Goal: Task Accomplishment & Management: Use online tool/utility

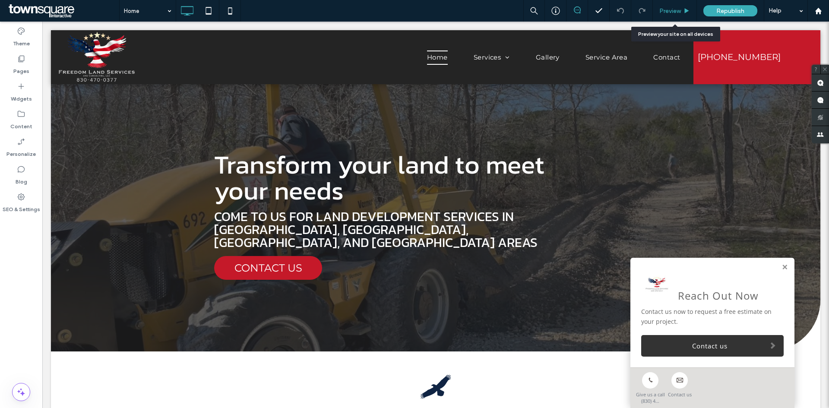
click at [675, 17] on div "Preview" at bounding box center [675, 11] width 44 height 22
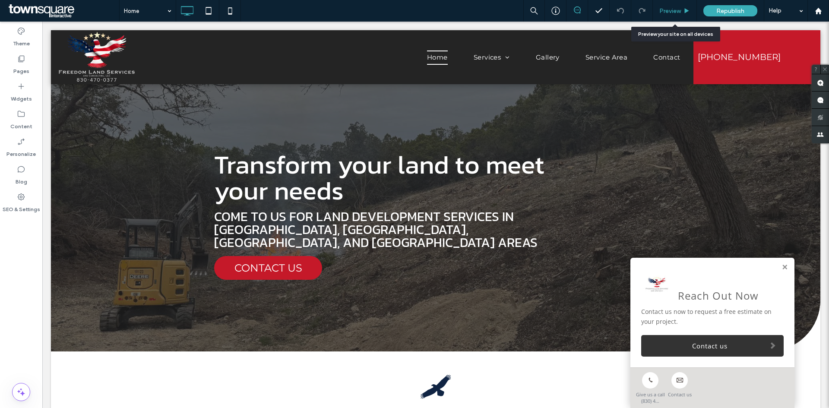
click at [675, 7] on span "Preview" at bounding box center [671, 10] width 22 height 7
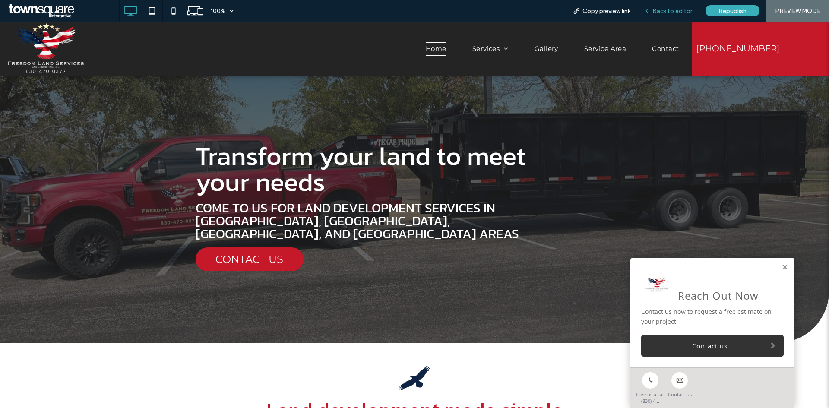
click at [668, 10] on span "Back to editor" at bounding box center [673, 10] width 40 height 7
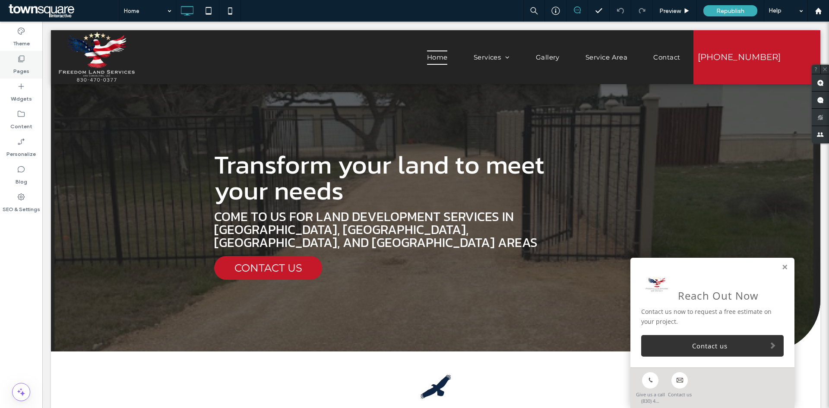
click at [29, 66] on label "Pages" at bounding box center [21, 69] width 16 height 12
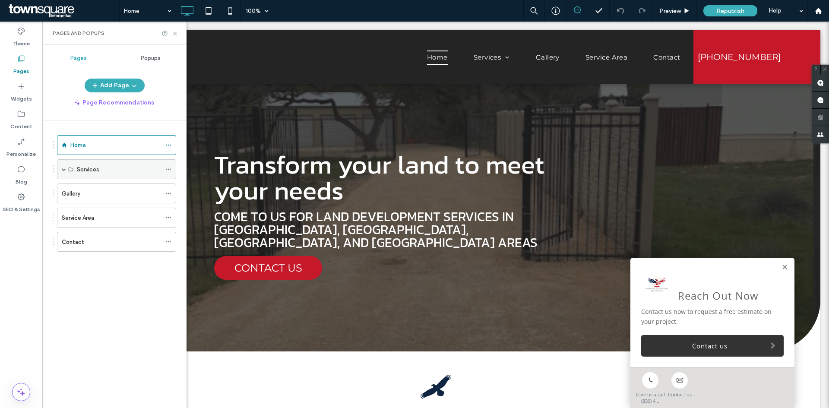
click at [63, 169] on span at bounding box center [64, 169] width 4 height 4
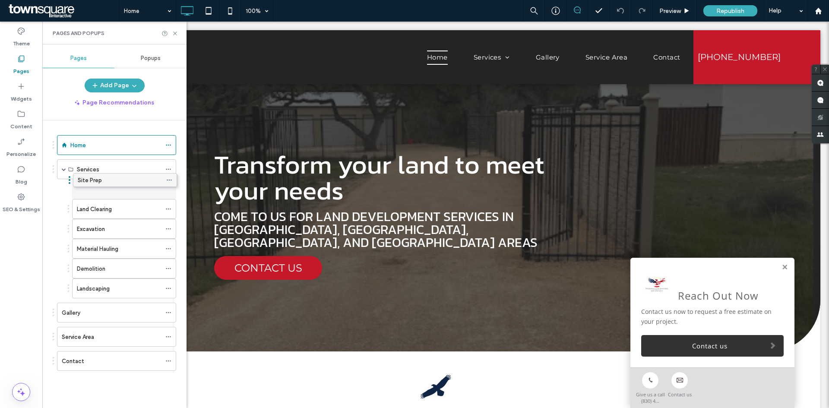
drag, startPoint x: 110, startPoint y: 208, endPoint x: 111, endPoint y: 178, distance: 30.2
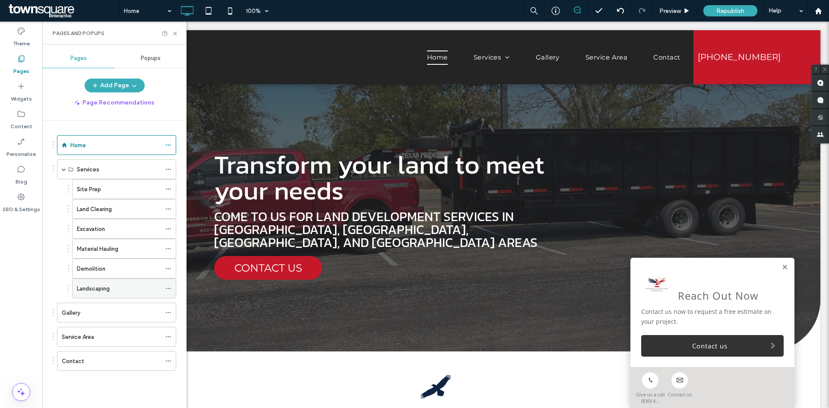
click at [167, 288] on icon at bounding box center [168, 288] width 6 height 6
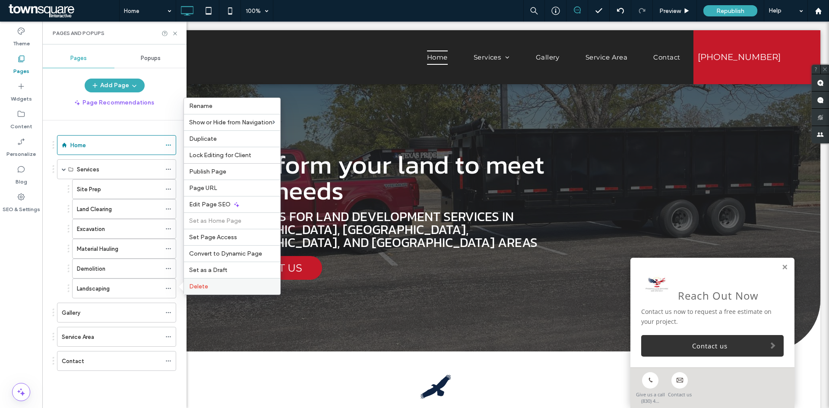
click at [191, 283] on span "Delete" at bounding box center [198, 286] width 19 height 7
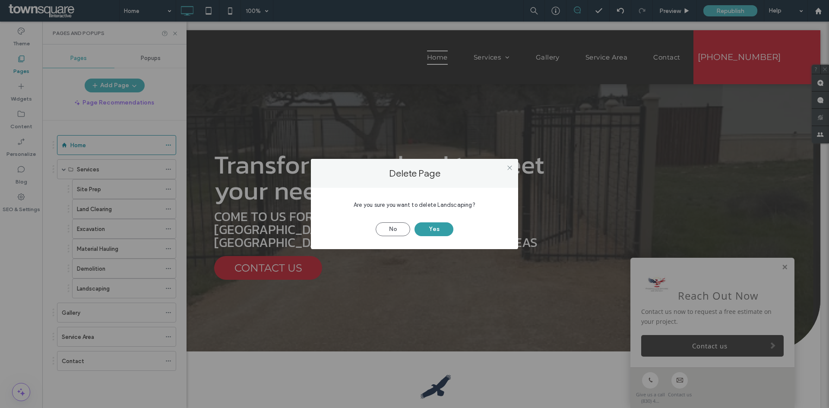
click at [436, 228] on button "Yes" at bounding box center [434, 229] width 39 height 14
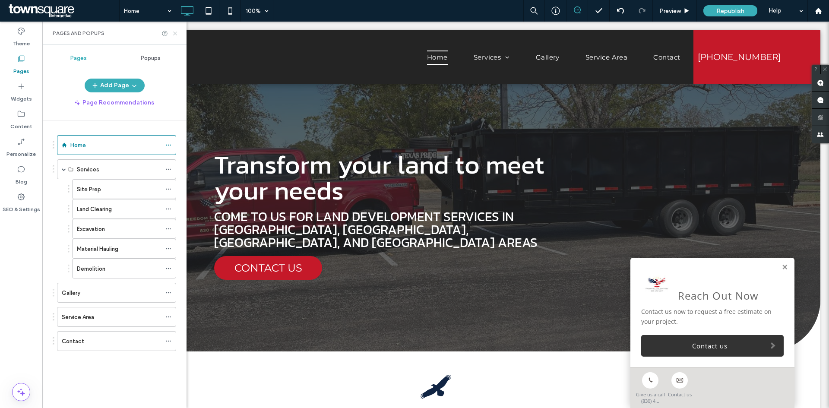
click at [178, 33] on icon at bounding box center [175, 33] width 6 height 6
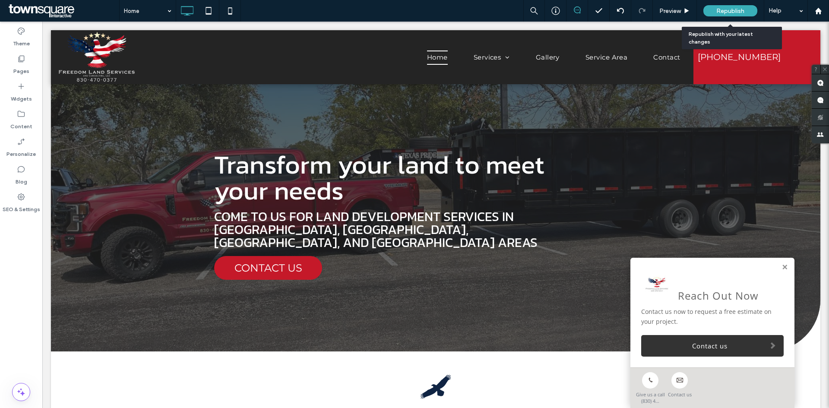
click at [714, 9] on div "Republish" at bounding box center [731, 10] width 54 height 11
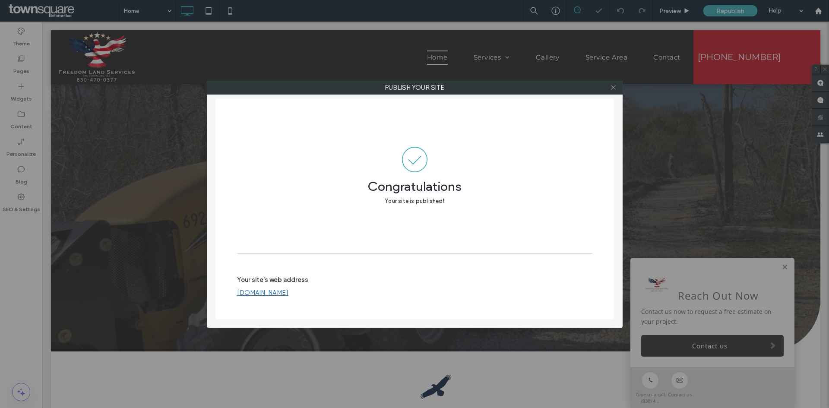
click at [611, 88] on icon at bounding box center [613, 87] width 6 height 6
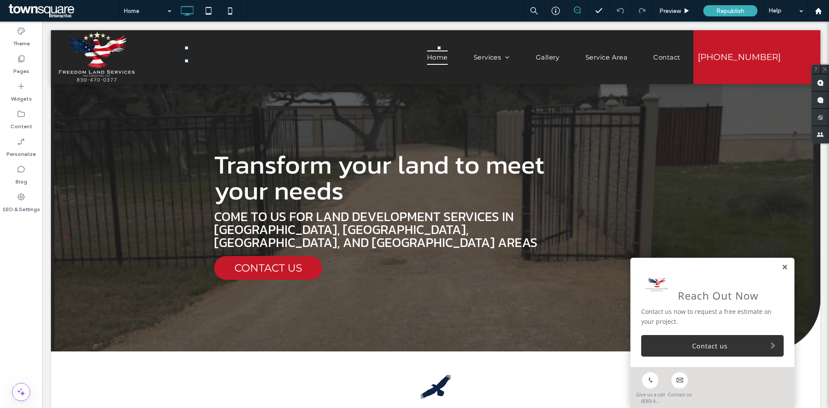
click at [782, 266] on link at bounding box center [785, 267] width 6 height 7
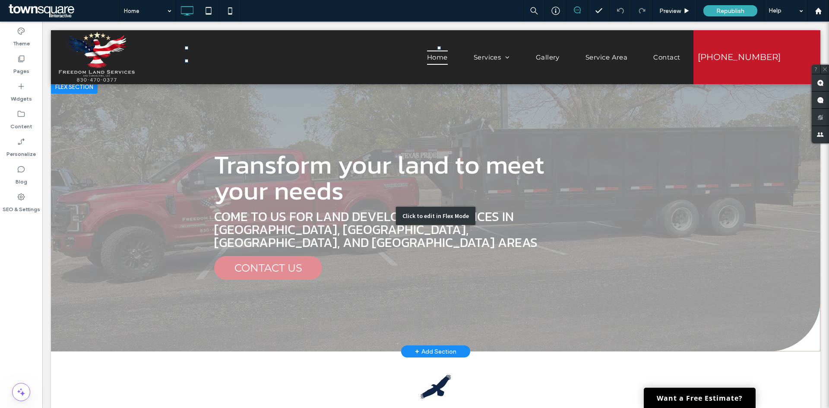
click at [735, 165] on div "Click to edit in Flex Mode" at bounding box center [436, 216] width 770 height 272
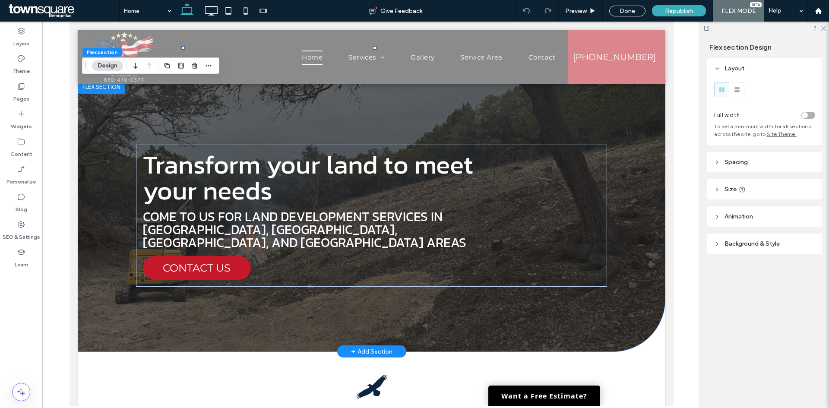
click at [606, 116] on div "Transform your land to meet your needs Come to us for land development services…" at bounding box center [371, 216] width 518 height 272
click at [741, 247] on header "Background & Style" at bounding box center [764, 244] width 115 height 20
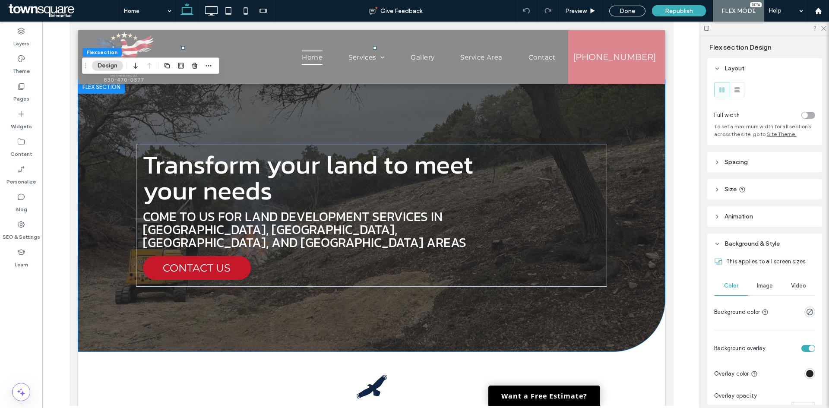
click at [760, 288] on span "Image" at bounding box center [765, 285] width 16 height 7
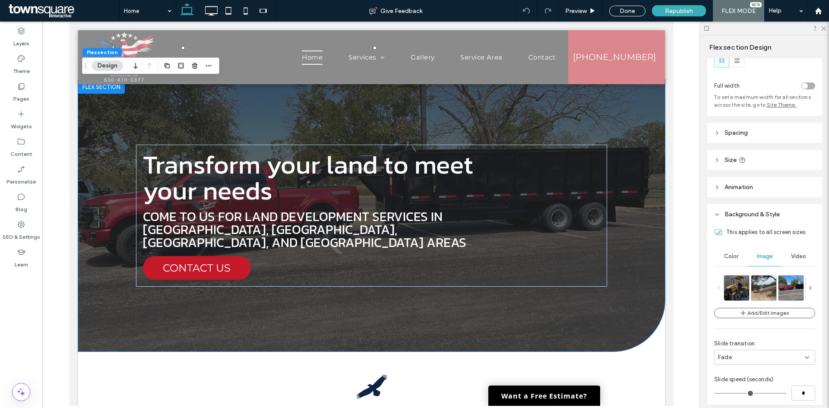
scroll to position [43, 0]
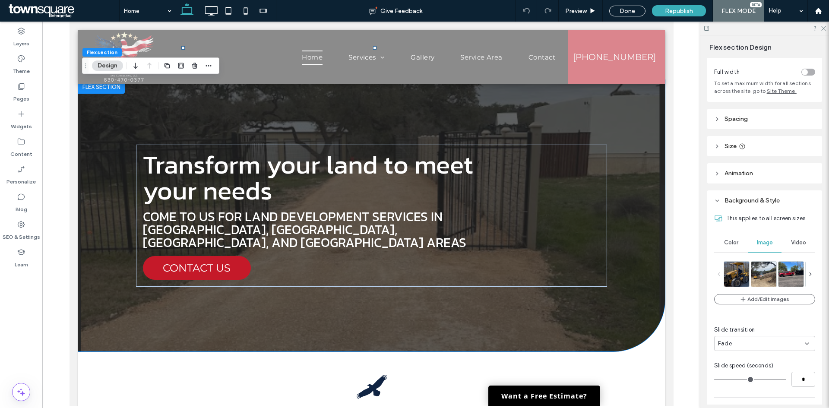
click at [809, 273] on icon at bounding box center [811, 274] width 6 height 6
click at [789, 276] on img at bounding box center [792, 273] width 19 height 25
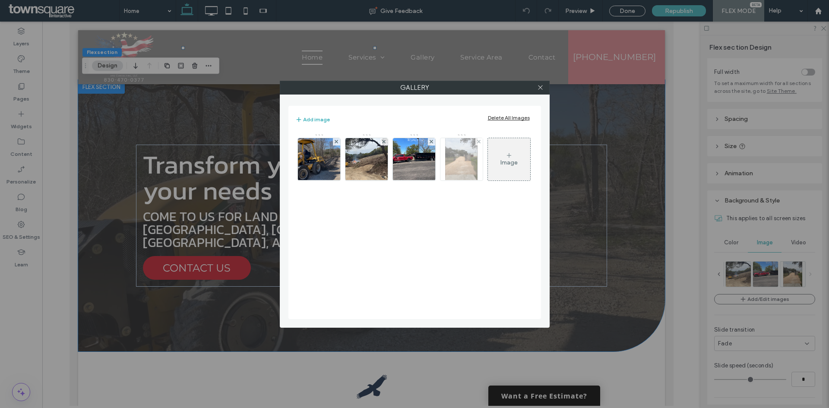
click at [481, 143] on div at bounding box center [479, 141] width 7 height 7
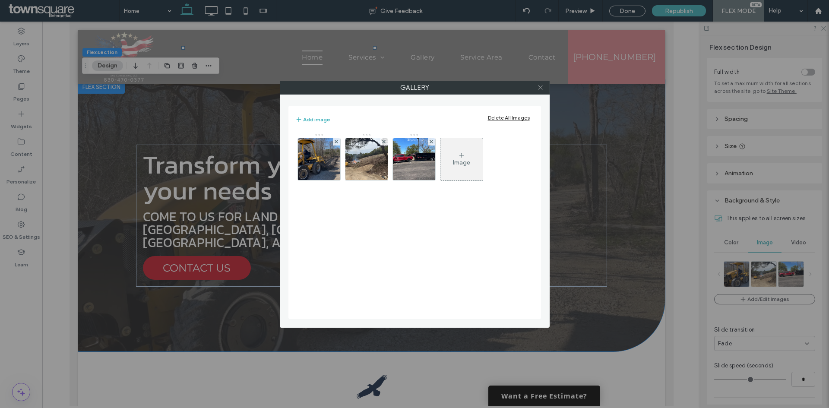
click at [539, 88] on icon at bounding box center [540, 87] width 6 height 6
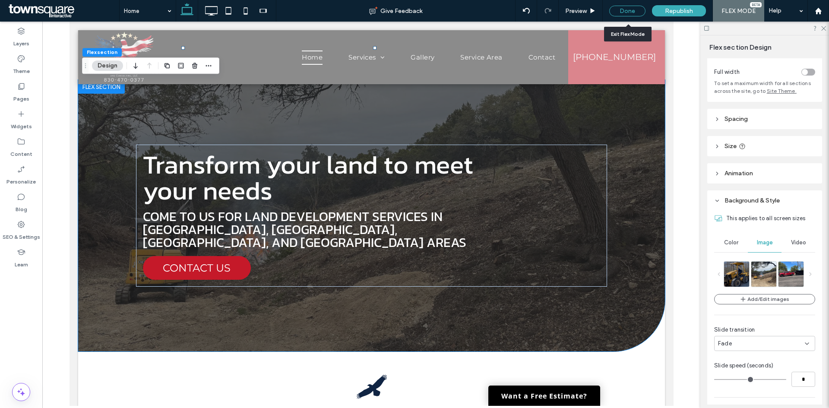
click at [627, 8] on div "Done" at bounding box center [627, 11] width 36 height 11
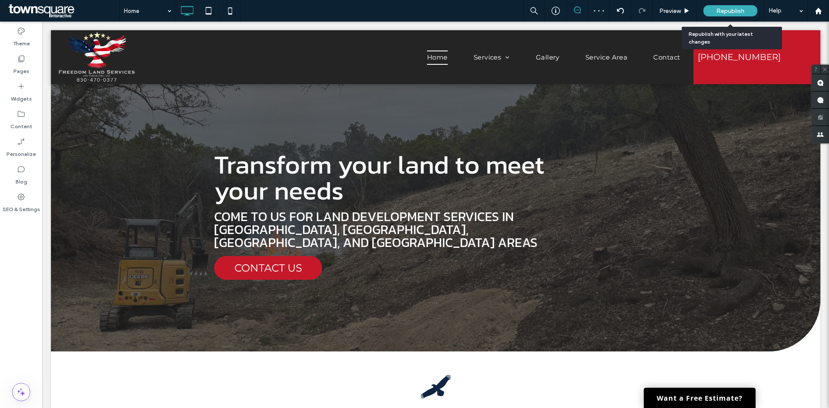
click at [729, 14] on span "Republish" at bounding box center [731, 10] width 28 height 7
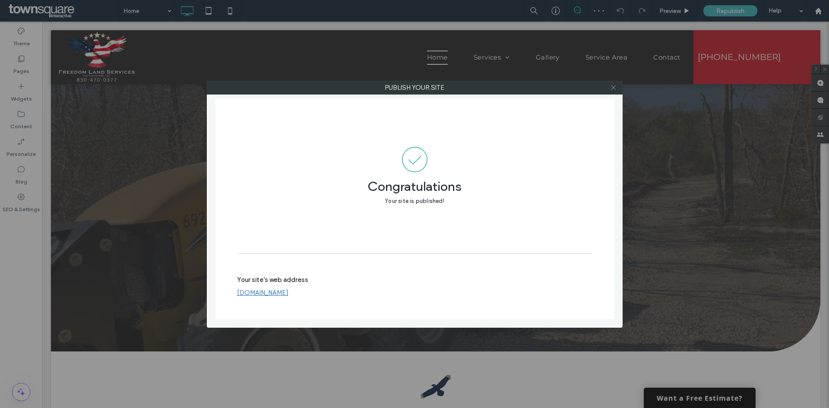
click at [615, 88] on icon at bounding box center [613, 87] width 6 height 6
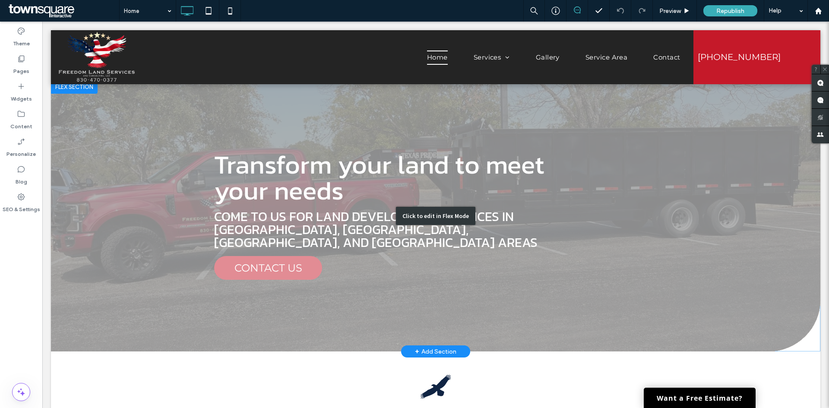
click at [706, 167] on div "Click to edit in Flex Mode" at bounding box center [436, 216] width 770 height 272
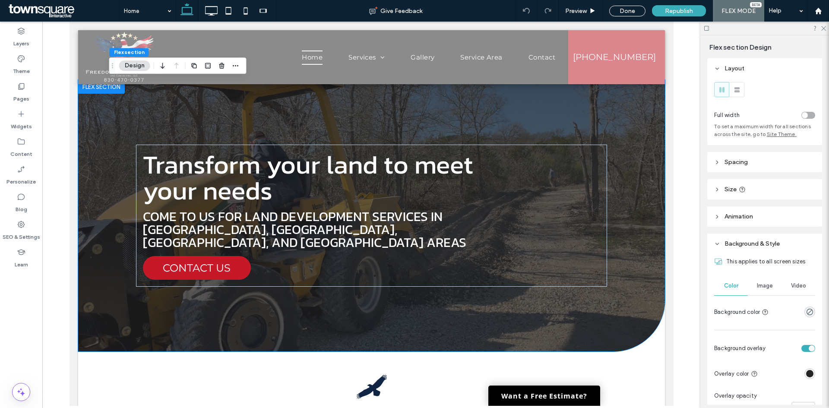
click at [764, 289] on span "Image" at bounding box center [765, 285] width 16 height 7
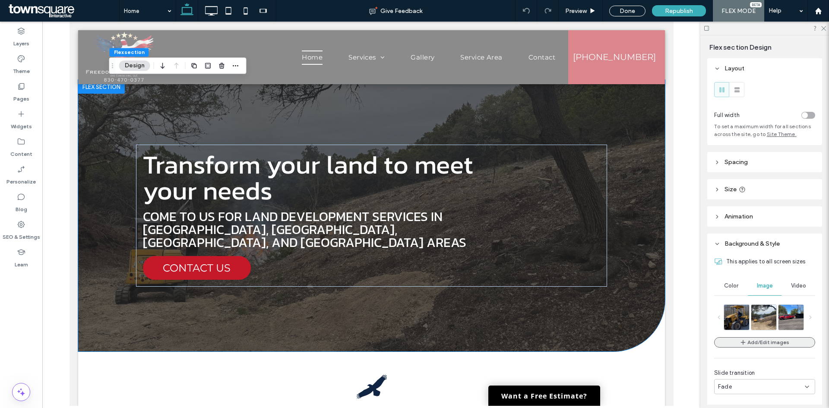
click at [781, 343] on button "Add/Edit images" at bounding box center [764, 342] width 101 height 10
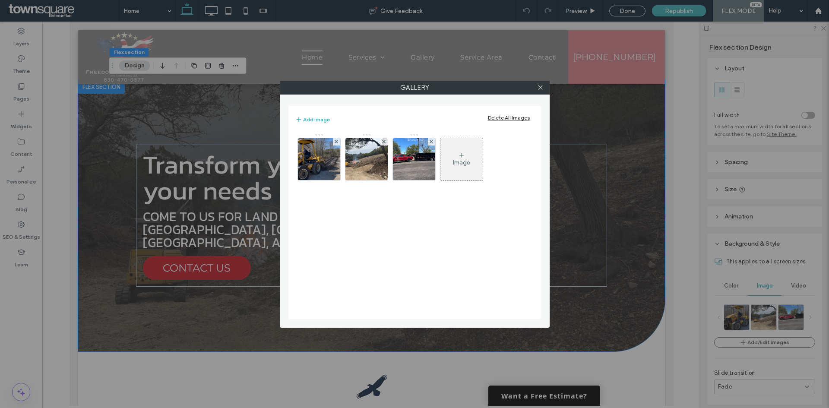
click at [453, 154] on div "Image" at bounding box center [462, 159] width 42 height 41
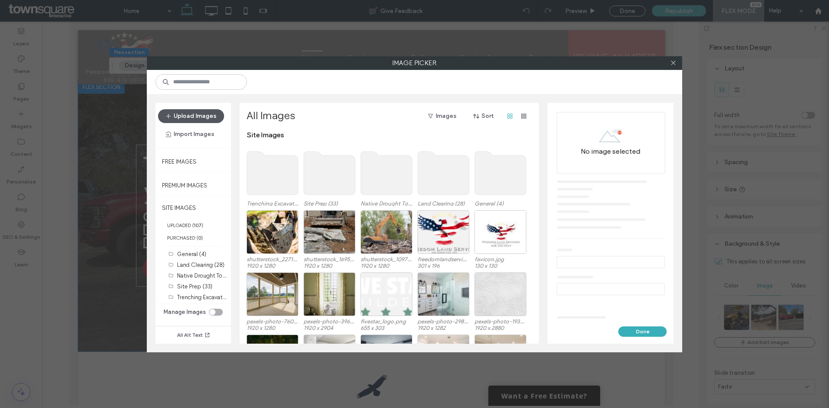
click at [183, 117] on button "Upload Images" at bounding box center [191, 116] width 66 height 14
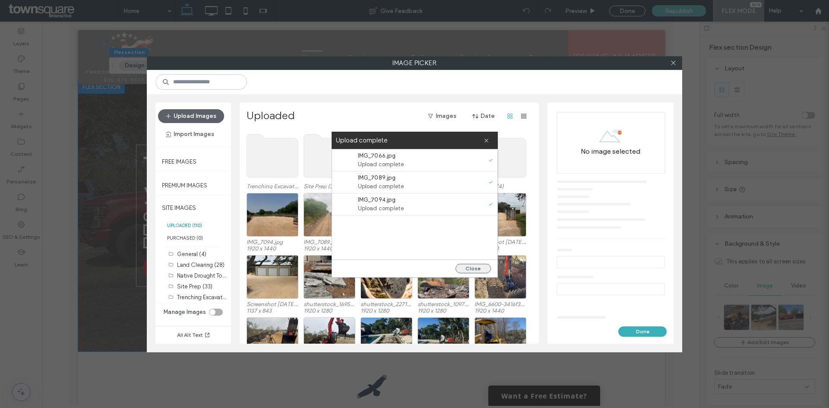
click at [476, 265] on button "Close" at bounding box center [473, 269] width 35 height 10
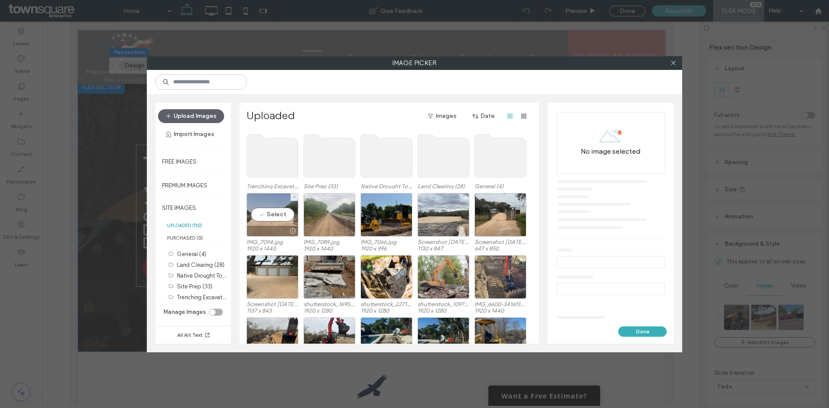
click at [266, 213] on div "Select" at bounding box center [273, 215] width 52 height 44
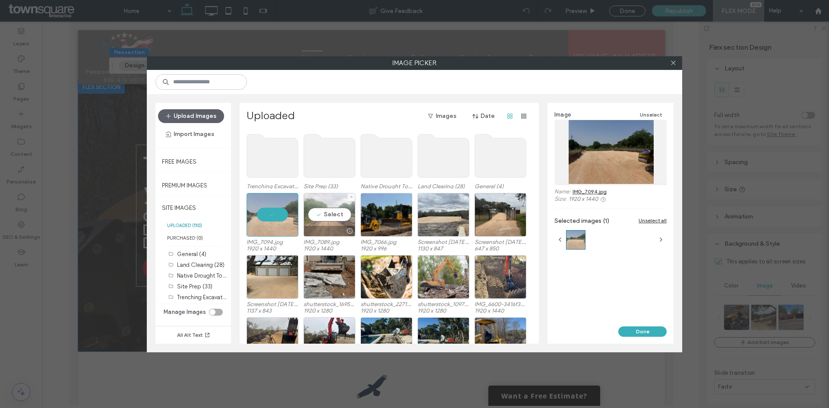
click at [320, 218] on div "Select" at bounding box center [330, 215] width 52 height 44
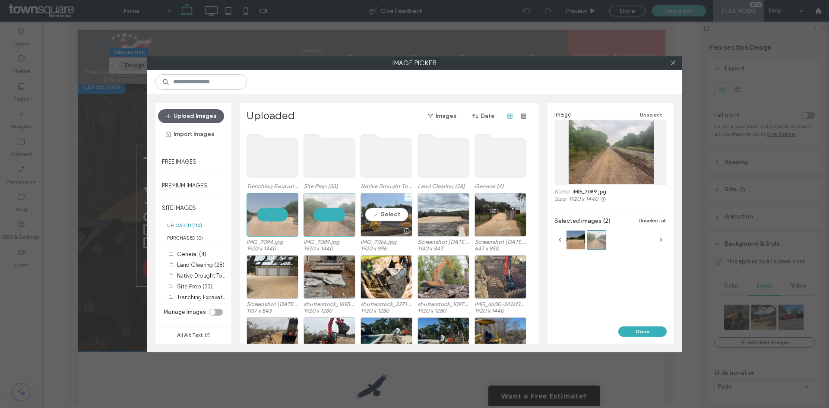
click at [387, 222] on div "Select" at bounding box center [387, 215] width 52 height 44
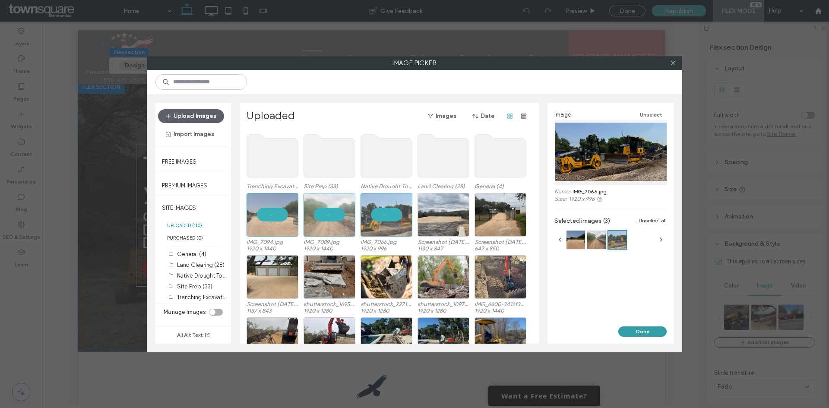
click at [645, 330] on button "Done" at bounding box center [642, 332] width 48 height 10
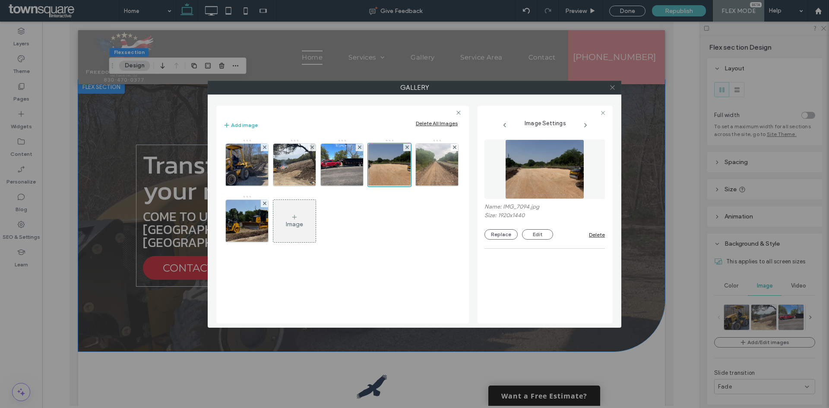
click at [615, 86] on icon at bounding box center [612, 87] width 6 height 6
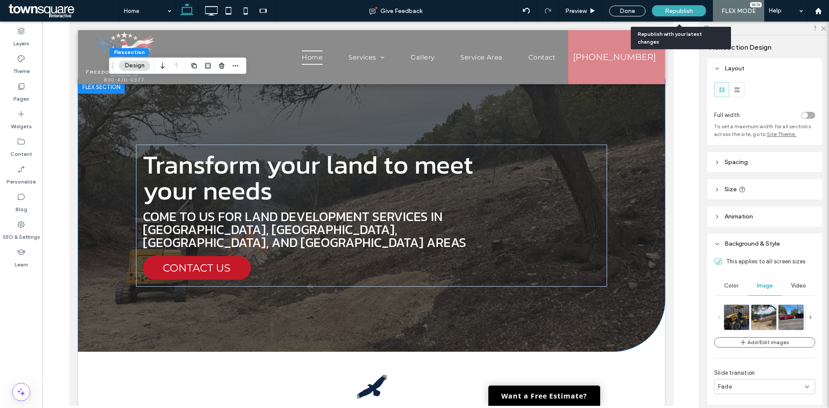
click at [673, 11] on span "Republish" at bounding box center [679, 10] width 28 height 7
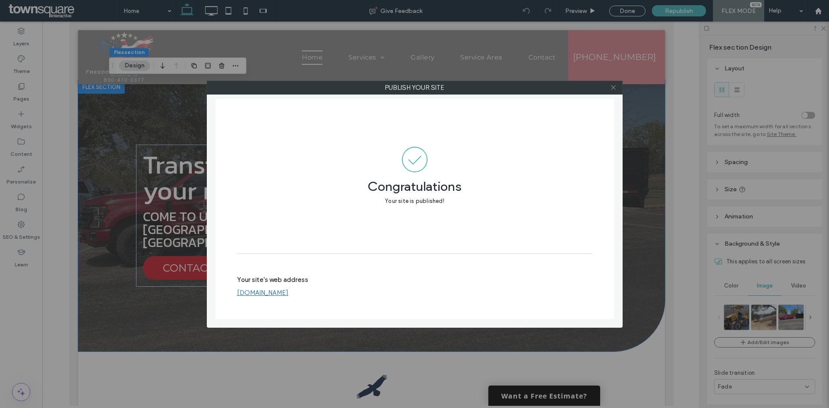
click at [612, 90] on icon at bounding box center [613, 87] width 6 height 6
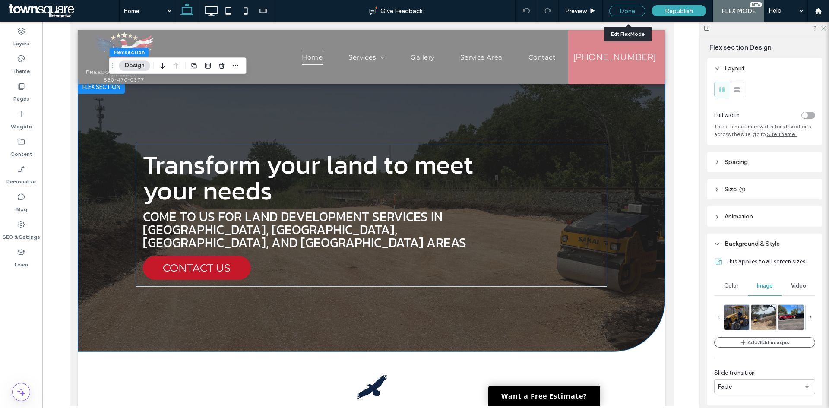
click at [631, 8] on div "Done" at bounding box center [627, 11] width 36 height 11
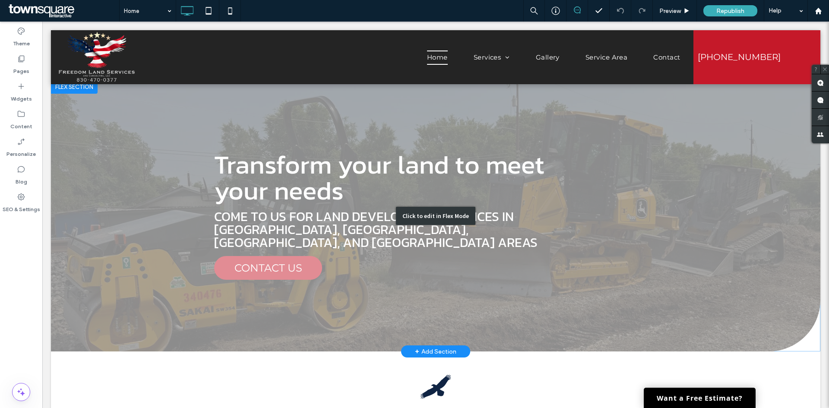
click at [707, 156] on div "Click to edit in Flex Mode" at bounding box center [436, 216] width 770 height 272
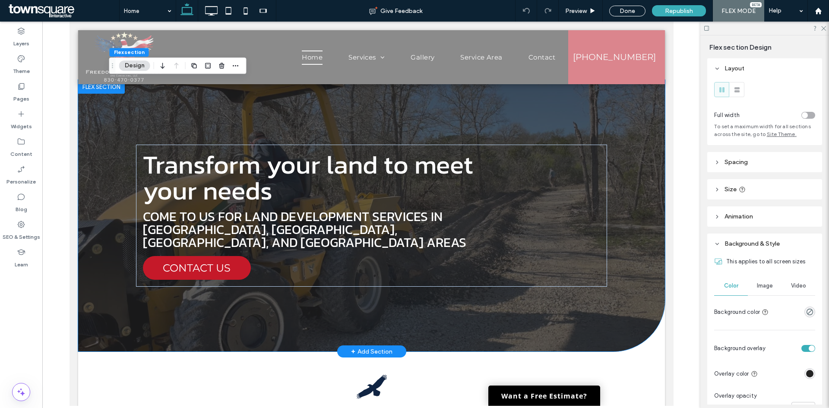
click at [606, 113] on div "Transform your land to meet your needs Come to us for land development services…" at bounding box center [371, 216] width 518 height 272
click at [757, 283] on span "Image" at bounding box center [765, 285] width 16 height 7
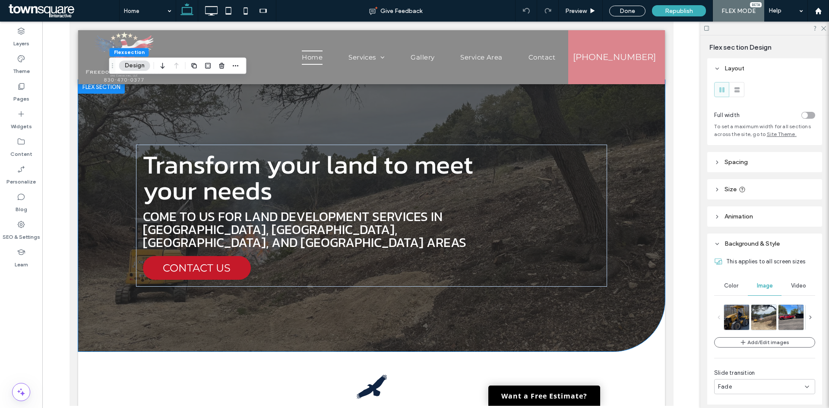
click at [808, 318] on icon at bounding box center [811, 317] width 6 height 6
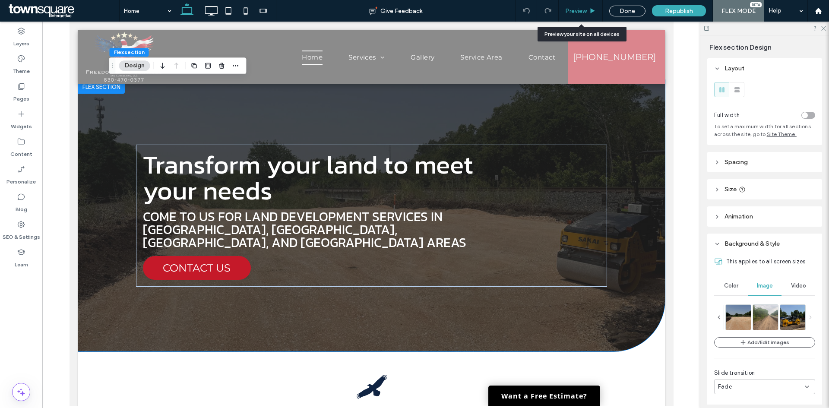
click at [573, 9] on span "Preview" at bounding box center [576, 10] width 22 height 7
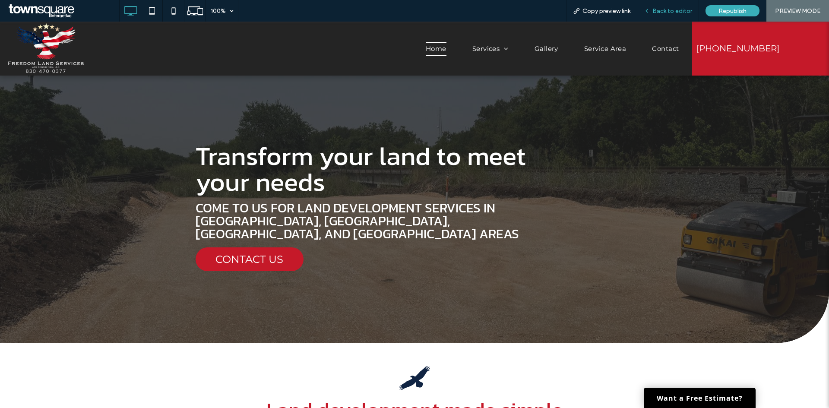
click at [668, 12] on span "Back to editor" at bounding box center [673, 10] width 40 height 7
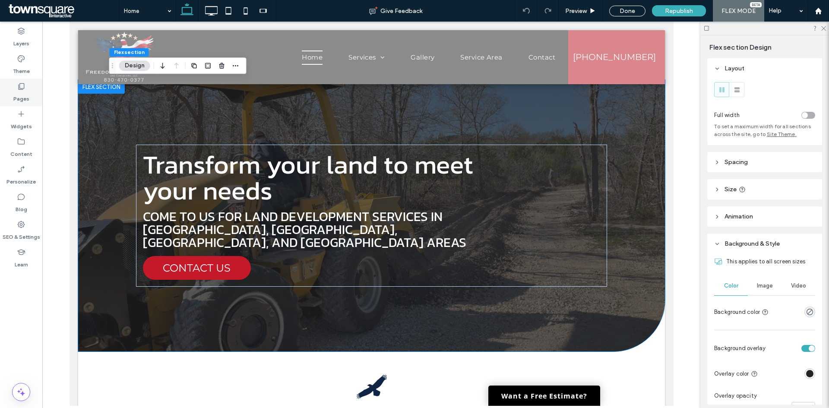
click at [22, 90] on use at bounding box center [22, 86] width 6 height 6
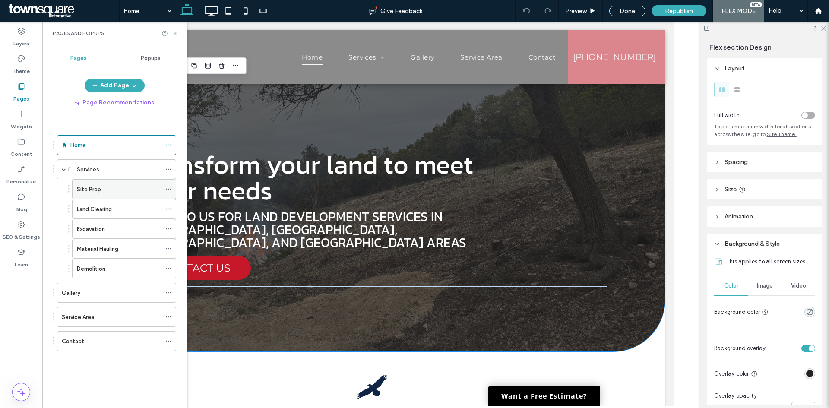
click at [110, 190] on div "Site Prep" at bounding box center [119, 189] width 84 height 9
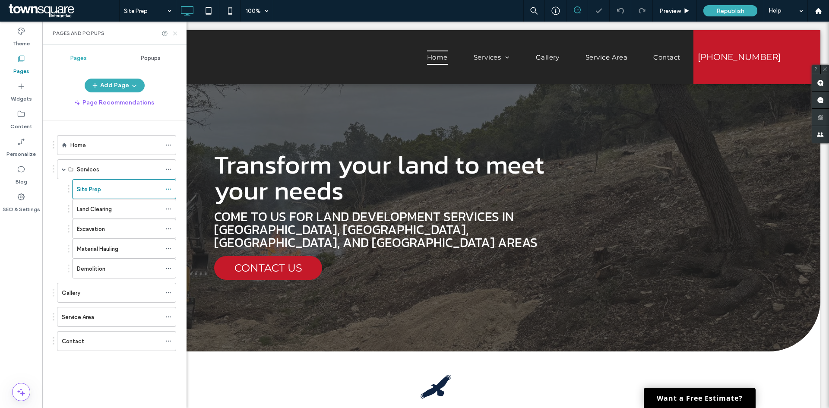
click at [176, 33] on icon at bounding box center [175, 33] width 6 height 6
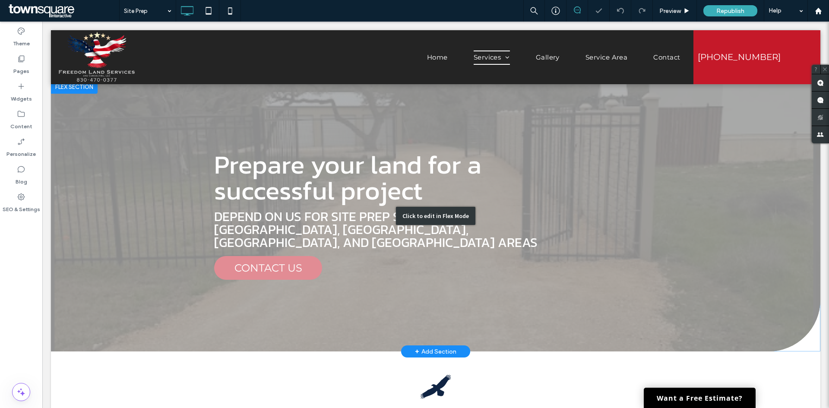
click at [708, 210] on div "Click to edit in Flex Mode" at bounding box center [436, 216] width 770 height 272
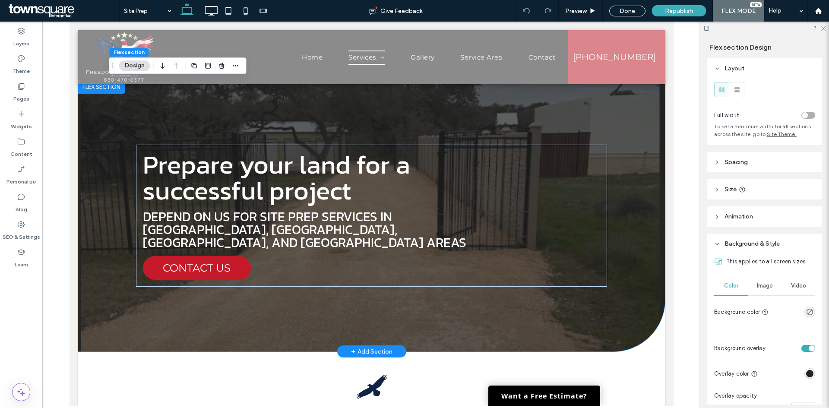
click at [637, 177] on div at bounding box center [371, 216] width 587 height 272
click at [758, 293] on div "Image" at bounding box center [765, 285] width 34 height 19
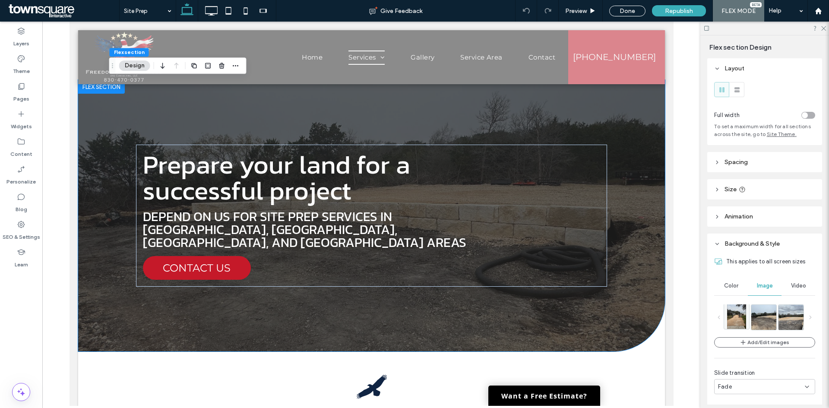
click at [741, 315] on img at bounding box center [736, 316] width 19 height 25
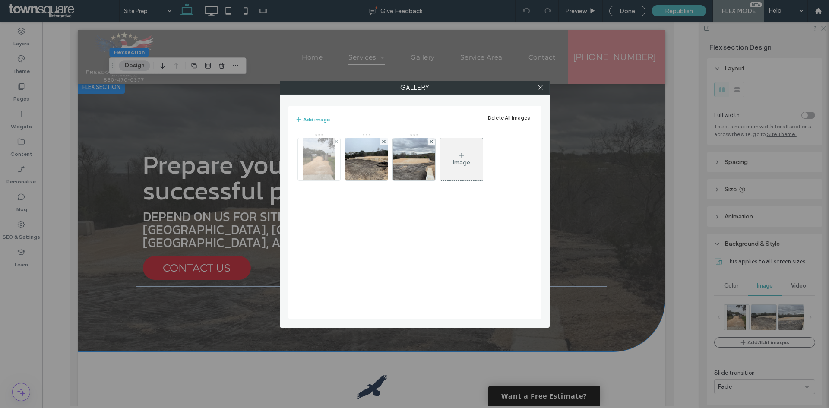
click at [334, 143] on div at bounding box center [336, 141] width 7 height 7
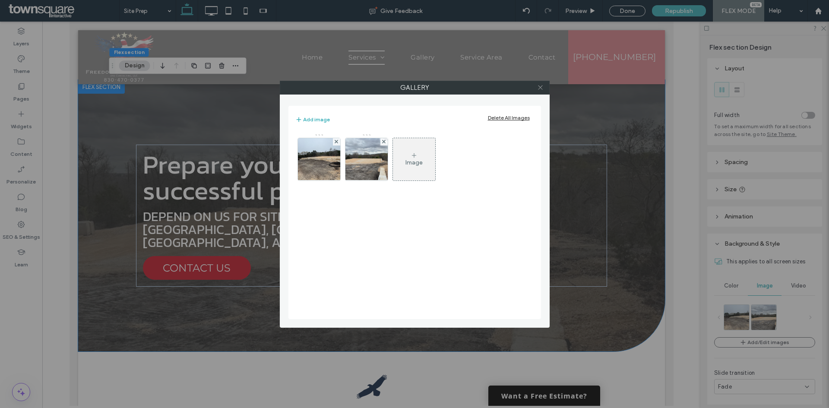
click at [537, 90] on icon at bounding box center [540, 87] width 6 height 6
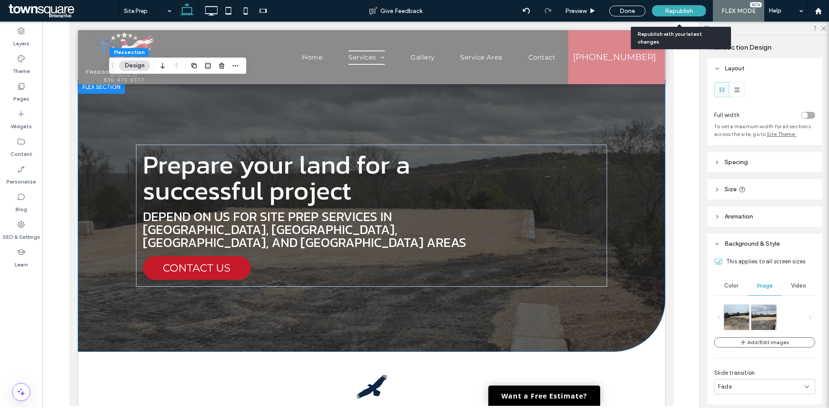
click at [675, 13] on span "Republish" at bounding box center [679, 10] width 28 height 7
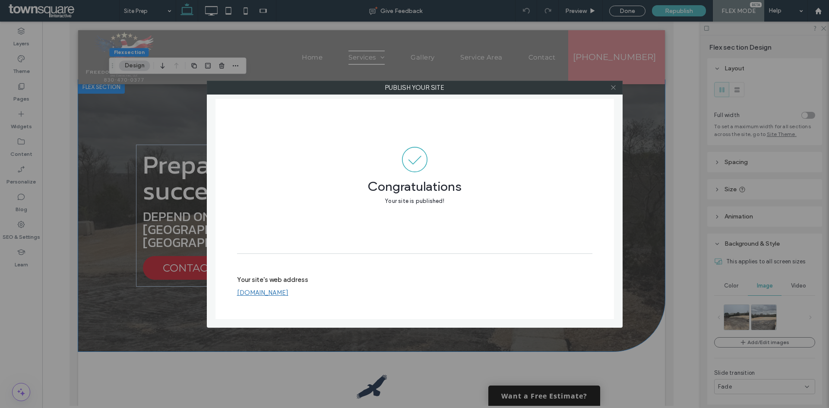
click at [613, 88] on use at bounding box center [613, 88] width 4 height 4
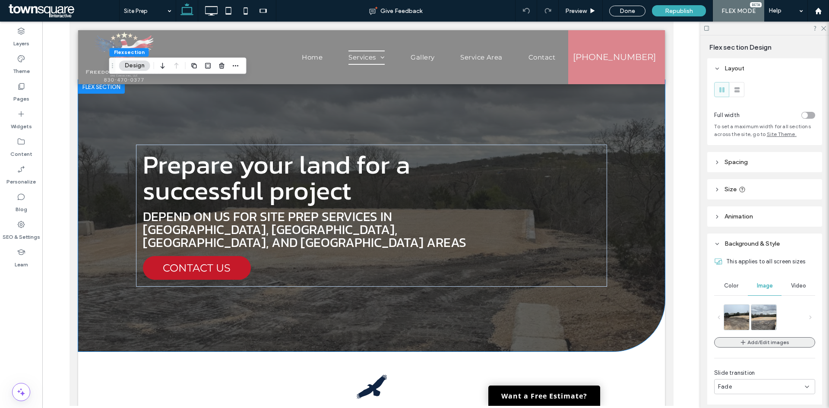
click at [777, 340] on button "Add/Edit images" at bounding box center [764, 342] width 101 height 10
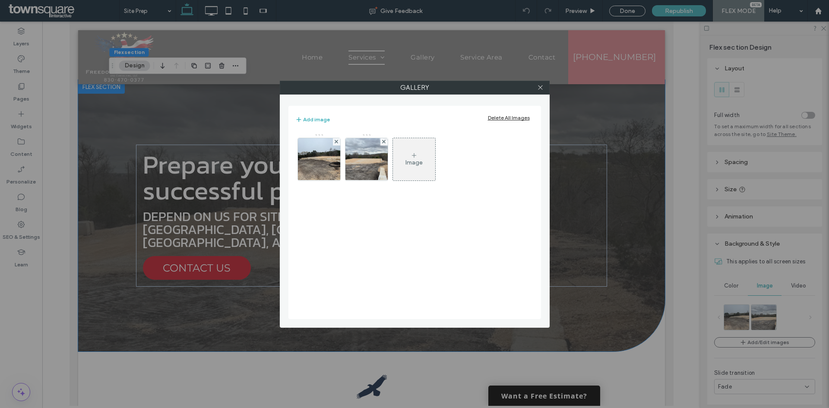
click at [418, 160] on div "Image" at bounding box center [414, 162] width 17 height 7
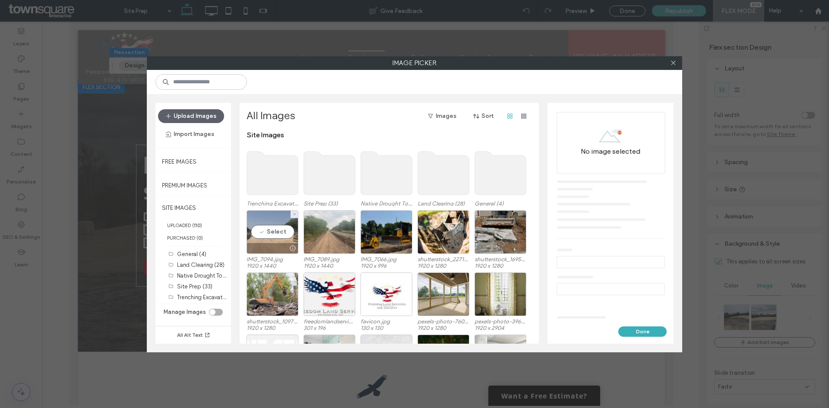
click at [282, 233] on div "Select" at bounding box center [273, 232] width 52 height 44
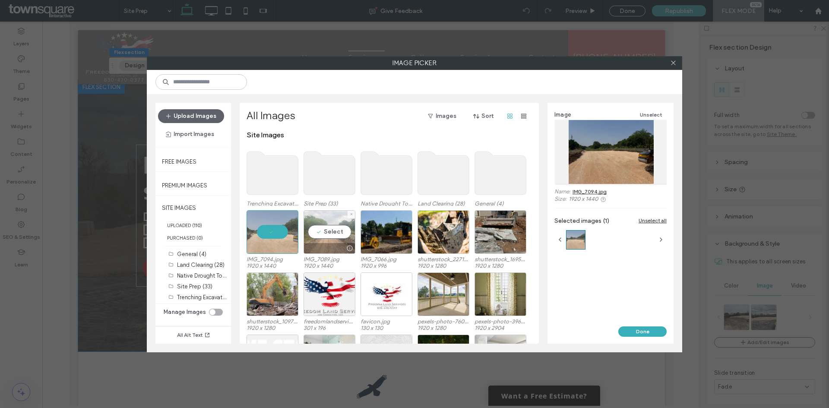
click at [336, 235] on div "Select" at bounding box center [330, 232] width 52 height 44
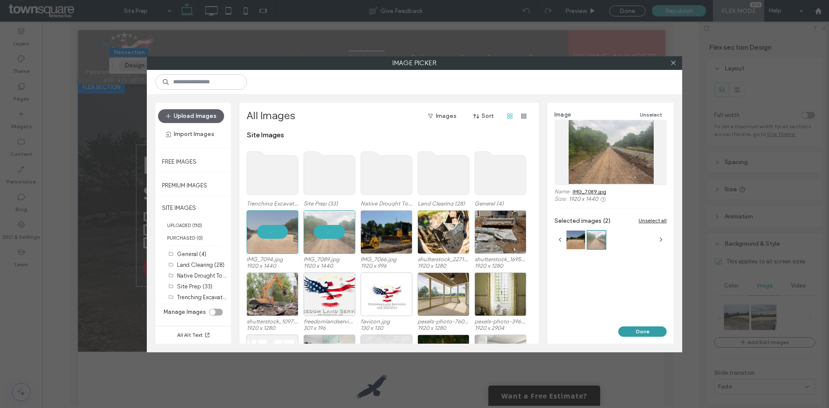
click at [649, 331] on button "Done" at bounding box center [642, 332] width 48 height 10
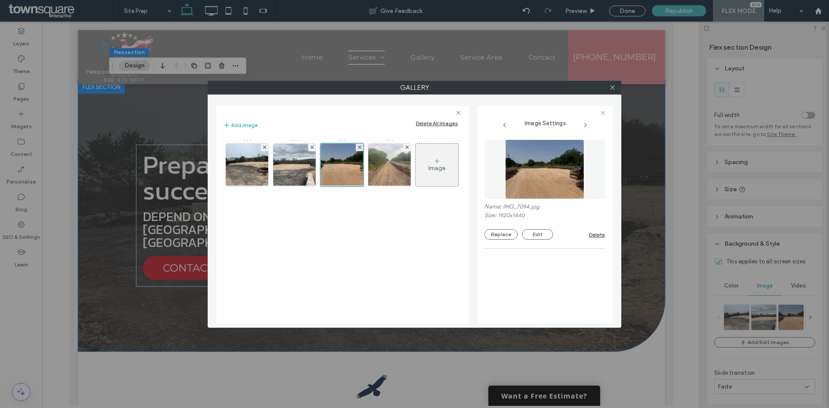
click at [433, 165] on div "Image" at bounding box center [436, 168] width 17 height 7
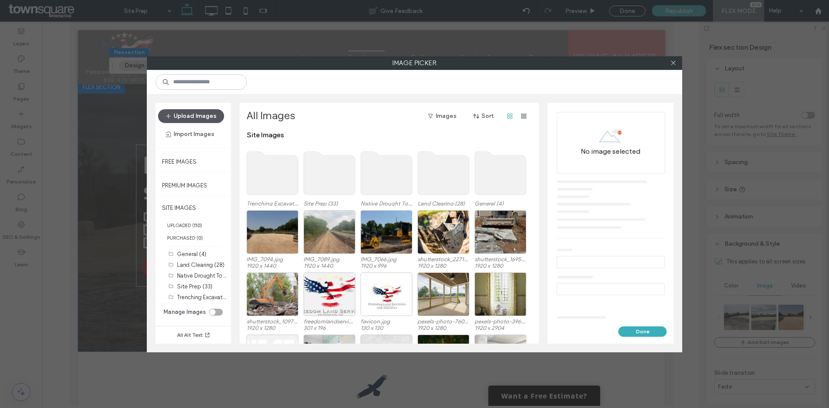
click at [196, 121] on button "Upload Images" at bounding box center [191, 116] width 66 height 14
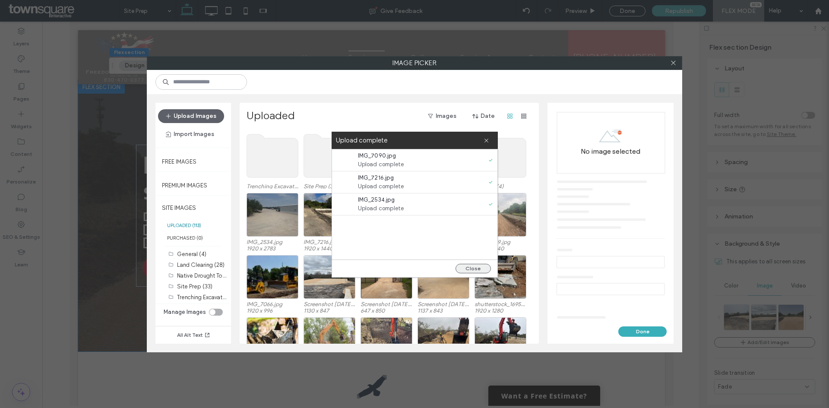
click at [473, 266] on button "Close" at bounding box center [473, 269] width 35 height 10
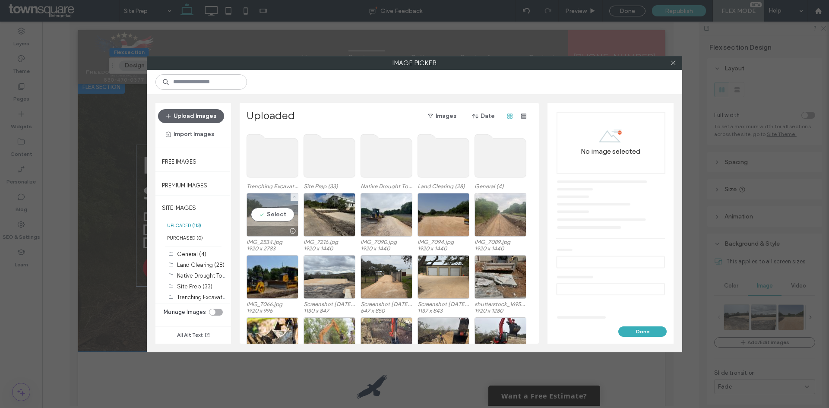
click at [275, 215] on div "Select" at bounding box center [273, 215] width 52 height 44
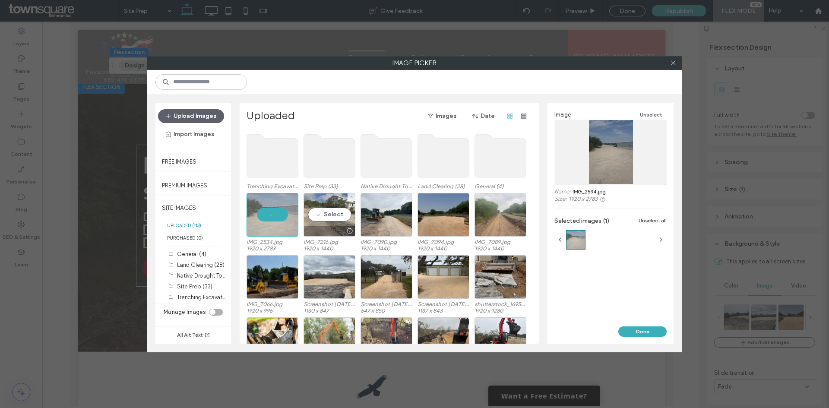
click at [327, 216] on div "Select" at bounding box center [330, 215] width 52 height 44
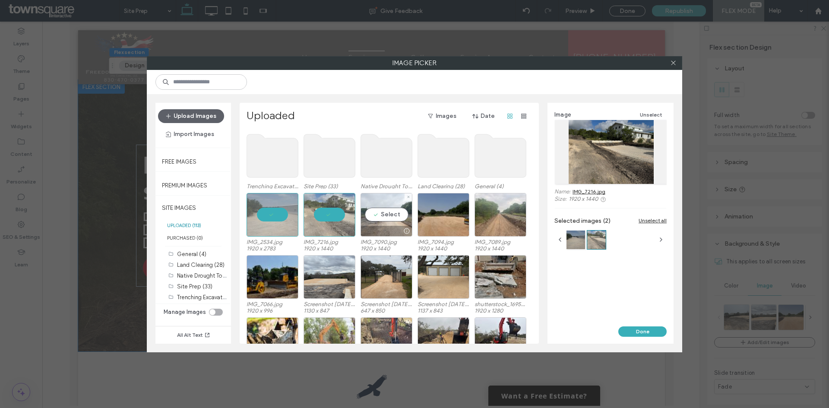
click at [381, 218] on div "Select" at bounding box center [387, 215] width 52 height 44
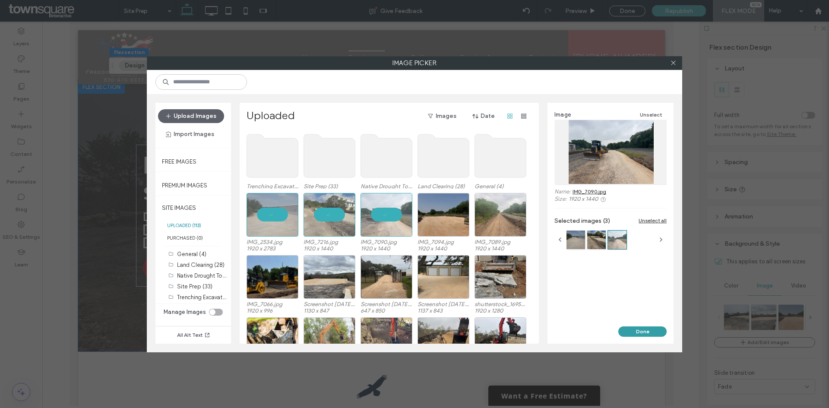
click at [635, 333] on button "Done" at bounding box center [642, 332] width 48 height 10
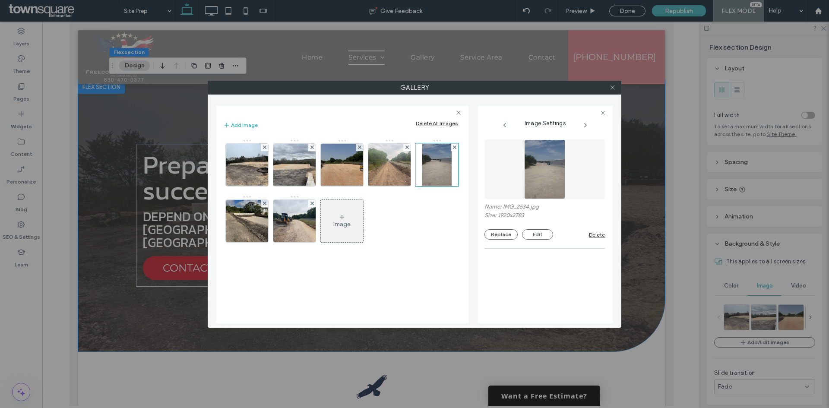
click at [613, 89] on icon at bounding box center [612, 87] width 6 height 6
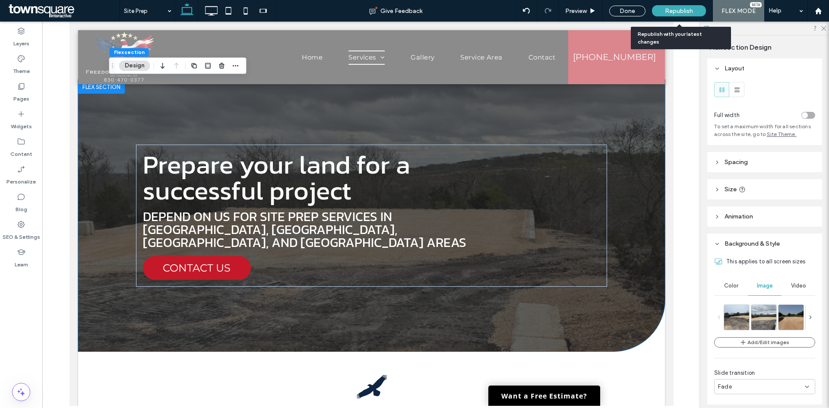
click at [673, 12] on span "Republish" at bounding box center [679, 10] width 28 height 7
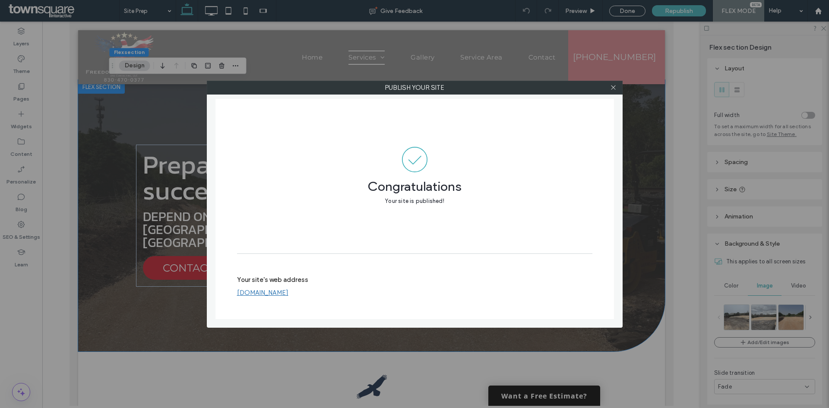
click at [610, 87] on div at bounding box center [613, 87] width 13 height 13
click at [612, 87] on icon at bounding box center [613, 87] width 6 height 6
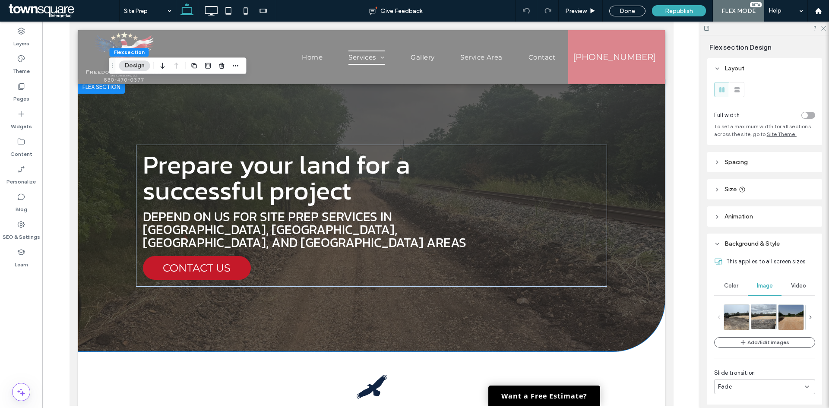
click at [760, 312] on img at bounding box center [768, 316] width 33 height 25
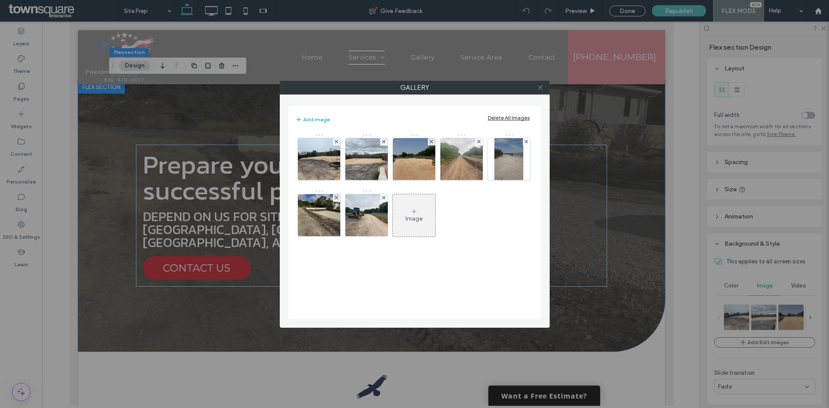
click at [539, 86] on use at bounding box center [540, 88] width 4 height 4
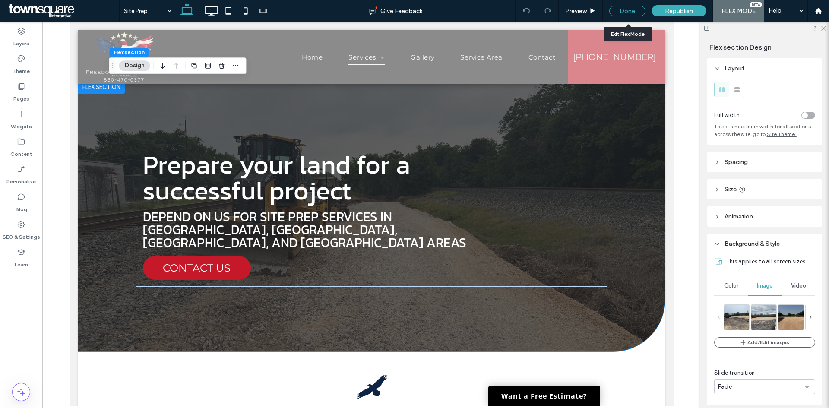
click at [634, 11] on div "Done" at bounding box center [627, 11] width 36 height 11
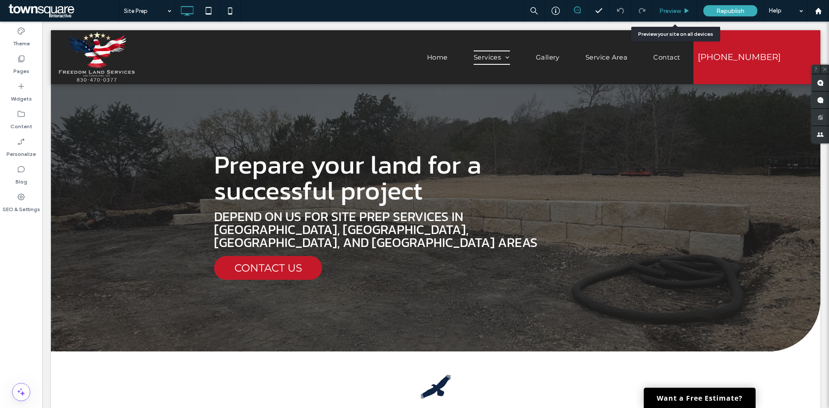
click at [684, 10] on icon at bounding box center [687, 11] width 6 height 6
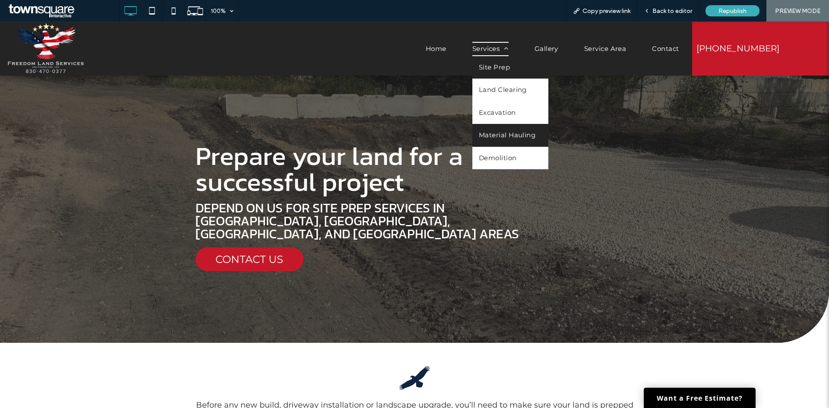
click at [489, 132] on span "Material Hauling" at bounding box center [507, 135] width 57 height 10
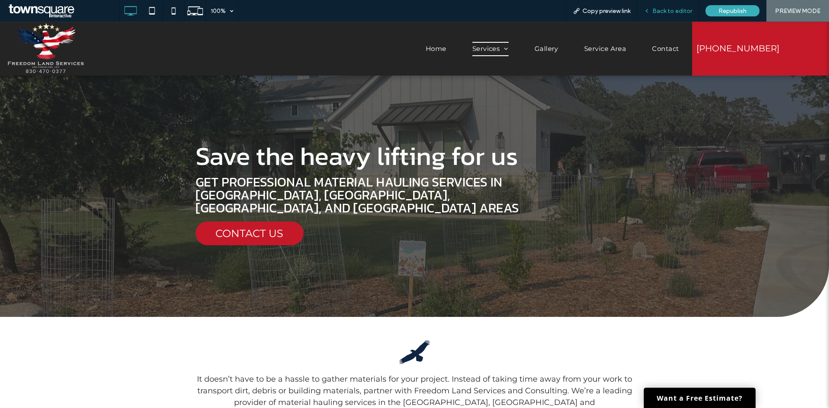
click at [665, 11] on span "Back to editor" at bounding box center [673, 10] width 40 height 7
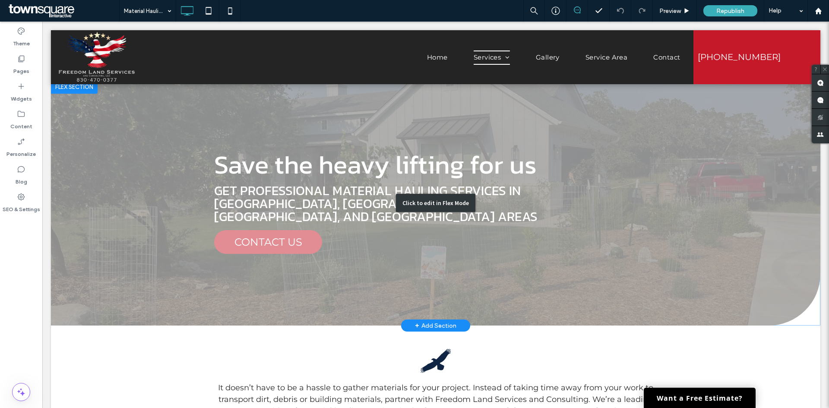
click at [677, 197] on div "Click to edit in Flex Mode" at bounding box center [436, 203] width 770 height 246
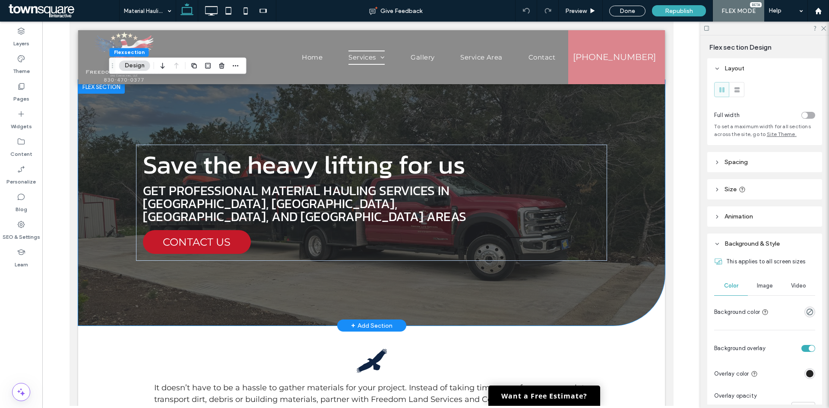
click at [634, 149] on div at bounding box center [371, 203] width 587 height 246
click at [763, 285] on span "Image" at bounding box center [765, 285] width 16 height 7
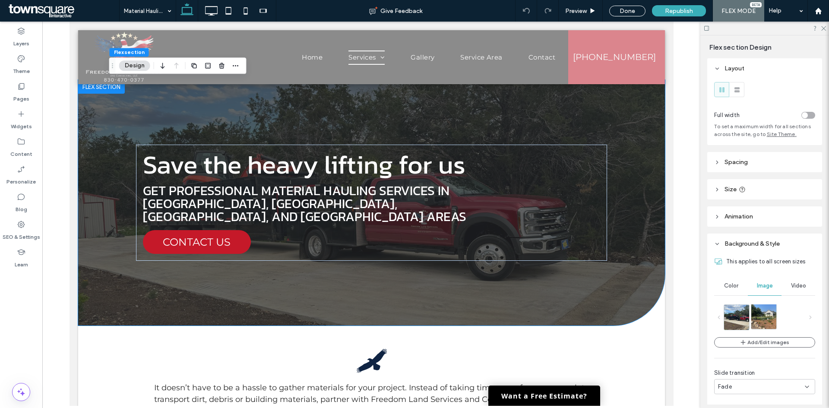
click at [753, 311] on img at bounding box center [768, 316] width 33 height 25
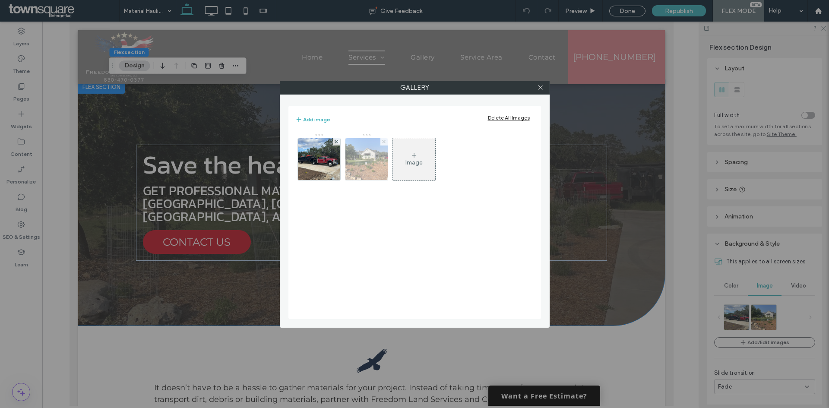
click at [383, 141] on use at bounding box center [383, 141] width 3 height 3
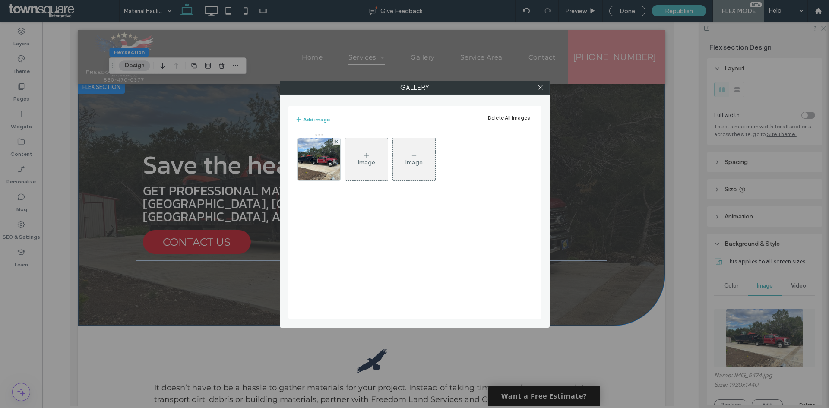
click at [372, 159] on div "Image" at bounding box center [366, 162] width 17 height 7
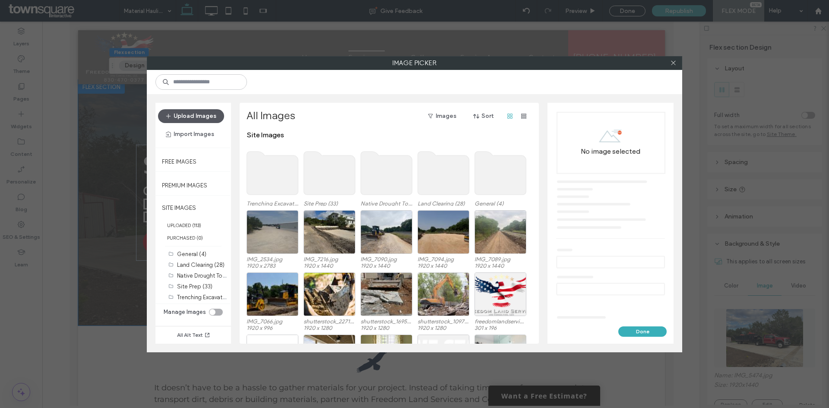
click at [196, 121] on button "Upload Images" at bounding box center [191, 116] width 66 height 14
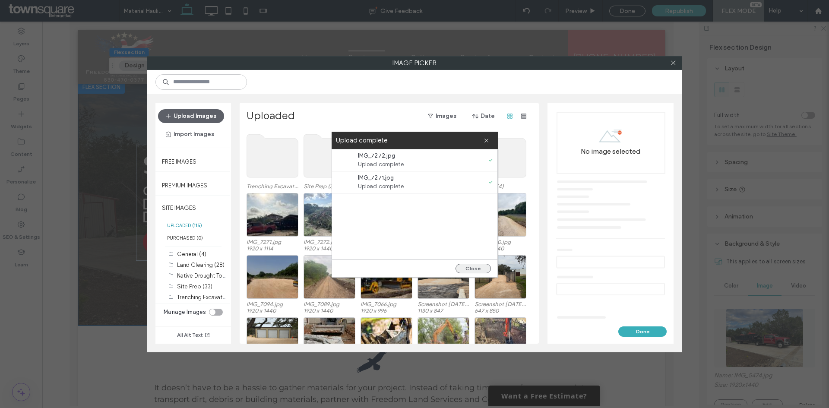
click at [478, 265] on button "Close" at bounding box center [473, 269] width 35 height 10
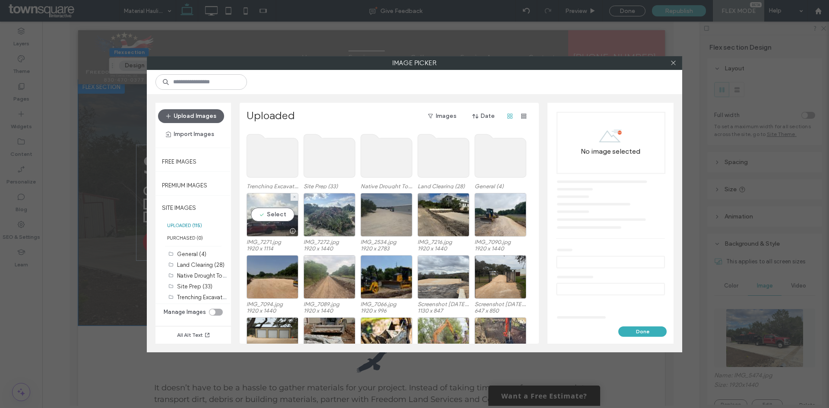
click at [267, 213] on div "Select" at bounding box center [273, 215] width 52 height 44
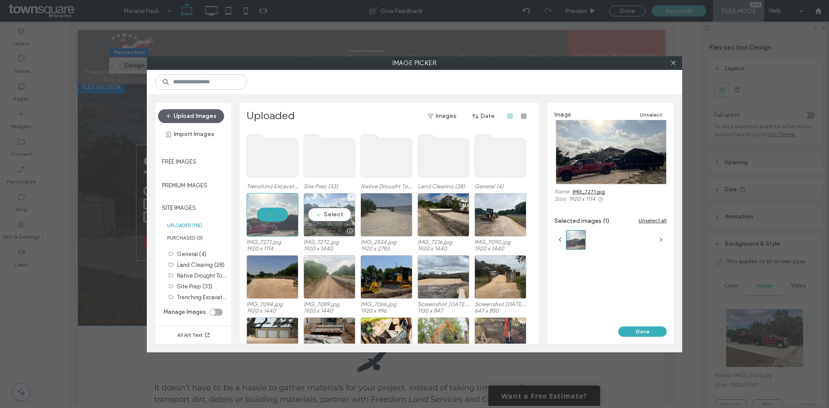
click at [346, 222] on div "Select" at bounding box center [330, 215] width 52 height 44
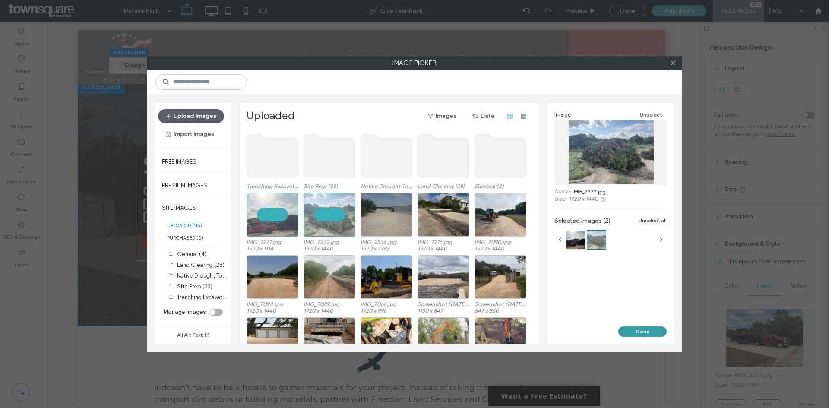
click at [650, 330] on button "Done" at bounding box center [642, 332] width 48 height 10
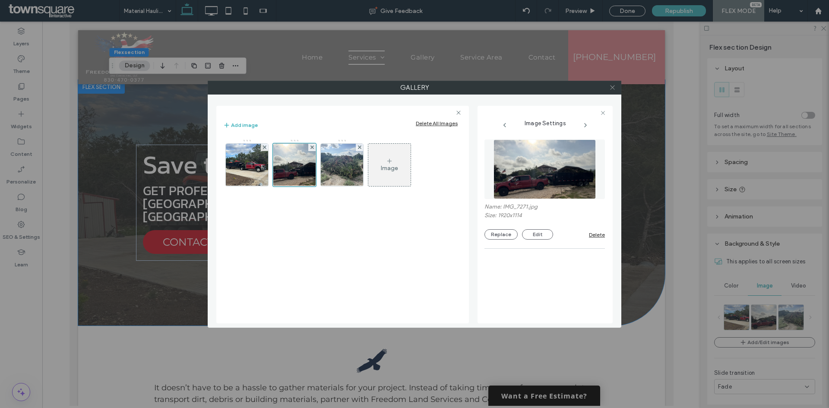
click at [609, 88] on icon at bounding box center [612, 87] width 6 height 6
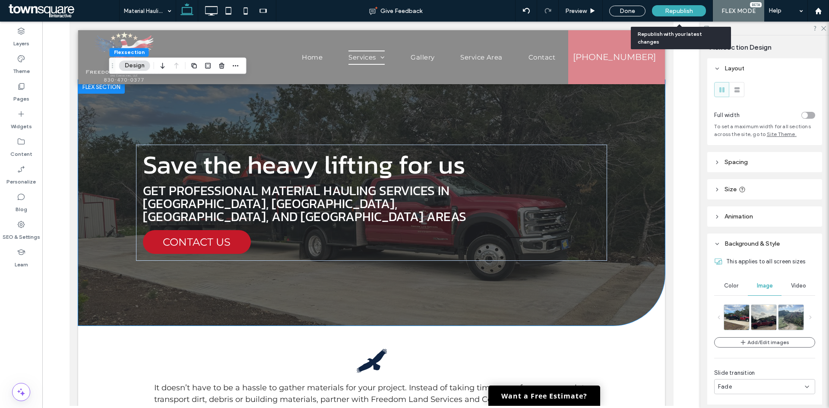
click at [675, 8] on span "Republish" at bounding box center [679, 10] width 28 height 7
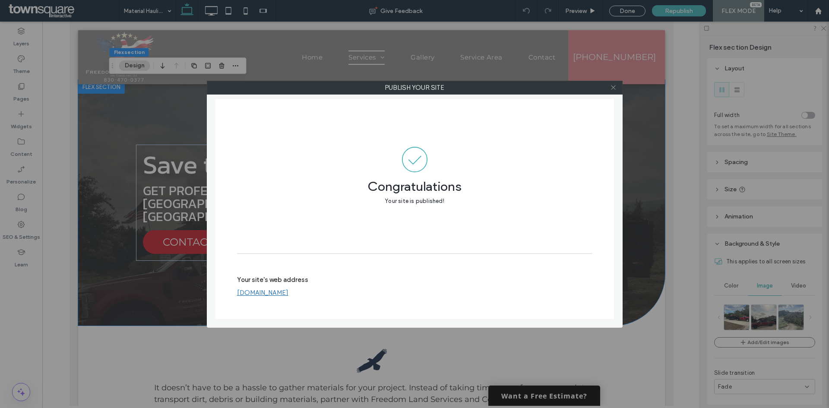
click at [615, 83] on span at bounding box center [613, 87] width 6 height 13
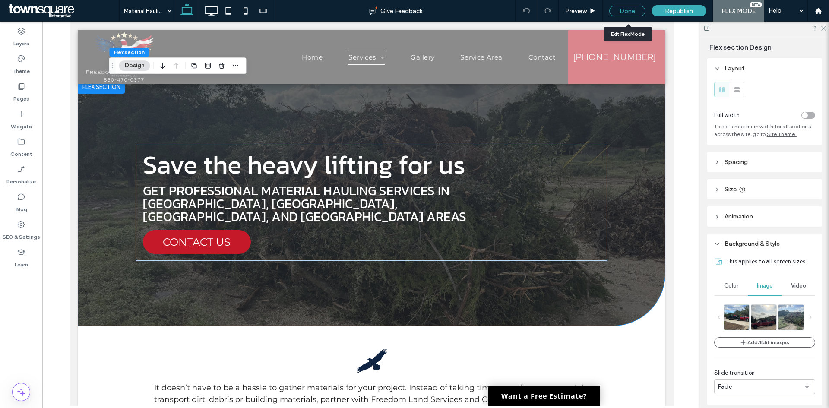
click at [618, 12] on div "Done" at bounding box center [627, 11] width 36 height 11
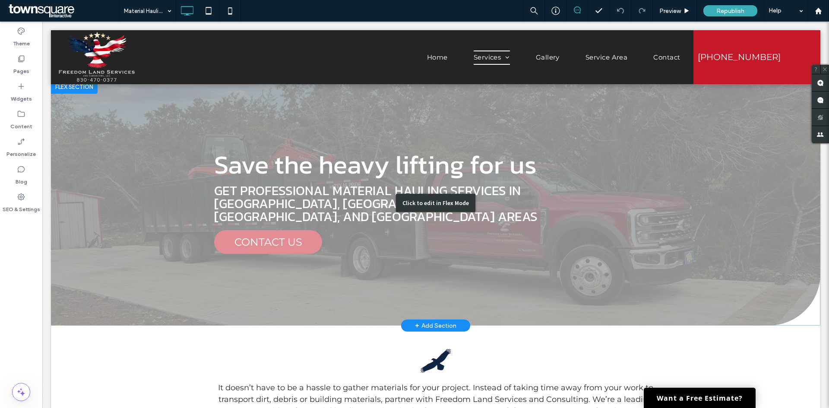
click at [726, 198] on div "Click to edit in Flex Mode" at bounding box center [436, 203] width 770 height 246
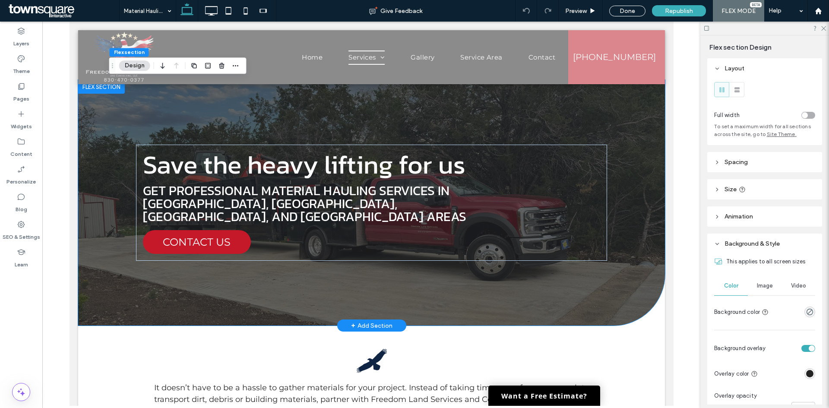
click at [648, 204] on div at bounding box center [371, 203] width 587 height 246
click at [767, 280] on div "Image" at bounding box center [765, 285] width 34 height 19
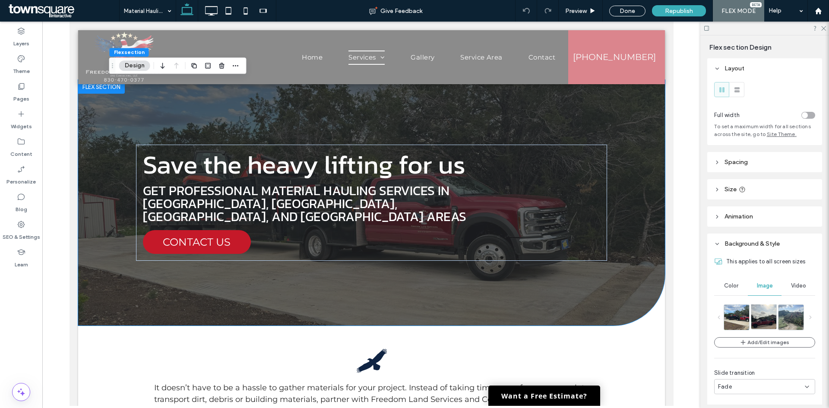
click at [767, 318] on img at bounding box center [773, 316] width 43 height 25
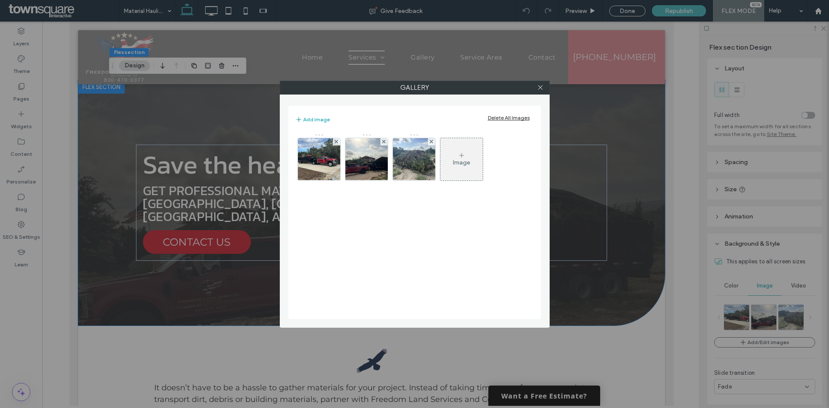
click at [537, 88] on div at bounding box center [540, 87] width 13 height 13
click at [541, 88] on icon at bounding box center [540, 87] width 6 height 6
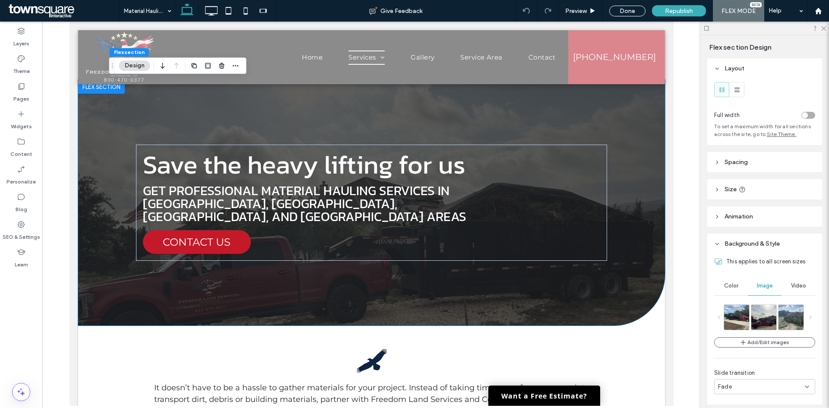
click at [732, 282] on div "Color" at bounding box center [731, 285] width 34 height 19
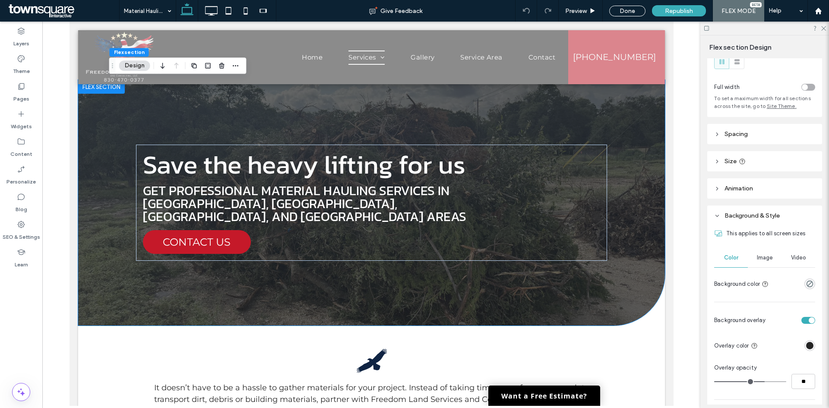
scroll to position [43, 0]
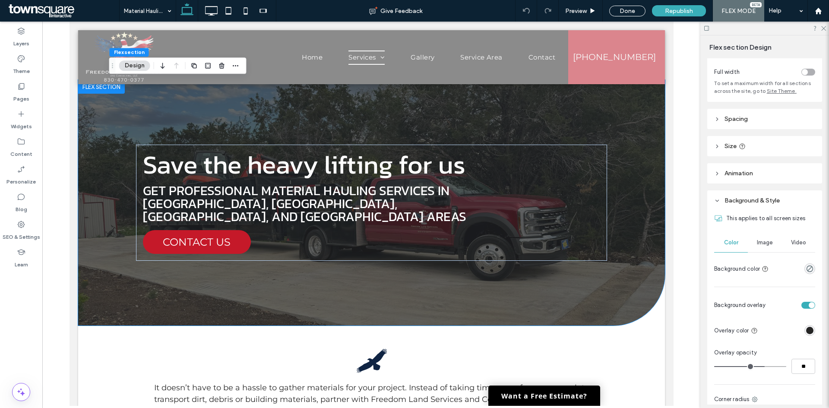
click at [804, 304] on div "toggle" at bounding box center [809, 305] width 14 height 7
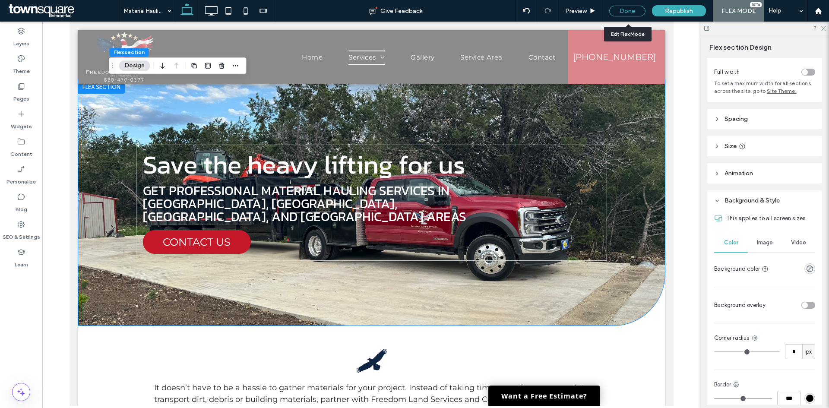
click at [624, 13] on div "Done" at bounding box center [627, 11] width 36 height 11
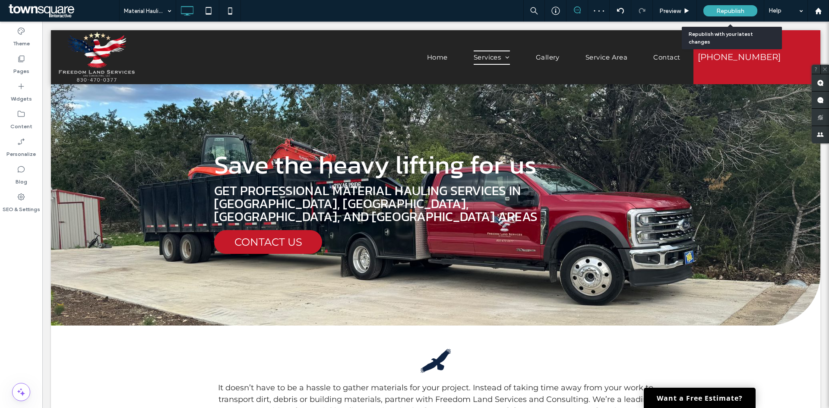
click at [729, 16] on div "Republish" at bounding box center [731, 10] width 54 height 11
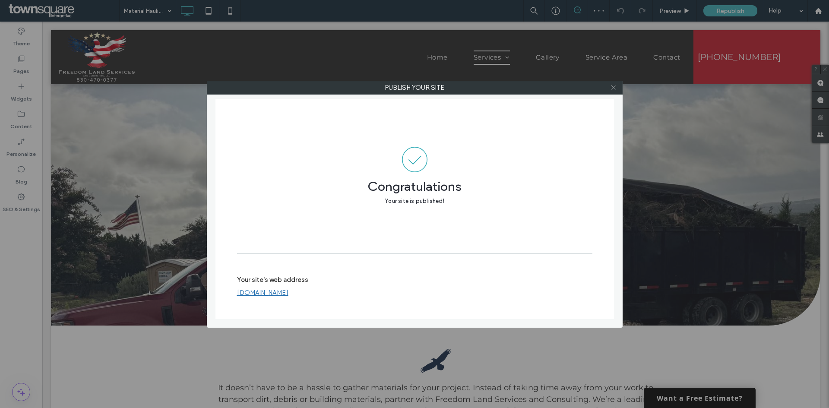
click at [612, 89] on use at bounding box center [613, 88] width 4 height 4
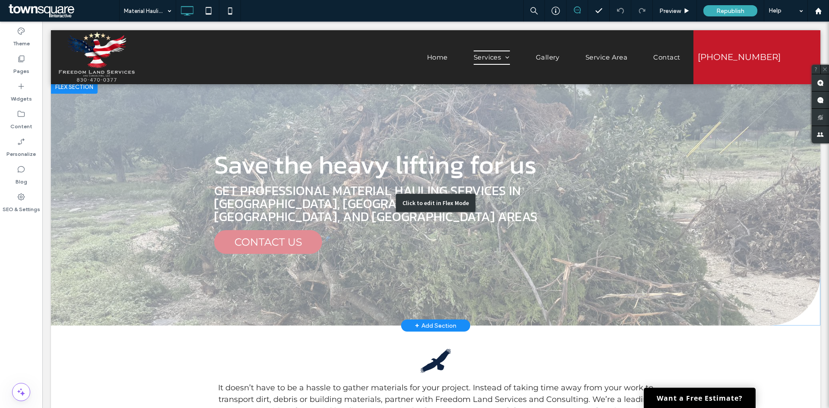
click at [691, 180] on div "Click to edit in Flex Mode" at bounding box center [436, 203] width 770 height 246
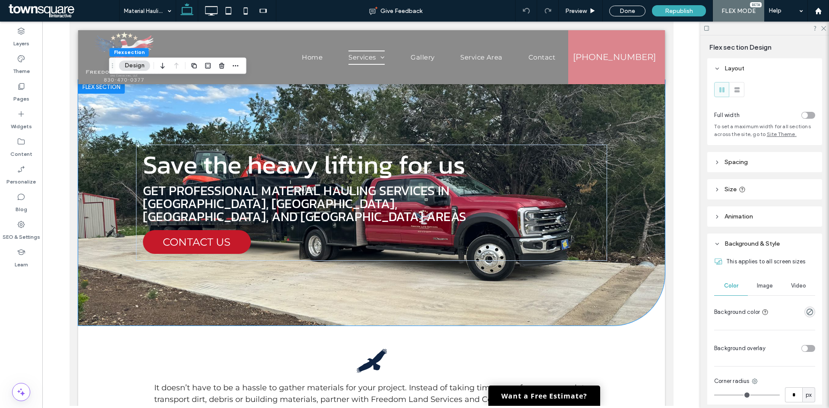
click at [761, 283] on span "Image" at bounding box center [765, 285] width 16 height 7
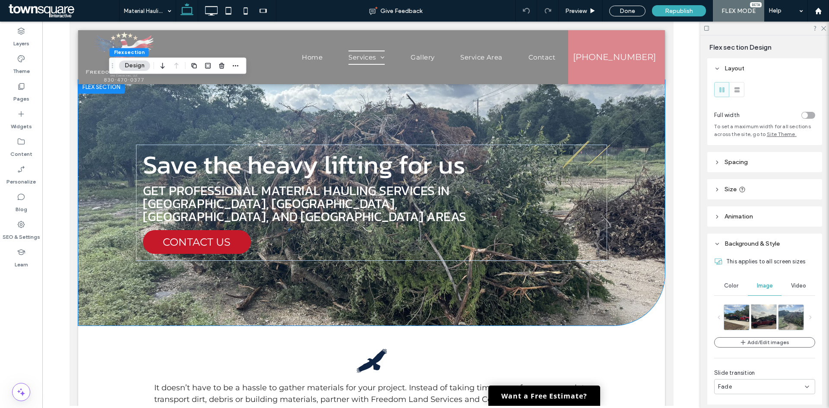
click at [765, 317] on img at bounding box center [773, 316] width 43 height 25
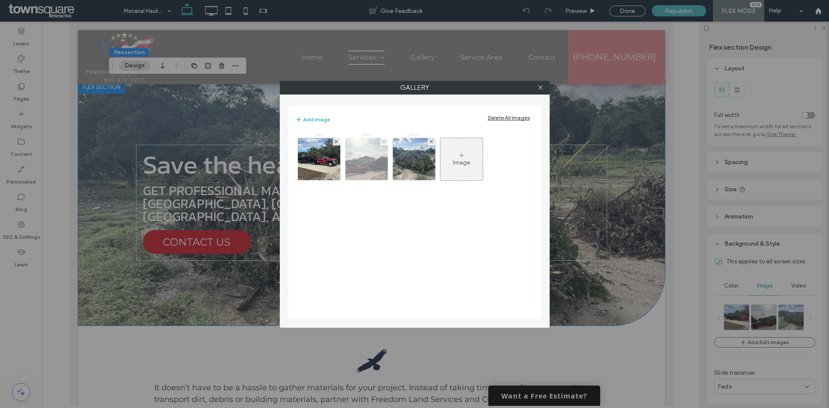
click at [371, 167] on img at bounding box center [366, 159] width 73 height 42
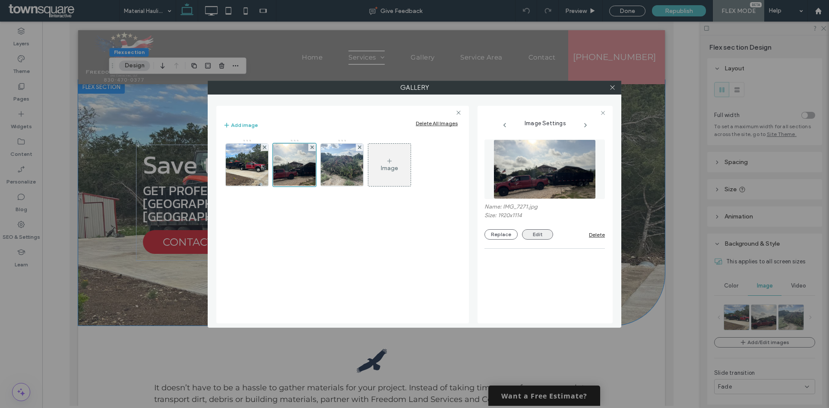
click at [535, 237] on button "Edit" at bounding box center [537, 234] width 31 height 10
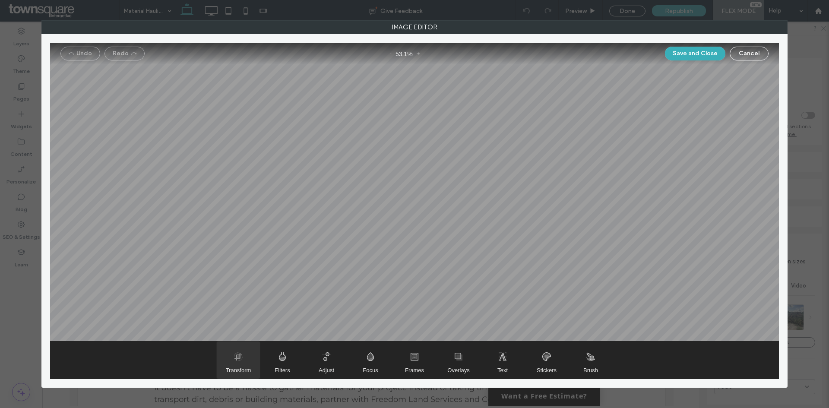
click at [250, 353] on span "Transform" at bounding box center [238, 360] width 43 height 37
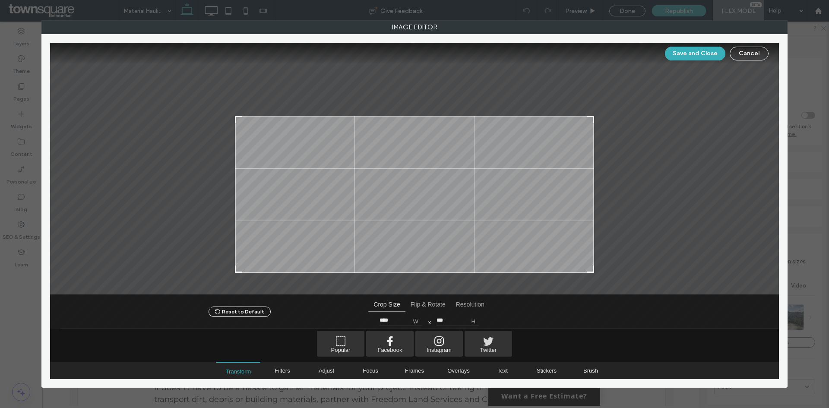
type input "***"
drag, startPoint x: 587, startPoint y: 64, endPoint x: 587, endPoint y: 116, distance: 51.8
click at [587, 116] on div at bounding box center [590, 120] width 10 height 10
click at [696, 57] on button "Save and Close" at bounding box center [695, 54] width 60 height 14
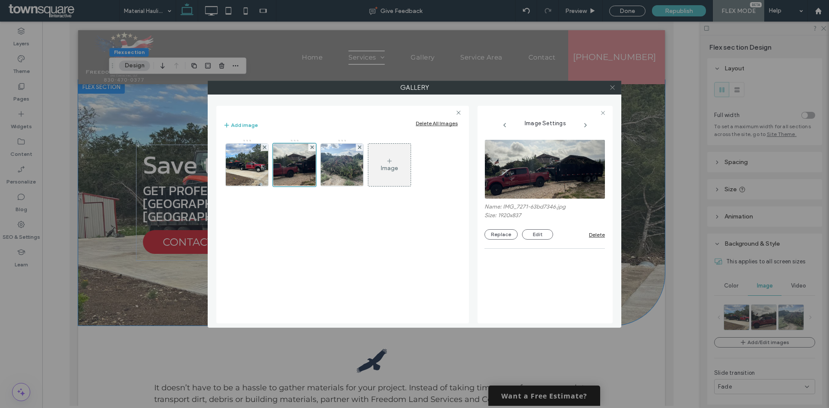
click at [609, 87] on icon at bounding box center [612, 87] width 6 height 6
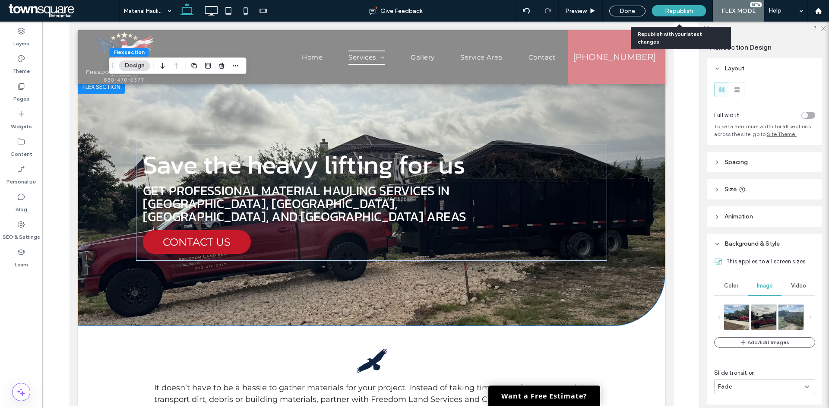
click at [689, 10] on span "Republish" at bounding box center [679, 10] width 28 height 7
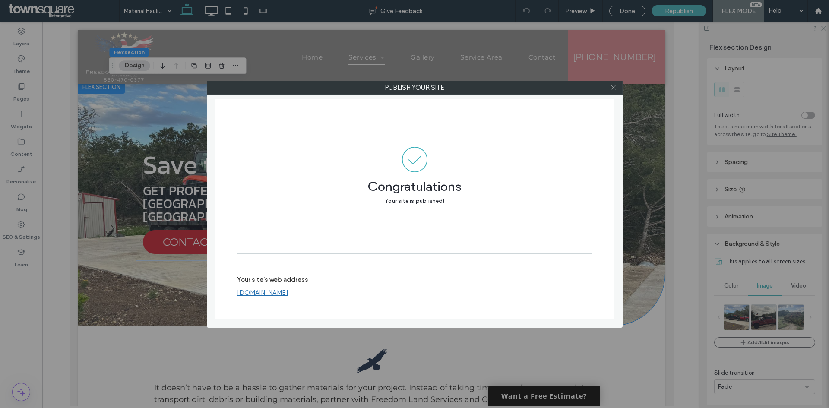
click at [612, 89] on icon at bounding box center [613, 87] width 6 height 6
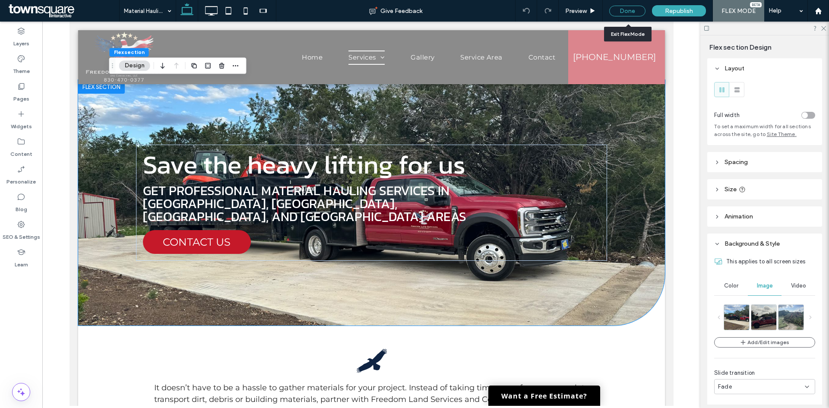
click at [621, 12] on div "Done" at bounding box center [627, 11] width 36 height 11
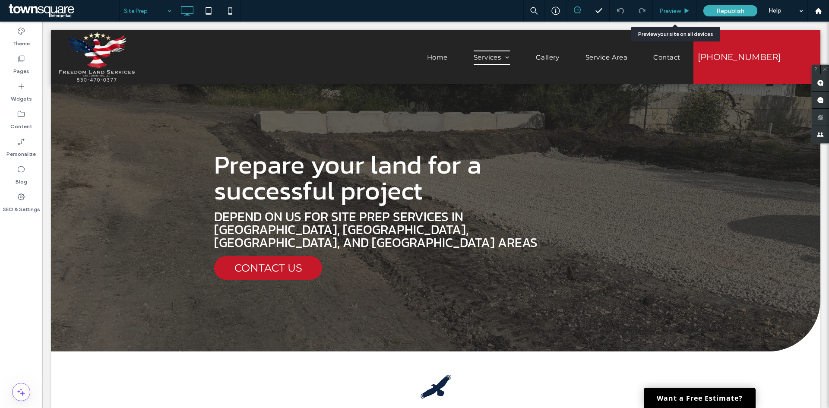
click at [673, 12] on span "Preview" at bounding box center [671, 10] width 22 height 7
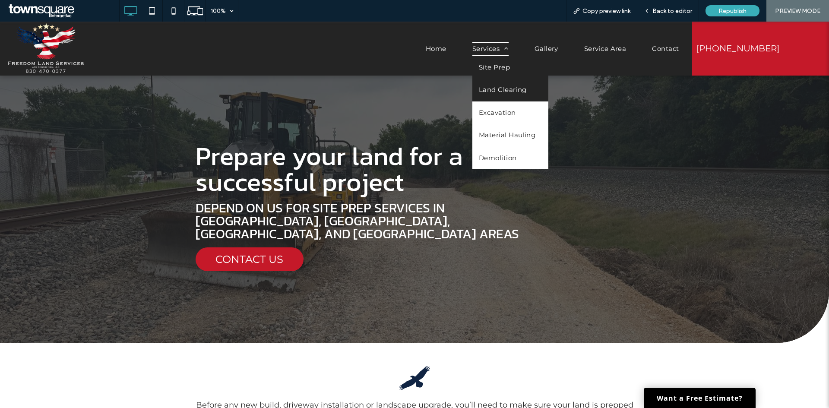
click at [494, 90] on span "Land Clearing" at bounding box center [503, 90] width 48 height 10
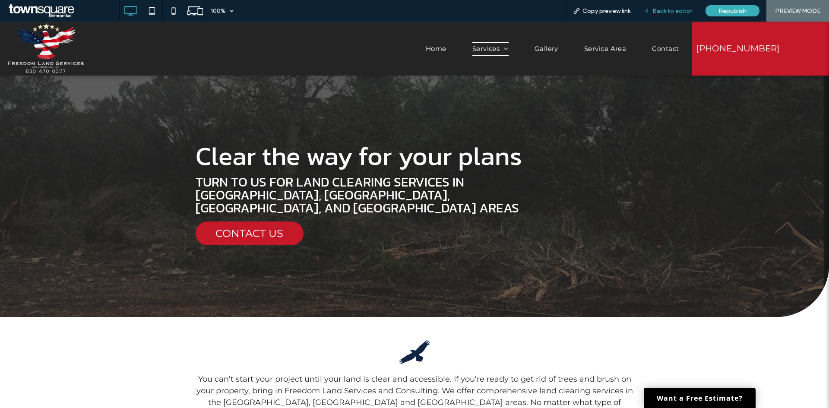
click at [673, 11] on span "Back to editor" at bounding box center [673, 10] width 40 height 7
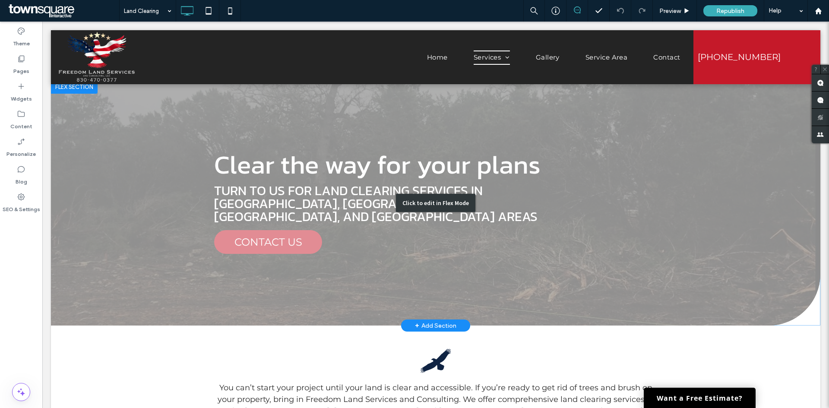
click at [627, 134] on div "Click to edit in Flex Mode" at bounding box center [436, 203] width 770 height 246
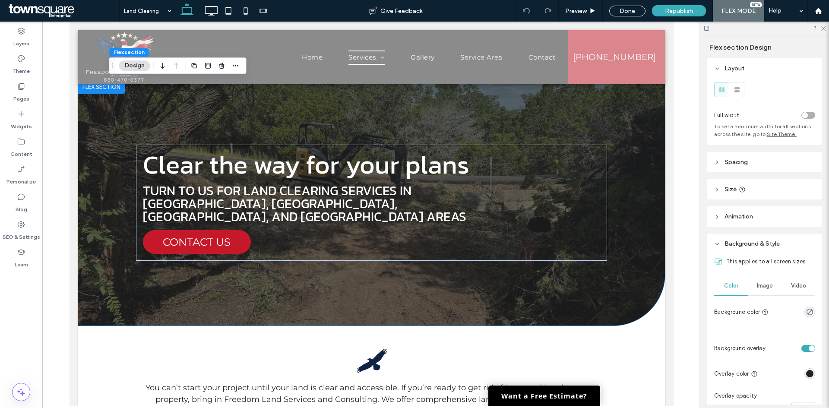
click at [809, 350] on div "toggle" at bounding box center [812, 349] width 6 height 6
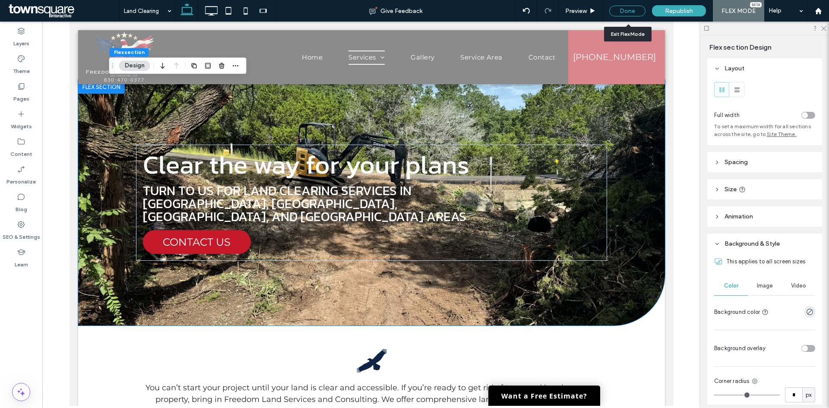
click at [642, 14] on div "Done" at bounding box center [627, 11] width 36 height 11
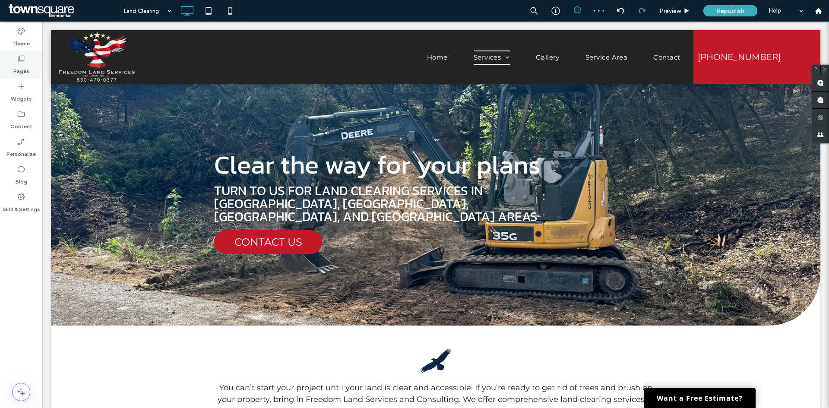
click at [15, 72] on label "Pages" at bounding box center [21, 69] width 16 height 12
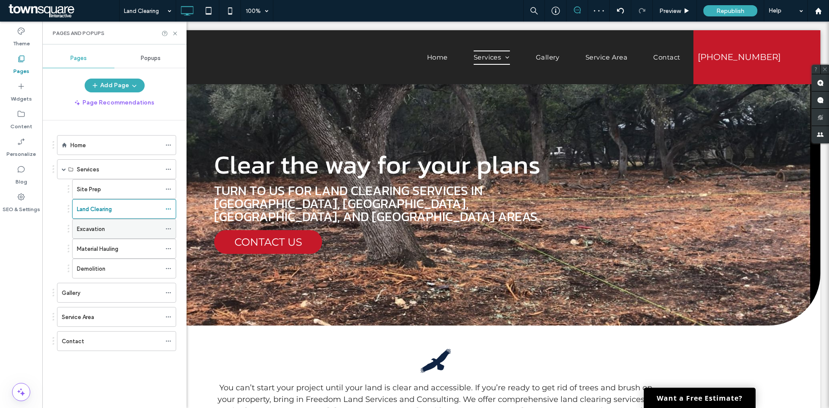
click at [97, 231] on label "Excavation" at bounding box center [91, 229] width 28 height 15
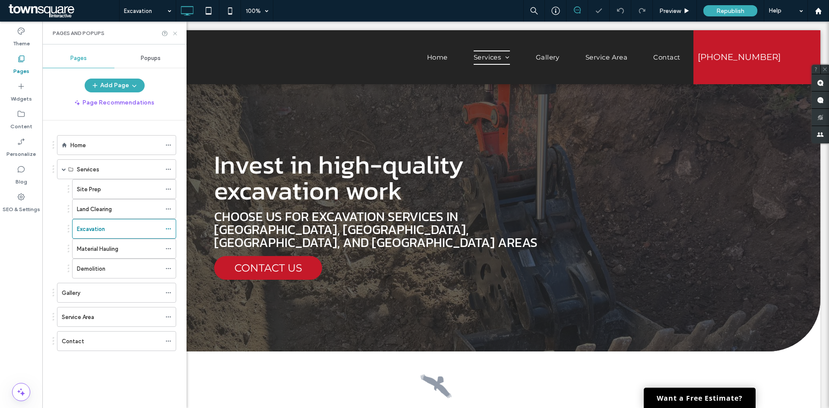
click at [176, 34] on use at bounding box center [174, 33] width 3 height 3
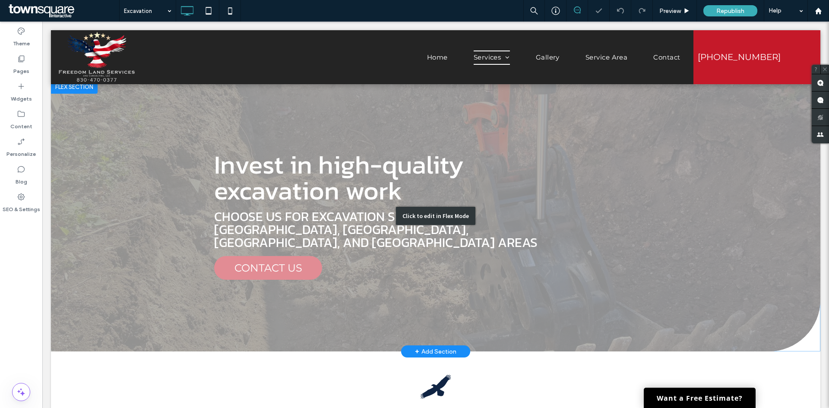
click at [651, 165] on div "Click to edit in Flex Mode" at bounding box center [436, 216] width 770 height 272
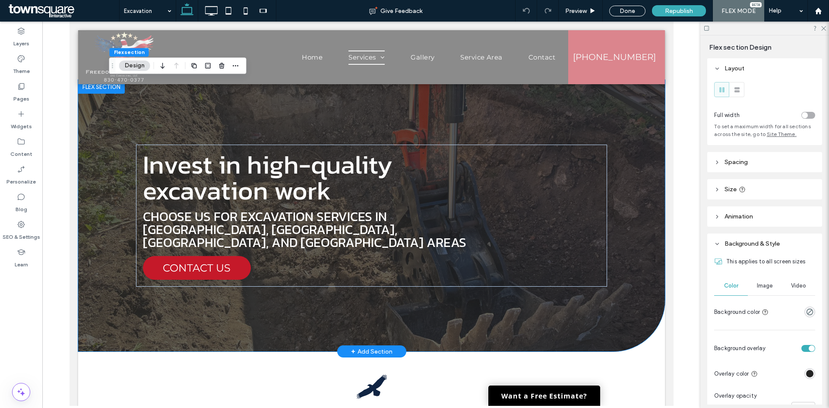
click at [642, 159] on div at bounding box center [371, 216] width 587 height 272
click at [809, 348] on div "toggle" at bounding box center [812, 349] width 6 height 6
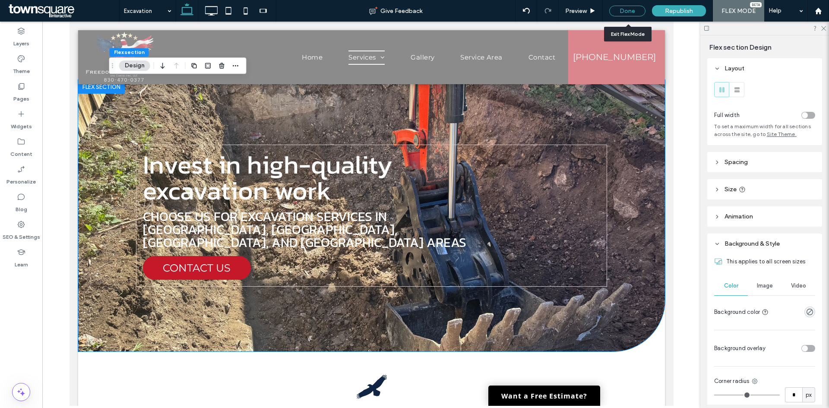
click at [619, 12] on div "Done" at bounding box center [627, 11] width 36 height 11
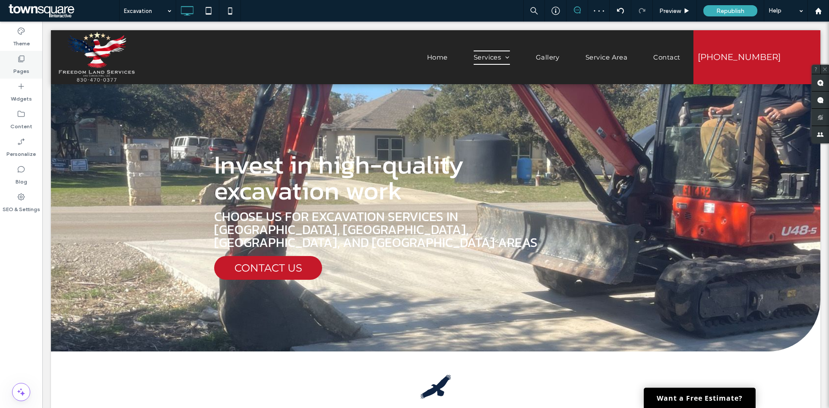
click at [28, 71] on label "Pages" at bounding box center [21, 69] width 16 height 12
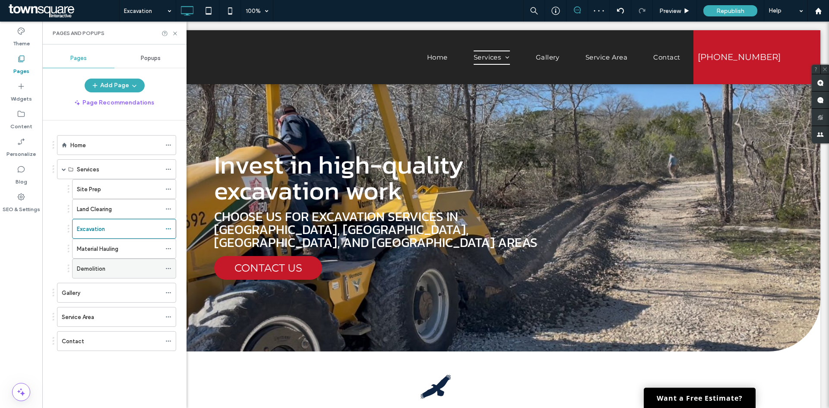
click at [104, 269] on label "Demolition" at bounding box center [91, 268] width 29 height 15
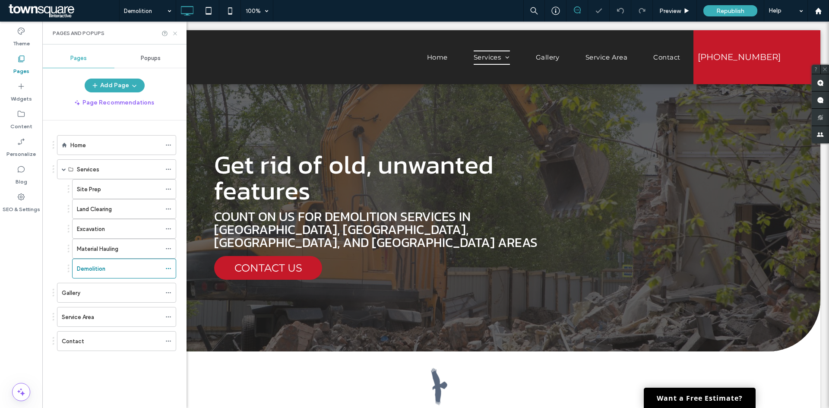
drag, startPoint x: 132, startPoint y: 12, endPoint x: 174, endPoint y: 33, distance: 47.5
click at [174, 33] on icon at bounding box center [175, 33] width 6 height 6
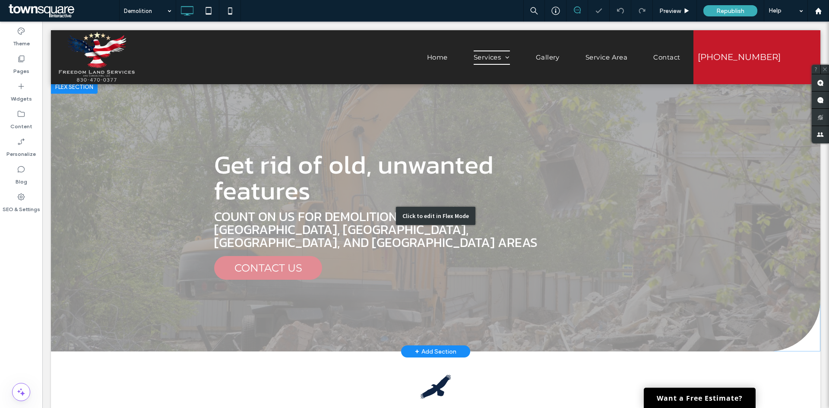
click at [666, 206] on div "Click to edit in Flex Mode" at bounding box center [436, 216] width 770 height 272
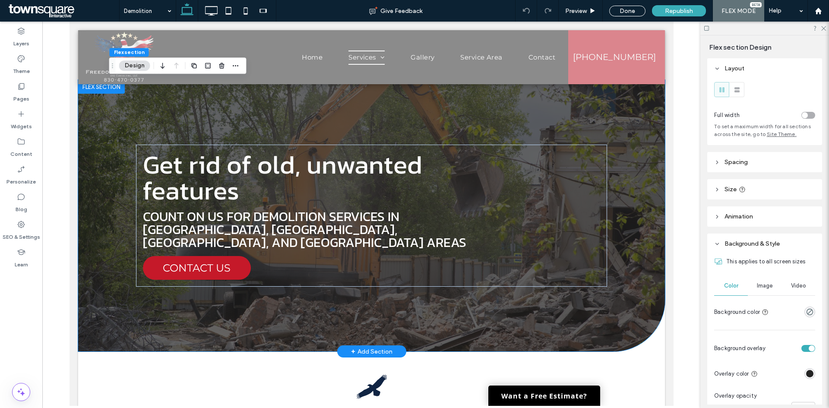
click at [631, 191] on div at bounding box center [371, 216] width 587 height 272
click at [809, 349] on div "toggle" at bounding box center [812, 349] width 6 height 6
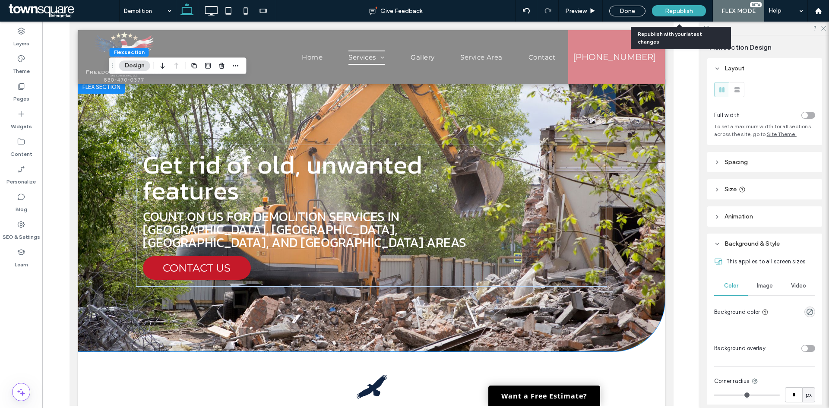
click at [673, 6] on div "Republish" at bounding box center [679, 10] width 54 height 11
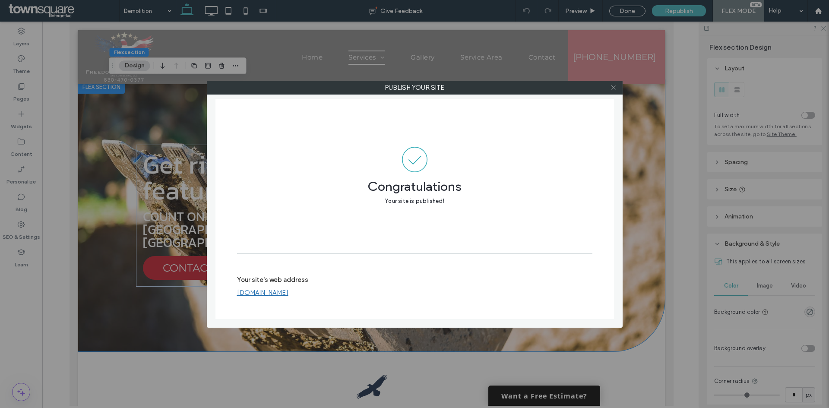
click at [615, 92] on span at bounding box center [613, 87] width 6 height 13
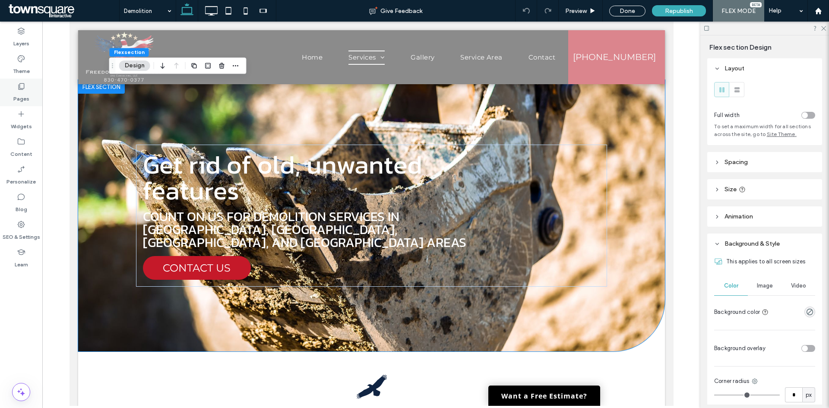
click at [19, 92] on label "Pages" at bounding box center [21, 97] width 16 height 12
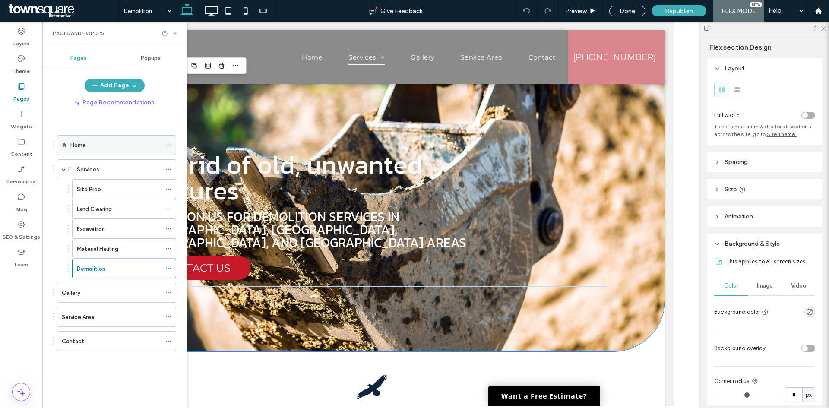
click at [96, 146] on div "Home" at bounding box center [115, 145] width 91 height 9
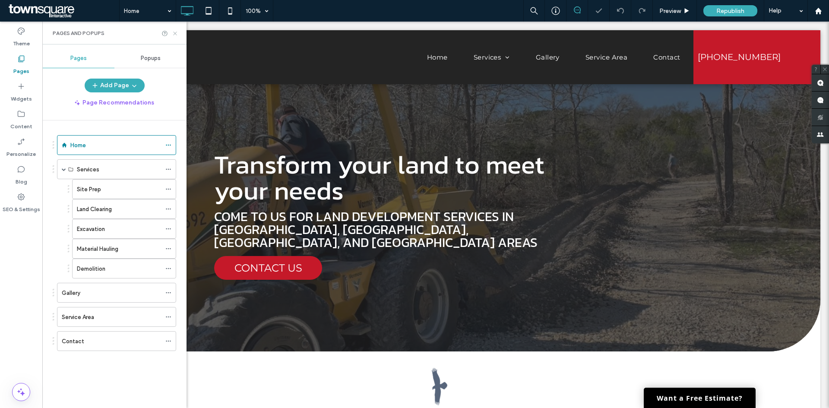
click at [176, 33] on icon at bounding box center [175, 33] width 6 height 6
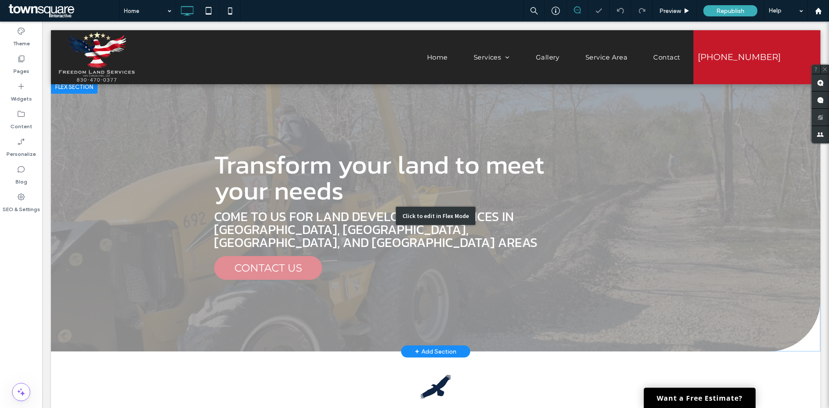
click at [755, 167] on div "Click to edit in Flex Mode" at bounding box center [436, 216] width 770 height 272
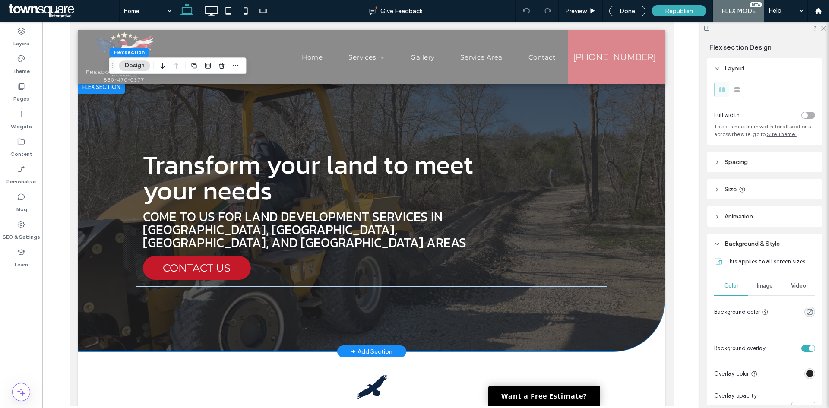
click at [619, 156] on div "Transform your land to meet your needs Come to us for land development services…" at bounding box center [371, 216] width 518 height 272
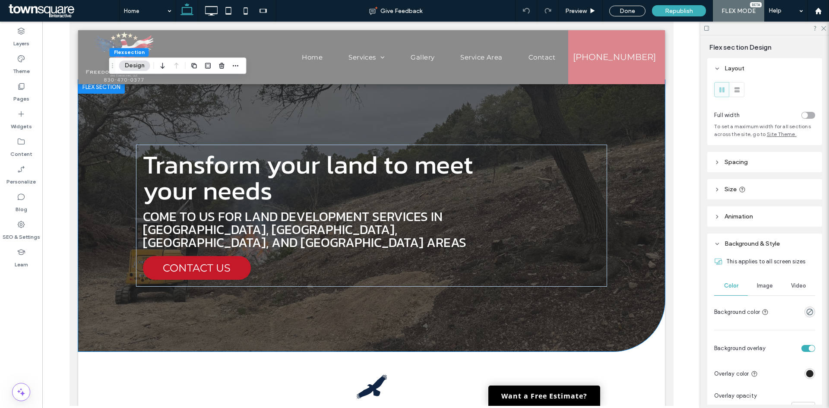
click at [802, 350] on div "toggle" at bounding box center [809, 348] width 14 height 7
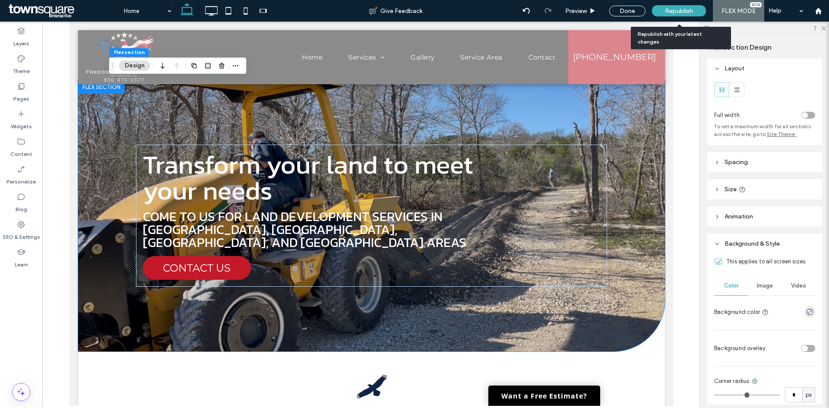
click at [670, 7] on span "Republish" at bounding box center [679, 10] width 28 height 7
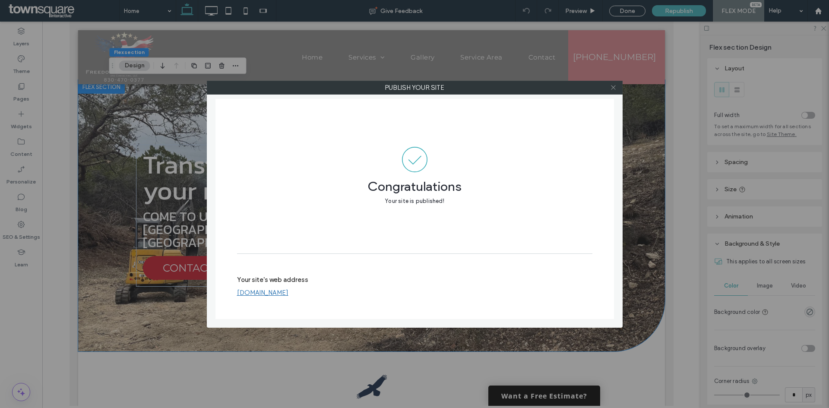
click at [611, 88] on icon at bounding box center [613, 87] width 6 height 6
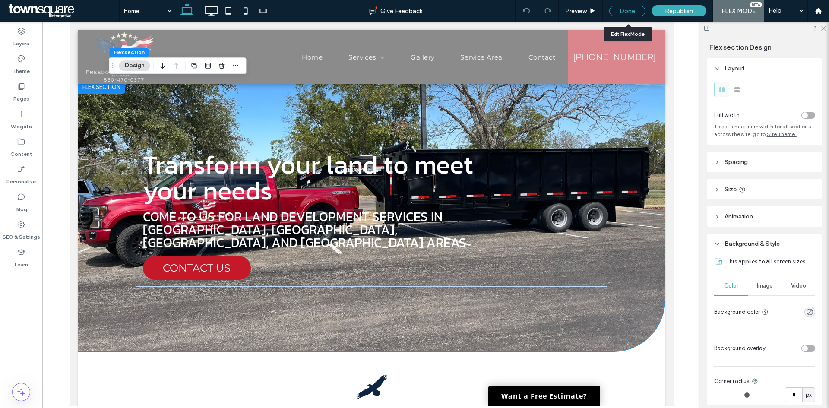
click at [625, 13] on div "Done" at bounding box center [627, 11] width 36 height 11
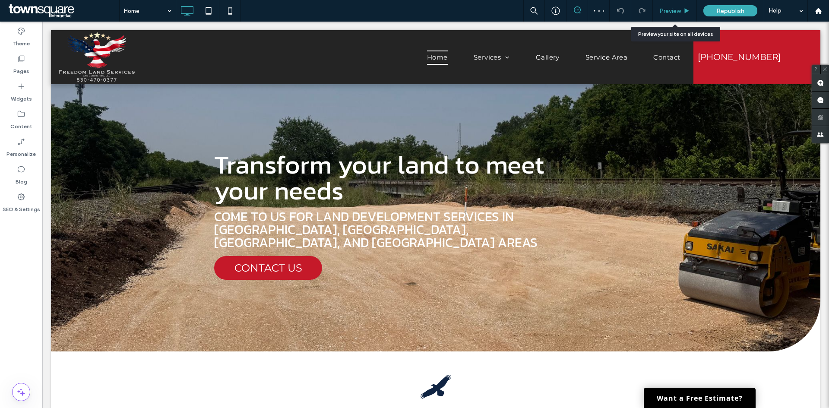
click at [674, 14] on span "Preview" at bounding box center [671, 10] width 22 height 7
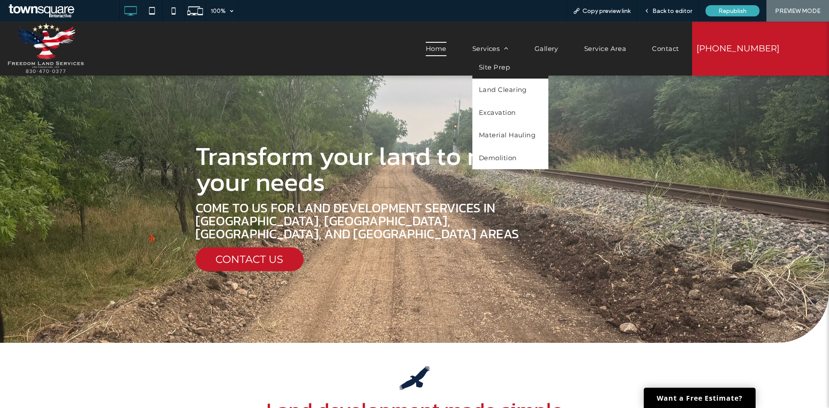
click at [499, 74] on link "Site Prep" at bounding box center [511, 67] width 76 height 23
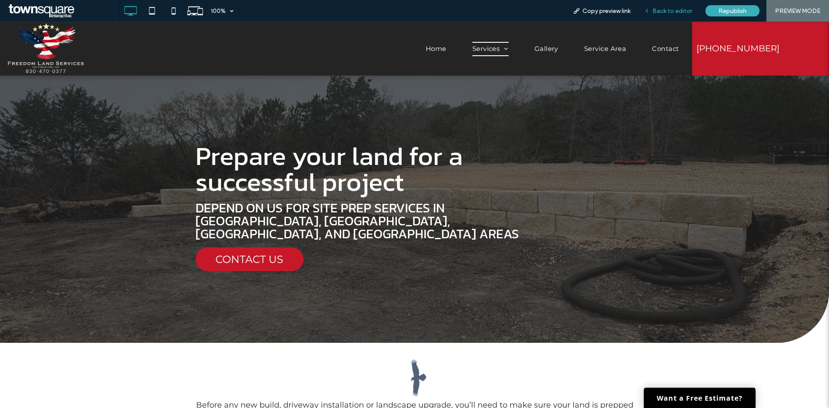
click at [656, 15] on div "Back to editor" at bounding box center [668, 11] width 62 height 22
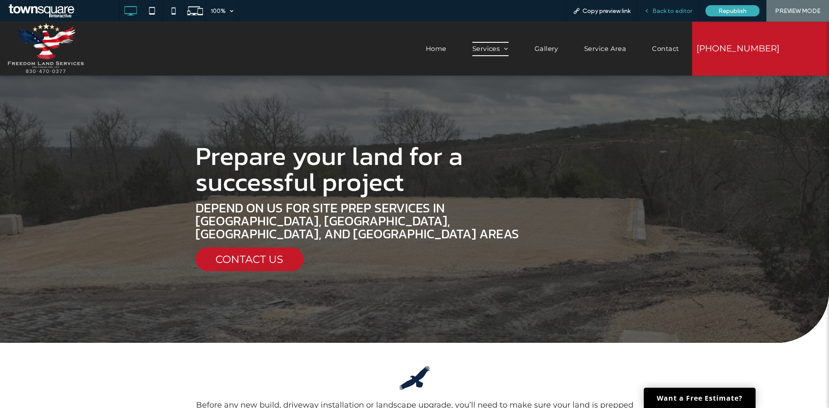
click at [648, 10] on icon at bounding box center [647, 11] width 6 height 6
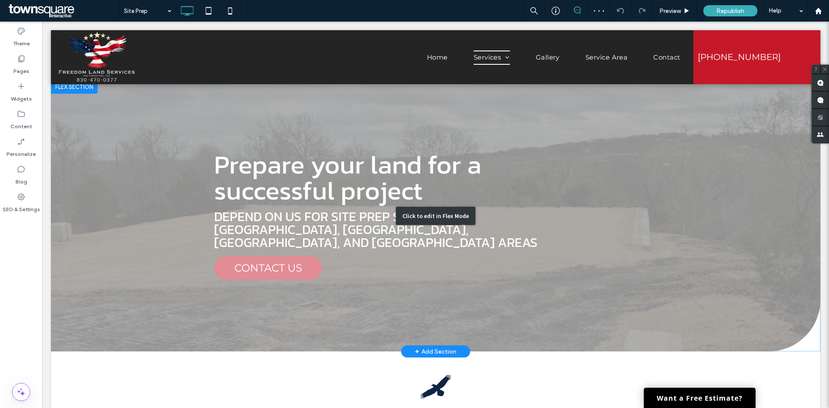
click at [716, 163] on div "Click to edit in Flex Mode" at bounding box center [436, 216] width 770 height 272
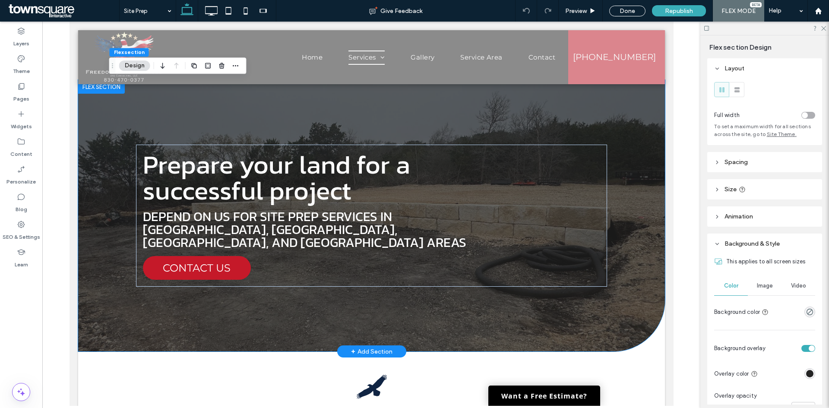
click at [641, 153] on div at bounding box center [371, 216] width 587 height 272
click at [809, 352] on div at bounding box center [793, 348] width 46 height 15
click at [809, 349] on div "toggle" at bounding box center [812, 349] width 6 height 6
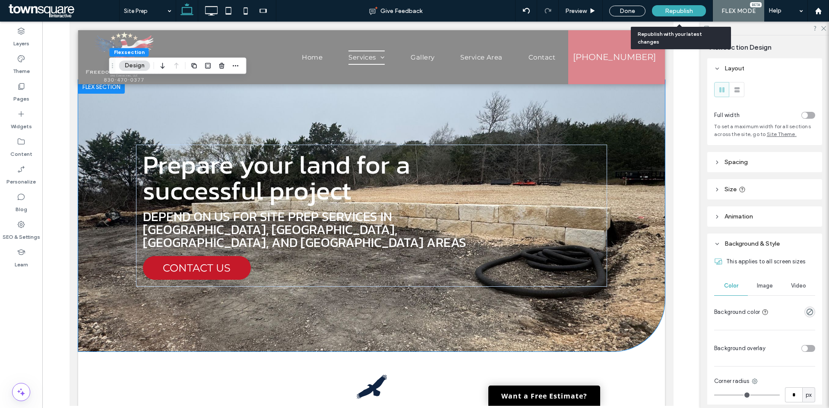
click at [667, 13] on span "Republish" at bounding box center [679, 10] width 28 height 7
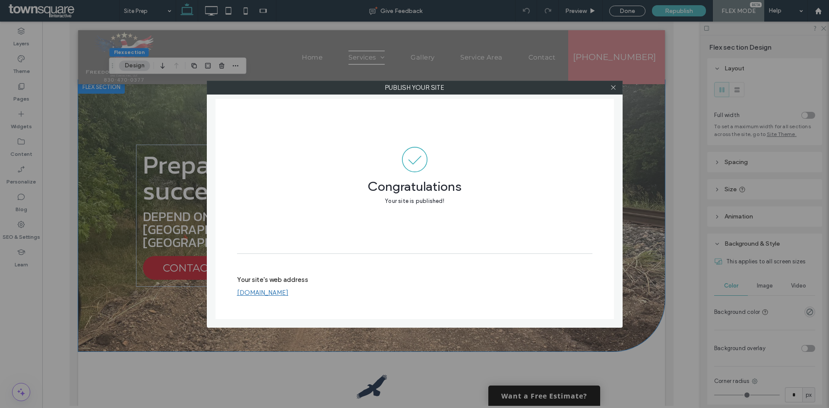
drag, startPoint x: 612, startPoint y: 84, endPoint x: 622, endPoint y: 56, distance: 30.3
click at [612, 84] on icon at bounding box center [613, 87] width 6 height 6
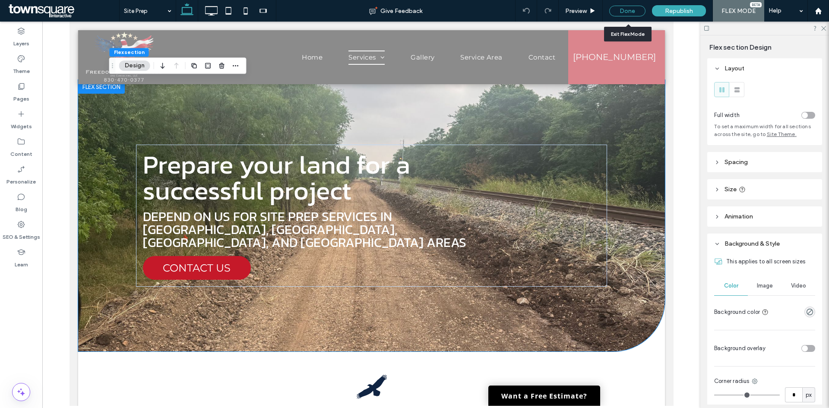
click at [622, 13] on div "Done" at bounding box center [627, 11] width 36 height 11
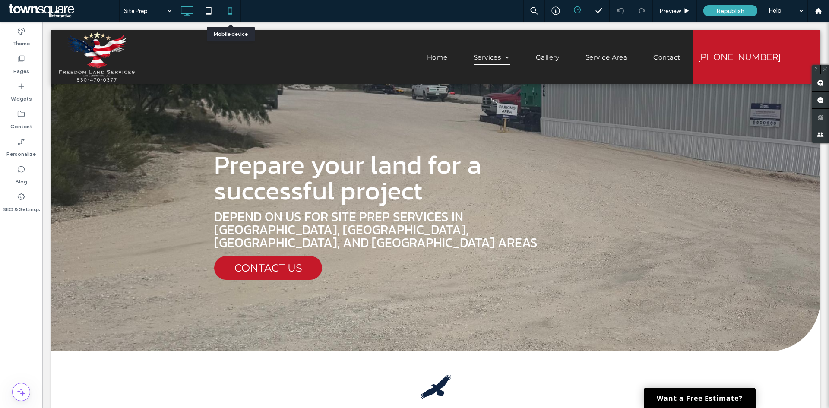
click at [232, 10] on use at bounding box center [230, 10] width 4 height 7
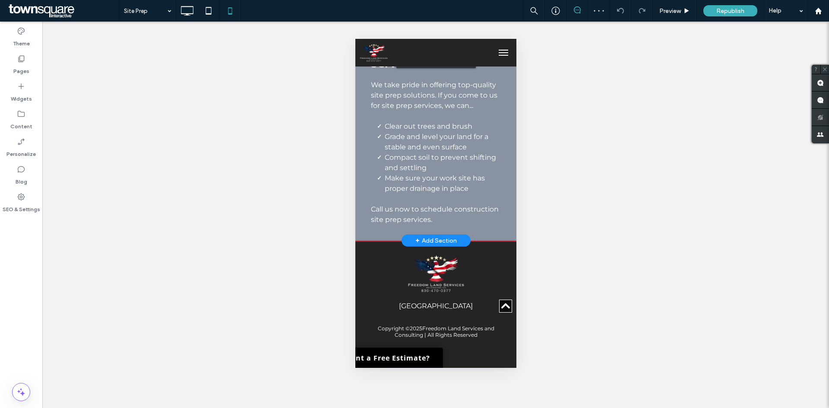
scroll to position [755, 0]
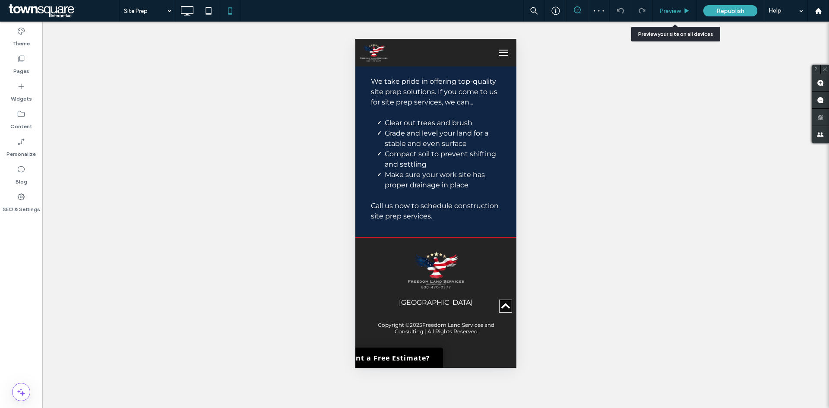
click at [677, 8] on span "Preview" at bounding box center [671, 10] width 22 height 7
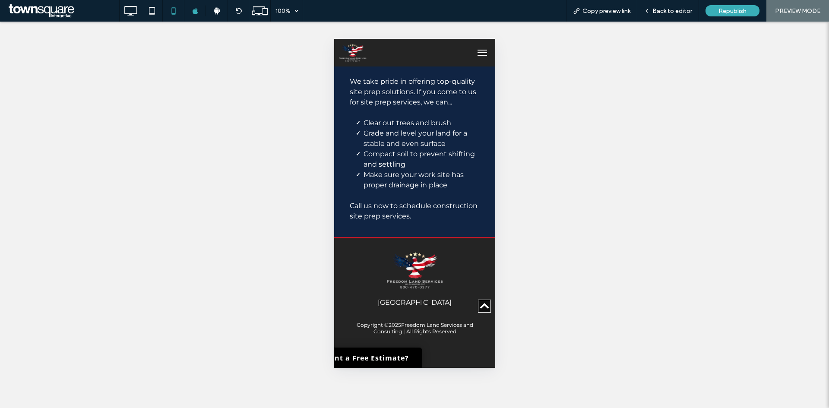
click at [473, 53] on button "menu" at bounding box center [481, 52] width 17 height 17
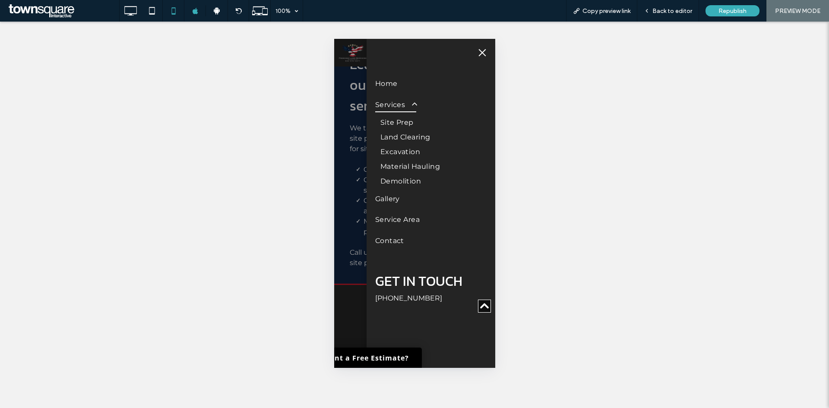
click at [397, 121] on span "Site Prep" at bounding box center [396, 122] width 33 height 10
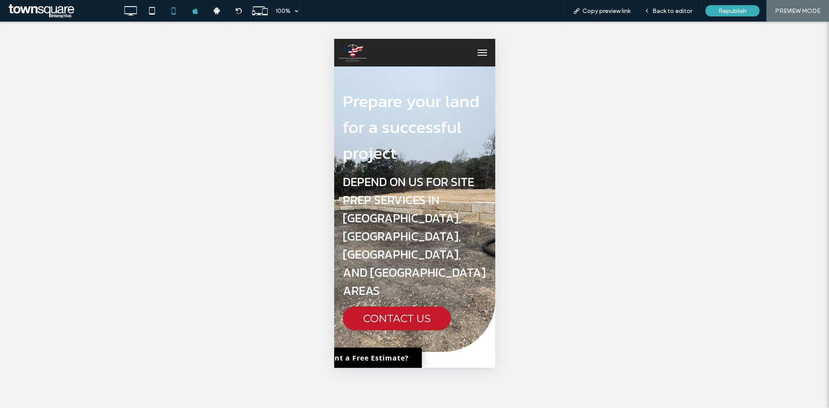
scroll to position [0, 0]
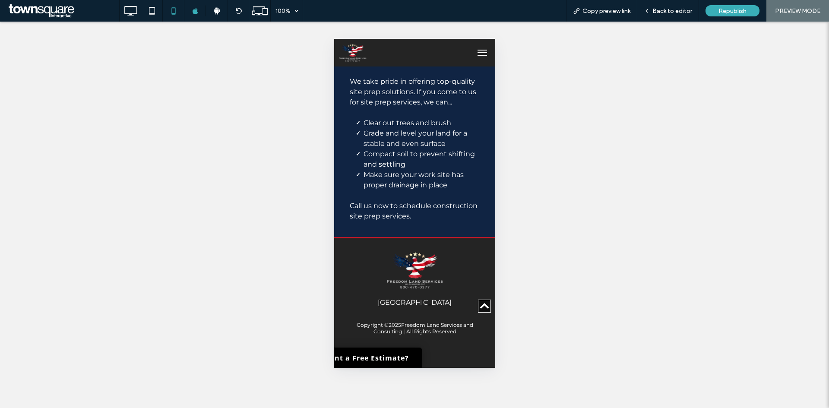
click at [474, 51] on button "menu" at bounding box center [481, 52] width 17 height 17
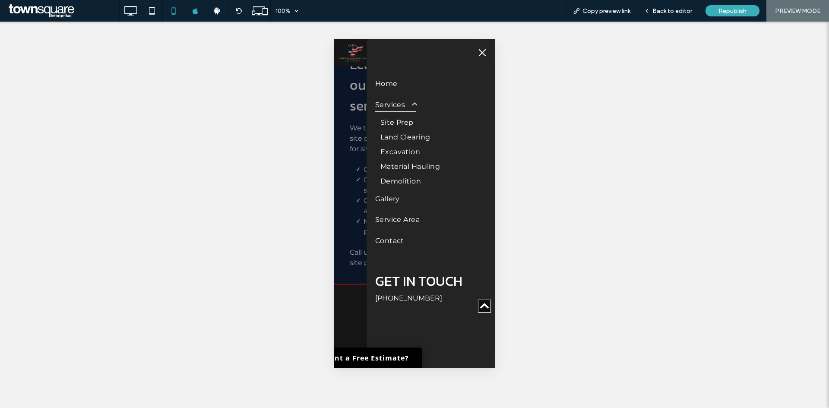
click at [400, 132] on span "Land Clearing" at bounding box center [405, 137] width 50 height 10
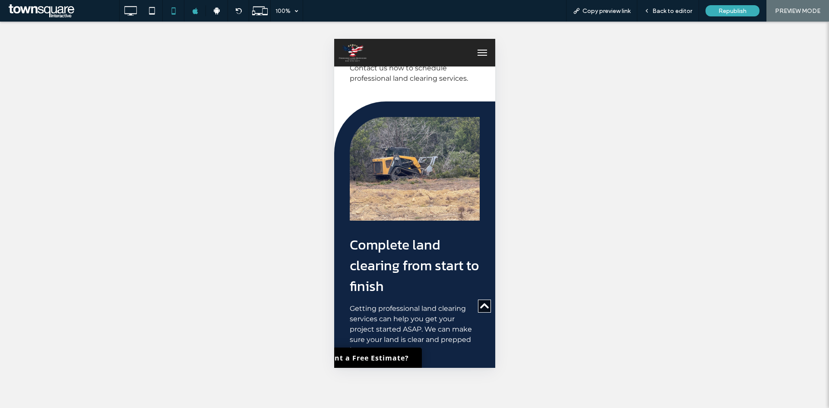
scroll to position [648, 0]
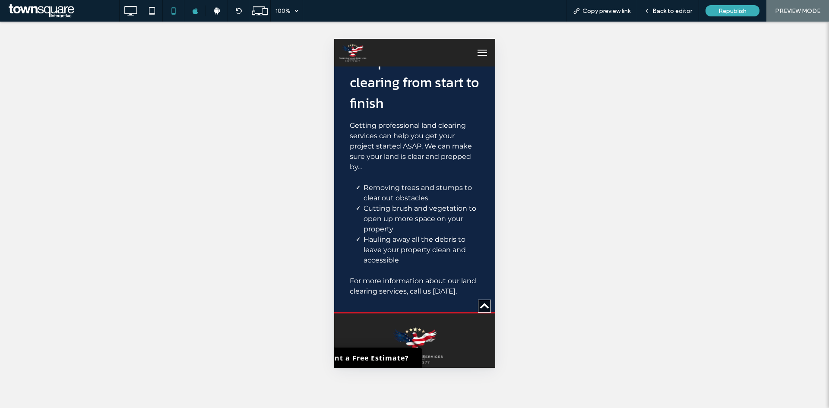
click at [476, 54] on button "menu" at bounding box center [481, 52] width 17 height 17
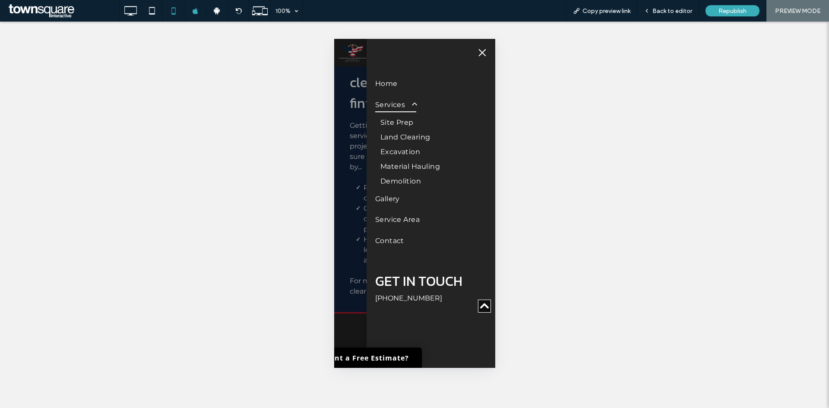
click at [481, 54] on button "menu" at bounding box center [481, 52] width 17 height 17
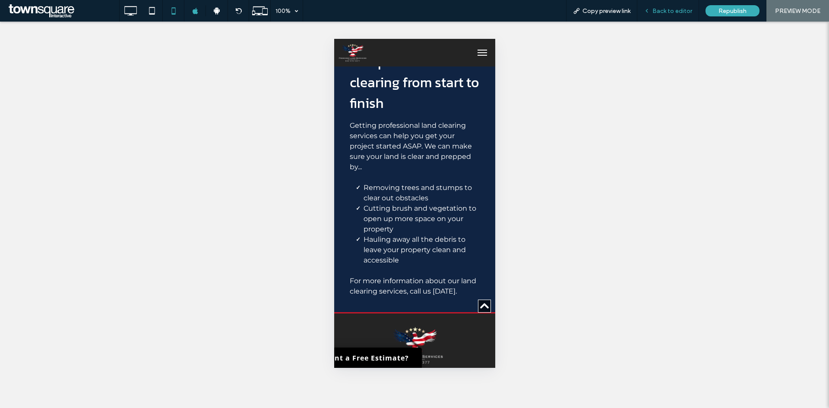
click at [653, 11] on div "Back to editor" at bounding box center [667, 10] width 61 height 7
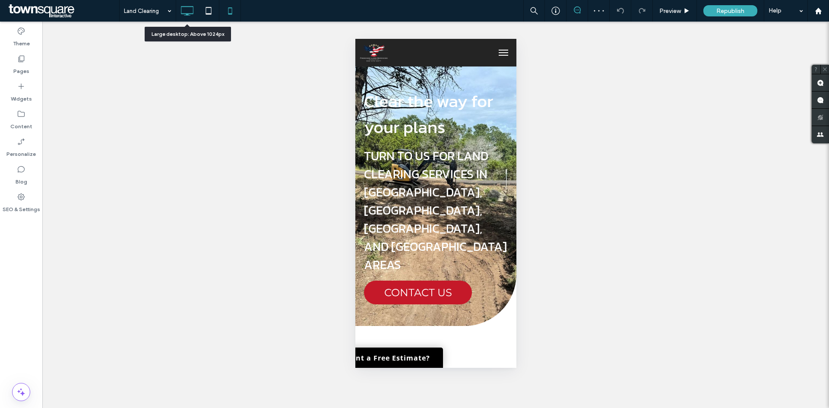
click at [184, 7] on use at bounding box center [187, 11] width 13 height 10
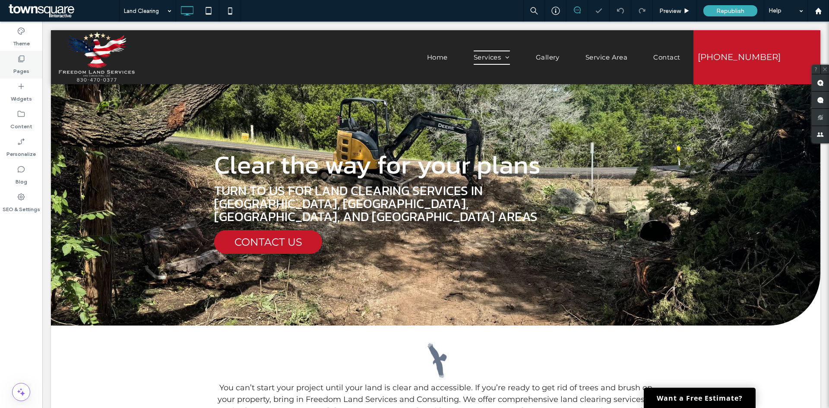
click at [19, 60] on icon at bounding box center [21, 58] width 9 height 9
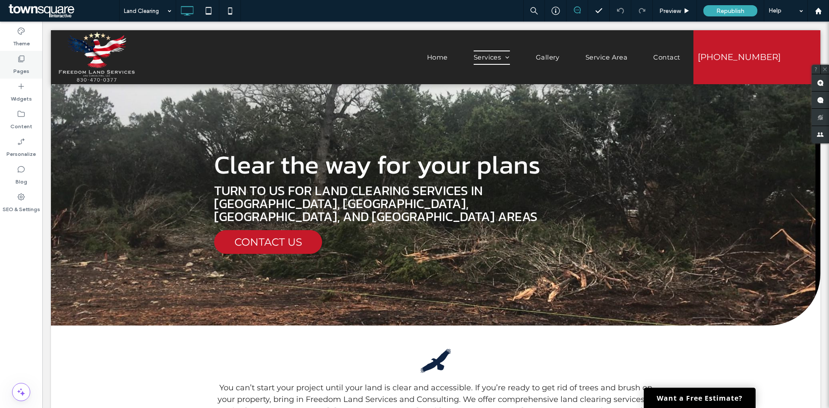
click at [15, 64] on label "Pages" at bounding box center [21, 69] width 16 height 12
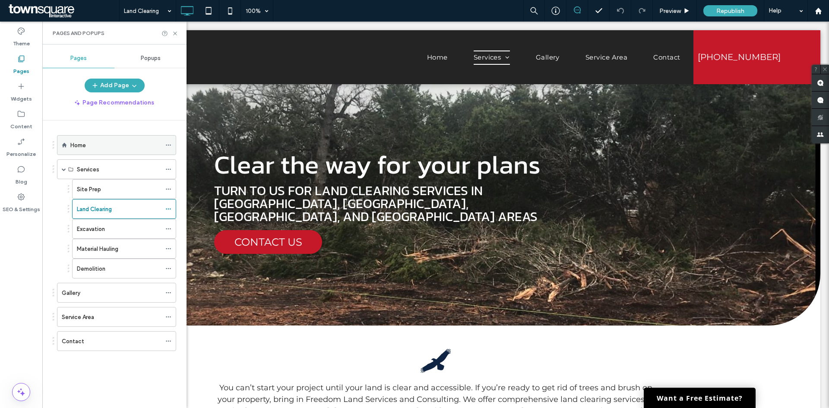
click at [80, 142] on label "Home" at bounding box center [78, 145] width 16 height 15
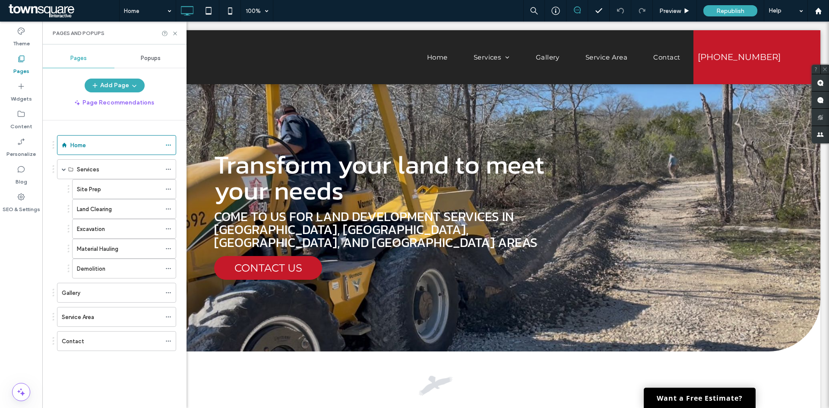
click at [174, 32] on use at bounding box center [174, 33] width 3 height 3
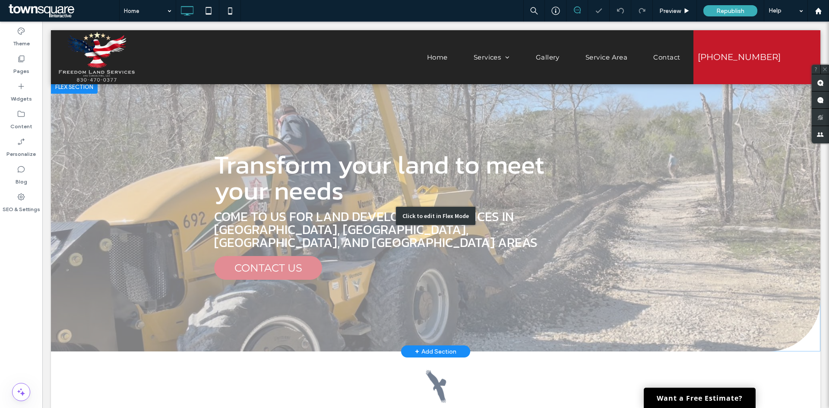
click at [417, 233] on div "Click to edit in Flex Mode" at bounding box center [436, 216] width 770 height 272
click at [417, 232] on span "Come to us for land development services in [GEOGRAPHIC_DATA], [GEOGRAPHIC_DATA…" at bounding box center [375, 229] width 323 height 45
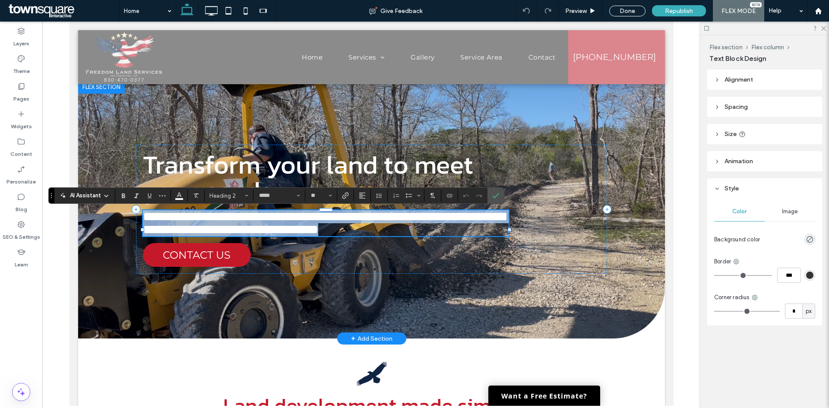
click at [385, 235] on span "**********" at bounding box center [324, 222] width 362 height 25
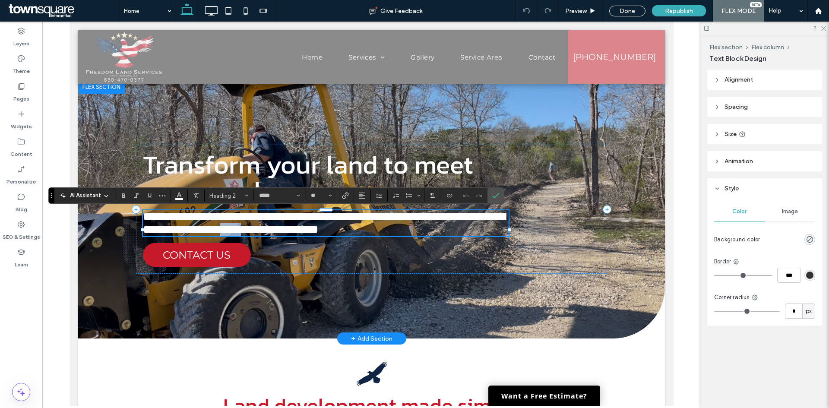
click at [385, 235] on span "**********" at bounding box center [324, 222] width 362 height 25
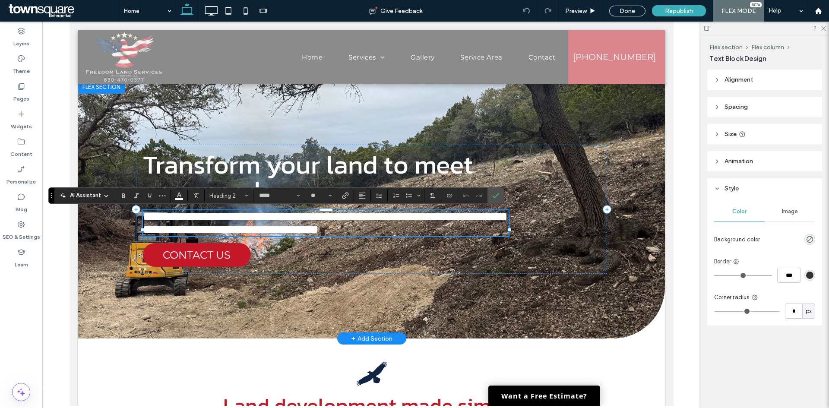
drag, startPoint x: 290, startPoint y: 235, endPoint x: 276, endPoint y: 233, distance: 13.6
click at [288, 235] on span "**********" at bounding box center [324, 222] width 362 height 25
click at [269, 230] on span "**********" at bounding box center [324, 222] width 362 height 25
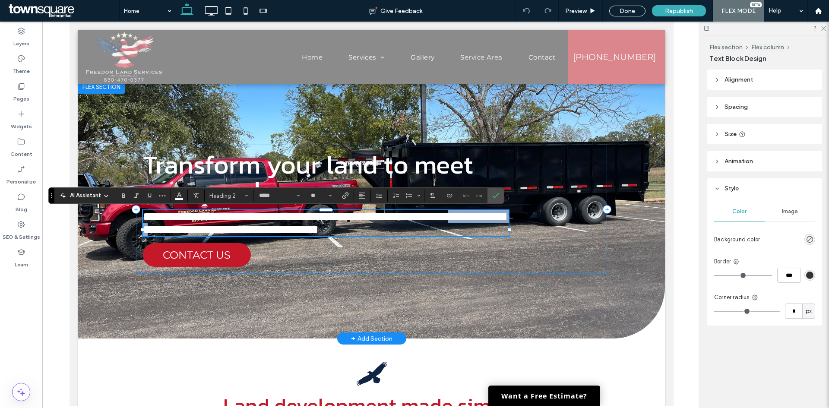
drag, startPoint x: 276, startPoint y: 230, endPoint x: 193, endPoint y: 232, distance: 82.5
click at [193, 232] on span "**********" at bounding box center [324, 222] width 362 height 25
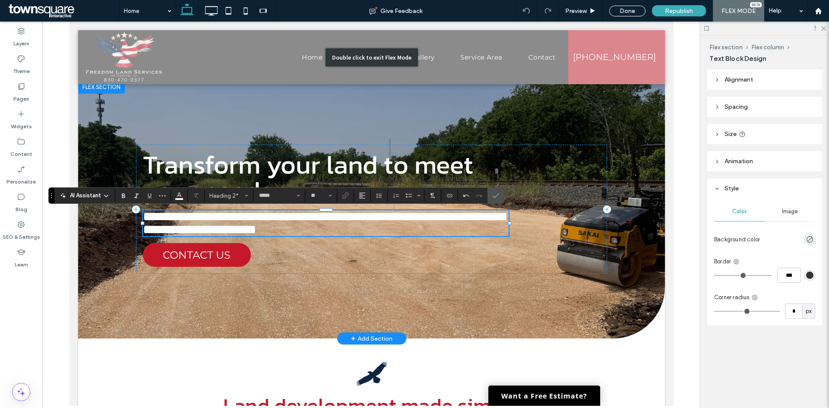
scroll to position [3, 0]
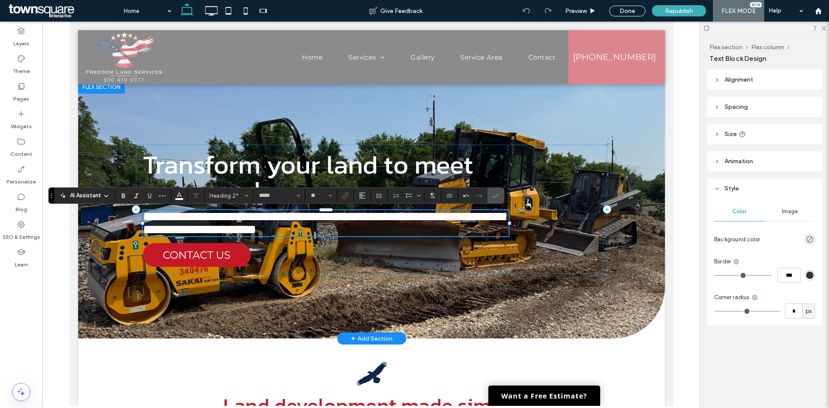
click at [259, 225] on span "**********" at bounding box center [324, 222] width 362 height 25
type input "**********"
type input "**"
type input "*****"
type input "**"
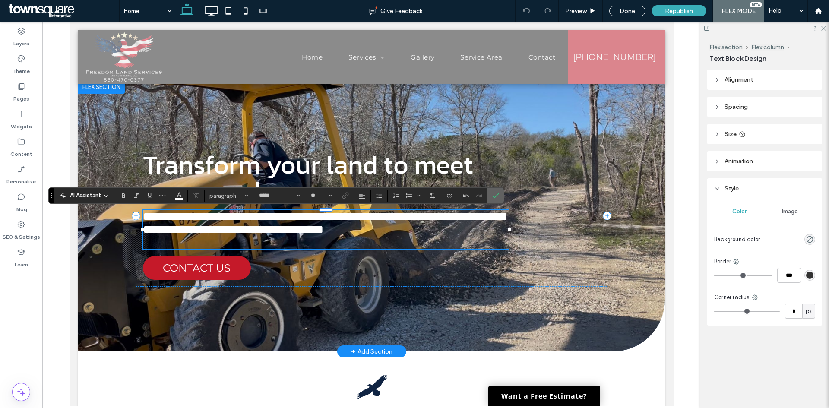
click at [497, 195] on use "Confirm" at bounding box center [495, 195] width 7 height 5
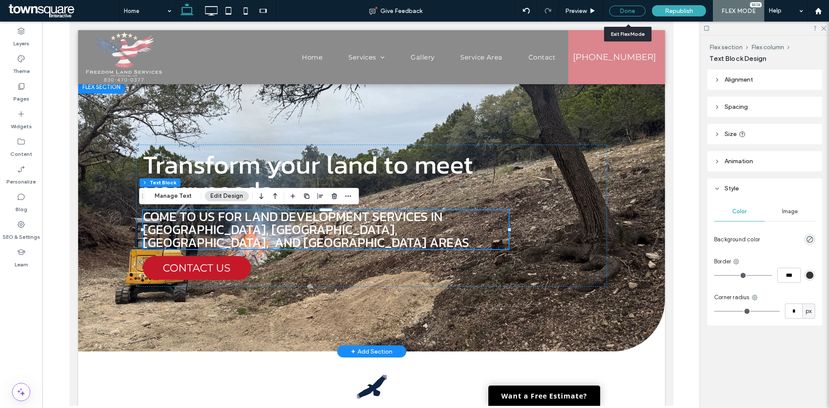
click at [629, 15] on div "Done" at bounding box center [627, 11] width 36 height 11
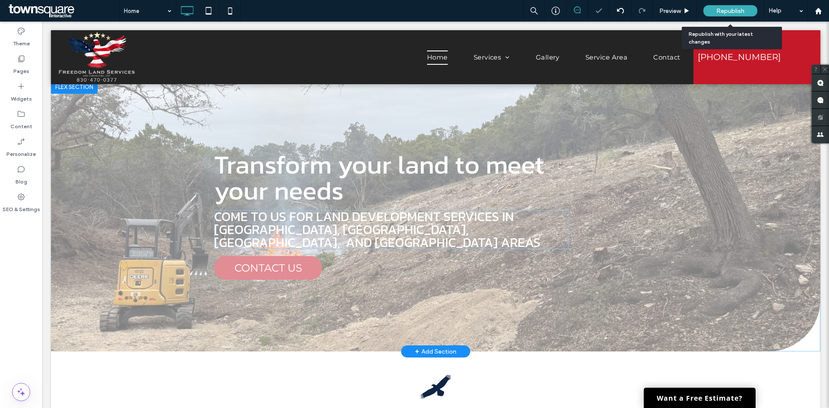
click at [729, 10] on span "Republish" at bounding box center [731, 10] width 28 height 7
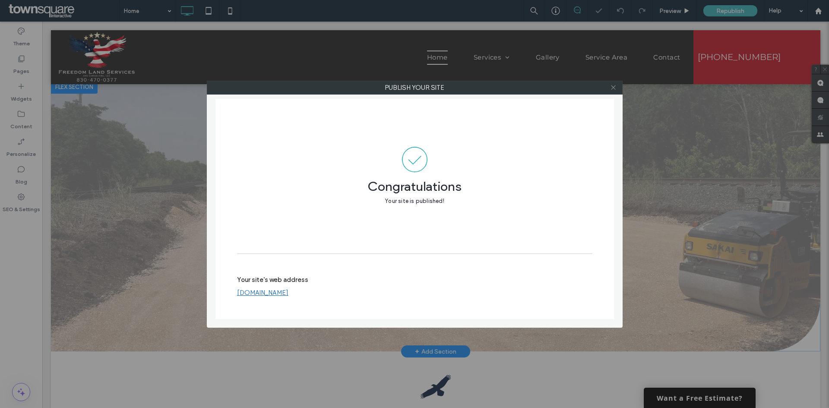
click at [613, 91] on span at bounding box center [613, 87] width 6 height 13
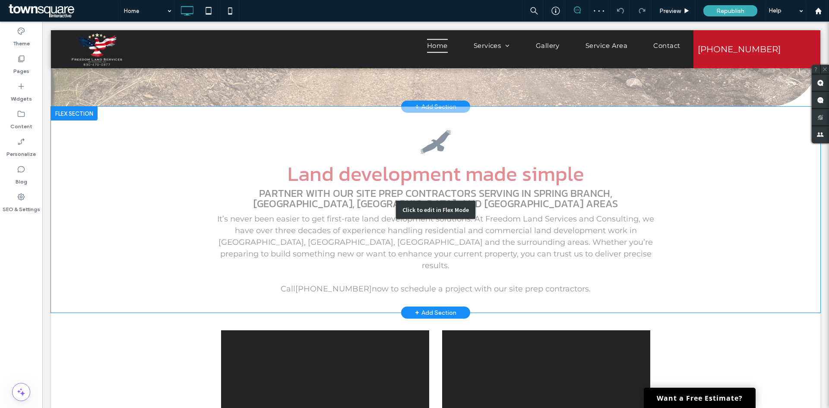
scroll to position [259, 0]
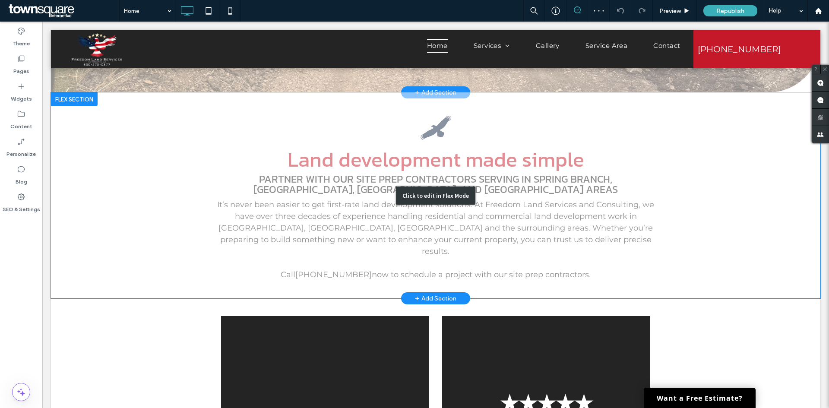
click at [479, 214] on div "Click to edit in Flex Mode" at bounding box center [436, 195] width 770 height 206
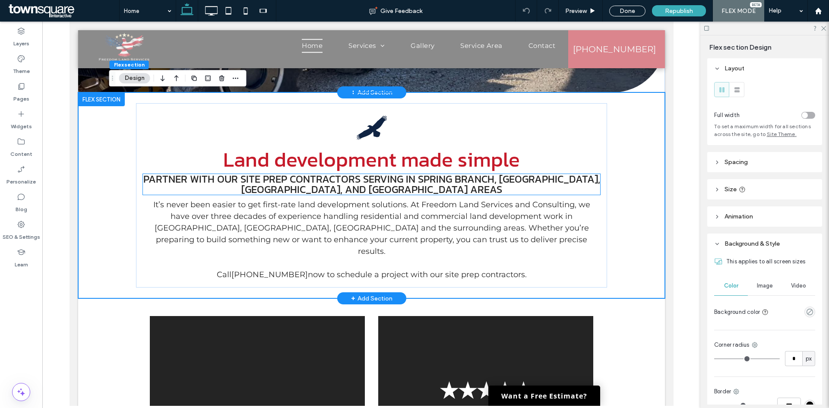
click at [391, 191] on span "Partner with our site prep contractors serving in spring branch, San Marcos, bu…" at bounding box center [371, 183] width 457 height 25
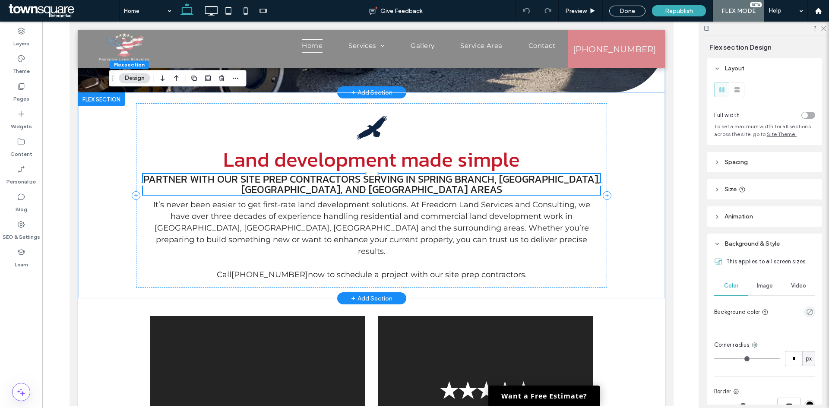
click at [391, 191] on span "Partner with our site prep contractors serving in spring branch, San Marcos, bu…" at bounding box center [371, 183] width 457 height 25
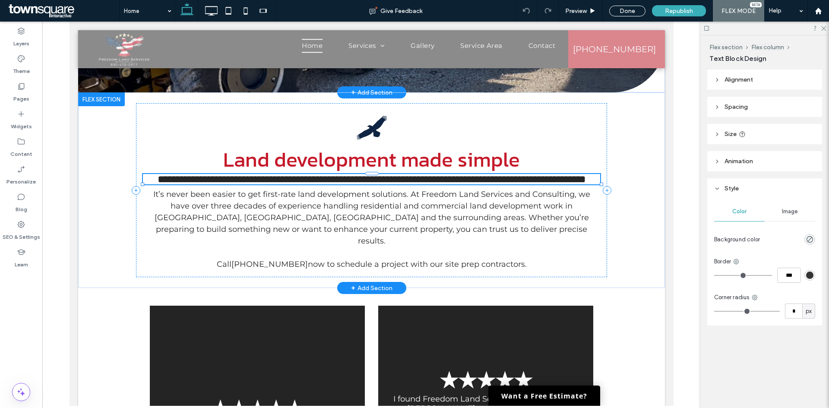
type input "*****"
type input "**"
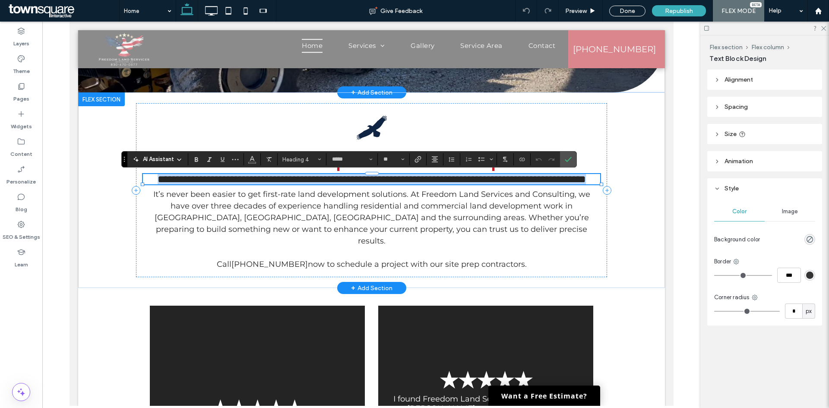
click at [377, 181] on span "**********" at bounding box center [371, 179] width 428 height 10
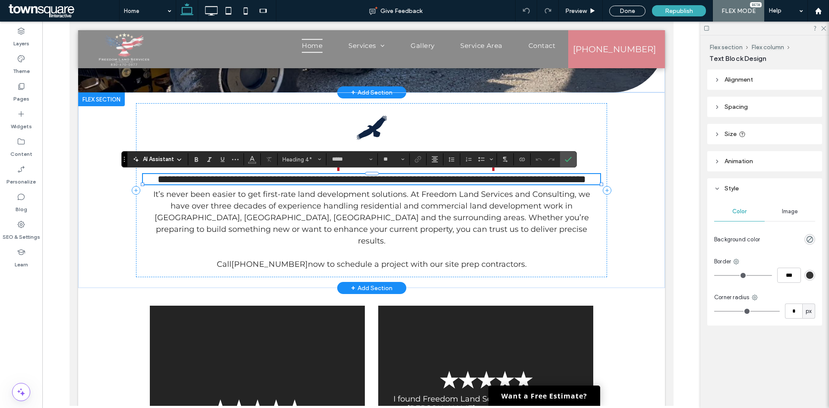
click at [373, 178] on span "**********" at bounding box center [371, 179] width 428 height 10
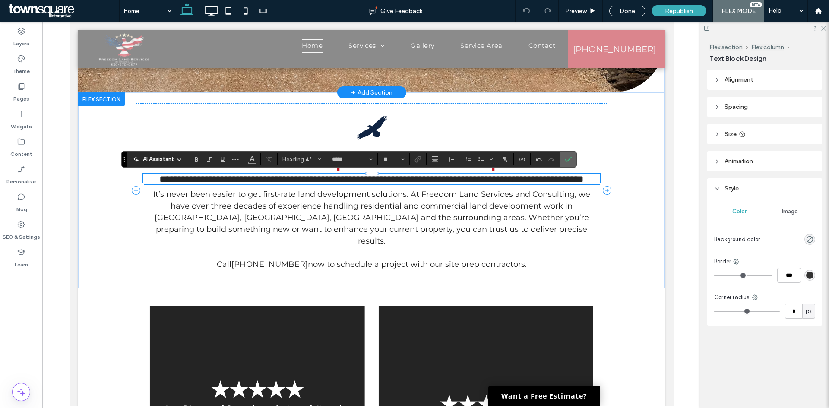
click at [566, 159] on icon "Confirm" at bounding box center [568, 159] width 7 height 7
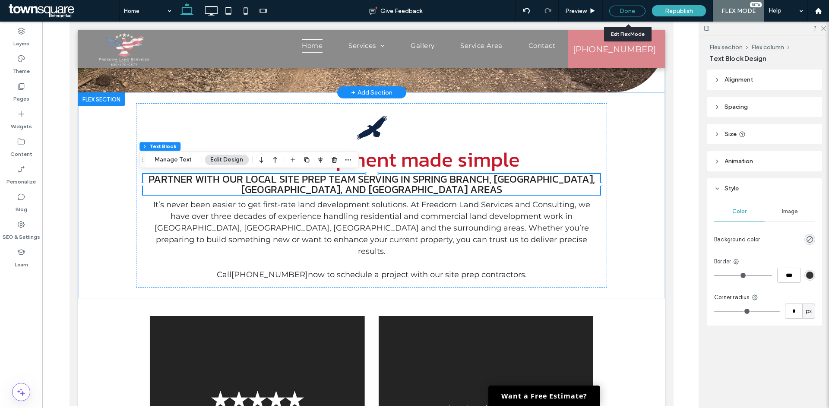
click at [633, 13] on div "Done" at bounding box center [627, 11] width 36 height 11
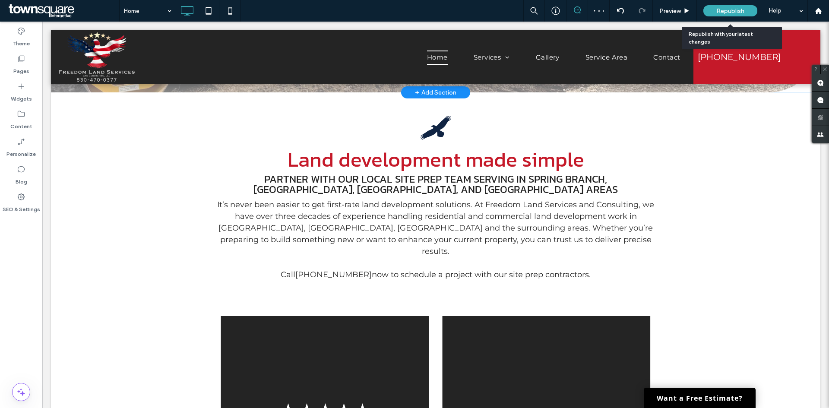
click at [730, 14] on span "Republish" at bounding box center [731, 10] width 28 height 7
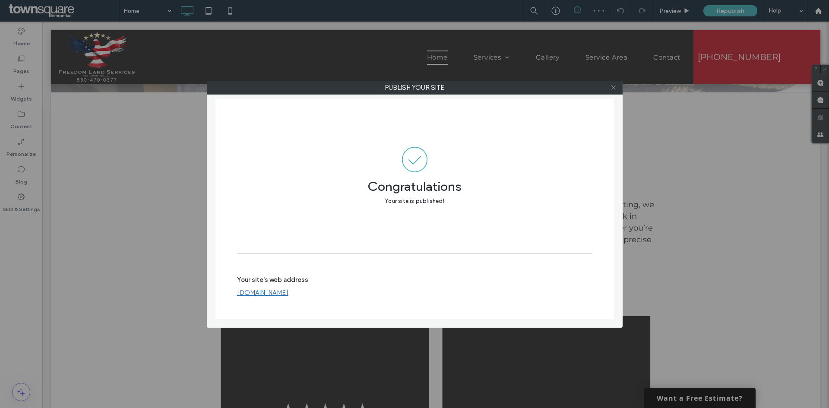
click at [616, 88] on icon at bounding box center [613, 87] width 6 height 6
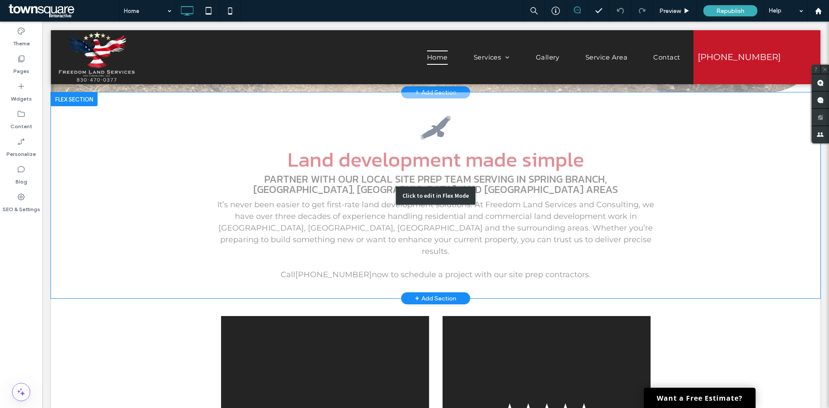
click at [495, 183] on div "Click to edit in Flex Mode" at bounding box center [436, 195] width 770 height 206
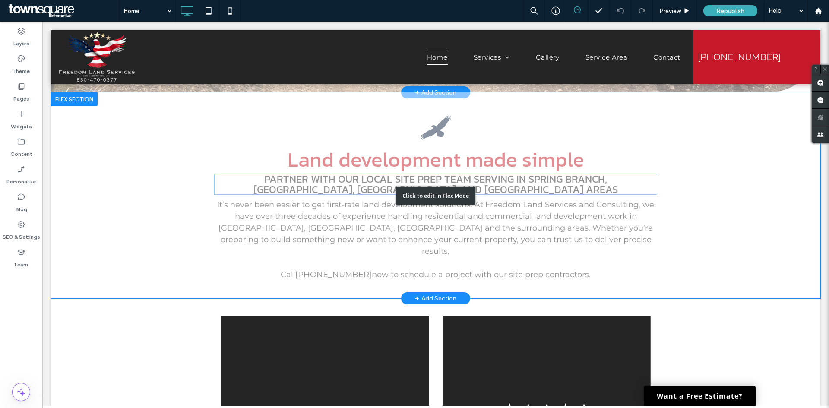
click at [403, 183] on span "Partner with our local site prep team serving in spring branch, San Marcos, bul…" at bounding box center [436, 183] width 365 height 25
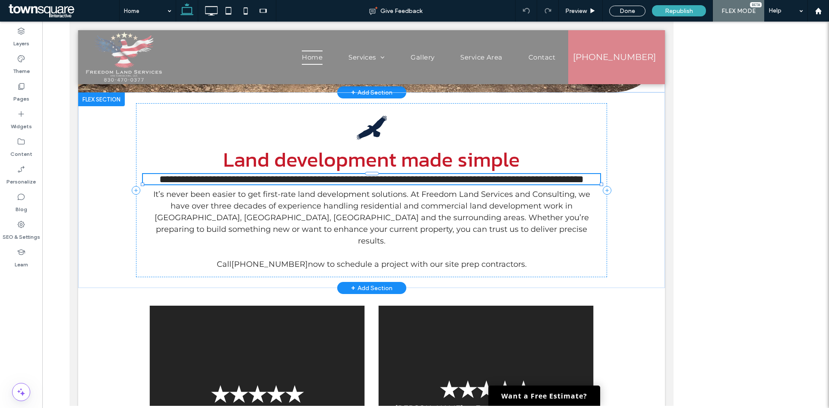
type input "*****"
type input "**"
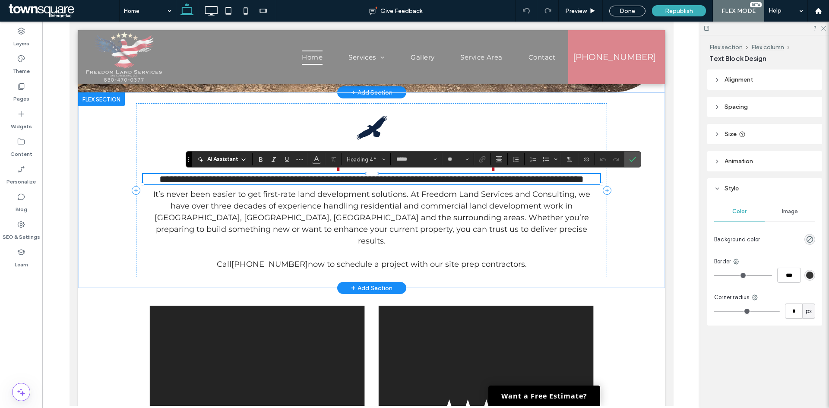
scroll to position [0, 0]
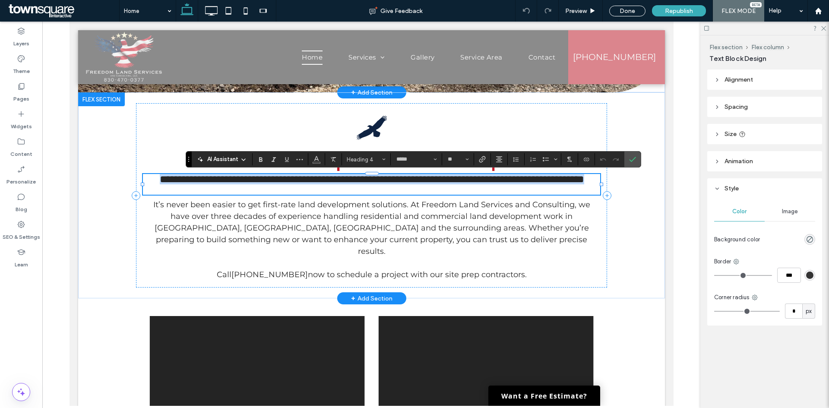
drag, startPoint x: 467, startPoint y: 190, endPoint x: 165, endPoint y: 178, distance: 303.0
click at [165, 178] on h4 "**********" at bounding box center [372, 179] width 458 height 10
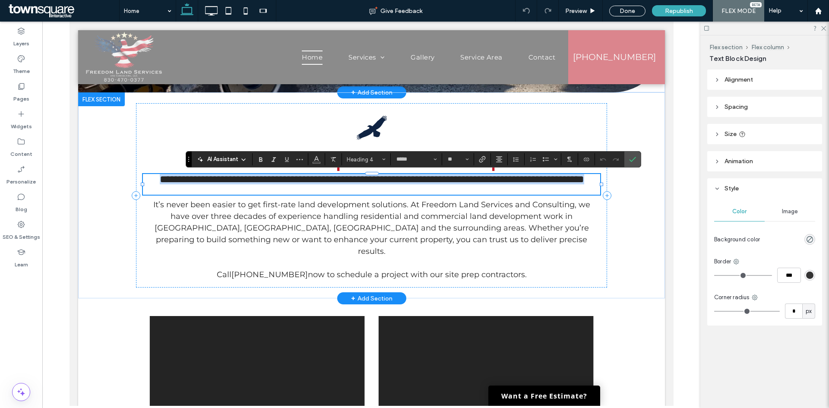
copy span "**********"
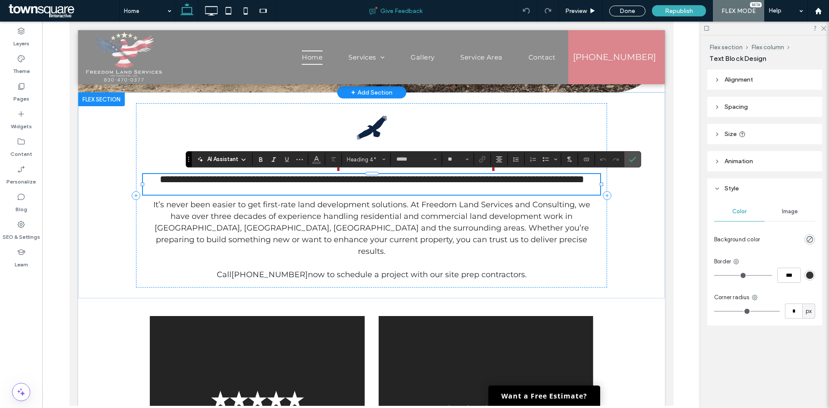
scroll to position [2, 0]
click at [355, 184] on span "**********" at bounding box center [371, 179] width 425 height 10
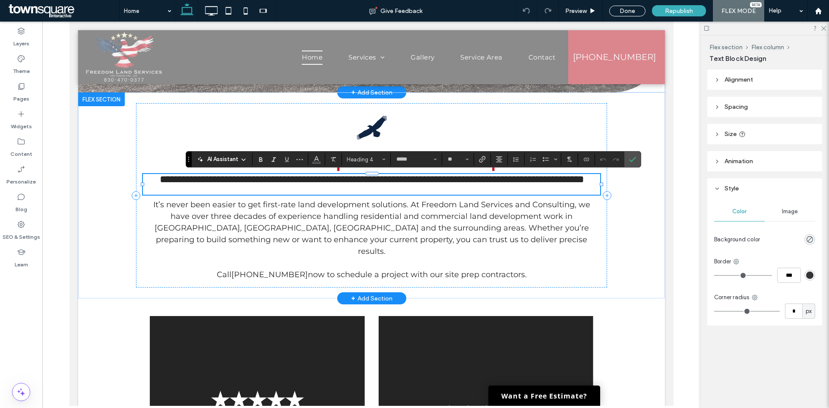
click at [484, 184] on h4 "**********" at bounding box center [372, 179] width 458 height 10
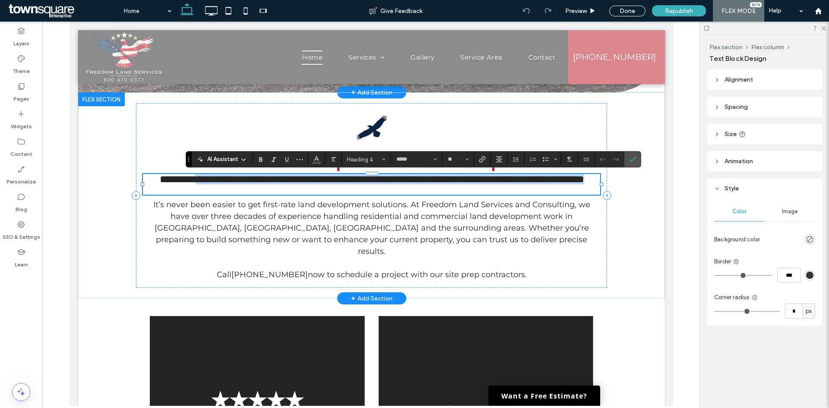
scroll to position [0, 0]
drag, startPoint x: 424, startPoint y: 190, endPoint x: 173, endPoint y: 173, distance: 251.6
click at [173, 173] on div "**********" at bounding box center [371, 195] width 471 height 184
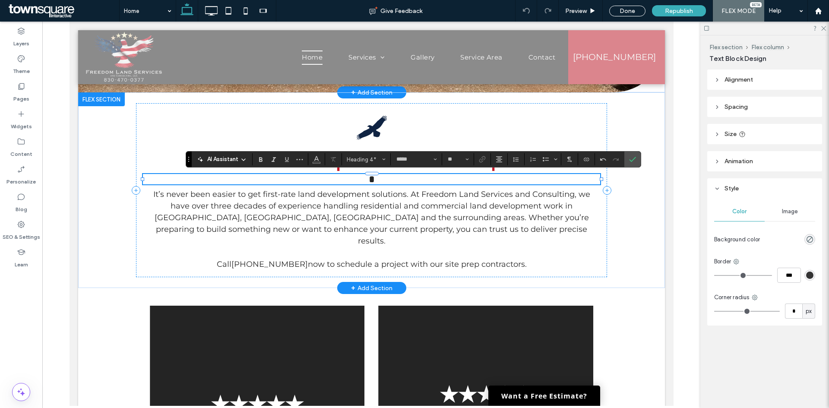
type input "**********"
type input "**"
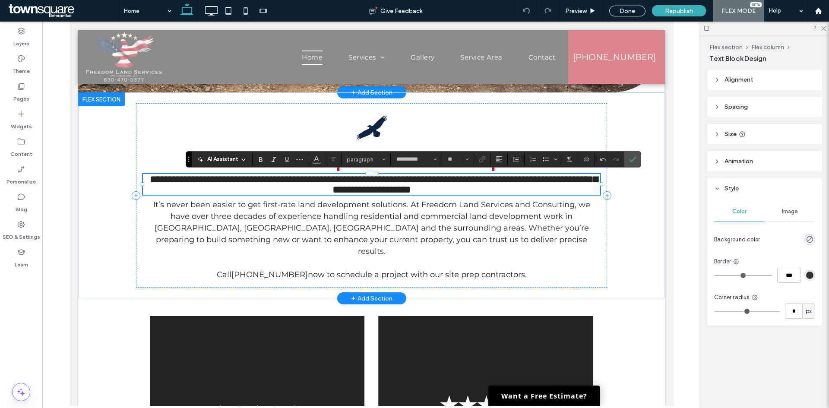
click at [157, 176] on span "**********" at bounding box center [373, 184] width 448 height 21
type input "*****"
type input "**"
click at [159, 178] on span "**********" at bounding box center [373, 184] width 448 height 21
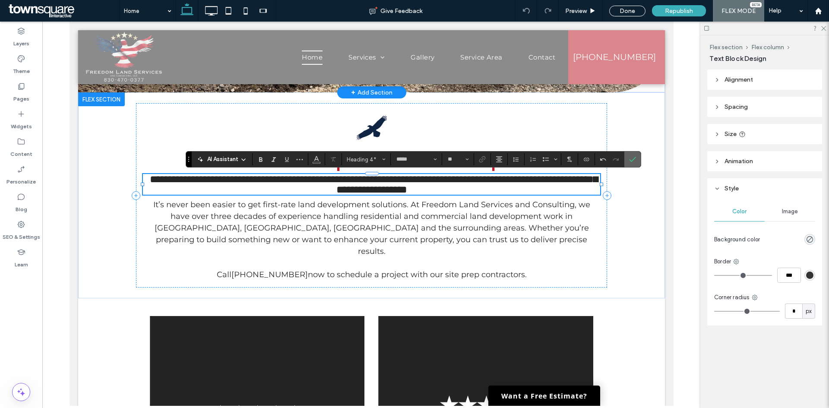
click at [630, 159] on icon "Confirm" at bounding box center [632, 159] width 7 height 7
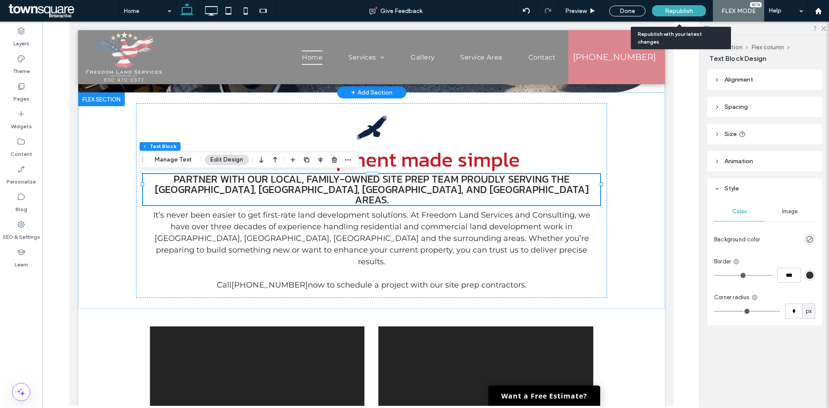
click at [679, 9] on span "Republish" at bounding box center [679, 10] width 28 height 7
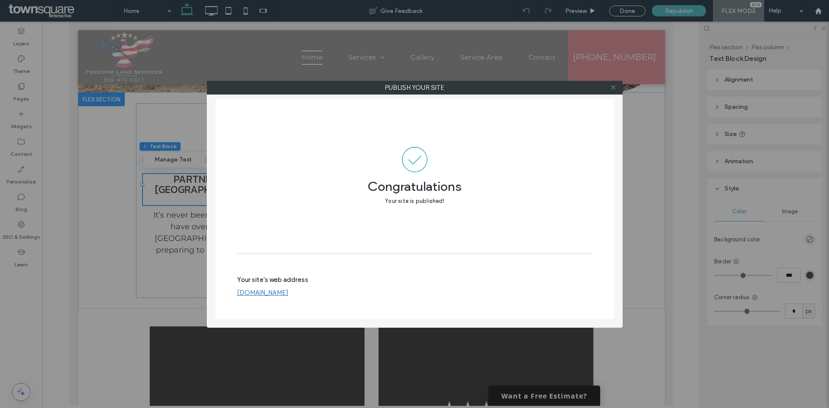
click at [615, 89] on icon at bounding box center [613, 87] width 6 height 6
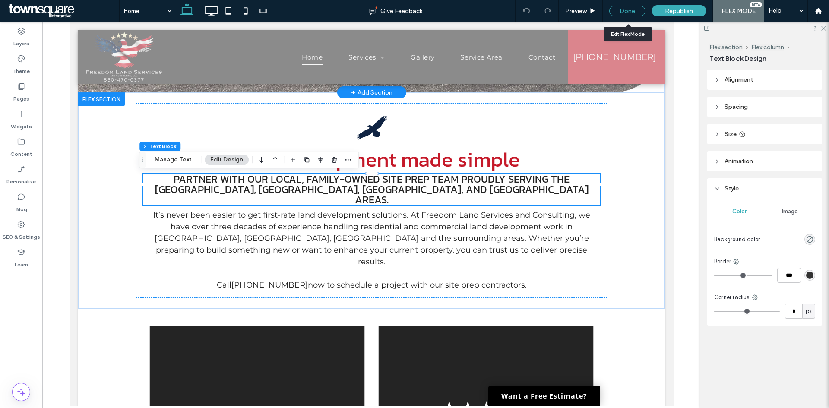
click at [628, 10] on div "Done" at bounding box center [627, 11] width 36 height 11
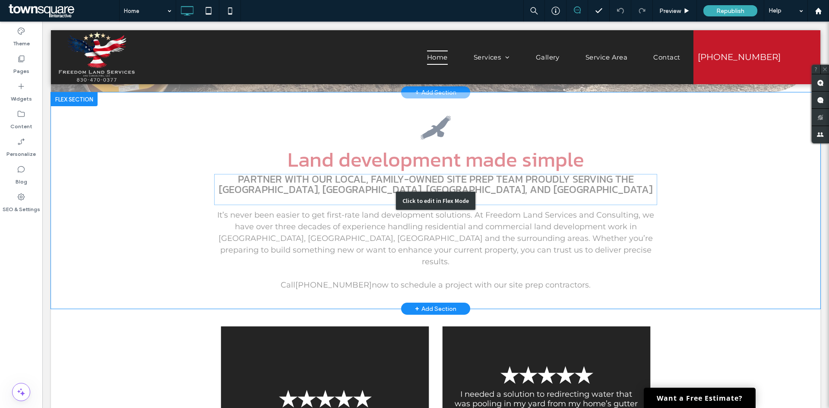
click at [564, 190] on div "Click to edit in Flex Mode" at bounding box center [436, 200] width 770 height 216
click at [564, 190] on span "Partner with our local, family-owned site prep team proudly serving the Spring …" at bounding box center [436, 189] width 434 height 36
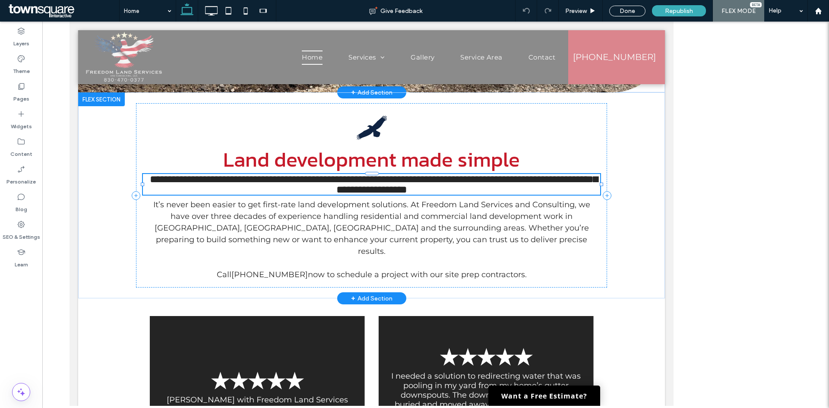
type input "*****"
type input "**"
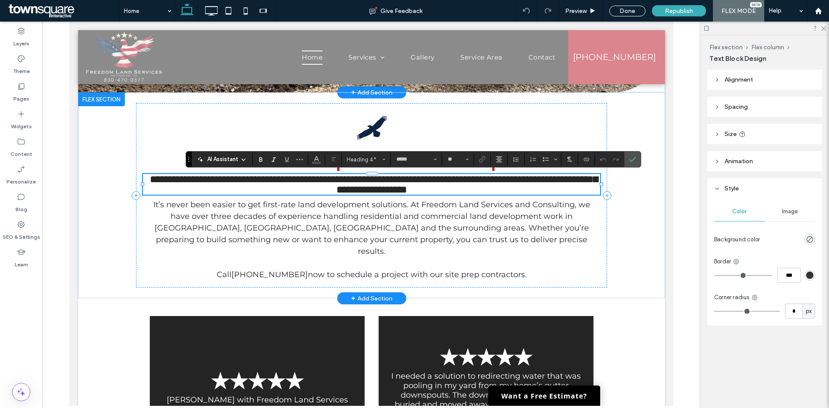
click at [393, 188] on span "**********" at bounding box center [373, 184] width 448 height 21
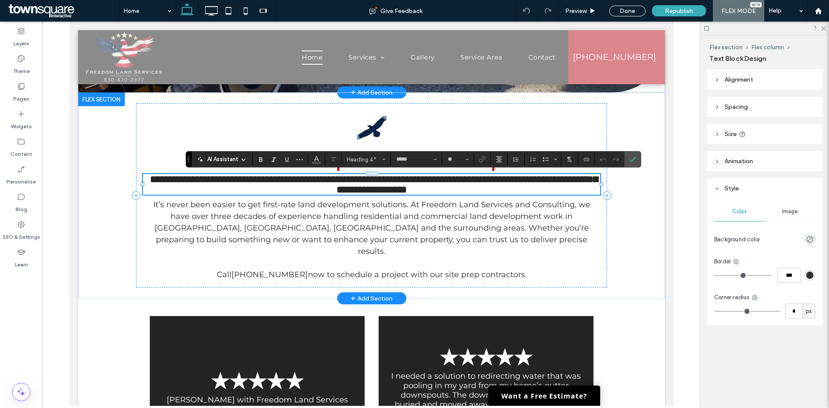
drag, startPoint x: 326, startPoint y: 187, endPoint x: 265, endPoint y: 188, distance: 60.9
click at [265, 188] on span "**********" at bounding box center [373, 184] width 448 height 21
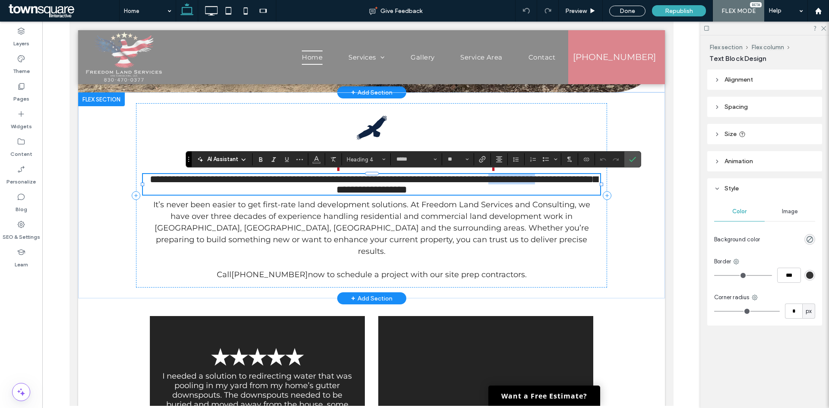
drag, startPoint x: 326, startPoint y: 187, endPoint x: 260, endPoint y: 191, distance: 66.2
click at [260, 191] on span "**********" at bounding box center [373, 184] width 448 height 21
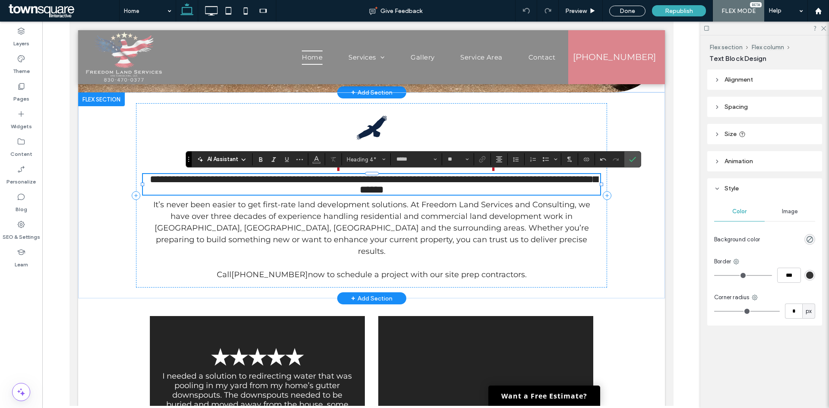
click at [347, 188] on span "**********" at bounding box center [373, 184] width 448 height 21
type input "**********"
type input "**"
type input "*****"
type input "**"
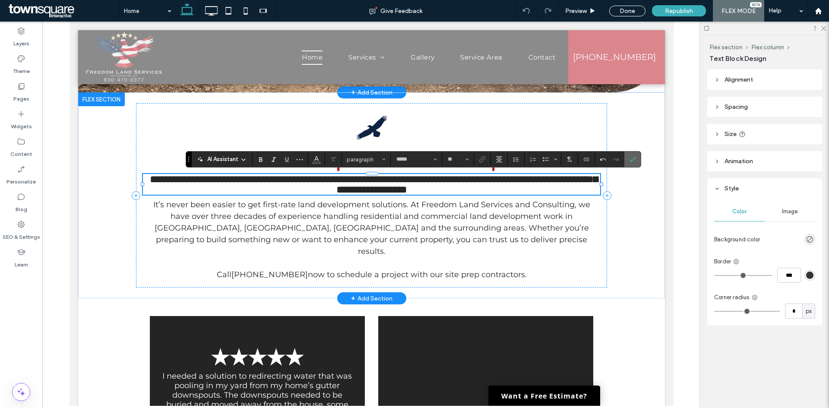
click at [628, 160] on label "Confirm" at bounding box center [632, 160] width 13 height 16
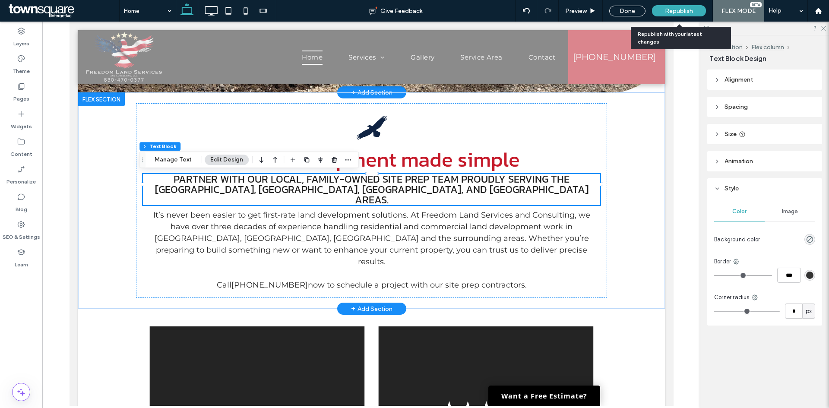
click at [679, 5] on div "Republish" at bounding box center [679, 10] width 54 height 11
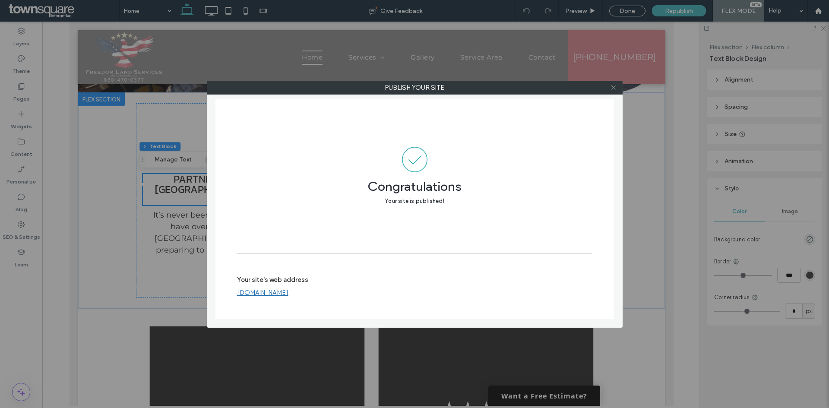
click at [614, 88] on use at bounding box center [613, 88] width 4 height 4
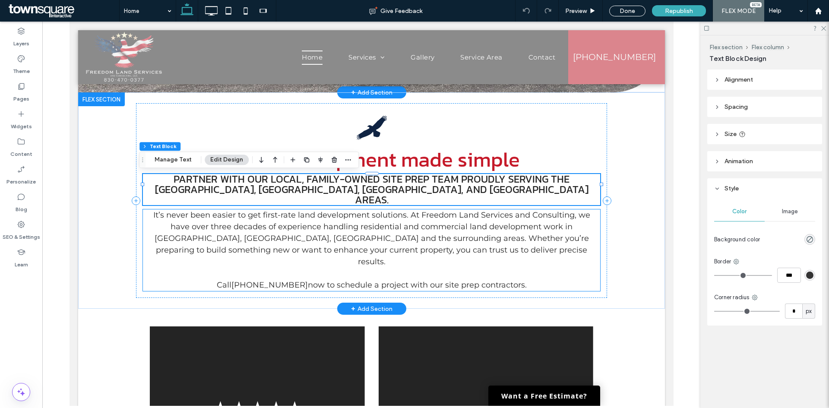
click at [243, 237] on span "It’s never been easier to get first-rate land development solutions. At Freedom…" at bounding box center [371, 238] width 437 height 56
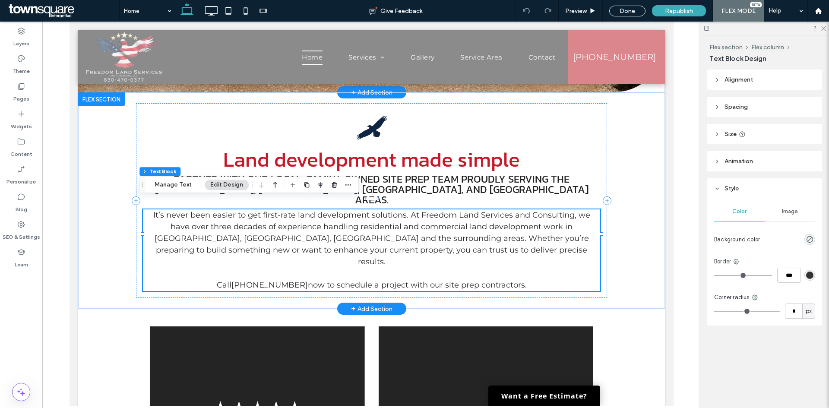
click at [231, 231] on span "It’s never been easier to get first-rate land development solutions. At Freedom…" at bounding box center [371, 238] width 437 height 56
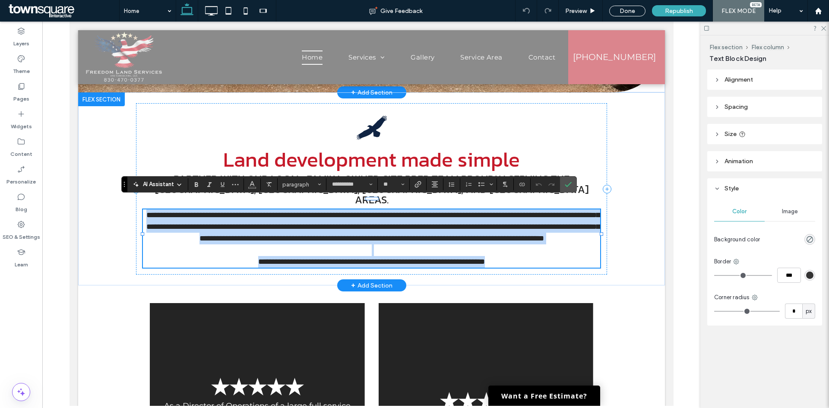
click at [229, 230] on span "**********" at bounding box center [372, 226] width 453 height 31
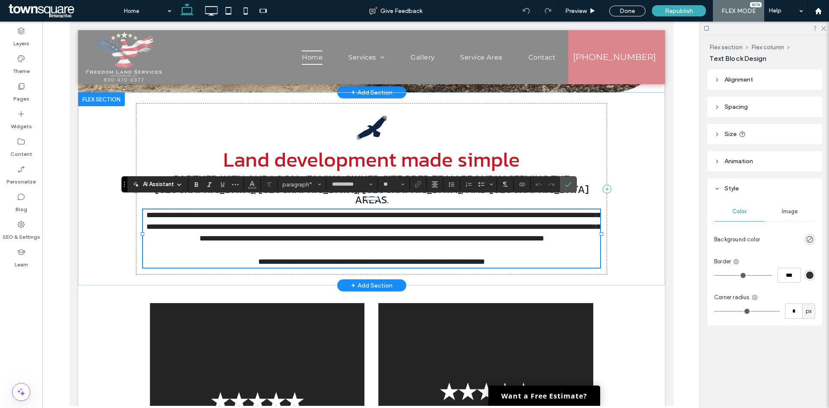
click at [240, 226] on span "**********" at bounding box center [372, 226] width 453 height 31
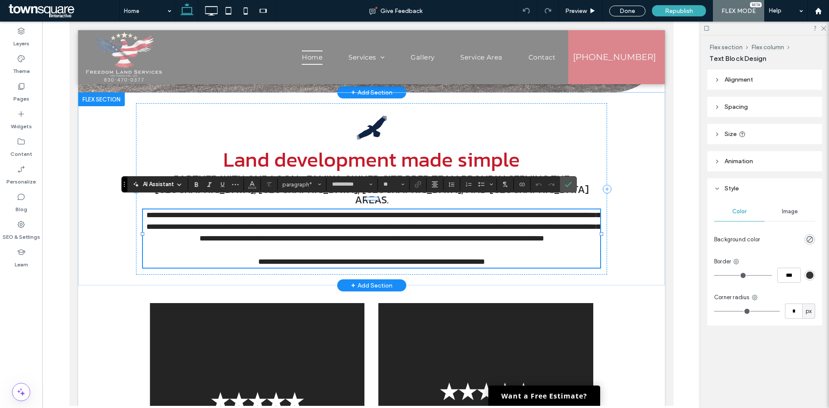
drag, startPoint x: 343, startPoint y: 226, endPoint x: 348, endPoint y: 232, distance: 7.9
click at [343, 228] on span "**********" at bounding box center [372, 226] width 453 height 31
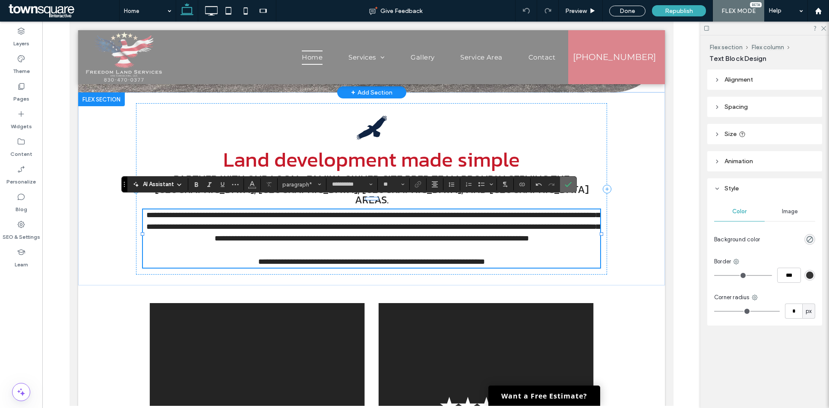
click at [566, 185] on use "Confirm" at bounding box center [568, 184] width 7 height 5
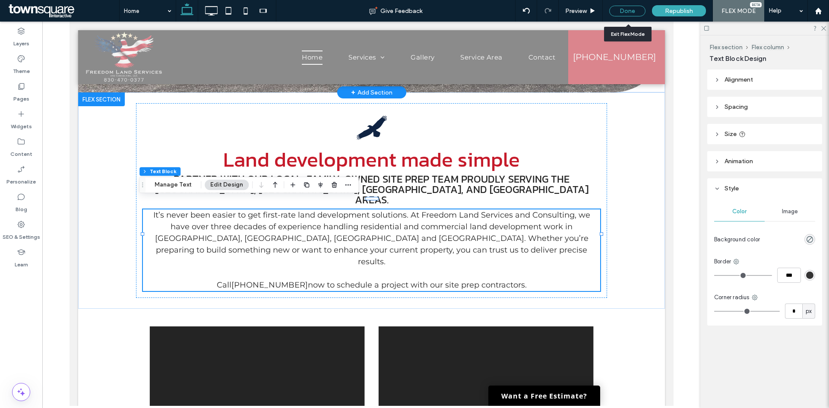
click at [634, 12] on div "Done" at bounding box center [627, 11] width 36 height 11
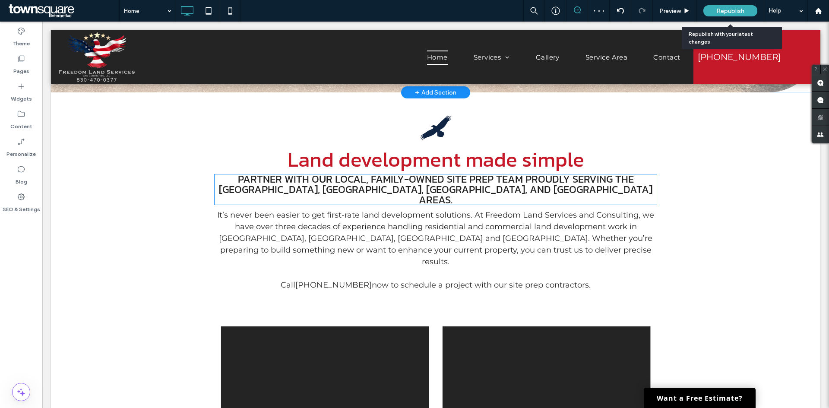
click at [732, 10] on span "Republish" at bounding box center [731, 10] width 28 height 7
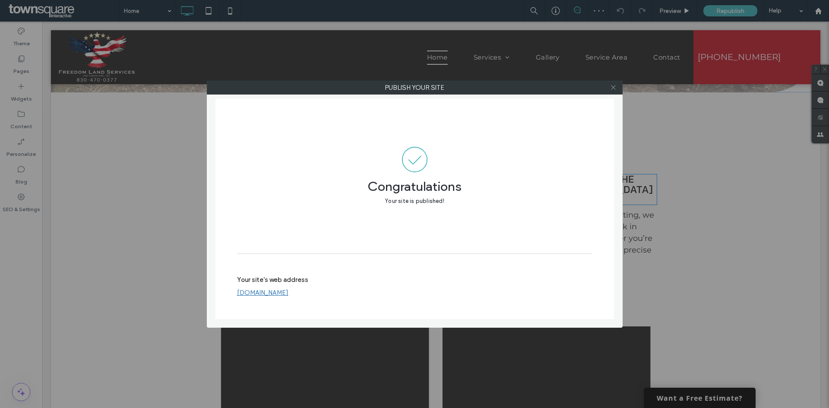
click at [614, 88] on use at bounding box center [613, 88] width 4 height 4
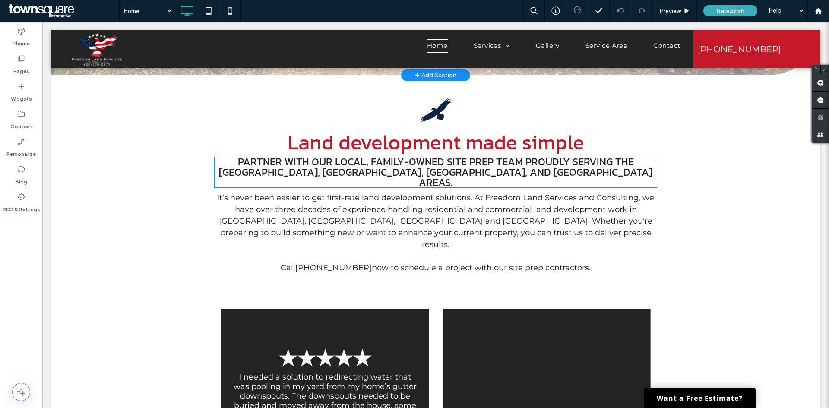
scroll to position [216, 0]
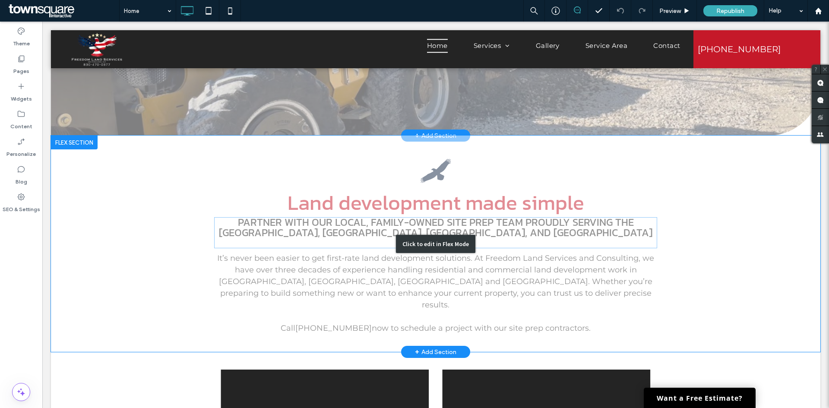
click at [464, 235] on div "Click to edit in Flex Mode" at bounding box center [435, 244] width 79 height 18
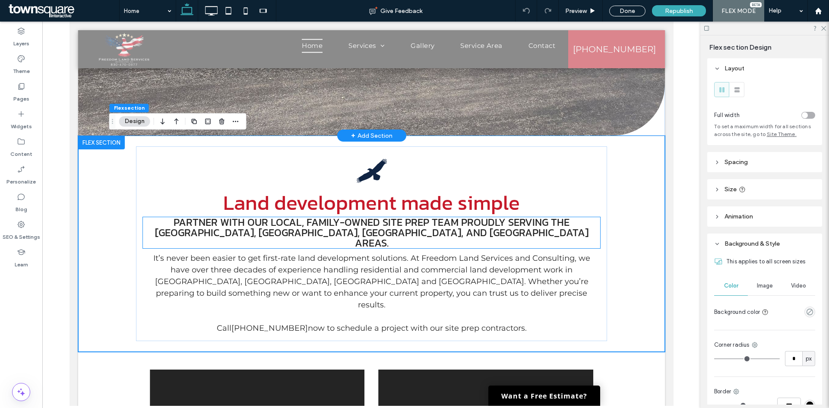
click at [336, 232] on span "Partner with our local, family-owned site prep team proudly serving the Spring …" at bounding box center [372, 233] width 434 height 36
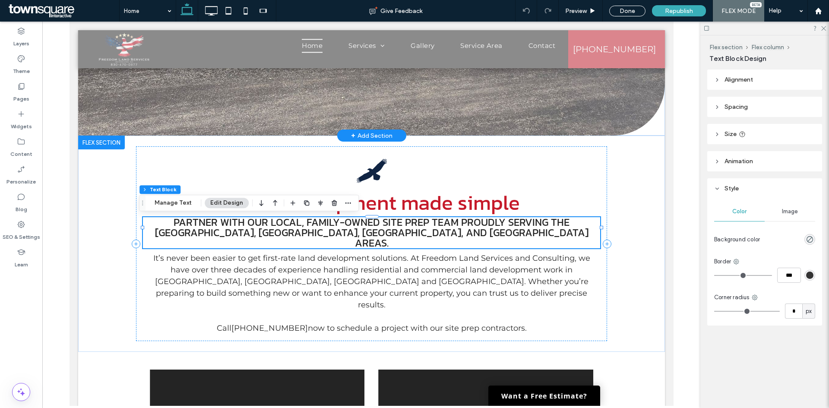
click at [379, 234] on span "Partner with our local, family-owned site prep team proudly serving the Spring …" at bounding box center [372, 233] width 434 height 36
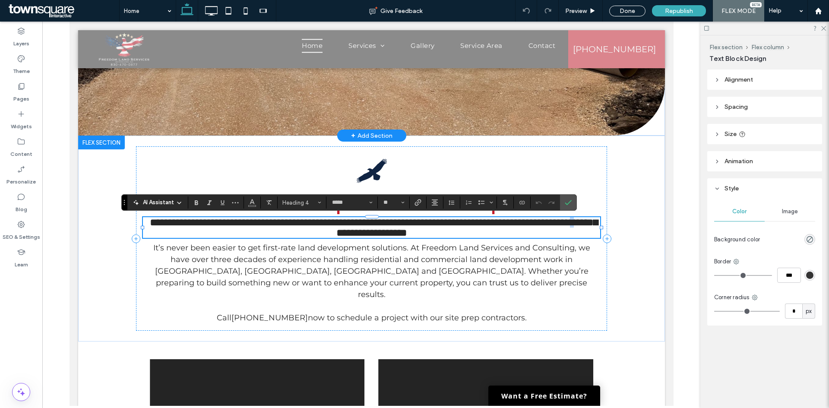
scroll to position [2, 0]
click at [379, 234] on span "**********" at bounding box center [373, 227] width 448 height 21
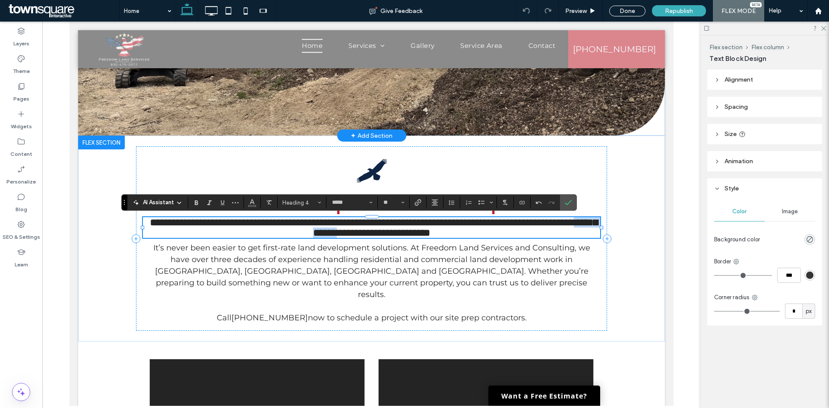
drag, startPoint x: 413, startPoint y: 229, endPoint x: 348, endPoint y: 232, distance: 65.3
click at [348, 232] on span "**********" at bounding box center [373, 227] width 448 height 21
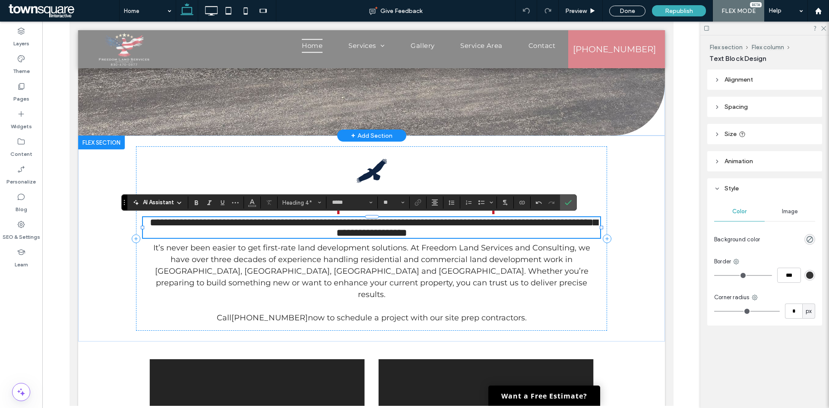
click at [403, 231] on span "**********" at bounding box center [373, 227] width 448 height 21
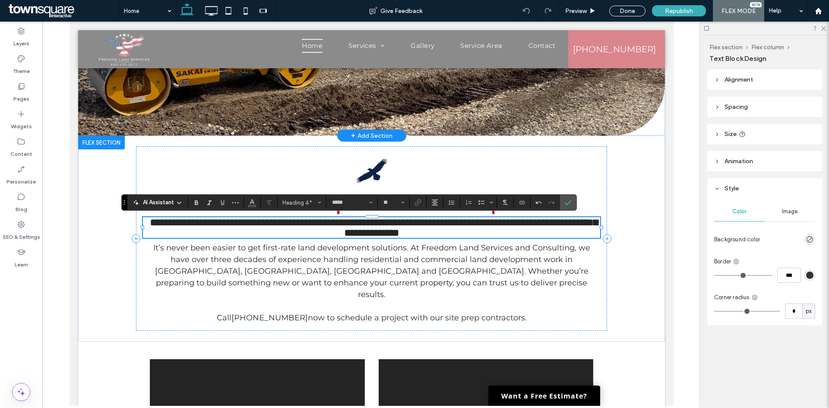
click at [505, 232] on span "**********" at bounding box center [373, 227] width 448 height 21
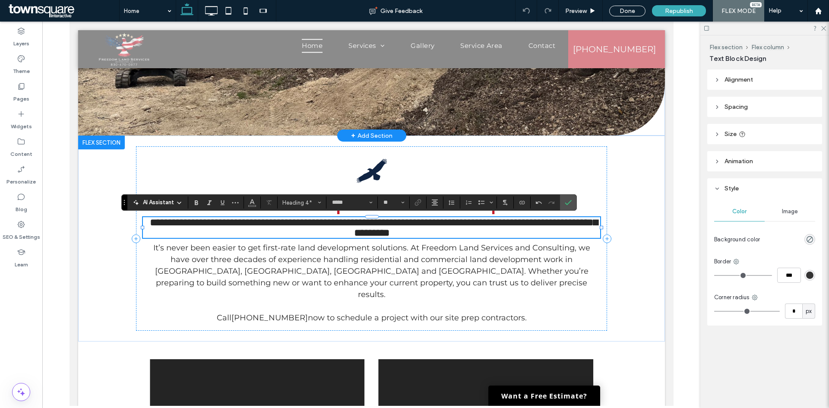
type input "**********"
type input "**"
type input "*****"
type input "**"
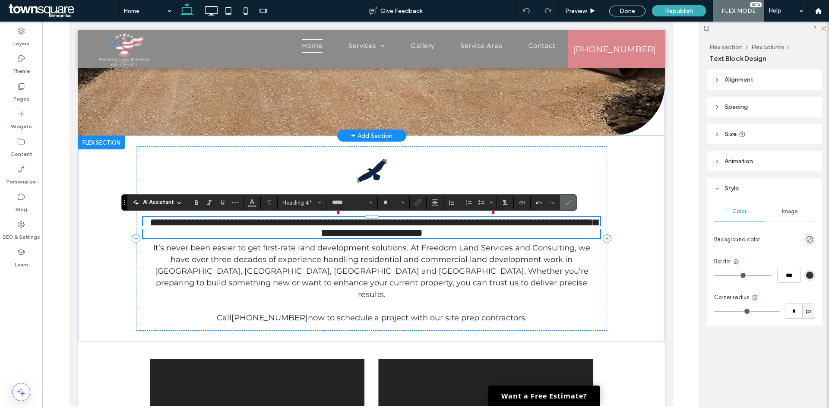
click at [568, 198] on span "Confirm" at bounding box center [567, 203] width 4 height 16
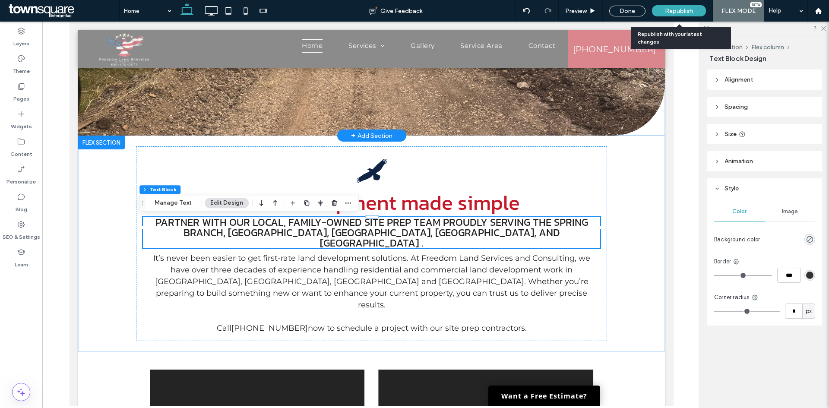
click at [660, 11] on div "Republish" at bounding box center [679, 10] width 54 height 11
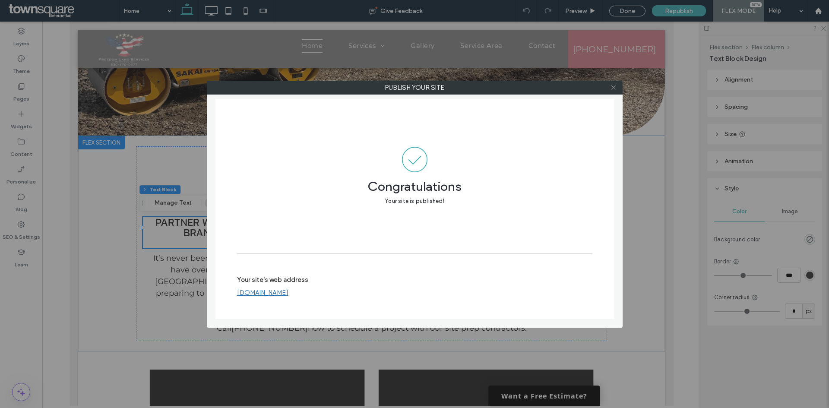
click at [612, 91] on span at bounding box center [613, 87] width 6 height 13
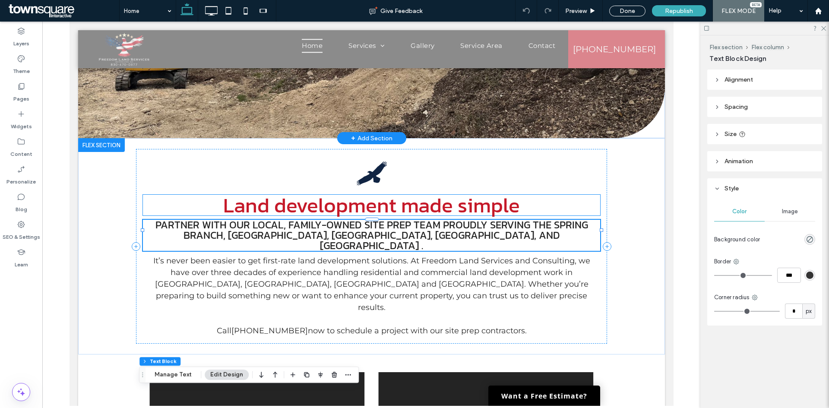
scroll to position [0, 0]
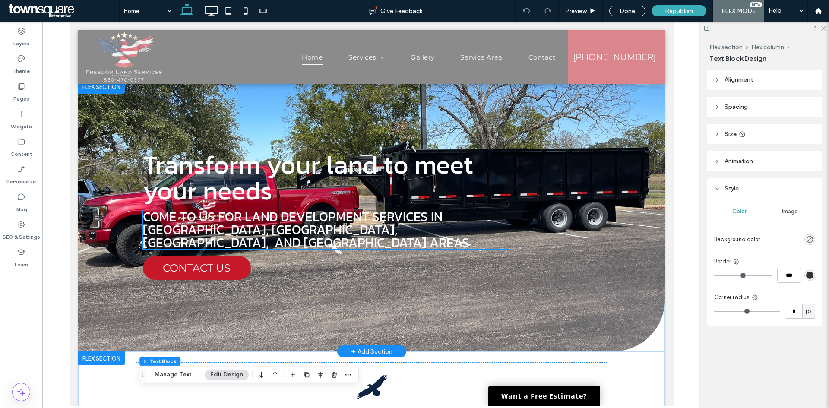
click at [273, 238] on span "Come to us for land development services in spring branch, bulverde, San Marcos…" at bounding box center [306, 229] width 327 height 45
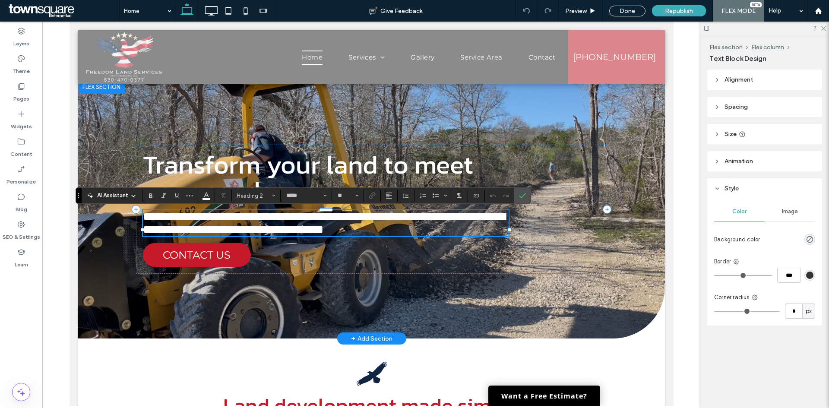
scroll to position [3, 0]
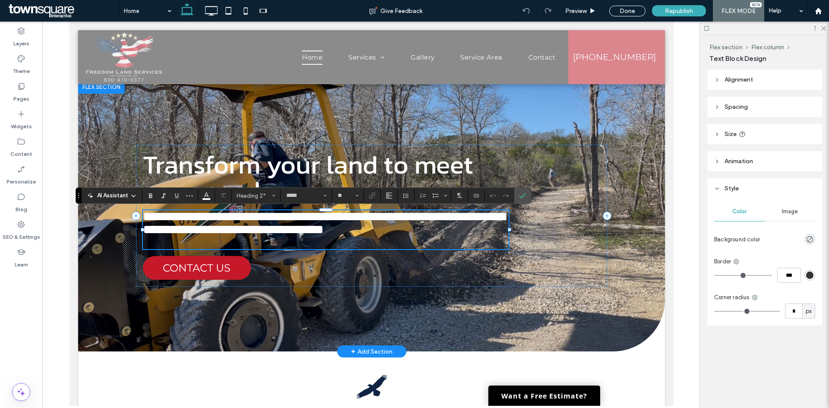
click at [188, 236] on h2 "**********" at bounding box center [326, 223] width 366 height 26
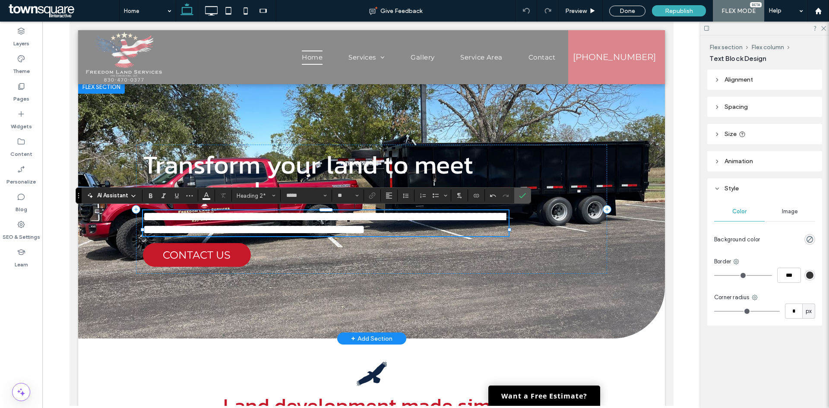
type input "**********"
type input "**"
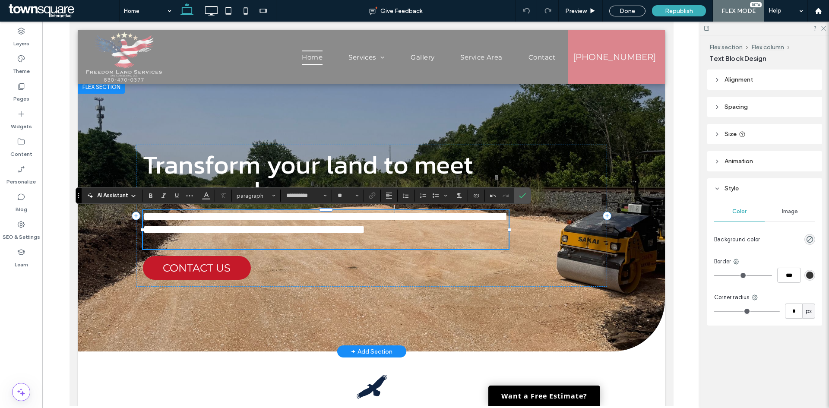
type input "*****"
type input "**"
drag, startPoint x: 473, startPoint y: 226, endPoint x: 477, endPoint y: 228, distance: 4.7
click at [474, 226] on span "**********" at bounding box center [324, 222] width 362 height 25
click at [481, 229] on span "**********" at bounding box center [324, 222] width 362 height 25
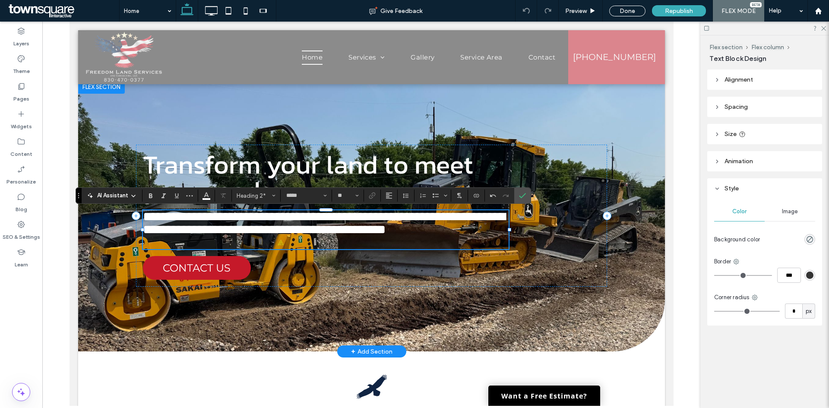
click at [377, 227] on span "**********" at bounding box center [324, 222] width 362 height 25
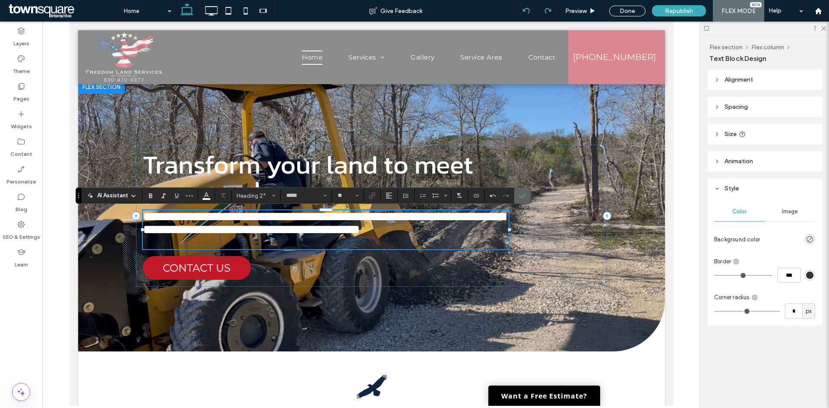
click at [525, 194] on icon "Confirm" at bounding box center [522, 195] width 7 height 7
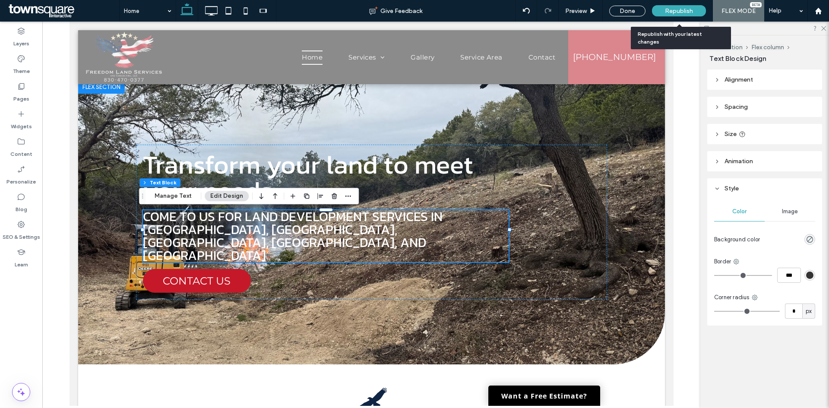
click at [680, 6] on div "Republish" at bounding box center [679, 10] width 54 height 11
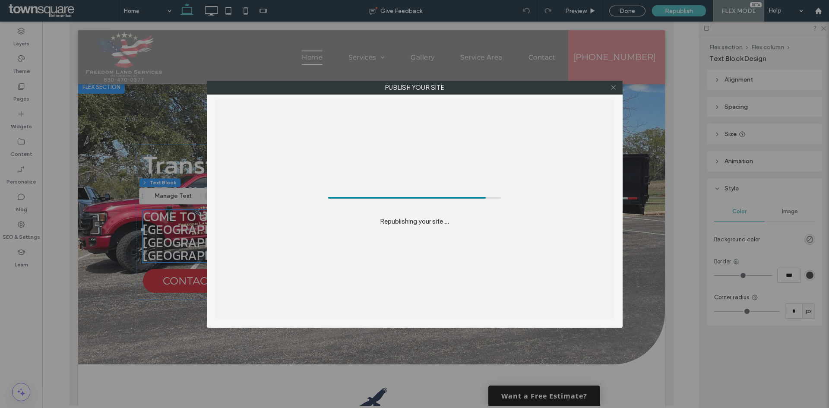
click at [615, 83] on span at bounding box center [613, 87] width 6 height 13
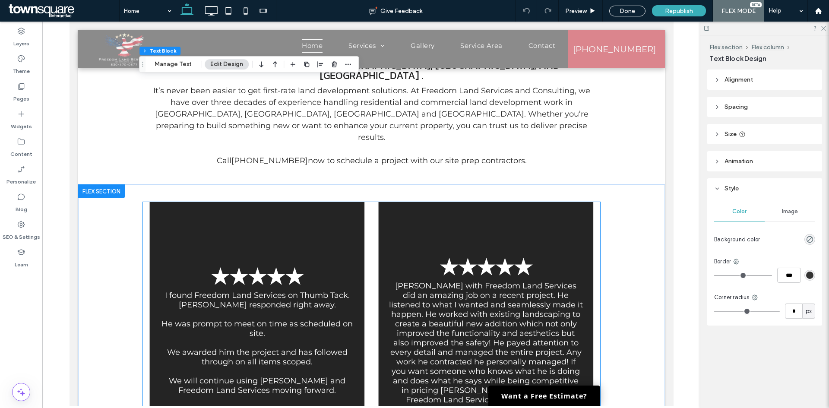
scroll to position [259, 0]
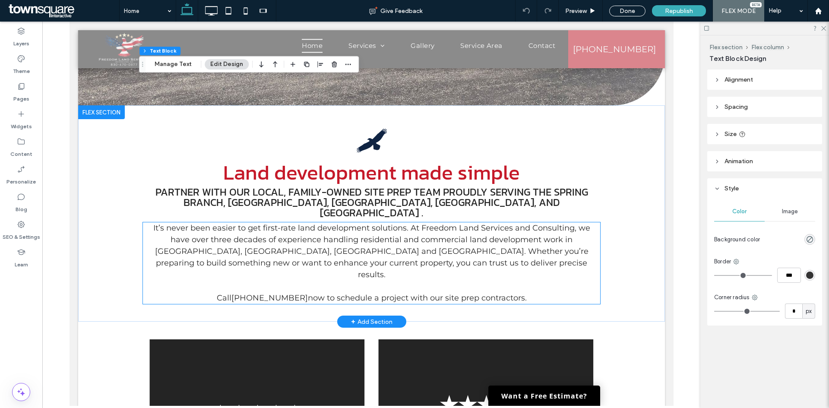
click at [354, 225] on span "It’s never been easier to get first-rate land development solutions. At Freedom…" at bounding box center [371, 251] width 437 height 56
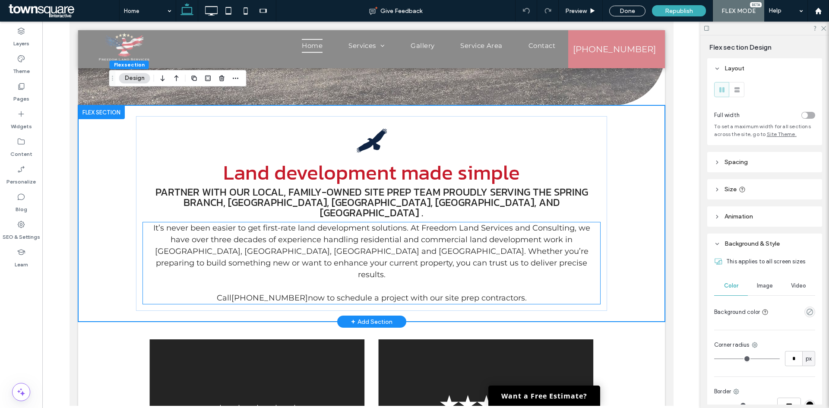
click at [354, 225] on span "It’s never been easier to get first-rate land development solutions. At Freedom…" at bounding box center [371, 251] width 437 height 56
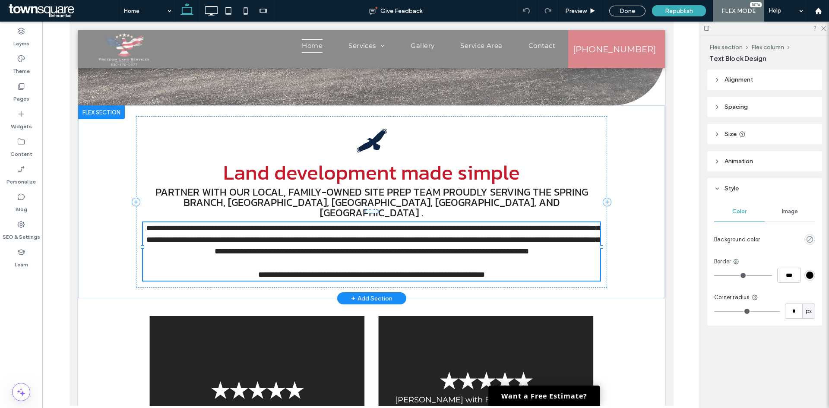
type input "**********"
type input "**"
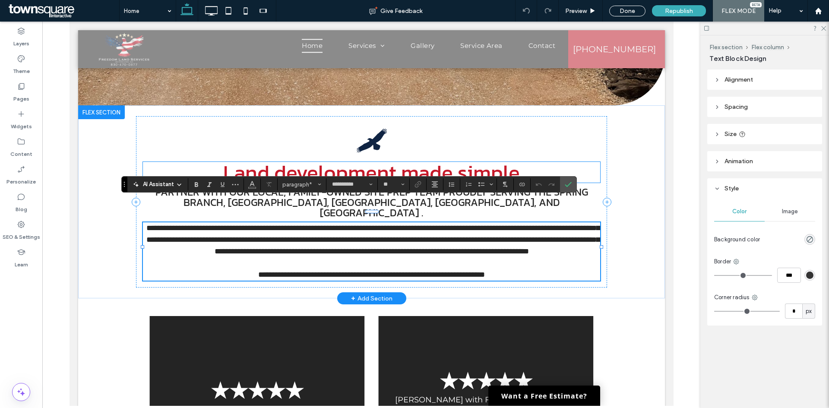
click at [517, 163] on h3 "Land development made simple" at bounding box center [371, 172] width 457 height 21
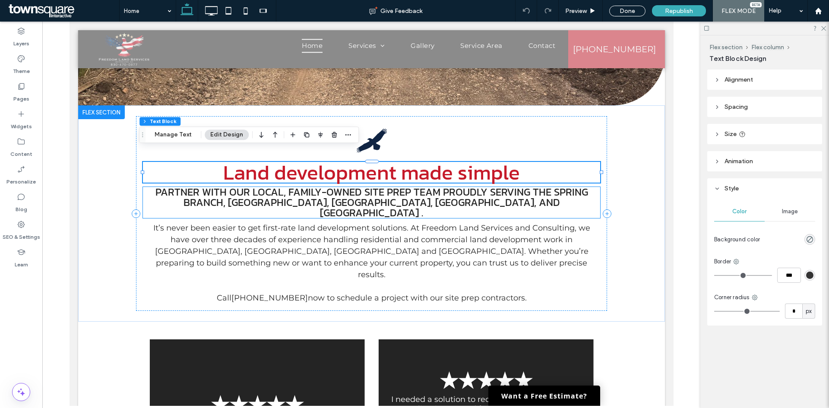
click at [270, 190] on span "Partner with our local, family-owned site prep team proudly serving the Spring …" at bounding box center [371, 202] width 433 height 36
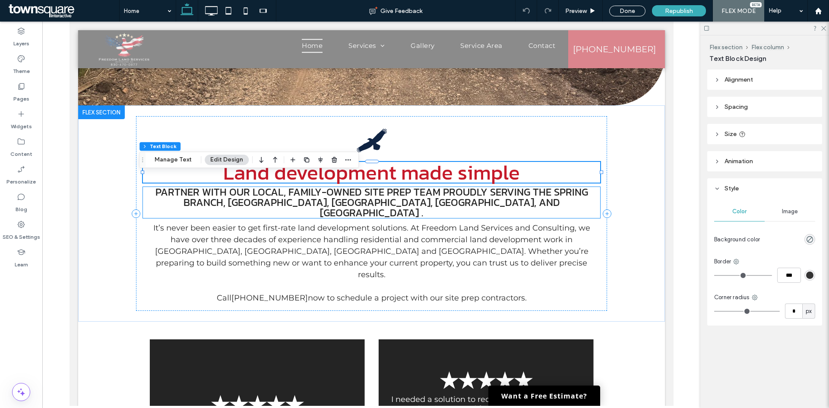
click at [270, 190] on div "Partner with our local, family-owned site prep team proudly serving the Spring …" at bounding box center [371, 202] width 457 height 31
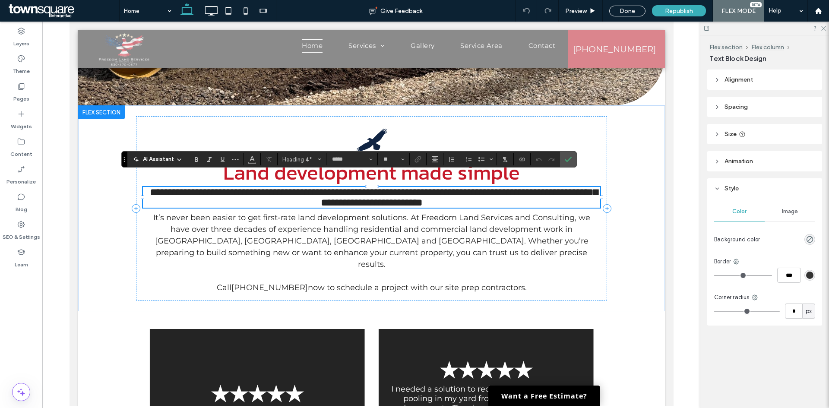
scroll to position [2, 0]
drag, startPoint x: 290, startPoint y: 189, endPoint x: 241, endPoint y: 188, distance: 48.8
click at [241, 188] on span "**********" at bounding box center [373, 197] width 448 height 21
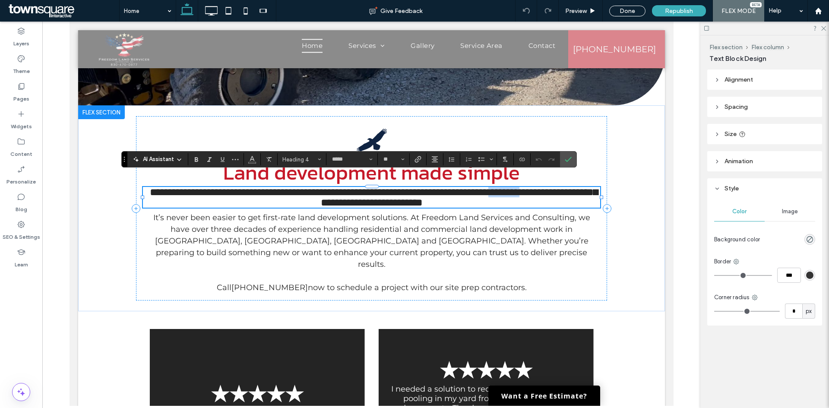
copy span "********"
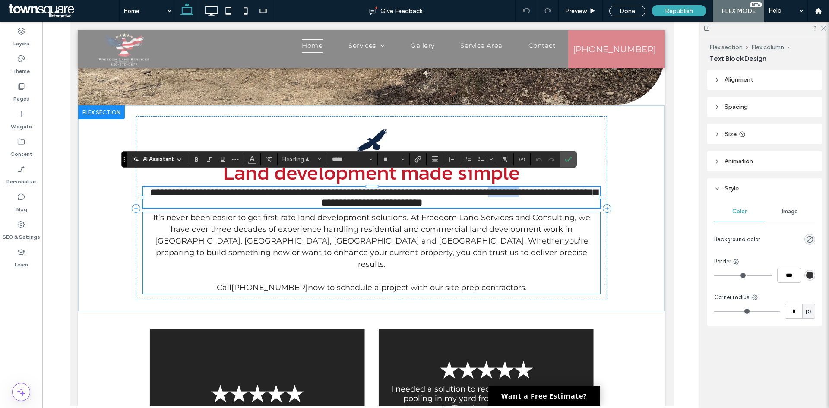
click at [485, 218] on span "It’s never been easier to get first-rate land development solutions. At Freedom…" at bounding box center [371, 241] width 437 height 56
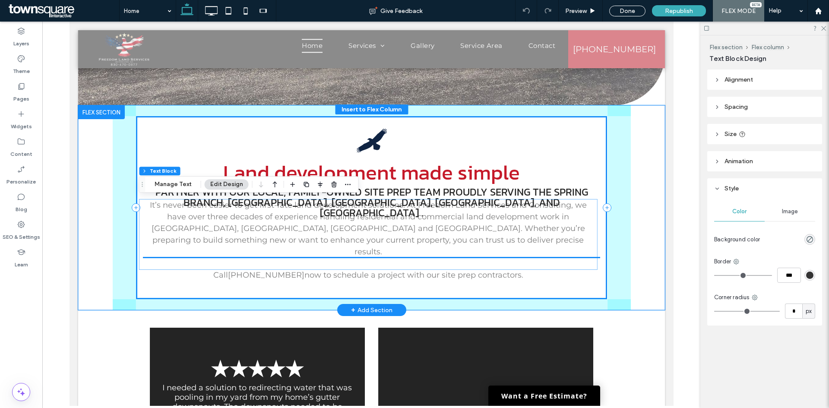
click at [537, 223] on p "It’s never been easier to get first-rate land development solutions. At Freedom…" at bounding box center [368, 229] width 458 height 58
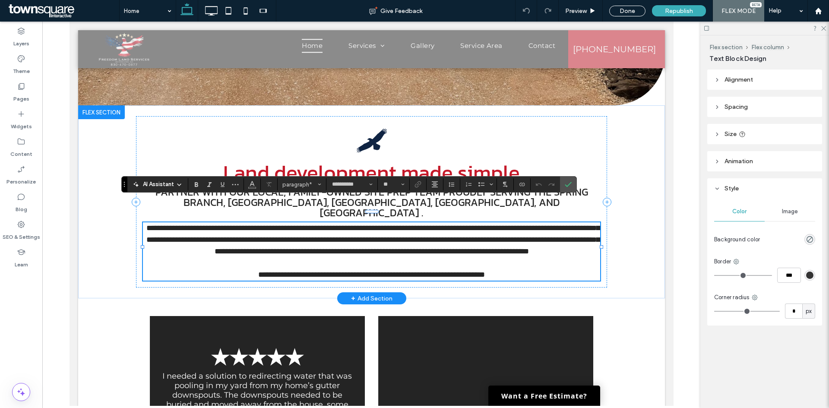
click at [171, 225] on span "**********" at bounding box center [372, 239] width 453 height 31
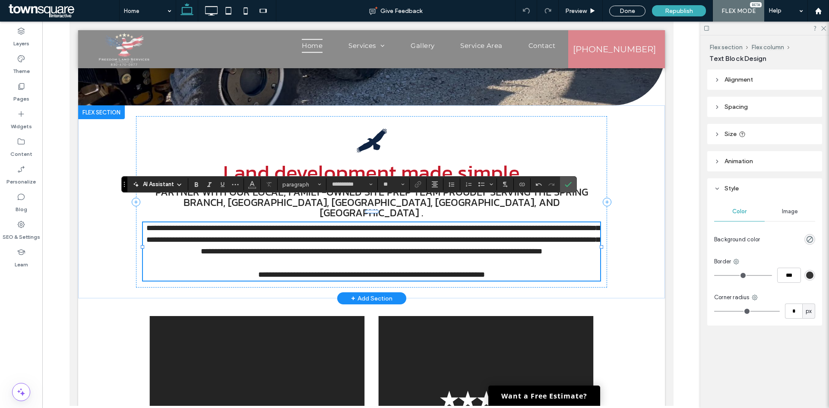
click at [219, 229] on span "**********" at bounding box center [372, 239] width 453 height 31
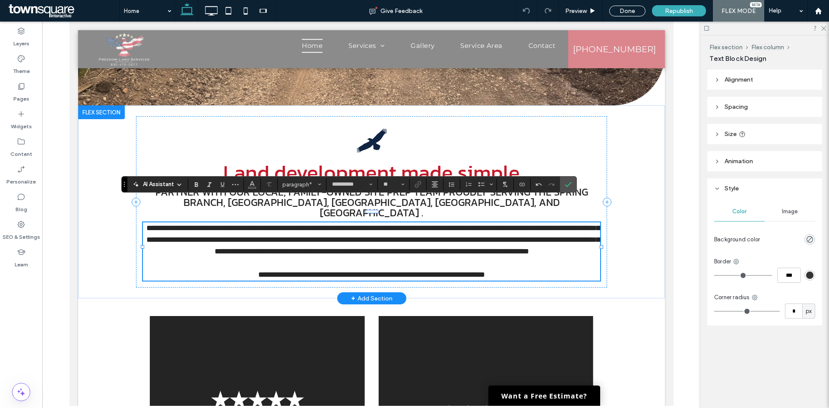
drag, startPoint x: 578, startPoint y: 219, endPoint x: 582, endPoint y: 222, distance: 4.9
click at [579, 224] on span "**********" at bounding box center [372, 239] width 453 height 31
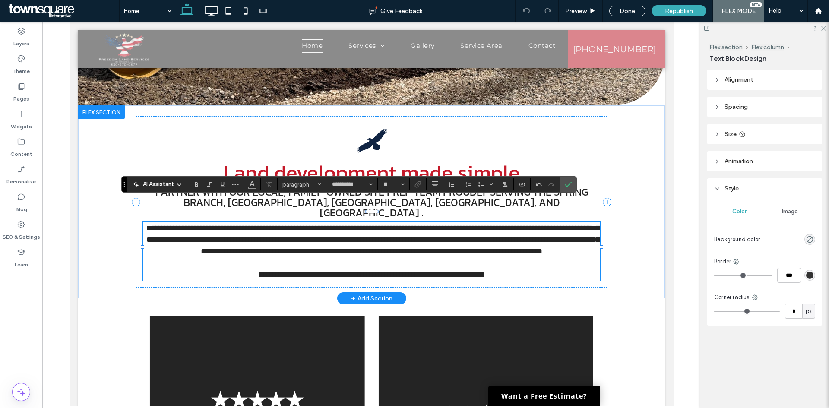
click at [176, 226] on span "**********" at bounding box center [372, 239] width 453 height 31
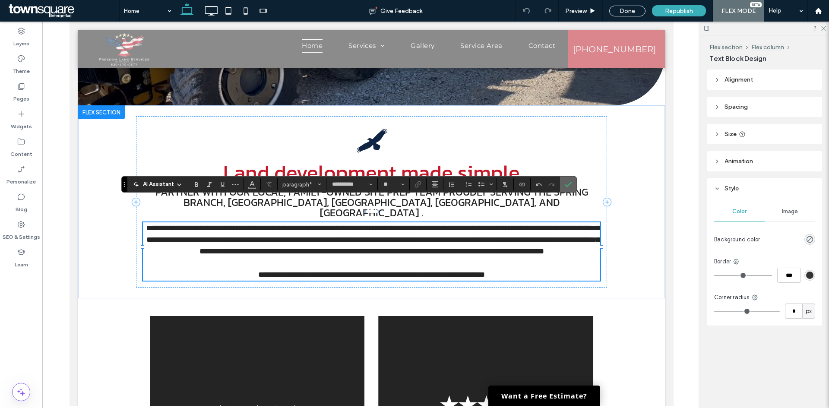
click at [567, 183] on icon "Confirm" at bounding box center [568, 184] width 7 height 7
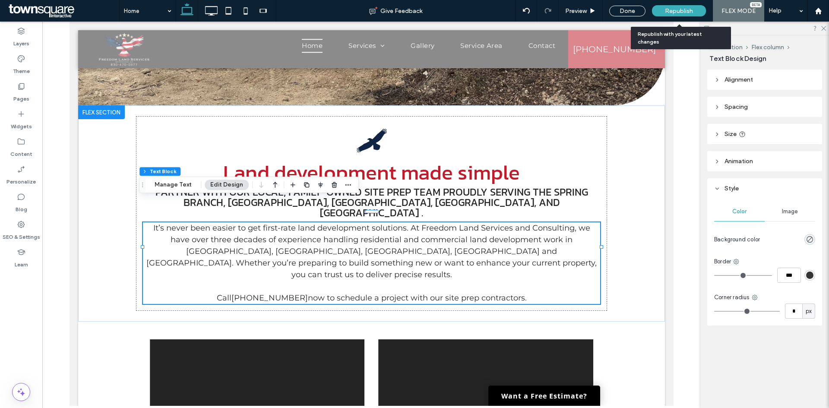
click at [679, 12] on span "Republish" at bounding box center [679, 10] width 28 height 7
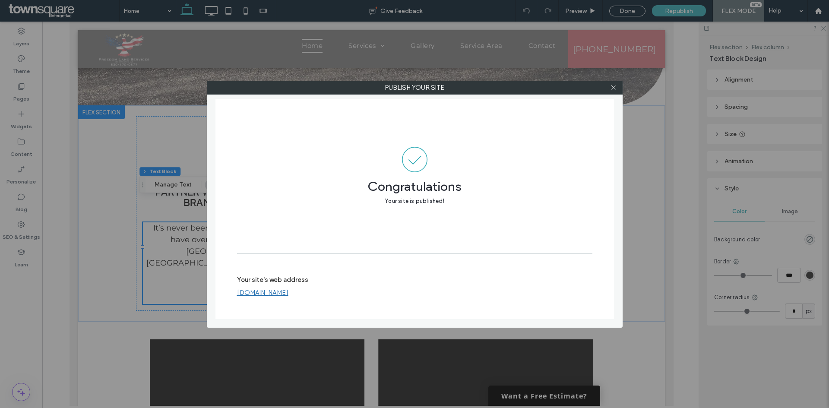
drag, startPoint x: 612, startPoint y: 86, endPoint x: 572, endPoint y: 73, distance: 41.5
click at [612, 87] on icon at bounding box center [613, 87] width 6 height 6
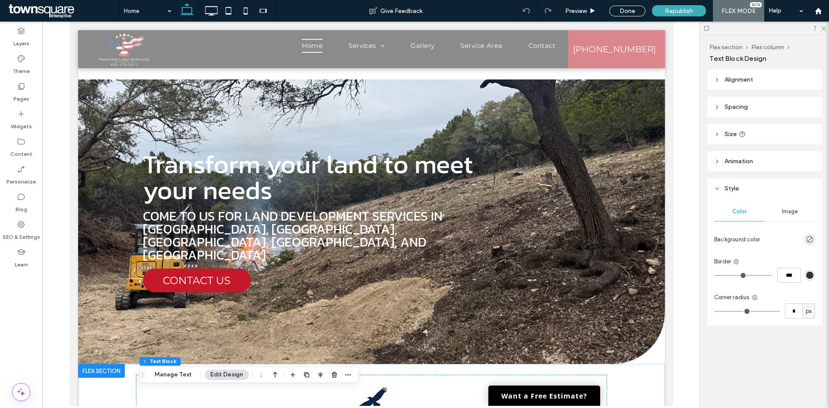
scroll to position [0, 0]
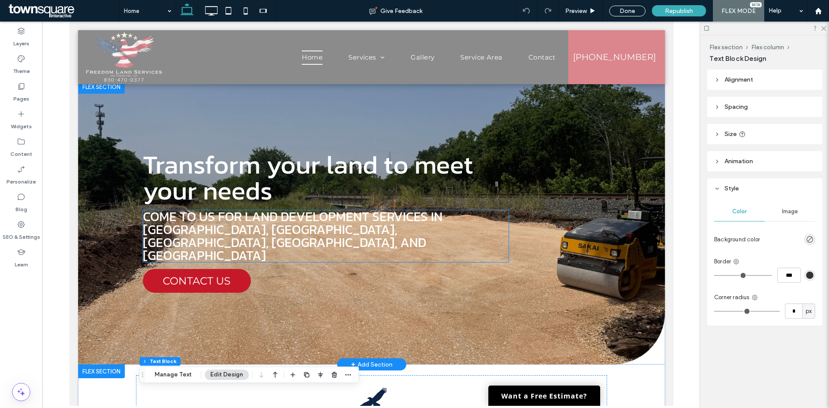
click at [222, 234] on span "Come to us for land development services in spring branch, bulverde, San Marcos…" at bounding box center [293, 236] width 300 height 58
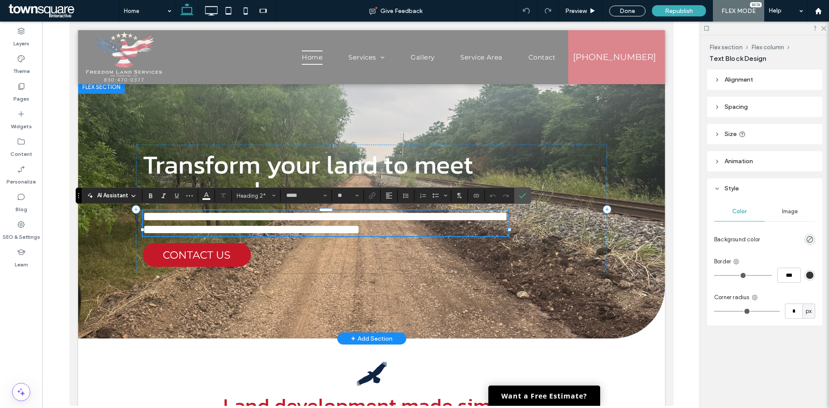
drag, startPoint x: 198, startPoint y: 243, endPoint x: 203, endPoint y: 242, distance: 4.8
click at [197, 236] on h2 "**********" at bounding box center [326, 223] width 366 height 26
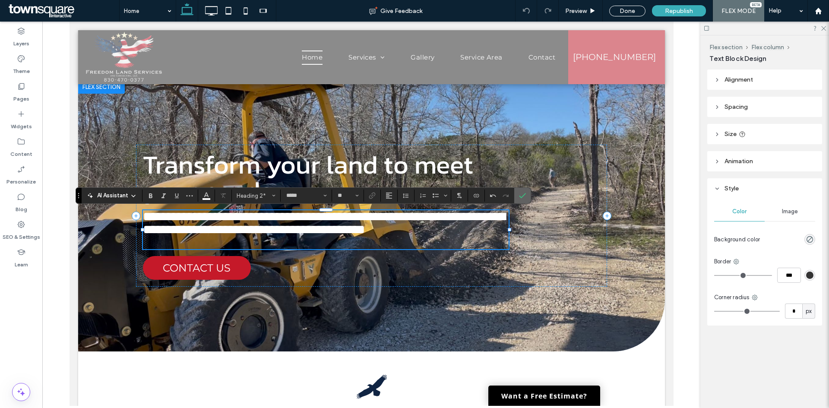
click at [523, 195] on icon "Confirm" at bounding box center [522, 195] width 7 height 7
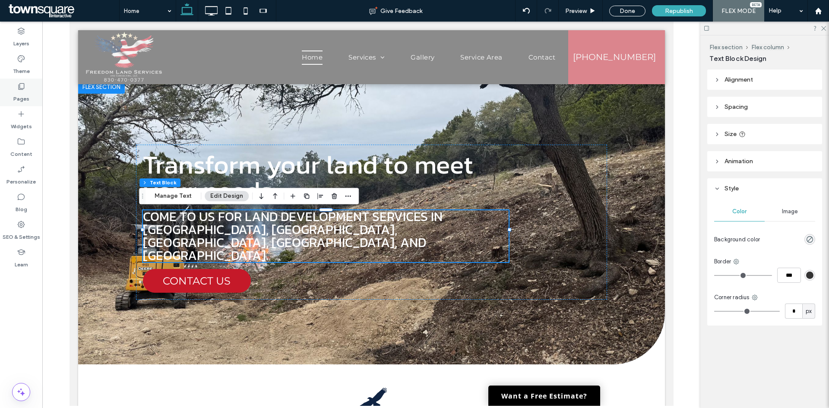
click at [24, 93] on label "Pages" at bounding box center [21, 97] width 16 height 12
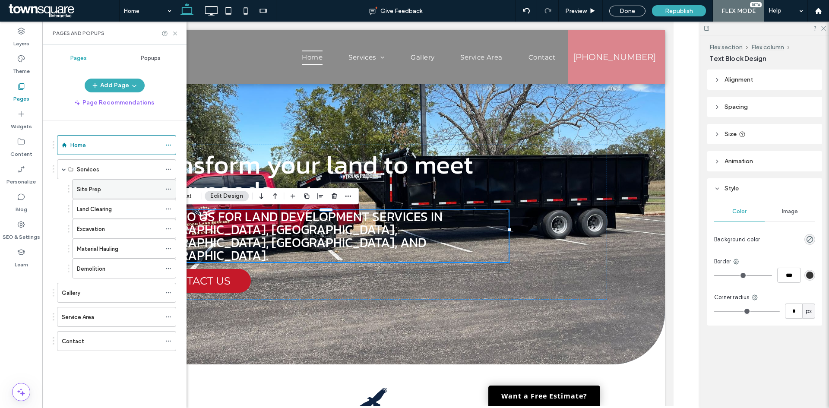
click at [98, 190] on label "Site Prep" at bounding box center [89, 189] width 24 height 15
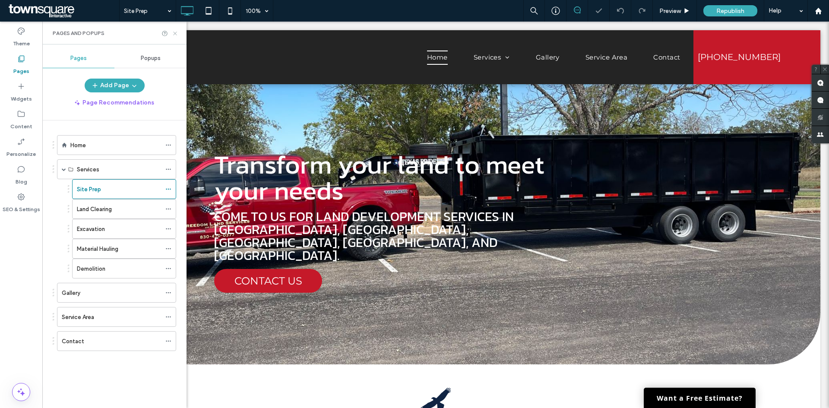
click at [175, 35] on icon at bounding box center [175, 33] width 6 height 6
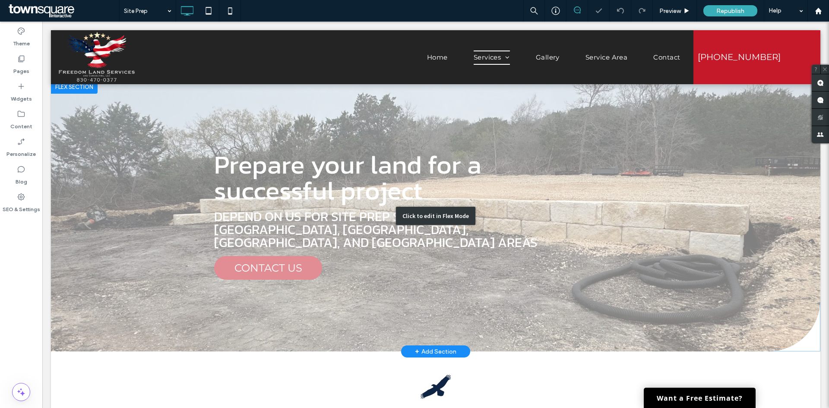
click at [453, 225] on div "Click to edit in Flex Mode" at bounding box center [436, 216] width 770 height 272
click at [453, 225] on span "Depend on us for site prep services in spring branch, San Marcos, bulverde, and…" at bounding box center [375, 229] width 323 height 45
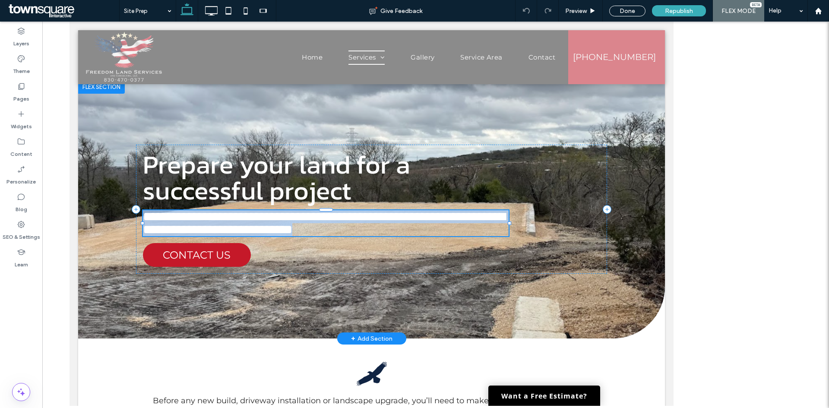
type input "*****"
type input "**"
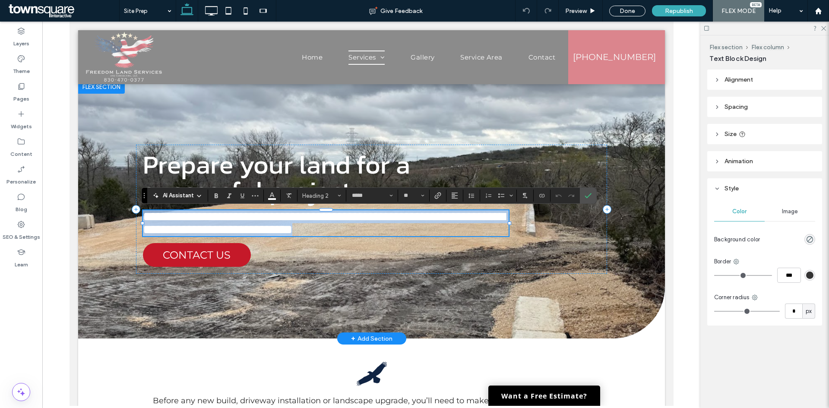
click at [457, 227] on span "**********" at bounding box center [324, 222] width 362 height 25
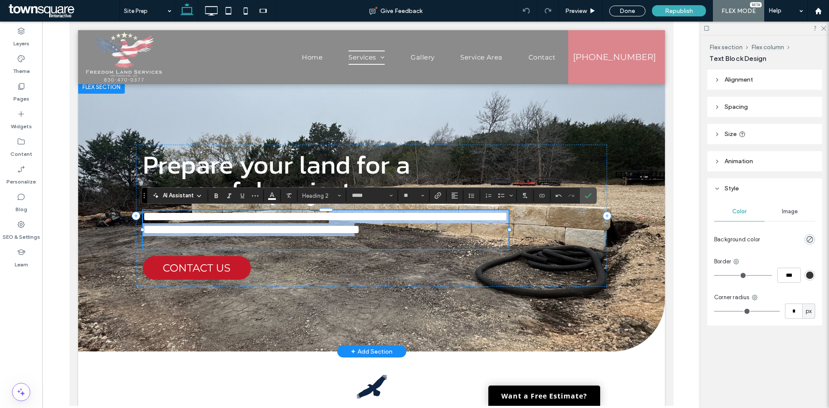
drag, startPoint x: 197, startPoint y: 238, endPoint x: 376, endPoint y: 215, distance: 180.4
click at [376, 215] on span "**********" at bounding box center [324, 222] width 362 height 25
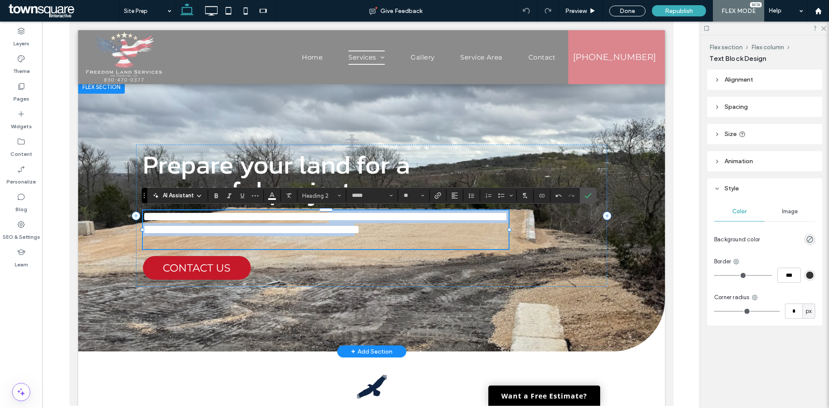
copy span "**********"
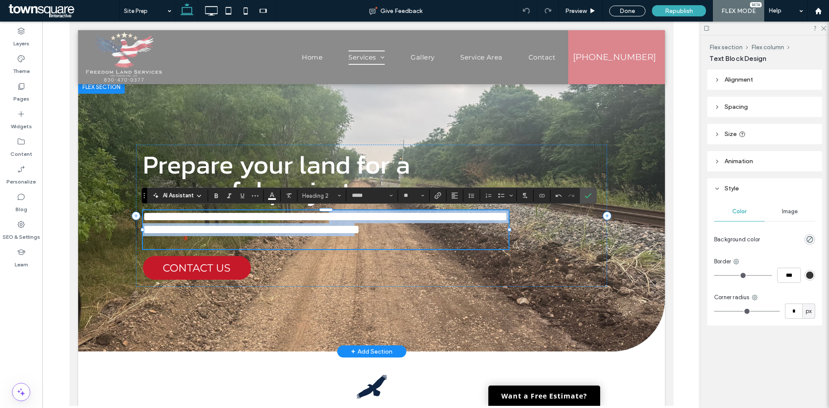
click at [287, 229] on span "**********" at bounding box center [324, 222] width 362 height 25
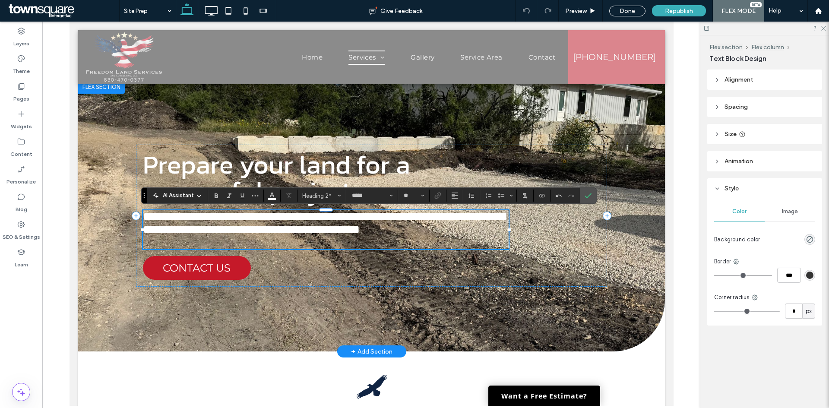
click at [319, 228] on span "**********" at bounding box center [324, 222] width 362 height 25
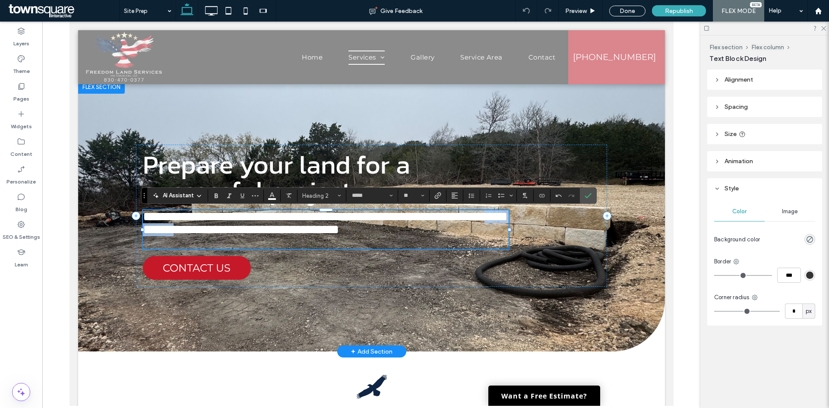
drag, startPoint x: 268, startPoint y: 231, endPoint x: 221, endPoint y: 233, distance: 47.6
click at [221, 233] on span "**********" at bounding box center [324, 222] width 362 height 25
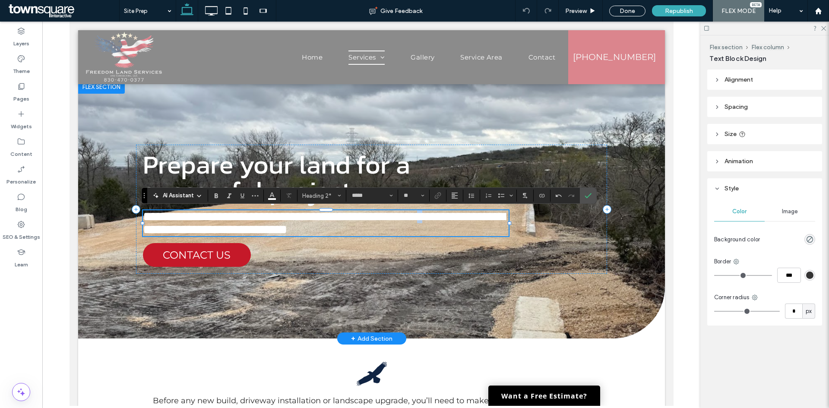
click at [488, 216] on span "**********" at bounding box center [324, 222] width 362 height 25
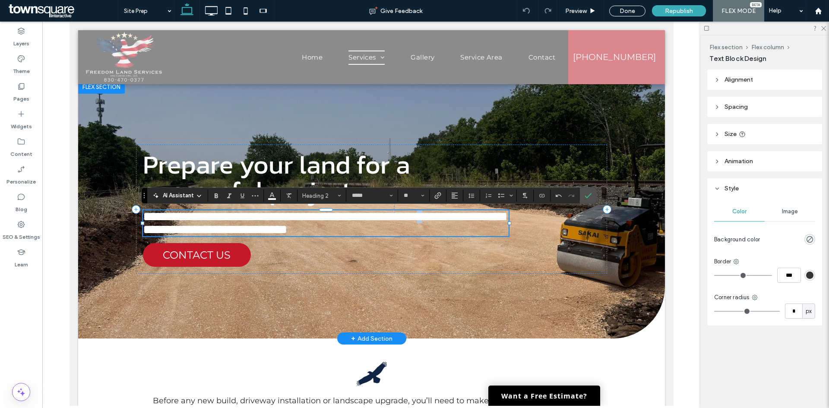
click at [488, 216] on span "**********" at bounding box center [324, 222] width 362 height 25
type input "**********"
type input "**"
type input "*****"
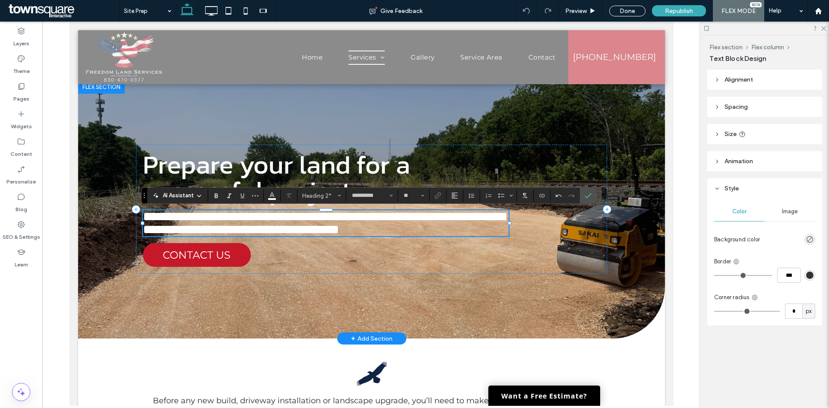
type input "**"
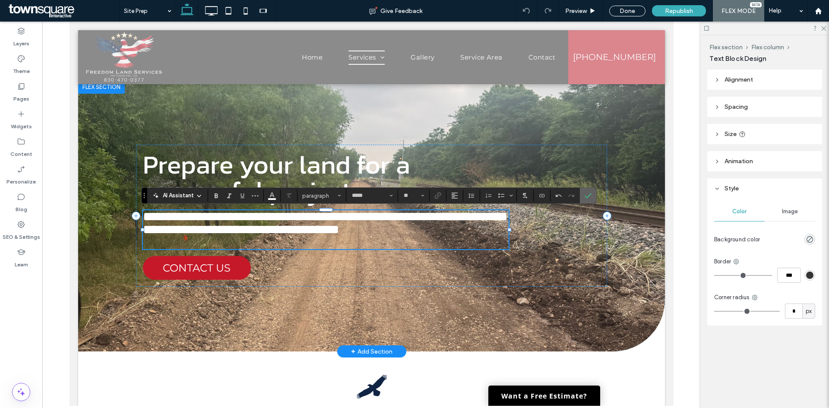
drag, startPoint x: 587, startPoint y: 196, endPoint x: 469, endPoint y: 180, distance: 118.1
click at [587, 196] on icon "Confirm" at bounding box center [588, 195] width 7 height 7
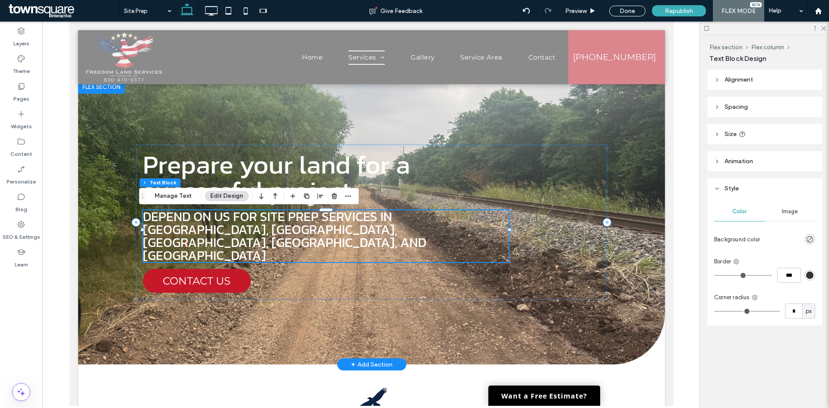
click at [200, 245] on h2 "Depend on us for site prep services in spring branch, bulverde, San Marcos, New…" at bounding box center [326, 236] width 366 height 52
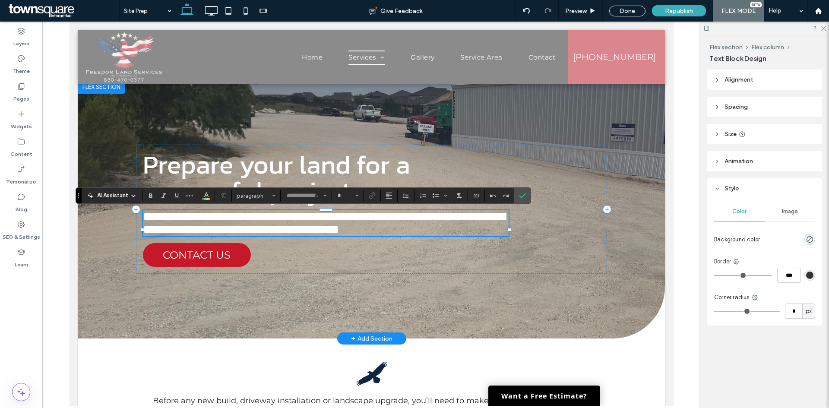
type input "*****"
type input "**"
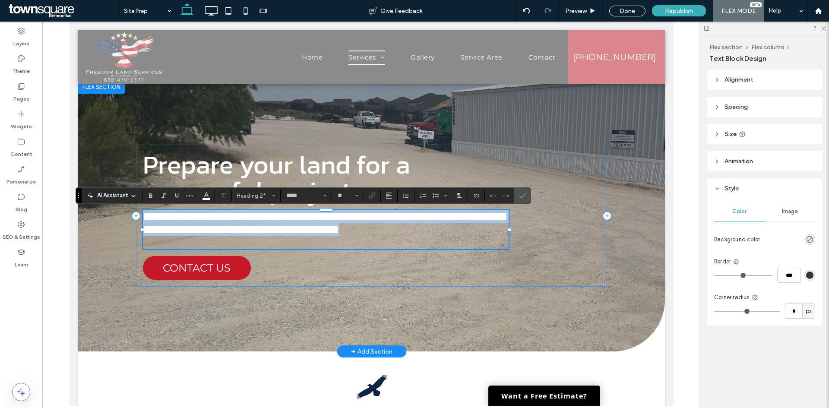
scroll to position [0, 0]
drag, startPoint x: 200, startPoint y: 245, endPoint x: 368, endPoint y: 218, distance: 169.8
click at [368, 218] on h2 "**********" at bounding box center [326, 223] width 366 height 26
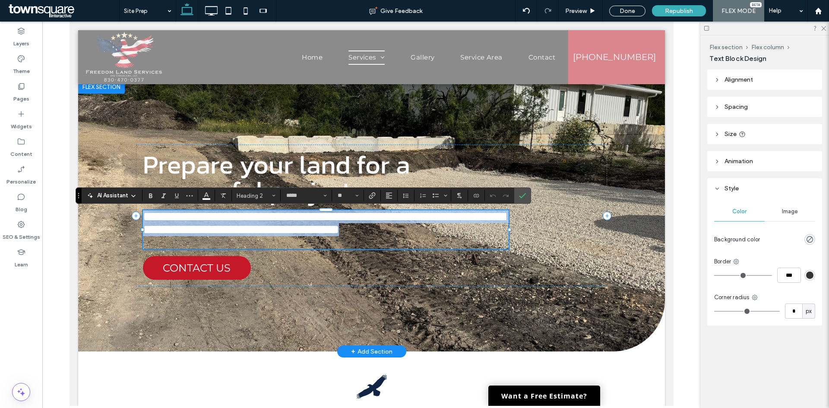
click at [378, 218] on span "**********" at bounding box center [324, 222] width 362 height 25
click at [390, 218] on span "**********" at bounding box center [324, 222] width 362 height 25
drag, startPoint x: 390, startPoint y: 217, endPoint x: 428, endPoint y: 243, distance: 46.2
click at [428, 236] on h2 "**********" at bounding box center [326, 223] width 366 height 26
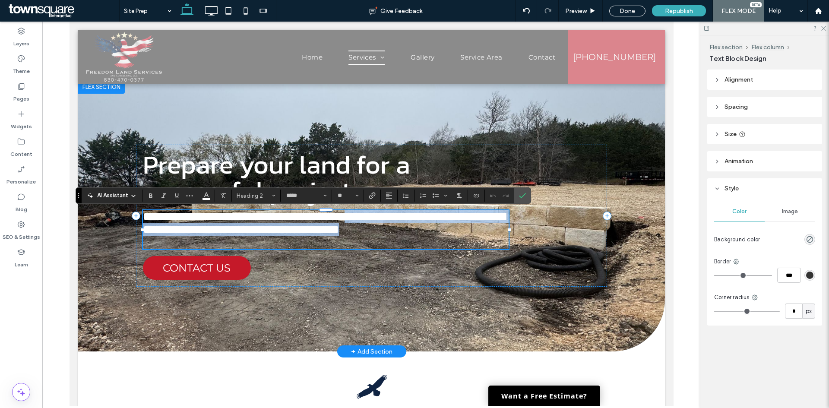
copy span "**********"
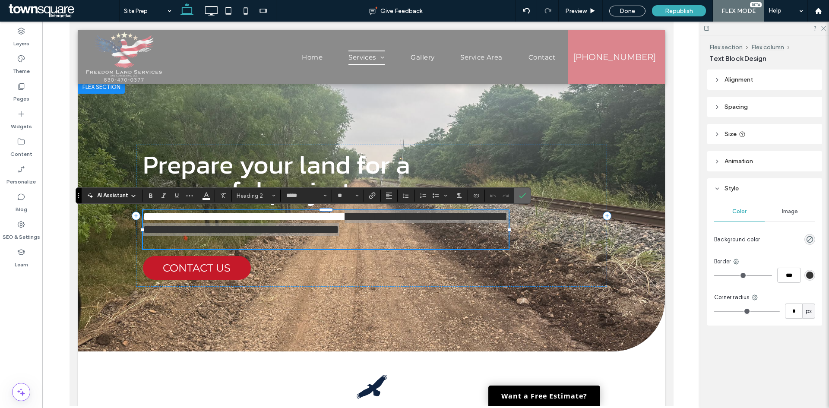
drag, startPoint x: 524, startPoint y: 193, endPoint x: 454, endPoint y: 172, distance: 73.2
click at [524, 193] on icon "Confirm" at bounding box center [522, 195] width 7 height 7
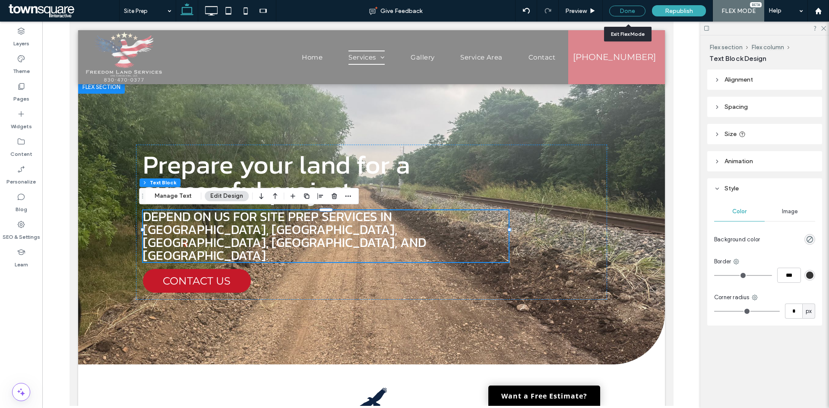
click at [634, 12] on div "Done" at bounding box center [627, 11] width 36 height 11
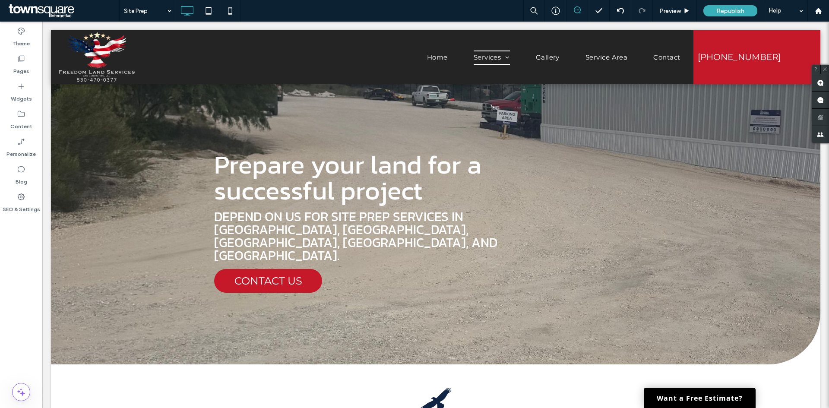
click at [717, 11] on span "Republish" at bounding box center [731, 10] width 28 height 7
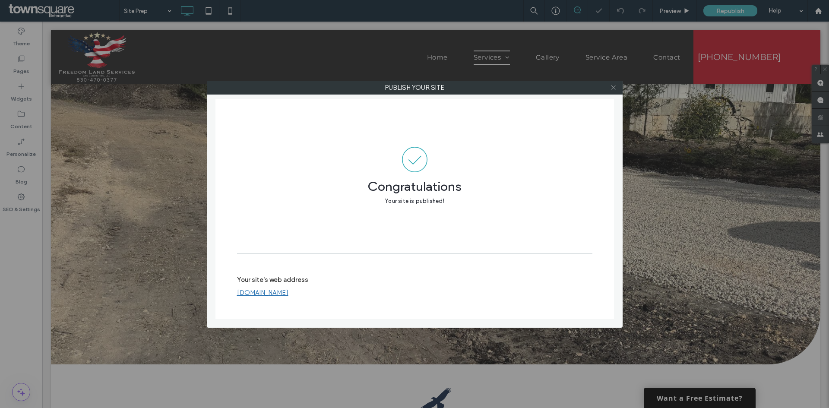
click at [614, 87] on icon at bounding box center [613, 87] width 6 height 6
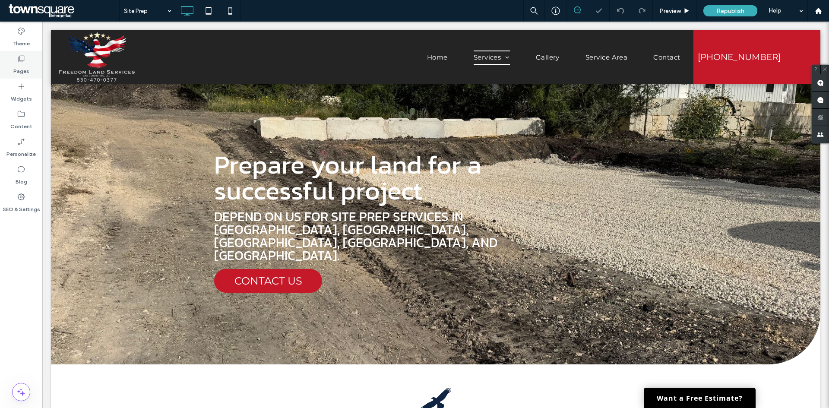
click at [20, 60] on icon at bounding box center [21, 58] width 9 height 9
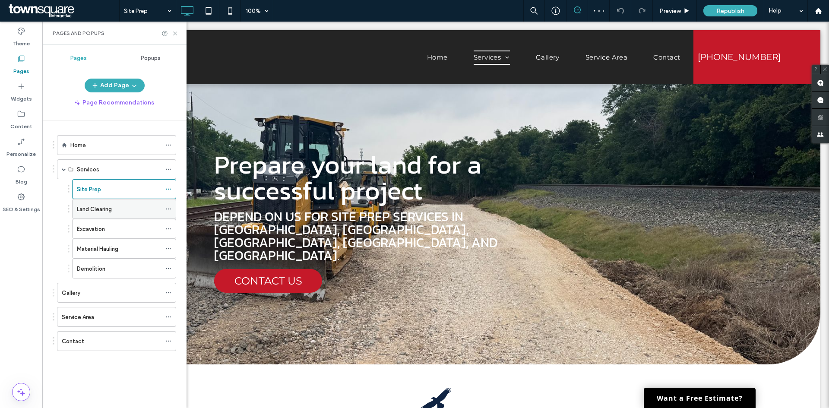
click at [91, 208] on label "Land Clearing" at bounding box center [94, 209] width 35 height 15
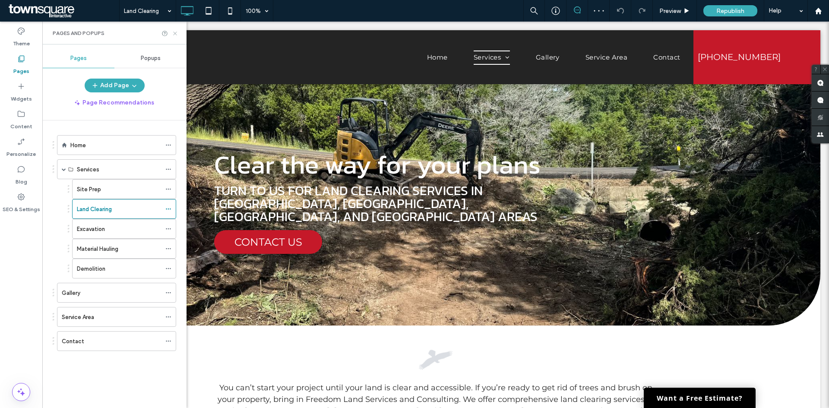
click at [174, 33] on icon at bounding box center [175, 33] width 6 height 6
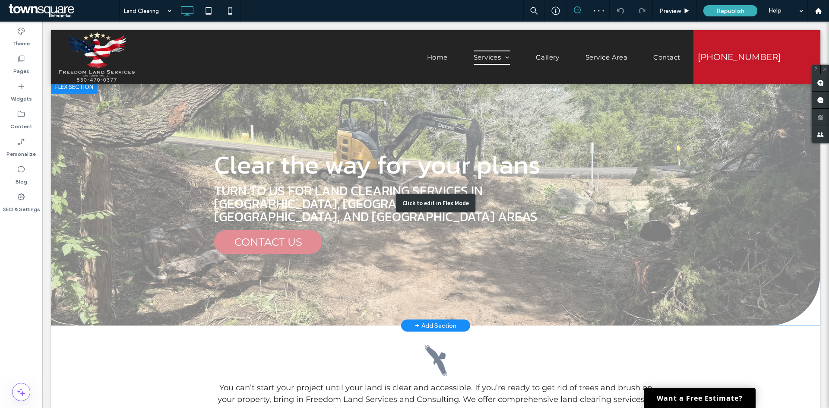
click at [322, 201] on div "Click to edit in Flex Mode" at bounding box center [436, 203] width 770 height 246
click at [322, 201] on span "Turn to us for land clearing services in spring branch, San Marcos, bulverde, a…" at bounding box center [375, 203] width 323 height 45
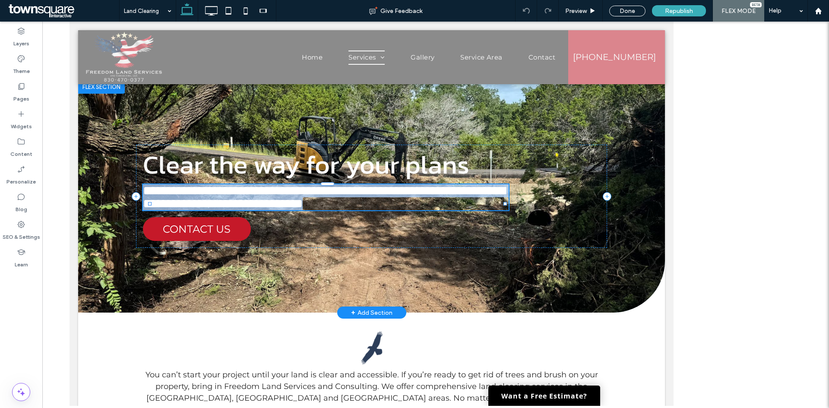
type input "*****"
type input "**"
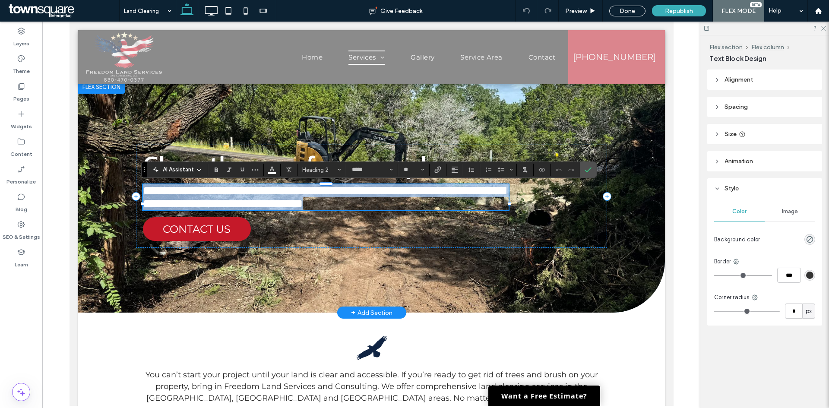
click at [295, 209] on span "**********" at bounding box center [324, 196] width 362 height 25
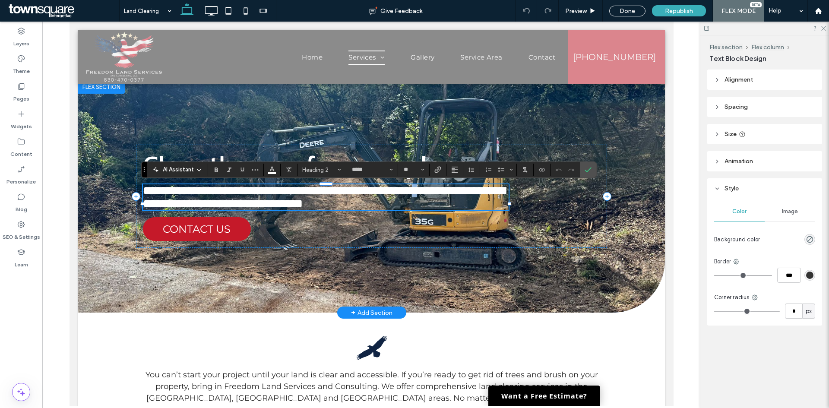
drag, startPoint x: 176, startPoint y: 209, endPoint x: 170, endPoint y: 208, distance: 5.6
click at [170, 208] on span "**********" at bounding box center [324, 196] width 362 height 25
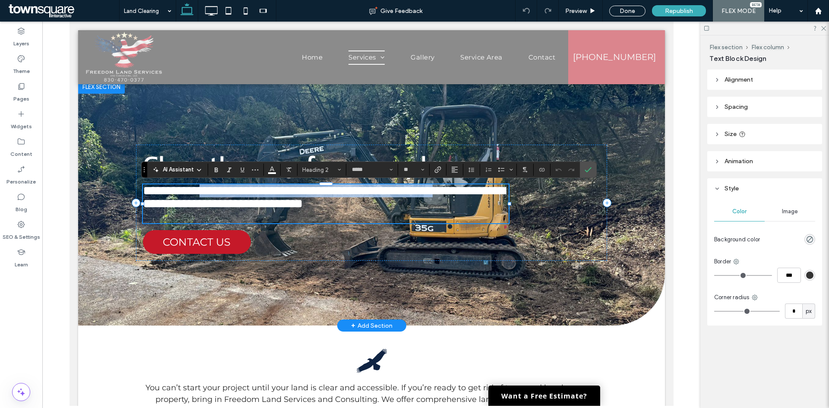
drag, startPoint x: 196, startPoint y: 212, endPoint x: 215, endPoint y: 196, distance: 24.8
click at [215, 196] on span "**********" at bounding box center [324, 196] width 362 height 25
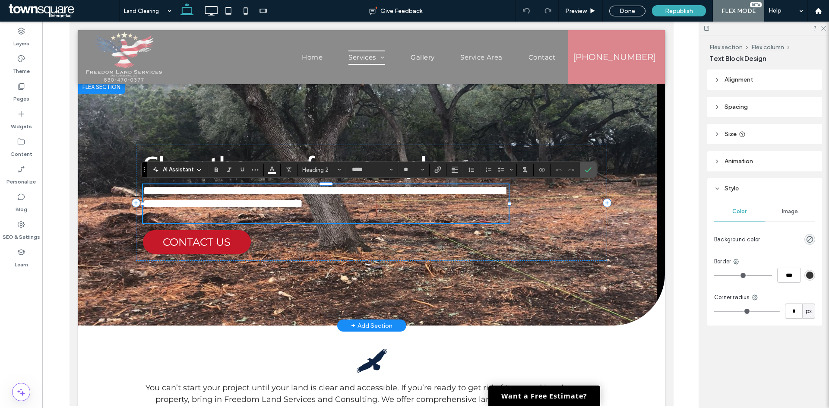
click at [193, 210] on h2 "**********" at bounding box center [326, 197] width 366 height 26
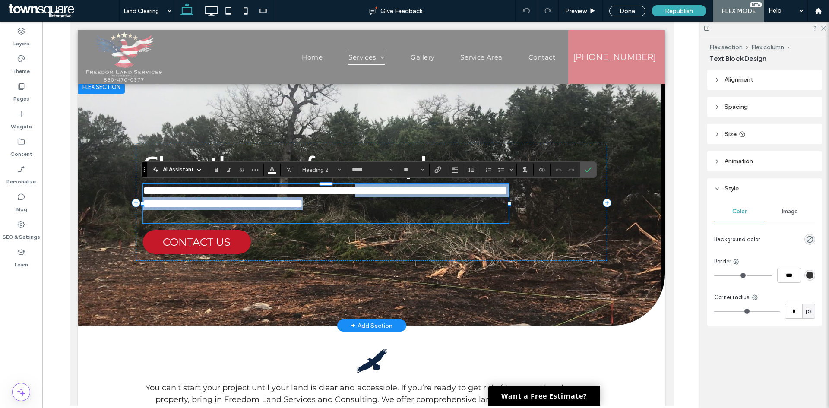
drag, startPoint x: 184, startPoint y: 219, endPoint x: 409, endPoint y: 193, distance: 226.5
click at [409, 193] on h2 "**********" at bounding box center [326, 197] width 366 height 26
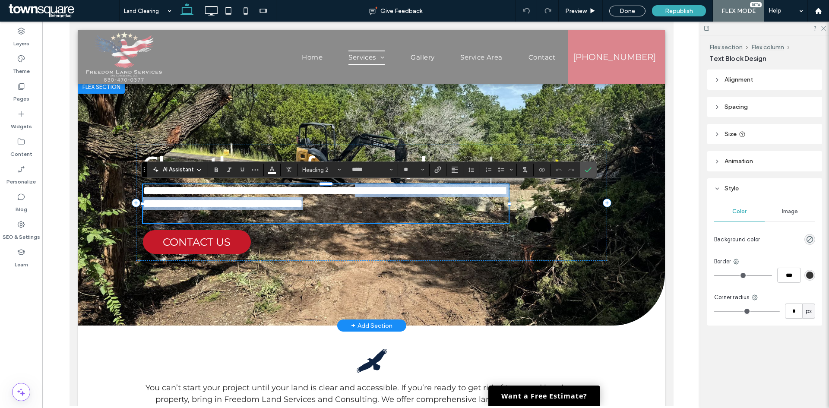
type input "**********"
type input "**"
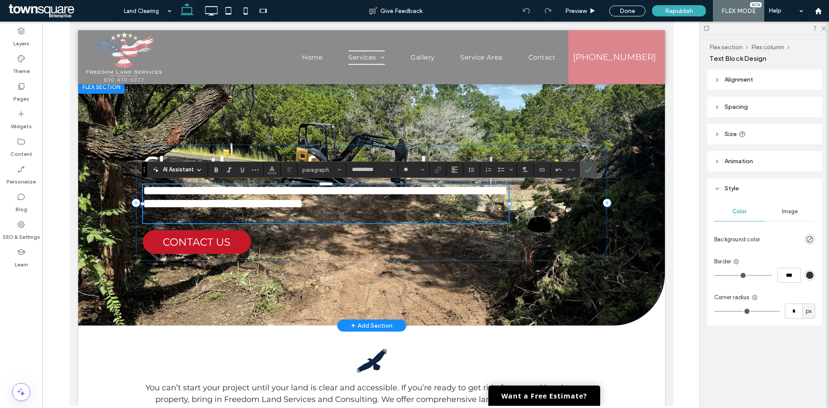
scroll to position [3, 0]
click at [586, 172] on icon "Confirm" at bounding box center [588, 169] width 7 height 7
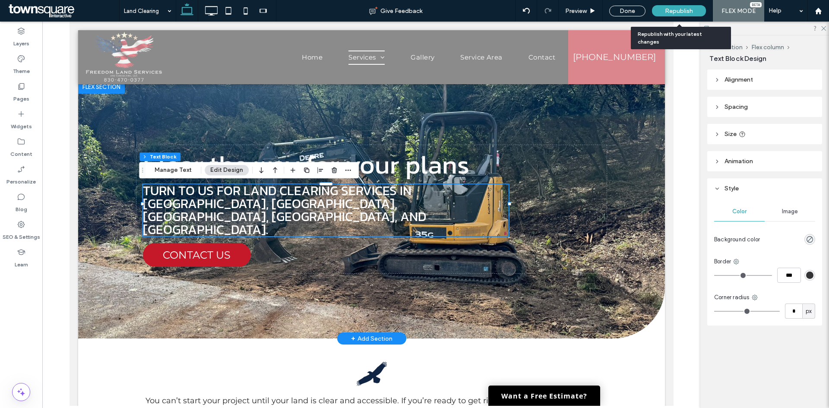
click at [665, 11] on div "Republish" at bounding box center [679, 10] width 54 height 11
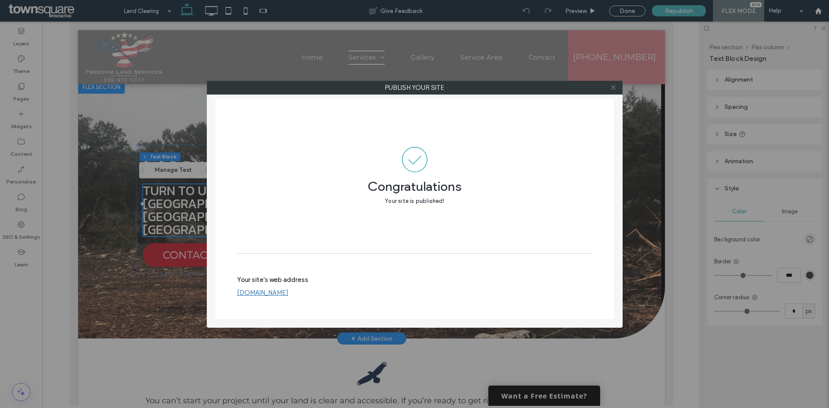
click at [613, 89] on icon at bounding box center [613, 87] width 6 height 6
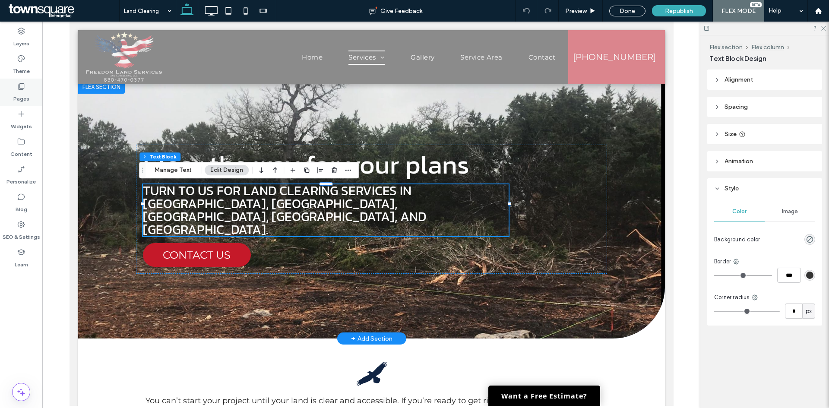
click at [22, 95] on label "Pages" at bounding box center [21, 97] width 16 height 12
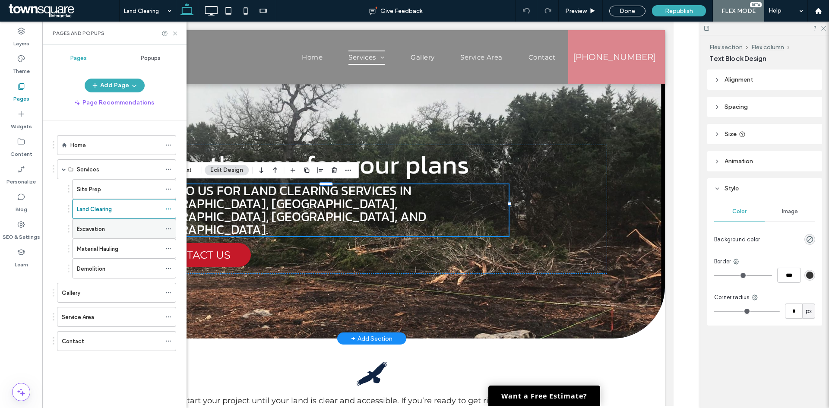
click at [93, 227] on label "Excavation" at bounding box center [91, 229] width 28 height 15
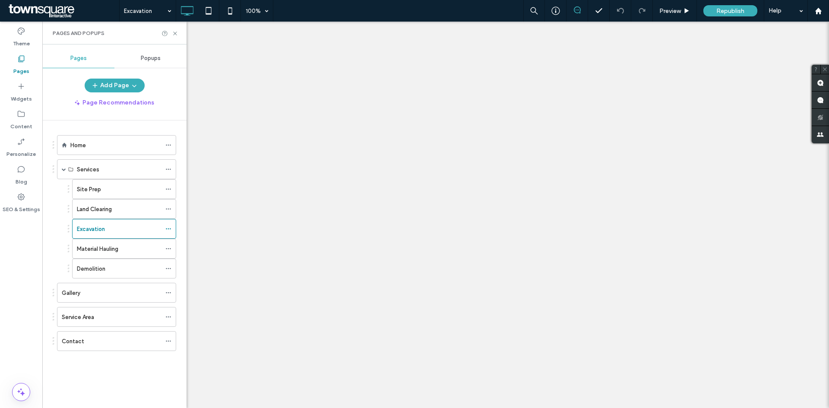
click at [174, 32] on icon at bounding box center [175, 33] width 6 height 6
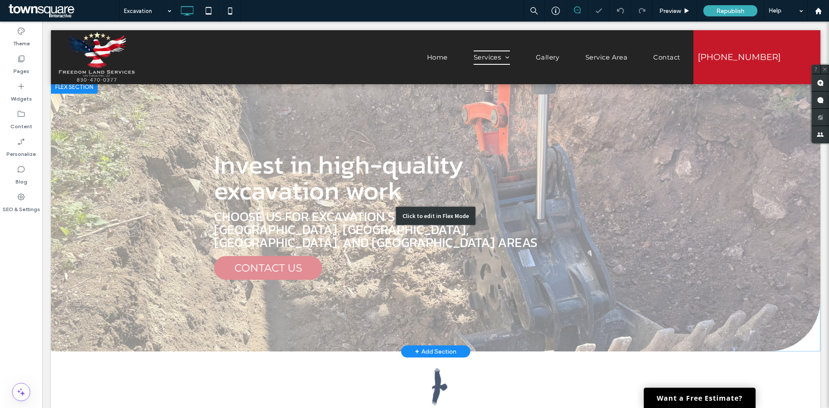
click at [319, 205] on div "Click to edit in Flex Mode" at bounding box center [436, 216] width 770 height 272
click at [319, 205] on span "Invest in high-quality excavation work" at bounding box center [339, 177] width 250 height 65
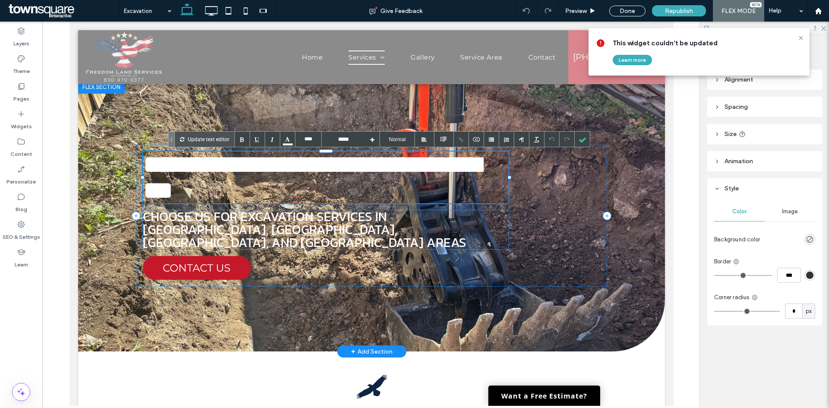
click at [335, 225] on span "Choose us for excavation services in spring branch, San Marcos, bulverde, and N…" at bounding box center [304, 229] width 323 height 45
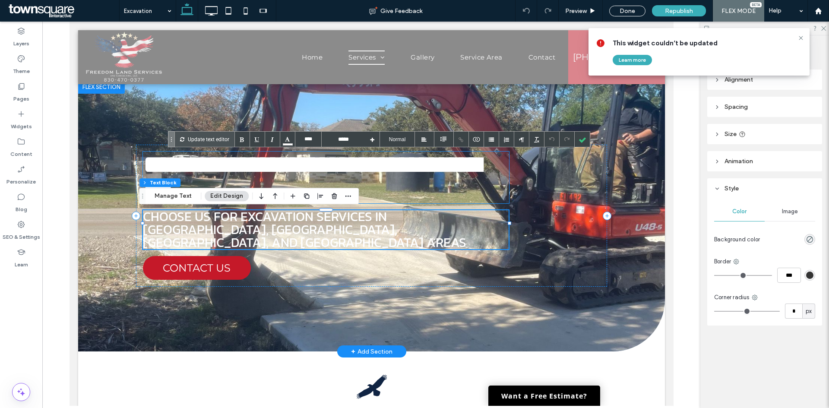
click at [335, 225] on span "Choose us for excavation services in spring branch, San Marcos, bulverde, and N…" at bounding box center [304, 229] width 323 height 45
type input "****"
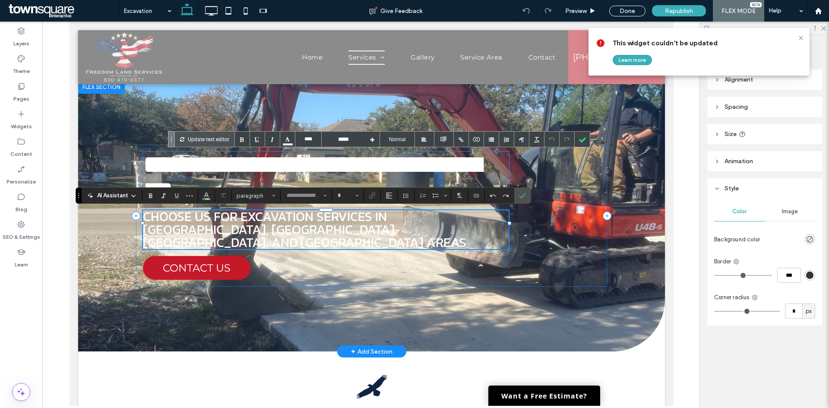
type input "*****"
type input "**"
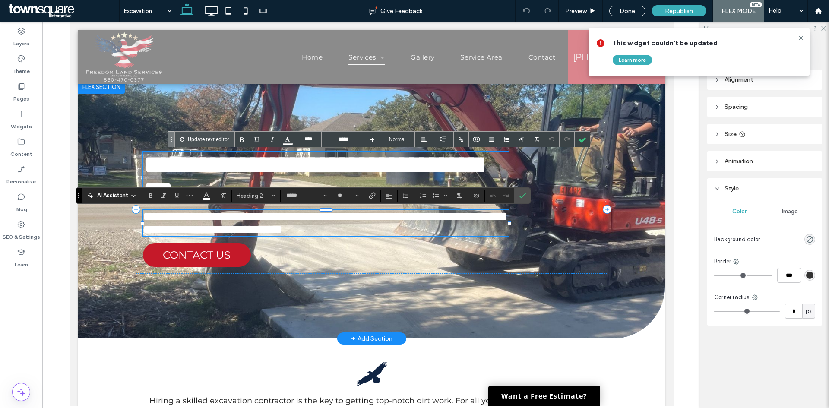
click at [377, 217] on span "**********" at bounding box center [324, 222] width 362 height 25
click at [387, 214] on span "**********" at bounding box center [324, 222] width 362 height 25
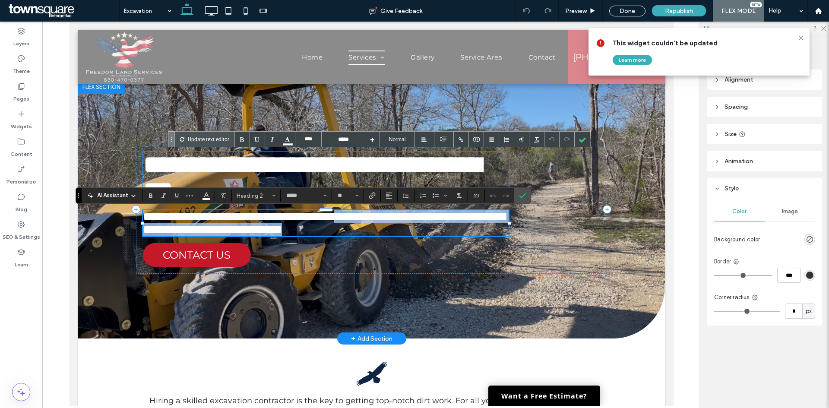
drag, startPoint x: 428, startPoint y: 219, endPoint x: 464, endPoint y: 234, distance: 39.4
click at [464, 234] on h2 "**********" at bounding box center [326, 223] width 366 height 26
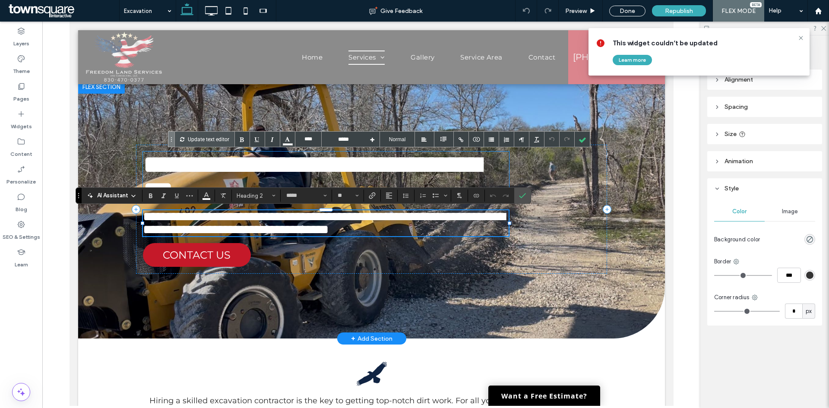
type input "**********"
type input "**"
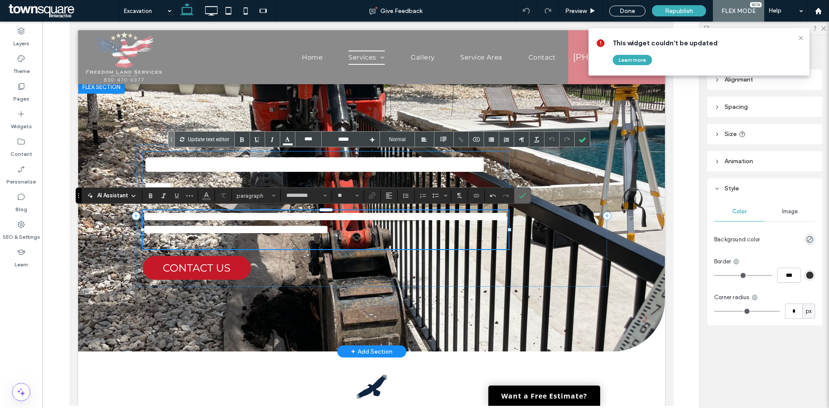
click at [521, 201] on span "Confirm" at bounding box center [521, 196] width 4 height 16
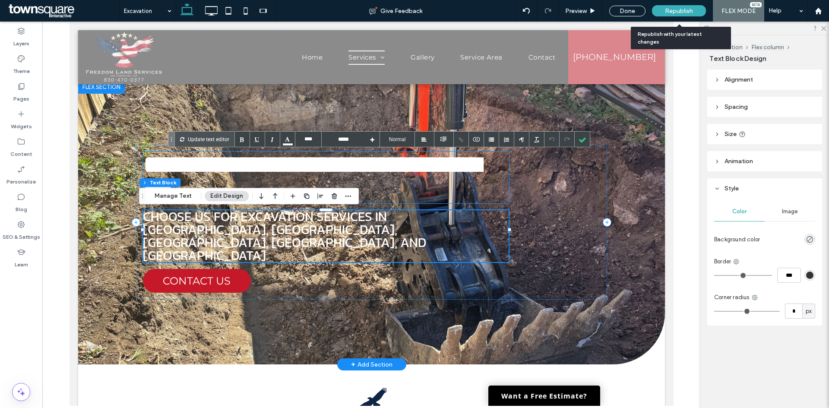
click at [669, 9] on span "Republish" at bounding box center [679, 10] width 28 height 7
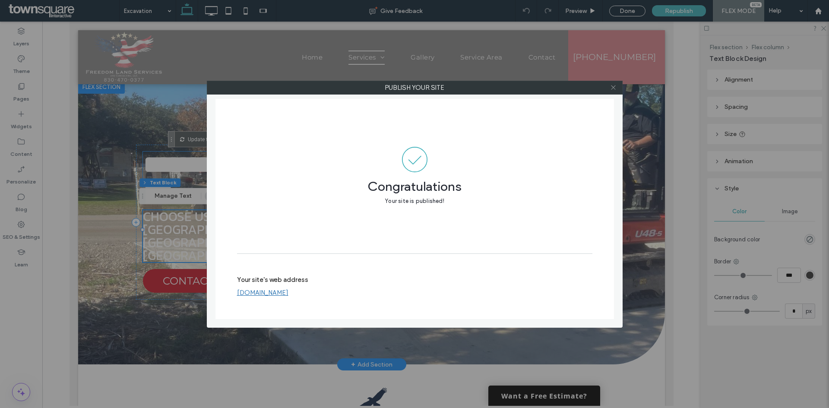
click at [613, 87] on use at bounding box center [613, 88] width 4 height 4
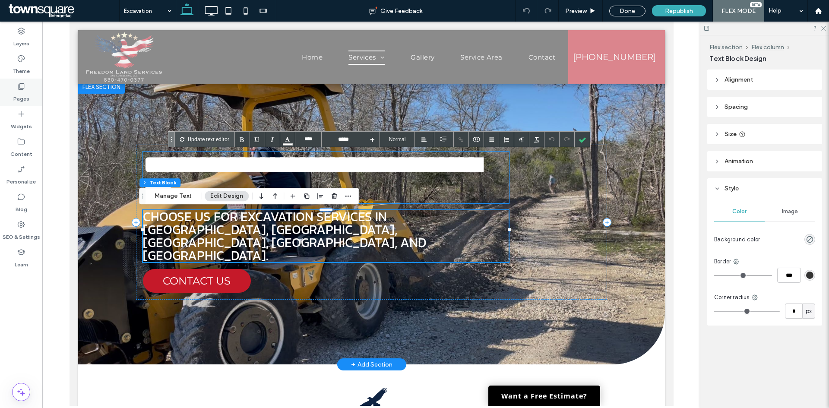
click at [16, 92] on label "Pages" at bounding box center [21, 97] width 16 height 12
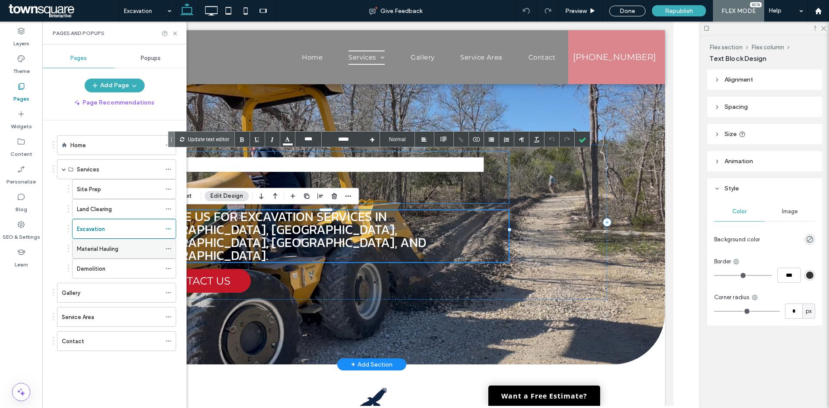
click at [86, 251] on label "Material Hauling" at bounding box center [97, 248] width 41 height 15
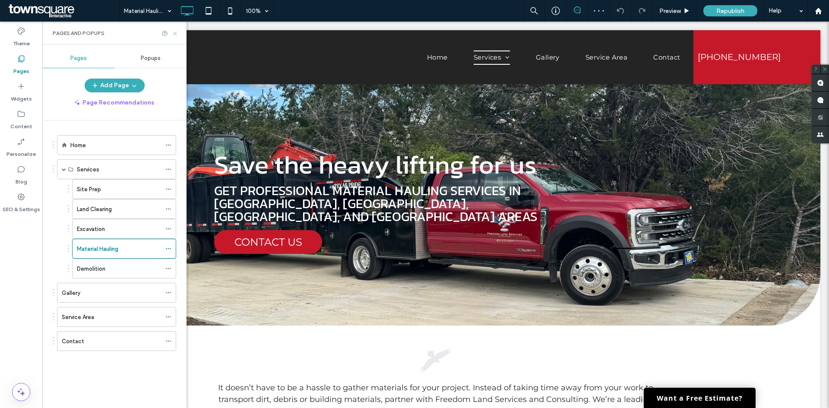
click at [175, 33] on use at bounding box center [174, 33] width 3 height 3
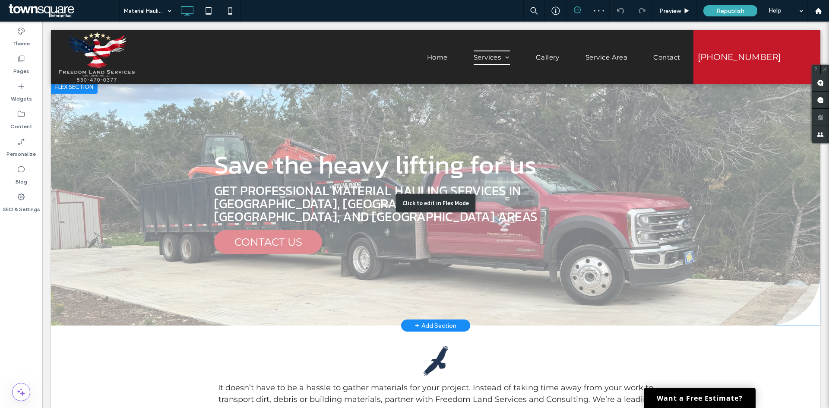
click at [392, 211] on div "Click to edit in Flex Mode" at bounding box center [436, 203] width 770 height 246
click at [392, 211] on span "Get professional material hauling services in spring branch, San Marcos, bulver…" at bounding box center [375, 203] width 323 height 45
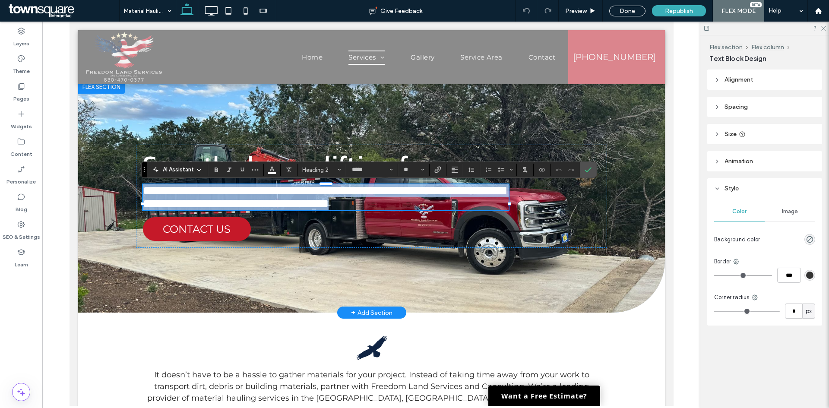
click at [422, 203] on span "**********" at bounding box center [324, 196] width 362 height 25
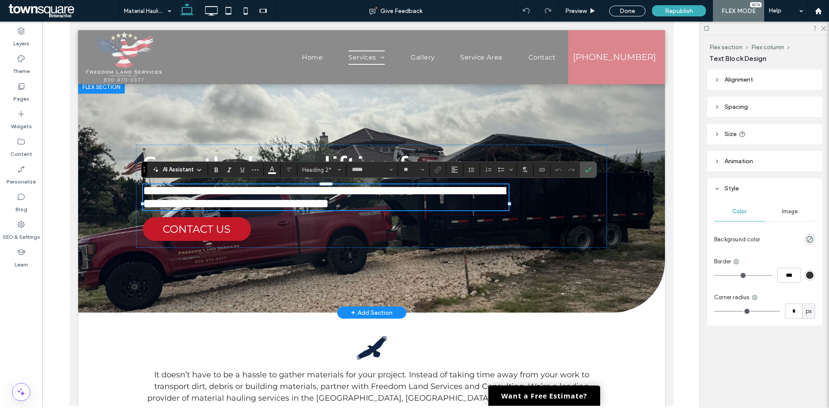
click at [451, 192] on span "**********" at bounding box center [324, 196] width 362 height 25
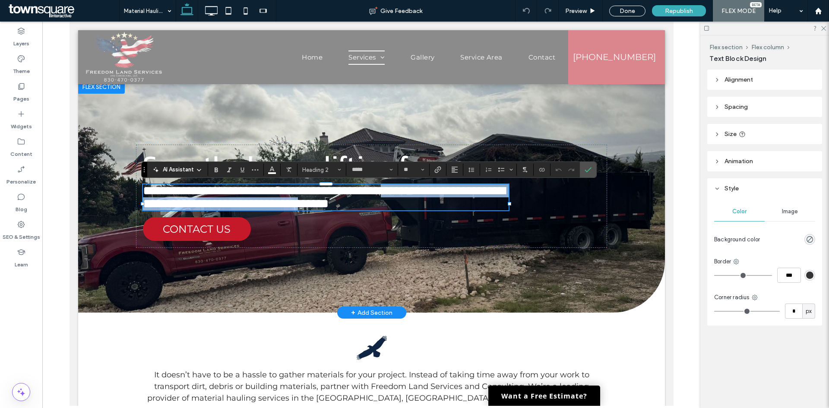
drag, startPoint x: 447, startPoint y: 192, endPoint x: 469, endPoint y: 207, distance: 27.4
click at [469, 207] on span "**********" at bounding box center [324, 196] width 362 height 25
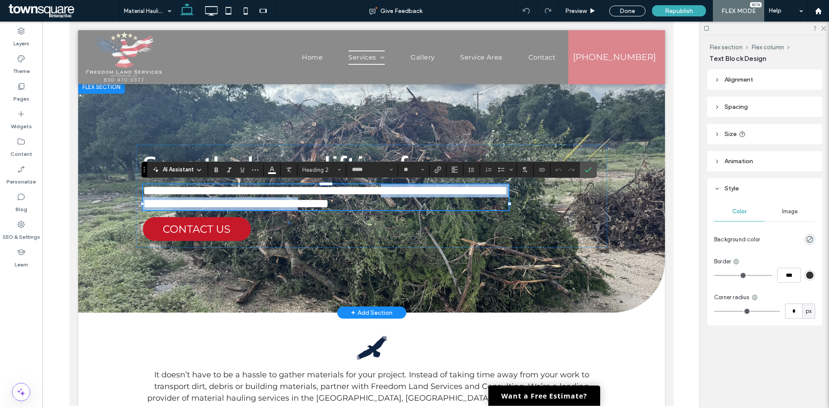
click at [447, 195] on span "**********" at bounding box center [324, 196] width 362 height 25
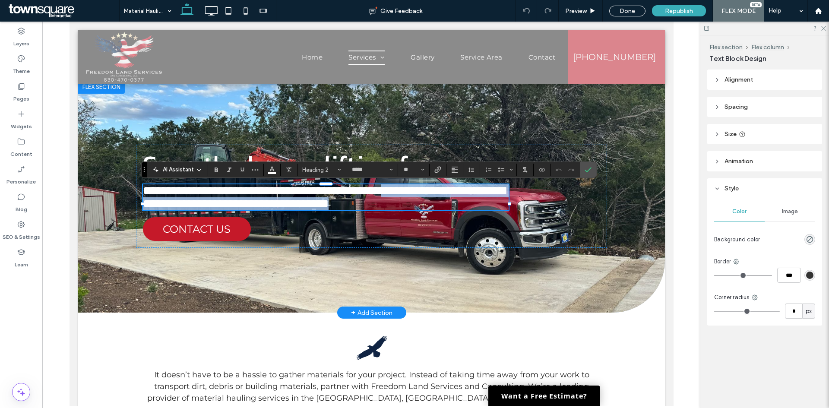
drag, startPoint x: 447, startPoint y: 191, endPoint x: 479, endPoint y: 216, distance: 40.9
click at [479, 210] on h2 "**********" at bounding box center [326, 197] width 366 height 26
type input "**********"
type input "**"
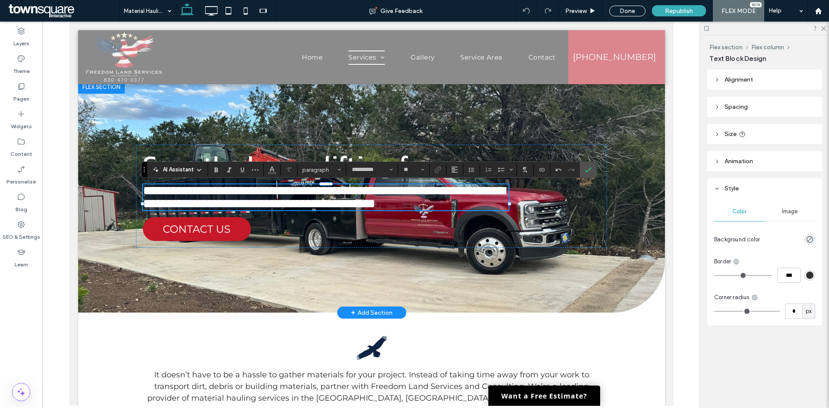
scroll to position [3, 0]
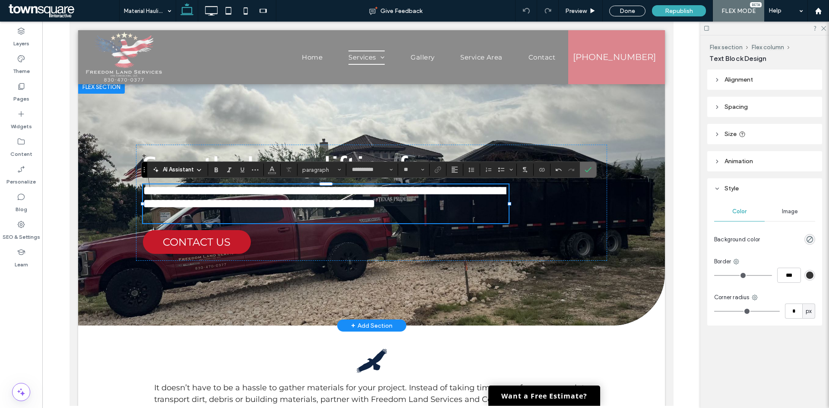
drag, startPoint x: 585, startPoint y: 172, endPoint x: 522, endPoint y: 116, distance: 84.7
click at [585, 172] on icon "Confirm" at bounding box center [588, 169] width 7 height 7
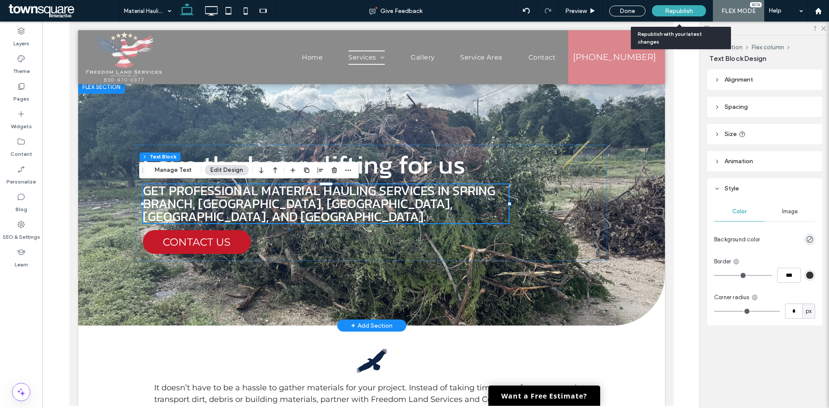
click at [667, 11] on span "Republish" at bounding box center [679, 10] width 28 height 7
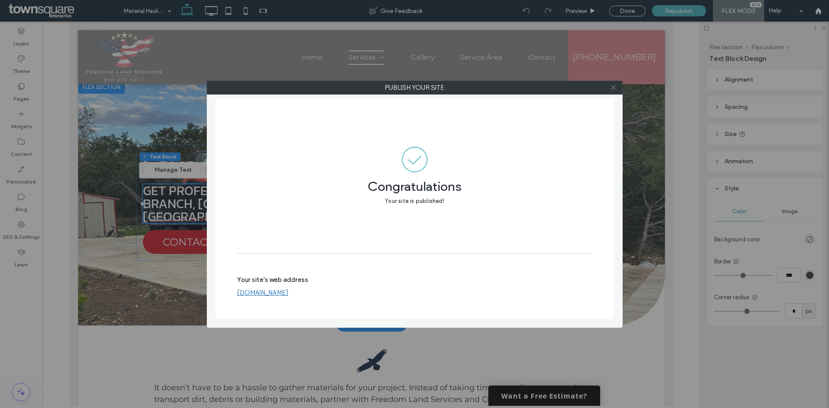
click at [613, 88] on use at bounding box center [613, 88] width 4 height 4
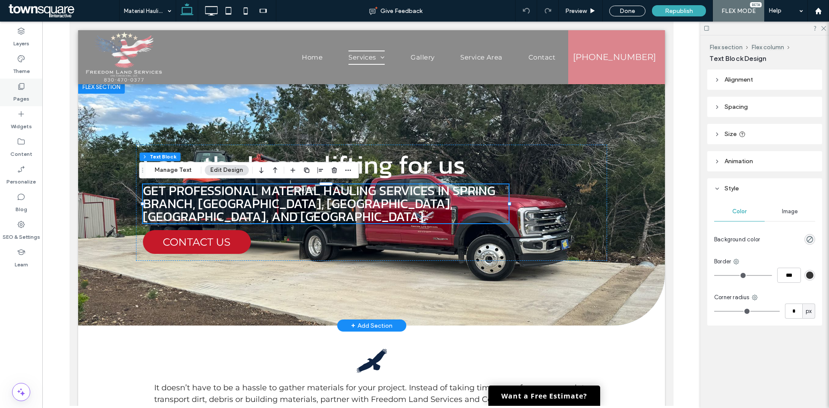
click at [31, 92] on div "Pages" at bounding box center [21, 93] width 42 height 28
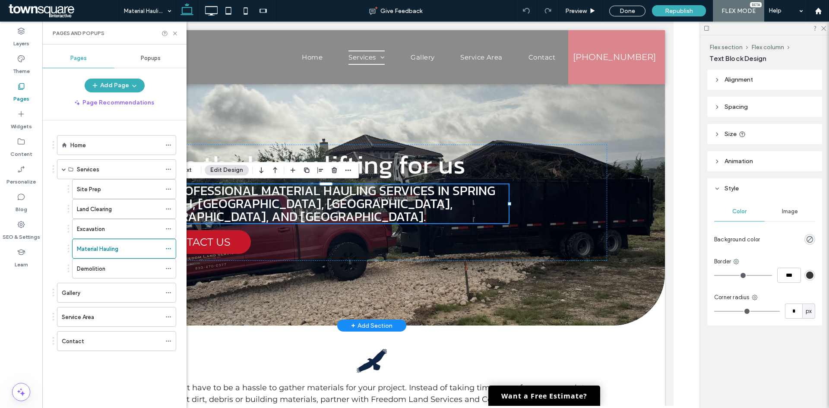
click at [100, 268] on label "Demolition" at bounding box center [91, 268] width 29 height 15
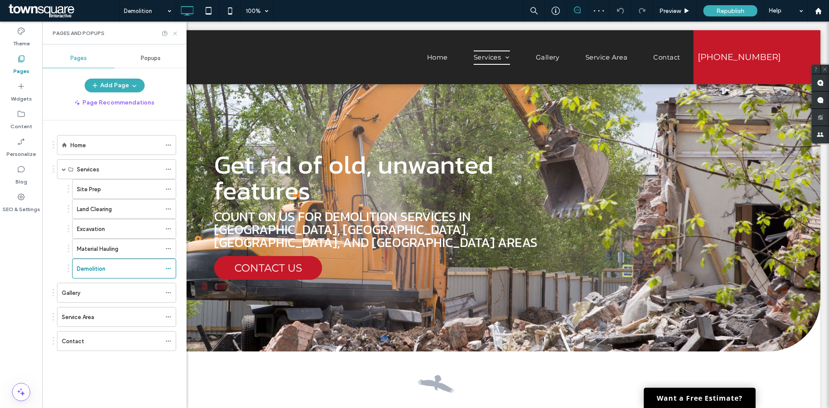
click at [175, 33] on use at bounding box center [174, 33] width 3 height 3
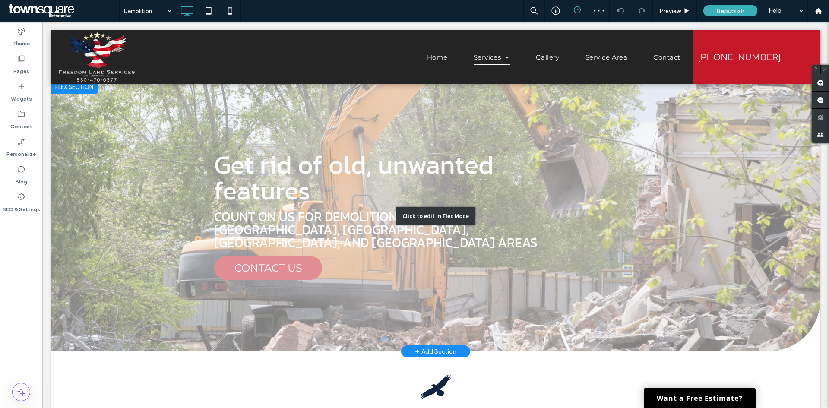
click at [326, 229] on div "Click to edit in Flex Mode" at bounding box center [436, 216] width 770 height 272
click at [326, 229] on span "Count on us for demolition services in spring branch, bulverde, San Marcos, and…" at bounding box center [375, 229] width 323 height 45
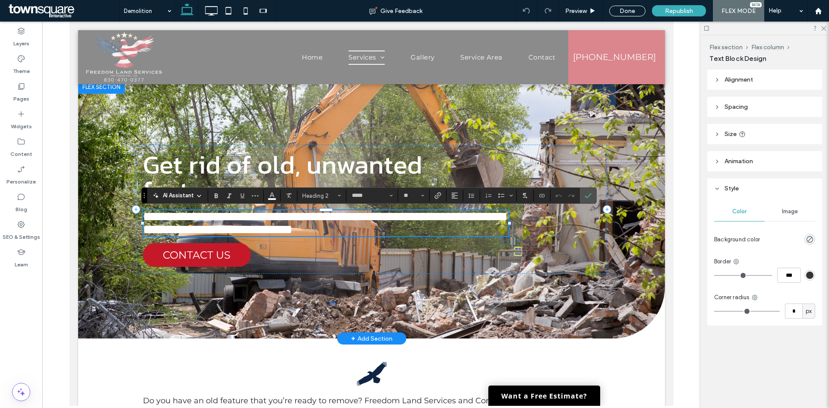
click at [372, 225] on span "**********" at bounding box center [324, 222] width 362 height 25
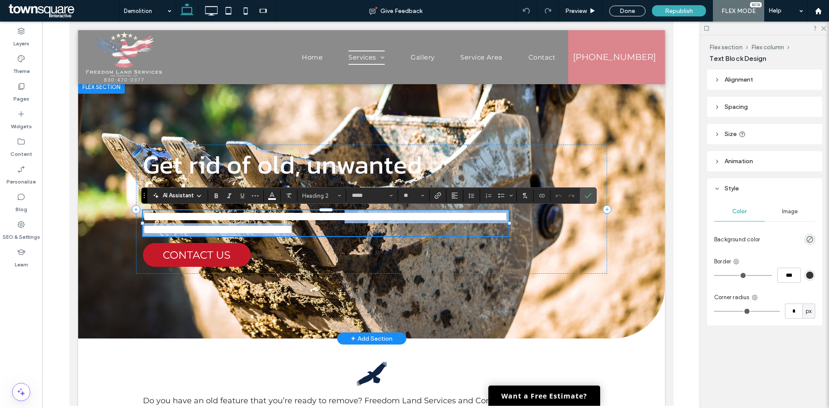
drag, startPoint x: 408, startPoint y: 217, endPoint x: 461, endPoint y: 229, distance: 55.0
click at [461, 232] on h2 "**********" at bounding box center [326, 223] width 366 height 26
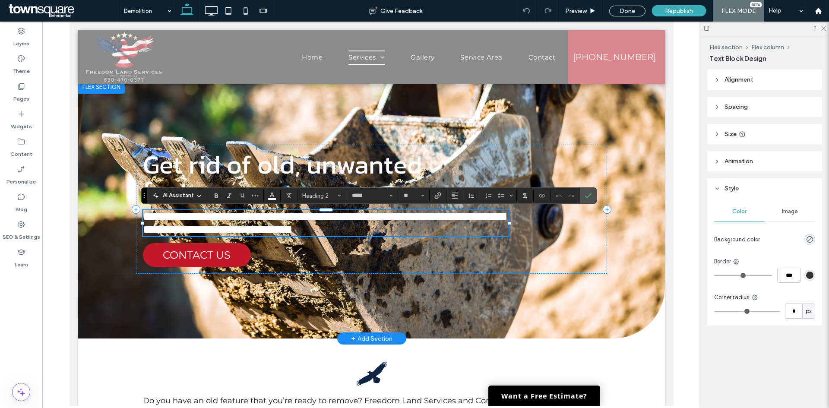
type input "**********"
type input "**"
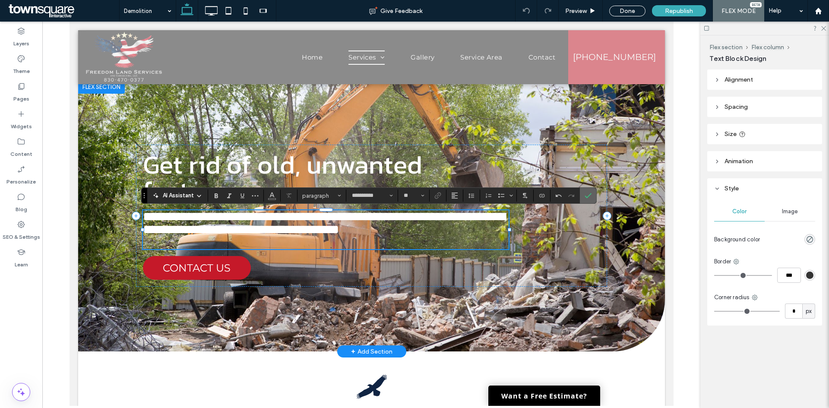
drag, startPoint x: 590, startPoint y: 193, endPoint x: 515, endPoint y: 183, distance: 75.9
click at [590, 193] on icon "Confirm" at bounding box center [588, 195] width 7 height 7
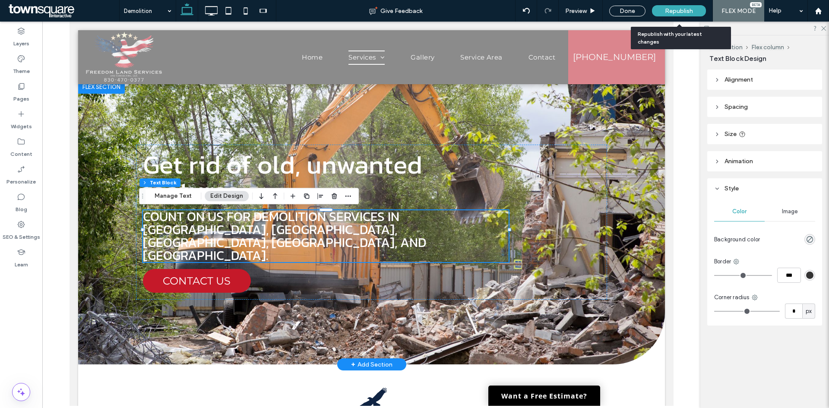
click at [690, 9] on span "Republish" at bounding box center [679, 10] width 28 height 7
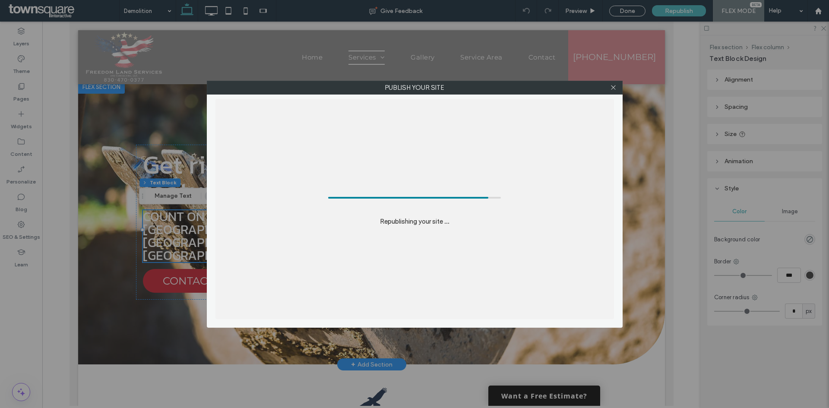
drag, startPoint x: 613, startPoint y: 89, endPoint x: 590, endPoint y: 82, distance: 24.7
click at [614, 89] on icon at bounding box center [613, 87] width 6 height 6
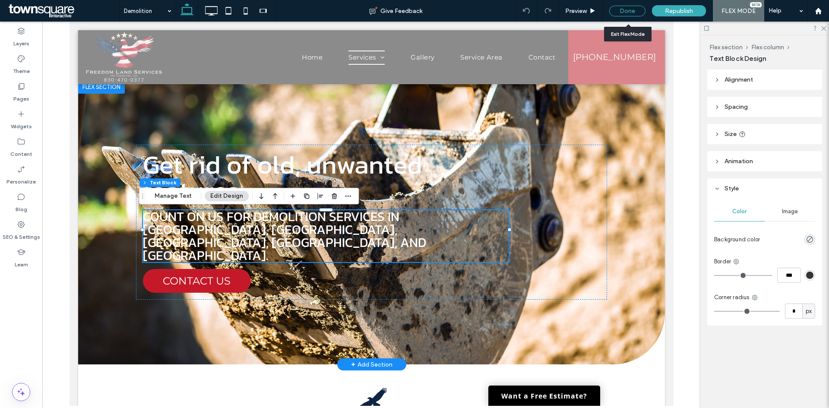
click at [629, 7] on div "Done" at bounding box center [627, 11] width 36 height 11
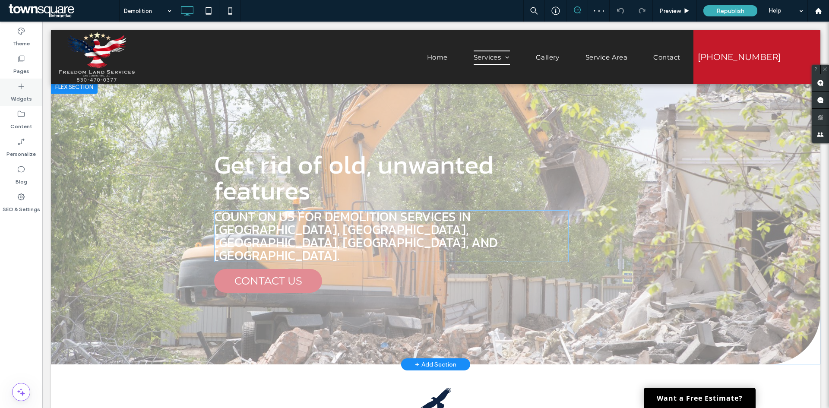
click at [24, 95] on label "Widgets" at bounding box center [21, 97] width 21 height 12
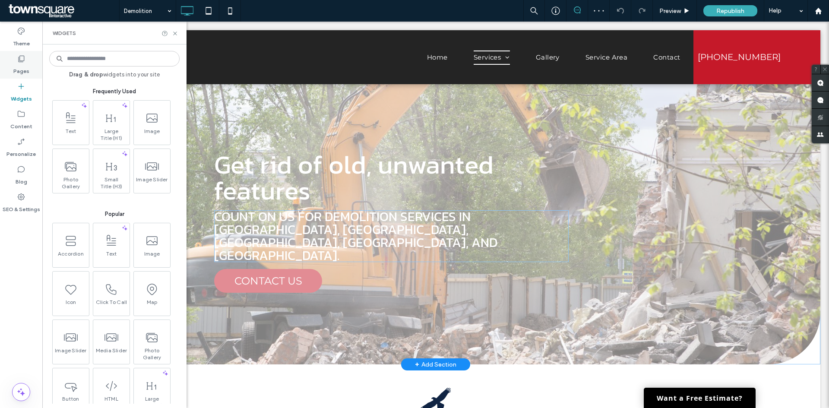
click at [20, 68] on label "Pages" at bounding box center [21, 69] width 16 height 12
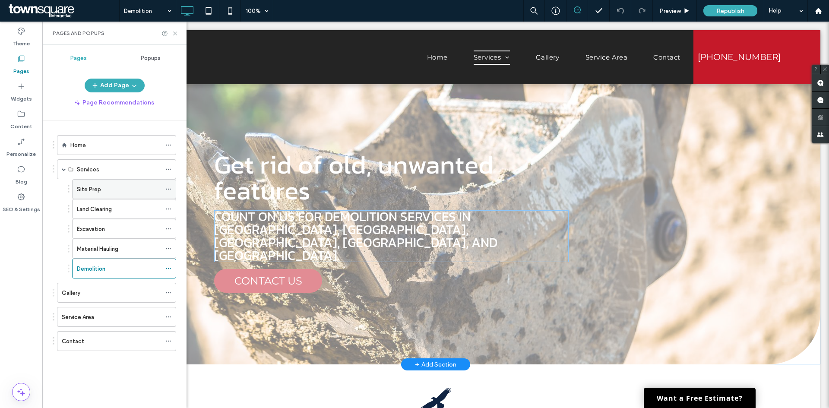
click at [100, 194] on div "Site Prep" at bounding box center [119, 189] width 84 height 19
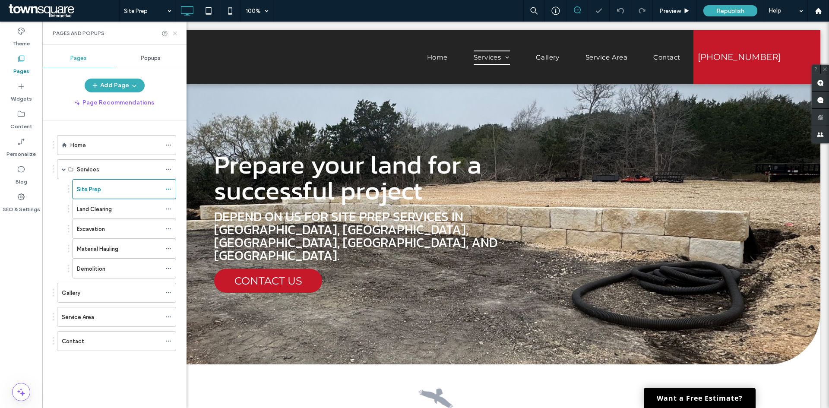
click at [175, 35] on icon at bounding box center [175, 33] width 6 height 6
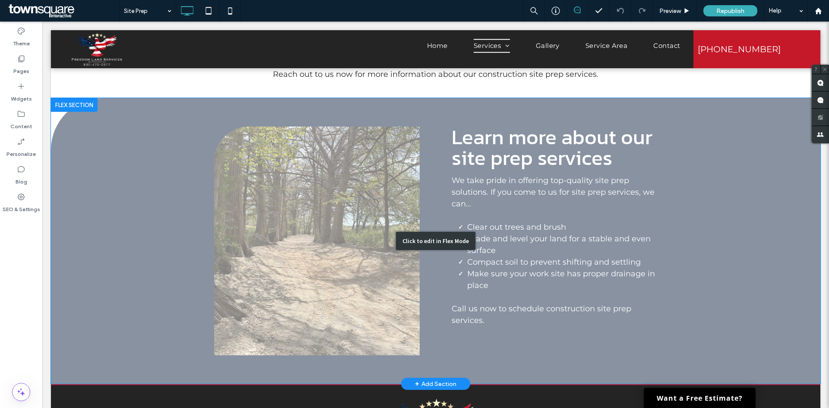
scroll to position [432, 0]
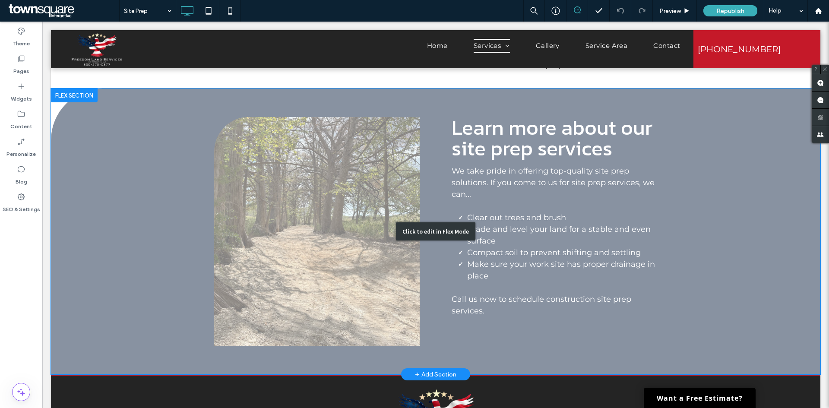
click at [562, 260] on div "Click to edit in Flex Mode" at bounding box center [436, 232] width 770 height 286
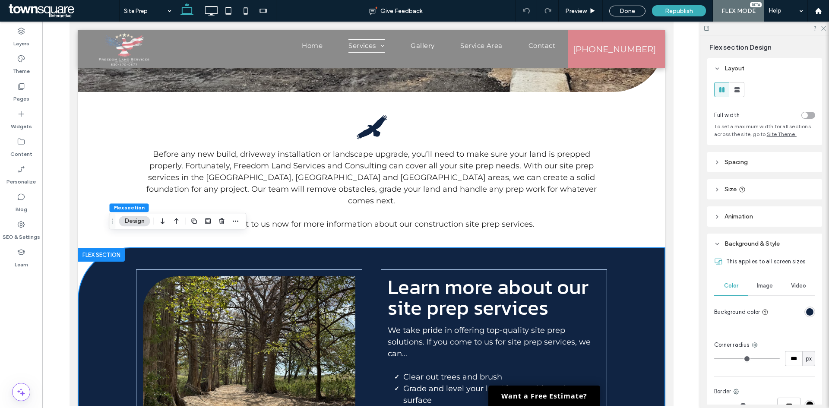
scroll to position [259, 0]
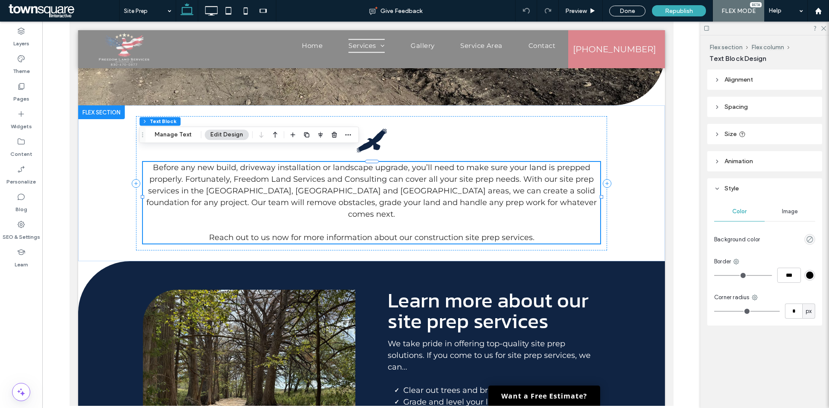
click at [412, 162] on div "Before any new build, driveway installation or landscape upgrade, you’ll need t…" at bounding box center [371, 203] width 457 height 82
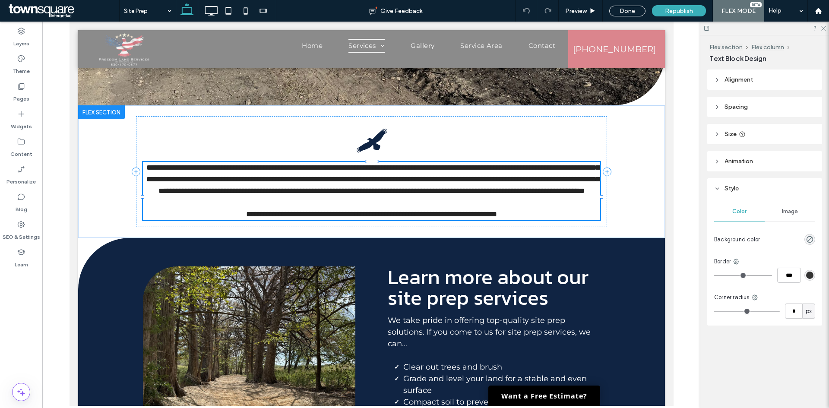
type input "**********"
type input "**"
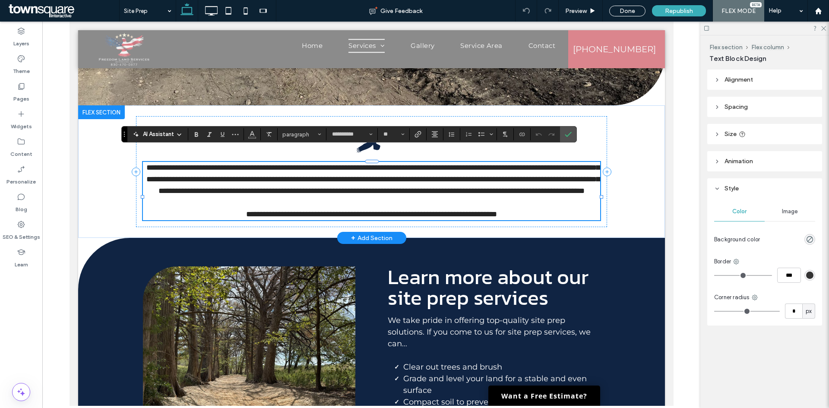
click at [408, 162] on p "**********" at bounding box center [371, 179] width 457 height 35
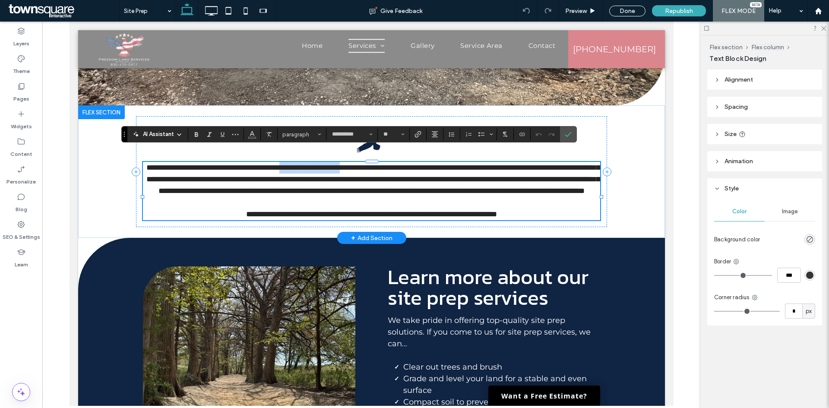
drag, startPoint x: 403, startPoint y: 154, endPoint x: 320, endPoint y: 152, distance: 83.8
click at [320, 164] on span "**********" at bounding box center [372, 179] width 453 height 31
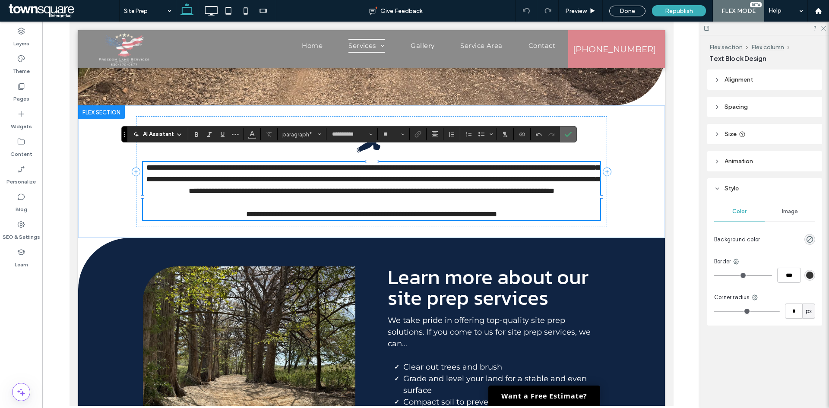
click at [569, 134] on use "Confirm" at bounding box center [568, 134] width 7 height 5
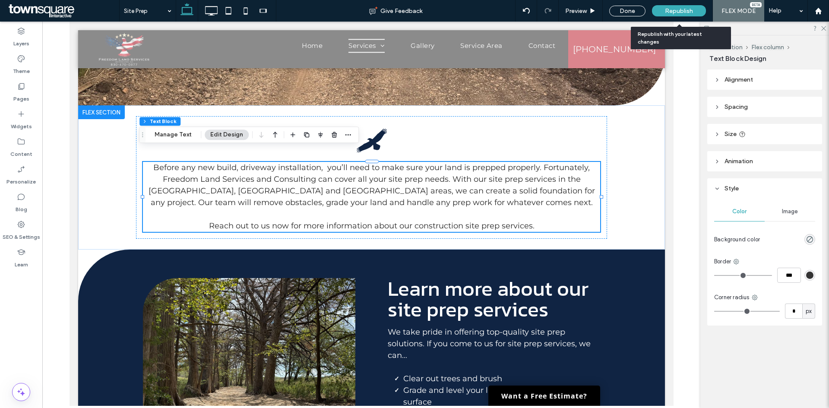
click at [696, 13] on div "Republish" at bounding box center [679, 10] width 54 height 11
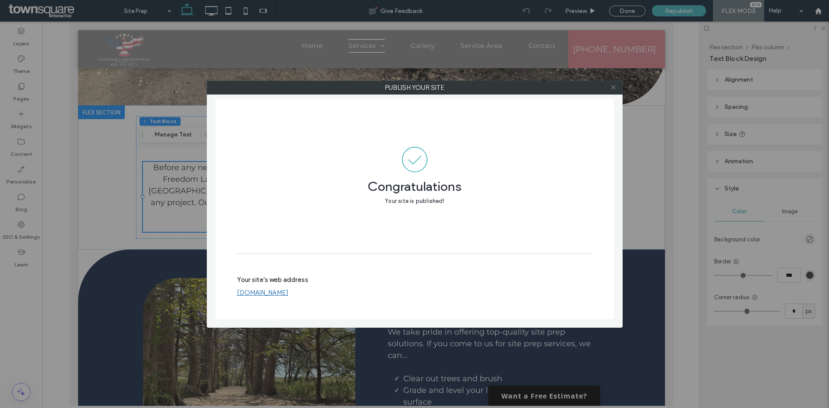
click at [614, 88] on use at bounding box center [613, 88] width 4 height 4
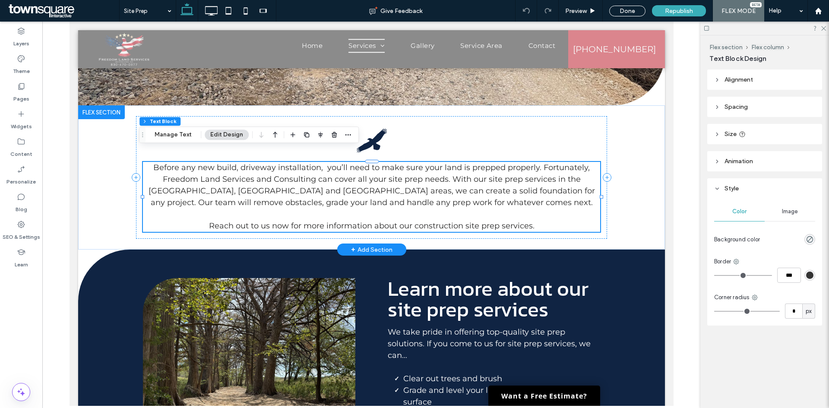
click at [289, 180] on span "Before any new build, driveway installation, you’ll need to make sure your land…" at bounding box center [371, 185] width 447 height 44
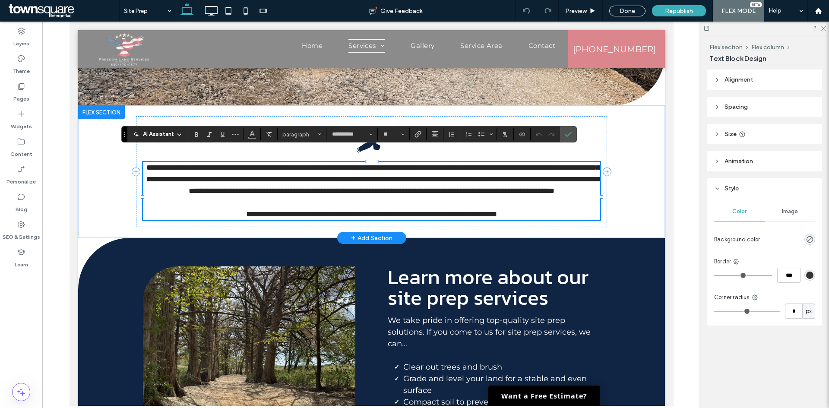
click at [288, 181] on span "**********" at bounding box center [372, 179] width 453 height 31
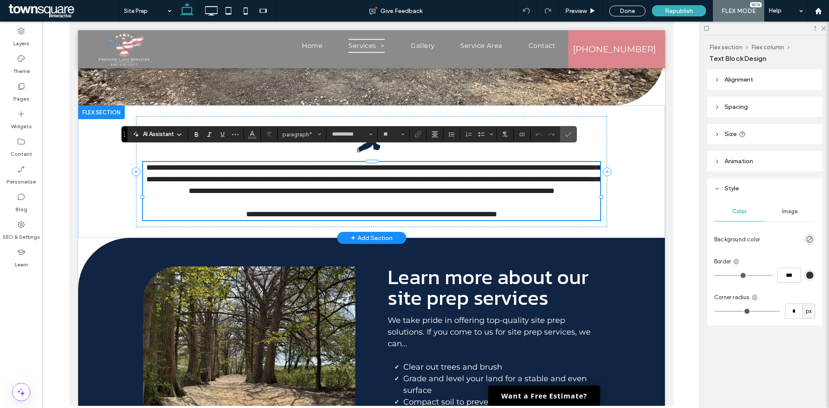
click at [564, 165] on span "**********" at bounding box center [372, 179] width 453 height 31
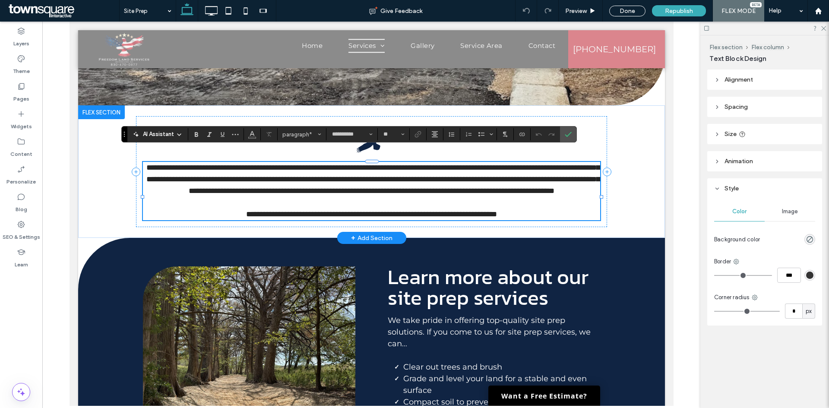
click at [172, 173] on span "**********" at bounding box center [372, 179] width 453 height 31
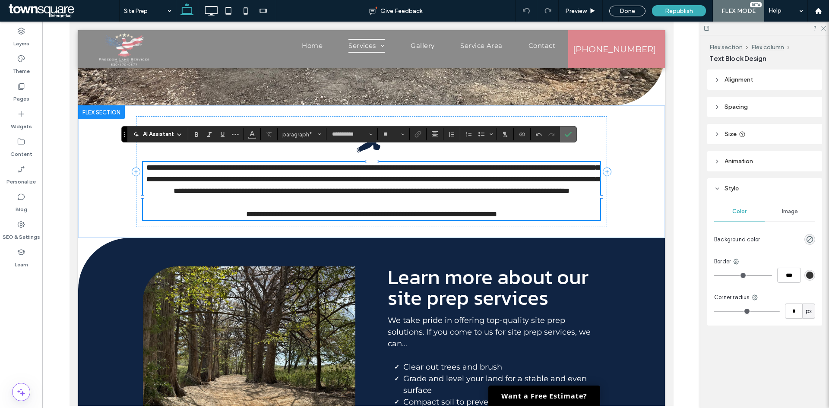
click at [563, 134] on label "Confirm" at bounding box center [568, 135] width 13 height 16
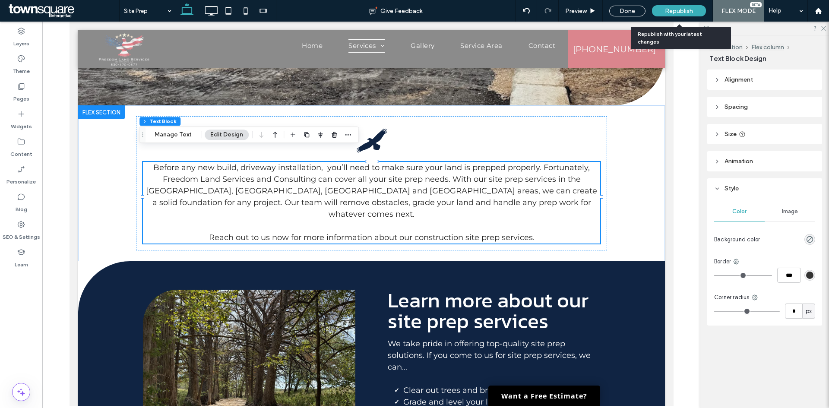
click at [666, 12] on span "Republish" at bounding box center [679, 10] width 28 height 7
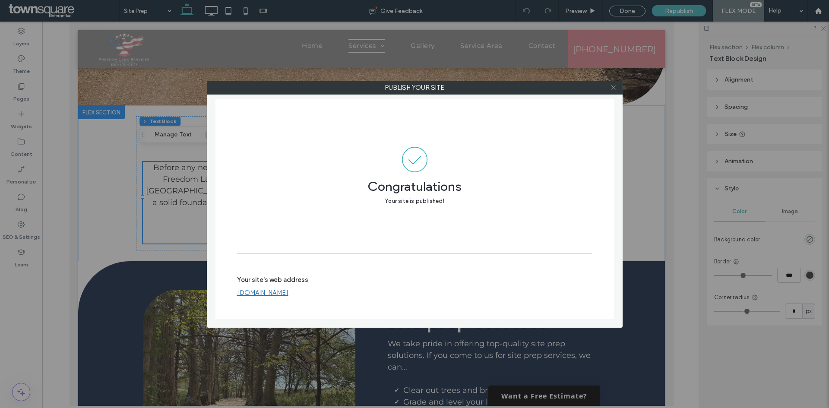
click at [612, 89] on icon at bounding box center [613, 87] width 6 height 6
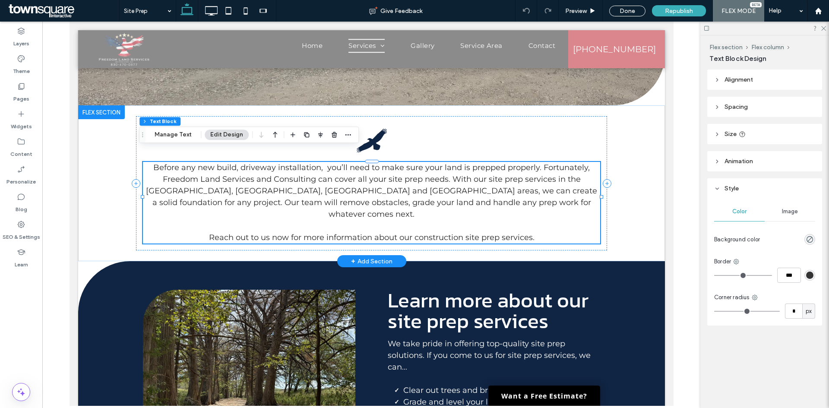
click at [416, 165] on span "Before any new build, driveway installation, you’ll need to make sure your land…" at bounding box center [371, 191] width 451 height 56
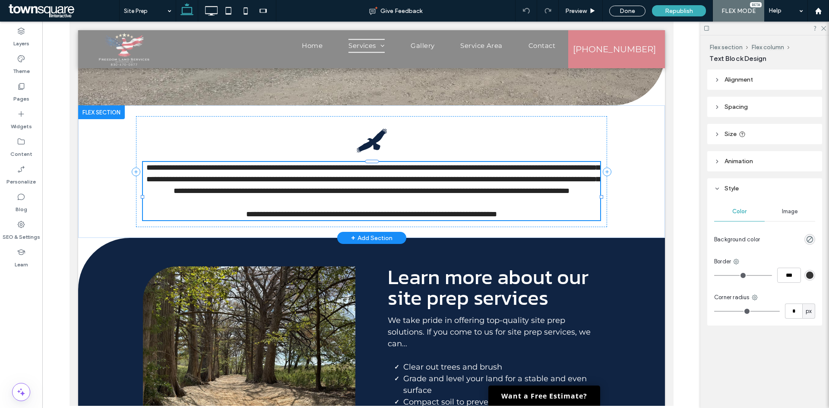
type input "**********"
type input "**"
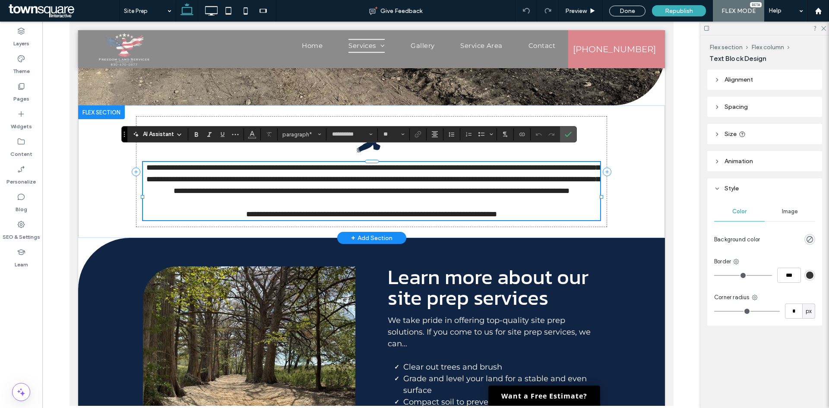
click at [320, 164] on span "**********" at bounding box center [372, 179] width 453 height 31
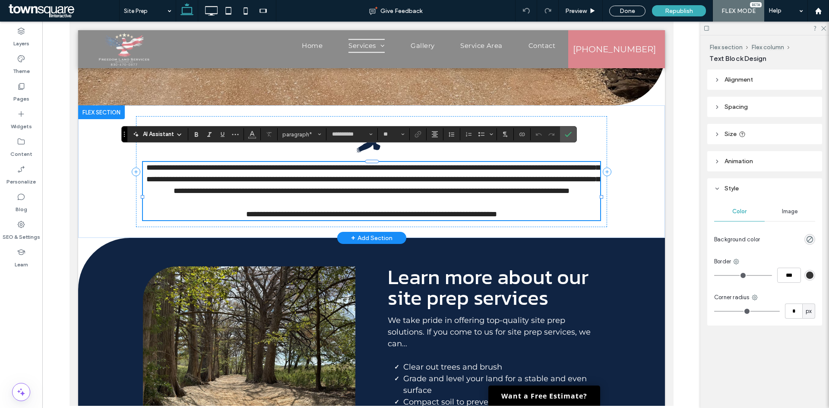
click at [246, 210] on span "**********" at bounding box center [371, 214] width 251 height 8
click at [257, 212] on span "**********" at bounding box center [371, 214] width 336 height 8
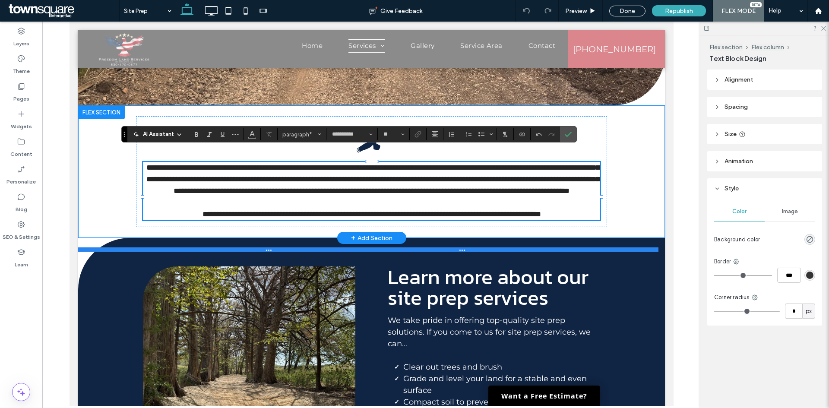
paste div
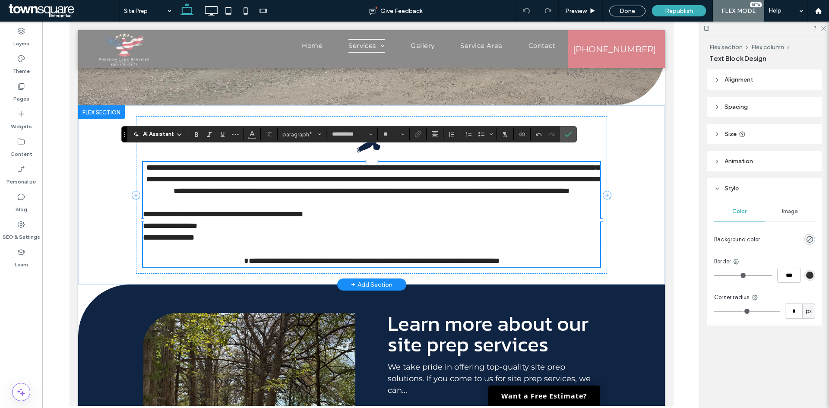
click at [200, 255] on p "**********" at bounding box center [371, 255] width 457 height 23
click at [203, 244] on p "**********" at bounding box center [371, 255] width 457 height 23
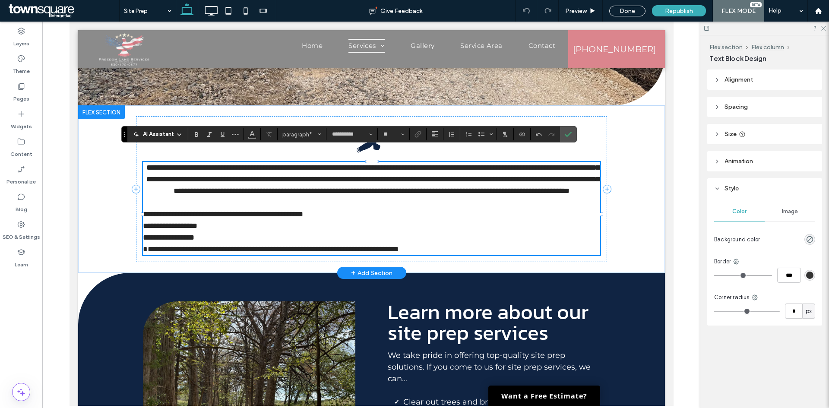
click at [143, 235] on span "**********" at bounding box center [271, 243] width 256 height 19
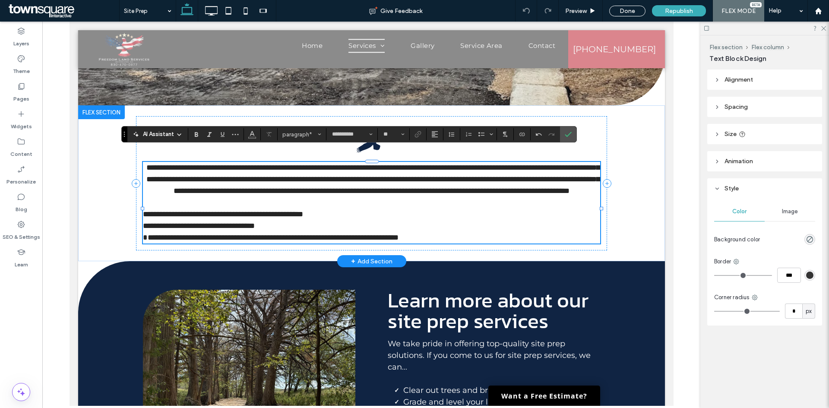
click at [143, 225] on span "**********" at bounding box center [271, 231] width 256 height 19
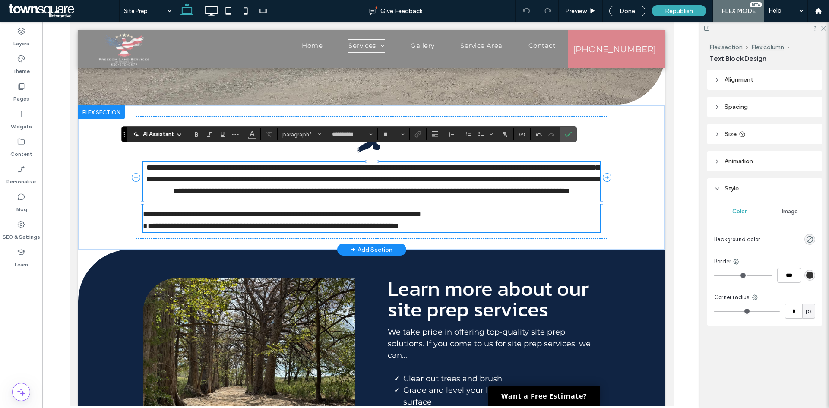
click at [248, 211] on span "**********" at bounding box center [282, 219] width 278 height 19
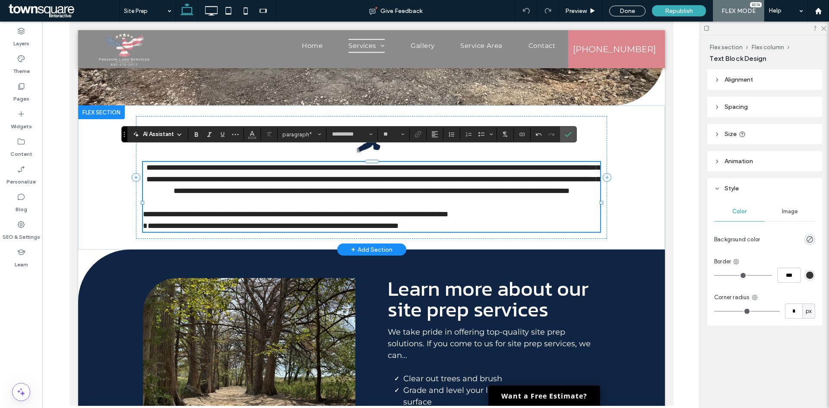
click at [385, 212] on span "**********" at bounding box center [295, 219] width 305 height 19
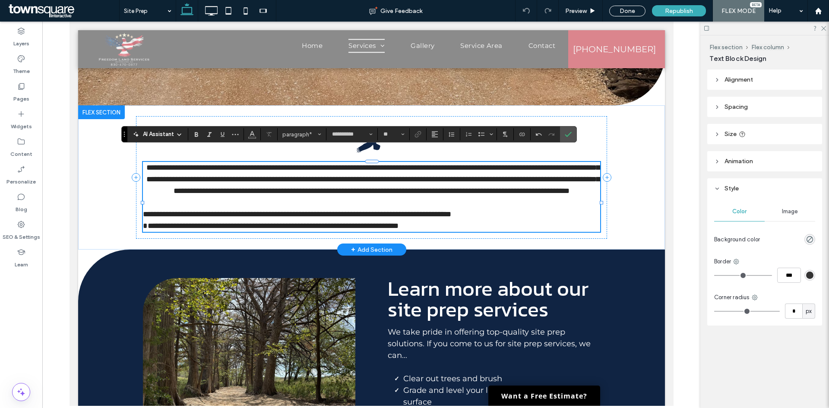
click at [451, 215] on span "**********" at bounding box center [297, 219] width 308 height 19
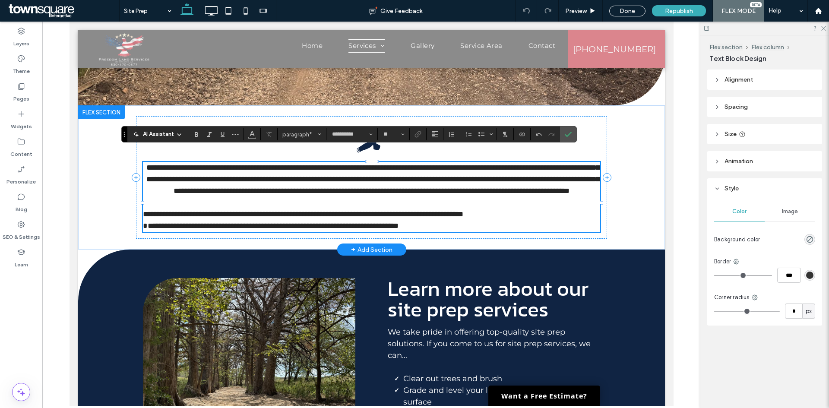
click at [143, 221] on span "**********" at bounding box center [303, 219] width 320 height 19
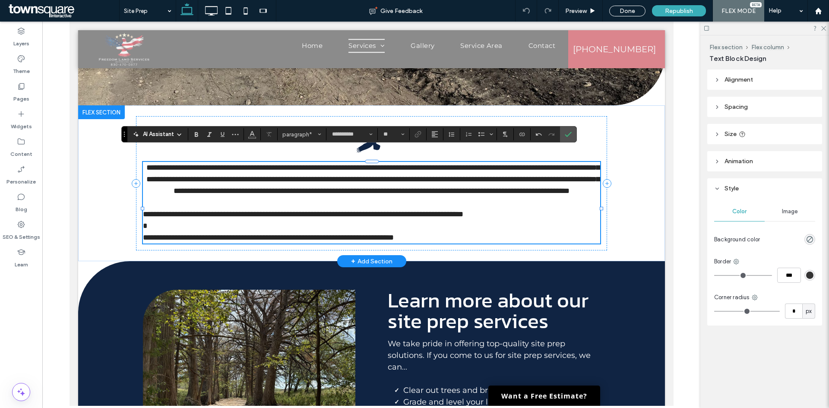
click at [558, 215] on p "**********" at bounding box center [371, 220] width 457 height 23
click at [567, 140] on span "Confirm" at bounding box center [567, 135] width 4 height 16
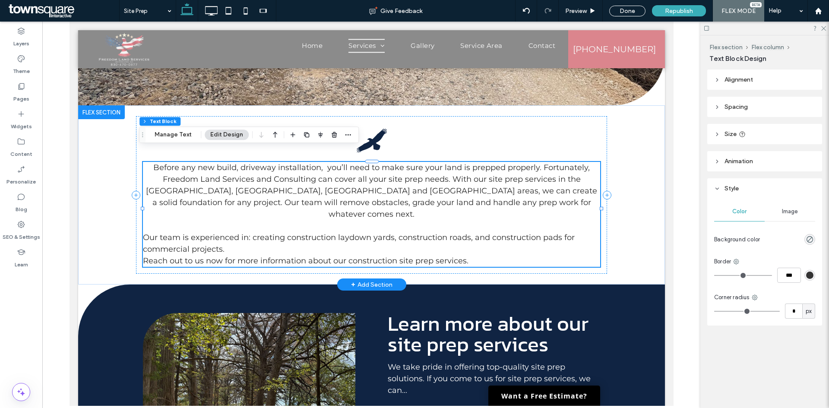
click at [458, 256] on span "Reach out to us now for more information about our construction site prep servi…" at bounding box center [306, 261] width 326 height 10
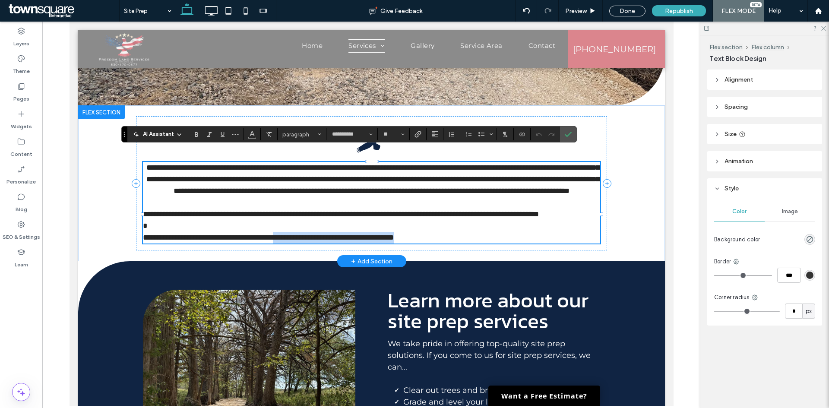
drag, startPoint x: 425, startPoint y: 245, endPoint x: 315, endPoint y: 242, distance: 110.2
click at [315, 242] on p "**********" at bounding box center [371, 238] width 457 height 12
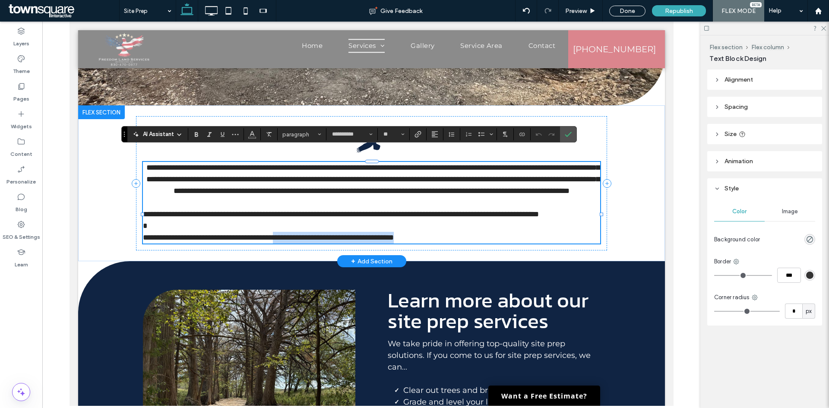
click at [490, 244] on p "**********" at bounding box center [371, 238] width 457 height 12
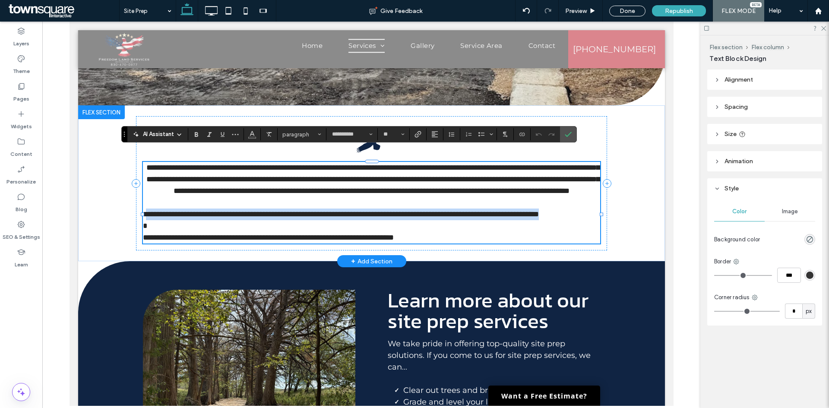
drag, startPoint x: 490, startPoint y: 246, endPoint x: 142, endPoint y: 215, distance: 349.9
click at [143, 215] on div "**********" at bounding box center [371, 203] width 457 height 82
click at [143, 211] on span "**********" at bounding box center [341, 219] width 396 height 19
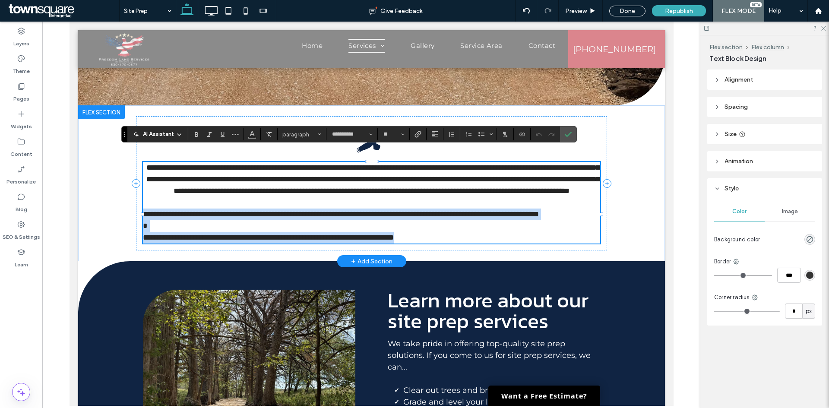
drag, startPoint x: 139, startPoint y: 211, endPoint x: 475, endPoint y: 241, distance: 337.4
click at [476, 244] on div "**********" at bounding box center [371, 203] width 457 height 82
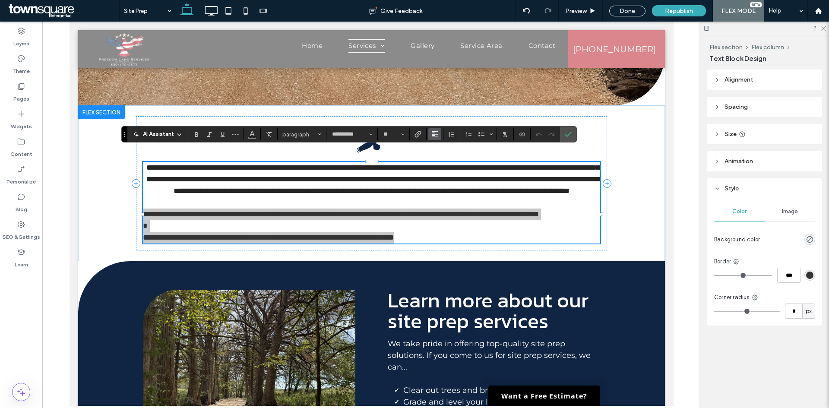
click at [439, 132] on button "Alignment" at bounding box center [434, 134] width 13 height 12
click at [438, 159] on icon "ui.textEditor.alignment.center" at bounding box center [441, 161] width 7 height 7
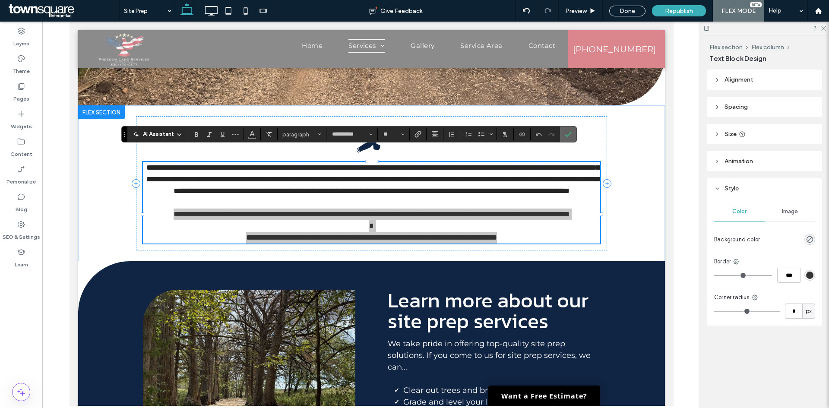
click at [565, 135] on icon "Confirm" at bounding box center [568, 134] width 7 height 7
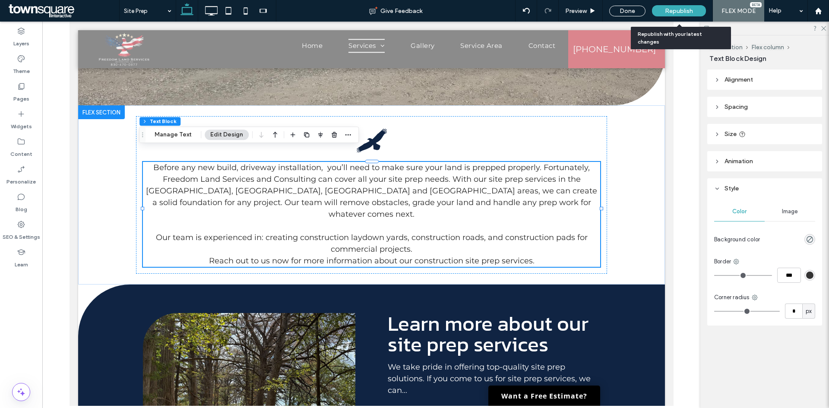
click at [666, 10] on span "Republish" at bounding box center [679, 10] width 28 height 7
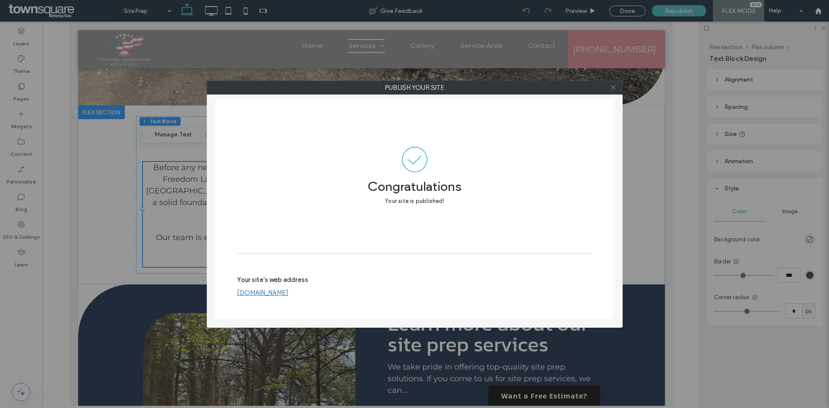
click at [610, 88] on icon at bounding box center [613, 87] width 6 height 6
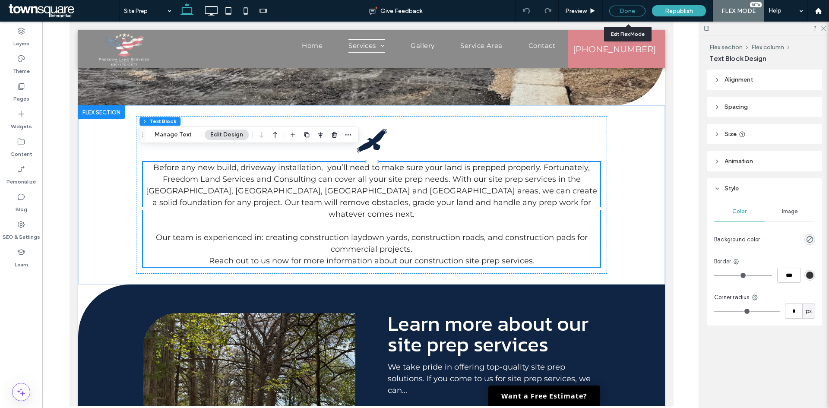
click at [636, 13] on div "Done" at bounding box center [627, 11] width 36 height 11
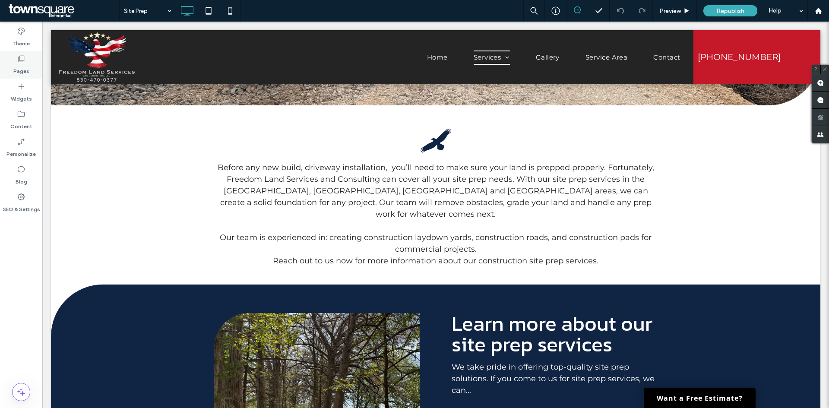
click at [21, 69] on label "Pages" at bounding box center [21, 69] width 16 height 12
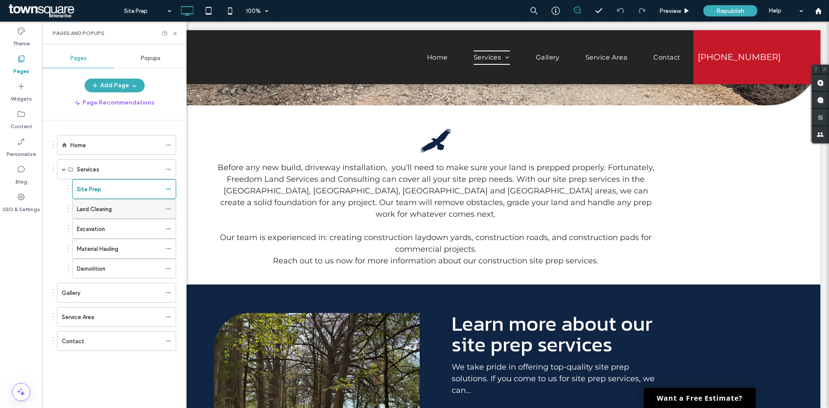
click at [86, 213] on label "Land Clearing" at bounding box center [94, 209] width 35 height 15
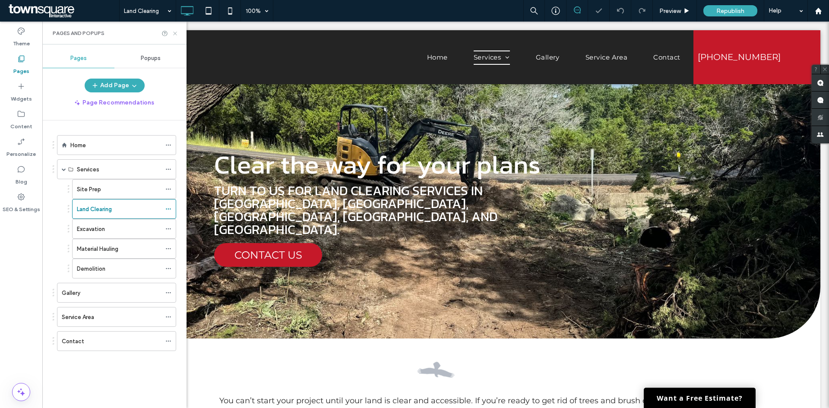
click at [174, 33] on icon at bounding box center [175, 33] width 6 height 6
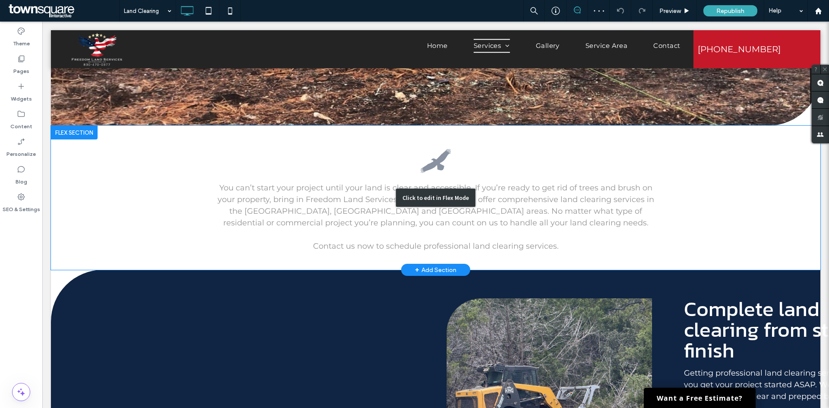
scroll to position [216, 0]
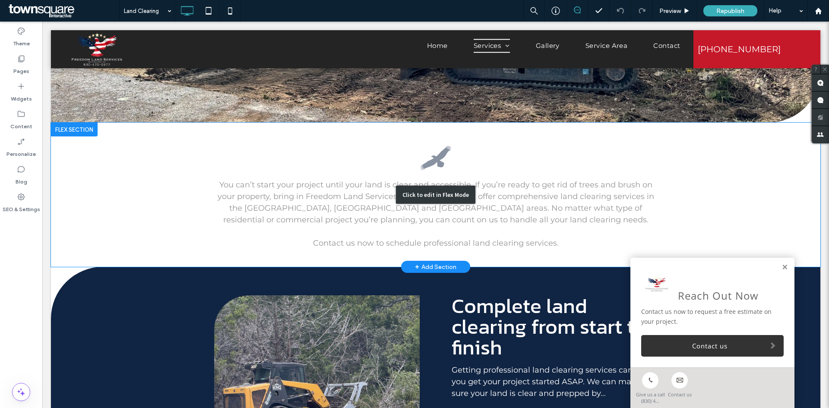
click at [256, 198] on div "Click to edit in Flex Mode" at bounding box center [436, 195] width 770 height 144
click at [256, 198] on span "You can’t start your project until your land is clear and accessible. If you’re…" at bounding box center [436, 202] width 437 height 44
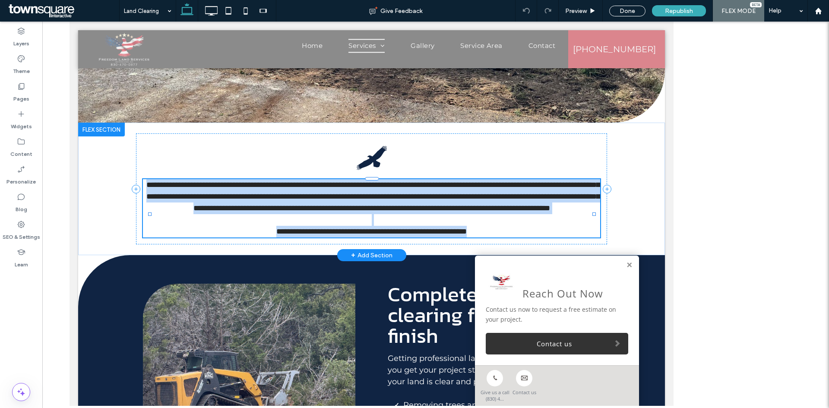
type input "**********"
type input "**"
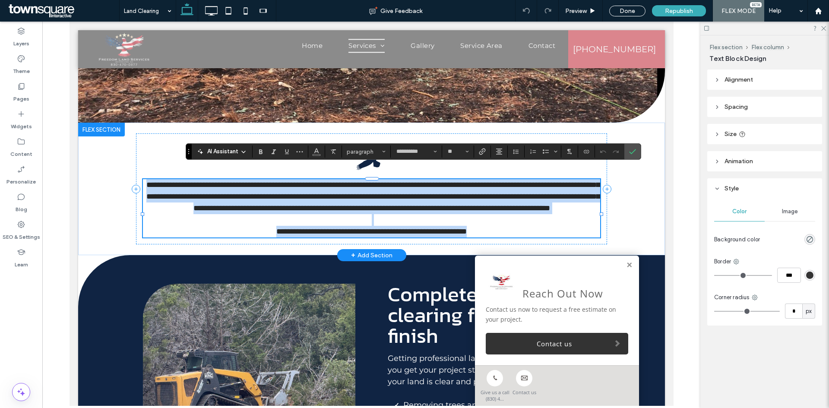
click at [201, 194] on span "**********" at bounding box center [372, 196] width 453 height 31
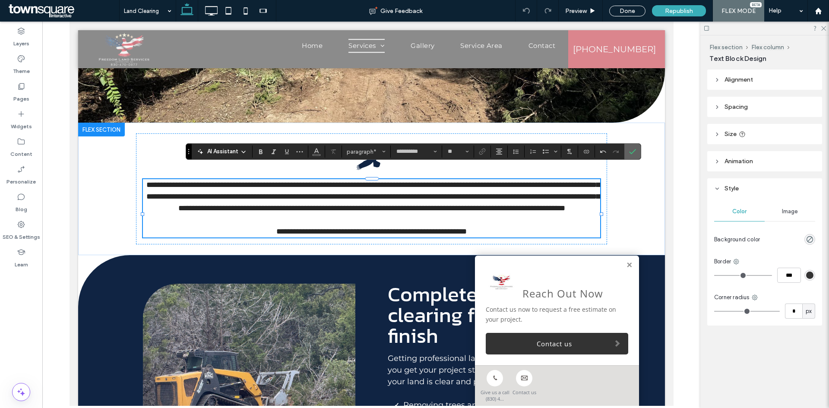
click at [632, 151] on icon "Confirm" at bounding box center [632, 151] width 7 height 7
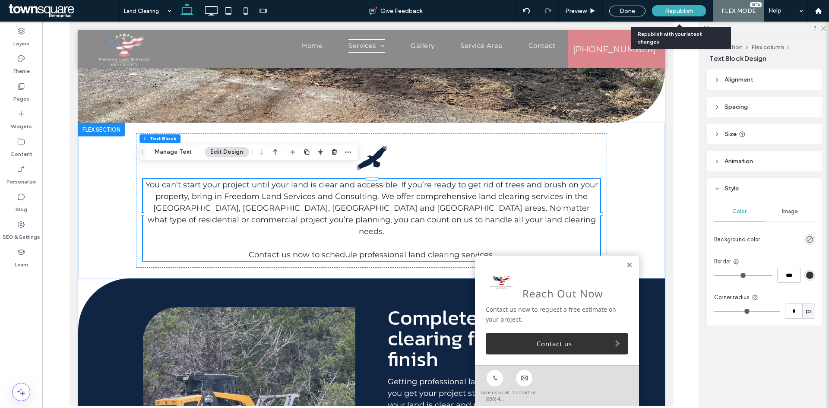
click at [665, 15] on div "Republish" at bounding box center [679, 10] width 54 height 11
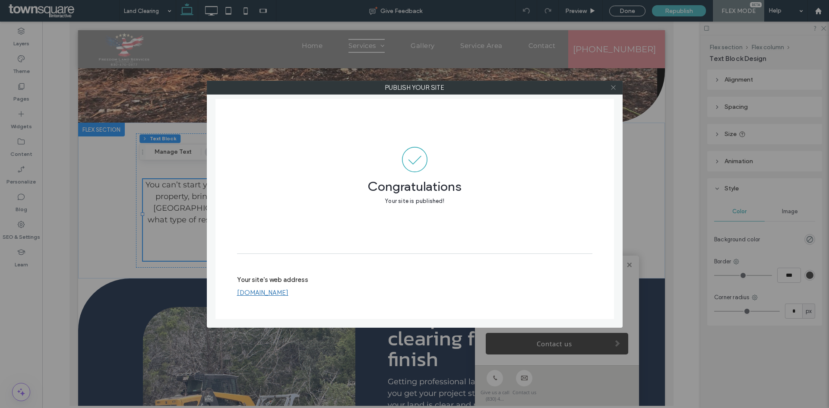
click at [614, 89] on icon at bounding box center [613, 87] width 6 height 6
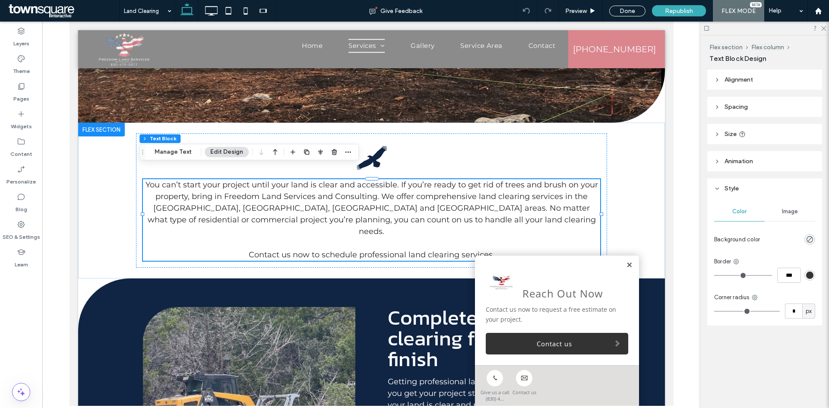
click at [626, 264] on link at bounding box center [629, 265] width 6 height 7
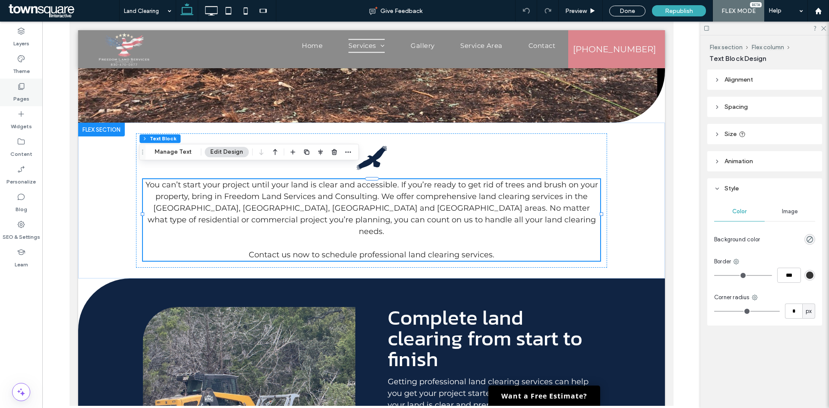
click at [22, 98] on label "Pages" at bounding box center [21, 97] width 16 height 12
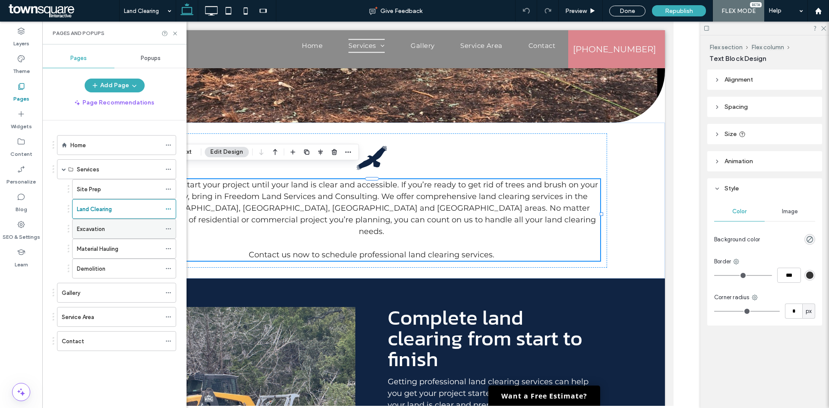
click at [101, 232] on label "Excavation" at bounding box center [91, 229] width 28 height 15
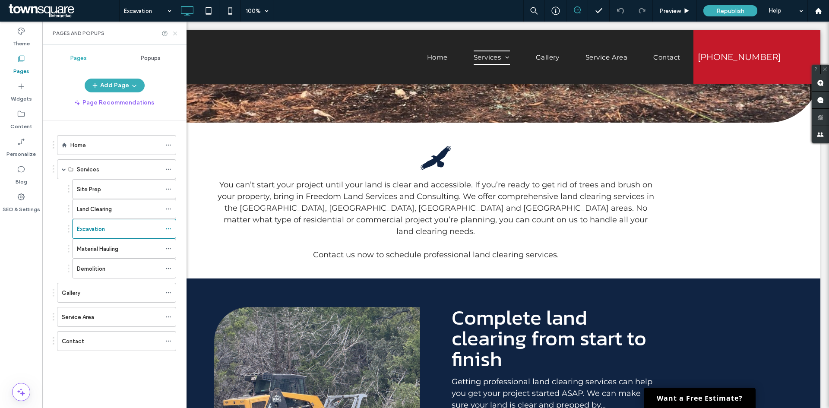
click at [176, 32] on use at bounding box center [174, 33] width 3 height 3
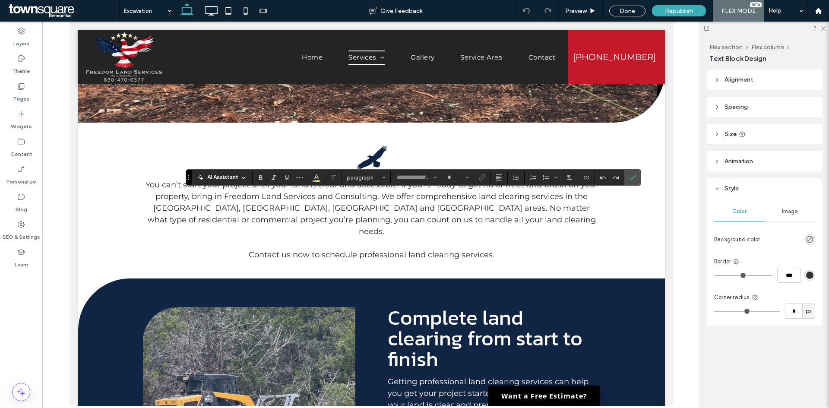
type input "**********"
type input "**"
click at [636, 178] on label "Confirm" at bounding box center [632, 178] width 13 height 16
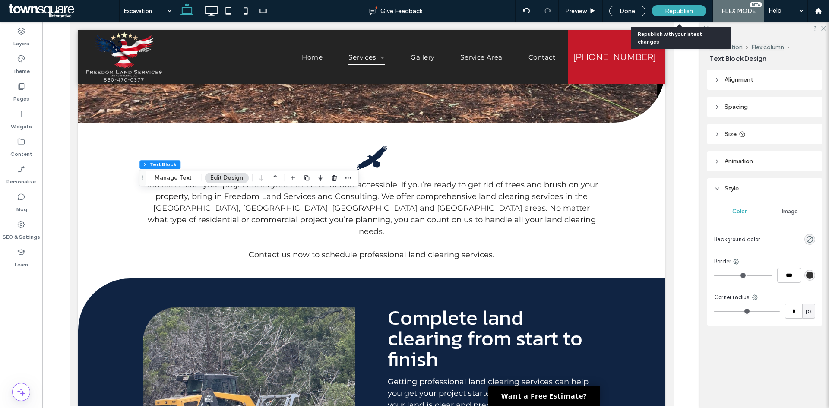
click at [677, 10] on span "Republish" at bounding box center [679, 10] width 28 height 7
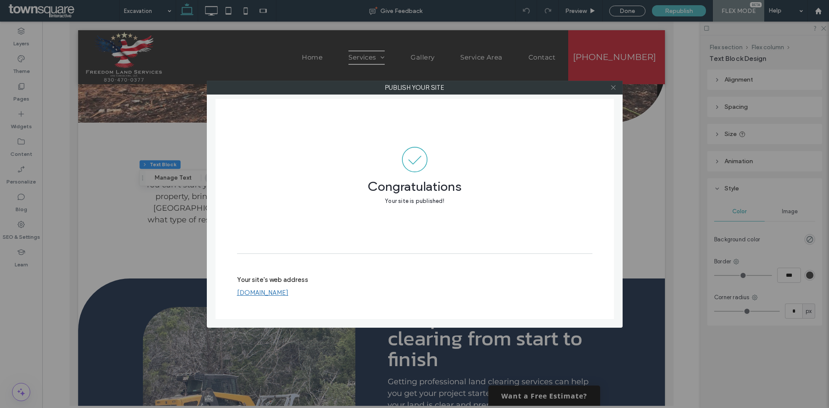
click at [612, 89] on use at bounding box center [613, 88] width 4 height 4
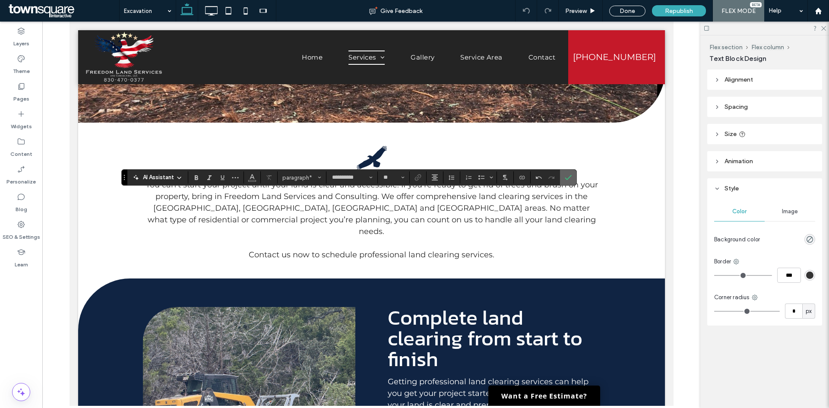
click at [571, 175] on icon "Confirm" at bounding box center [568, 177] width 7 height 7
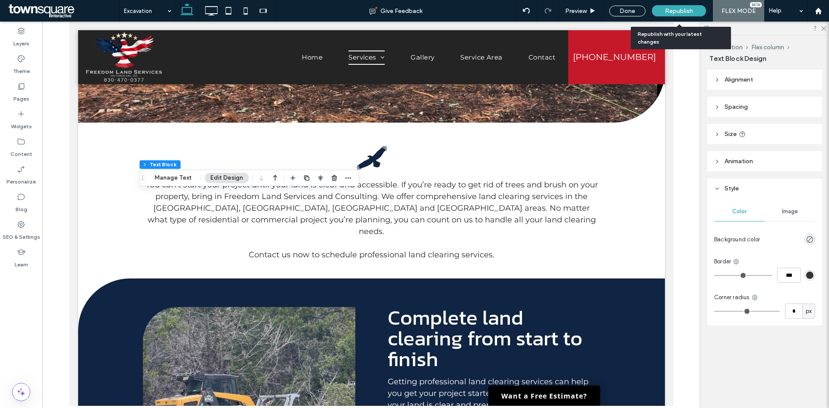
click at [679, 10] on span "Republish" at bounding box center [679, 10] width 28 height 7
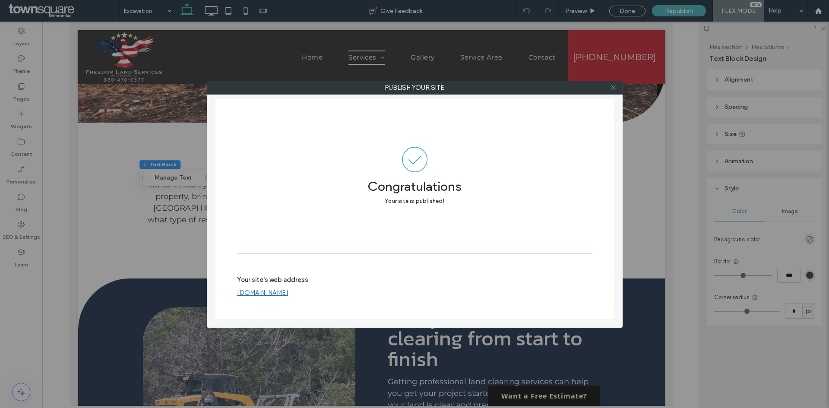
click at [612, 89] on use at bounding box center [613, 88] width 4 height 4
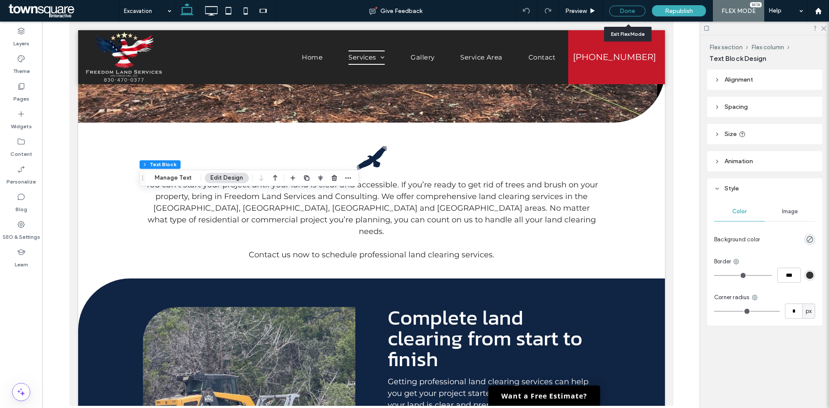
click at [627, 7] on div "Done" at bounding box center [627, 11] width 36 height 11
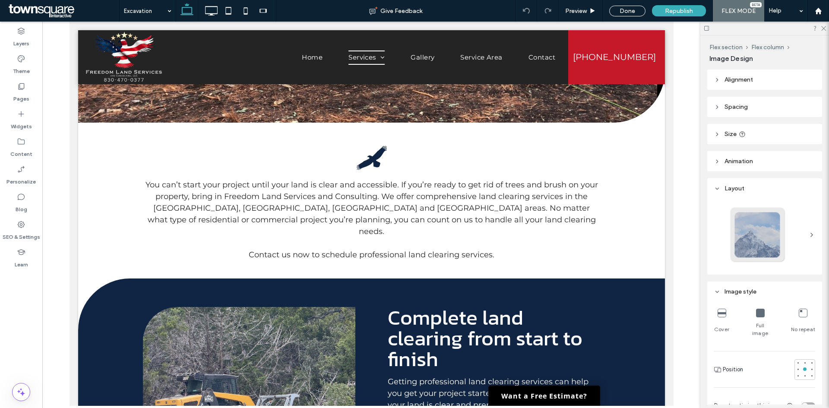
type input "**"
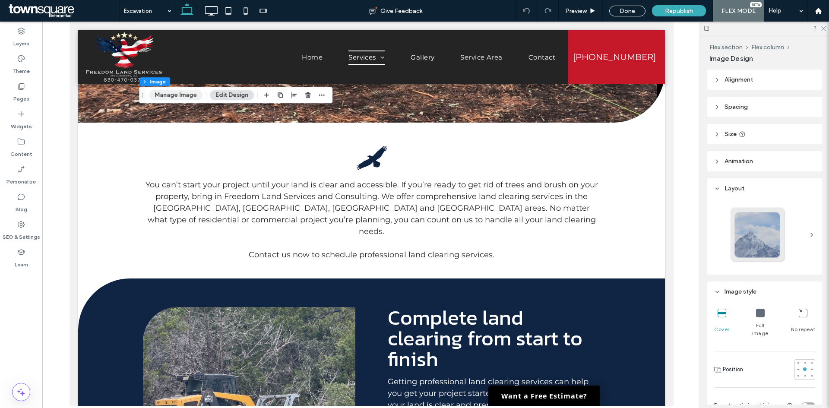
click at [171, 94] on button "Manage Image" at bounding box center [176, 95] width 54 height 10
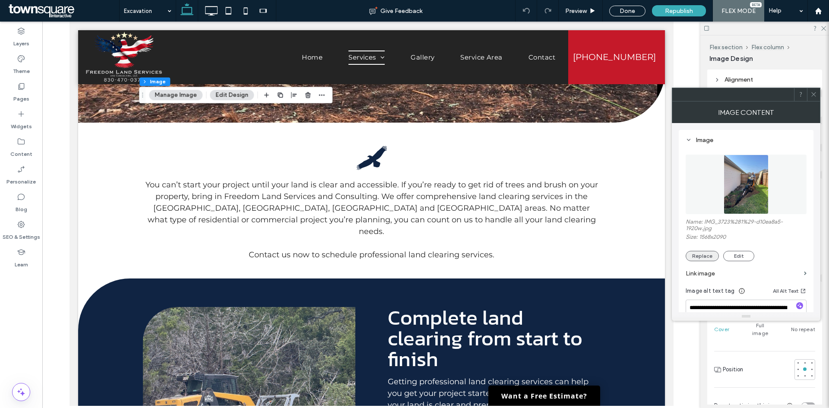
click at [706, 257] on button "Replace" at bounding box center [702, 256] width 33 height 10
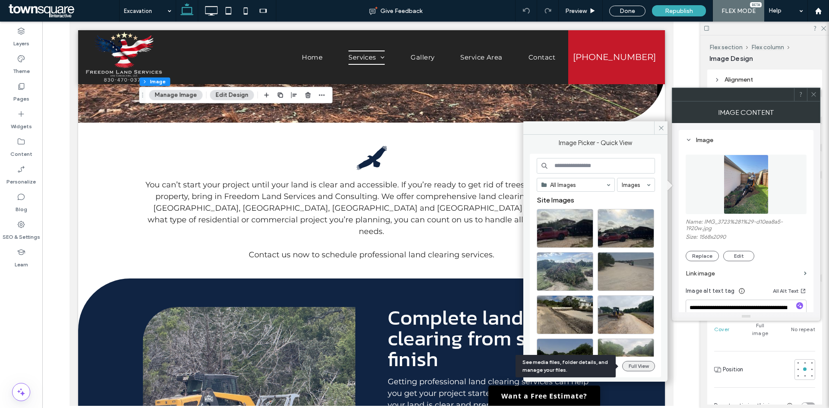
click at [636, 365] on button "Full View" at bounding box center [638, 366] width 33 height 10
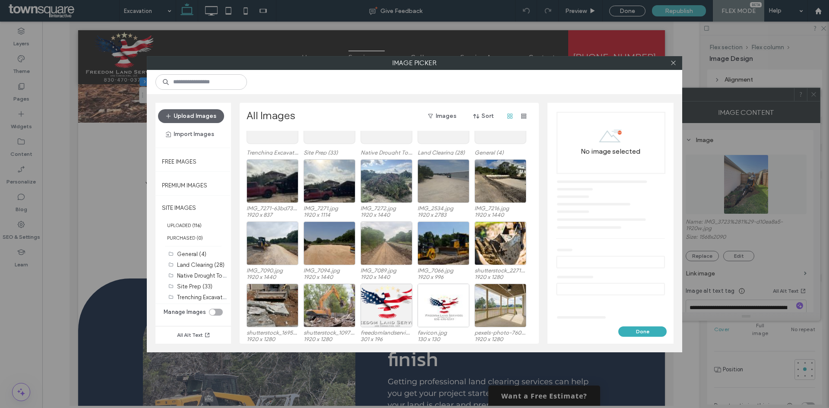
scroll to position [53, 0]
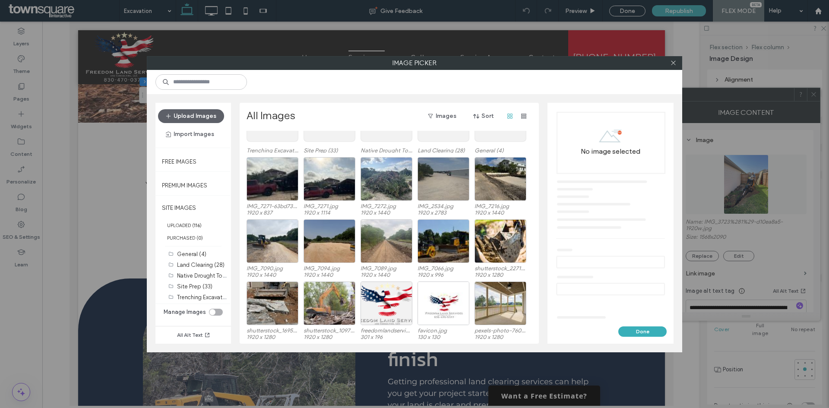
click at [669, 62] on div at bounding box center [673, 63] width 13 height 13
click at [670, 63] on icon at bounding box center [673, 63] width 6 height 6
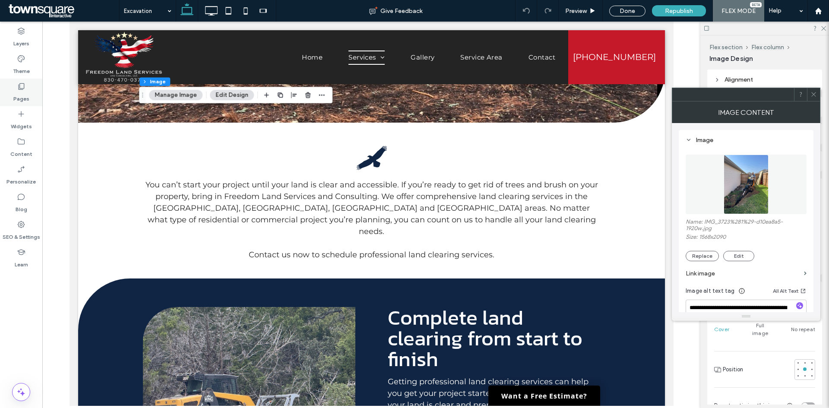
click at [31, 88] on div "Pages" at bounding box center [21, 93] width 42 height 28
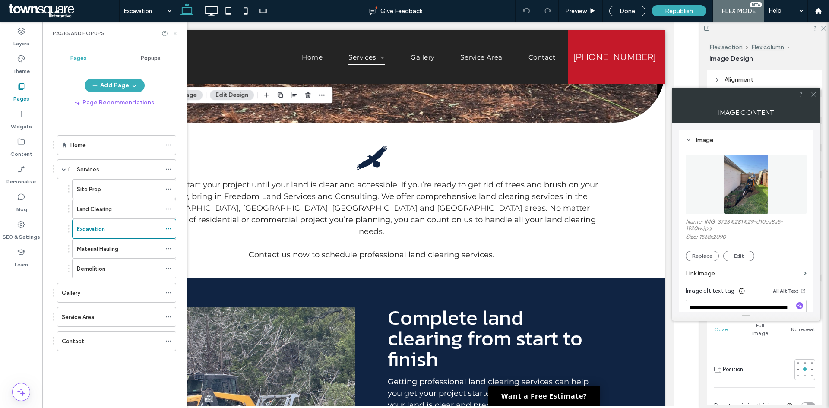
click at [175, 35] on icon at bounding box center [175, 33] width 6 height 6
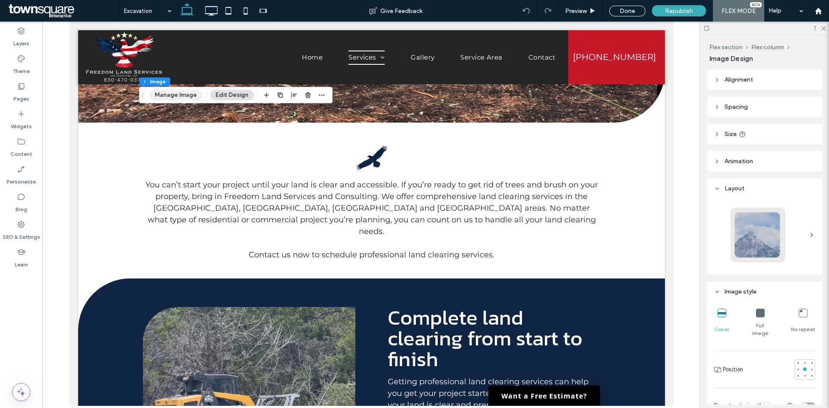
click at [184, 94] on button "Manage Image" at bounding box center [176, 95] width 54 height 10
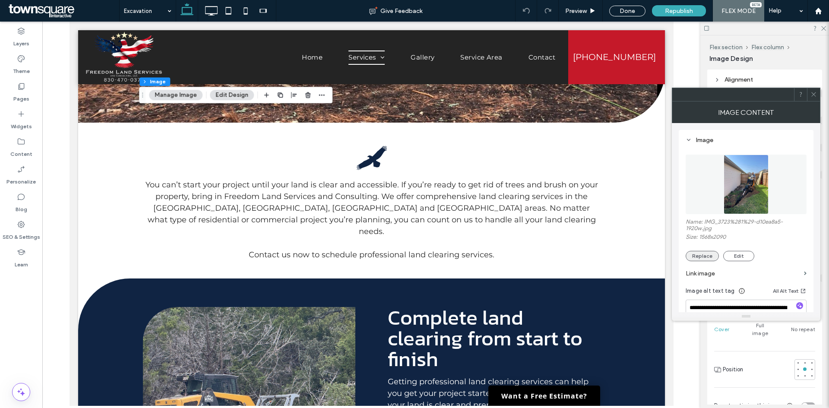
click at [709, 259] on button "Replace" at bounding box center [702, 256] width 33 height 10
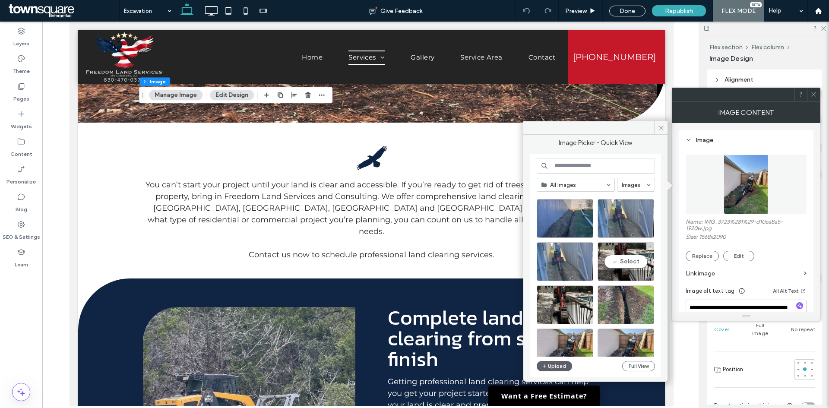
scroll to position [802, 0]
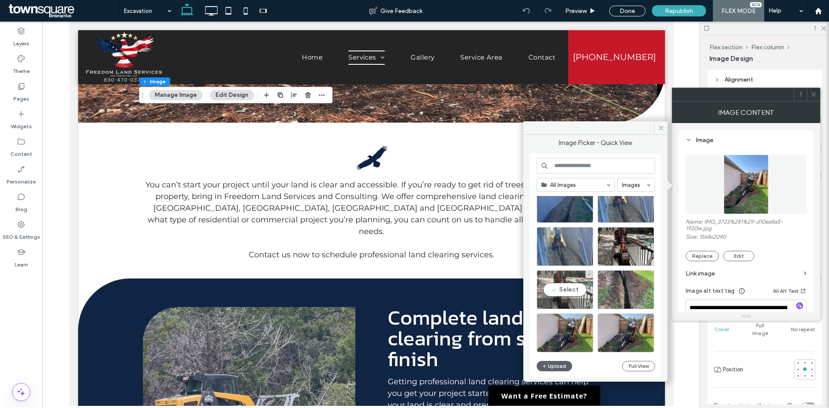
click at [572, 291] on div "Select" at bounding box center [565, 289] width 57 height 39
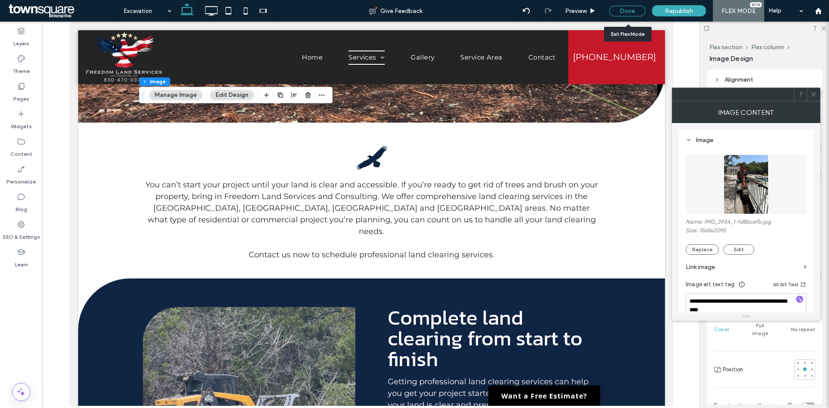
click at [627, 12] on div "Done" at bounding box center [627, 11] width 36 height 11
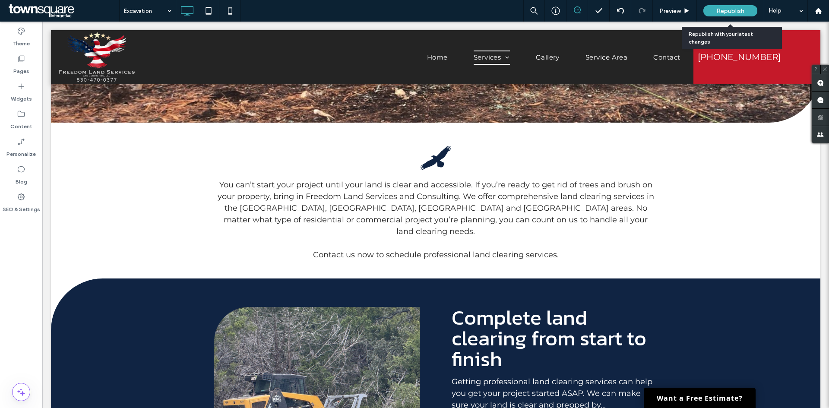
click at [722, 11] on span "Republish" at bounding box center [731, 10] width 28 height 7
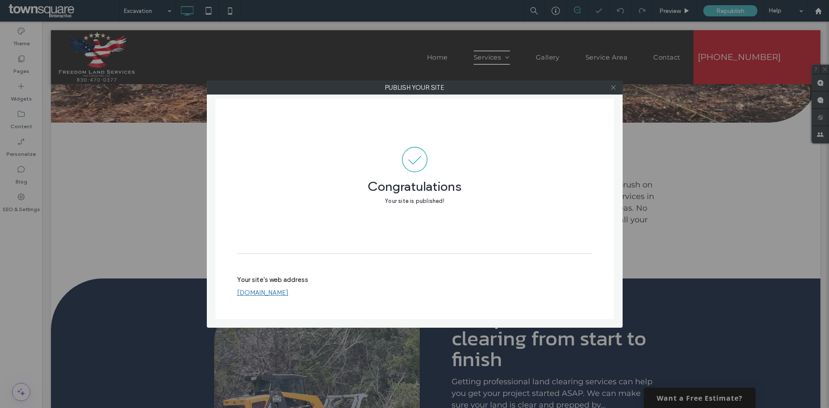
click at [615, 89] on icon at bounding box center [613, 87] width 6 height 6
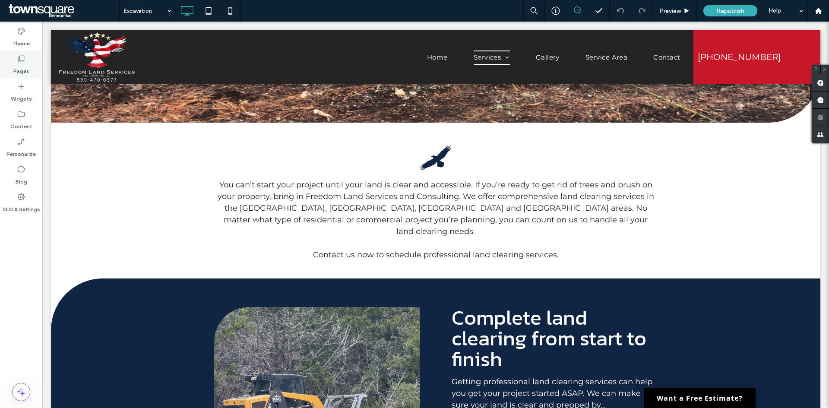
click at [12, 64] on div "Pages" at bounding box center [21, 65] width 42 height 28
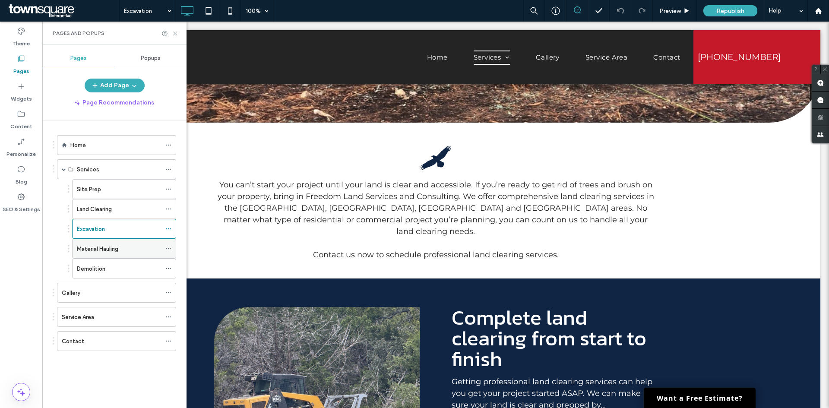
click at [101, 243] on div "Material Hauling" at bounding box center [119, 248] width 84 height 19
click at [175, 31] on icon at bounding box center [175, 33] width 6 height 6
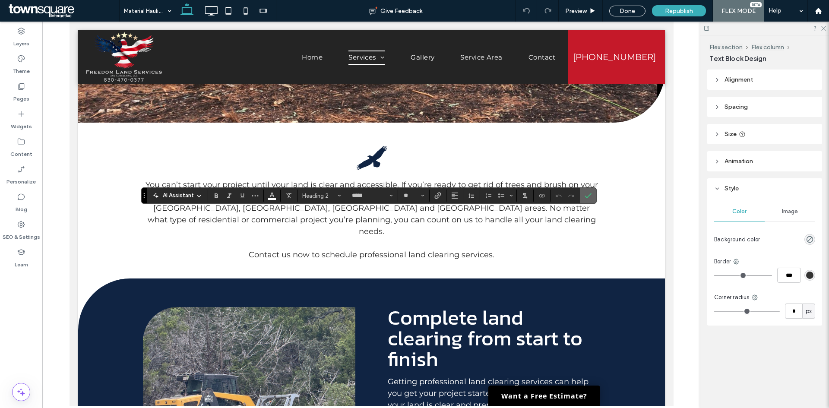
click at [587, 192] on icon "Confirm" at bounding box center [588, 195] width 7 height 7
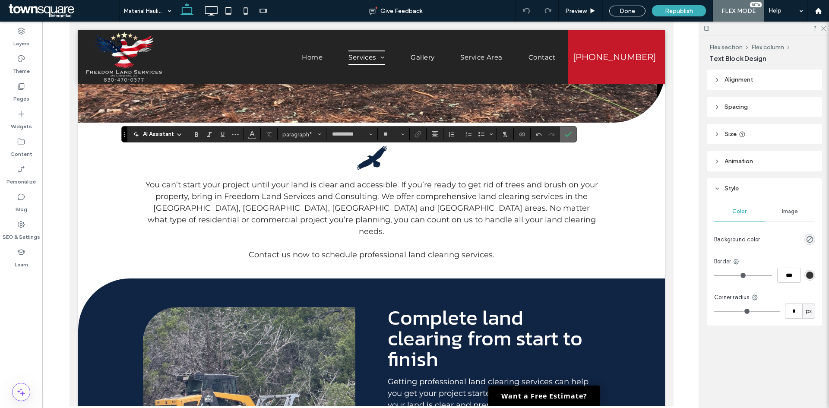
click at [565, 136] on icon "Confirm" at bounding box center [568, 134] width 7 height 7
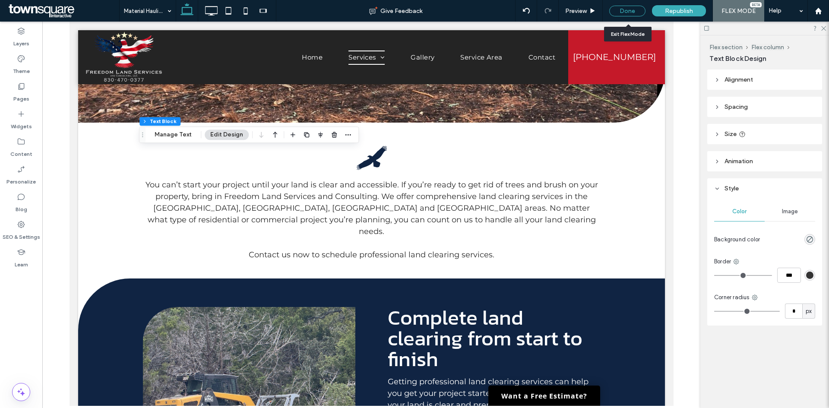
click at [624, 10] on div "Done" at bounding box center [627, 11] width 36 height 11
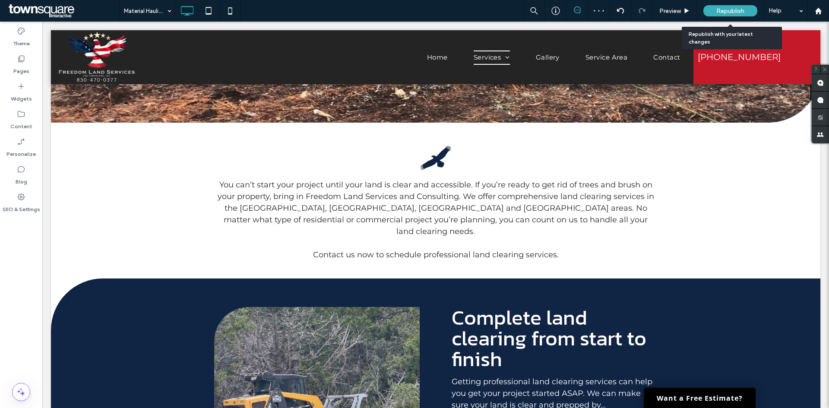
click at [721, 8] on span "Republish" at bounding box center [731, 10] width 28 height 7
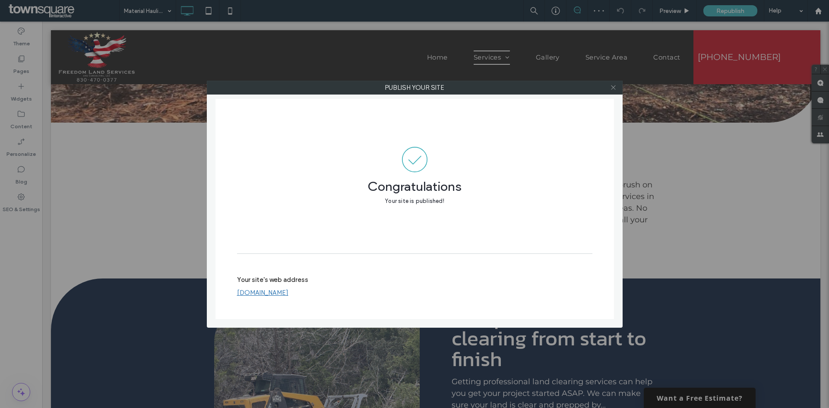
click at [613, 85] on icon at bounding box center [613, 87] width 6 height 6
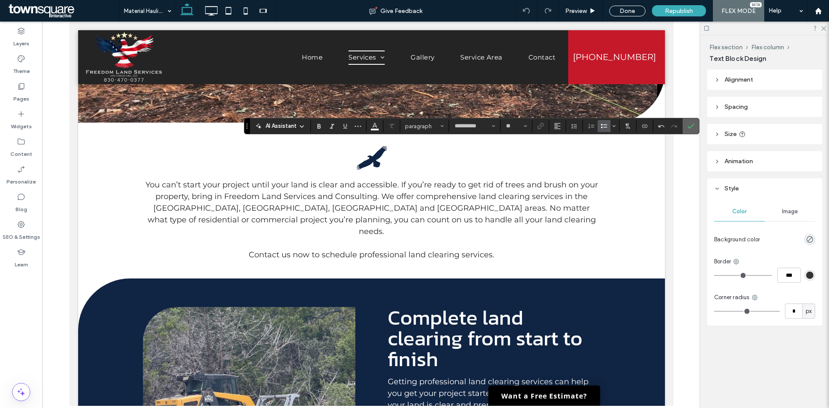
click at [692, 126] on use "Confirm" at bounding box center [691, 126] width 7 height 5
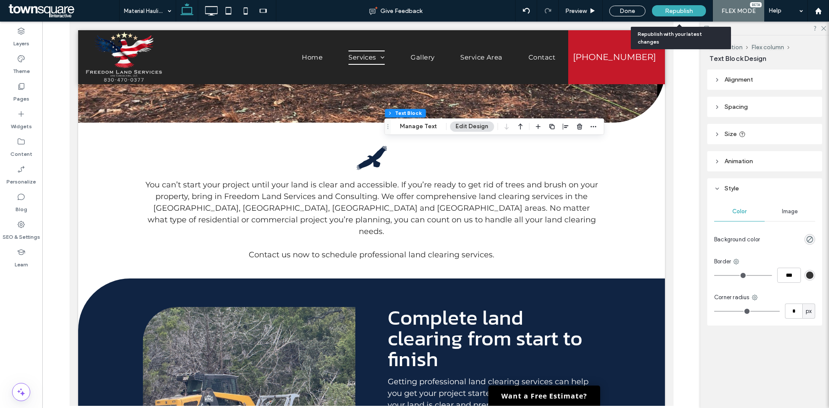
click at [689, 7] on span "Republish" at bounding box center [679, 10] width 28 height 7
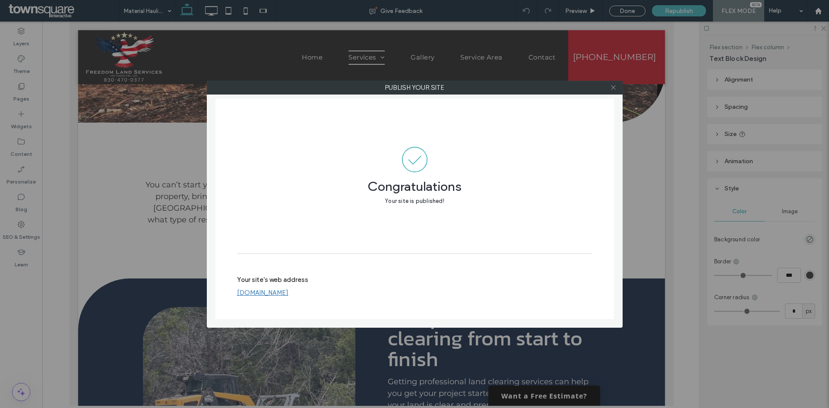
click at [612, 89] on use at bounding box center [613, 88] width 4 height 4
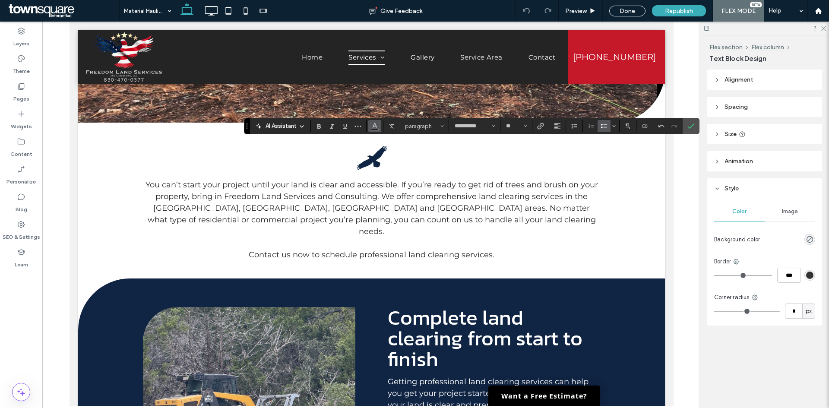
click at [372, 122] on icon "Color" at bounding box center [374, 125] width 7 height 7
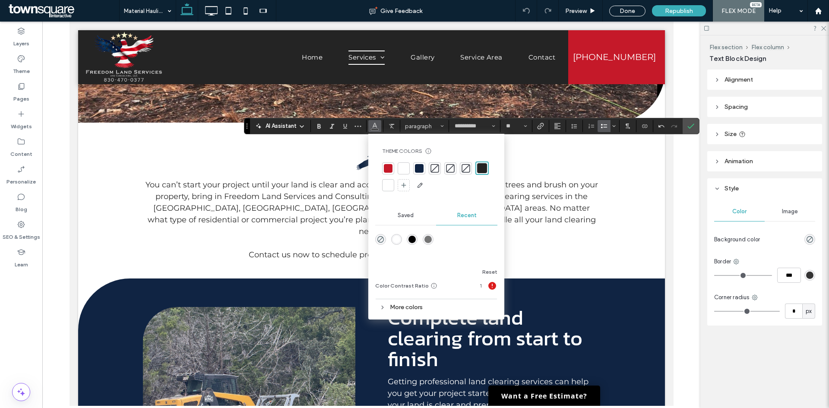
click at [400, 169] on div at bounding box center [404, 168] width 9 height 9
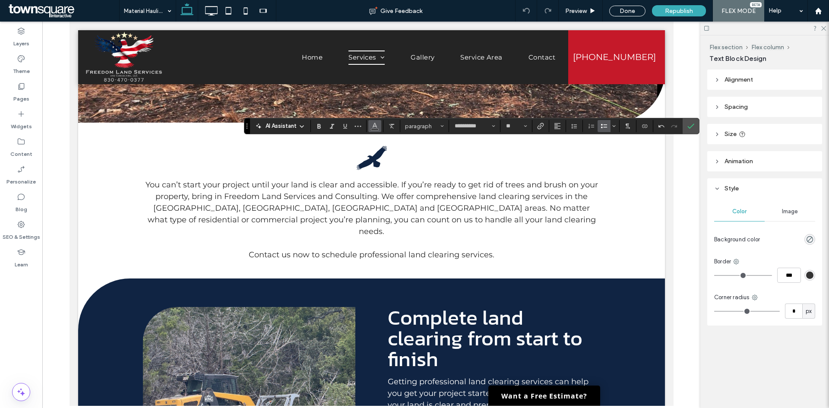
click at [374, 124] on use "Color" at bounding box center [374, 125] width 5 height 5
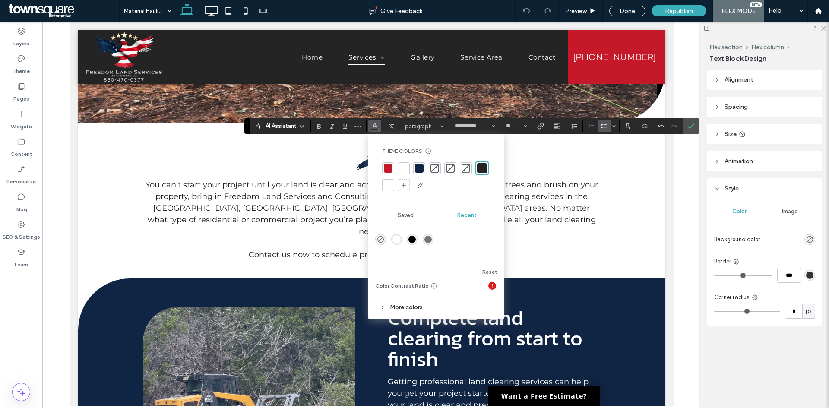
click at [403, 170] on div at bounding box center [404, 168] width 9 height 9
click at [401, 170] on div at bounding box center [404, 167] width 9 height 9
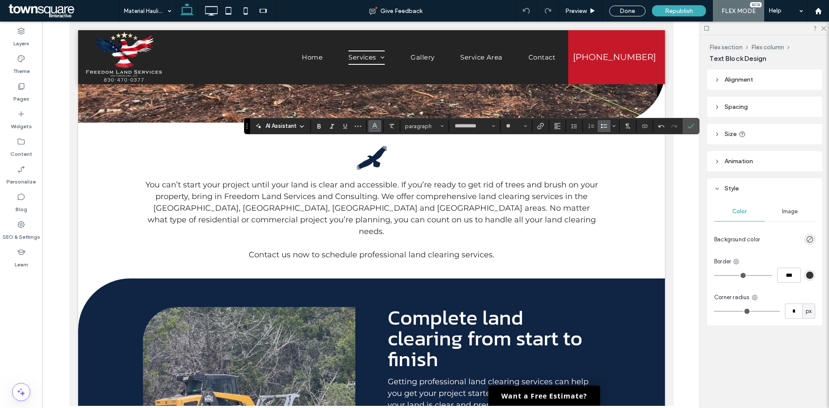
click at [379, 127] on button "Color" at bounding box center [374, 126] width 13 height 12
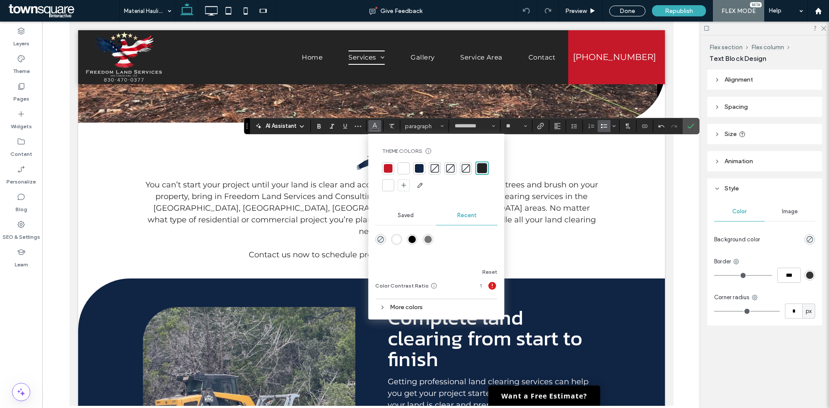
click at [408, 166] on div at bounding box center [404, 168] width 12 height 12
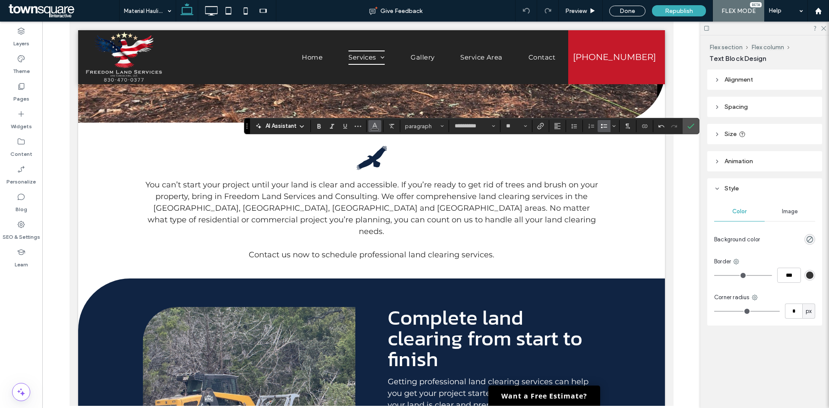
click at [374, 127] on use "Color" at bounding box center [374, 125] width 5 height 5
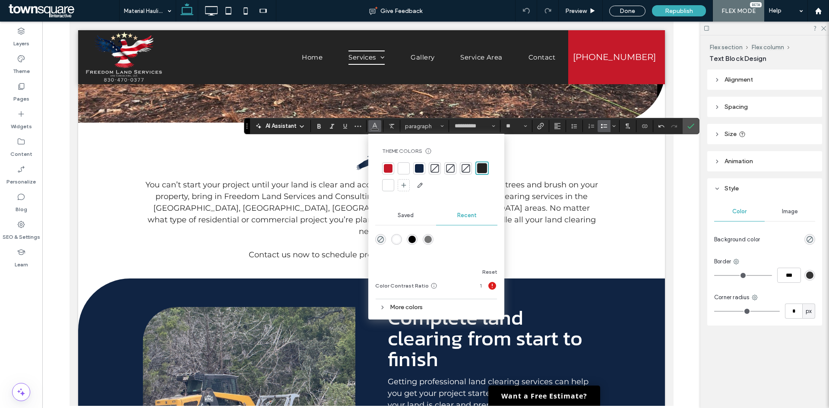
click at [399, 168] on div at bounding box center [404, 168] width 12 height 12
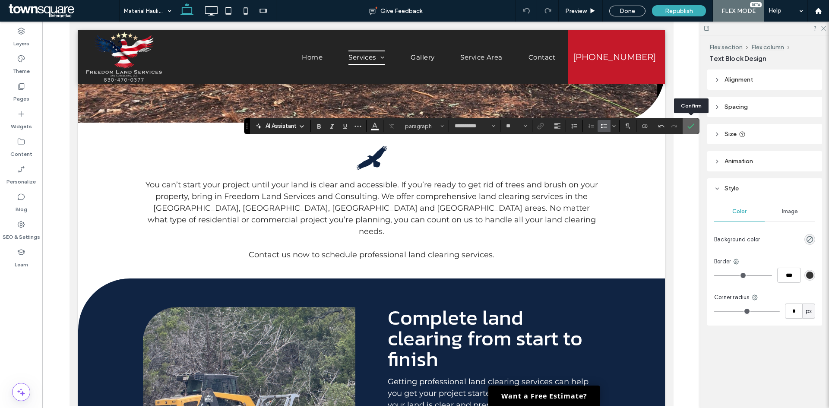
click at [688, 129] on icon "Confirm" at bounding box center [691, 126] width 7 height 7
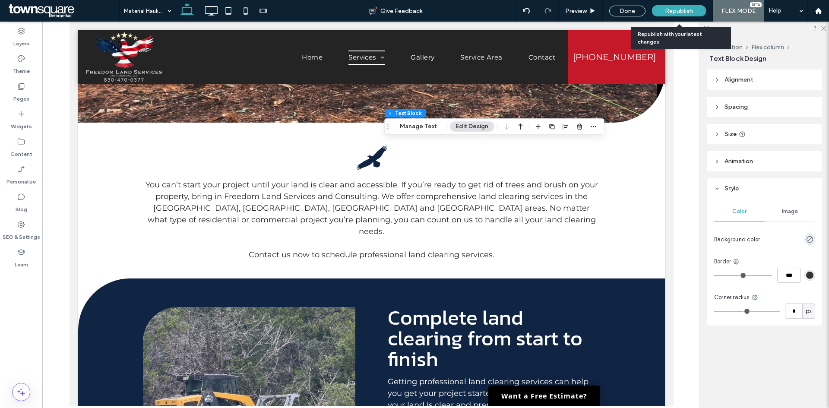
click at [671, 10] on span "Republish" at bounding box center [679, 10] width 28 height 7
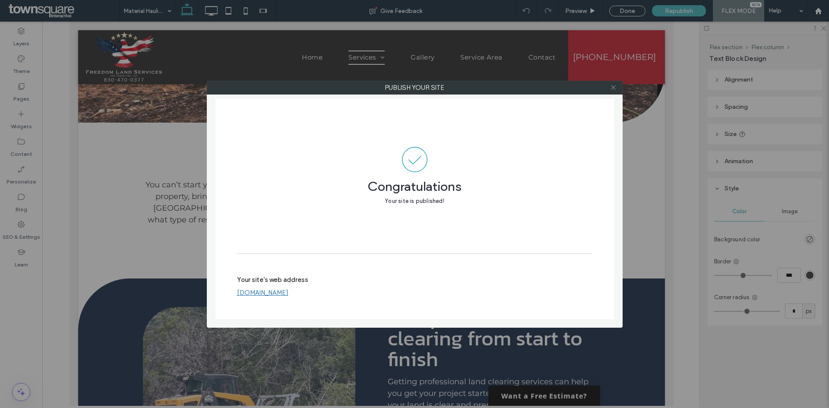
click at [614, 90] on icon at bounding box center [613, 87] width 6 height 6
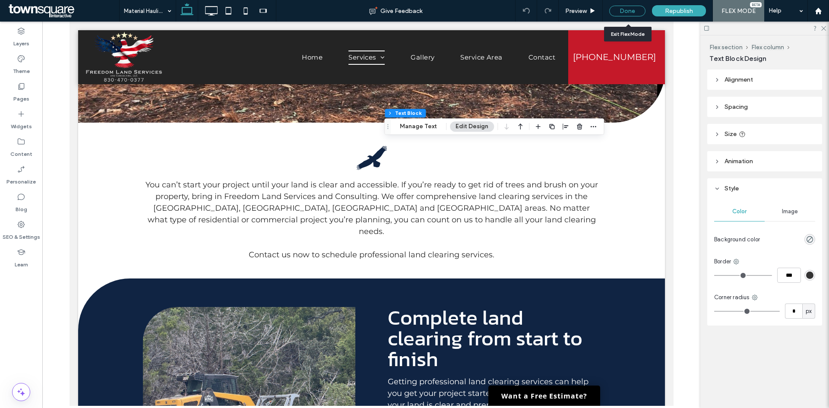
click at [637, 12] on div "Done" at bounding box center [627, 11] width 36 height 11
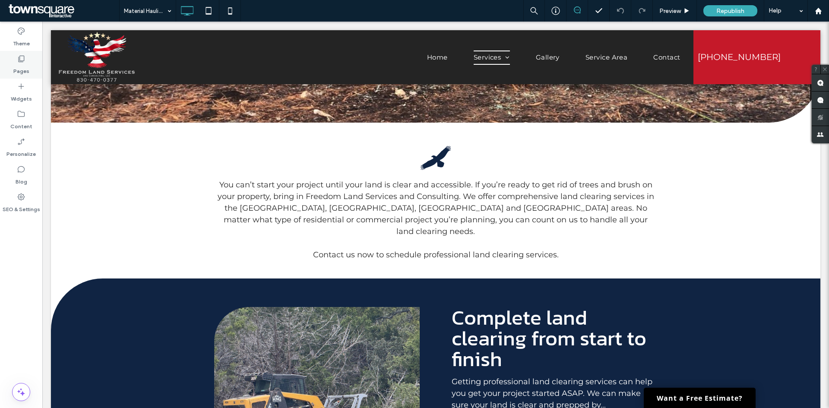
click at [20, 68] on label "Pages" at bounding box center [21, 69] width 16 height 12
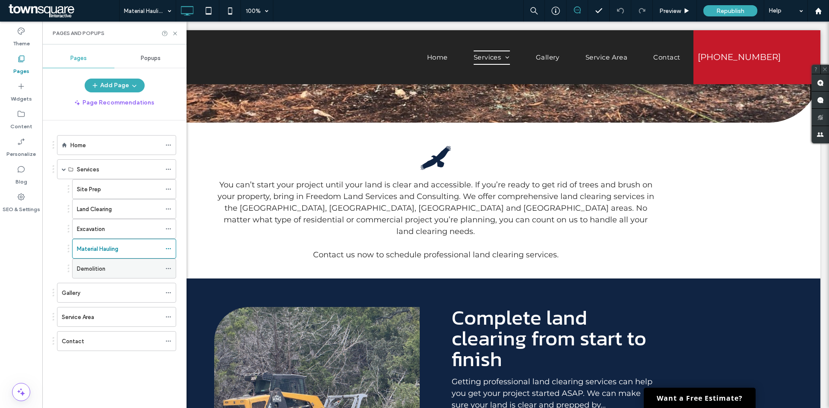
click at [105, 274] on div "Demolition" at bounding box center [119, 268] width 84 height 19
click at [174, 33] on icon at bounding box center [175, 33] width 6 height 6
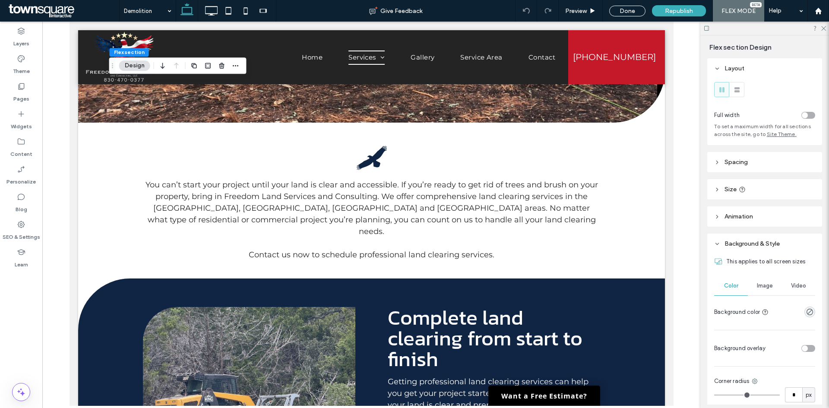
scroll to position [43, 0]
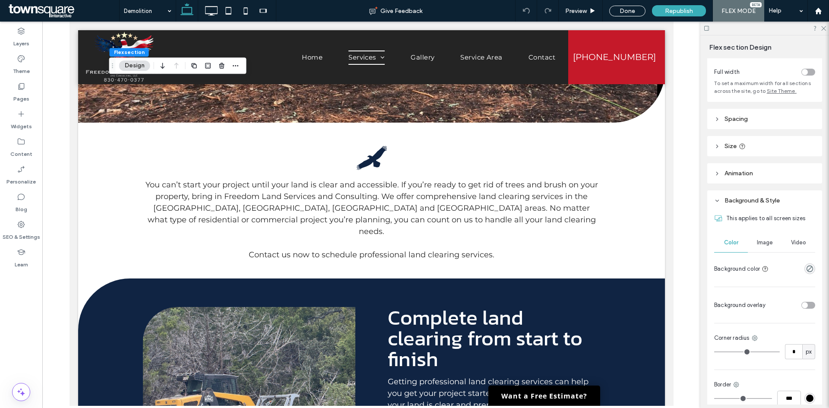
click at [753, 244] on div "Image" at bounding box center [765, 242] width 34 height 19
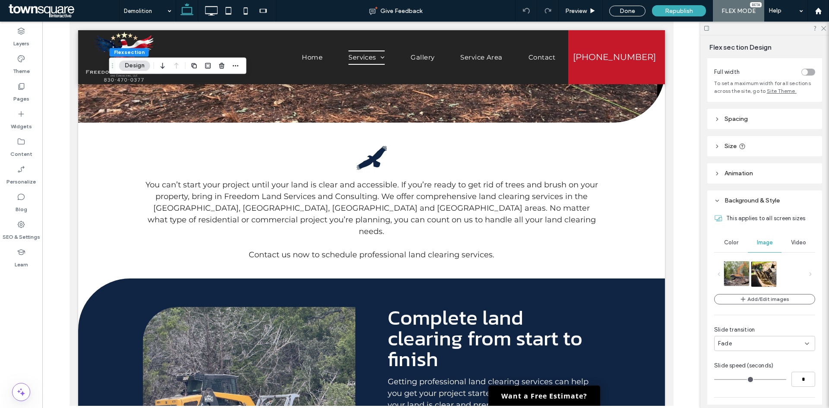
click at [741, 276] on img at bounding box center [743, 273] width 38 height 25
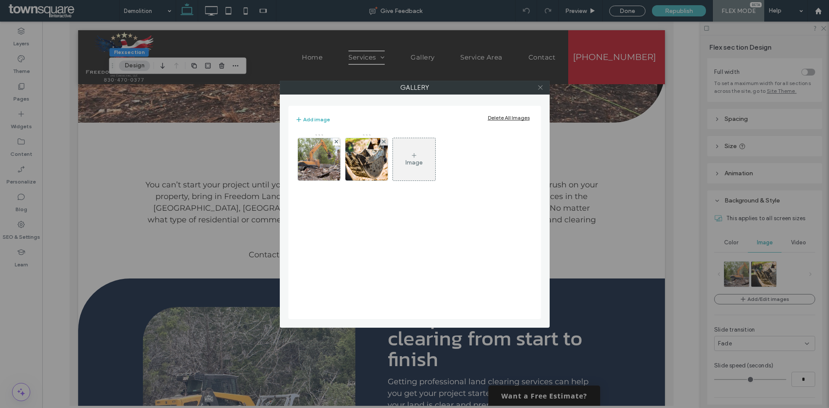
click at [540, 89] on icon at bounding box center [540, 87] width 6 height 6
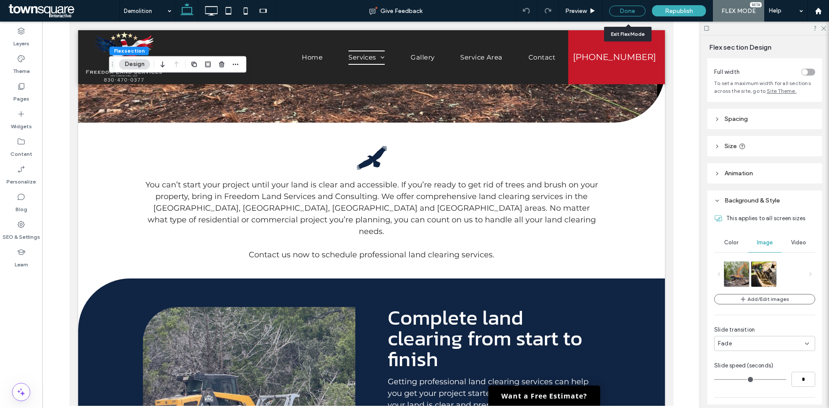
click at [643, 12] on div "Done" at bounding box center [627, 11] width 36 height 11
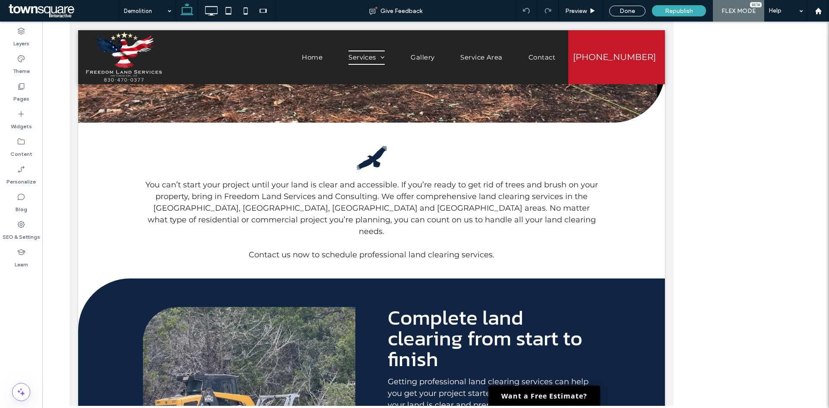
type input "**********"
type input "**"
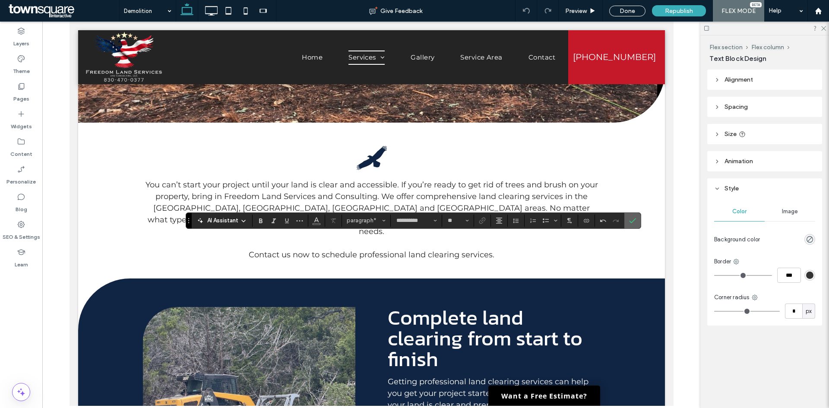
click at [630, 221] on icon "Confirm" at bounding box center [632, 220] width 7 height 7
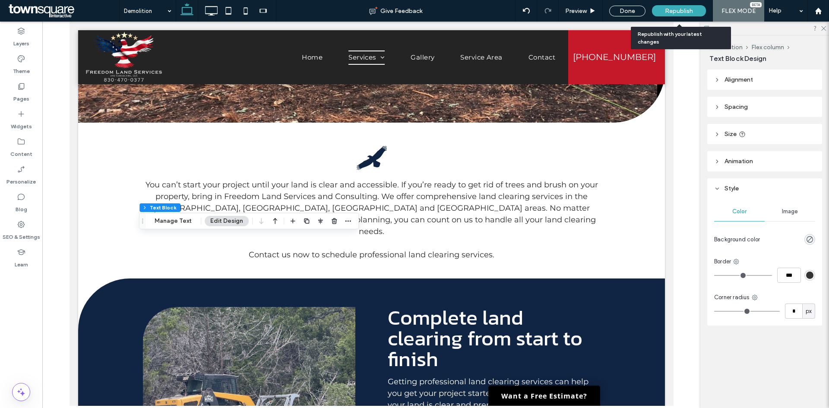
click at [693, 6] on div "Republish" at bounding box center [679, 10] width 54 height 11
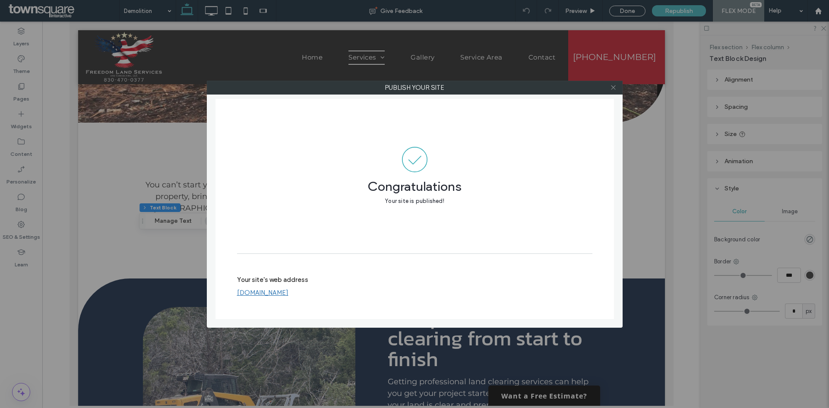
click at [612, 88] on icon at bounding box center [613, 87] width 6 height 6
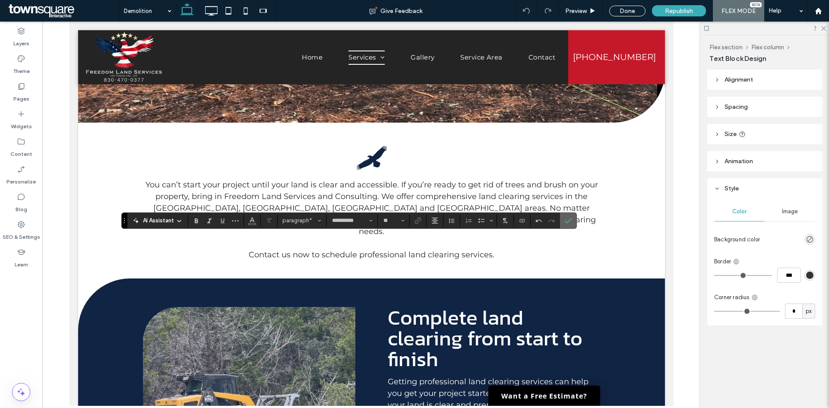
click at [564, 219] on label "Confirm" at bounding box center [568, 221] width 13 height 16
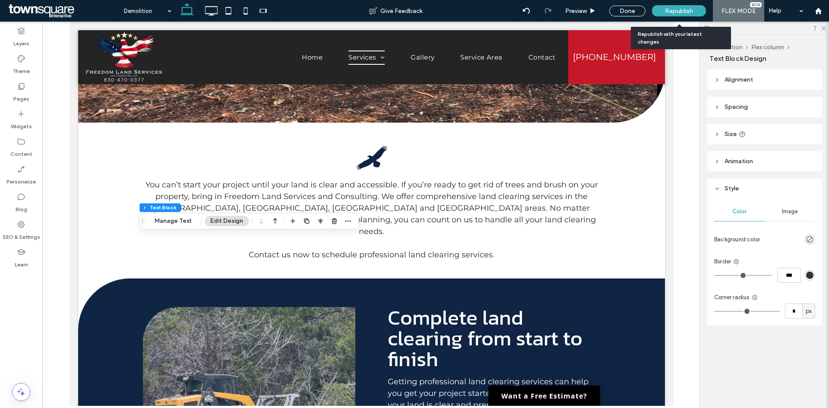
click at [677, 8] on span "Republish" at bounding box center [679, 10] width 28 height 7
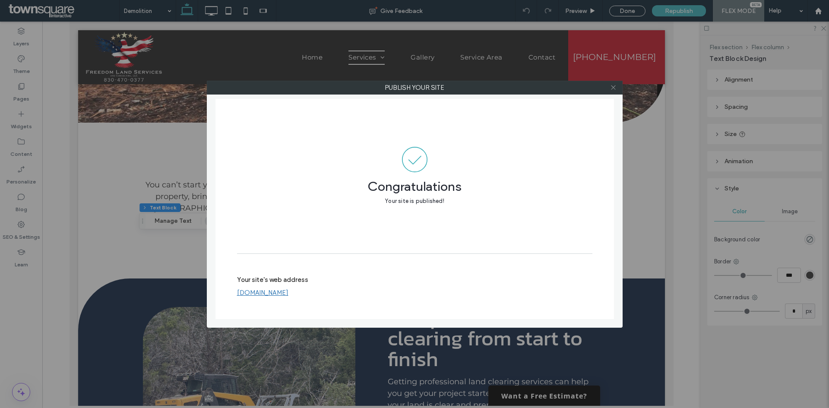
click at [612, 88] on icon at bounding box center [613, 87] width 6 height 6
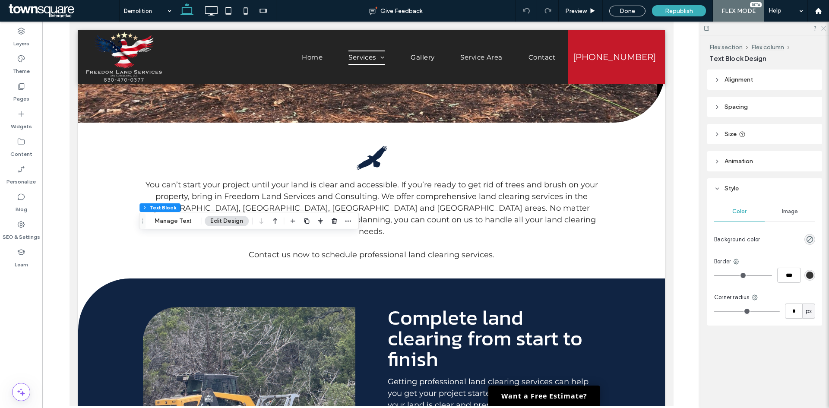
click at [825, 29] on use at bounding box center [823, 28] width 5 height 5
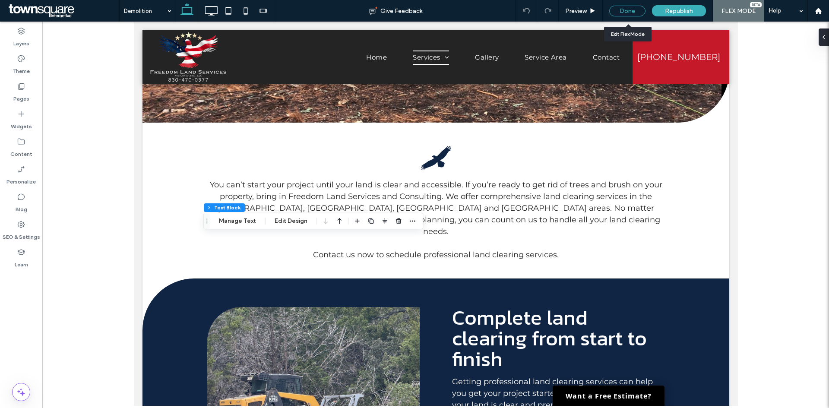
click at [626, 11] on div "Done" at bounding box center [627, 11] width 36 height 11
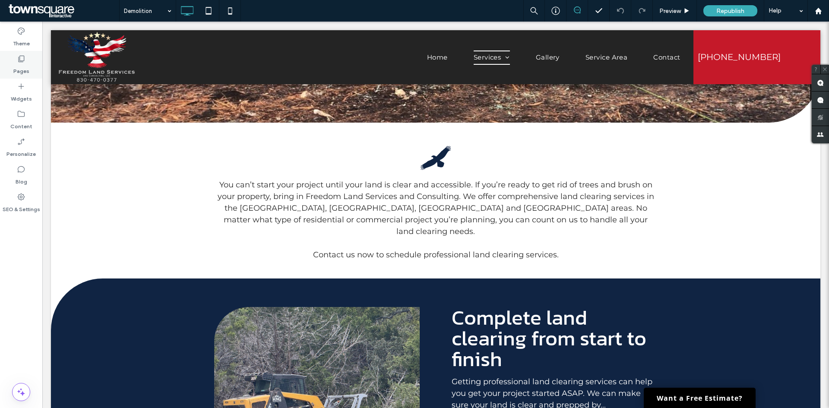
click at [31, 59] on div "Pages" at bounding box center [21, 65] width 42 height 28
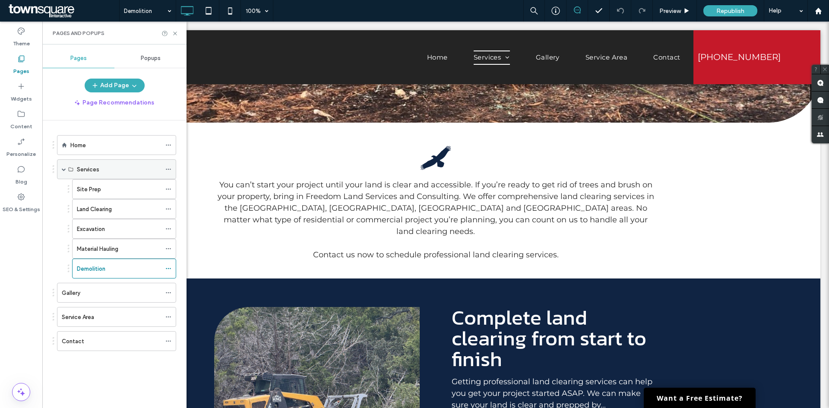
click at [62, 171] on span at bounding box center [64, 169] width 4 height 4
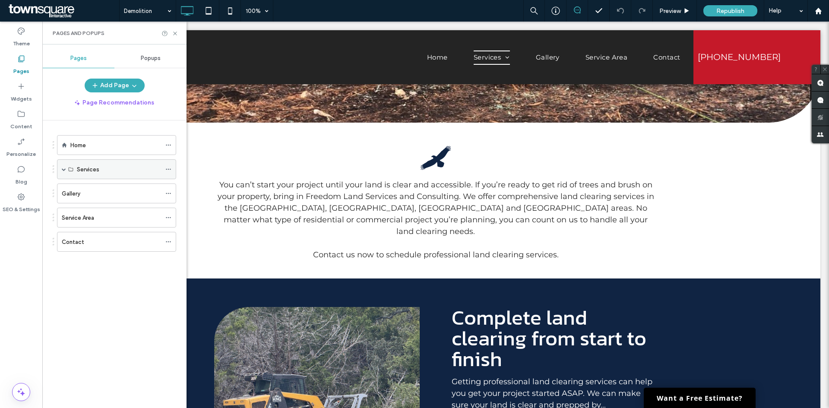
click at [63, 170] on span at bounding box center [64, 169] width 4 height 4
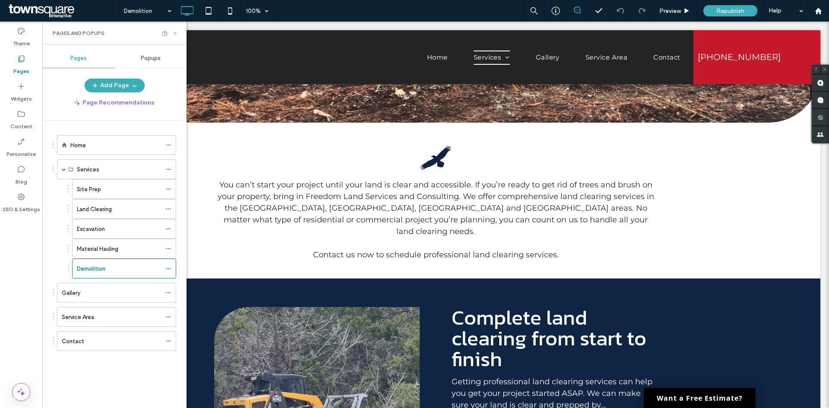
click at [175, 31] on icon at bounding box center [175, 33] width 6 height 6
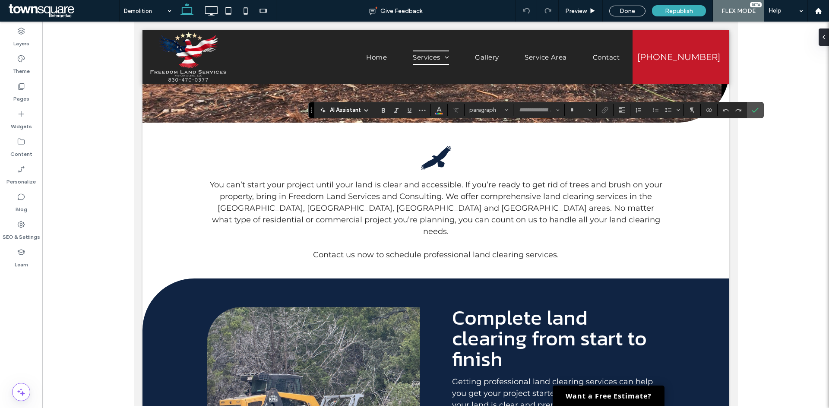
type input "**********"
type input "**"
click at [755, 108] on icon "Confirm" at bounding box center [755, 110] width 7 height 7
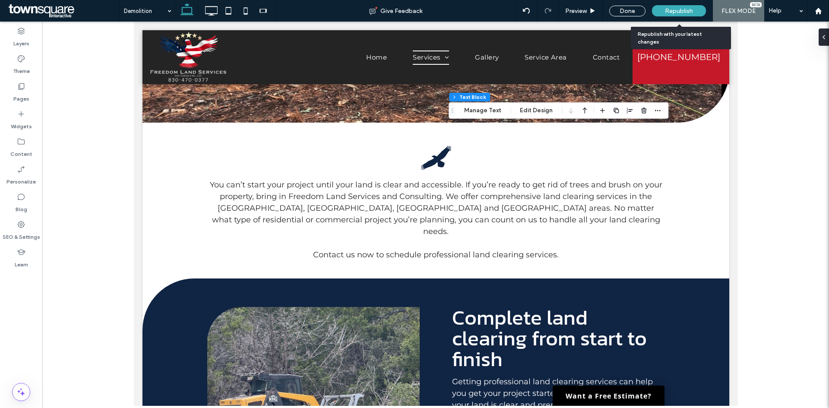
click at [673, 15] on div "Republish" at bounding box center [679, 10] width 54 height 11
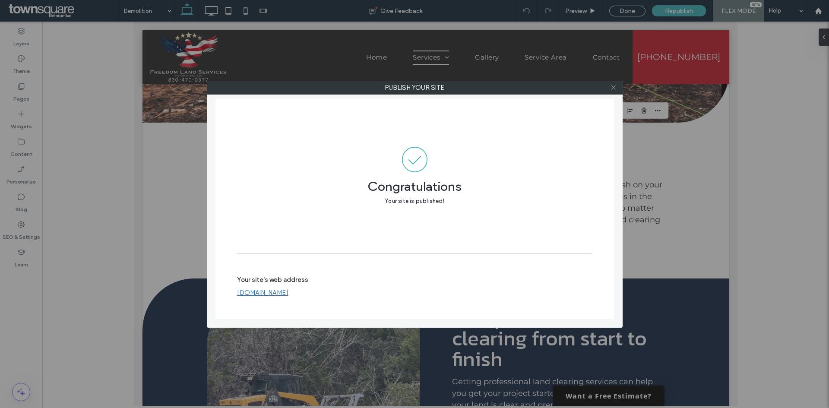
click at [613, 89] on icon at bounding box center [613, 87] width 6 height 6
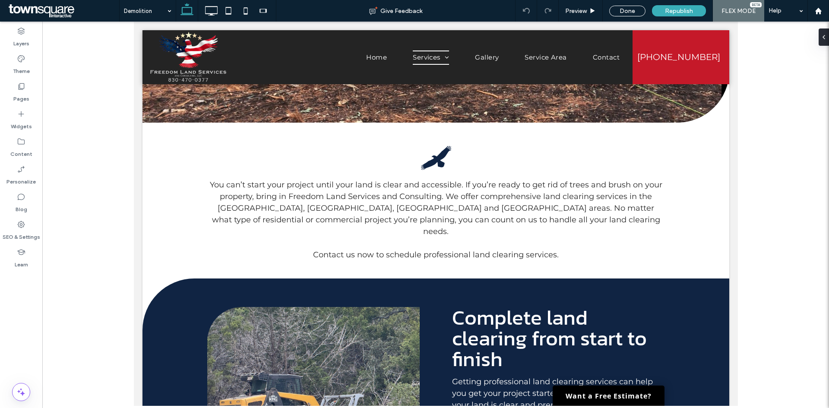
type input "**********"
type input "**"
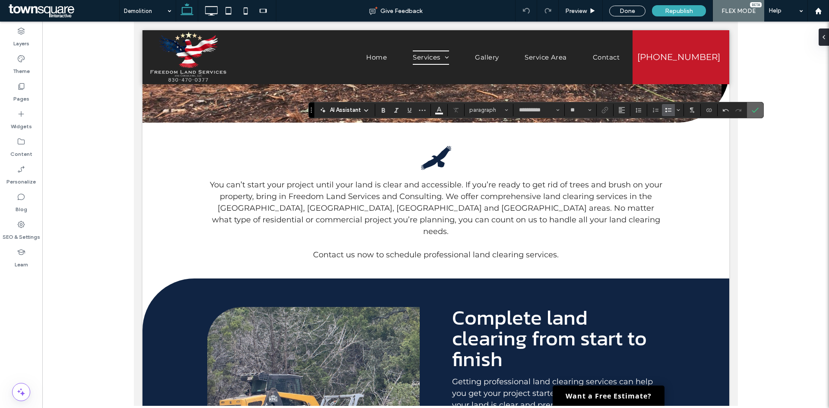
click at [752, 110] on icon "Confirm" at bounding box center [755, 110] width 7 height 7
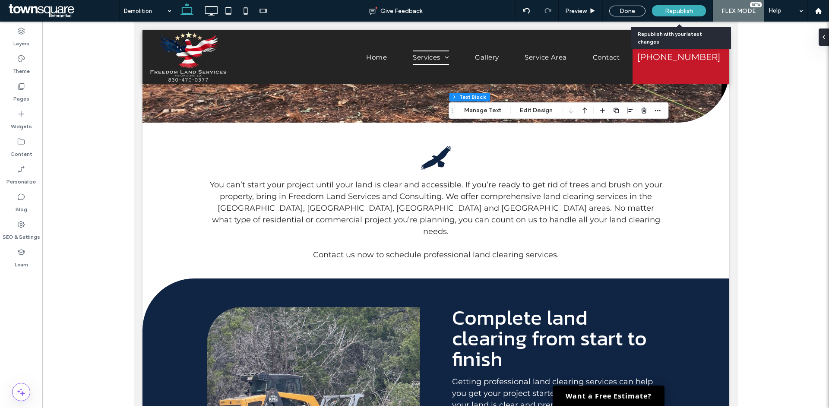
click at [677, 12] on span "Republish" at bounding box center [679, 10] width 28 height 7
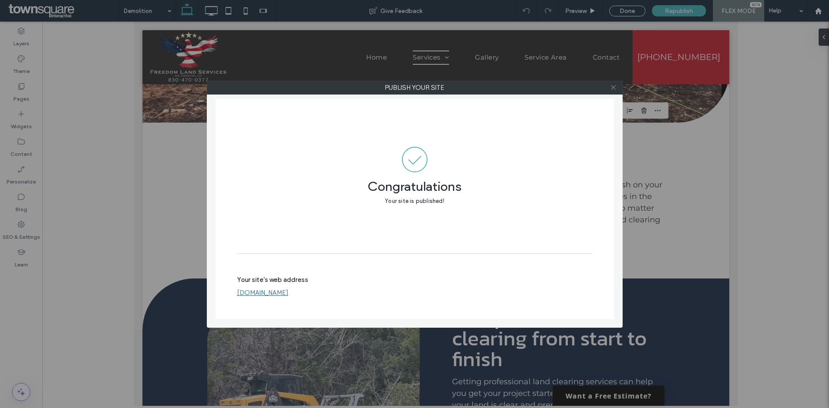
click at [610, 89] on icon at bounding box center [613, 87] width 6 height 6
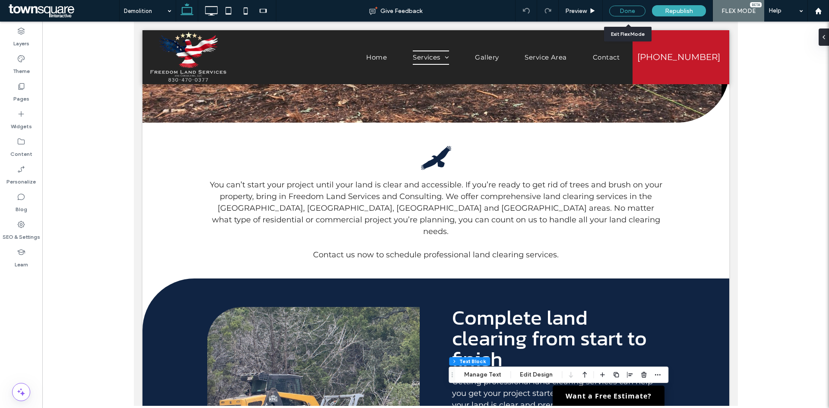
click at [635, 14] on div "Done" at bounding box center [627, 11] width 36 height 11
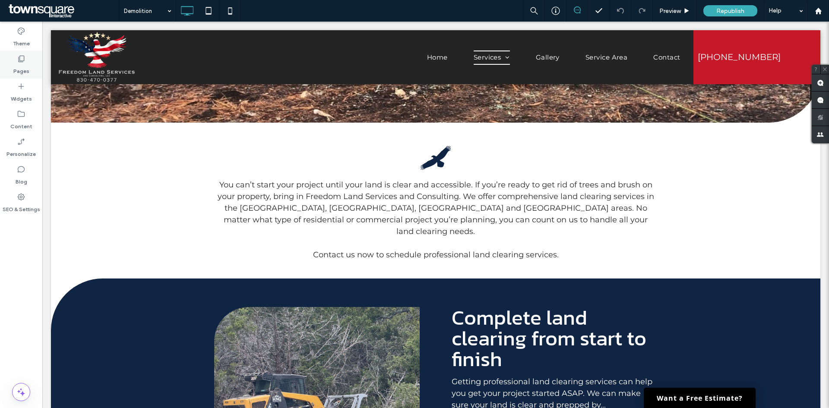
click at [28, 57] on div "Pages" at bounding box center [21, 65] width 42 height 28
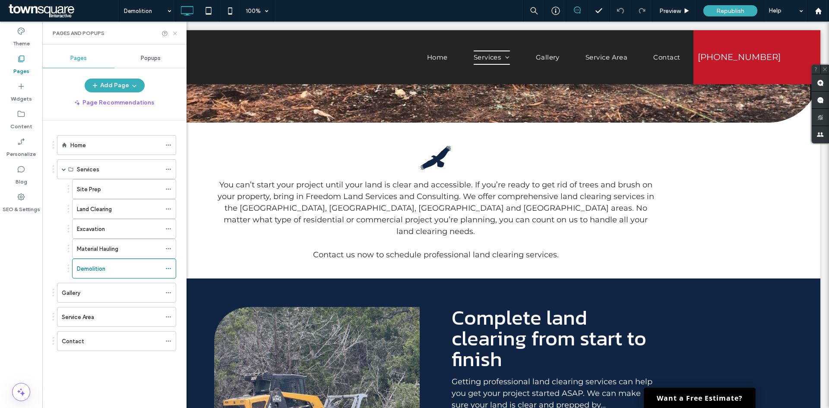
click at [174, 34] on icon at bounding box center [175, 33] width 6 height 6
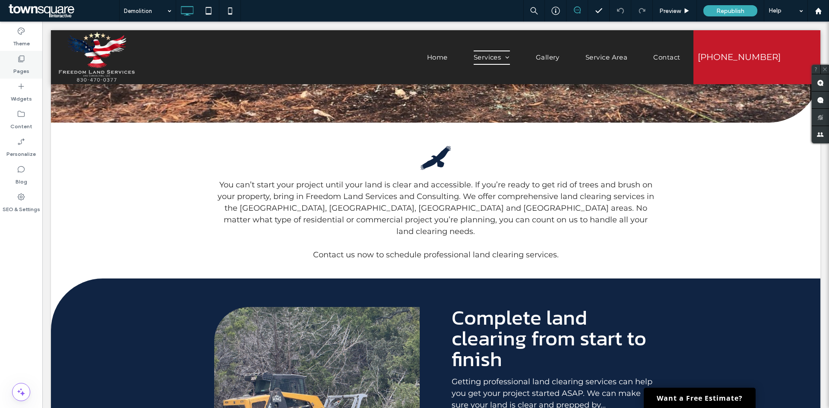
click at [11, 67] on div "Pages" at bounding box center [21, 65] width 42 height 28
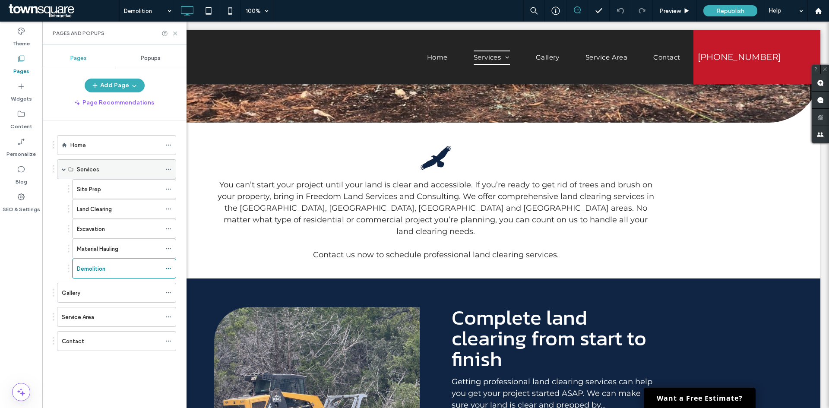
click at [59, 169] on div "Services" at bounding box center [116, 169] width 119 height 20
click at [61, 169] on div "Services" at bounding box center [116, 169] width 119 height 20
click at [22, 119] on label "Content" at bounding box center [21, 124] width 22 height 12
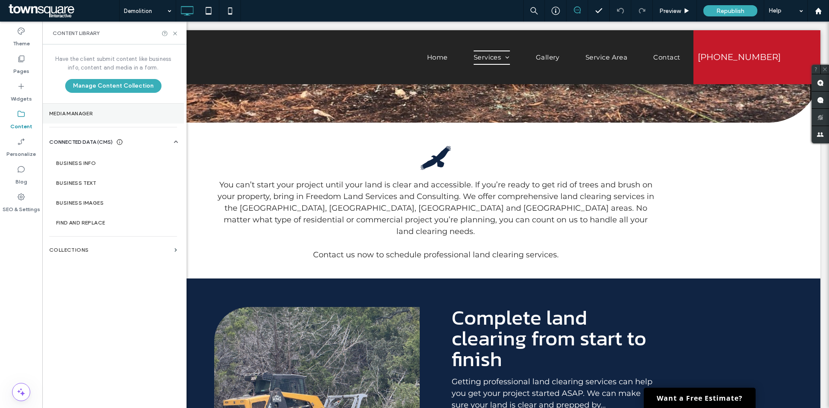
click at [82, 116] on label "Media Manager" at bounding box center [113, 114] width 128 height 6
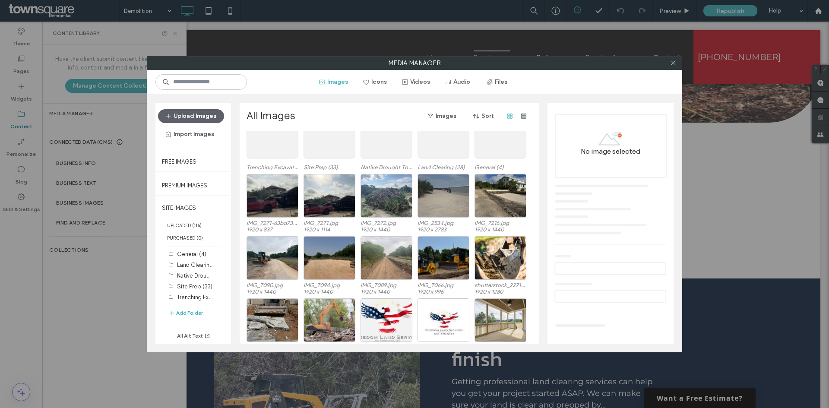
scroll to position [53, 0]
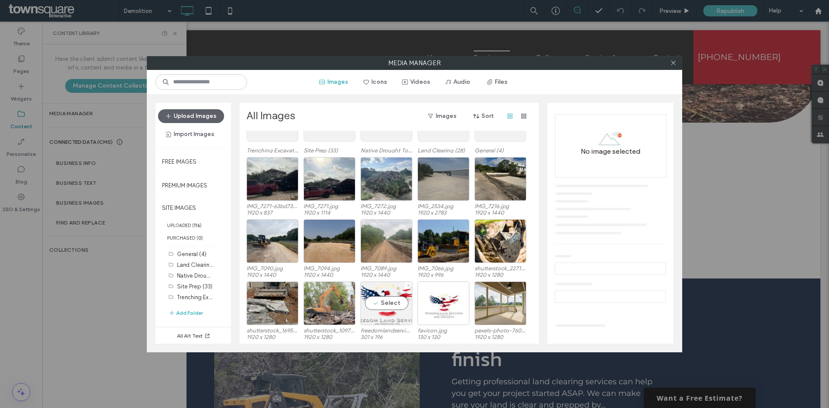
drag, startPoint x: 394, startPoint y: 310, endPoint x: 323, endPoint y: 63, distance: 256.7
click at [323, 63] on label "Media Manager" at bounding box center [414, 63] width 535 height 13
click at [673, 61] on icon at bounding box center [673, 63] width 6 height 6
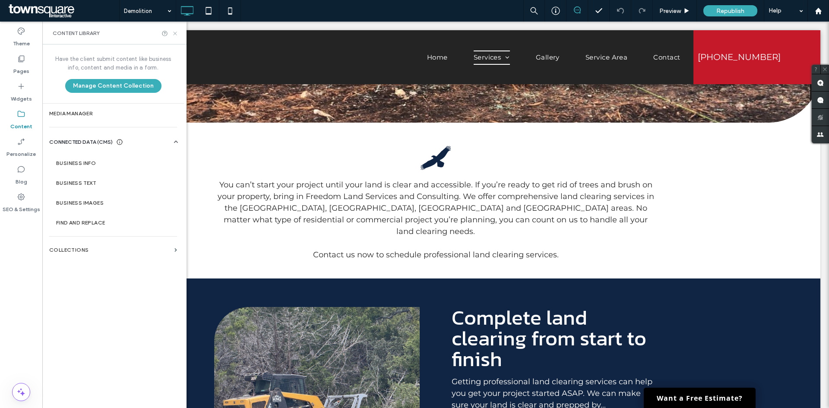
click at [177, 32] on icon at bounding box center [175, 33] width 6 height 6
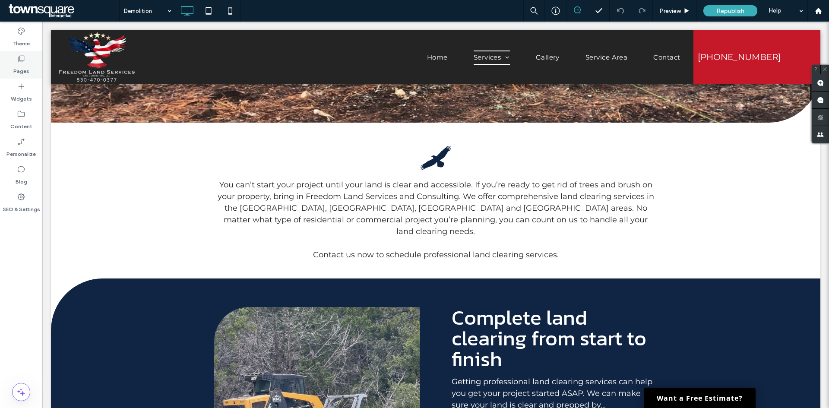
click at [14, 72] on label "Pages" at bounding box center [21, 69] width 16 height 12
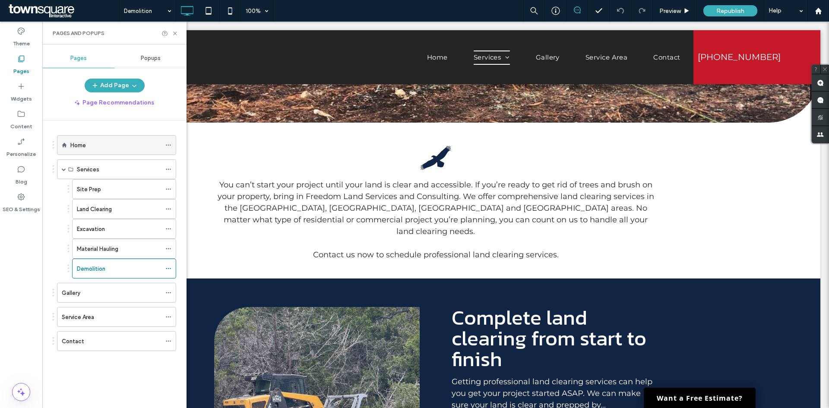
click at [88, 143] on div "Home" at bounding box center [115, 145] width 91 height 9
click at [175, 34] on use at bounding box center [174, 33] width 3 height 3
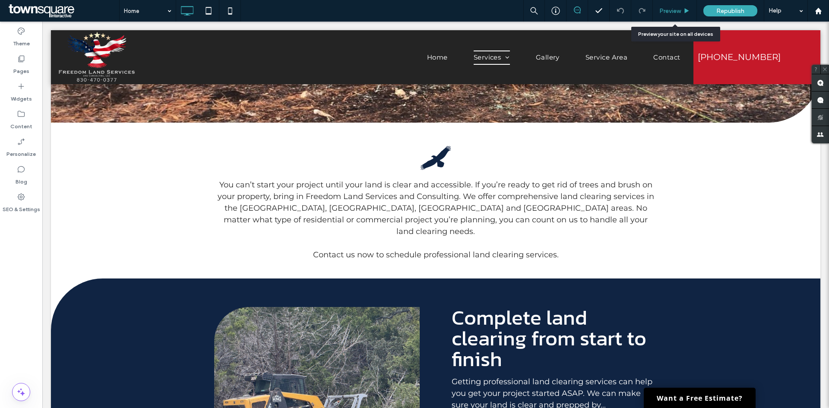
click at [681, 9] on span "Preview" at bounding box center [671, 10] width 22 height 7
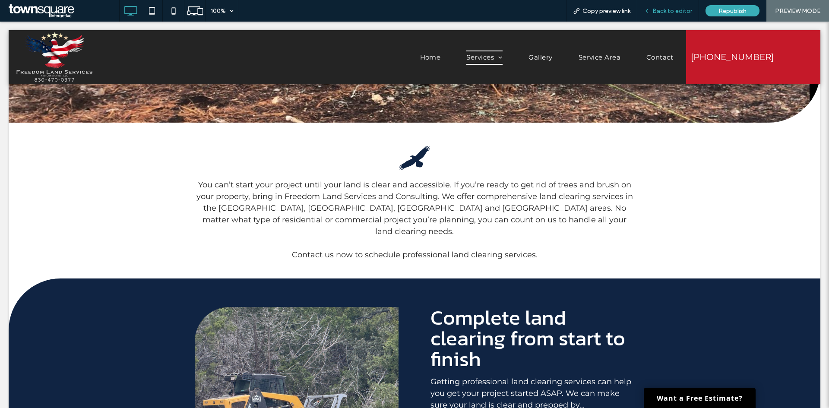
click at [644, 13] on div "Back to editor" at bounding box center [667, 10] width 61 height 7
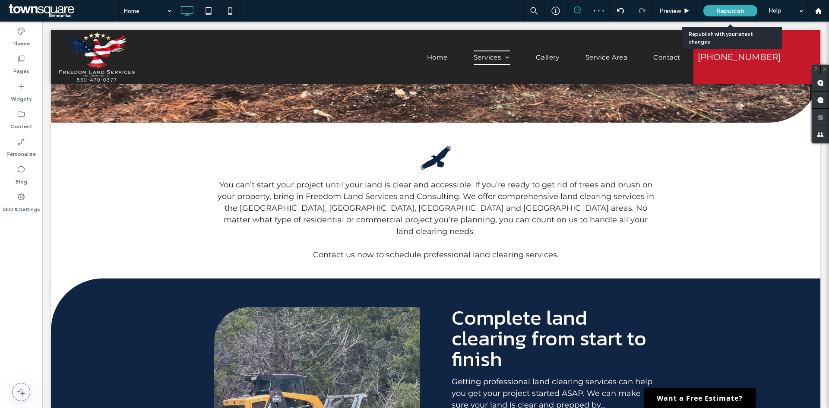
click at [716, 12] on div "Republish" at bounding box center [731, 10] width 54 height 11
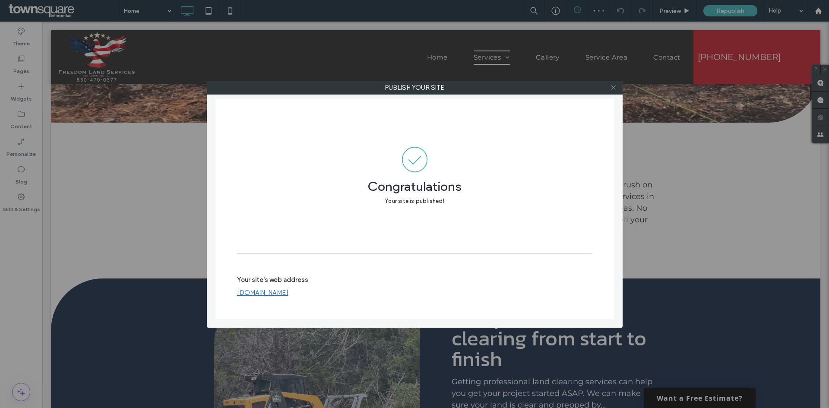
click at [613, 89] on icon at bounding box center [613, 87] width 6 height 6
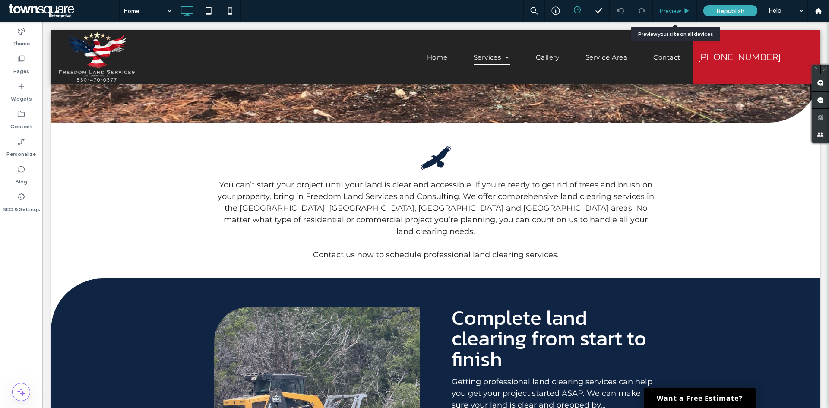
click at [679, 14] on span "Preview" at bounding box center [671, 10] width 22 height 7
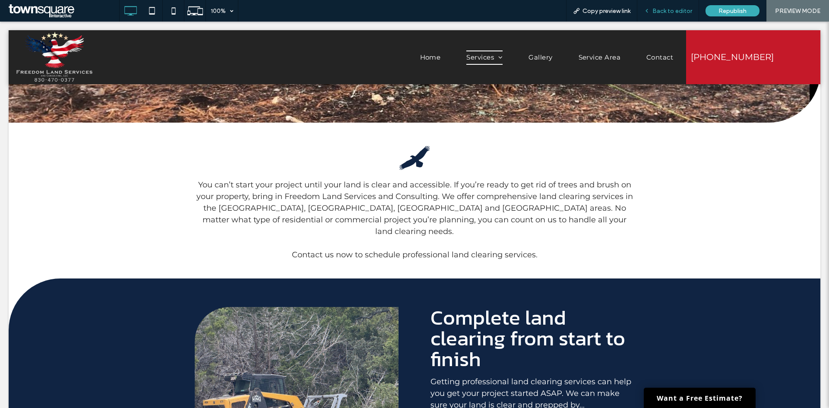
click at [650, 9] on icon at bounding box center [647, 11] width 6 height 6
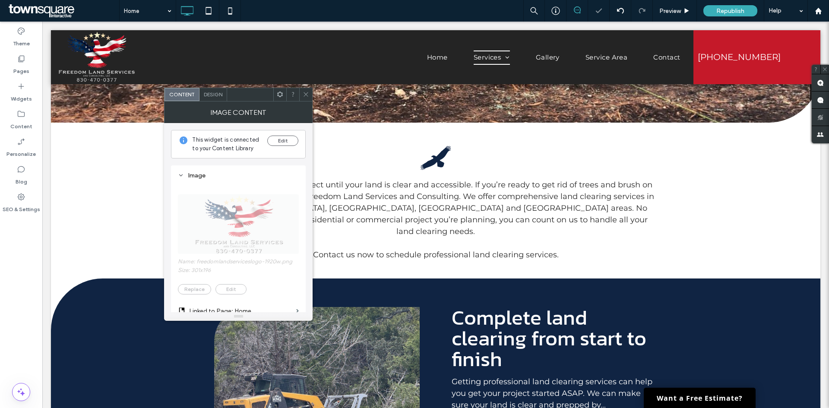
click at [302, 99] on div at bounding box center [305, 94] width 13 height 13
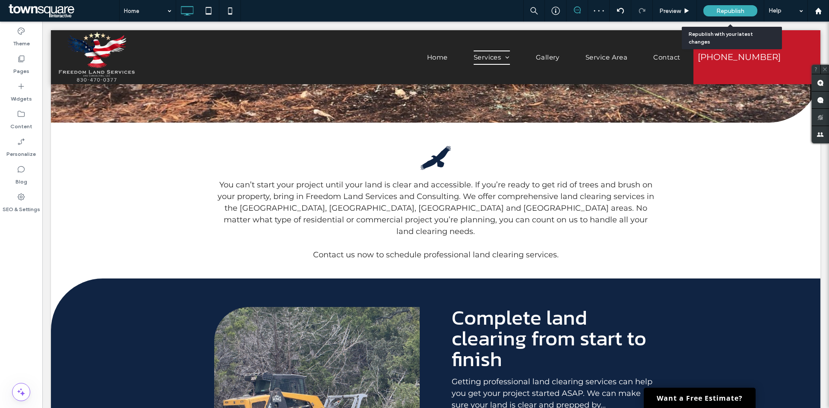
click at [719, 16] on div "Republish" at bounding box center [731, 10] width 54 height 11
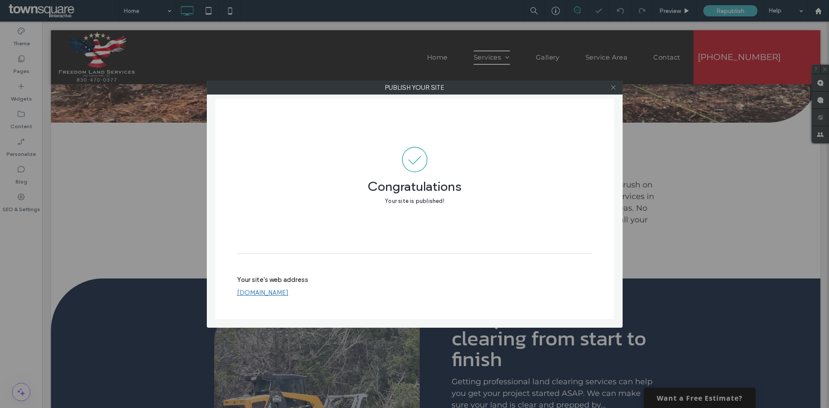
click at [611, 88] on icon at bounding box center [613, 87] width 6 height 6
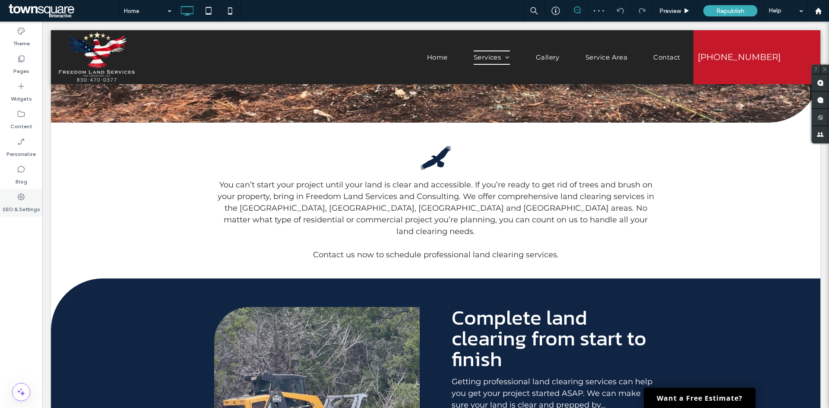
click at [19, 200] on icon at bounding box center [21, 197] width 9 height 9
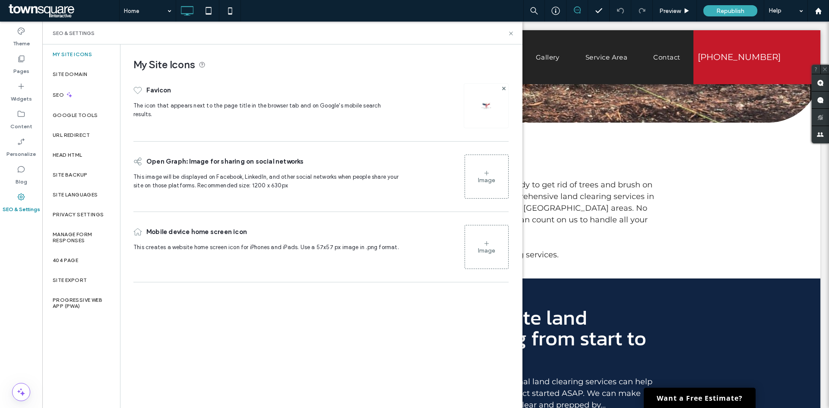
click at [504, 173] on div "Image" at bounding box center [486, 176] width 43 height 41
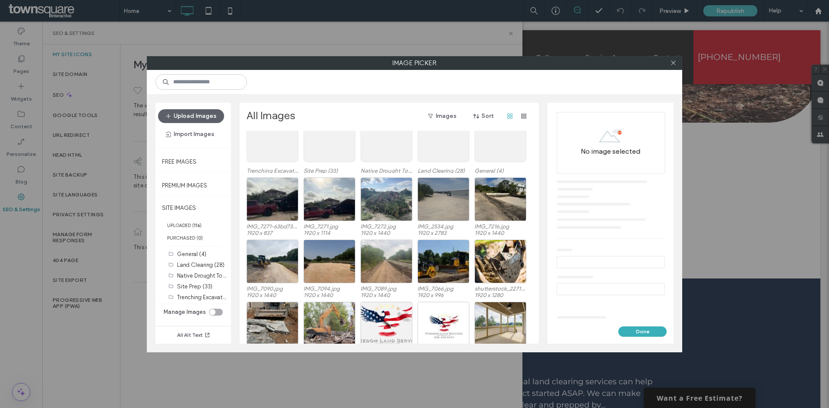
scroll to position [53, 0]
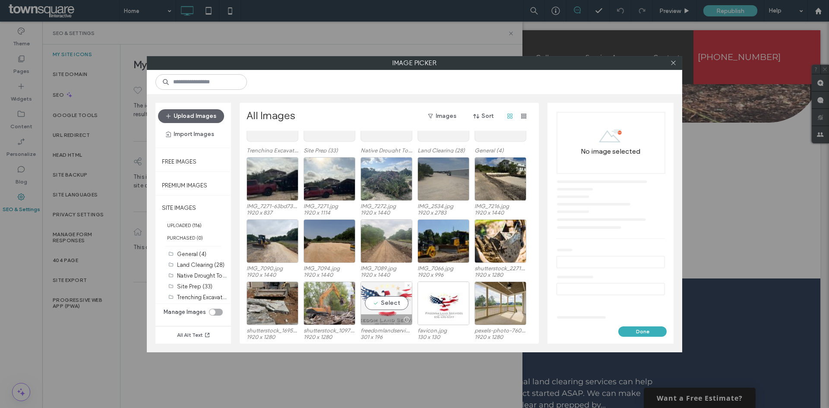
click at [386, 299] on div "Select" at bounding box center [387, 304] width 52 height 44
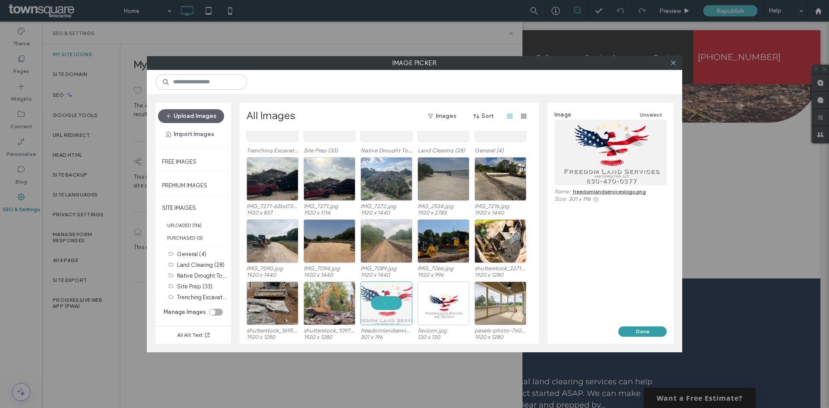
click at [637, 330] on button "Done" at bounding box center [642, 332] width 48 height 10
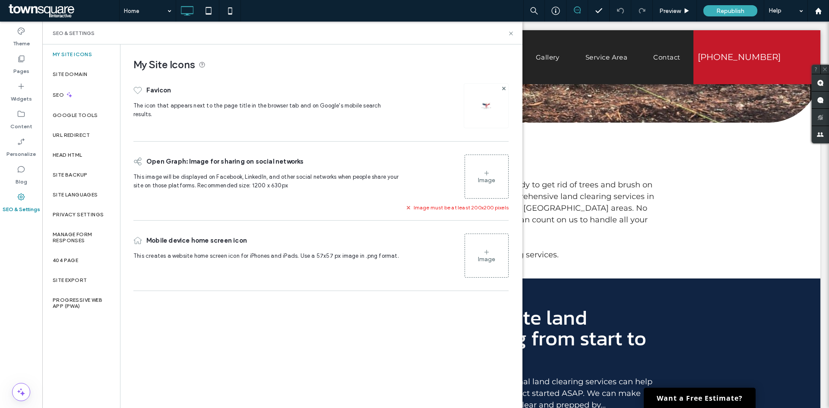
click at [410, 208] on use at bounding box center [408, 207] width 3 height 3
click at [513, 35] on use at bounding box center [510, 33] width 3 height 3
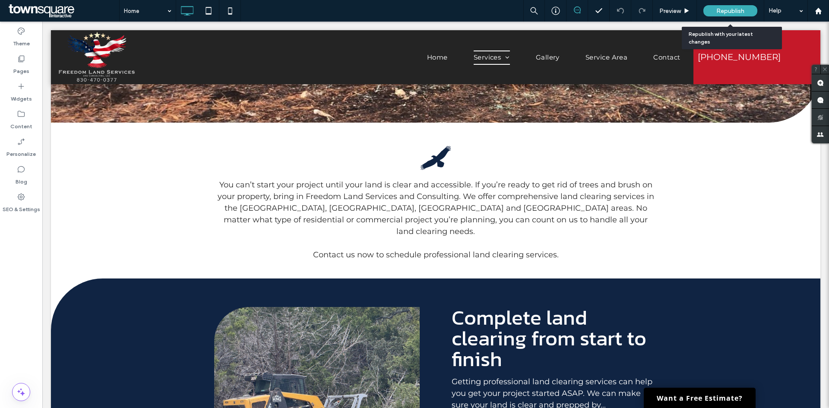
click at [717, 6] on div "Republish" at bounding box center [731, 10] width 54 height 11
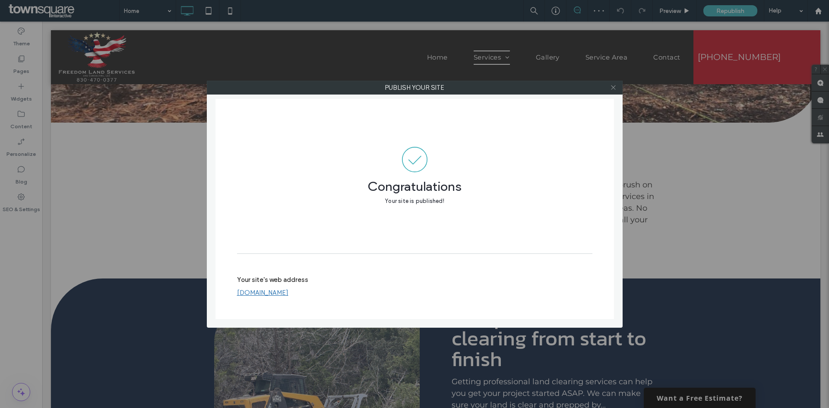
click at [613, 92] on span at bounding box center [613, 87] width 6 height 13
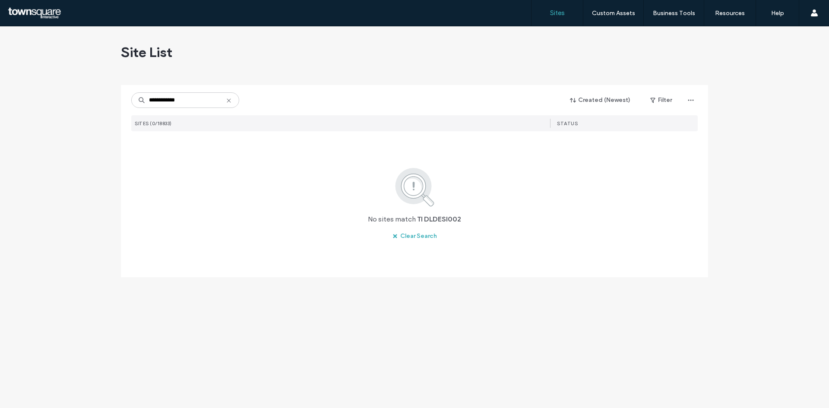
click at [234, 99] on input "**********" at bounding box center [185, 100] width 108 height 16
type input "**********"
click at [228, 99] on icon at bounding box center [228, 100] width 7 height 7
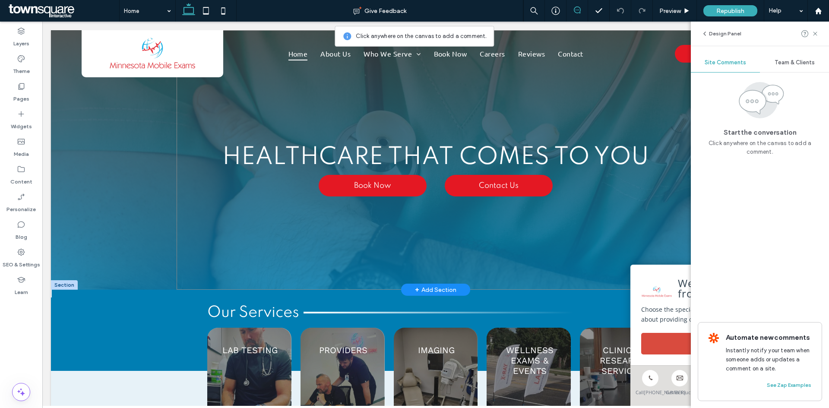
click at [501, 118] on div "Healthcare That Comes To You Book Now Contact Us" at bounding box center [436, 160] width 518 height 260
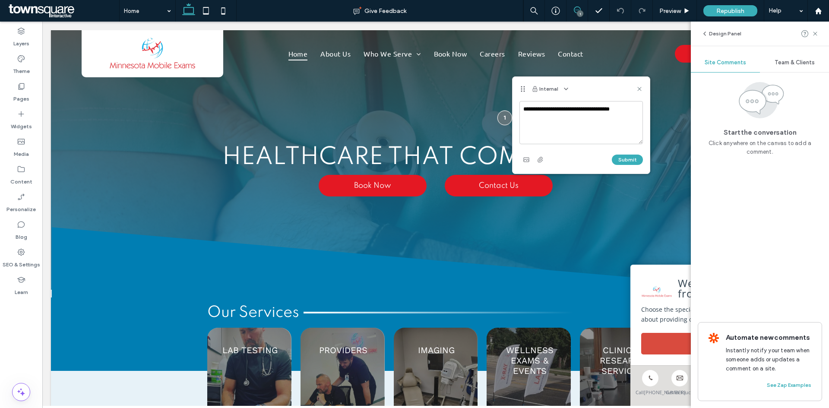
click at [524, 107] on textarea "**********" at bounding box center [582, 122] width 124 height 43
click at [590, 119] on textarea "**********" at bounding box center [582, 122] width 124 height 43
type textarea "**********"
click at [634, 156] on button "Submit" at bounding box center [627, 160] width 31 height 10
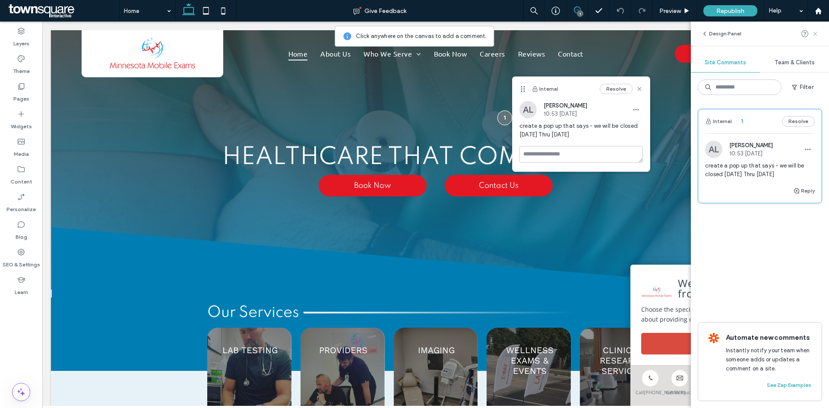
click at [815, 33] on use at bounding box center [815, 34] width 4 height 4
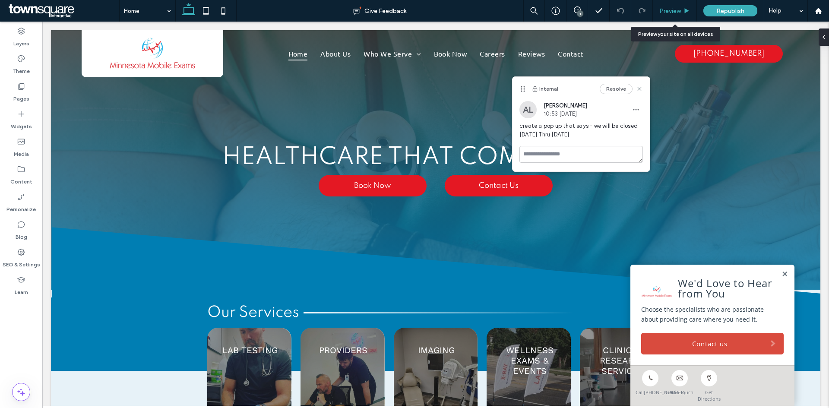
drag, startPoint x: 685, startPoint y: 9, endPoint x: 656, endPoint y: 54, distance: 53.7
click at [685, 9] on use at bounding box center [687, 10] width 4 height 5
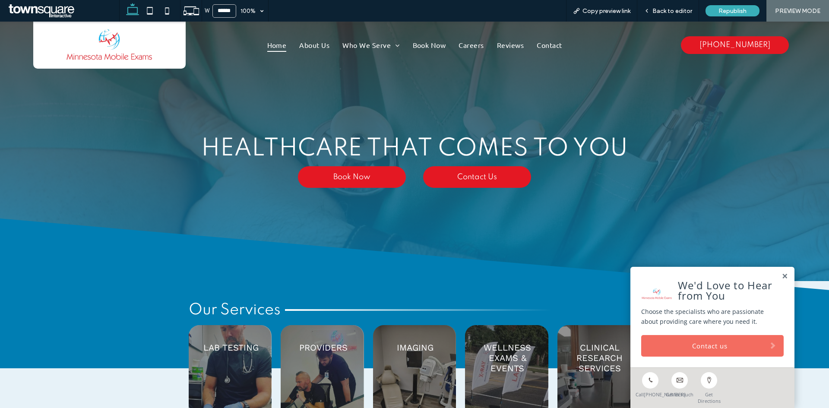
click at [672, 344] on link "Contact us" at bounding box center [712, 346] width 143 height 22
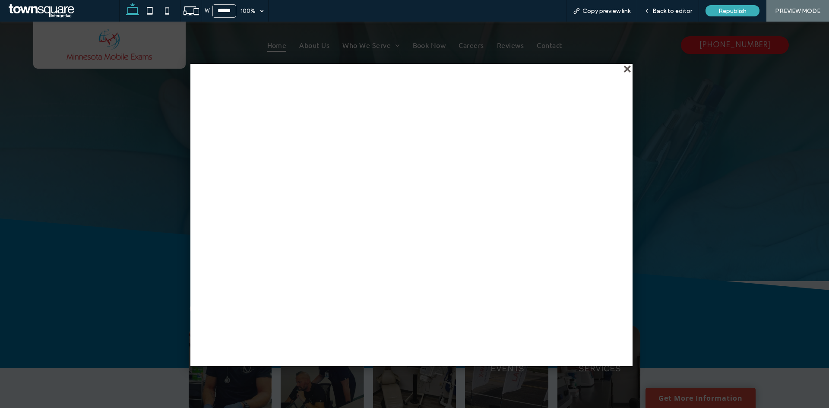
click at [627, 68] on div "close" at bounding box center [628, 70] width 6 height 6
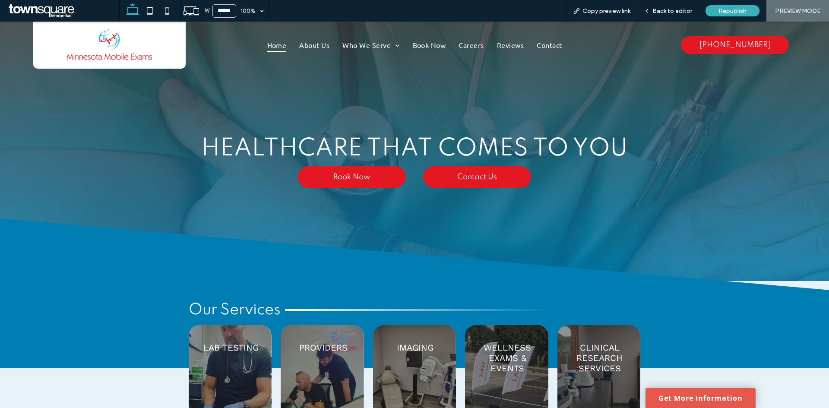
click at [701, 403] on link "Get More Information" at bounding box center [701, 398] width 110 height 20
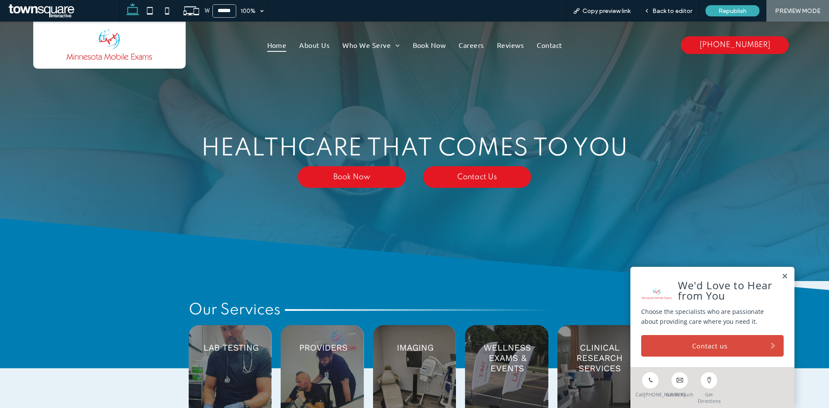
click at [781, 267] on div "We'd Love to Hear from You Choose the specialists who are passionate about prov…" at bounding box center [713, 317] width 164 height 101
click at [782, 273] on link at bounding box center [785, 276] width 6 height 7
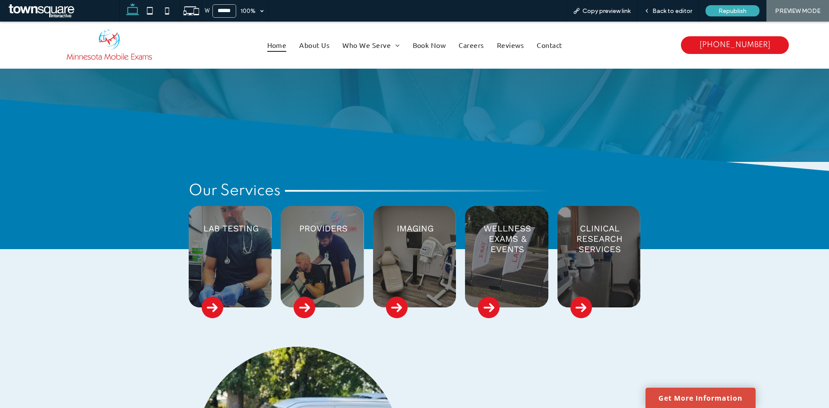
scroll to position [130, 0]
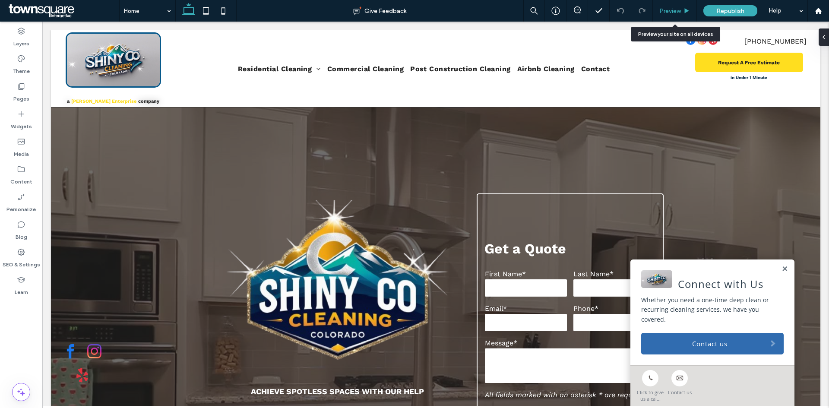
drag, startPoint x: 668, startPoint y: 13, endPoint x: 484, endPoint y: 27, distance: 184.6
click at [668, 13] on span "Preview" at bounding box center [671, 10] width 22 height 7
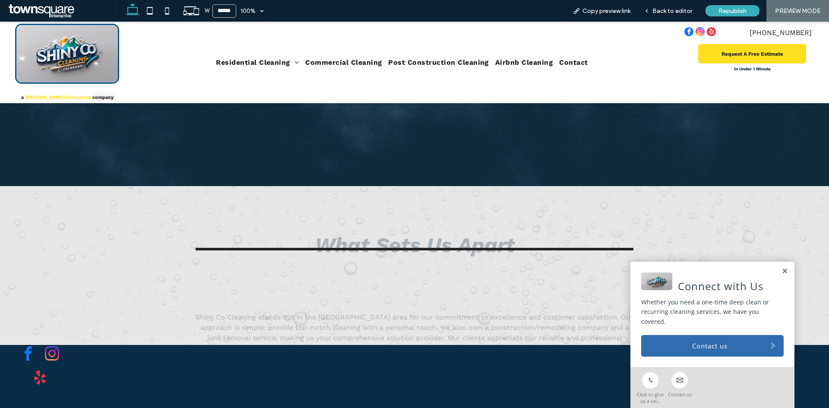
scroll to position [1497, 0]
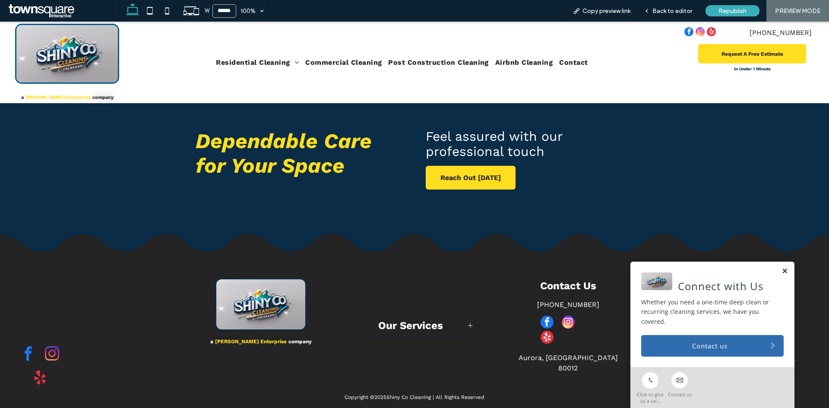
click at [782, 271] on link at bounding box center [785, 271] width 6 height 7
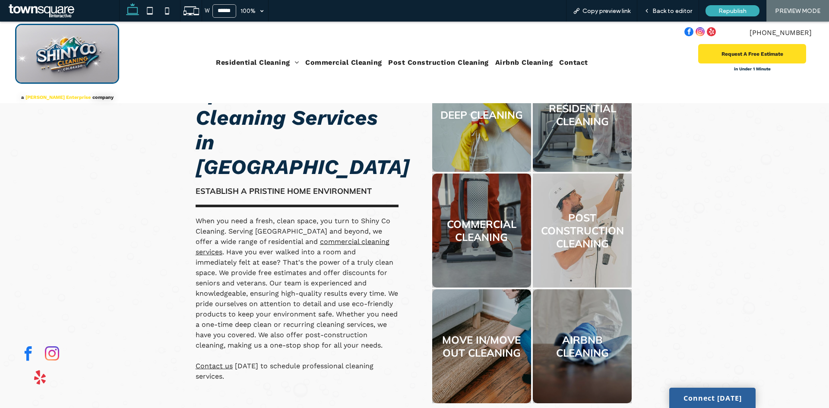
scroll to position [605, 0]
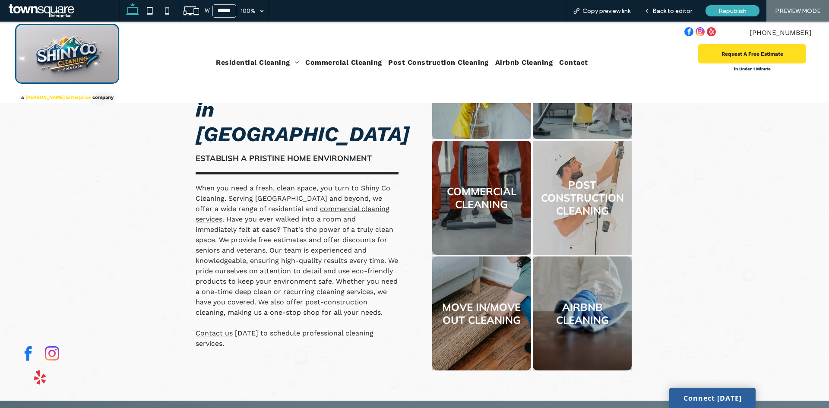
click at [479, 288] on link at bounding box center [481, 313] width 105 height 121
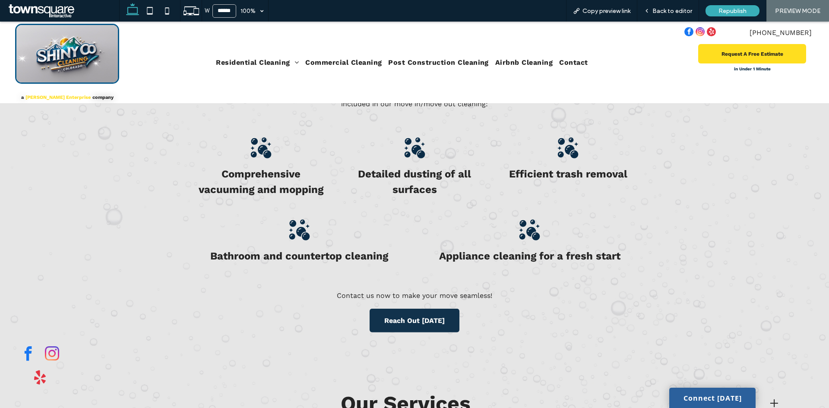
scroll to position [291, 0]
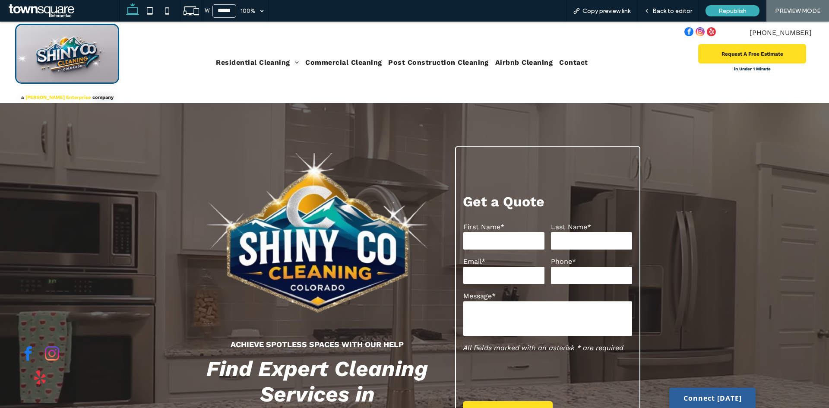
scroll to position [86, 0]
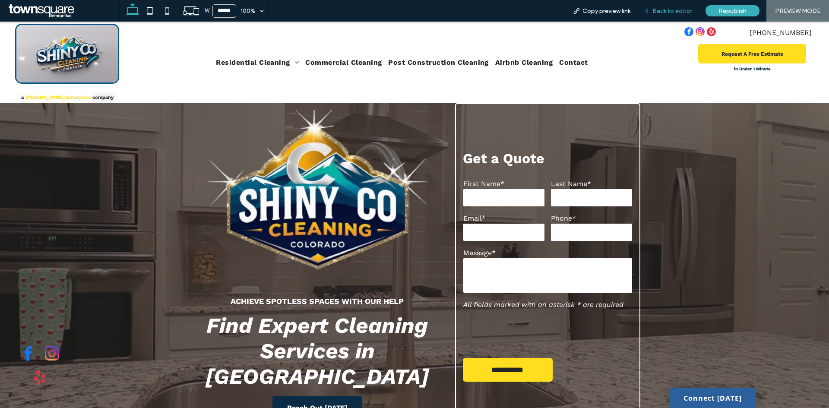
click at [666, 10] on span "Back to editor" at bounding box center [673, 10] width 40 height 7
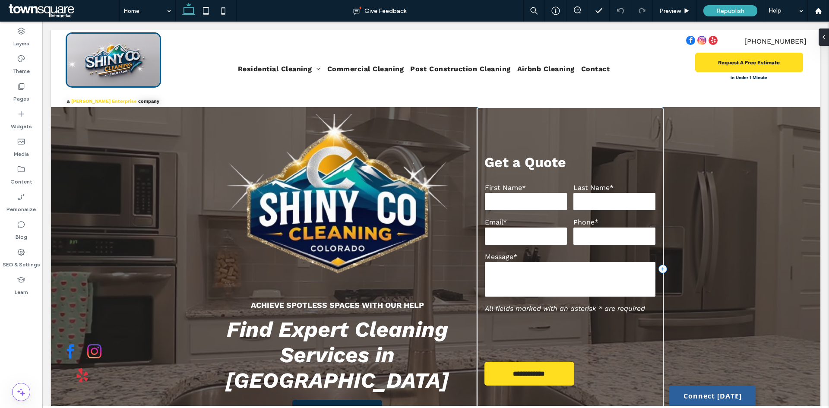
scroll to position [83, 0]
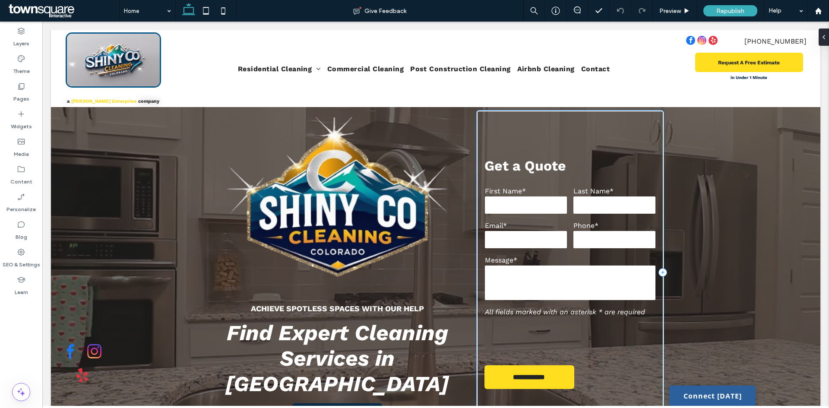
click at [602, 155] on p "Get a Quote" at bounding box center [571, 165] width 172 height 21
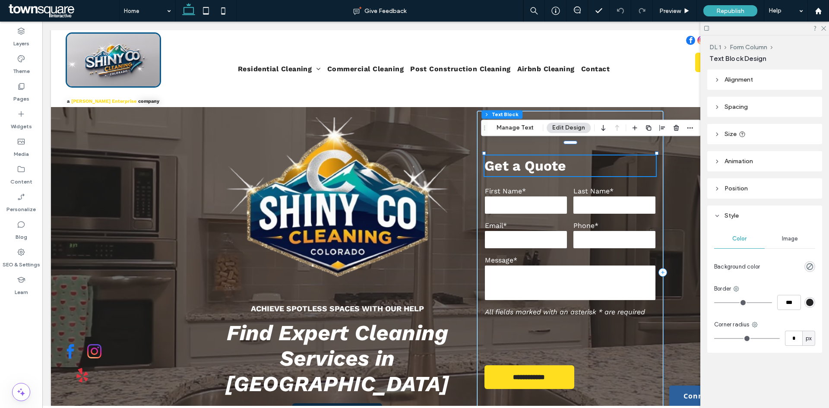
click at [593, 111] on div "**********" at bounding box center [570, 272] width 187 height 323
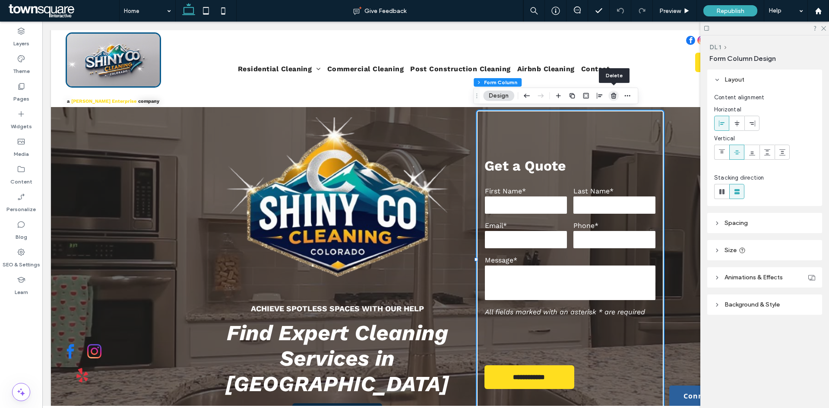
click at [617, 95] on icon "button" at bounding box center [613, 95] width 7 height 7
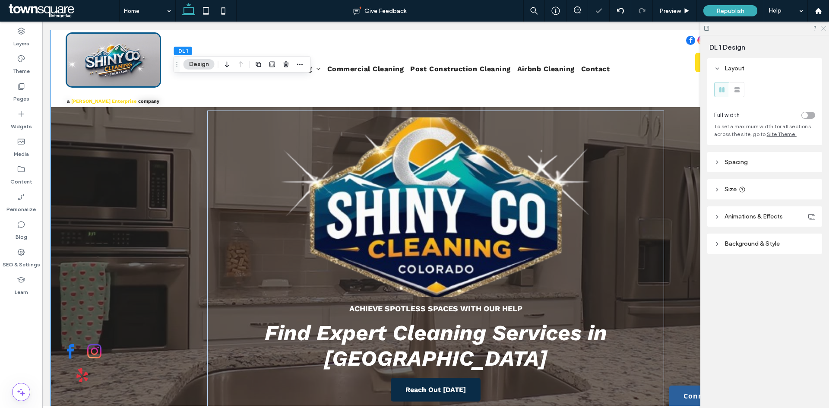
click at [822, 27] on icon at bounding box center [824, 28] width 6 height 6
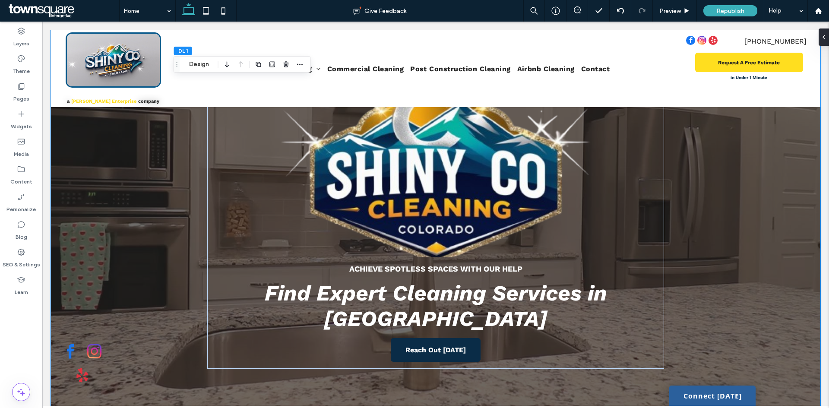
scroll to position [130, 0]
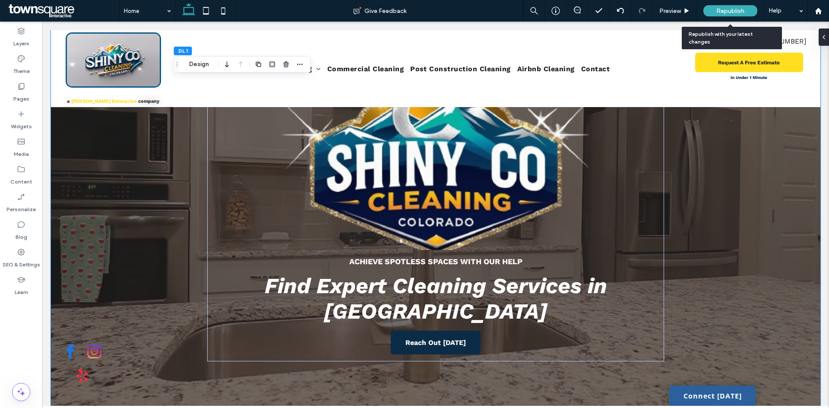
click at [719, 13] on span "Republish" at bounding box center [731, 10] width 28 height 7
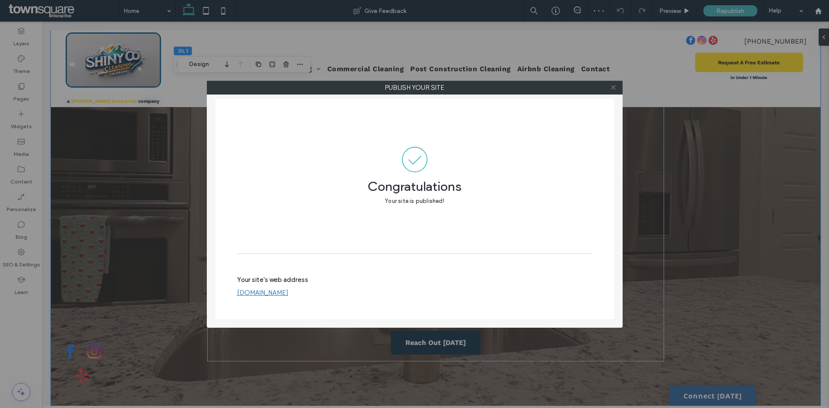
click at [611, 86] on icon at bounding box center [613, 87] width 6 height 6
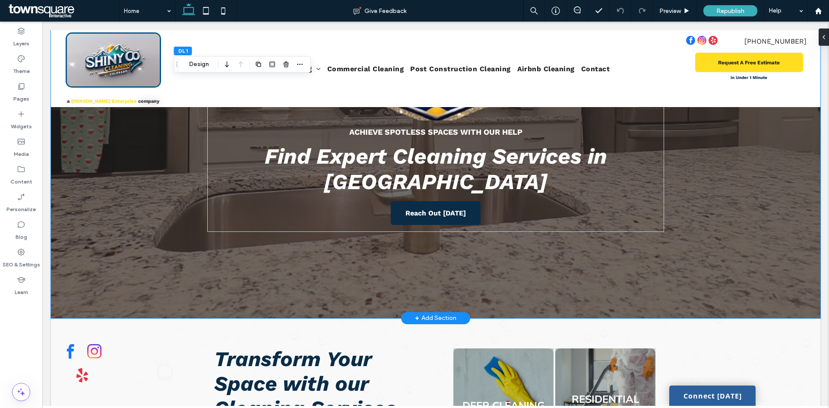
scroll to position [86, 0]
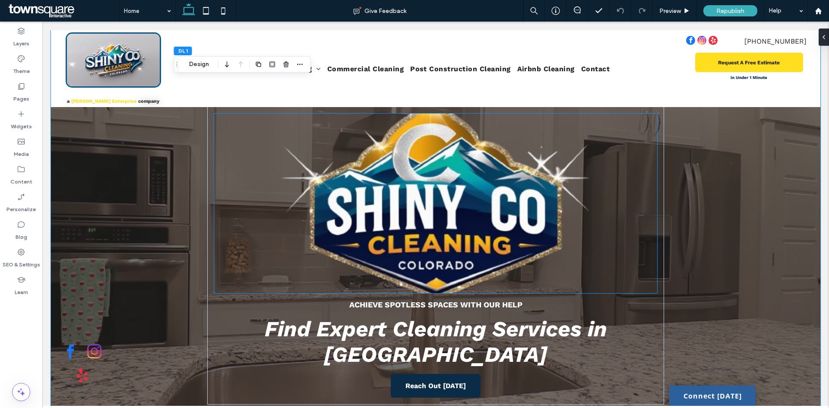
click at [434, 219] on img at bounding box center [435, 204] width 443 height 180
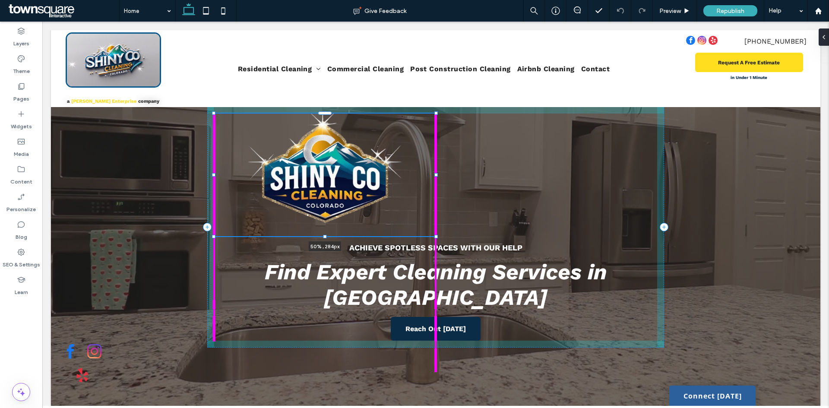
drag, startPoint x: 654, startPoint y: 293, endPoint x: 425, endPoint y: 254, distance: 232.8
click at [431, 265] on div "50% , 284px Achieve Spotless Spaces with Our Help Find Expert Cleaning Services…" at bounding box center [436, 227] width 518 height 414
type input "**"
type input "***"
type input "****"
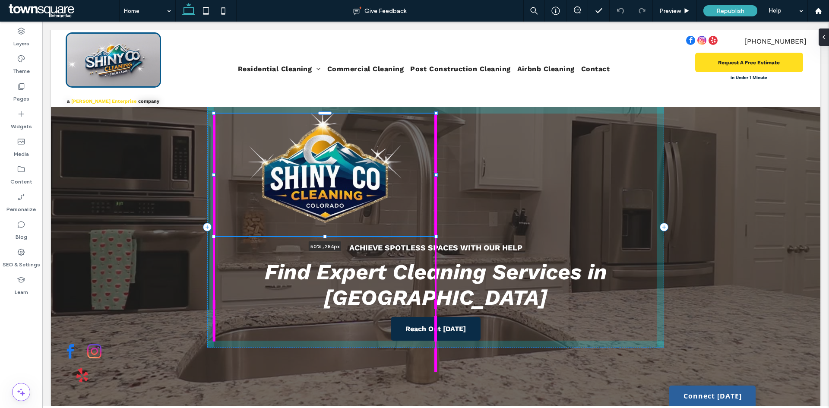
type input "***"
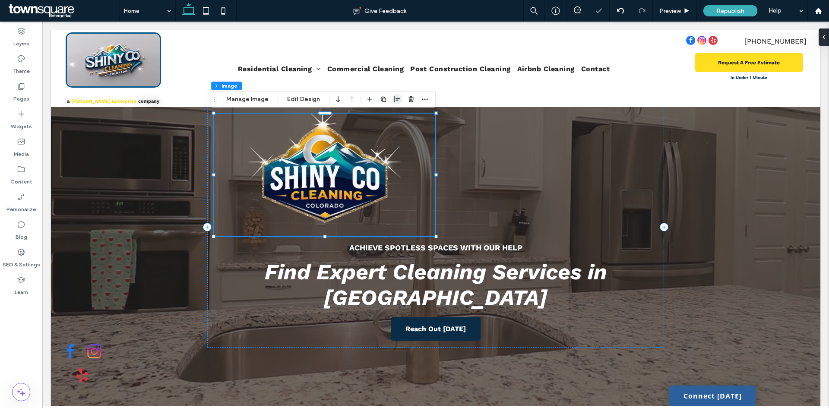
click at [399, 99] on icon "button" at bounding box center [397, 99] width 7 height 7
click at [390, 116] on icon "center" at bounding box center [388, 116] width 7 height 7
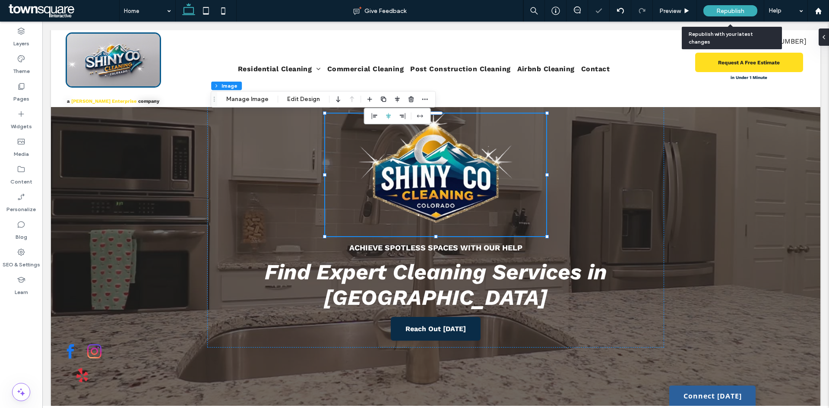
click at [729, 14] on span "Republish" at bounding box center [731, 10] width 28 height 7
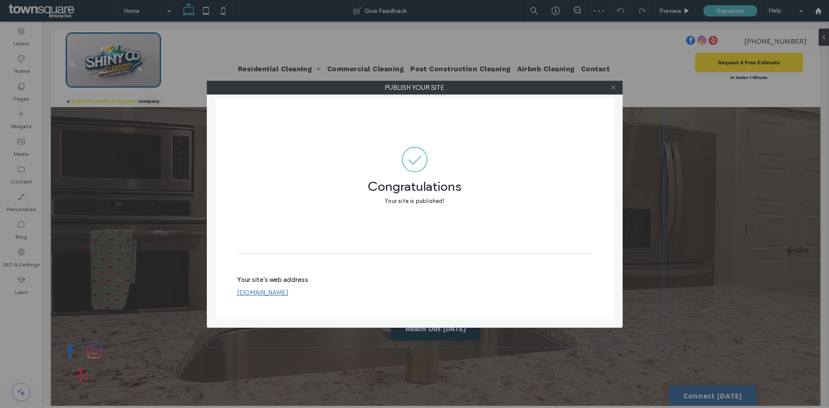
click at [610, 88] on icon at bounding box center [613, 87] width 6 height 6
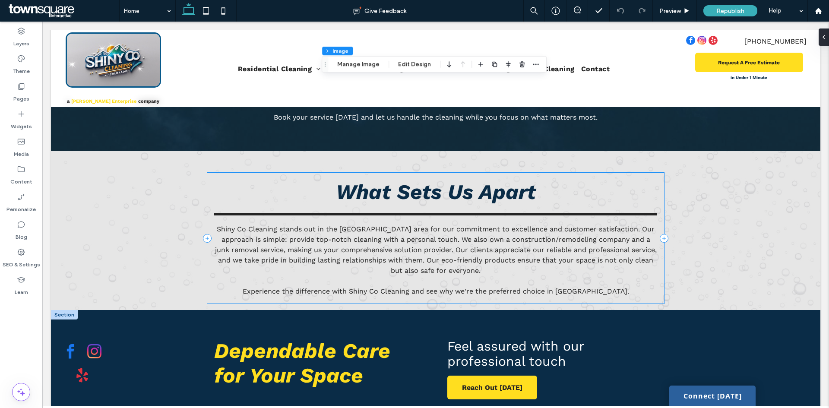
scroll to position [1408, 0]
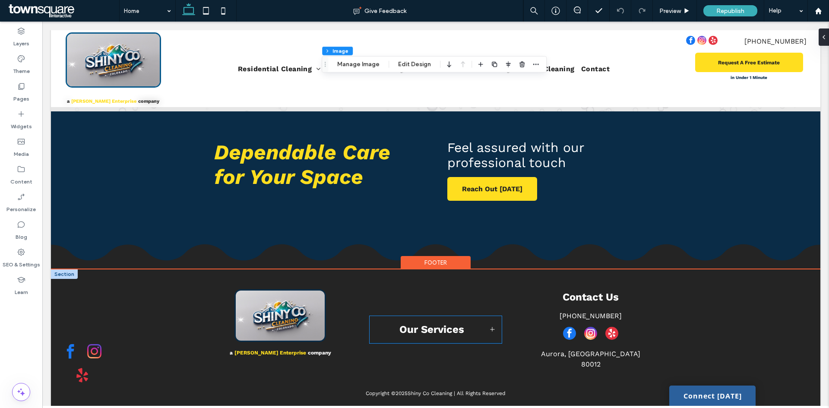
click at [455, 317] on div "Our Services" at bounding box center [435, 330] width 131 height 26
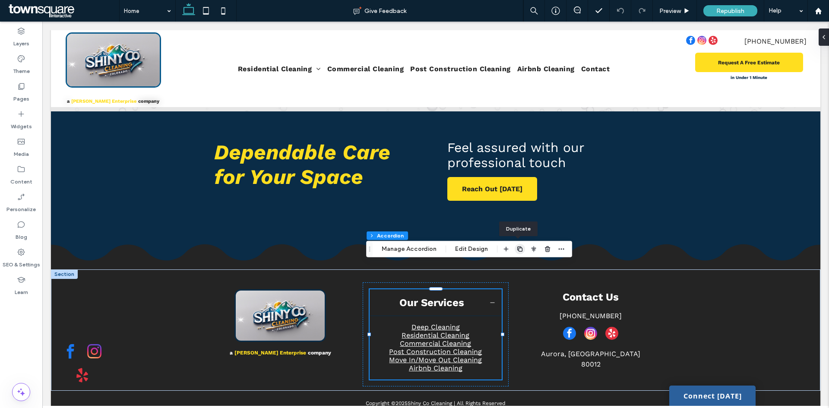
click at [519, 250] on icon "button" at bounding box center [520, 249] width 7 height 7
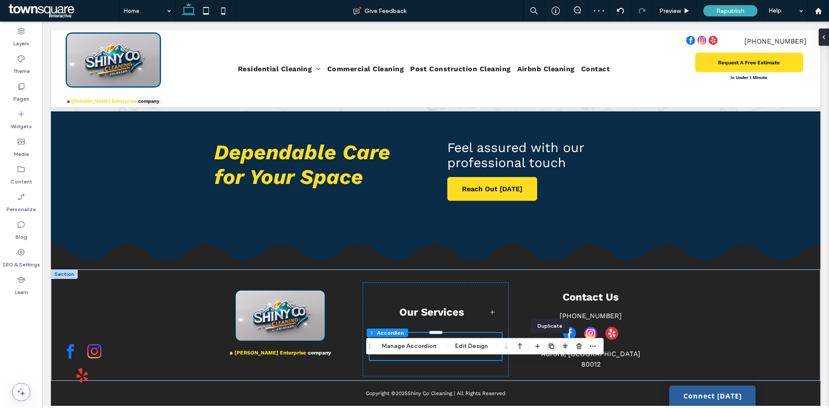
click at [549, 349] on icon "button" at bounding box center [551, 346] width 7 height 7
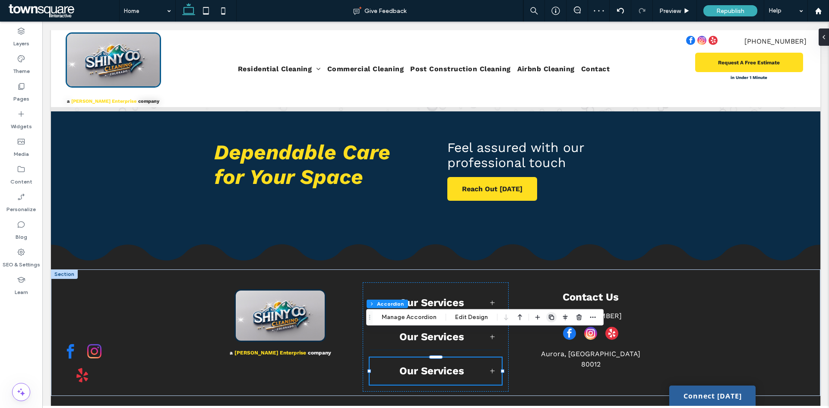
click at [549, 319] on use "button" at bounding box center [551, 317] width 5 height 5
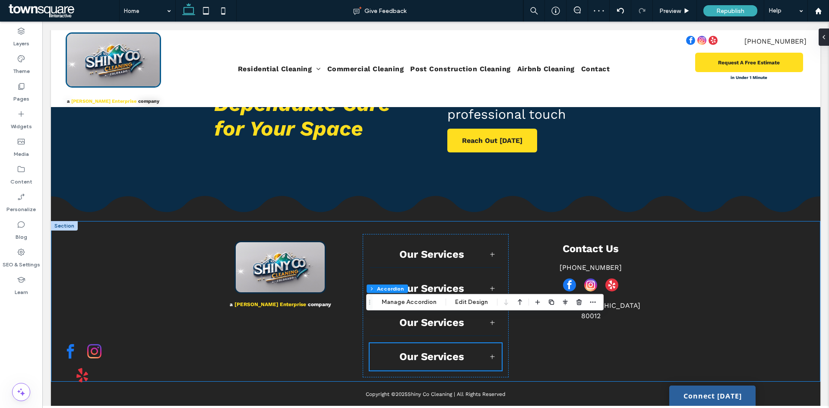
scroll to position [1457, 0]
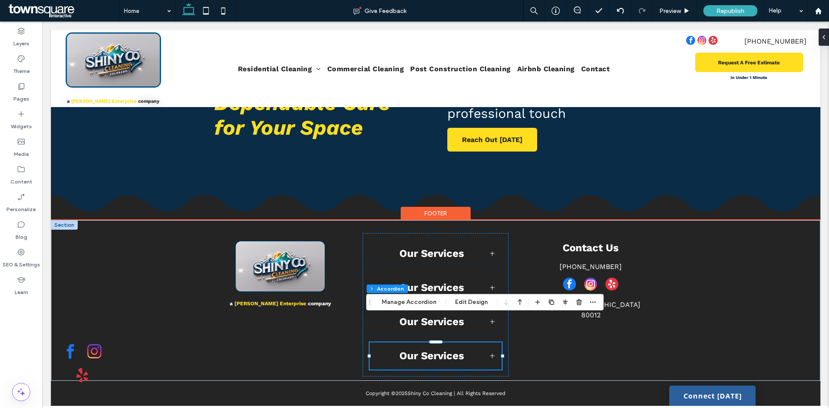
click at [468, 350] on span "Our Services" at bounding box center [432, 356] width 110 height 12
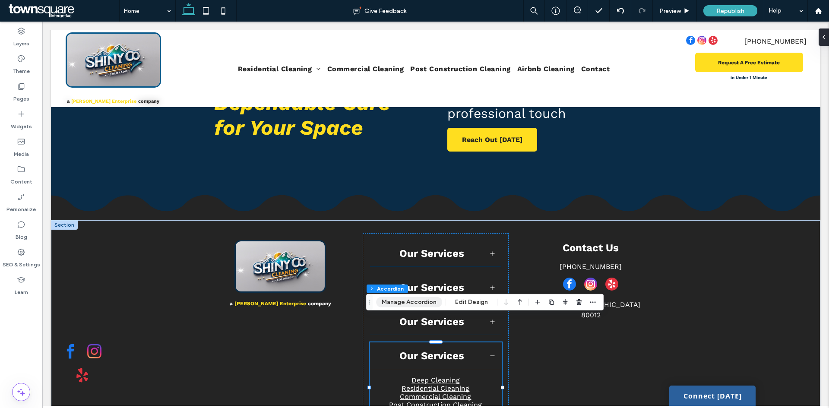
click at [424, 302] on button "Manage Accordion" at bounding box center [409, 302] width 66 height 10
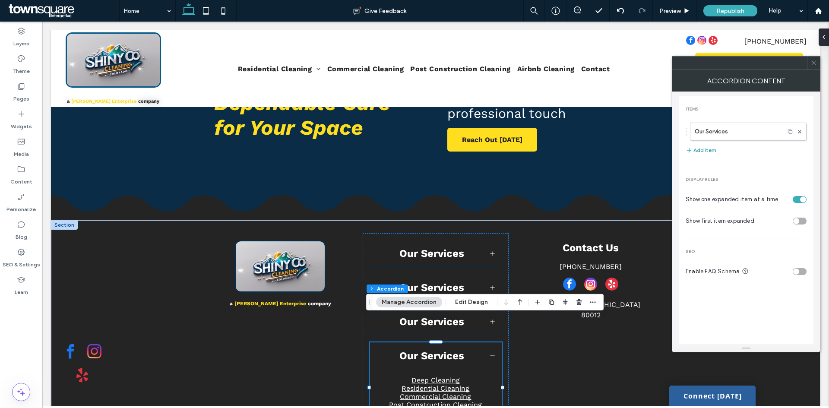
click at [698, 150] on button "Add Item" at bounding box center [701, 150] width 31 height 10
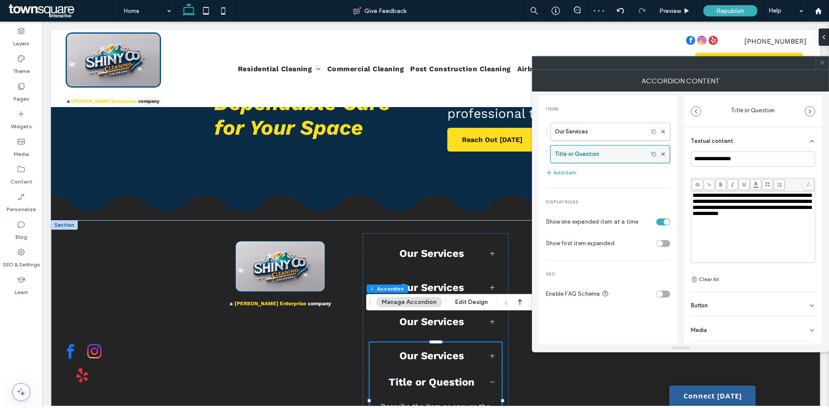
click at [666, 153] on div at bounding box center [663, 154] width 13 height 13
click at [612, 157] on label "Title or Question" at bounding box center [599, 154] width 89 height 17
click at [665, 154] on icon at bounding box center [663, 153] width 3 height 3
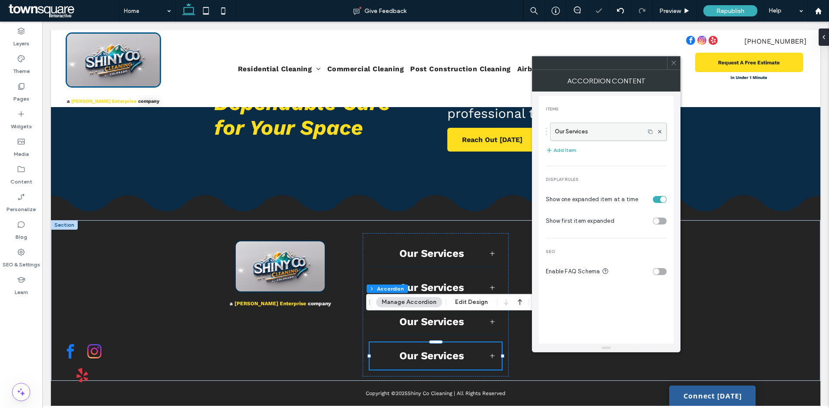
click at [620, 130] on label "Our Services" at bounding box center [598, 131] width 86 height 17
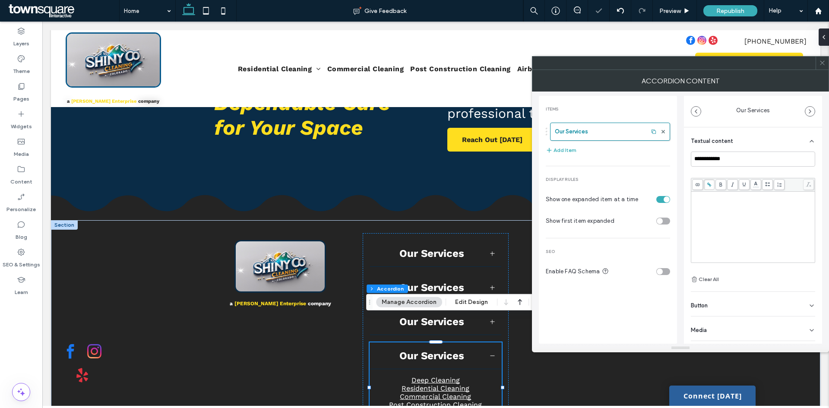
scroll to position [6, 0]
click at [666, 200] on div "toggle" at bounding box center [667, 200] width 6 height 6
click at [662, 200] on div "toggle" at bounding box center [660, 200] width 6 height 6
drag, startPoint x: 755, startPoint y: 158, endPoint x: 622, endPoint y: 173, distance: 133.5
click at [622, 173] on div "**********" at bounding box center [680, 218] width 283 height 252
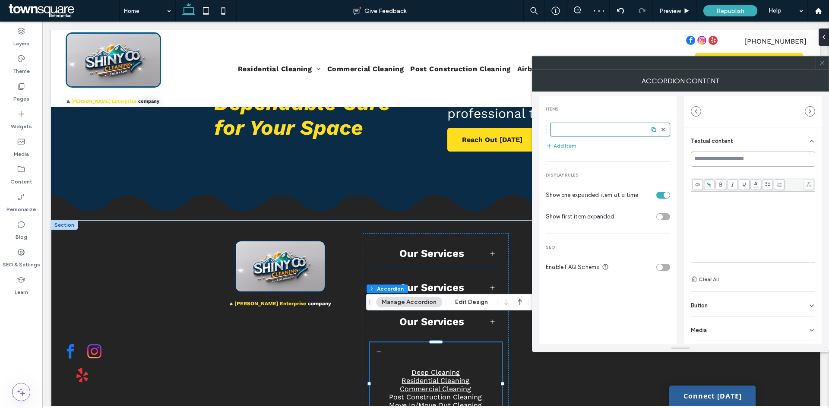
type input "*"
type input "****"
click at [603, 127] on label at bounding box center [599, 129] width 89 height 9
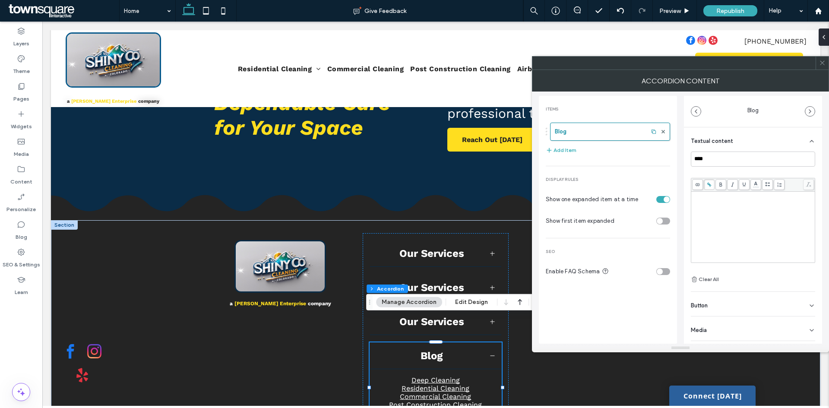
click at [826, 65] on div at bounding box center [822, 63] width 13 height 13
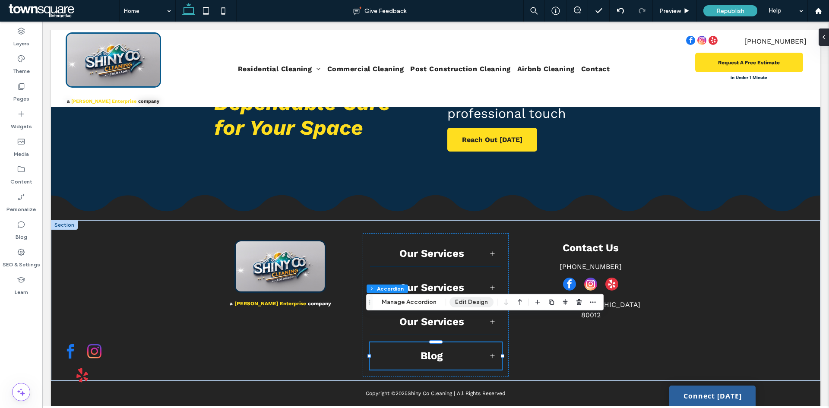
click at [467, 304] on button "Edit Design" at bounding box center [472, 302] width 44 height 10
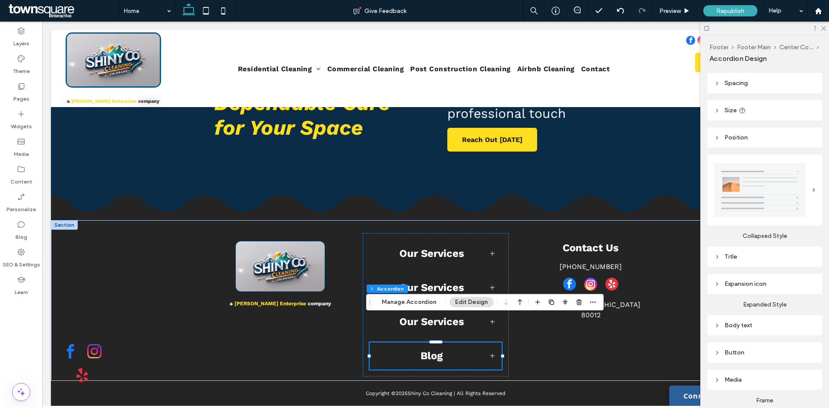
scroll to position [82, 0]
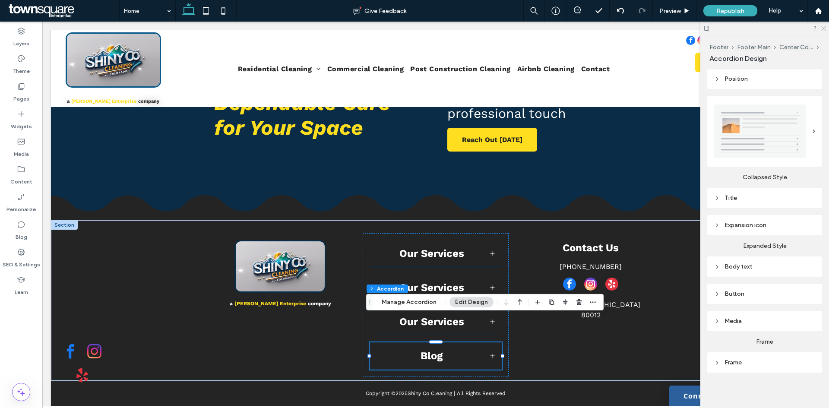
click at [822, 27] on use at bounding box center [823, 28] width 5 height 5
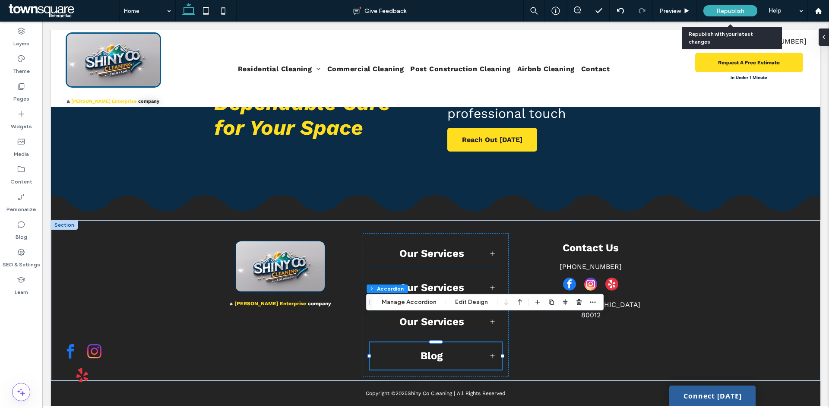
click at [737, 14] on span "Republish" at bounding box center [731, 10] width 28 height 7
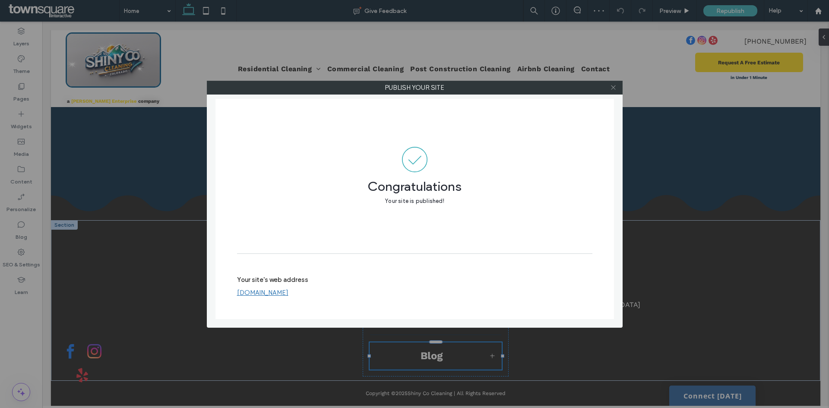
click at [613, 87] on use at bounding box center [613, 88] width 4 height 4
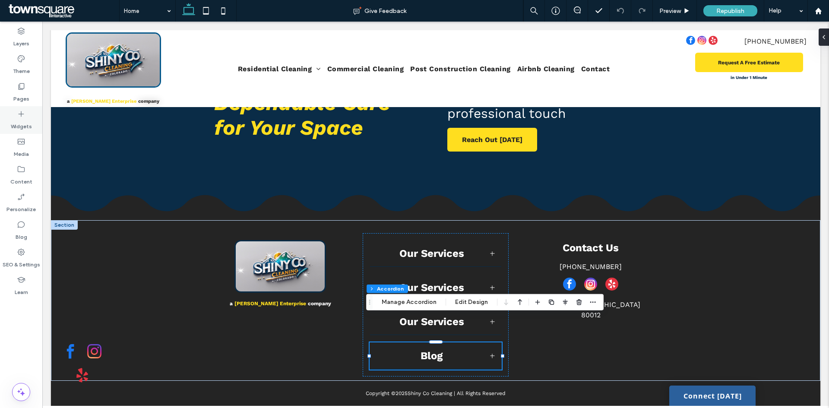
click at [26, 115] on div "Widgets" at bounding box center [21, 120] width 42 height 28
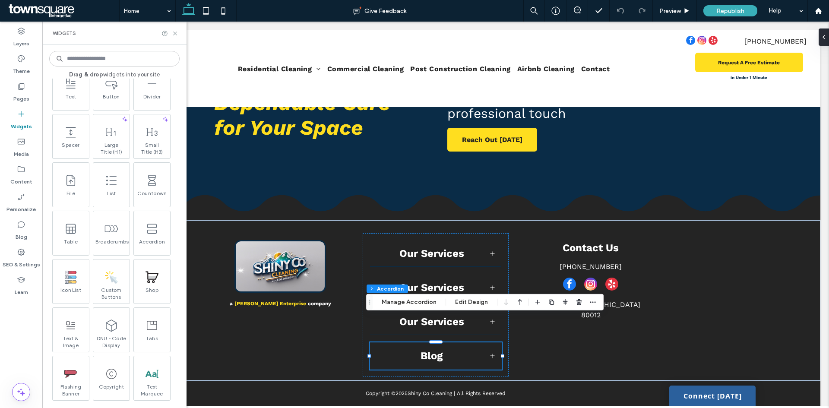
scroll to position [518, 0]
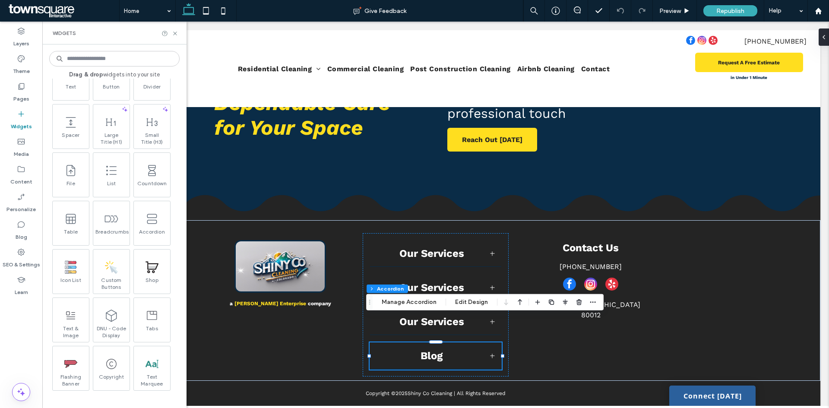
click at [91, 60] on input at bounding box center [114, 59] width 130 height 16
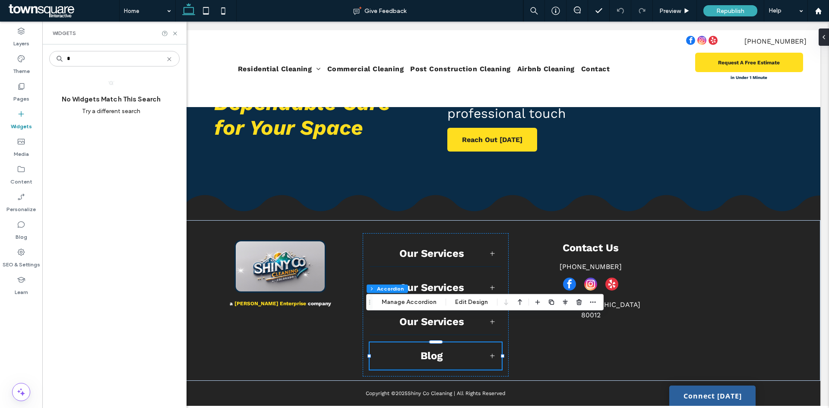
type input "*"
type input "******"
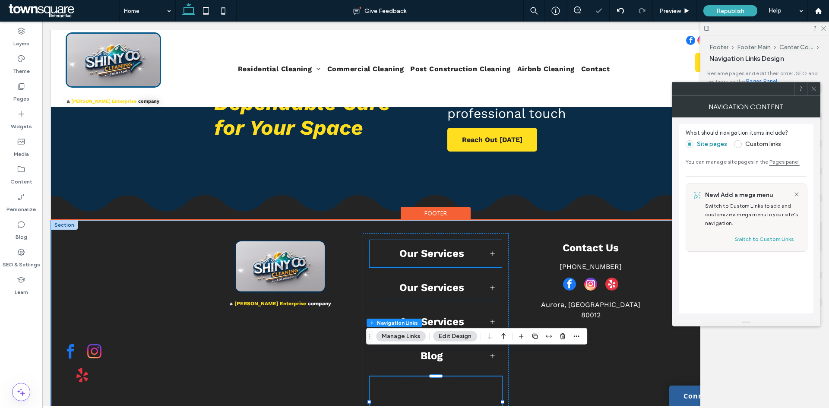
click at [431, 241] on div "Our Services" at bounding box center [435, 254] width 131 height 26
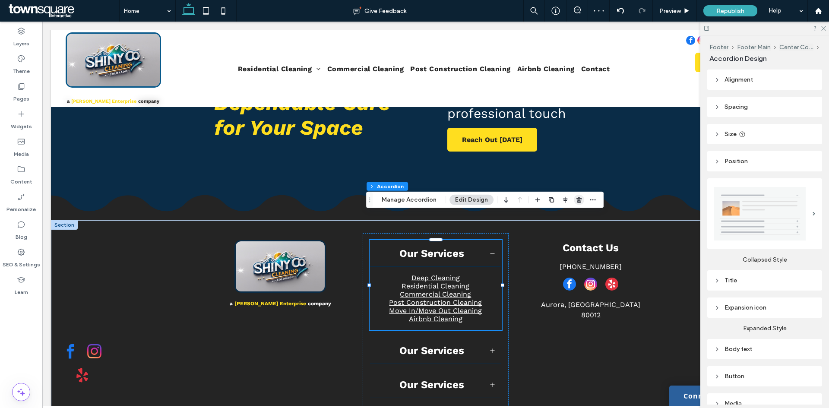
click at [577, 199] on use "button" at bounding box center [579, 200] width 5 height 6
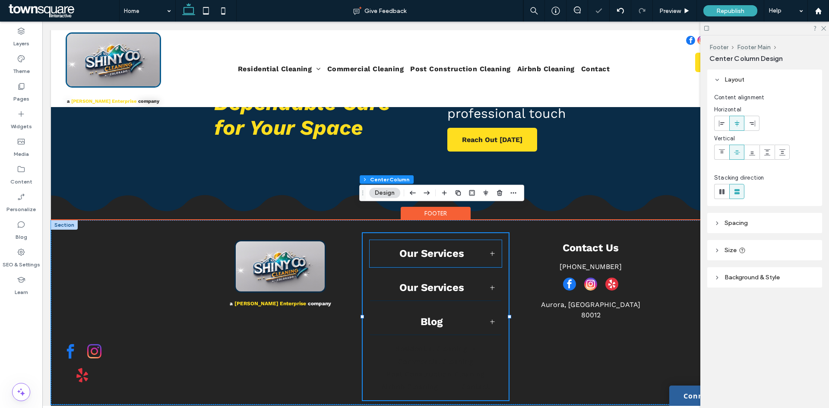
click at [460, 241] on div "Our Services" at bounding box center [435, 254] width 131 height 26
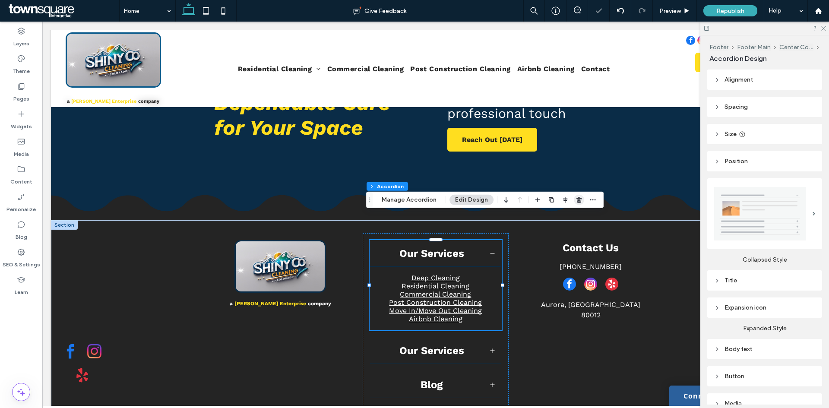
click at [576, 200] on icon "button" at bounding box center [579, 200] width 7 height 7
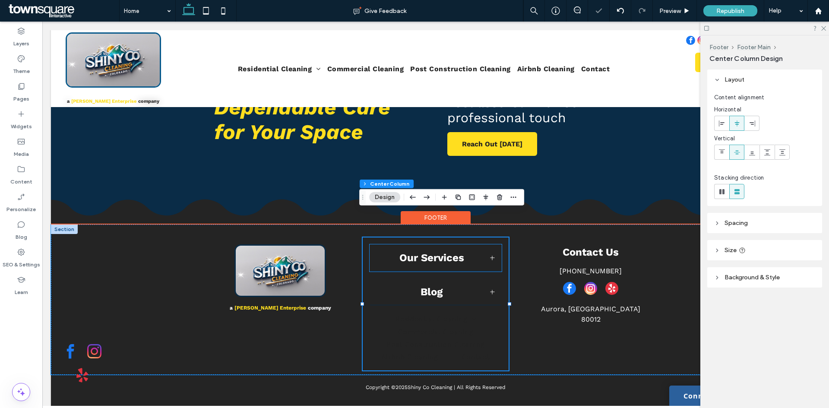
click at [467, 252] on span "Our Services" at bounding box center [432, 258] width 110 height 12
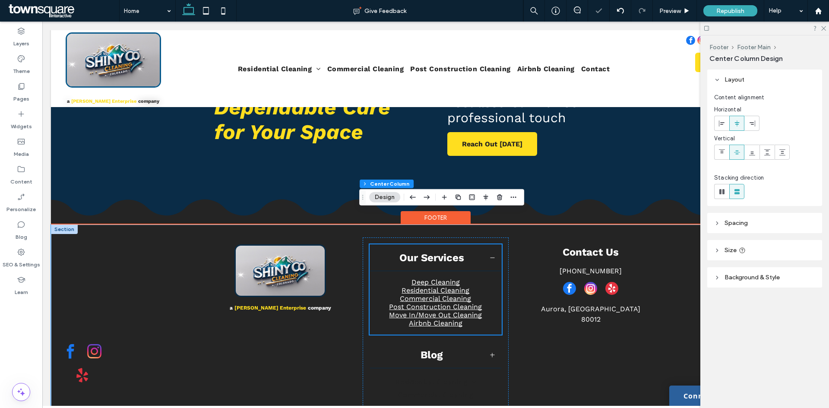
scroll to position [1457, 0]
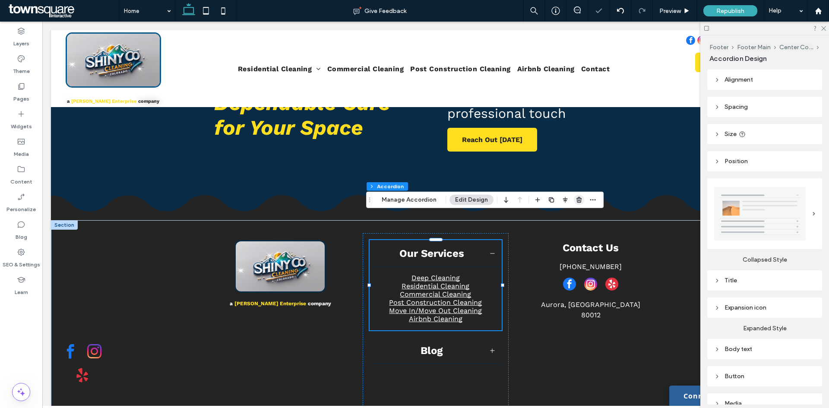
click at [579, 202] on use "button" at bounding box center [579, 200] width 5 height 6
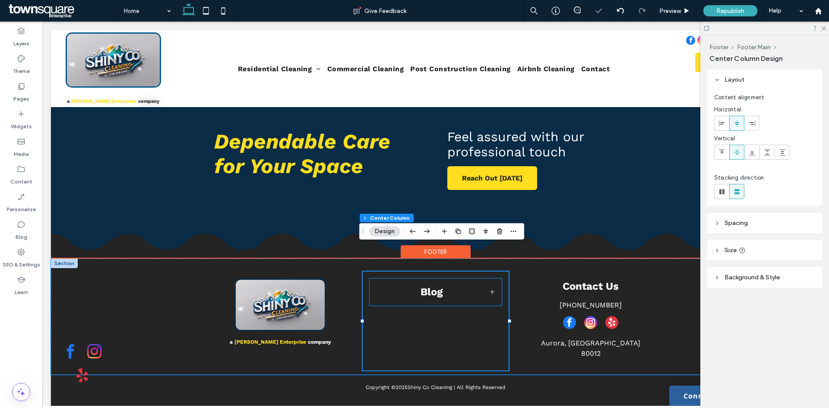
click at [450, 286] on span "Blog" at bounding box center [432, 292] width 110 height 12
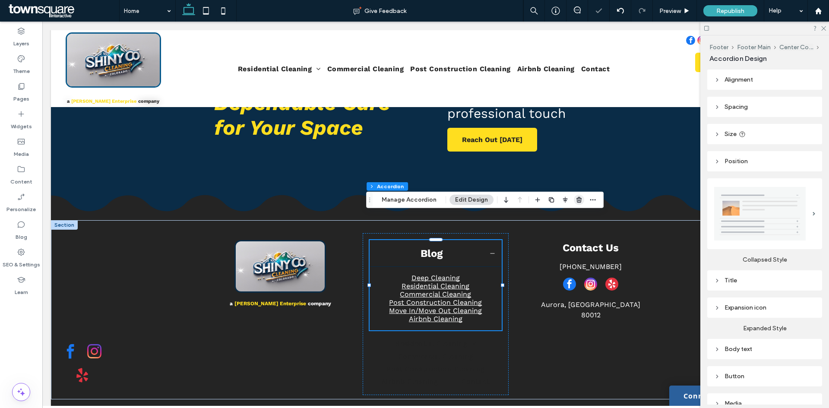
click at [578, 199] on use "button" at bounding box center [579, 200] width 5 height 6
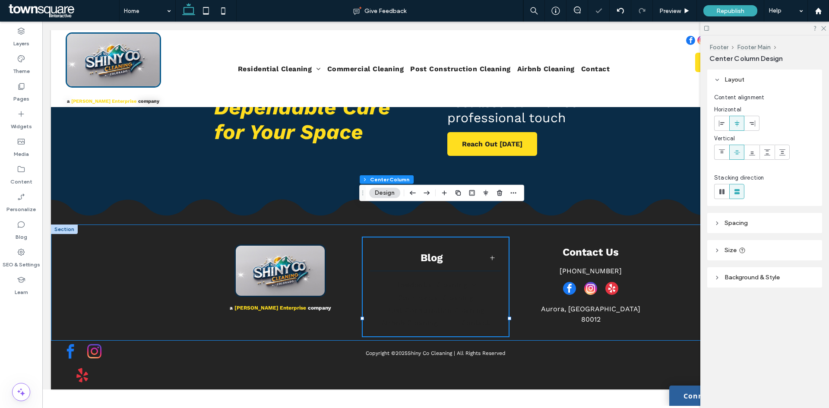
scroll to position [1414, 0]
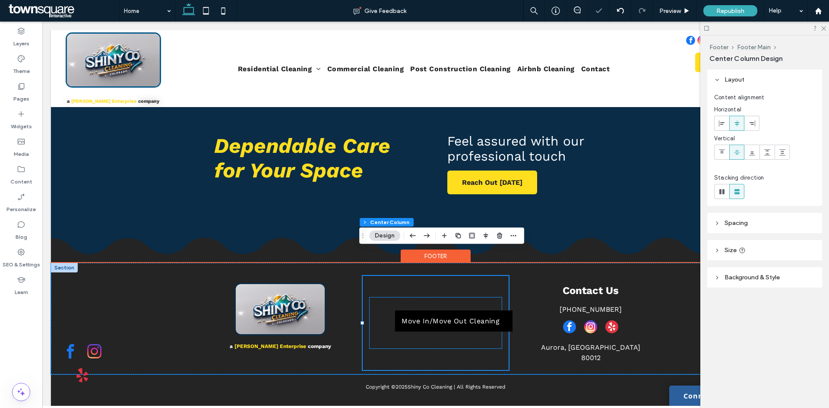
click at [404, 317] on span "Move In/Move Out Cleaning" at bounding box center [451, 321] width 98 height 8
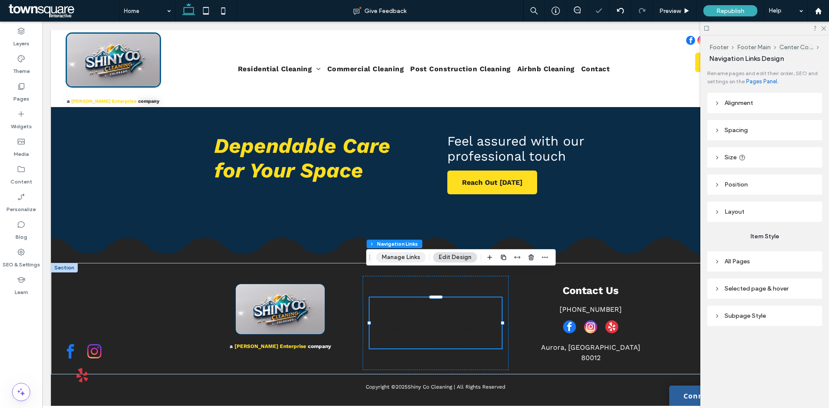
click at [404, 256] on button "Manage Links" at bounding box center [401, 257] width 50 height 10
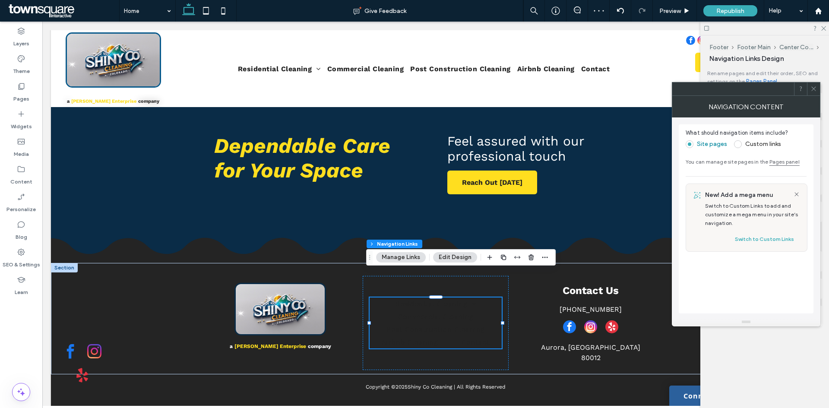
click at [737, 147] on span at bounding box center [738, 144] width 8 height 8
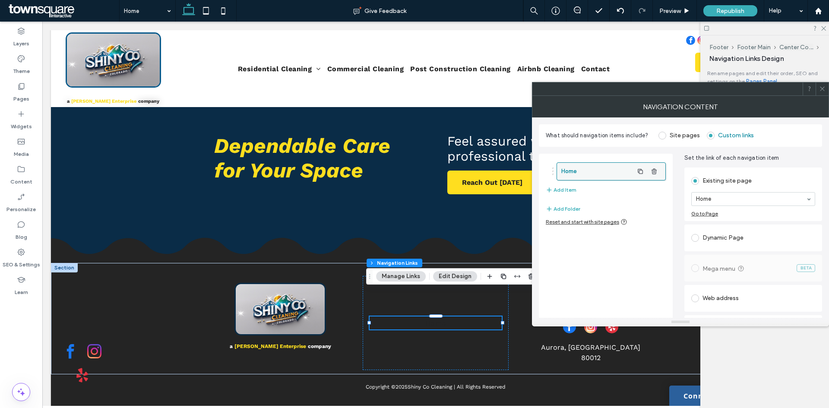
click at [607, 175] on label "Home" at bounding box center [597, 171] width 72 height 17
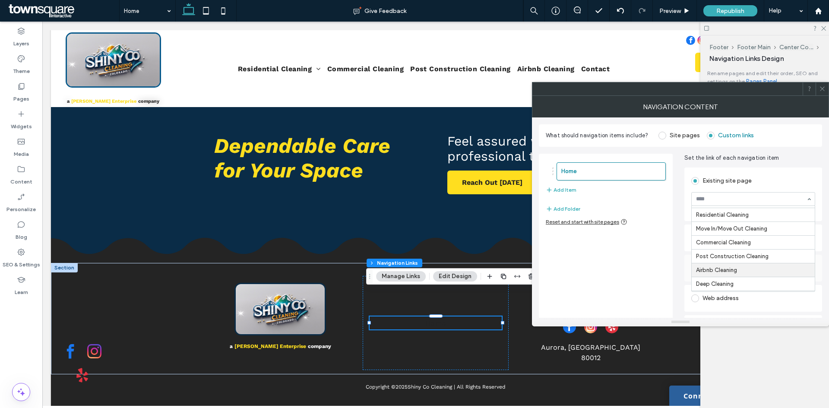
scroll to position [0, 0]
click at [806, 200] on div "Home Residential Cleaning Move In/Move Out Cleaning Commercial Cleaning Post Co…" at bounding box center [753, 199] width 124 height 14
click at [559, 190] on button "Add Item" at bounding box center [561, 190] width 31 height 10
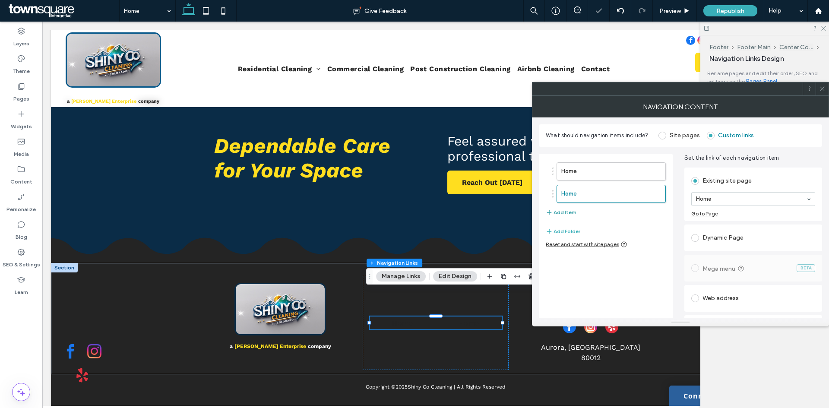
click at [567, 214] on button "Add Item" at bounding box center [561, 212] width 31 height 10
click at [568, 236] on button "Add Item" at bounding box center [561, 235] width 31 height 10
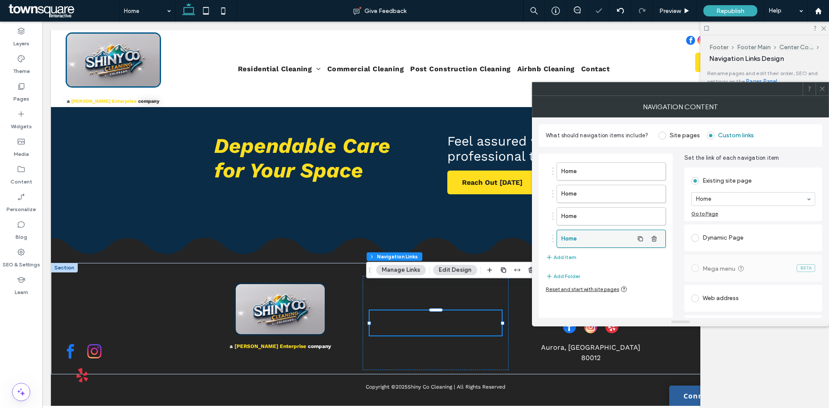
click at [581, 237] on label "Home" at bounding box center [597, 238] width 72 height 17
click at [762, 194] on div at bounding box center [753, 199] width 123 height 13
click at [776, 183] on div "Existing site page" at bounding box center [753, 181] width 124 height 14
click at [722, 242] on div "Dynamic Page" at bounding box center [753, 238] width 124 height 14
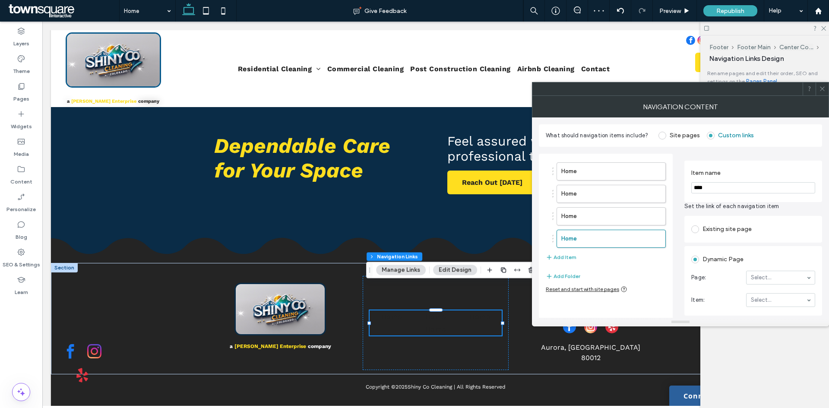
click at [721, 230] on div "Existing site page" at bounding box center [753, 229] width 124 height 14
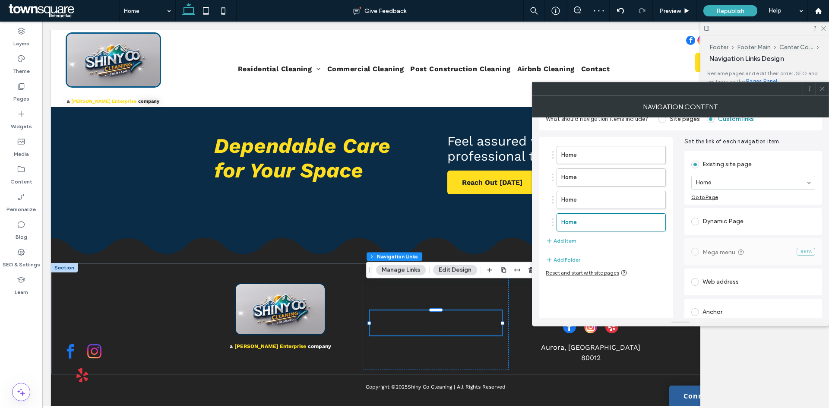
scroll to position [24, 0]
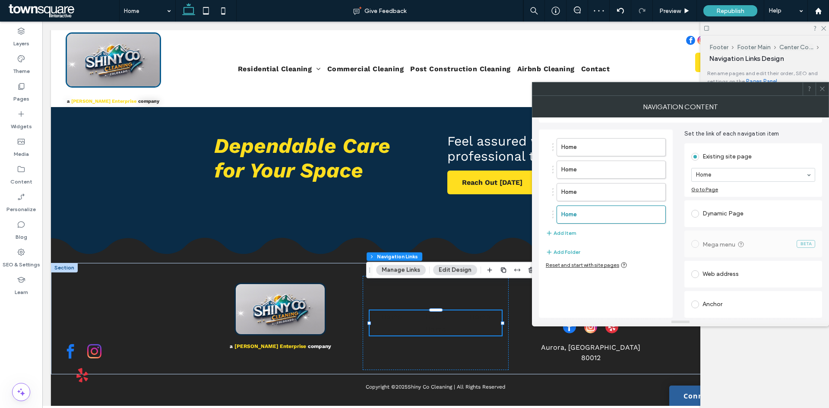
click at [716, 272] on div "Web address" at bounding box center [753, 274] width 124 height 14
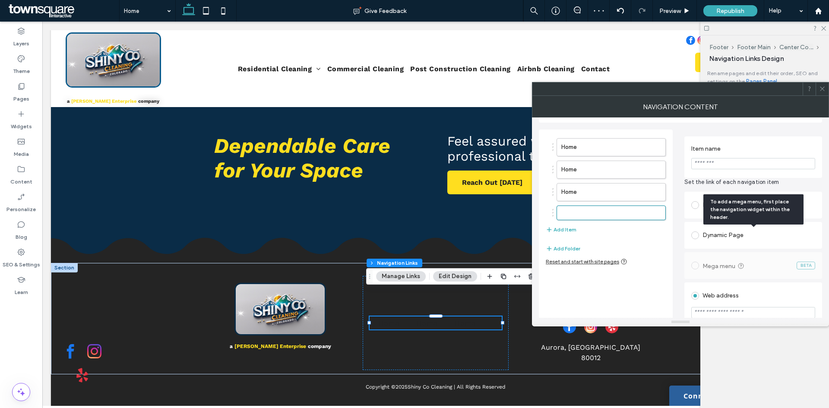
scroll to position [113, 0]
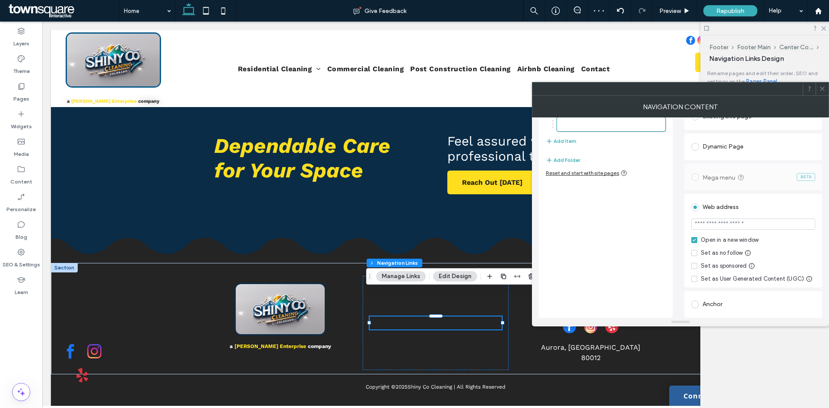
click at [720, 210] on div "Web address" at bounding box center [753, 207] width 124 height 14
click at [713, 300] on div "Anchor" at bounding box center [753, 305] width 124 height 14
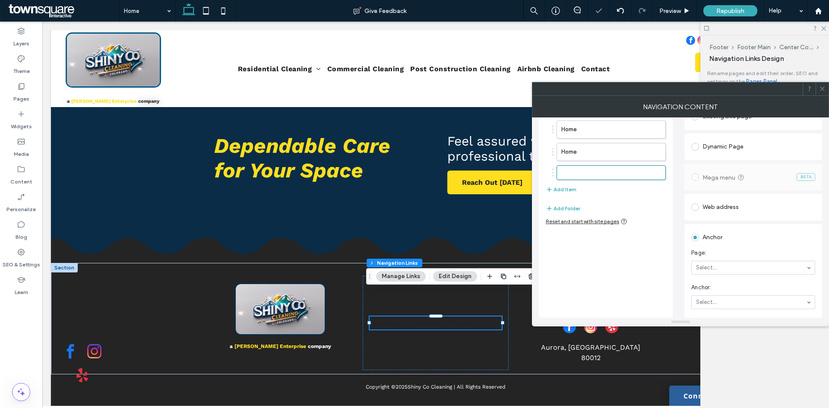
scroll to position [64, 0]
click at [721, 237] on div "Anchor" at bounding box center [753, 238] width 124 height 14
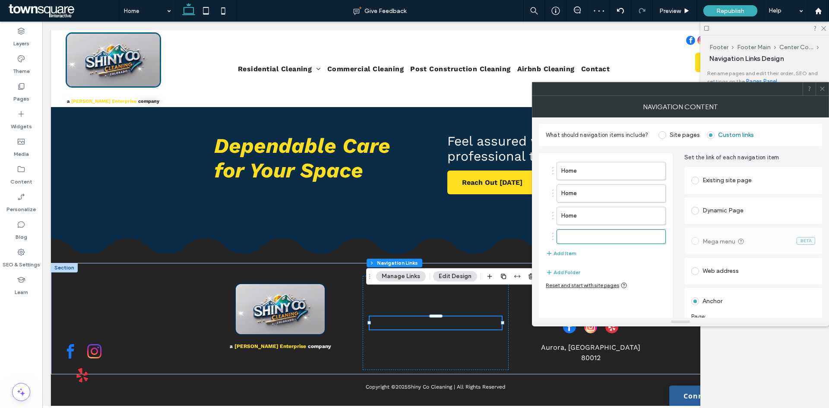
scroll to position [0, 0]
click at [699, 177] on label at bounding box center [696, 181] width 11 height 8
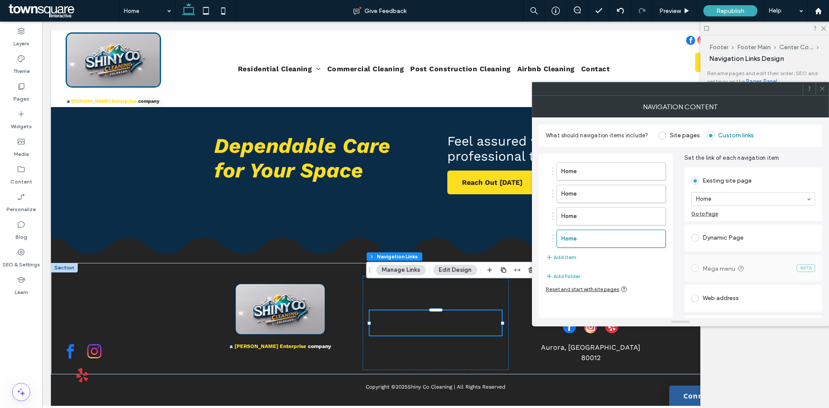
click at [819, 90] on div at bounding box center [822, 88] width 13 height 13
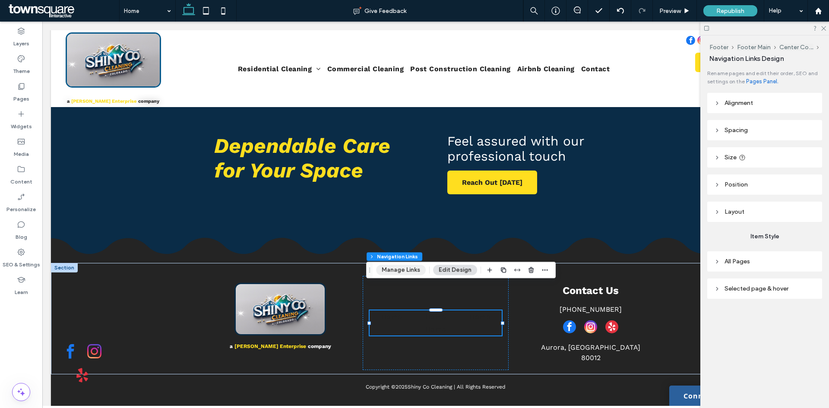
click at [412, 270] on button "Manage Links" at bounding box center [401, 270] width 50 height 10
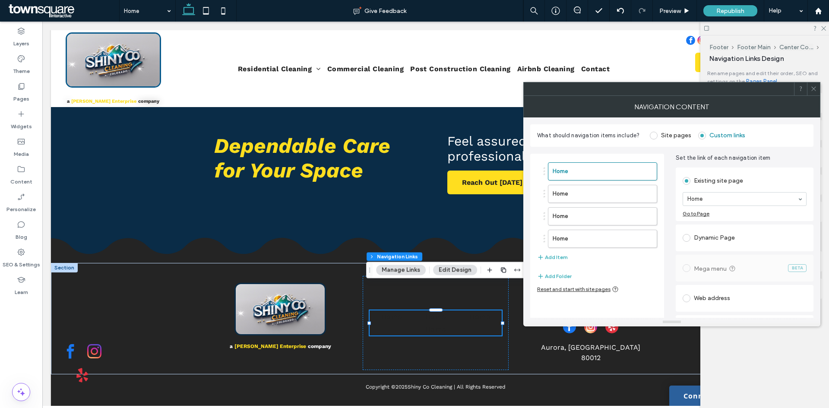
click at [809, 94] on div at bounding box center [813, 88] width 13 height 13
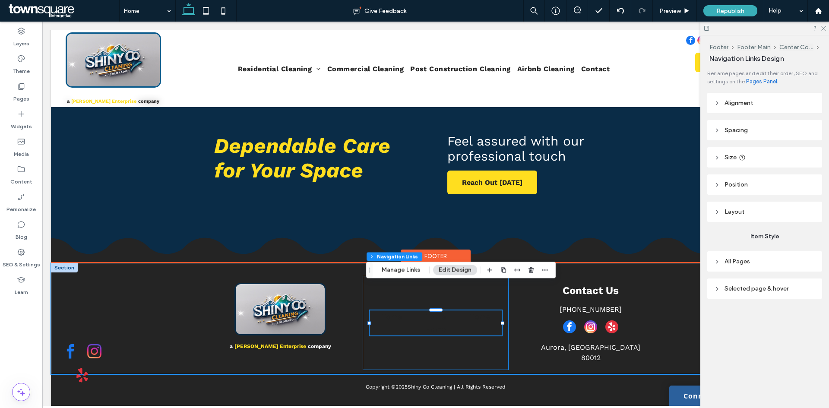
click at [471, 276] on div "Home Home Home Home" at bounding box center [436, 323] width 146 height 94
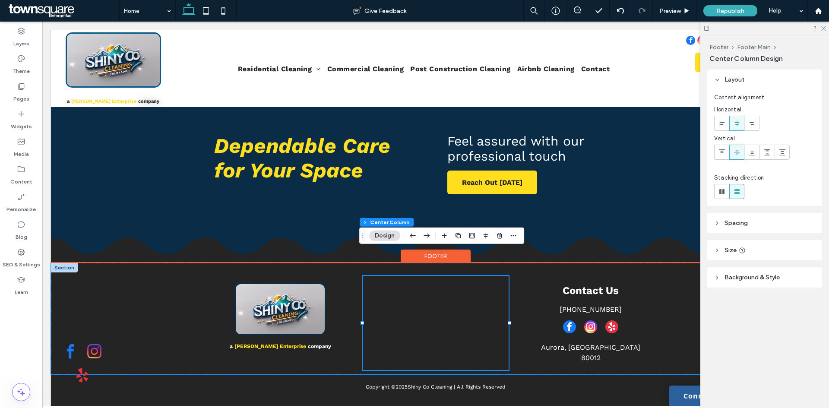
click at [452, 276] on div "Home Home Home Home" at bounding box center [436, 323] width 146 height 94
click at [448, 279] on div "Home Home Home Home" at bounding box center [436, 323] width 146 height 94
click at [454, 311] on ul "Home Home Home Home" at bounding box center [436, 323] width 132 height 25
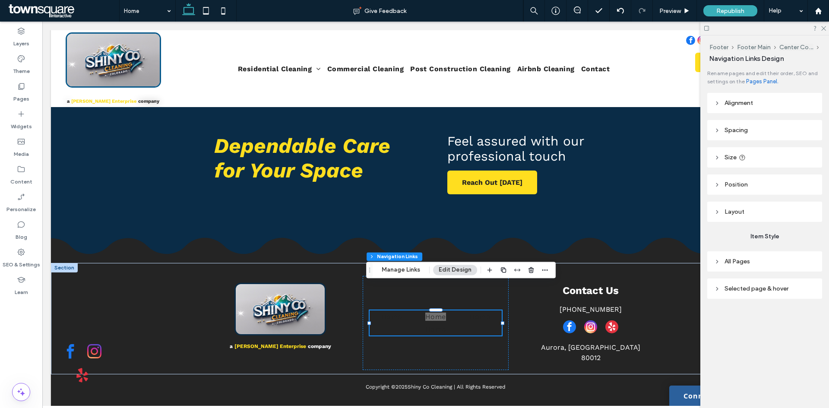
click at [746, 101] on span "Alignment" at bounding box center [739, 102] width 29 height 7
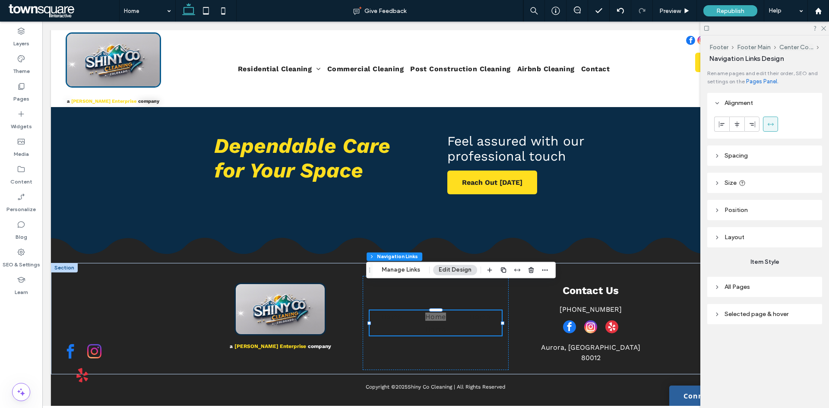
click at [746, 101] on span "Alignment" at bounding box center [739, 102] width 29 height 7
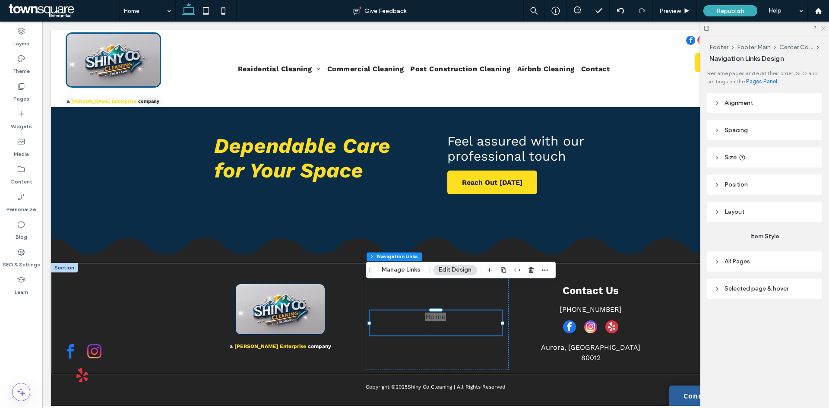
drag, startPoint x: 822, startPoint y: 26, endPoint x: 711, endPoint y: 42, distance: 112.5
click at [822, 26] on icon at bounding box center [824, 28] width 6 height 6
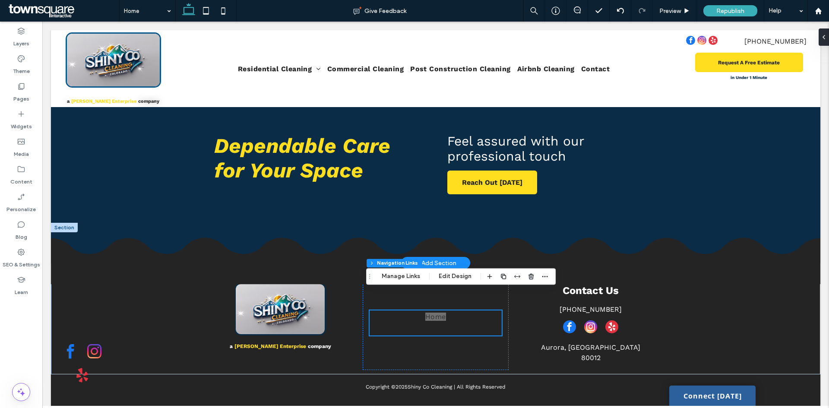
scroll to position [1408, 0]
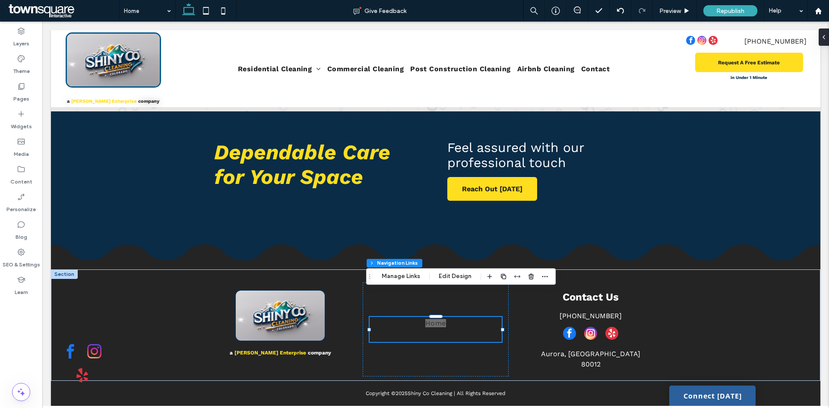
click at [440, 283] on div "Footer Footer Main Center Column Navigation Links Manage Links Edit Design" at bounding box center [461, 276] width 190 height 16
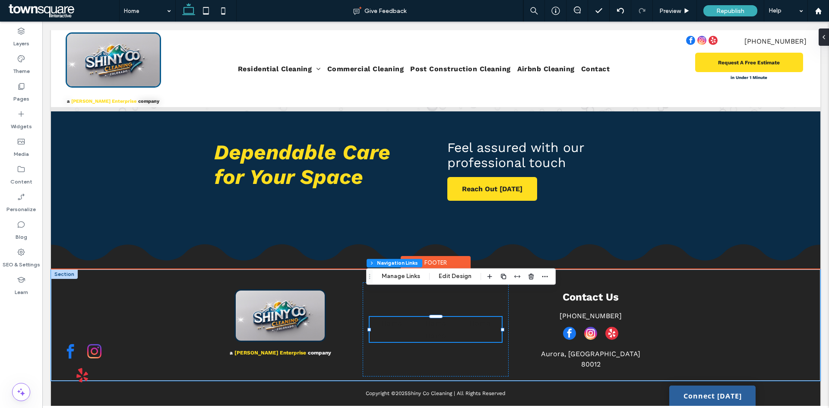
click at [455, 343] on div at bounding box center [436, 343] width 133 height 0
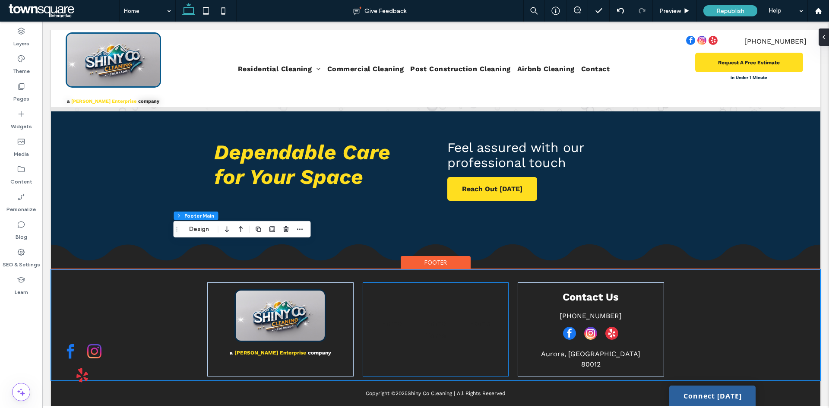
click at [443, 282] on div "Home Home Home Home" at bounding box center [436, 329] width 146 height 94
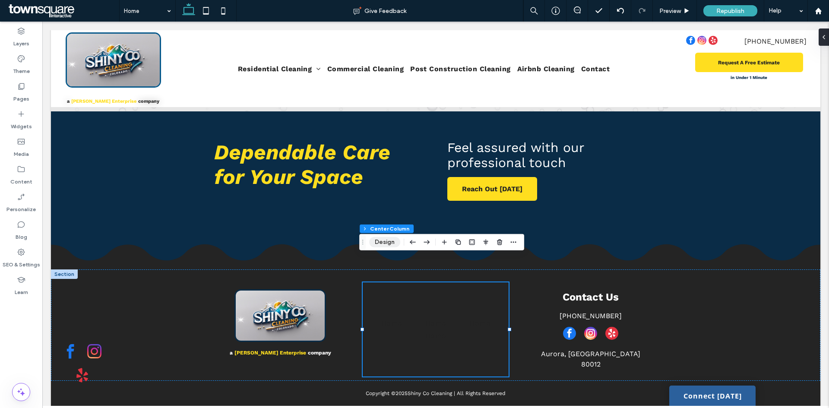
click at [393, 245] on button "Design" at bounding box center [384, 242] width 31 height 10
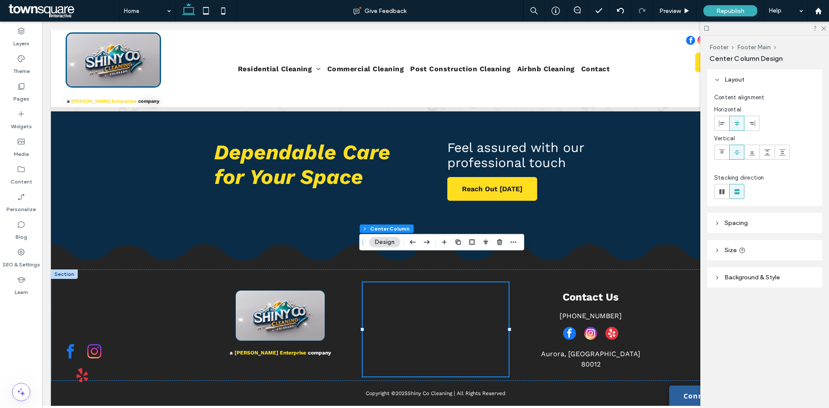
click at [760, 273] on header "Background & Style" at bounding box center [764, 277] width 115 height 20
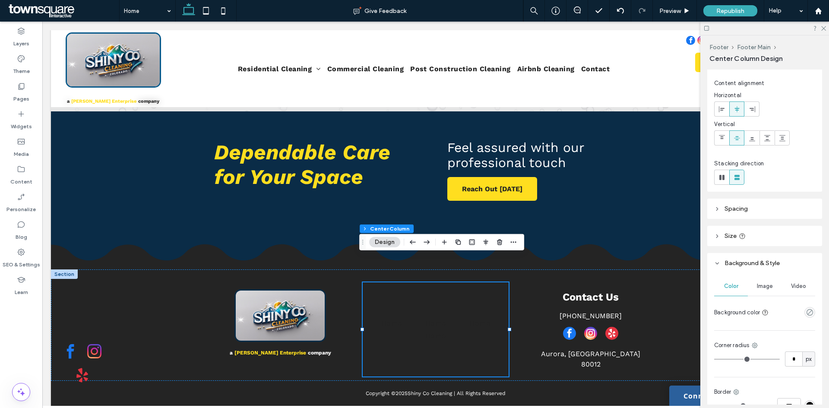
scroll to position [0, 0]
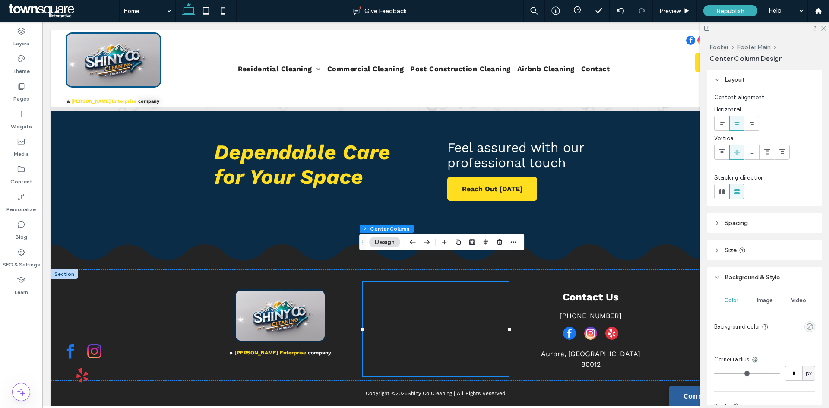
click at [745, 230] on header "Spacing" at bounding box center [764, 223] width 115 height 20
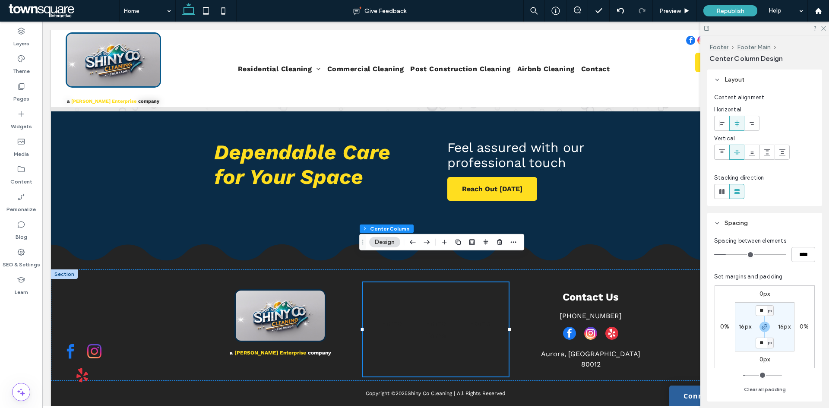
click at [749, 227] on header "Spacing" at bounding box center [764, 223] width 115 height 20
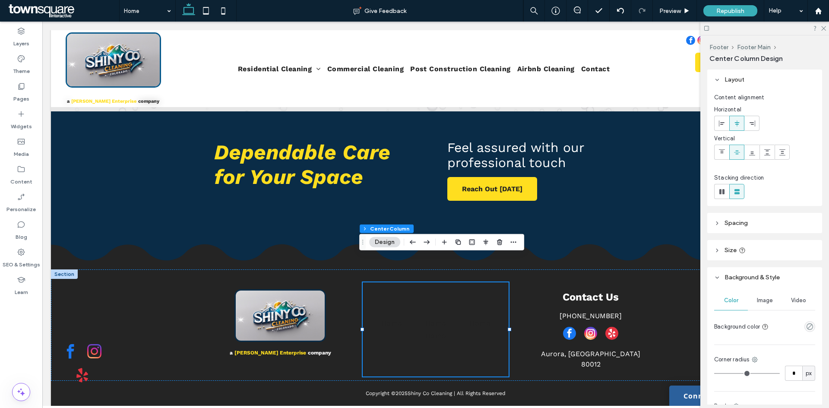
click at [752, 253] on header "Size" at bounding box center [764, 250] width 115 height 20
click at [760, 253] on header "Size" at bounding box center [764, 250] width 115 height 20
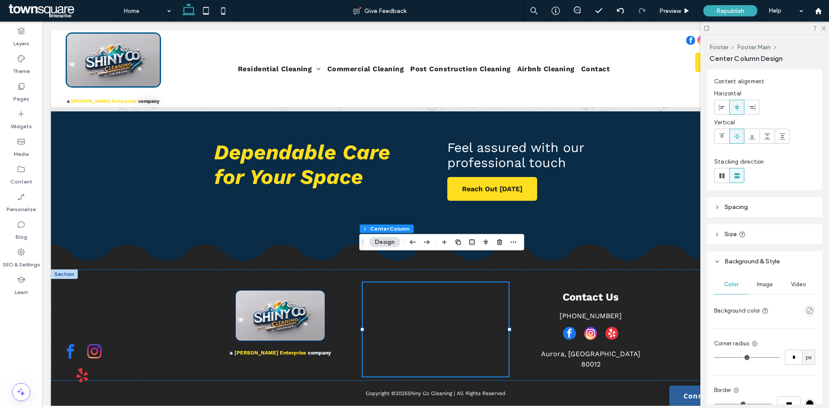
scroll to position [43, 0]
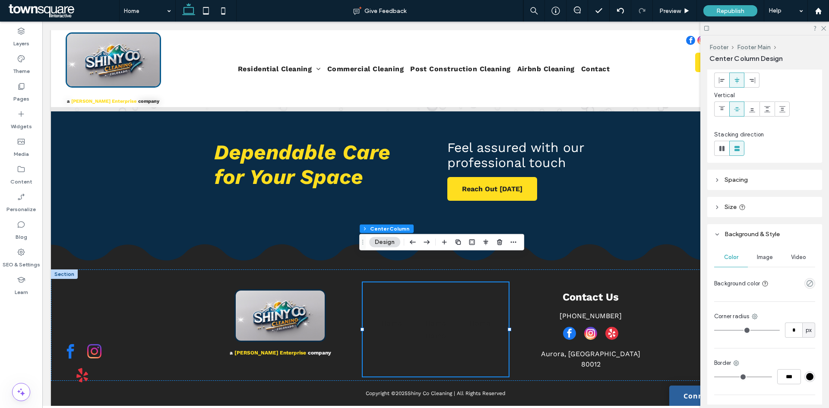
click at [752, 239] on header "Background & Style" at bounding box center [764, 234] width 115 height 20
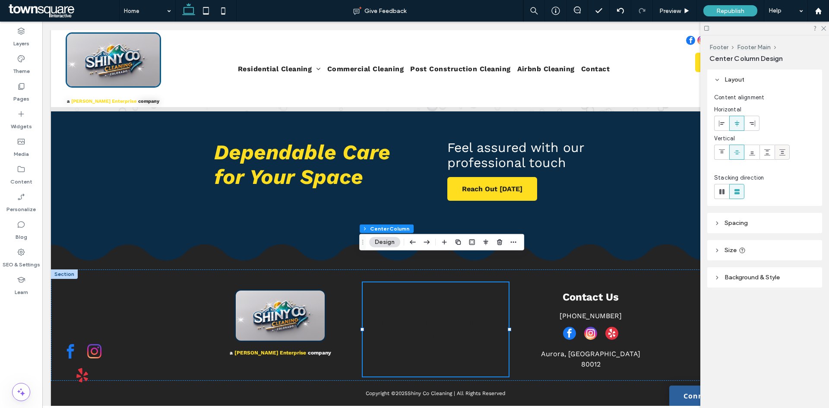
scroll to position [0, 0]
click at [826, 30] on div at bounding box center [765, 28] width 129 height 13
drag, startPoint x: 824, startPoint y: 30, endPoint x: 753, endPoint y: 4, distance: 75.6
click at [824, 30] on icon at bounding box center [824, 28] width 6 height 6
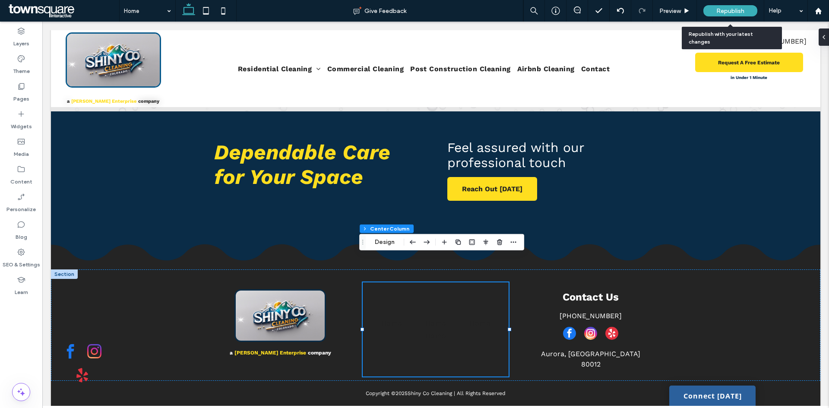
click at [734, 8] on span "Republish" at bounding box center [731, 10] width 28 height 7
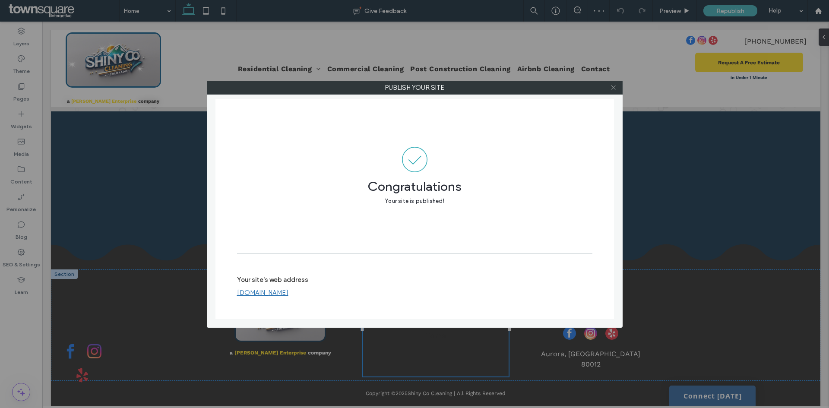
click at [612, 89] on use at bounding box center [613, 88] width 4 height 4
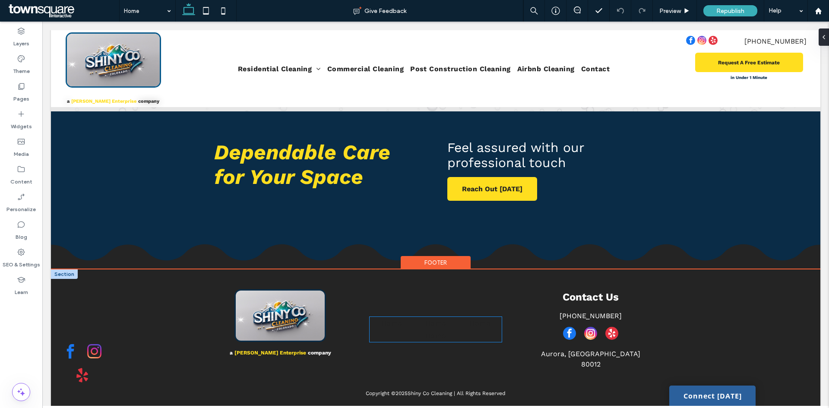
click at [444, 317] on link "Home" at bounding box center [436, 323] width 34 height 13
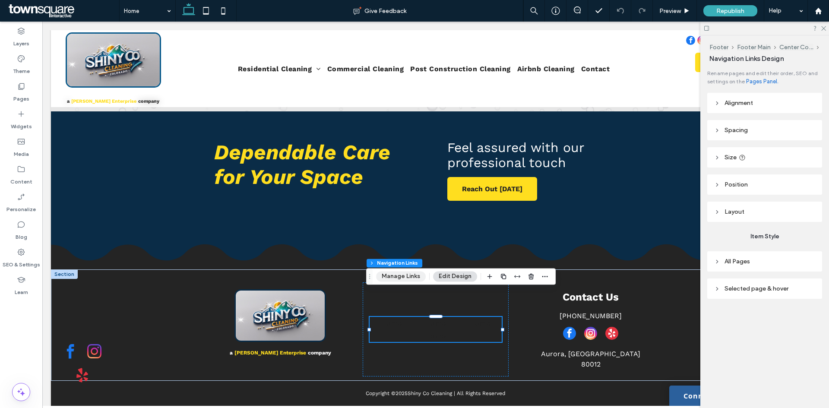
click at [396, 279] on button "Manage Links" at bounding box center [401, 276] width 50 height 10
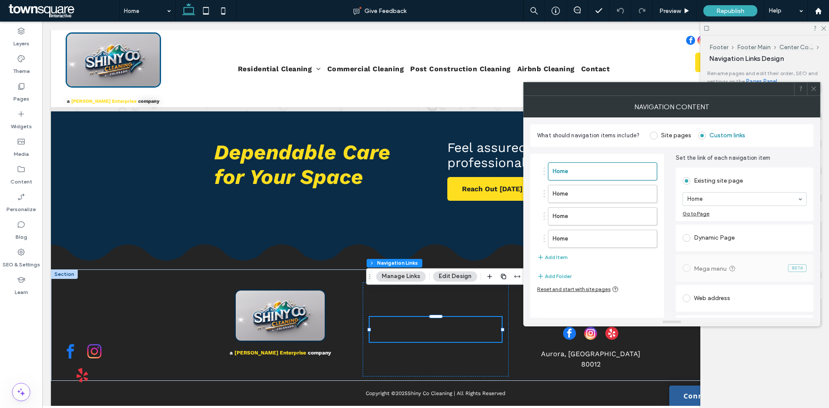
click at [809, 90] on div at bounding box center [813, 88] width 13 height 13
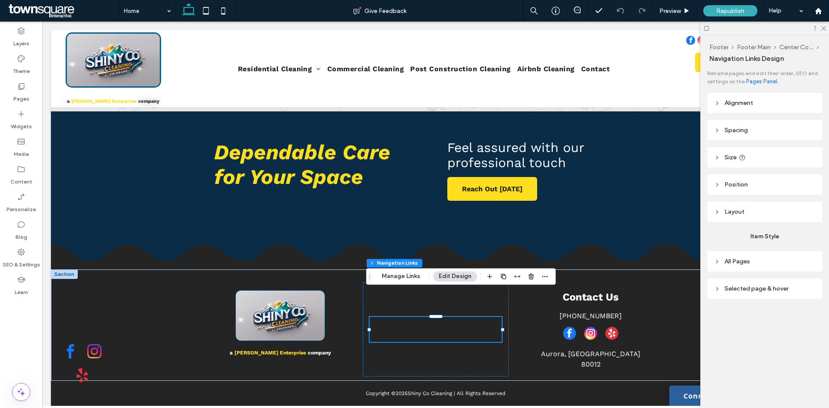
click at [467, 279] on button "Edit Design" at bounding box center [455, 276] width 44 height 10
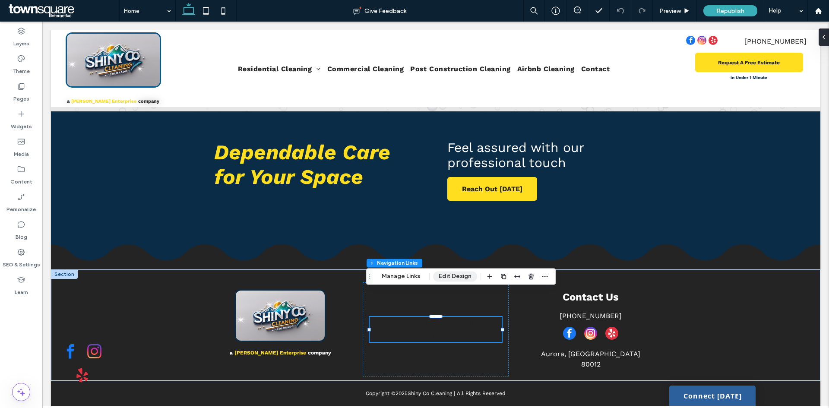
click at [456, 279] on button "Edit Design" at bounding box center [455, 276] width 44 height 10
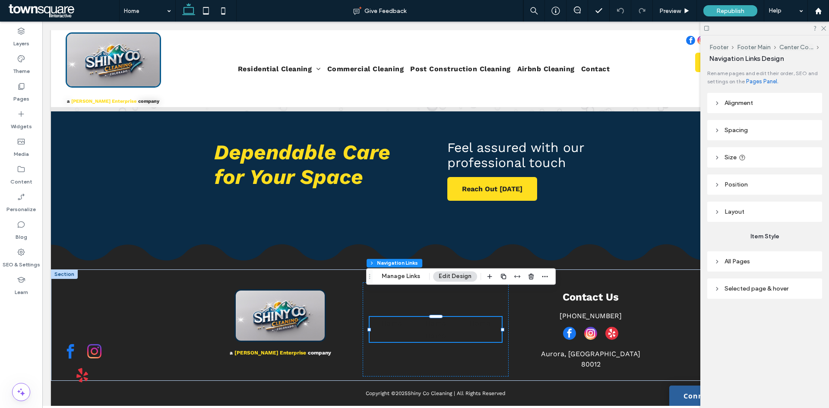
click at [755, 106] on header "Alignment" at bounding box center [764, 103] width 115 height 20
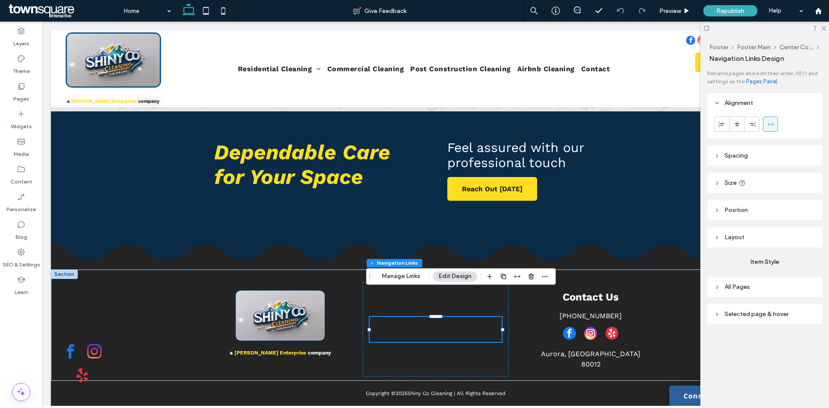
click at [756, 103] on header "Alignment" at bounding box center [764, 103] width 115 height 20
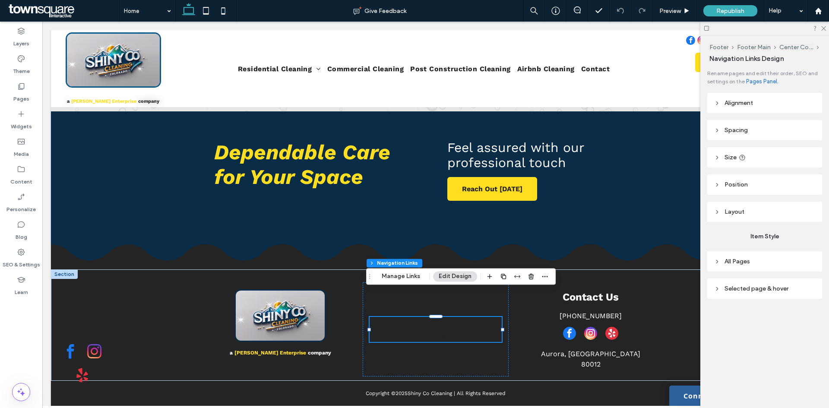
click at [743, 130] on span "Spacing" at bounding box center [736, 130] width 23 height 7
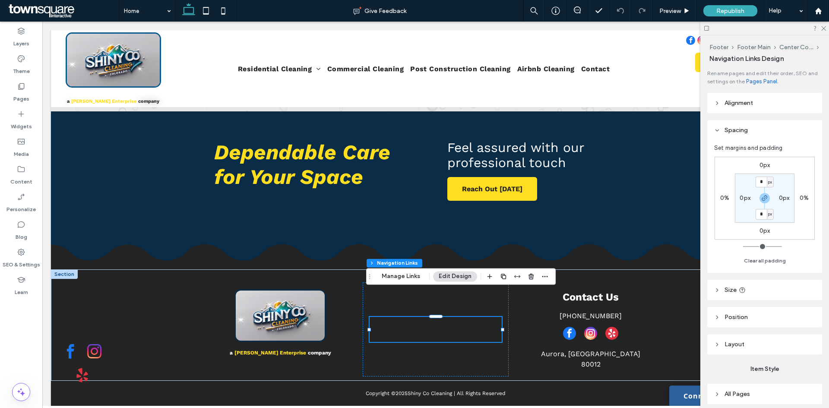
click at [748, 132] on header "Spacing" at bounding box center [764, 130] width 115 height 20
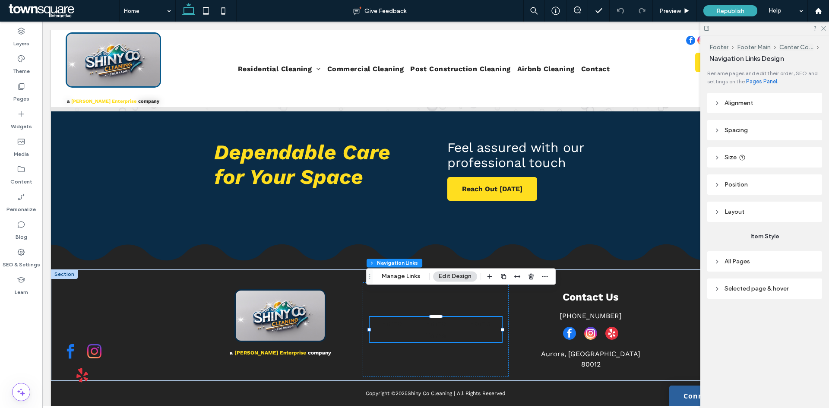
click at [762, 154] on header "Size" at bounding box center [764, 157] width 115 height 20
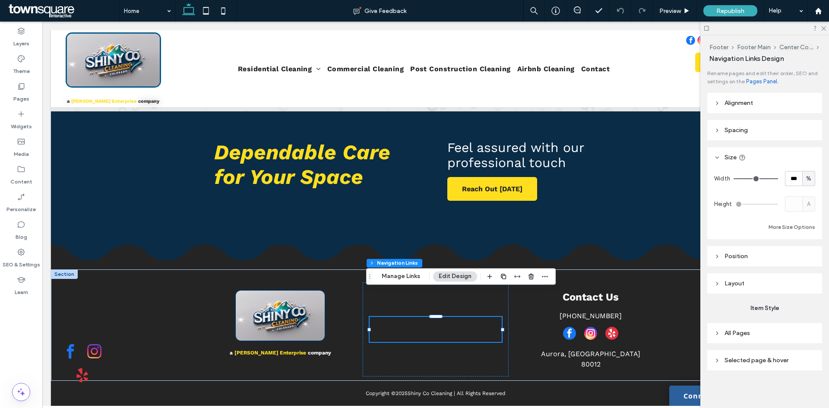
click at [762, 154] on header "Size" at bounding box center [764, 157] width 115 height 20
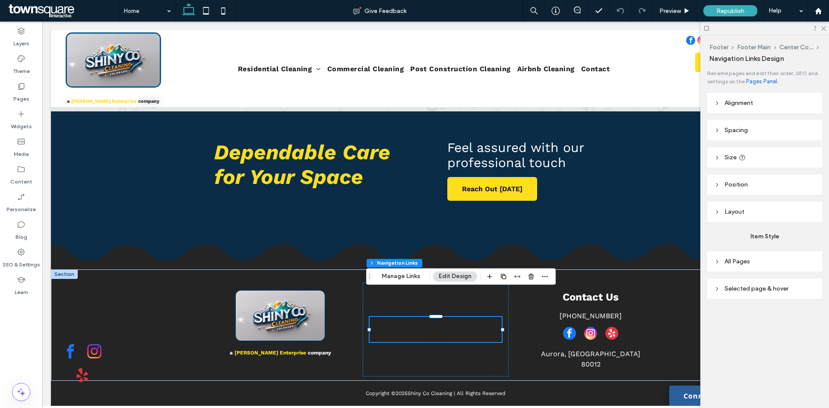
click at [760, 186] on header "Position" at bounding box center [764, 184] width 115 height 20
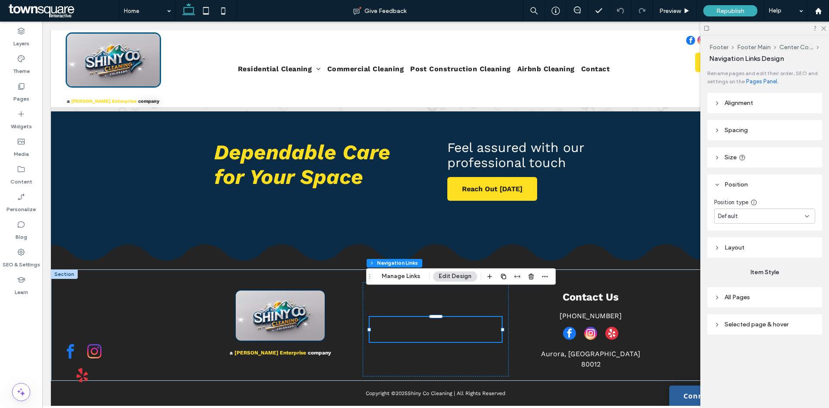
click at [760, 186] on header "Position" at bounding box center [764, 184] width 115 height 20
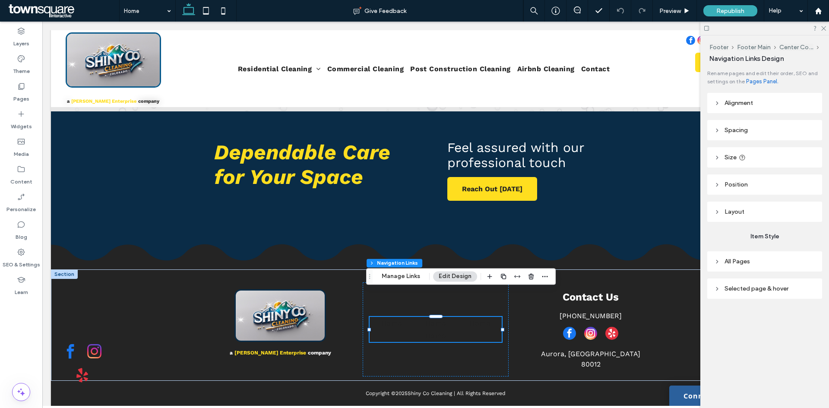
click at [764, 288] on span "Selected page & hover" at bounding box center [757, 288] width 64 height 7
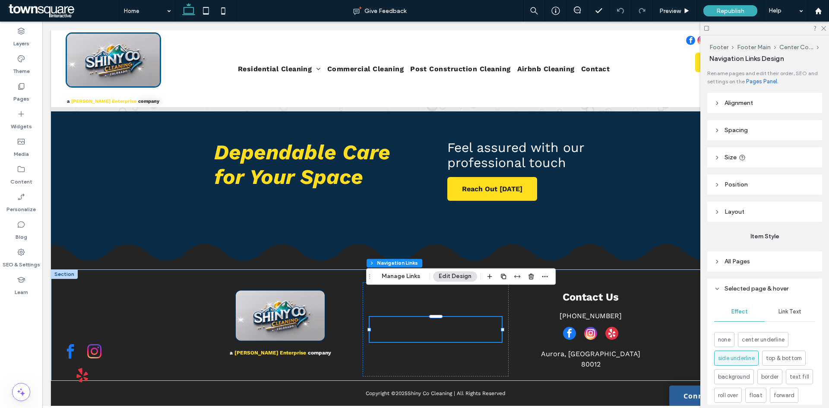
click at [784, 307] on div "Link Text" at bounding box center [790, 311] width 51 height 19
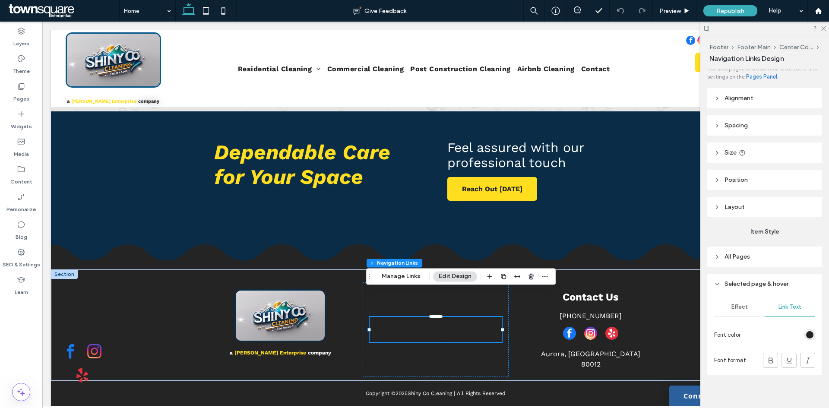
scroll to position [10, 0]
click at [806, 328] on div "rgb(36, 36, 36)" at bounding box center [809, 330] width 7 height 7
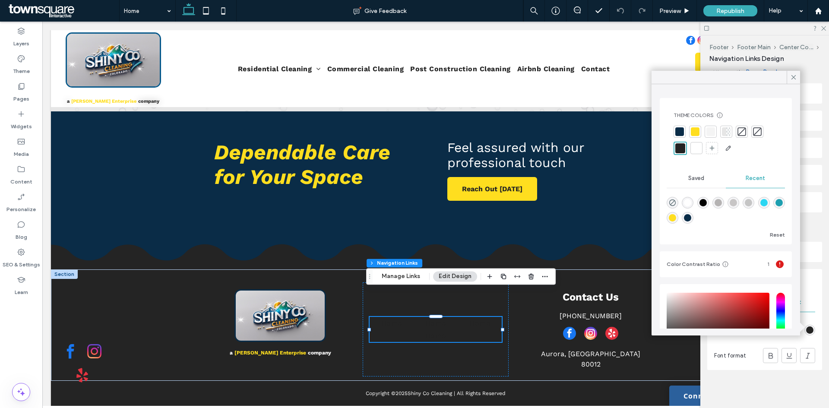
click at [698, 152] on div at bounding box center [696, 148] width 9 height 9
click at [796, 74] on icon at bounding box center [794, 77] width 8 height 8
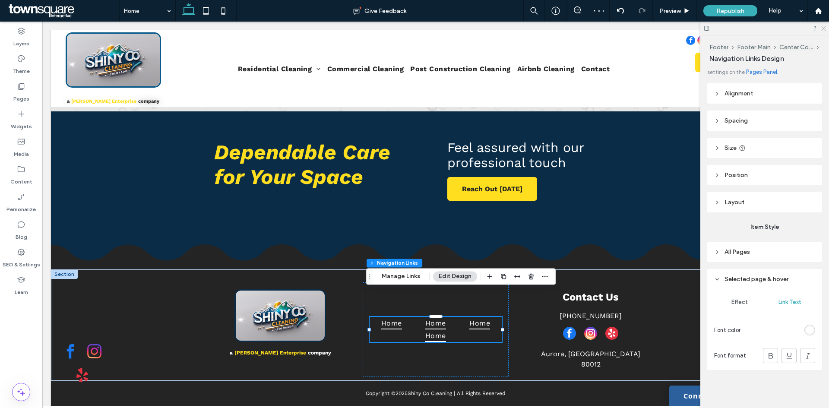
click at [824, 28] on use at bounding box center [823, 28] width 5 height 5
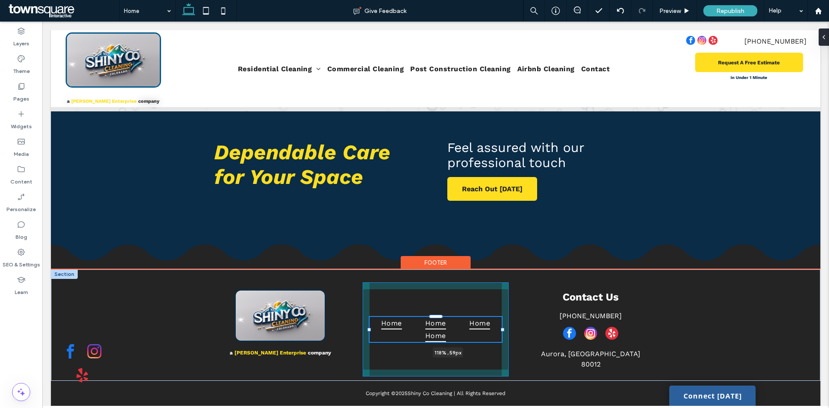
drag, startPoint x: 500, startPoint y: 302, endPoint x: 512, endPoint y: 301, distance: 12.5
click at [512, 301] on div "a [PERSON_NAME] Enterprise company Home Home Home Home 118% , 59px Contact Us […" at bounding box center [436, 325] width 518 height 111
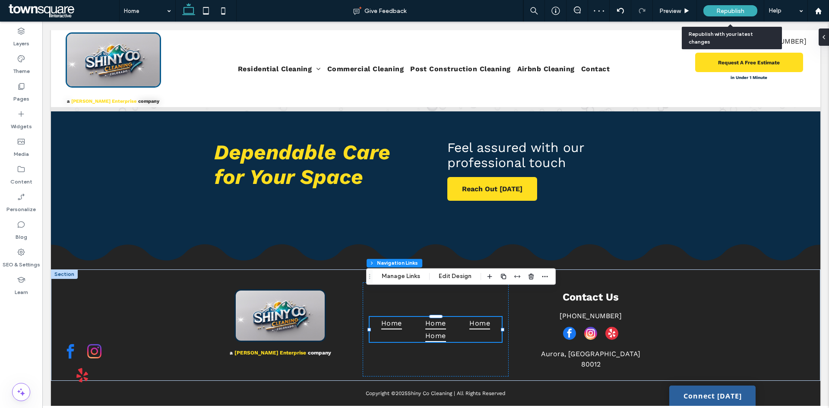
click at [727, 6] on div "Republish" at bounding box center [731, 10] width 54 height 11
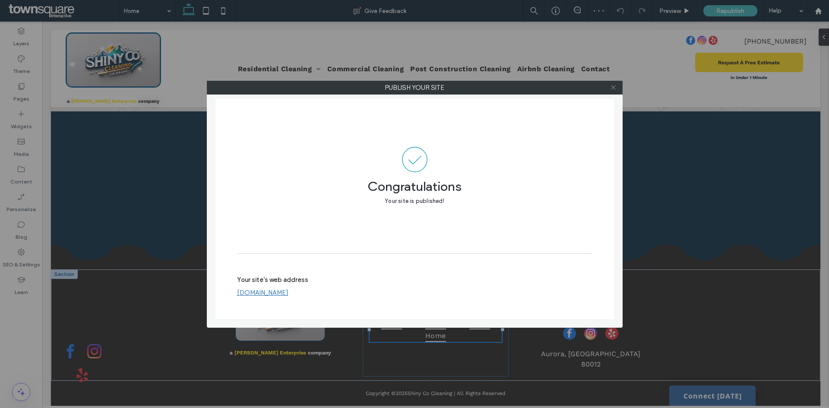
click at [616, 82] on span at bounding box center [613, 87] width 6 height 13
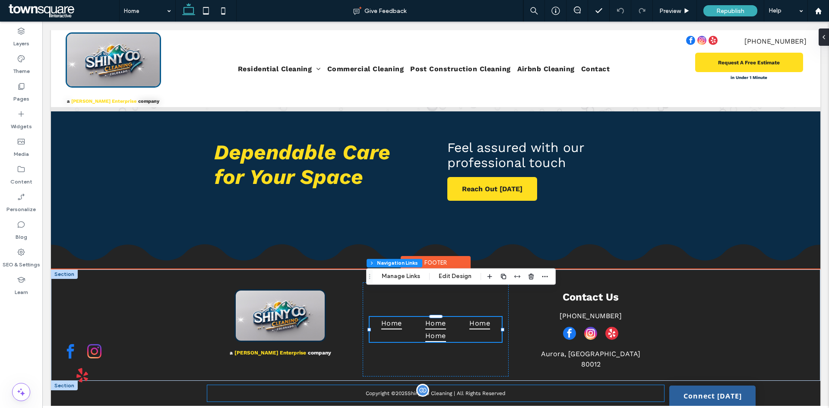
click at [521, 390] on p "Copyright © 2025 Shiny Co Cleaning | All Rights Reserved" at bounding box center [435, 393] width 457 height 6
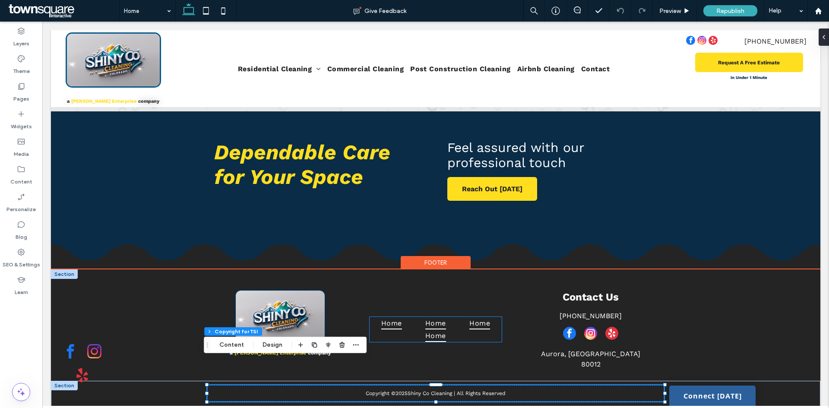
click at [431, 330] on span "Home" at bounding box center [435, 336] width 21 height 13
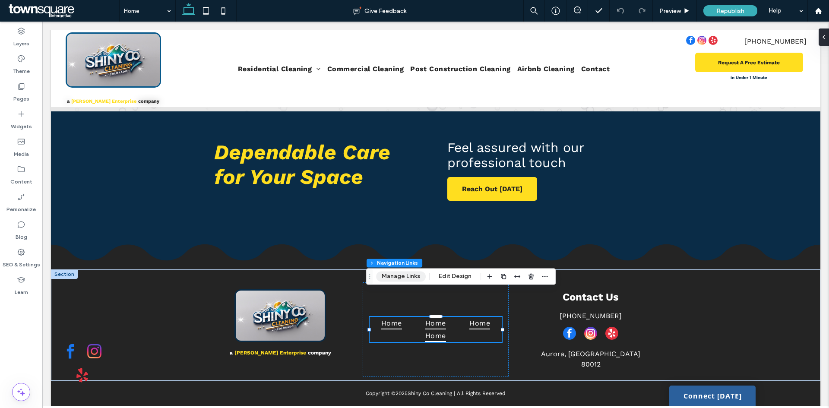
click at [411, 276] on button "Manage Links" at bounding box center [401, 276] width 50 height 10
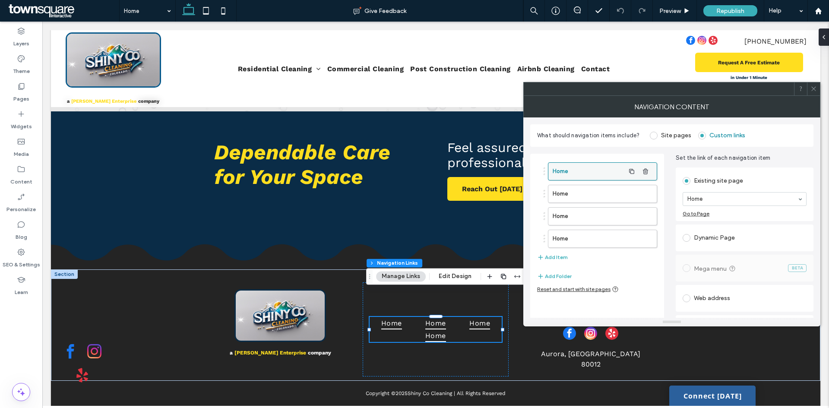
click at [603, 171] on label "Home" at bounding box center [589, 171] width 72 height 17
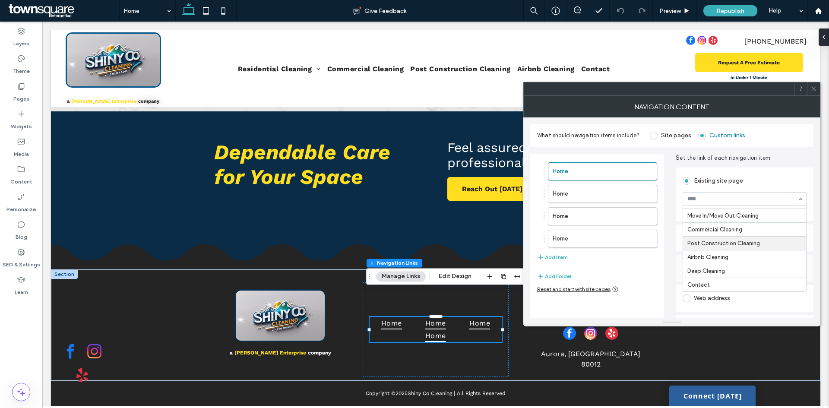
scroll to position [0, 0]
click at [815, 90] on use at bounding box center [814, 89] width 4 height 4
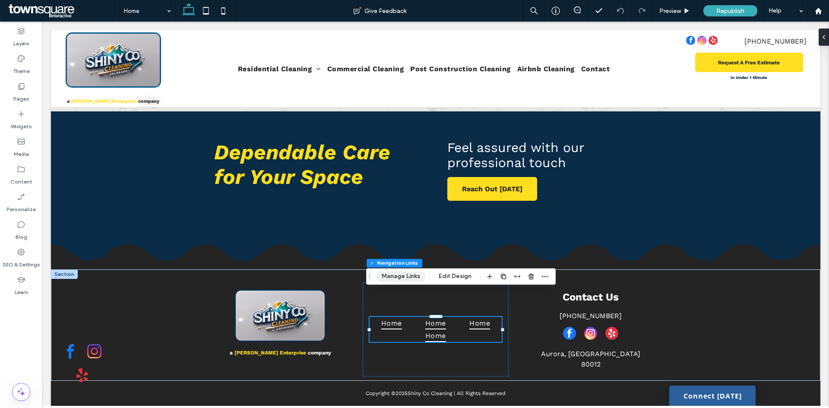
click at [410, 278] on button "Manage Links" at bounding box center [401, 276] width 50 height 10
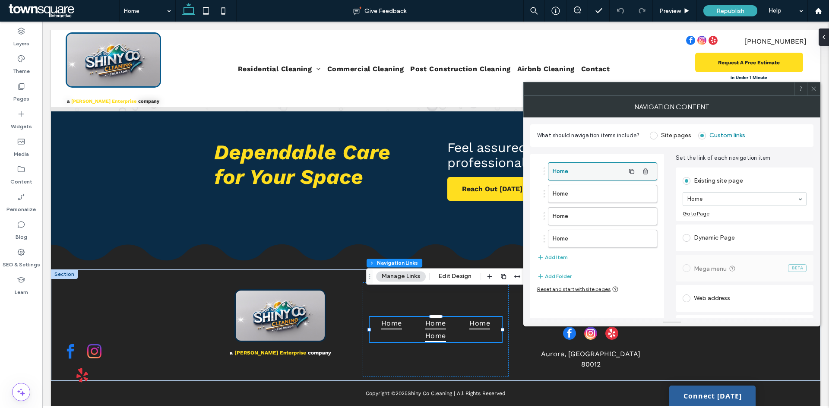
click at [579, 177] on label "Home" at bounding box center [589, 171] width 72 height 17
click at [572, 169] on label "Home" at bounding box center [589, 171] width 72 height 17
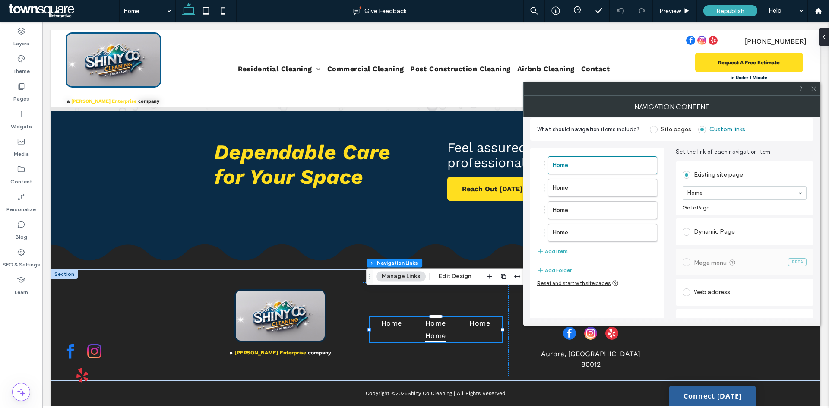
scroll to position [24, 0]
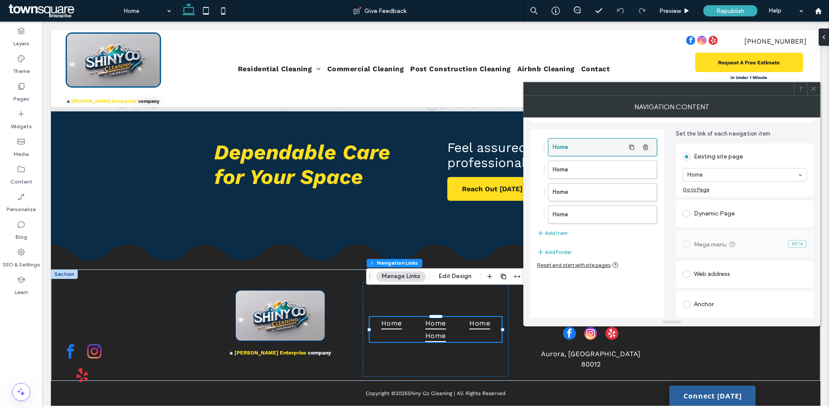
click at [576, 151] on label "Home" at bounding box center [589, 147] width 72 height 17
click at [576, 146] on label "Home" at bounding box center [589, 147] width 72 height 17
click at [685, 214] on span at bounding box center [687, 214] width 8 height 8
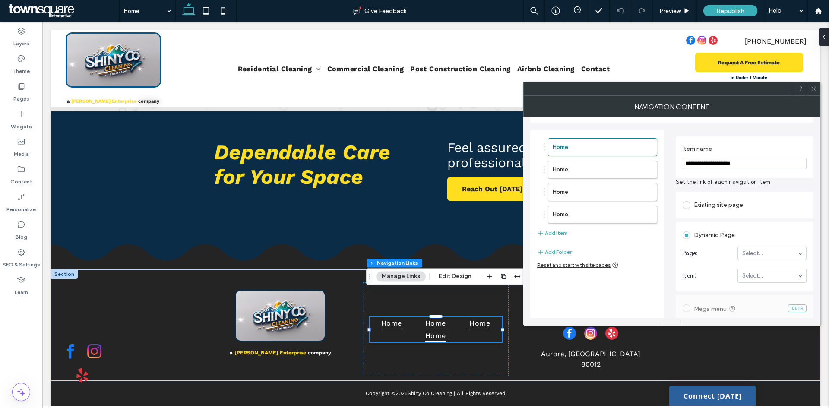
drag, startPoint x: 733, startPoint y: 165, endPoint x: 659, endPoint y: 168, distance: 74.8
click at [662, 167] on div "Home Home Home Home Add Item Add Folder Reset and start with site pages Item na…" at bounding box center [671, 253] width 283 height 260
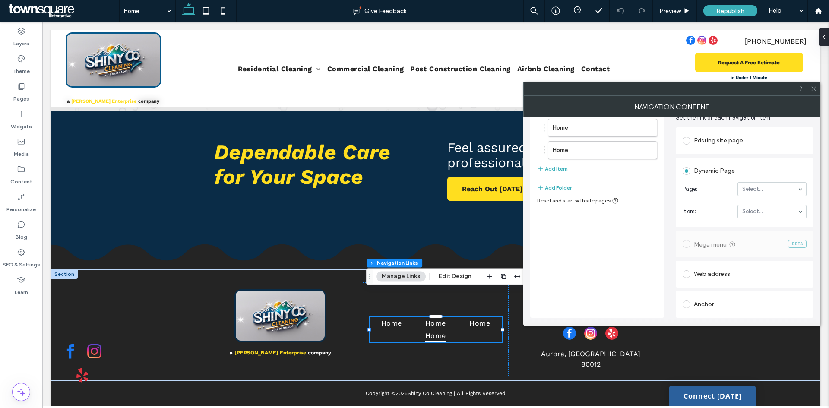
click at [689, 274] on span at bounding box center [687, 274] width 8 height 8
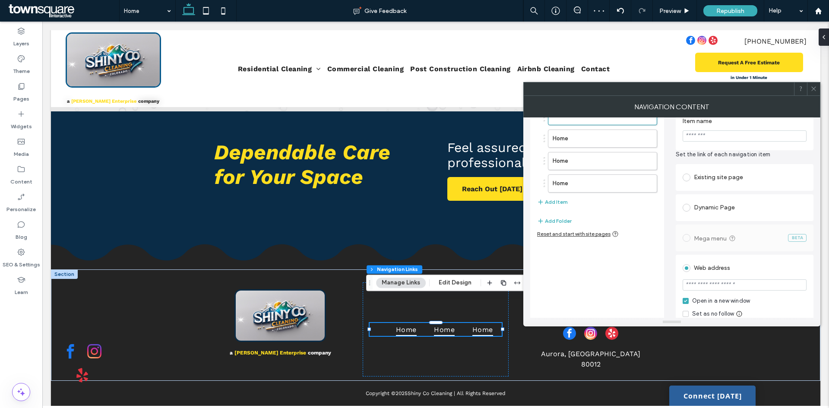
scroll to position [0, 0]
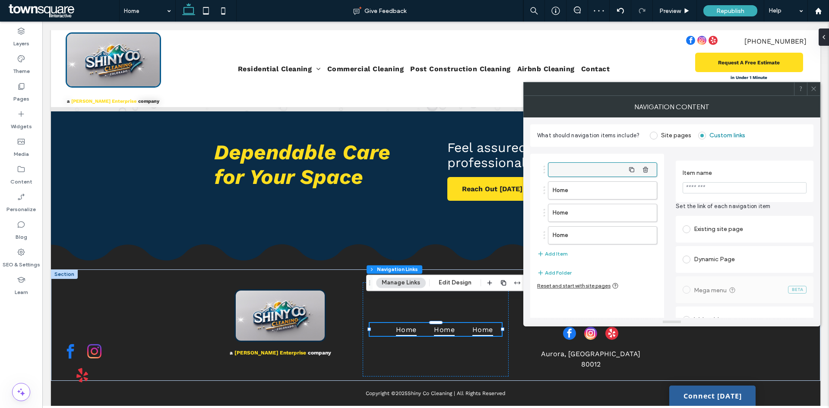
click at [585, 171] on label at bounding box center [589, 169] width 72 height 9
click at [707, 189] on input "Item name" at bounding box center [745, 187] width 124 height 11
type input "**********"
click at [569, 190] on label "Home" at bounding box center [589, 190] width 72 height 17
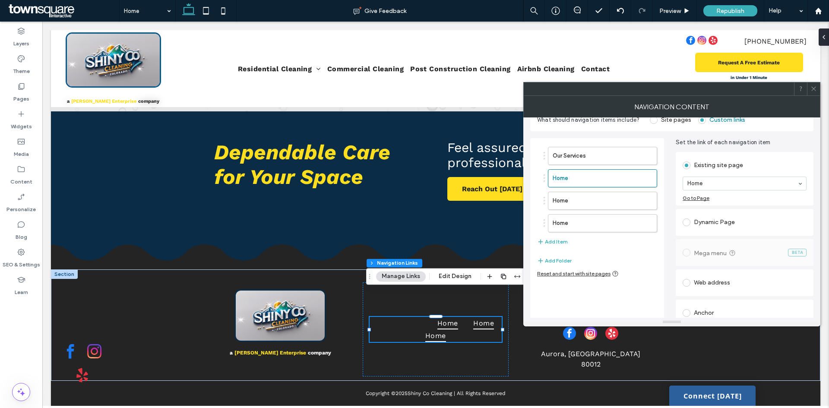
scroll to position [24, 0]
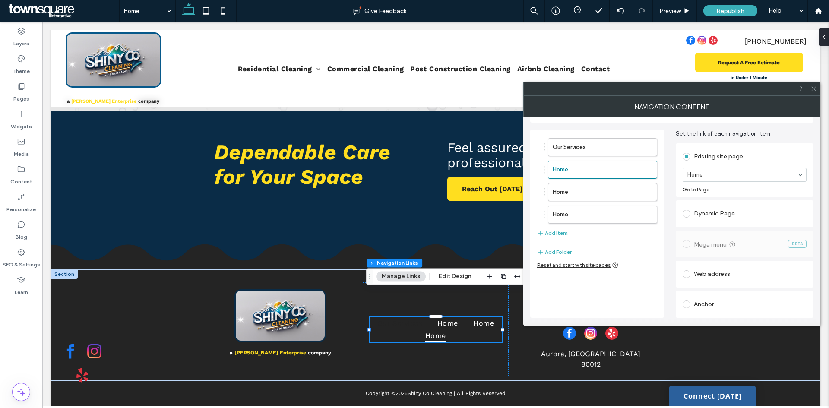
click at [690, 275] on span at bounding box center [687, 274] width 8 height 8
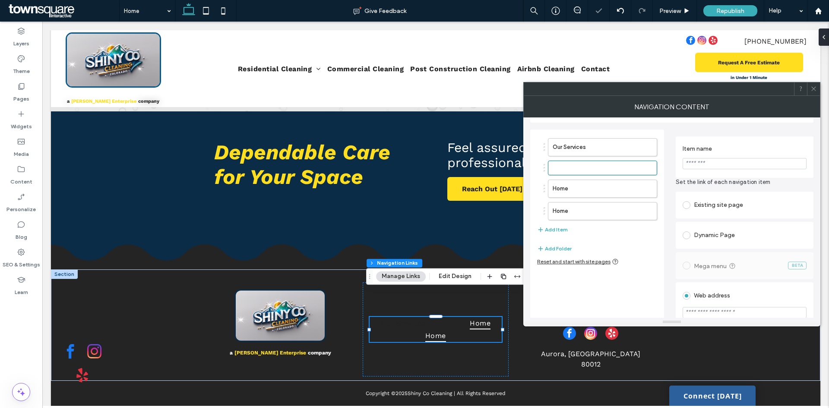
click at [699, 165] on input "Item name" at bounding box center [745, 163] width 124 height 11
type input "********"
click at [608, 193] on label "Home" at bounding box center [589, 192] width 72 height 17
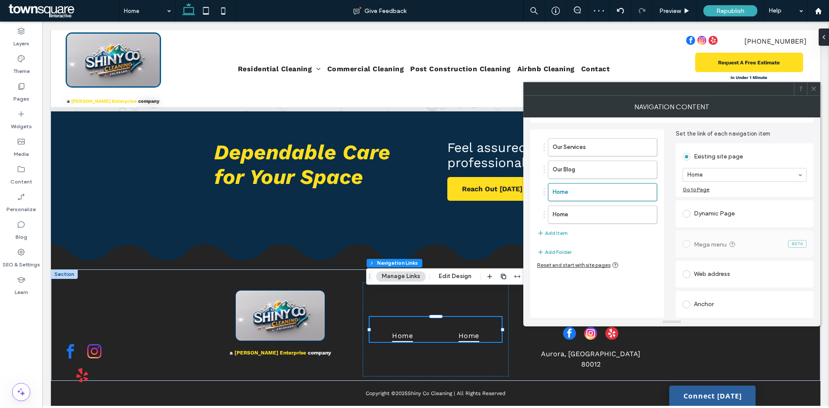
click at [686, 277] on span at bounding box center [687, 274] width 8 height 8
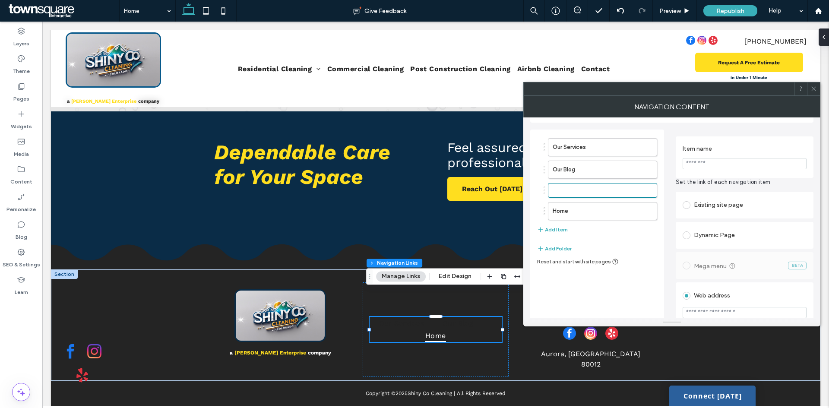
click at [698, 165] on input "Item name" at bounding box center [745, 163] width 124 height 11
type input "**********"
click at [603, 212] on label "Home" at bounding box center [589, 211] width 72 height 17
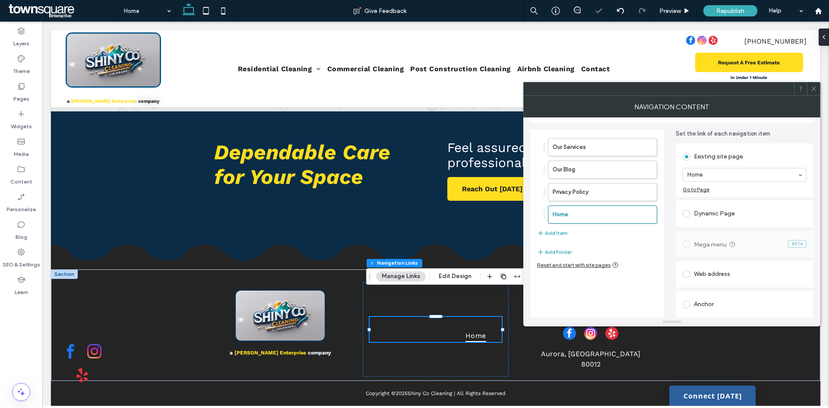
click at [690, 273] on span at bounding box center [687, 274] width 8 height 8
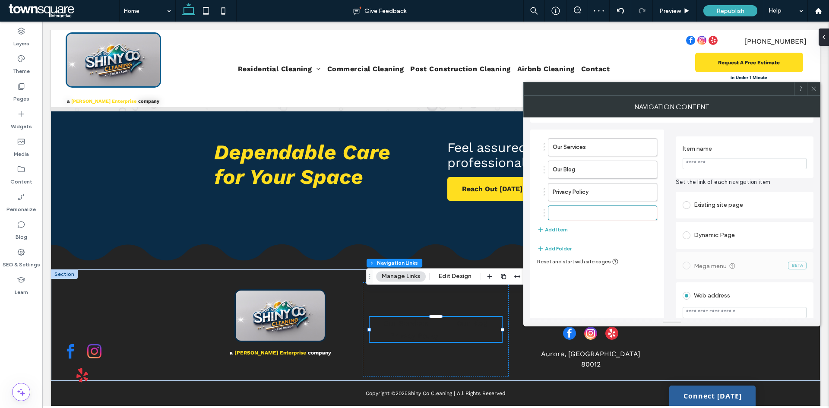
click at [707, 167] on input "Item name" at bounding box center [745, 163] width 124 height 11
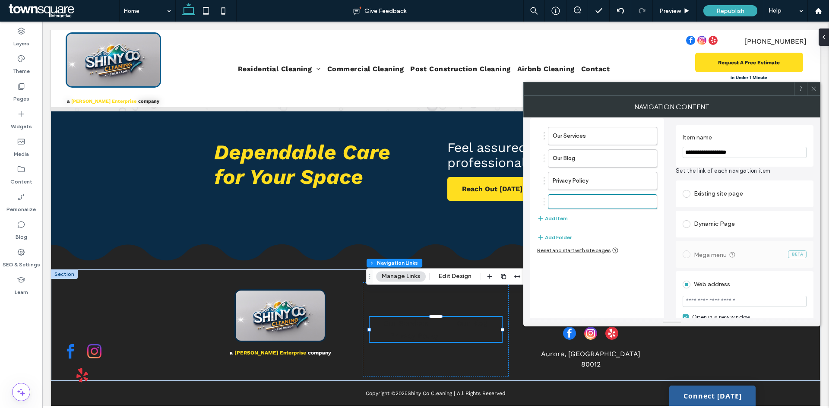
scroll to position [67, 0]
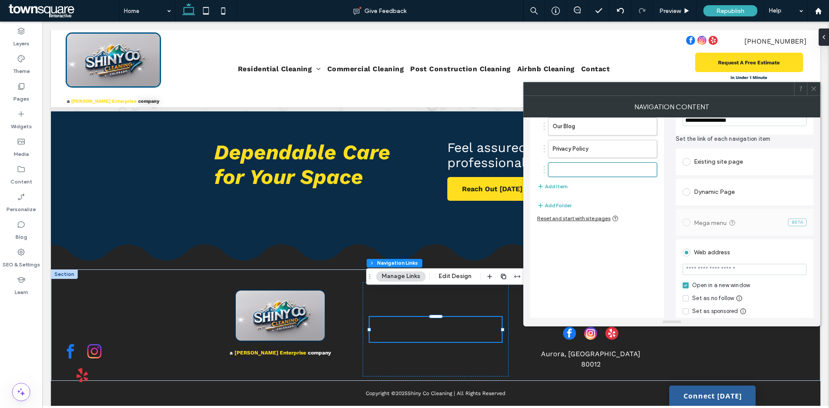
type input "**********"
click at [814, 89] on use at bounding box center [814, 89] width 4 height 4
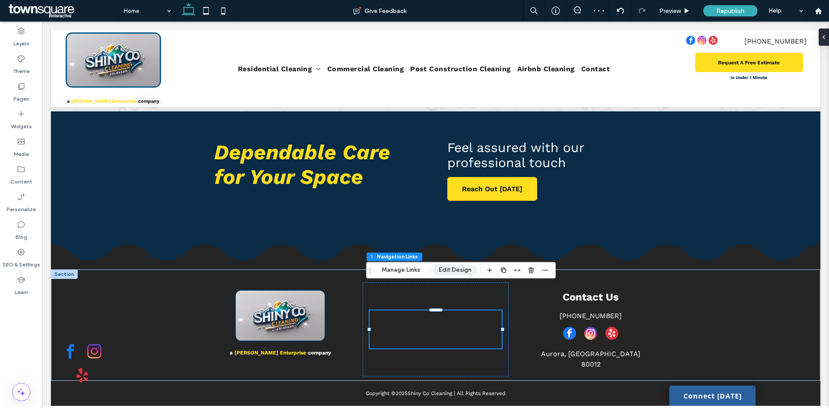
click at [446, 268] on button "Edit Design" at bounding box center [455, 270] width 44 height 10
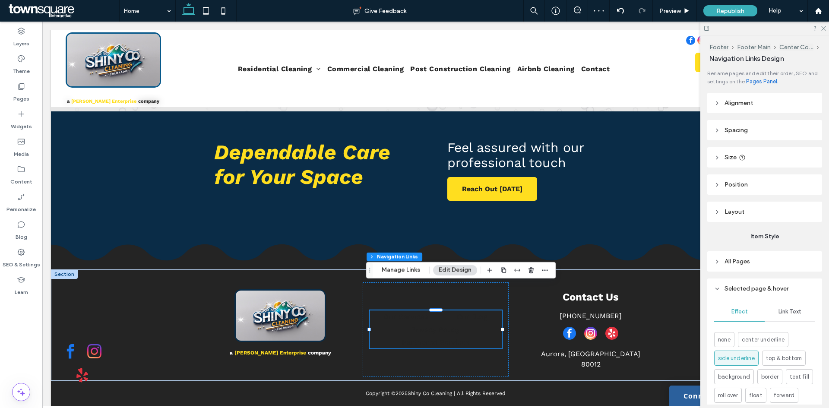
click at [782, 306] on div "Link Text" at bounding box center [790, 311] width 51 height 19
click at [806, 340] on div "rgb(255, 255, 255)" at bounding box center [809, 339] width 7 height 7
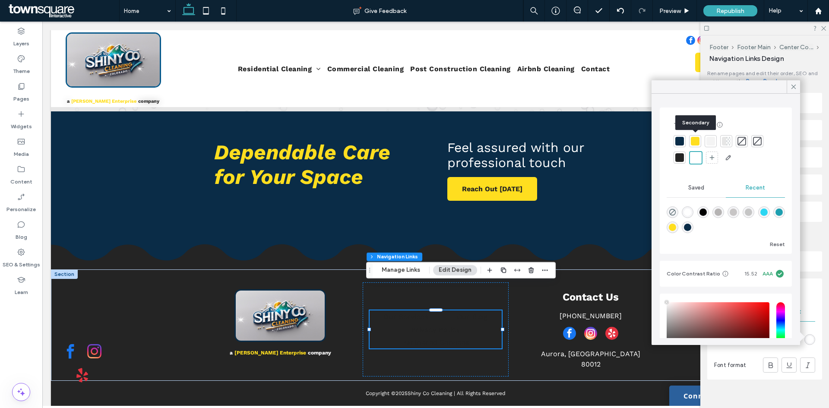
click at [691, 141] on div at bounding box center [695, 141] width 9 height 9
click at [694, 160] on div at bounding box center [695, 159] width 9 height 9
click at [793, 86] on icon at bounding box center [794, 87] width 8 height 8
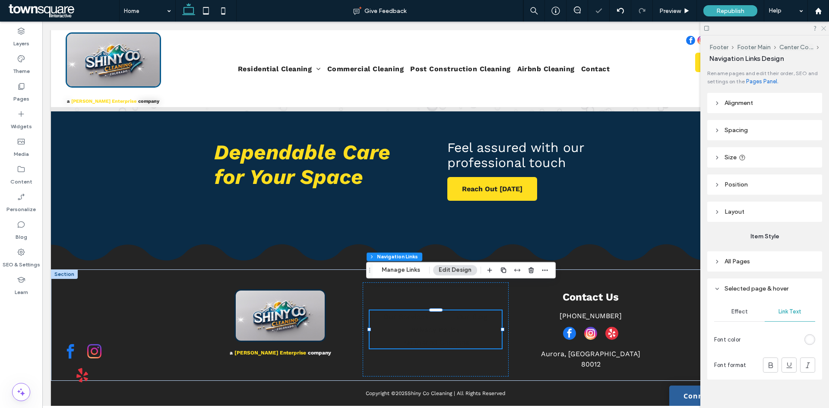
click at [823, 28] on icon at bounding box center [824, 28] width 6 height 6
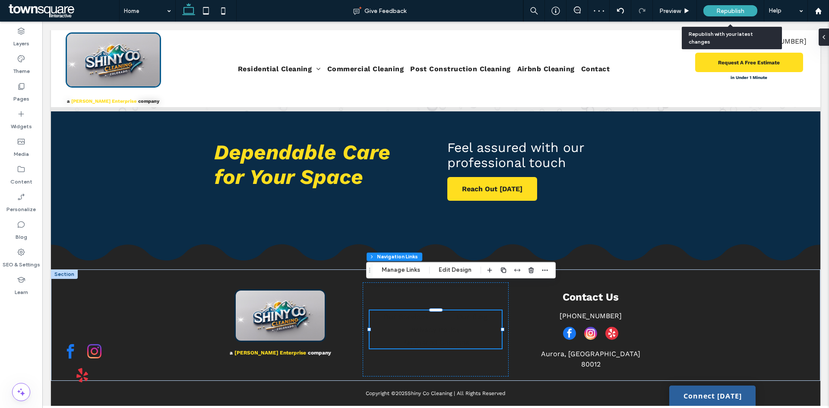
click at [742, 13] on span "Republish" at bounding box center [731, 10] width 28 height 7
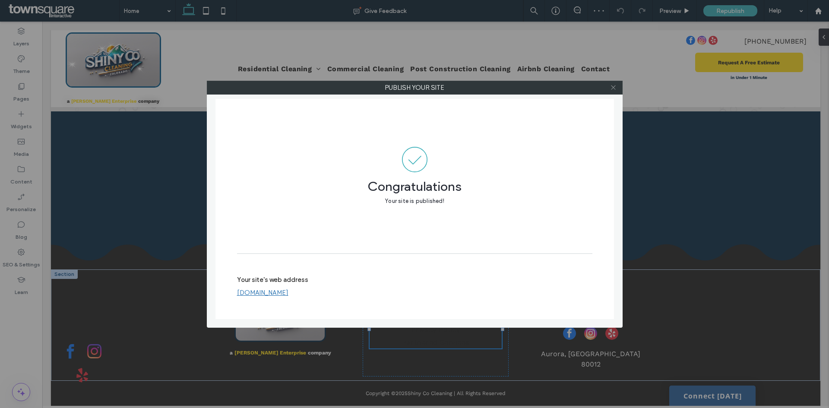
click at [612, 87] on icon at bounding box center [613, 87] width 6 height 6
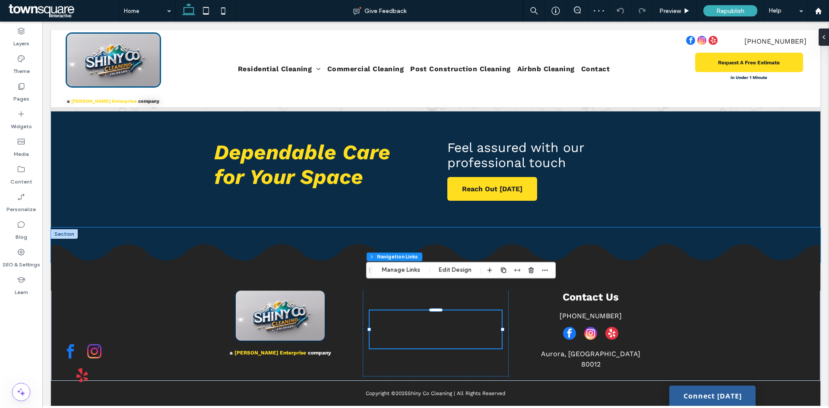
click at [587, 244] on icon at bounding box center [436, 267] width 770 height 47
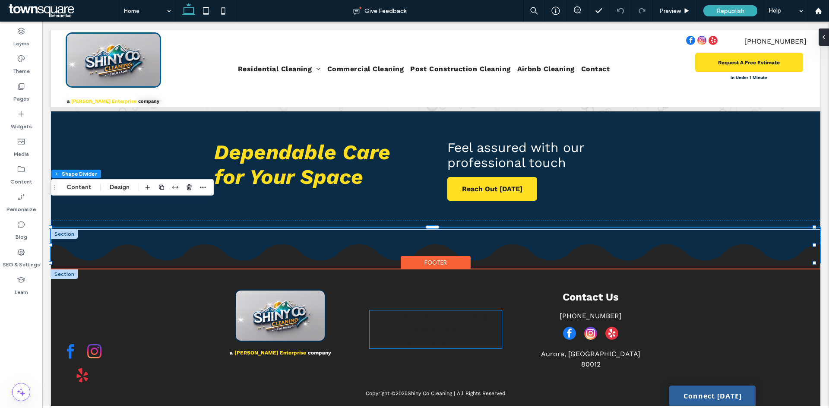
click at [471, 311] on ul "Our Services Our Blog Privacy Policy Partnered Services" at bounding box center [436, 330] width 132 height 38
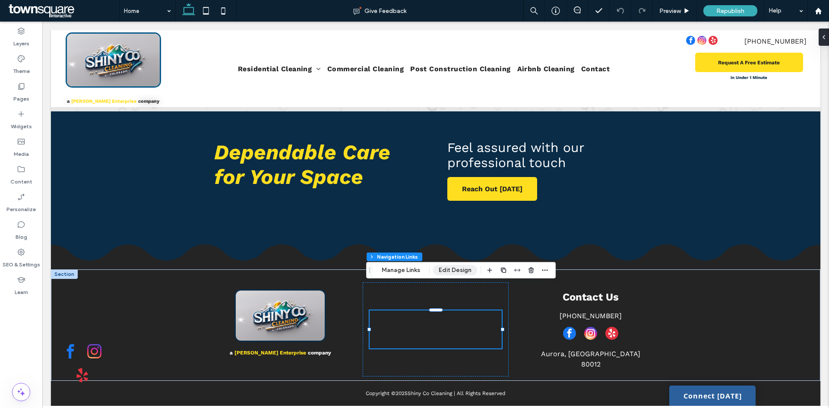
click at [442, 269] on button "Edit Design" at bounding box center [455, 270] width 44 height 10
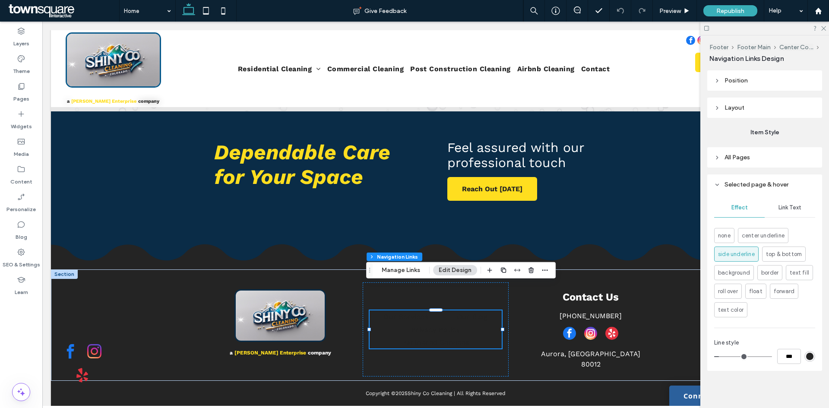
scroll to position [105, 0]
click at [779, 206] on span "Link Text" at bounding box center [790, 206] width 23 height 7
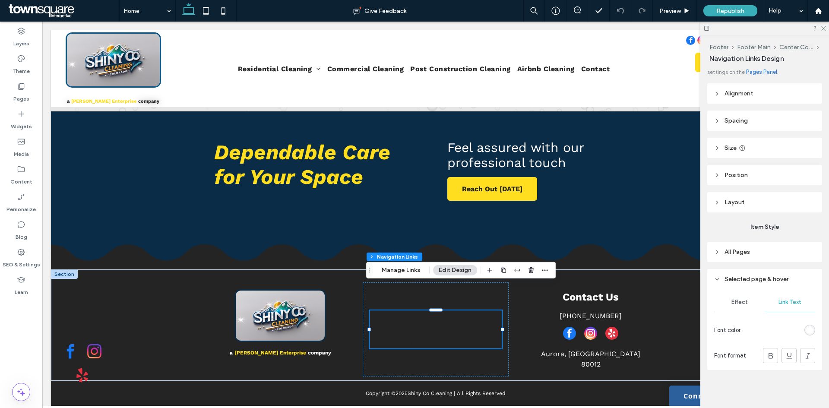
scroll to position [10, 0]
click at [733, 302] on span "Effect" at bounding box center [740, 302] width 16 height 7
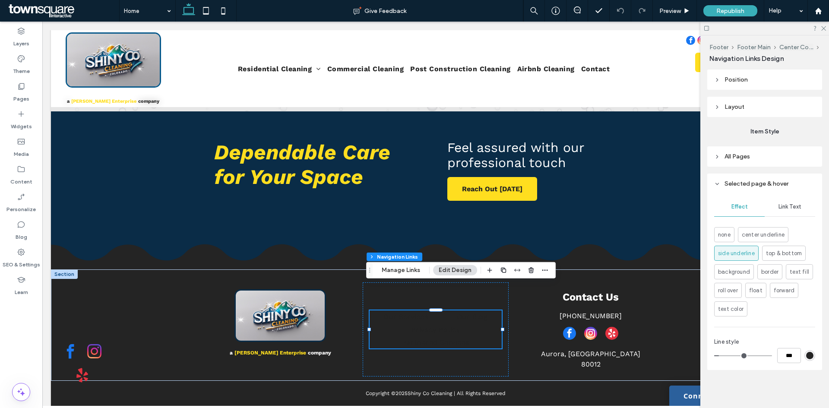
click at [731, 187] on header "Selected page & hover" at bounding box center [764, 184] width 115 height 20
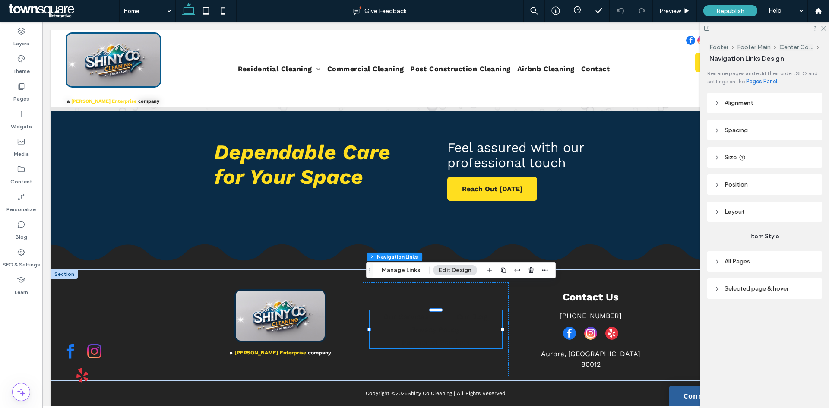
scroll to position [0, 0]
click at [735, 267] on header "All Pages" at bounding box center [764, 261] width 115 height 20
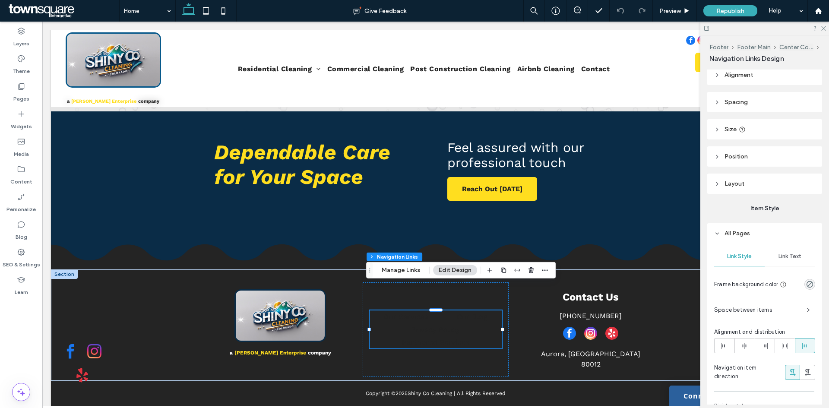
scroll to position [43, 0]
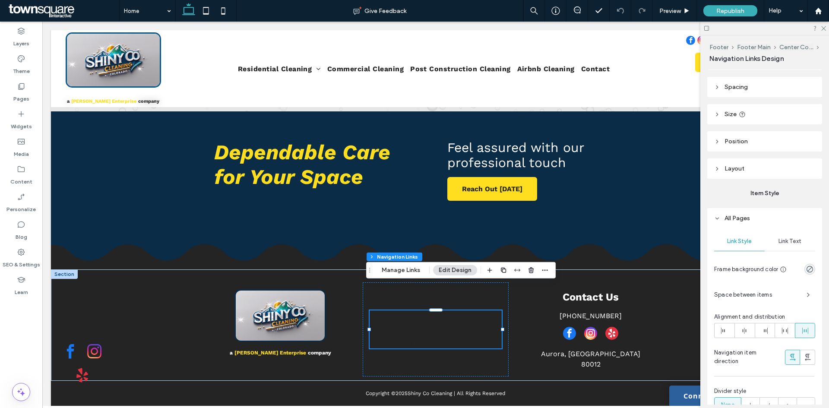
click at [775, 234] on div "Link Text" at bounding box center [790, 241] width 51 height 19
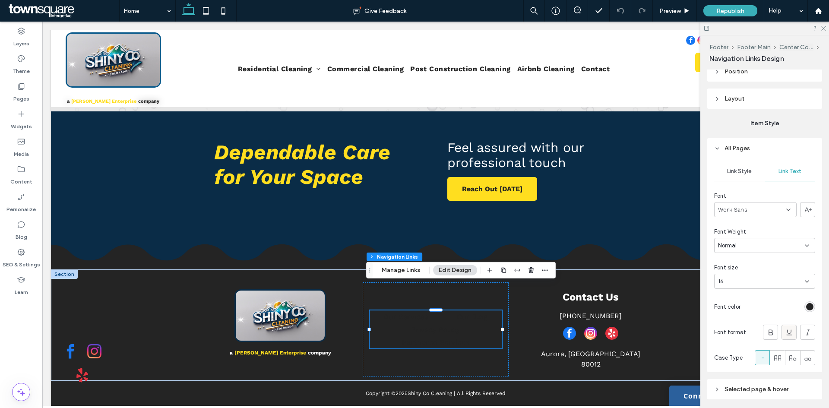
scroll to position [130, 0]
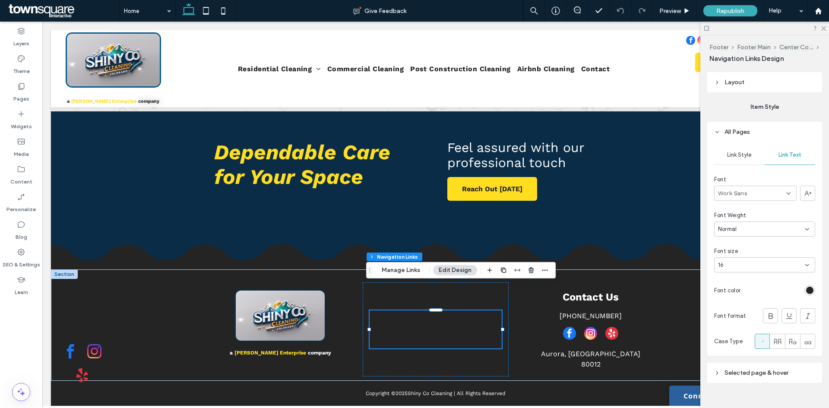
click at [807, 292] on div "rgb(36, 36, 36)" at bounding box center [809, 290] width 7 height 7
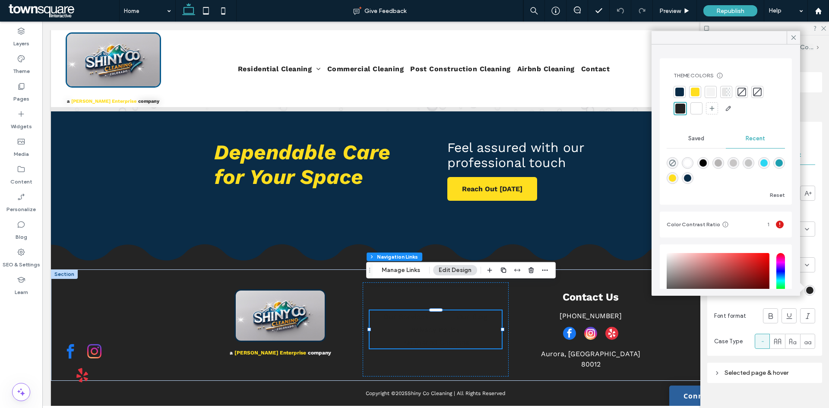
click at [696, 110] on div at bounding box center [696, 108] width 9 height 9
click at [792, 38] on icon at bounding box center [794, 38] width 8 height 8
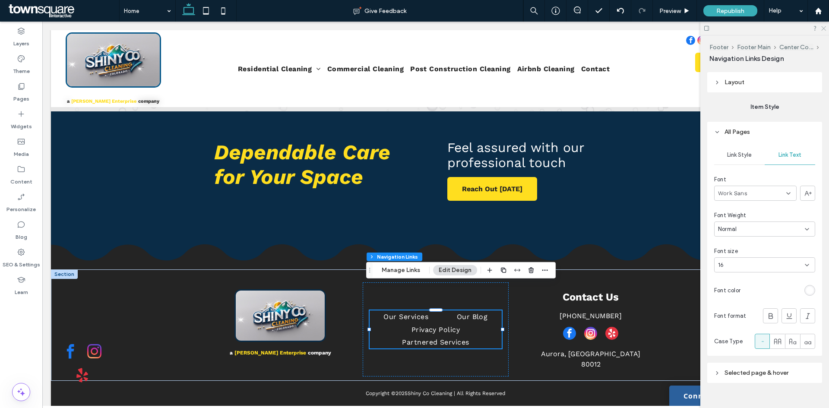
click at [825, 28] on use at bounding box center [823, 28] width 5 height 5
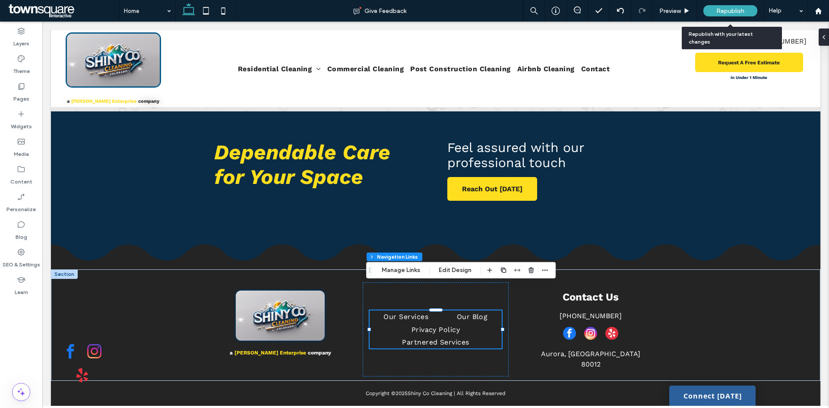
click at [733, 8] on span "Republish" at bounding box center [731, 10] width 28 height 7
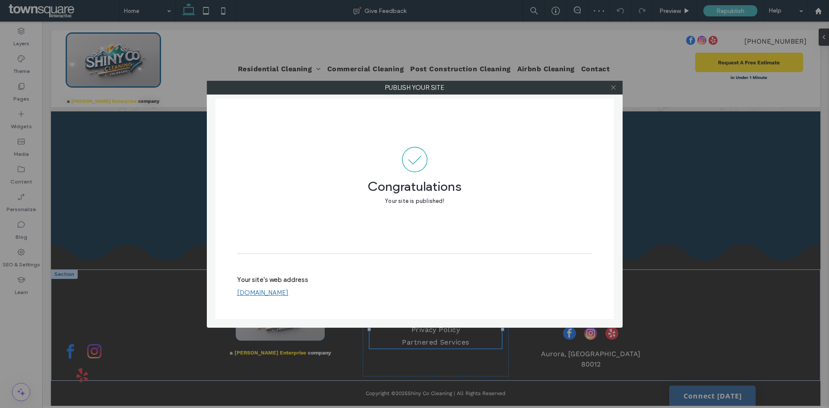
click at [615, 86] on icon at bounding box center [613, 87] width 6 height 6
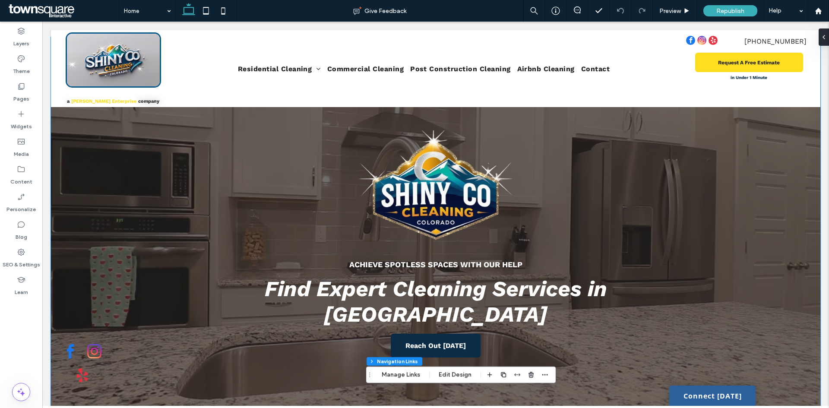
scroll to position [69, 0]
click at [700, 195] on div at bounding box center [436, 245] width 770 height 414
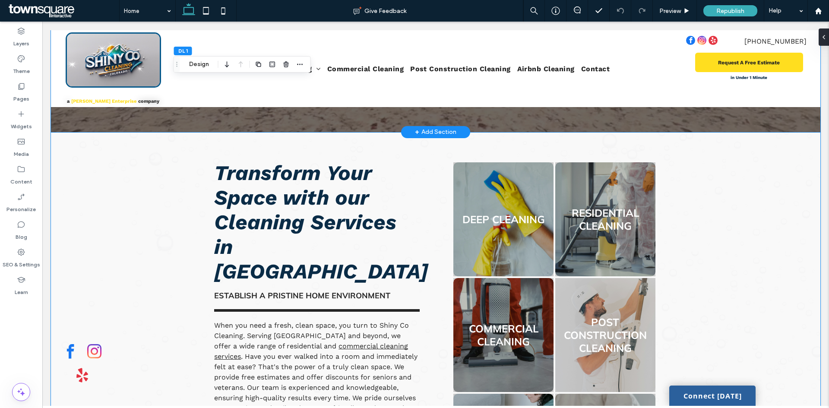
scroll to position [377, 0]
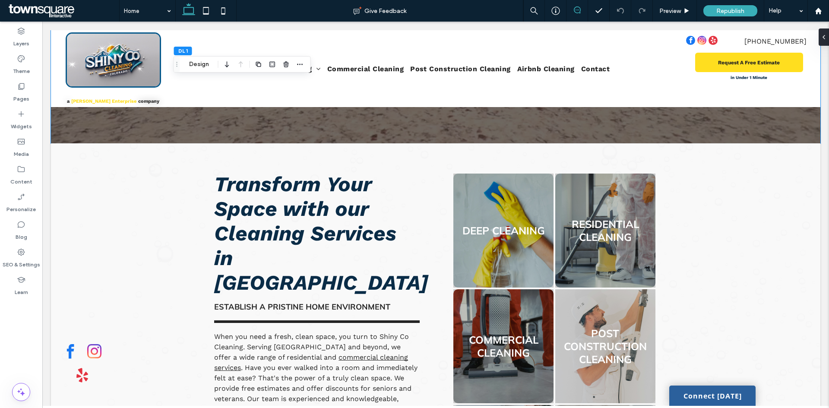
click at [573, 8] on span at bounding box center [577, 9] width 21 height 7
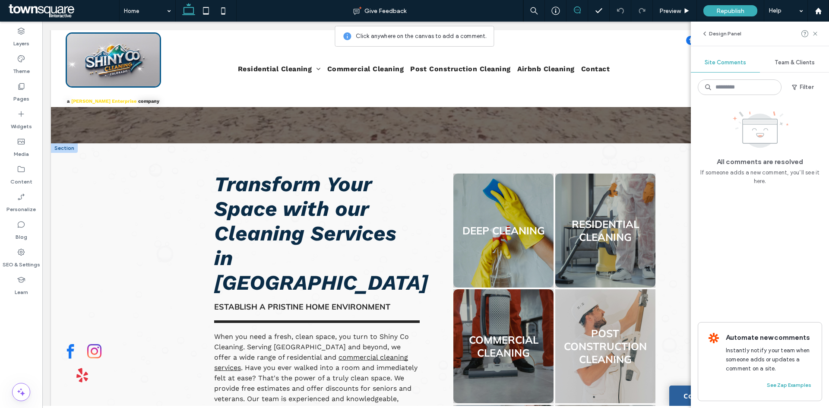
click at [457, 225] on link at bounding box center [503, 230] width 106 height 121
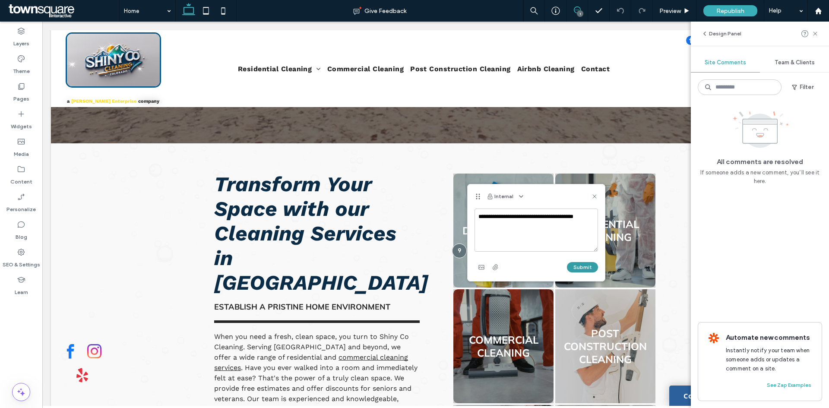
type textarea "**********"
click at [578, 265] on button "Submit" at bounding box center [582, 267] width 31 height 10
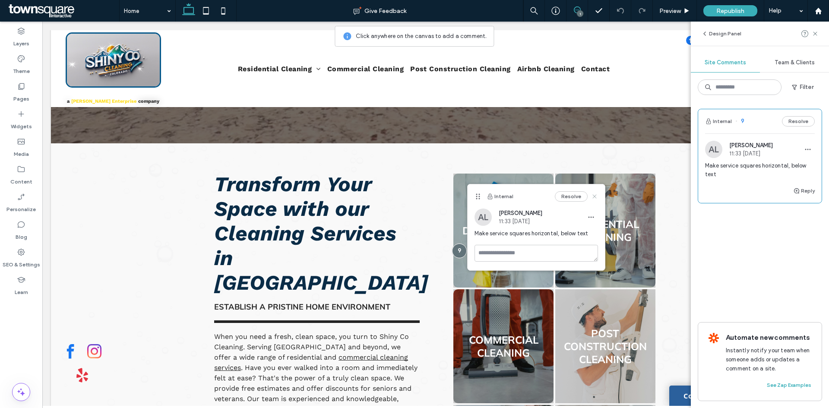
click at [593, 195] on use at bounding box center [595, 196] width 4 height 4
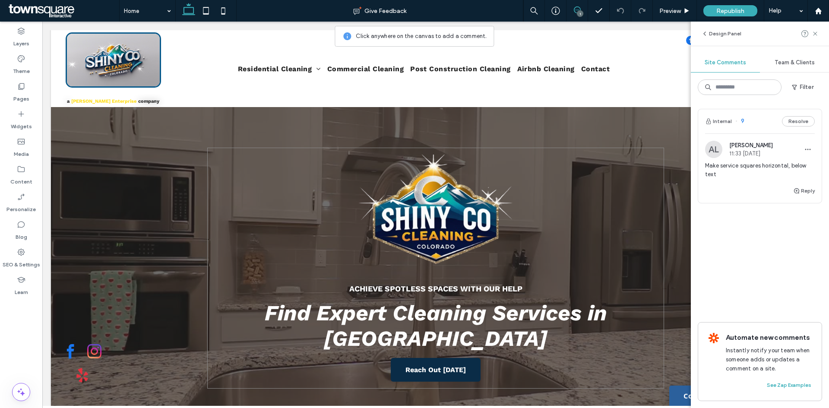
scroll to position [0, 0]
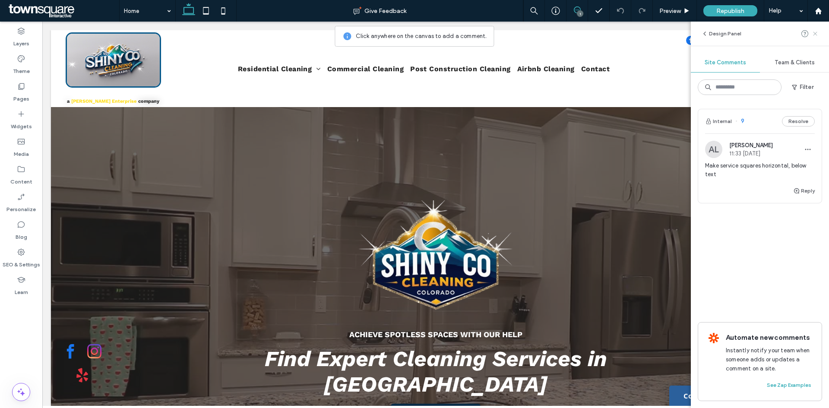
click at [815, 35] on use at bounding box center [815, 34] width 4 height 4
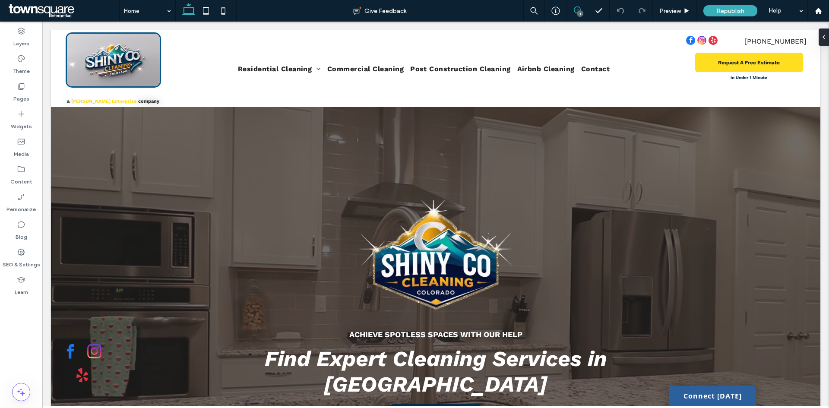
click at [580, 8] on use at bounding box center [577, 9] width 7 height 7
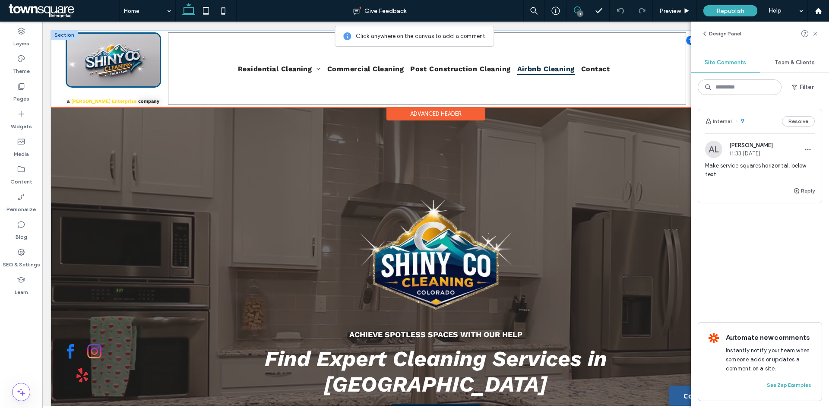
click at [523, 99] on link "Airbnb Cleaning" at bounding box center [549, 68] width 64 height 73
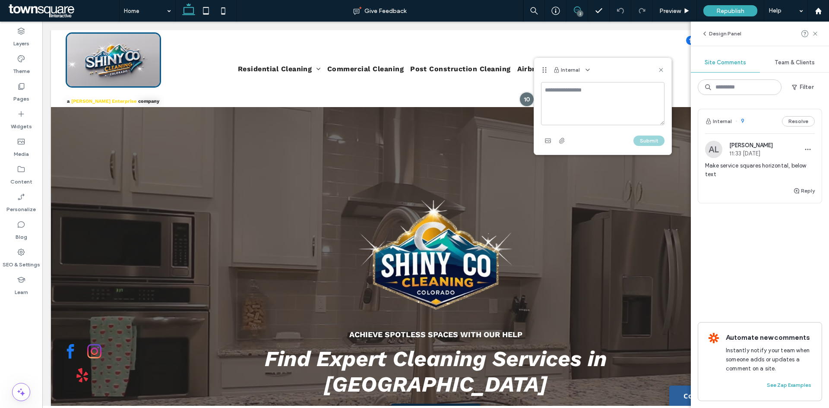
click at [568, 105] on textarea at bounding box center [603, 103] width 124 height 43
type textarea "**********"
click at [644, 143] on button "Submit" at bounding box center [649, 141] width 31 height 10
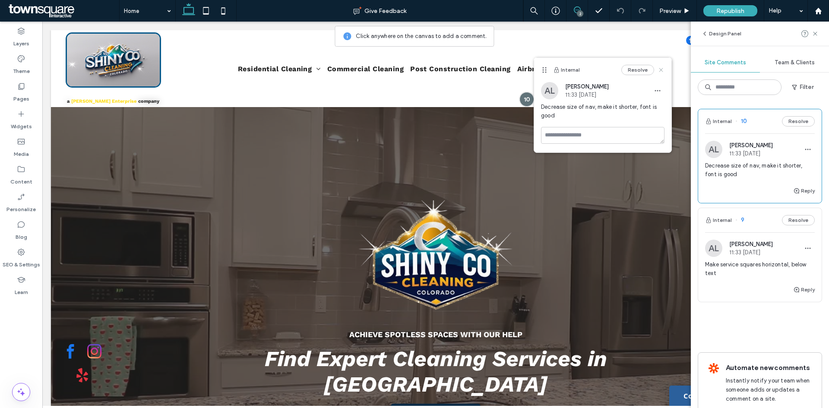
click at [659, 69] on icon at bounding box center [661, 70] width 7 height 7
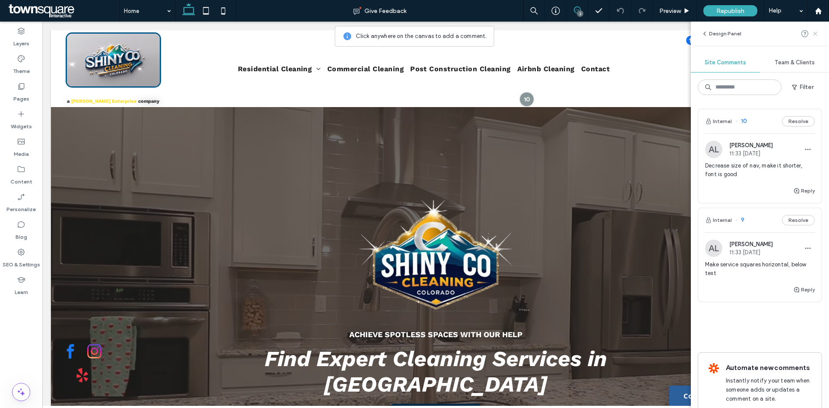
click at [816, 36] on icon at bounding box center [815, 33] width 7 height 7
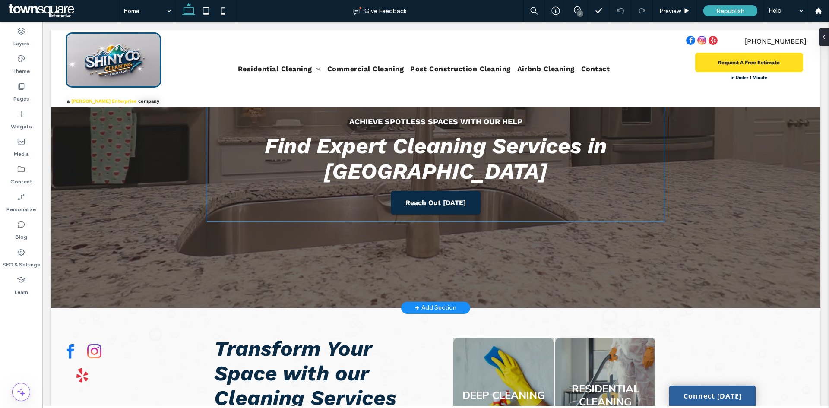
scroll to position [216, 0]
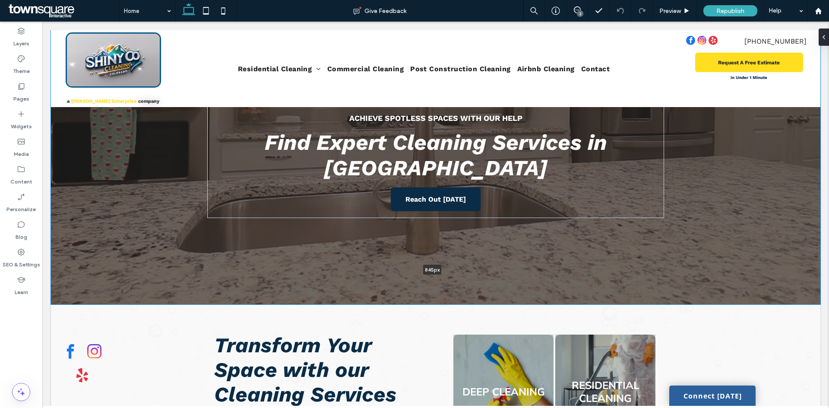
drag, startPoint x: 487, startPoint y: 279, endPoint x: 485, endPoint y: 256, distance: 23.4
click at [485, 256] on div "Achieve Spotless Spaces with Our Help Find Expert Cleaning Services in [GEOGRAP…" at bounding box center [436, 98] width 770 height 414
type input "***"
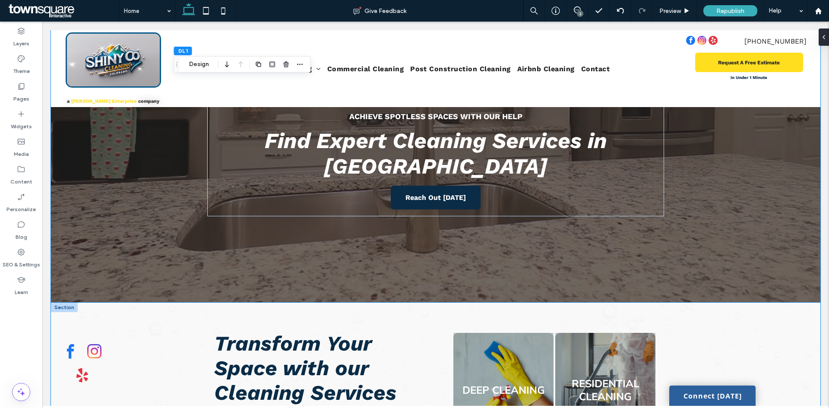
scroll to position [130, 0]
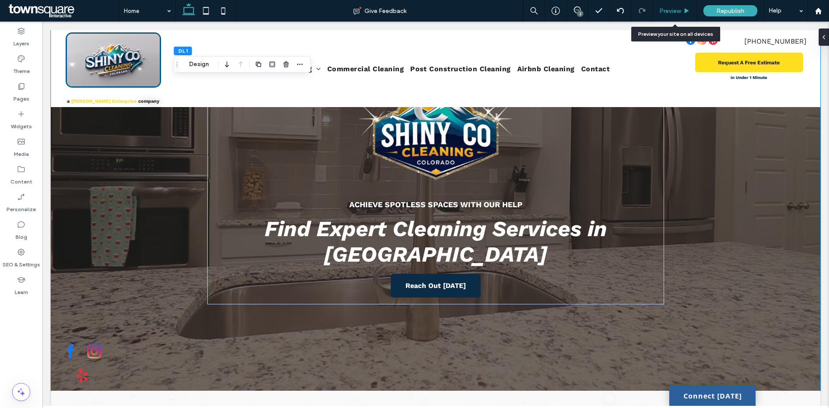
click at [677, 9] on span "Preview" at bounding box center [671, 10] width 22 height 7
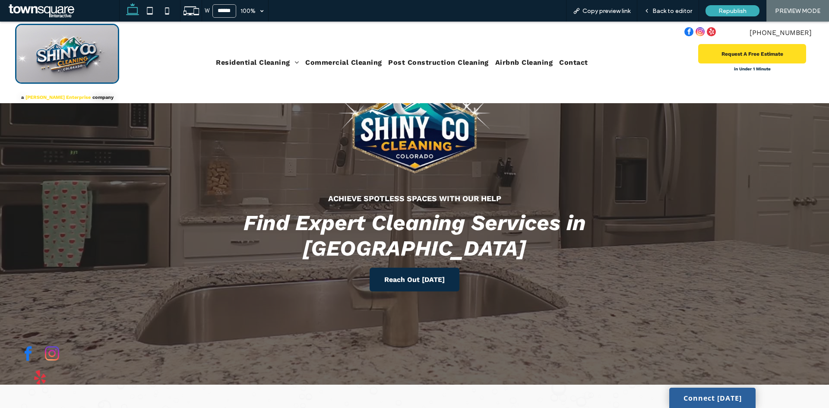
scroll to position [133, 0]
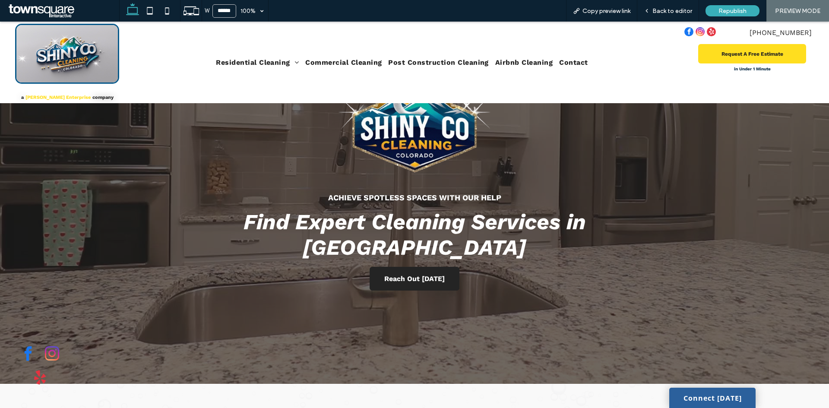
click at [429, 275] on span "Reach Out [DATE]" at bounding box center [414, 279] width 60 height 8
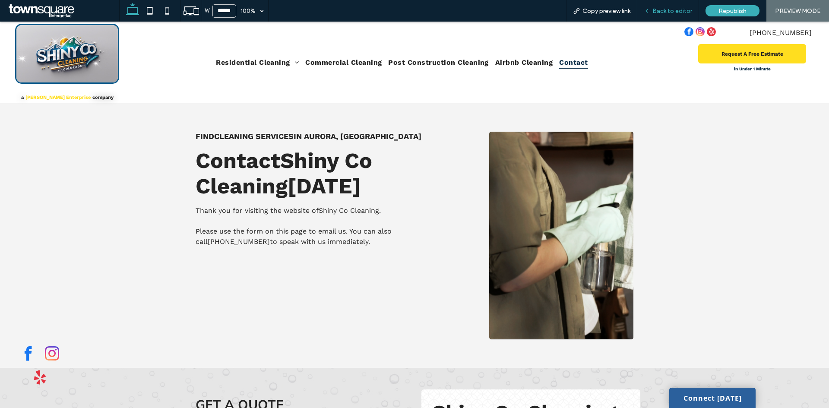
click at [660, 11] on span "Back to editor" at bounding box center [673, 10] width 40 height 7
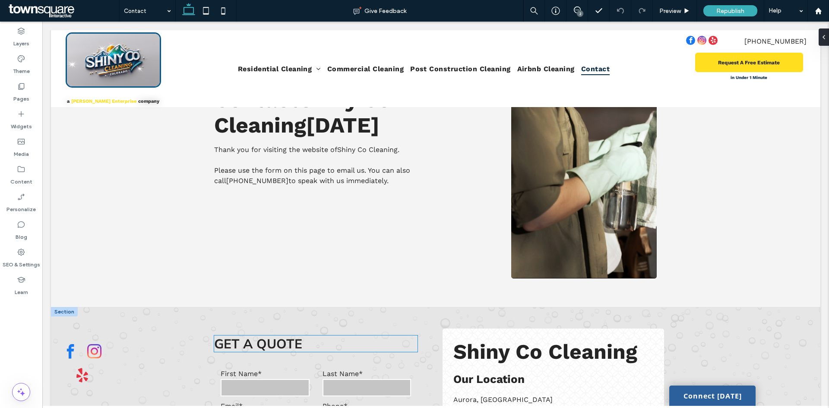
scroll to position [130, 0]
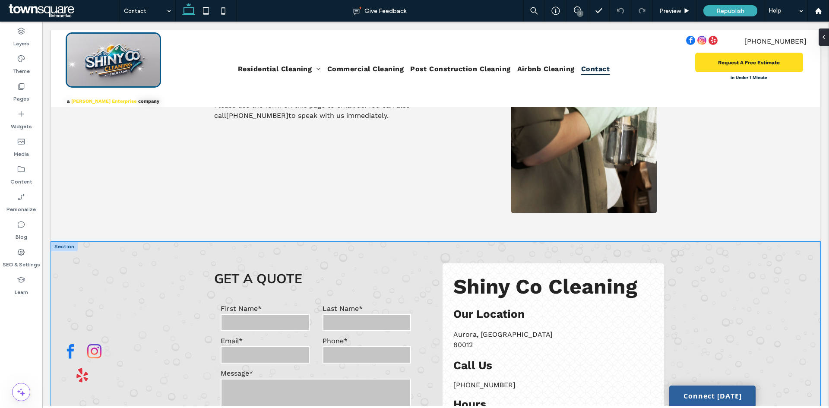
click at [123, 266] on div "**********" at bounding box center [436, 392] width 770 height 301
click at [239, 226] on icon "button" at bounding box center [241, 228] width 10 height 16
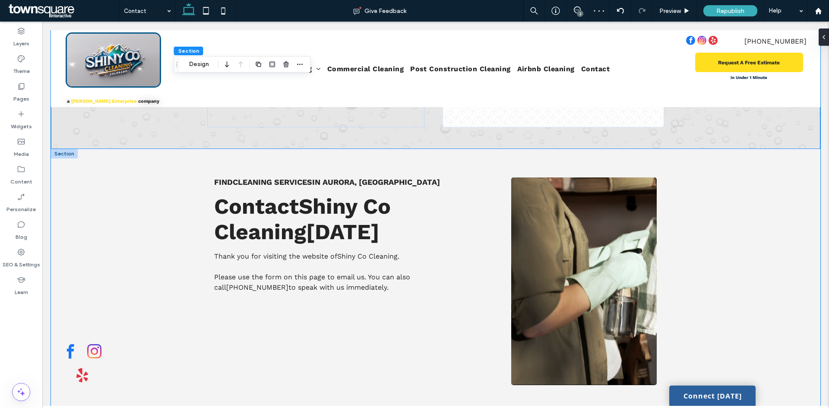
scroll to position [0, 0]
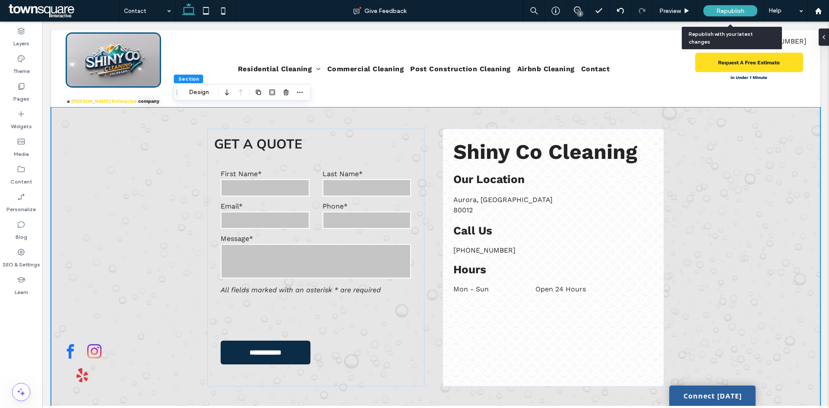
click at [715, 13] on div "Republish" at bounding box center [731, 10] width 54 height 11
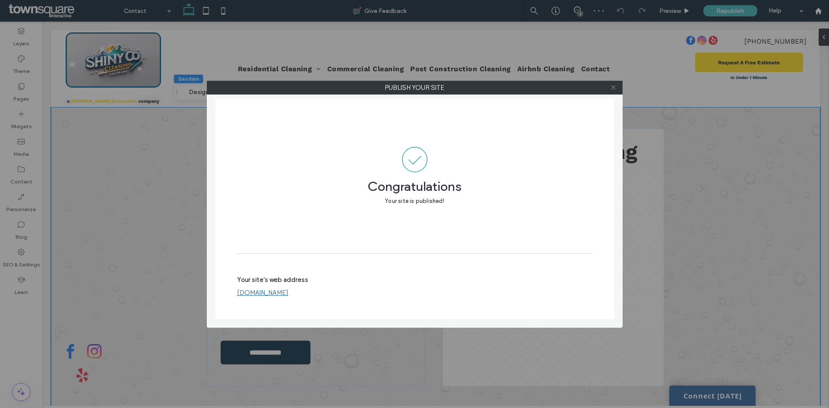
click at [615, 88] on icon at bounding box center [613, 87] width 6 height 6
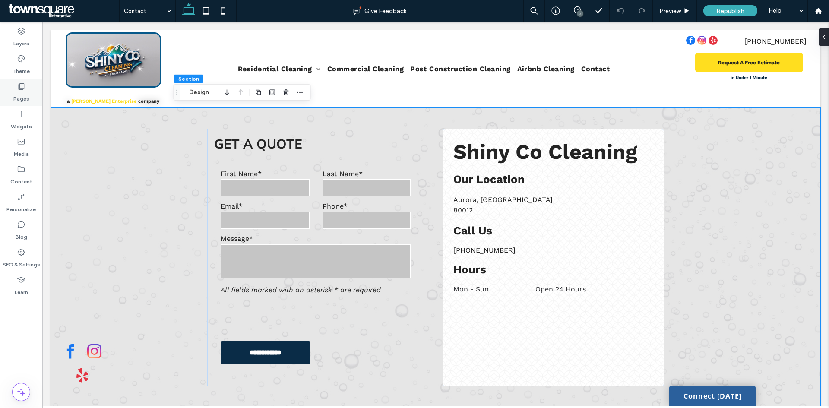
click at [21, 98] on label "Pages" at bounding box center [21, 97] width 16 height 12
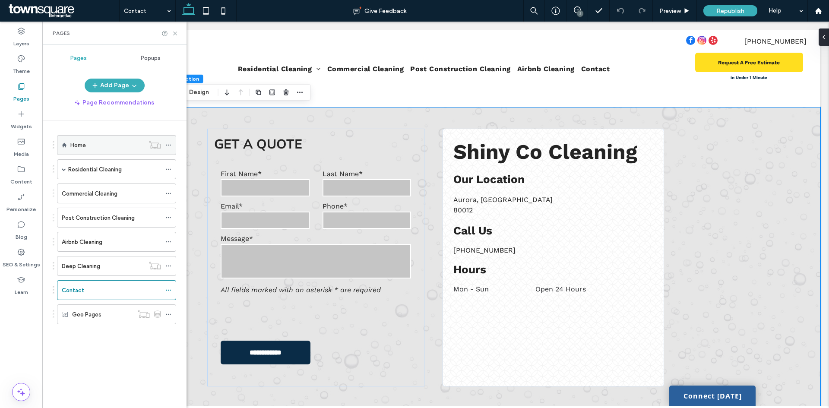
click at [77, 153] on div "Home" at bounding box center [107, 145] width 74 height 19
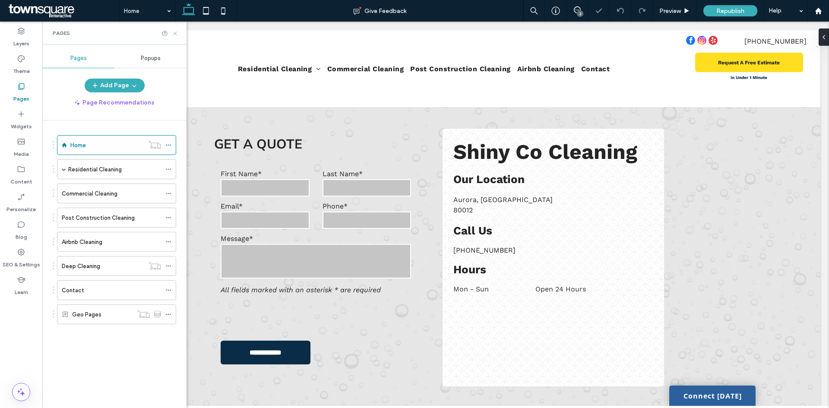
click at [176, 35] on use at bounding box center [174, 33] width 3 height 3
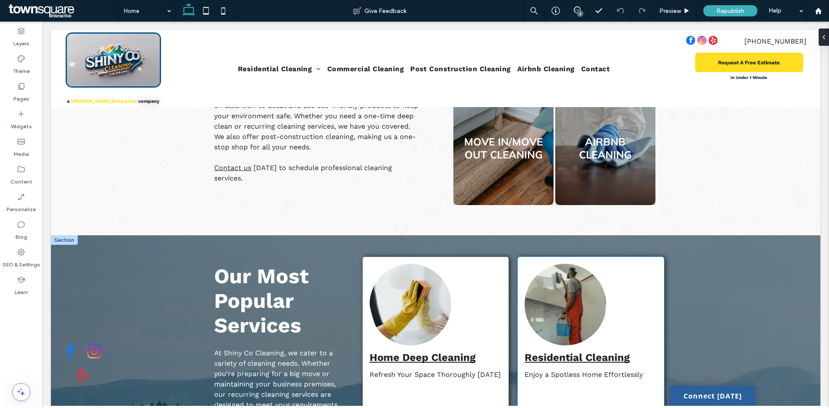
scroll to position [734, 0]
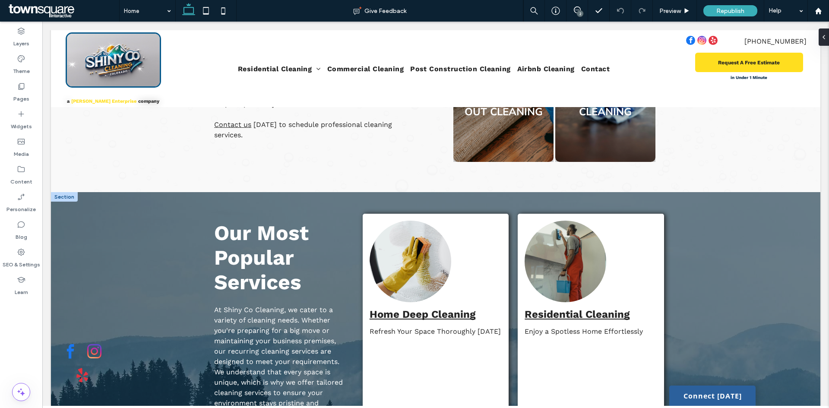
click at [58, 192] on div at bounding box center [64, 197] width 27 height 10
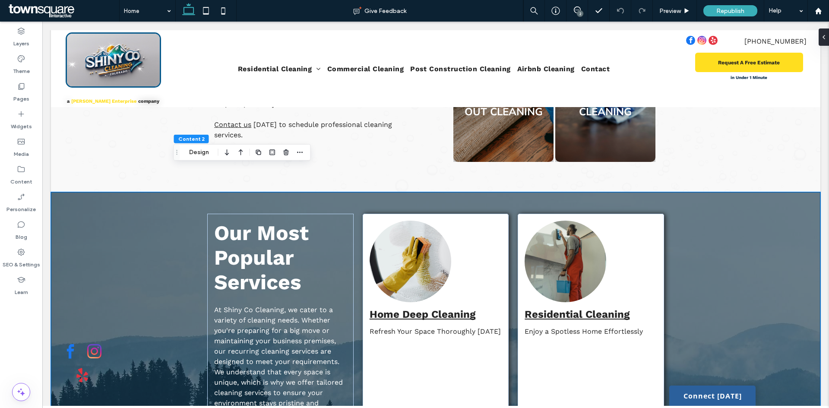
click at [132, 192] on div "Our Most Popular Services At Shiny Co Cleaning, we cater to a variety of cleani…" at bounding box center [436, 409] width 770 height 434
click at [286, 155] on icon "button" at bounding box center [286, 152] width 7 height 7
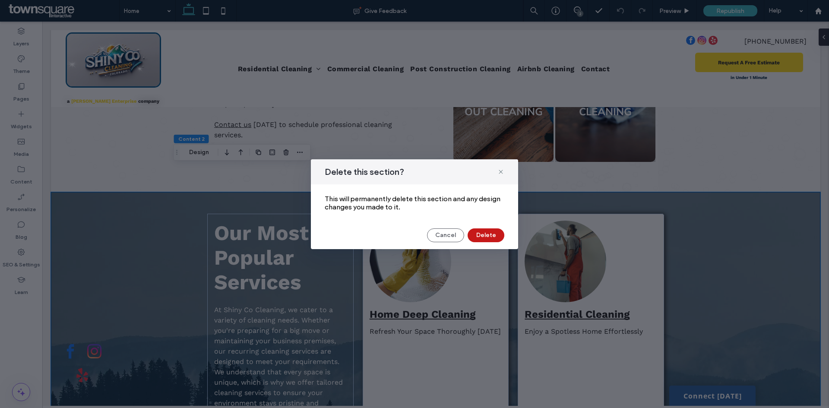
click at [474, 235] on button "Delete" at bounding box center [486, 235] width 37 height 14
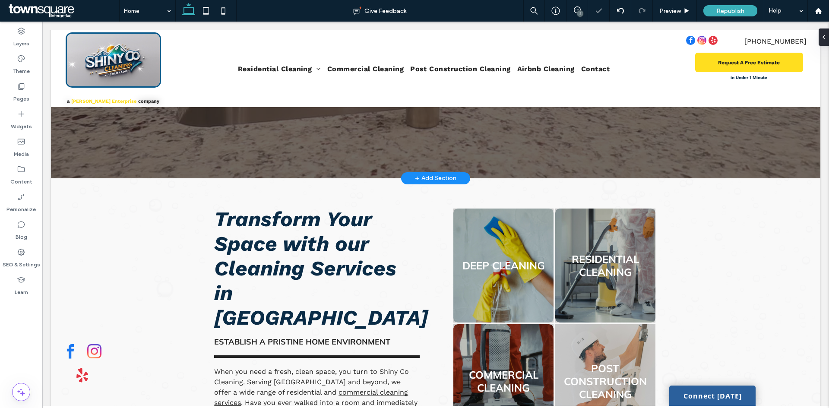
scroll to position [173, 0]
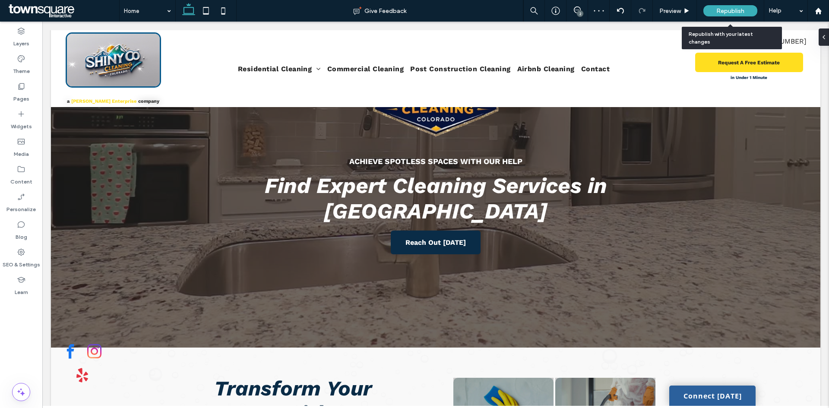
click at [719, 10] on span "Republish" at bounding box center [731, 10] width 28 height 7
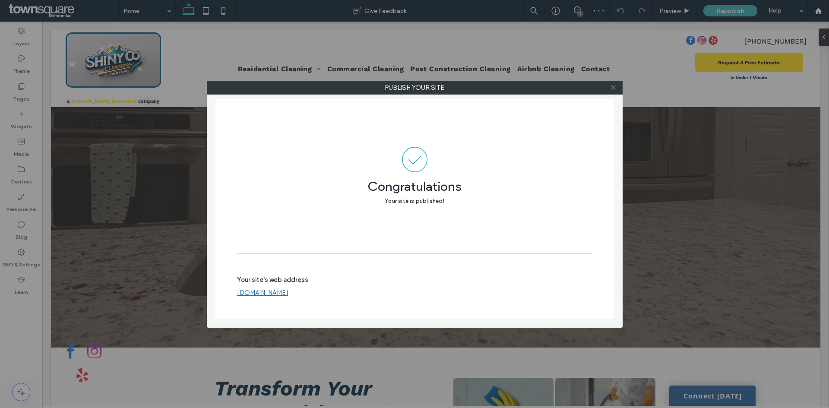
click at [612, 86] on use at bounding box center [613, 88] width 4 height 4
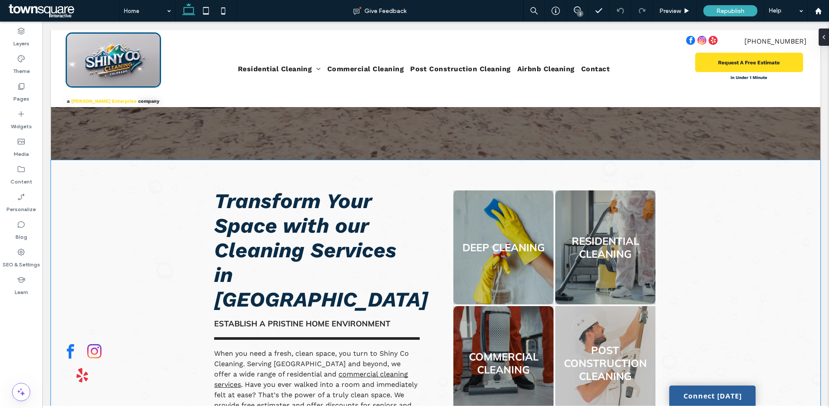
scroll to position [359, 0]
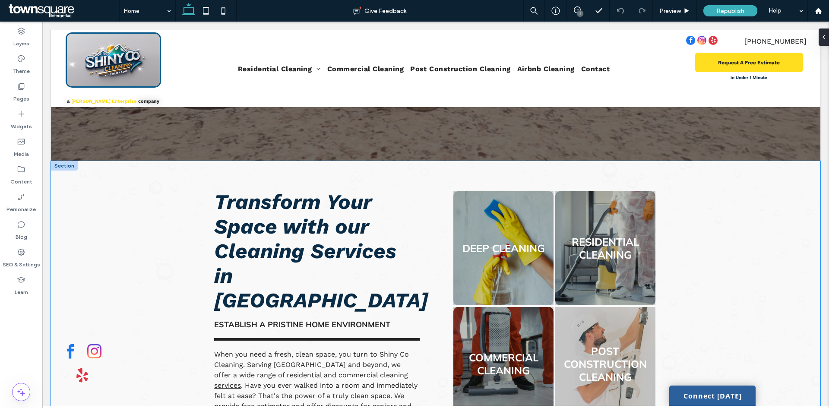
click at [98, 171] on div "Transform Your Space with our Cleaning Services in Aurora Establish a Pristine …" at bounding box center [436, 364] width 770 height 406
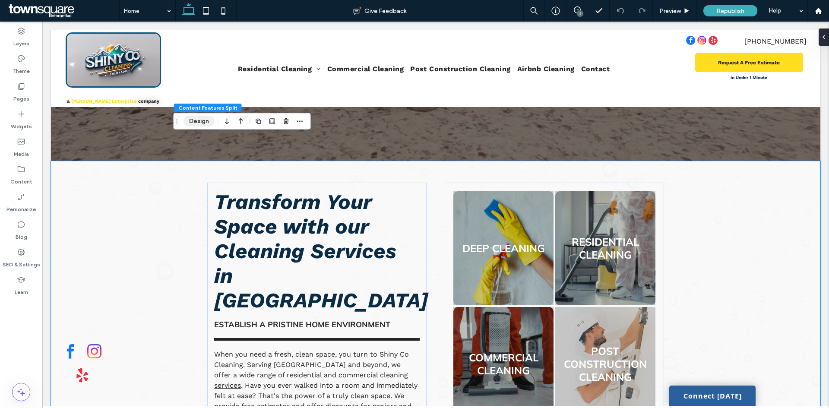
click at [190, 122] on button "Design" at bounding box center [199, 121] width 31 height 10
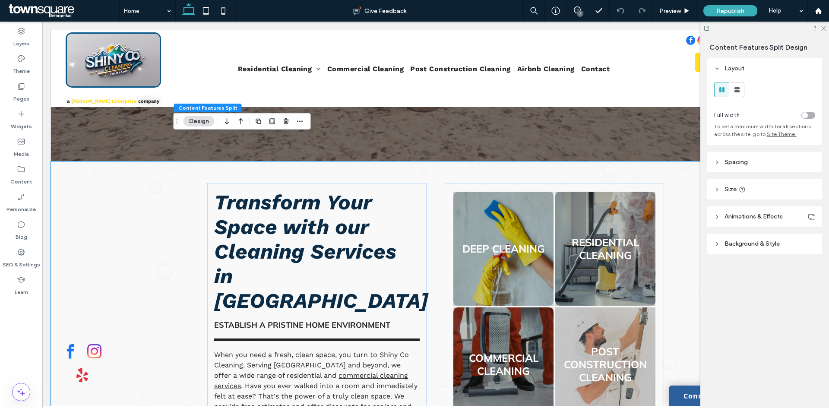
click at [764, 246] on span "Background & Style" at bounding box center [752, 243] width 55 height 7
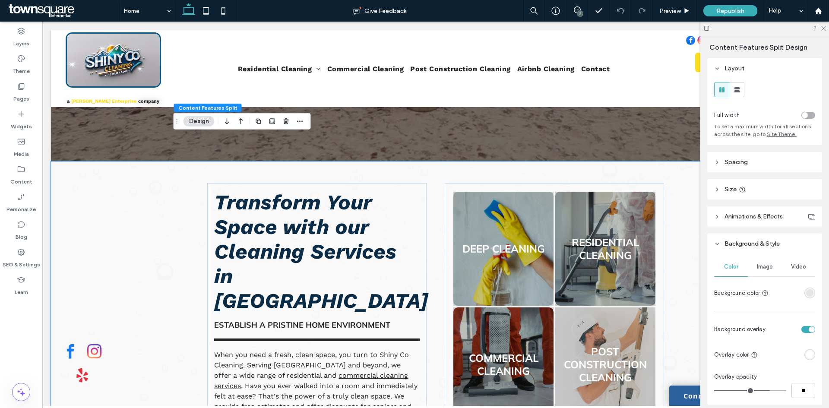
scroll to position [86, 0]
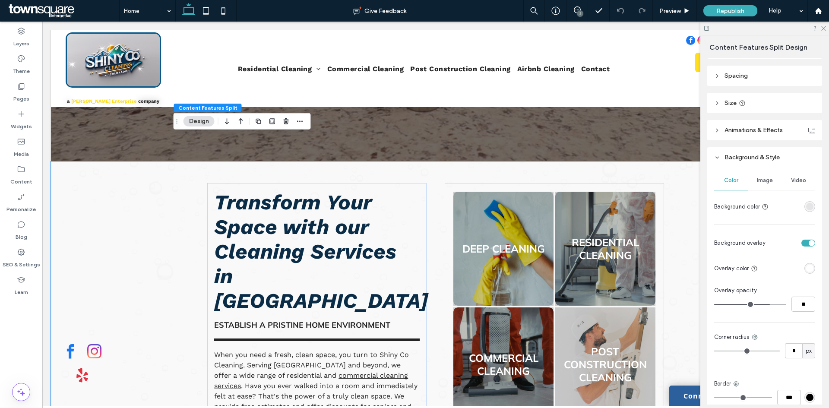
click at [806, 208] on div "rgba(227, 227, 227, 0.88)" at bounding box center [809, 206] width 7 height 7
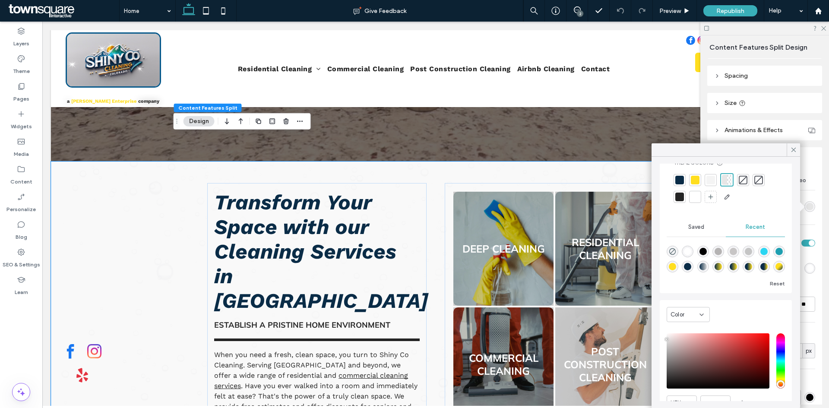
scroll to position [67, 0]
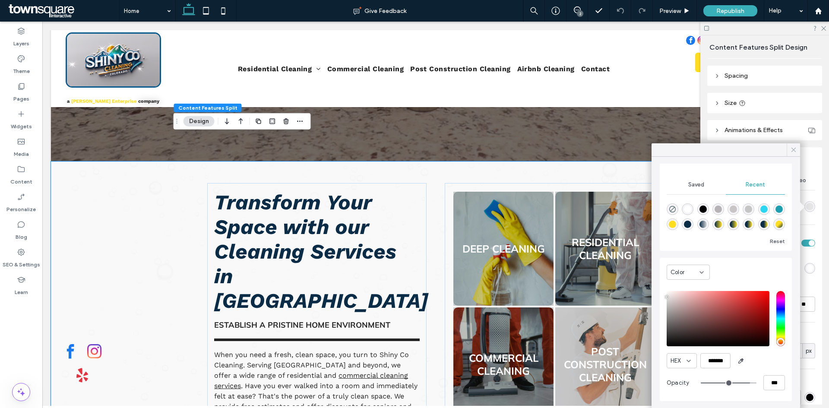
click at [793, 151] on icon at bounding box center [794, 150] width 8 height 8
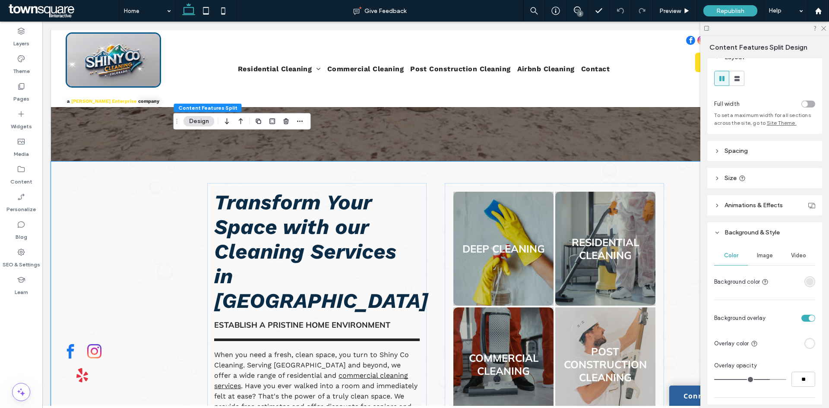
scroll to position [0, 0]
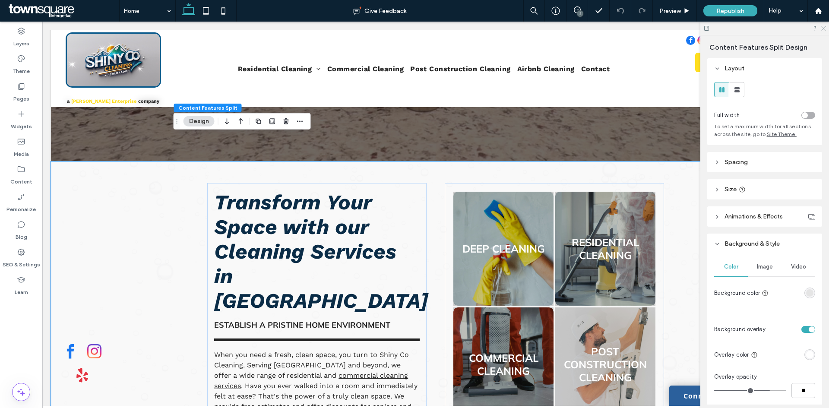
click at [824, 28] on icon at bounding box center [824, 28] width 6 height 6
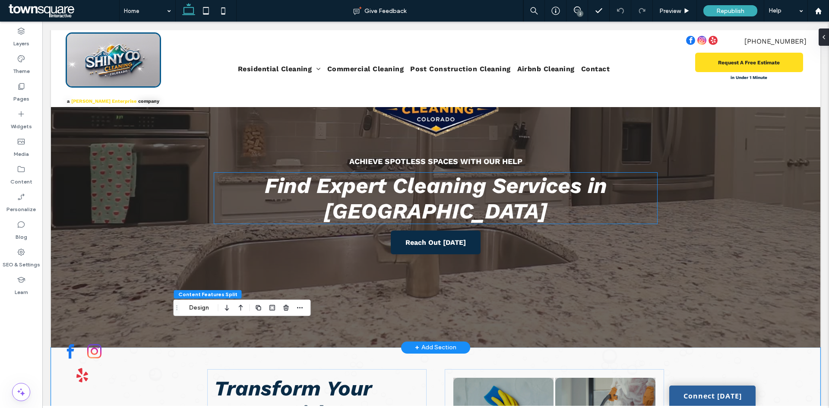
scroll to position [216, 0]
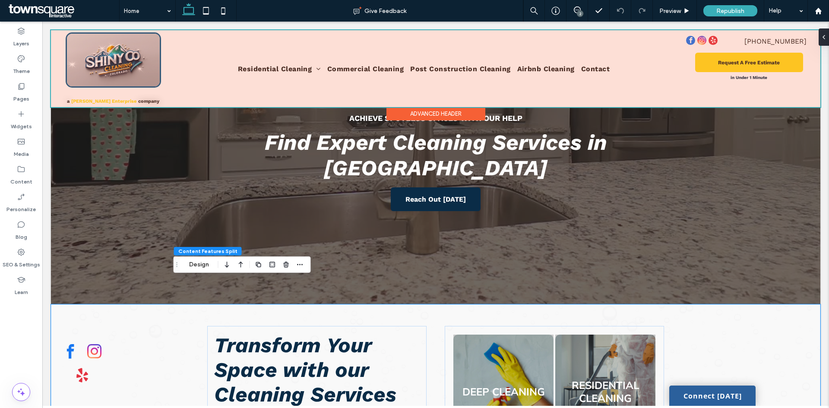
click at [63, 89] on div at bounding box center [436, 68] width 770 height 77
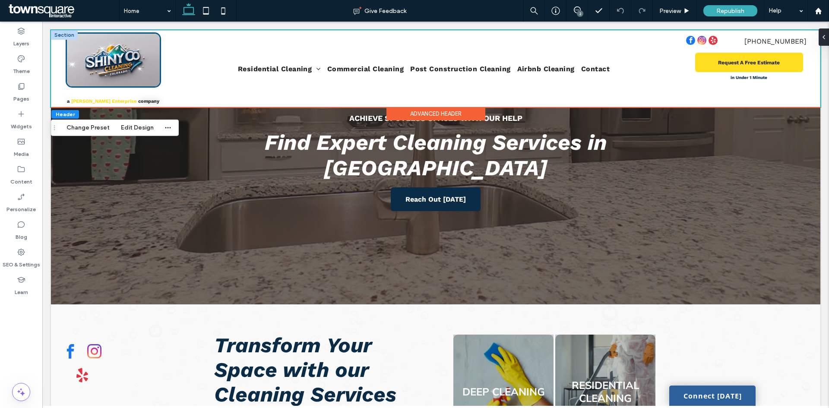
click at [60, 32] on div at bounding box center [64, 35] width 27 height 10
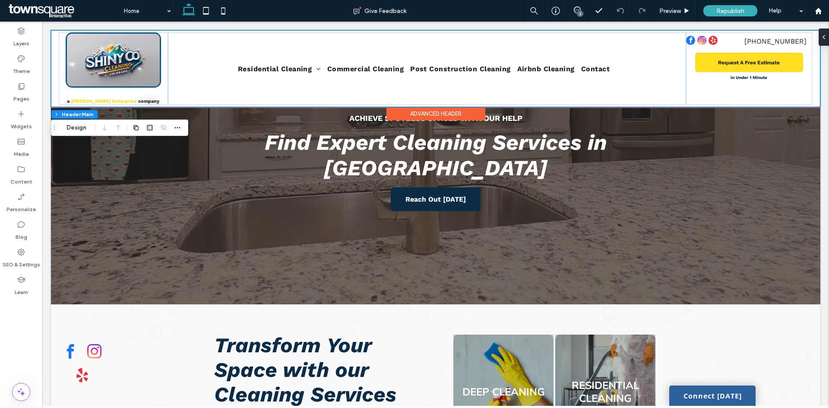
click at [52, 38] on div "a Doane Enterprise company Residential Cleaning Move In/Move Out Cleaning Comme…" at bounding box center [436, 68] width 770 height 77
click at [74, 129] on button "Design" at bounding box center [76, 128] width 31 height 10
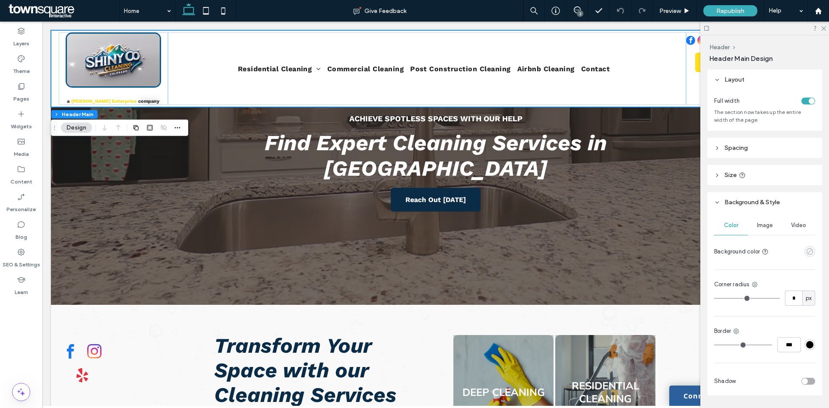
click at [806, 250] on icon "empty color" at bounding box center [809, 251] width 7 height 7
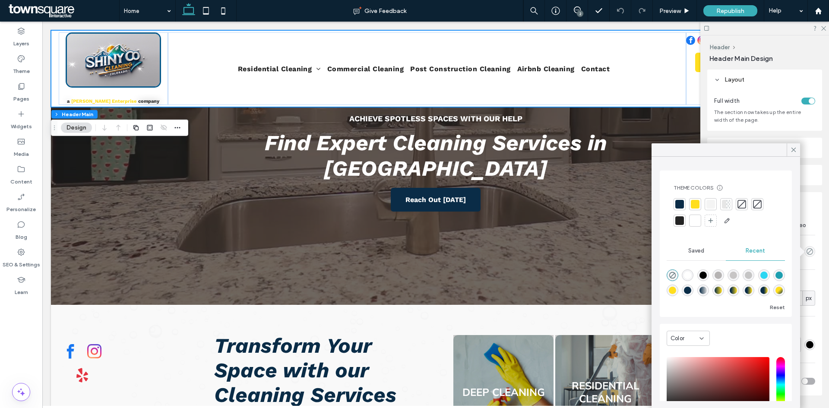
click at [679, 205] on div at bounding box center [679, 204] width 9 height 9
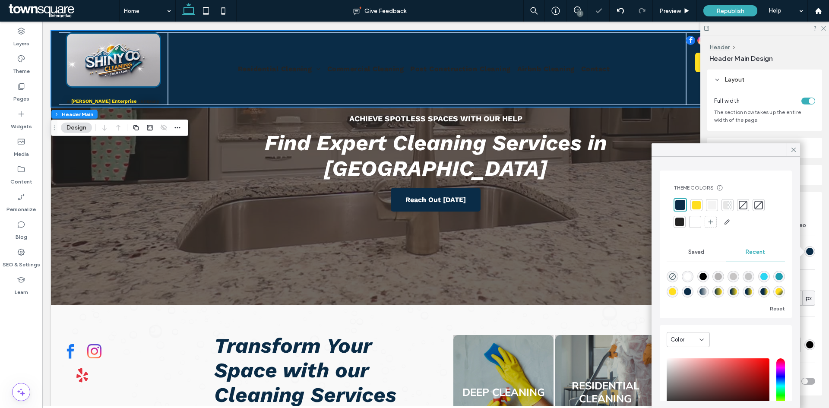
click at [823, 31] on div at bounding box center [765, 28] width 129 height 13
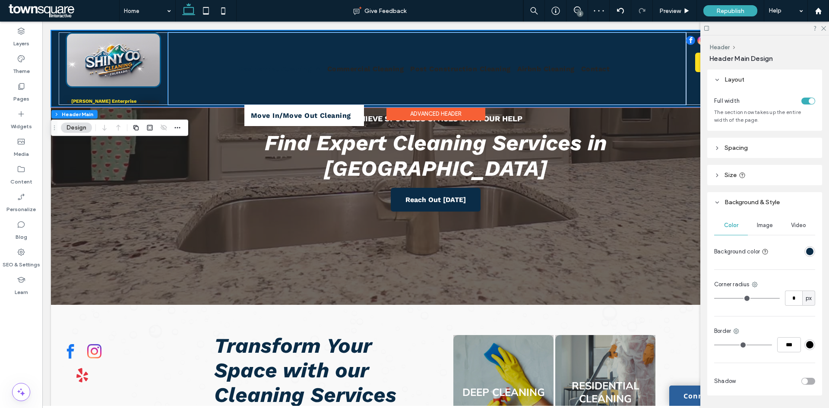
click at [251, 71] on span "Residential Cleaning" at bounding box center [279, 68] width 83 height 13
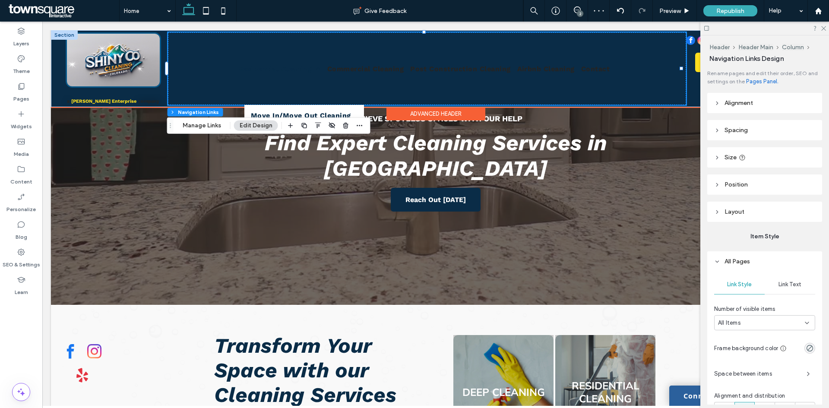
click at [251, 71] on span "Residential Cleaning" at bounding box center [279, 68] width 83 height 13
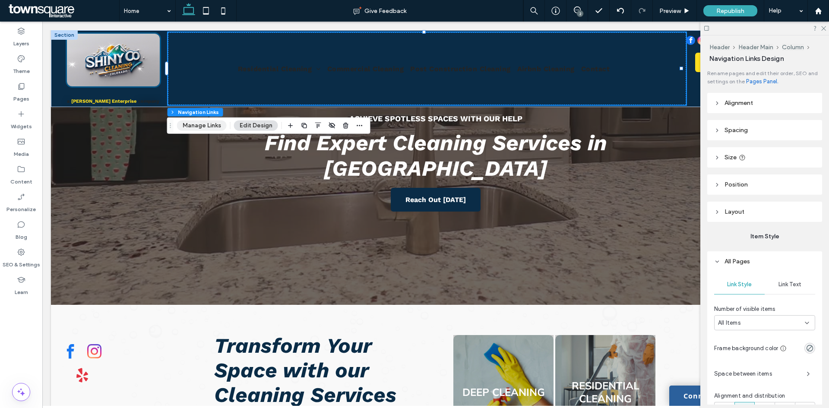
click at [207, 130] on button "Manage Links" at bounding box center [202, 126] width 50 height 10
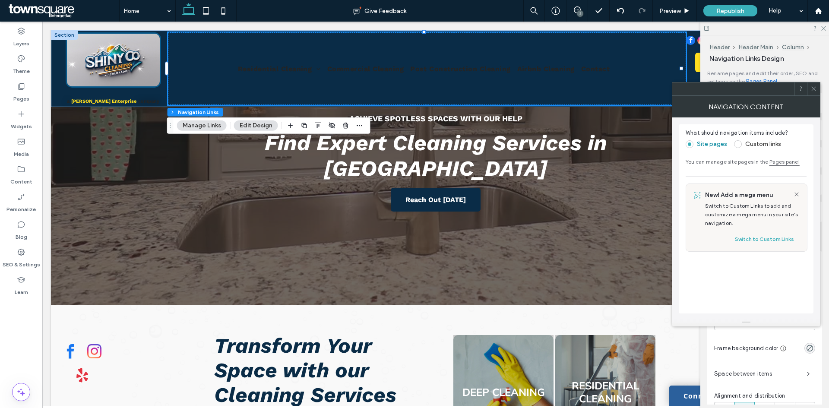
click at [812, 92] on icon at bounding box center [814, 89] width 6 height 6
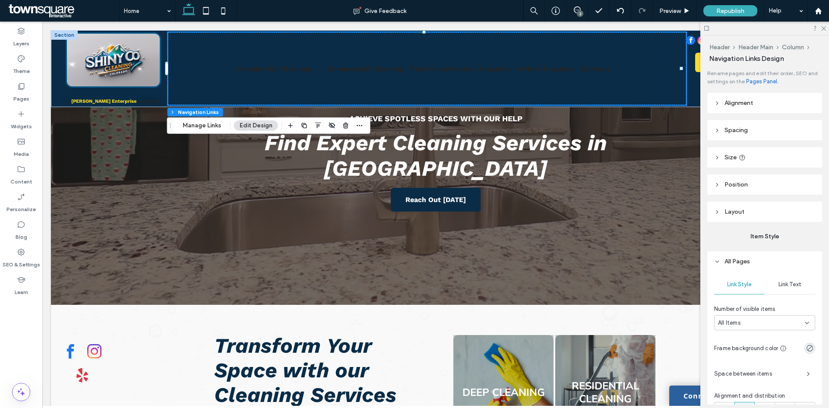
click at [782, 282] on span "Link Text" at bounding box center [790, 284] width 23 height 7
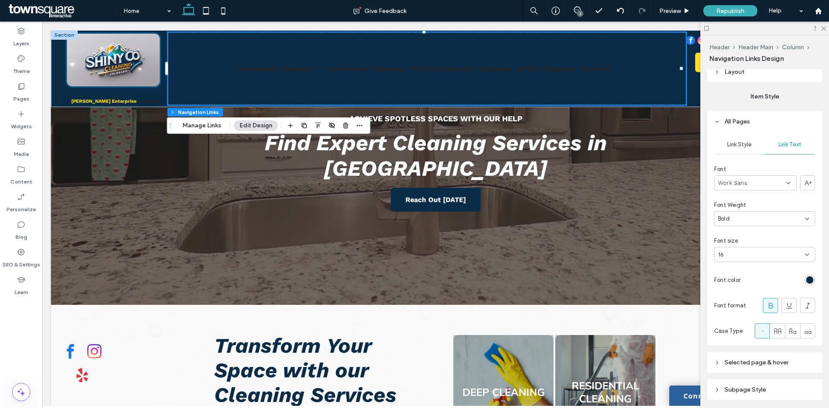
scroll to position [170, 0]
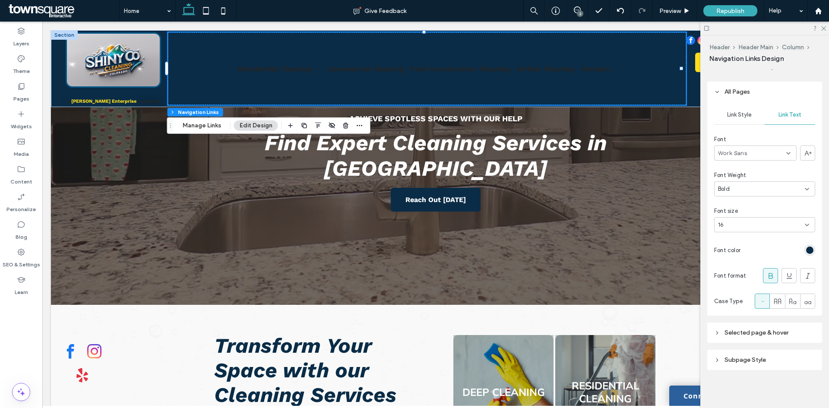
click at [807, 251] on div "rgb(10, 44, 71)" at bounding box center [809, 250] width 7 height 7
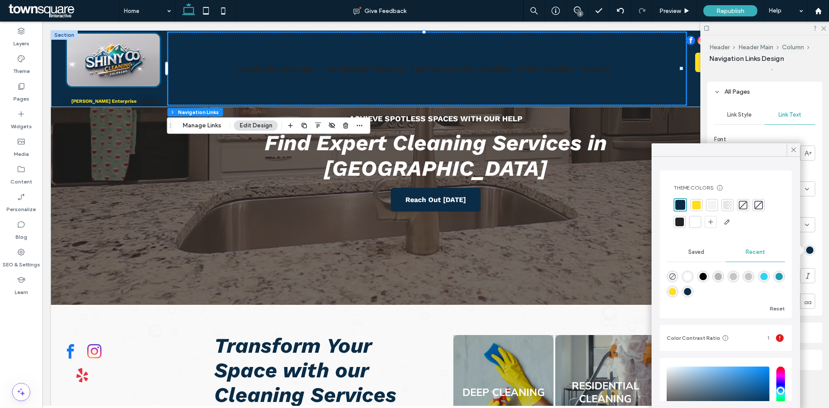
click at [691, 220] on div at bounding box center [695, 222] width 9 height 9
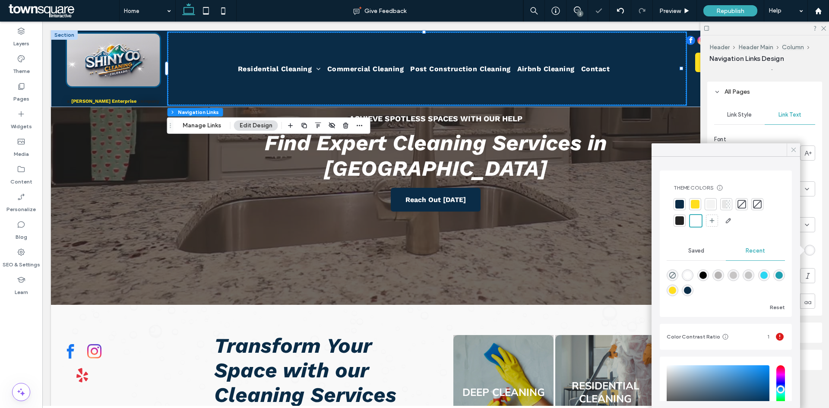
click at [791, 154] on span at bounding box center [794, 149] width 8 height 13
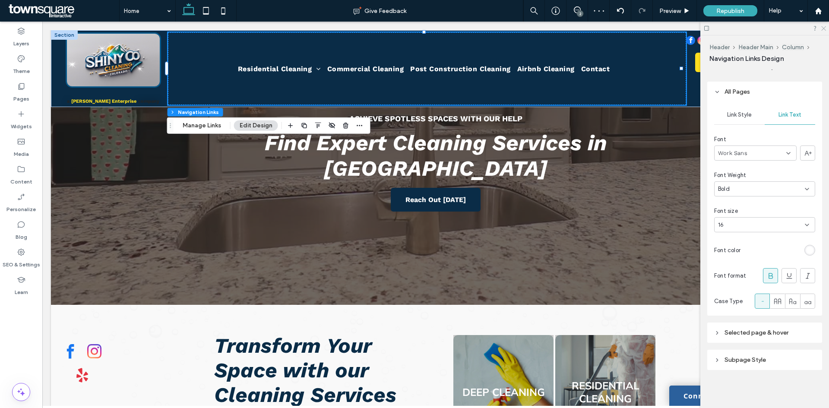
click at [821, 27] on icon at bounding box center [824, 28] width 6 height 6
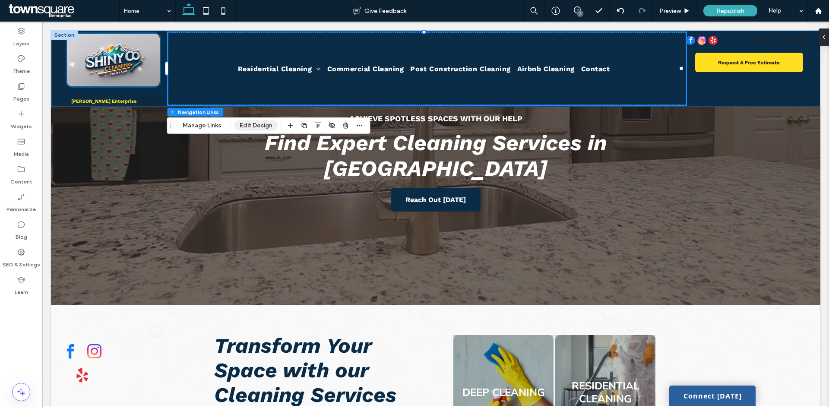
click at [243, 127] on button "Edit Design" at bounding box center [256, 126] width 44 height 10
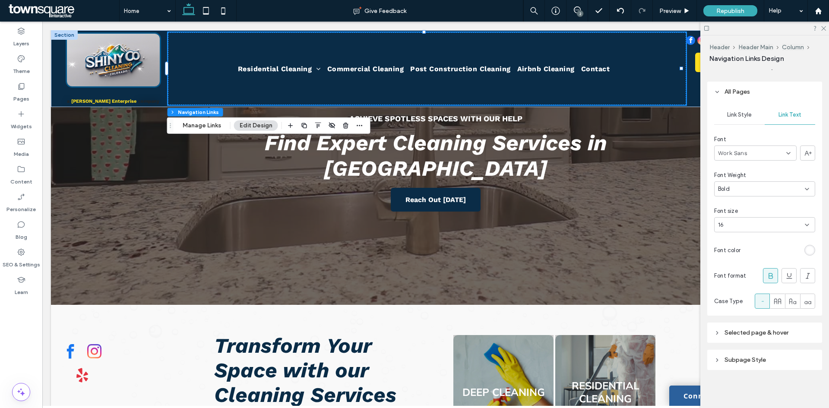
click at [731, 112] on span "Link Style" at bounding box center [739, 114] width 25 height 7
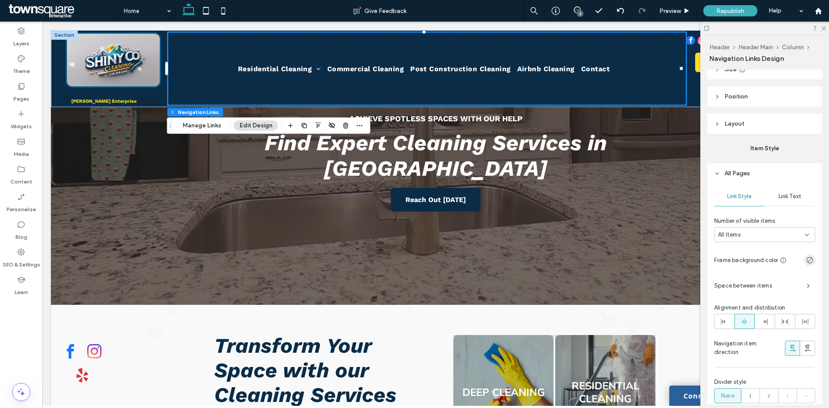
scroll to position [0, 0]
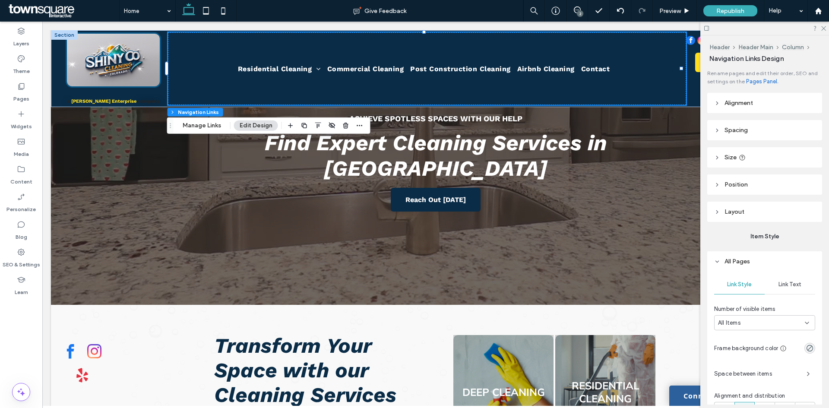
click at [820, 30] on div at bounding box center [765, 28] width 129 height 13
click at [821, 29] on icon at bounding box center [824, 28] width 6 height 6
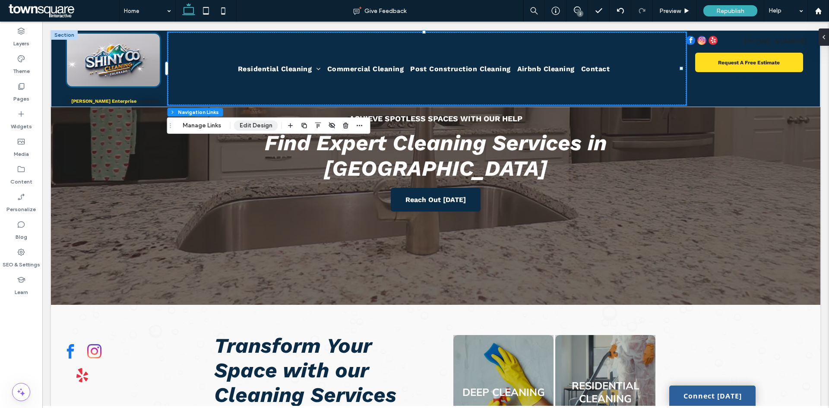
click at [249, 129] on button "Edit Design" at bounding box center [256, 126] width 44 height 10
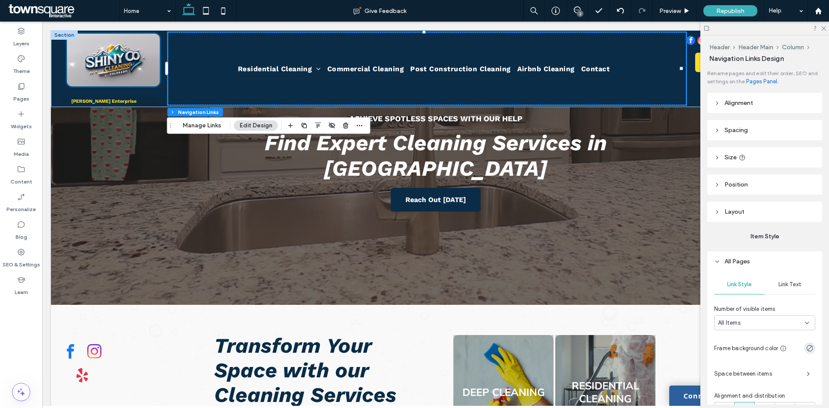
click at [747, 210] on header "Layout" at bounding box center [764, 212] width 115 height 20
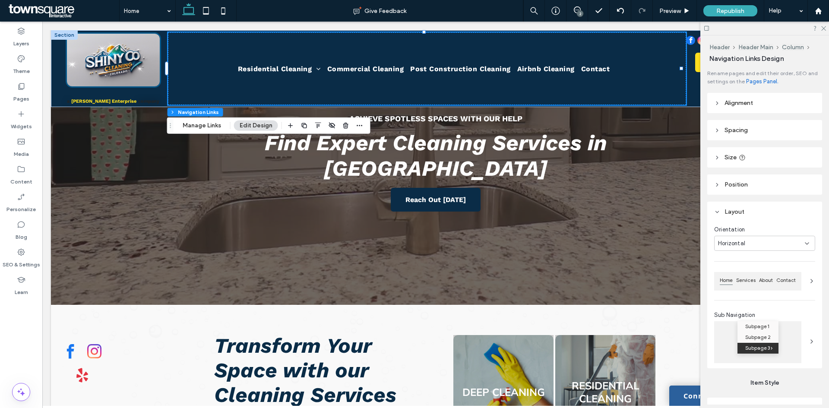
click at [747, 210] on header "Layout" at bounding box center [764, 212] width 115 height 20
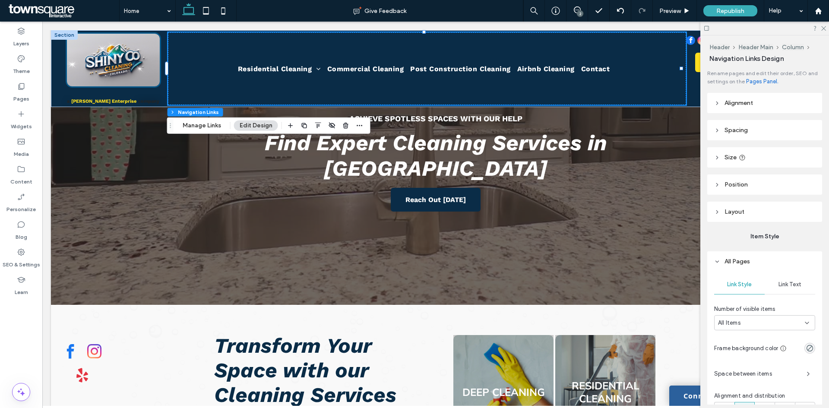
click at [747, 189] on header "Position" at bounding box center [764, 184] width 115 height 20
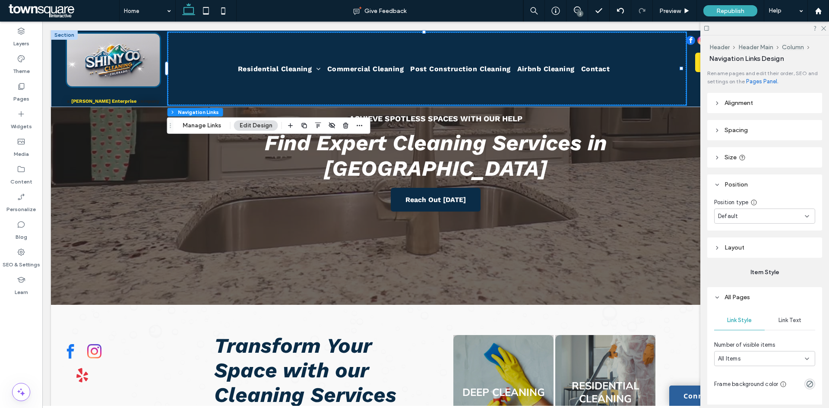
click at [747, 185] on span "Position" at bounding box center [736, 184] width 23 height 7
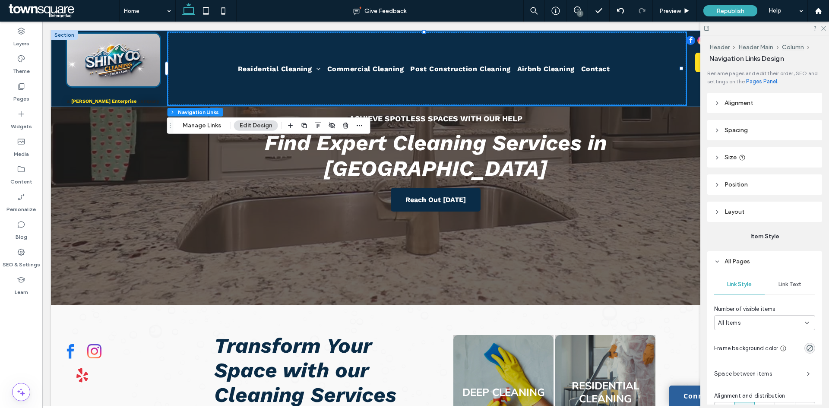
click at [741, 105] on span "Alignment" at bounding box center [739, 102] width 29 height 7
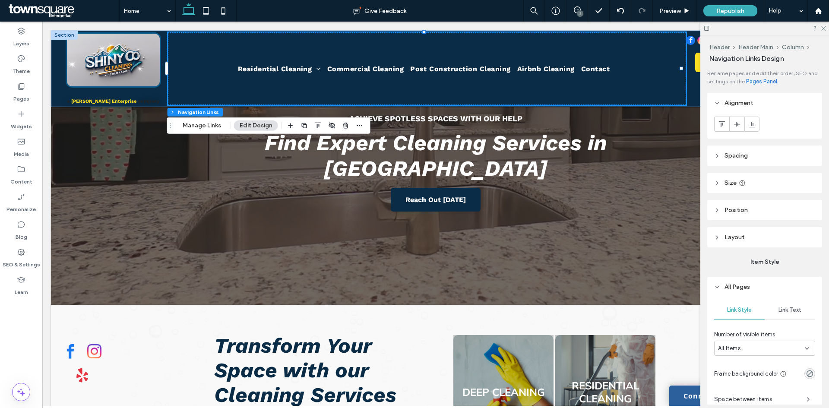
click at [741, 105] on span "Alignment" at bounding box center [739, 102] width 29 height 7
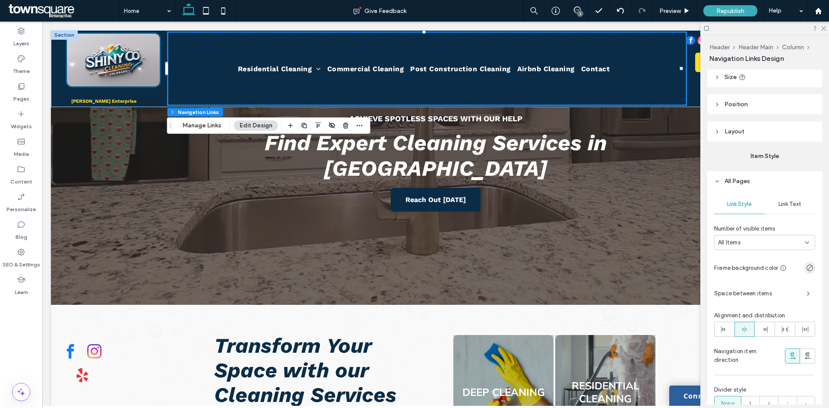
scroll to position [86, 0]
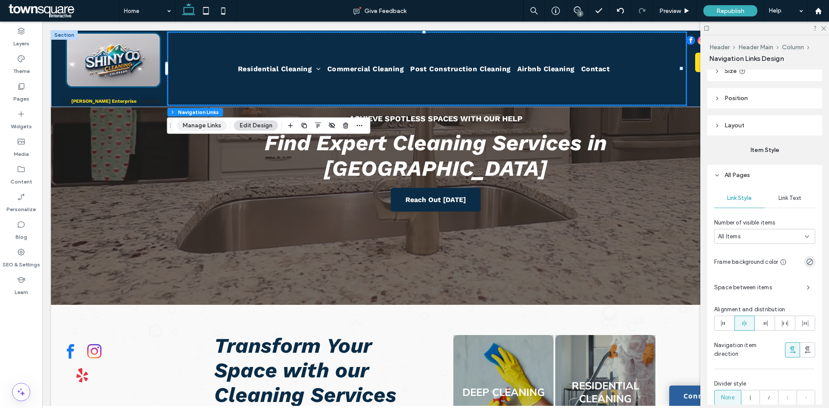
click at [219, 127] on button "Manage Links" at bounding box center [202, 126] width 50 height 10
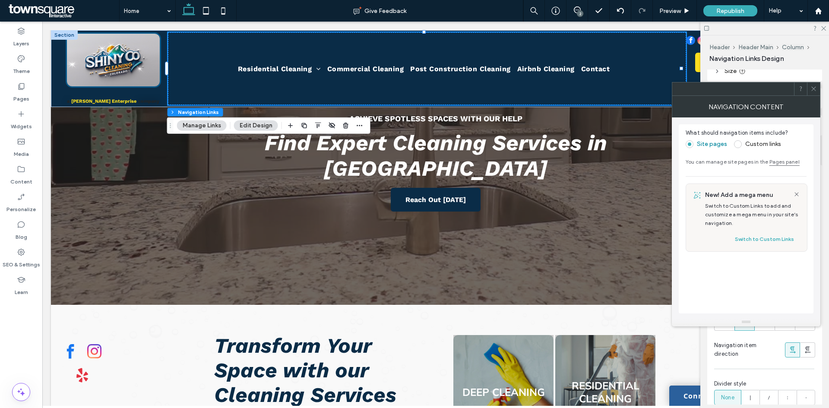
click at [245, 124] on button "Edit Design" at bounding box center [256, 126] width 44 height 10
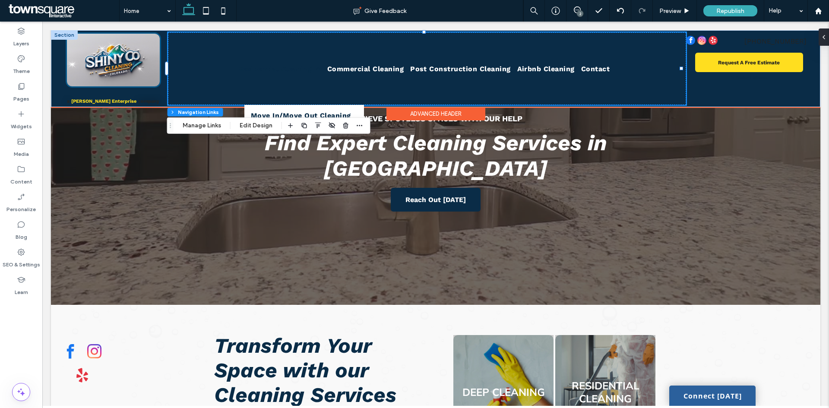
click at [311, 79] on link "Residential Cleaning" at bounding box center [282, 68] width 89 height 73
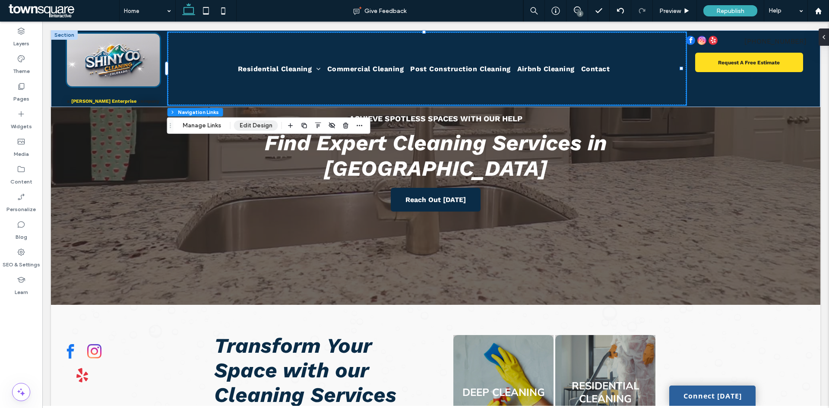
click at [240, 124] on button "Edit Design" at bounding box center [256, 126] width 44 height 10
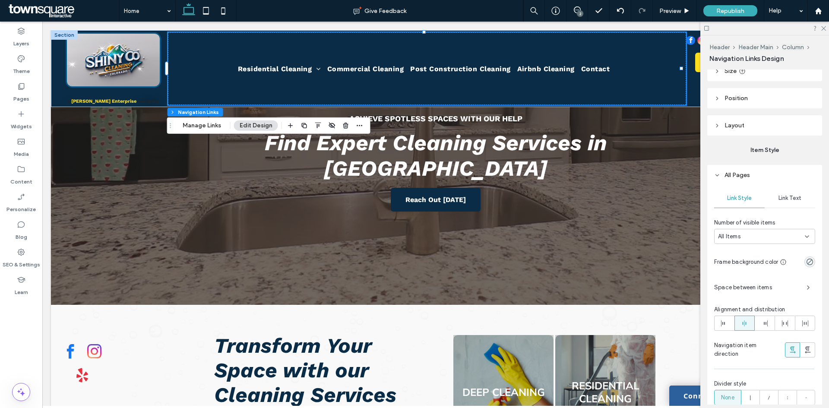
click at [774, 194] on div "Link Text" at bounding box center [790, 198] width 51 height 19
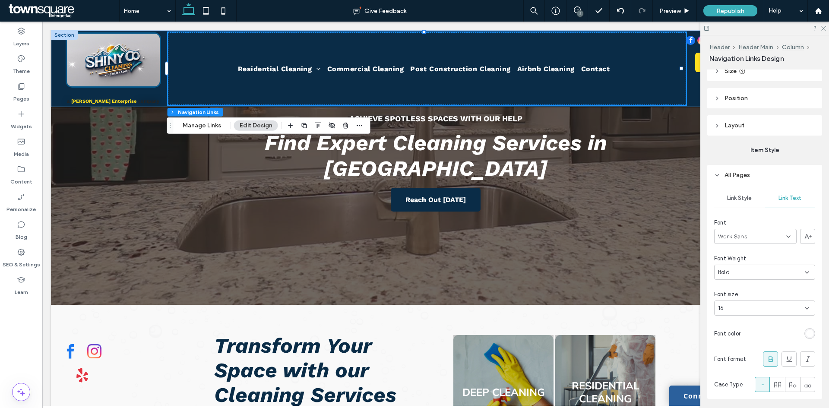
click at [806, 333] on div "rgb(255, 255, 255)" at bounding box center [809, 333] width 7 height 7
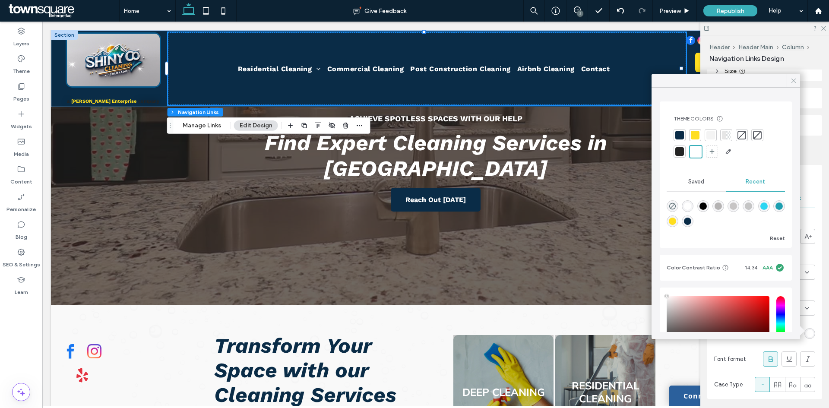
click at [793, 79] on icon at bounding box center [794, 81] width 8 height 8
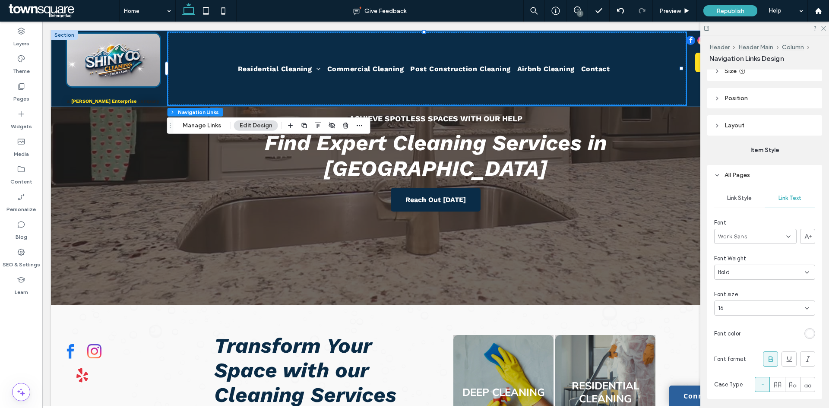
click at [748, 198] on span "Link Style" at bounding box center [739, 198] width 25 height 7
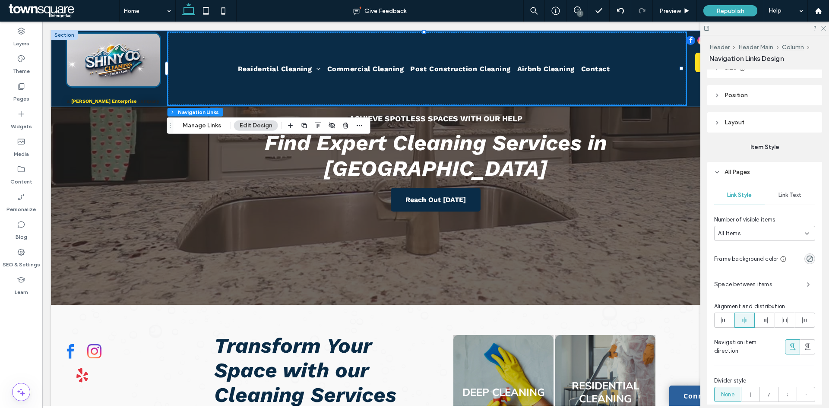
scroll to position [0, 0]
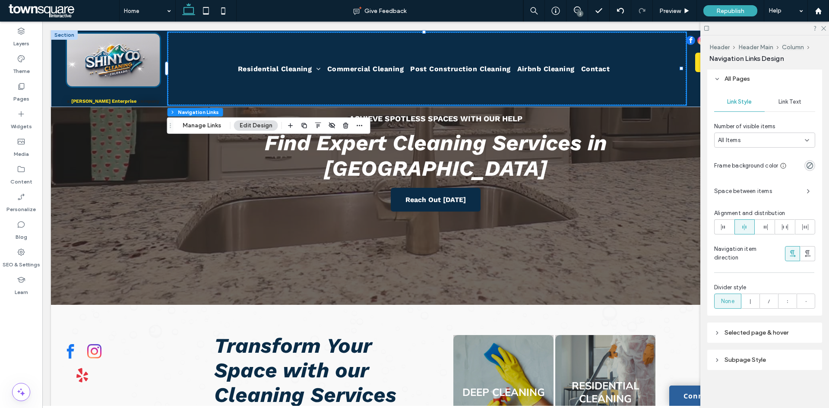
click at [745, 363] on span "Subpage Style" at bounding box center [745, 359] width 41 height 7
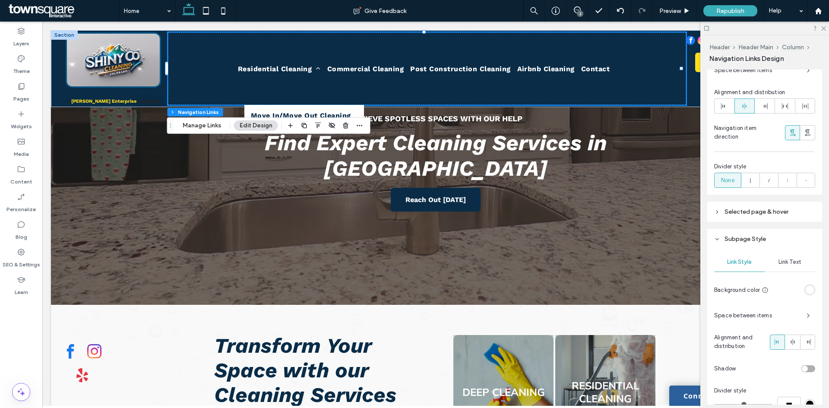
scroll to position [312, 0]
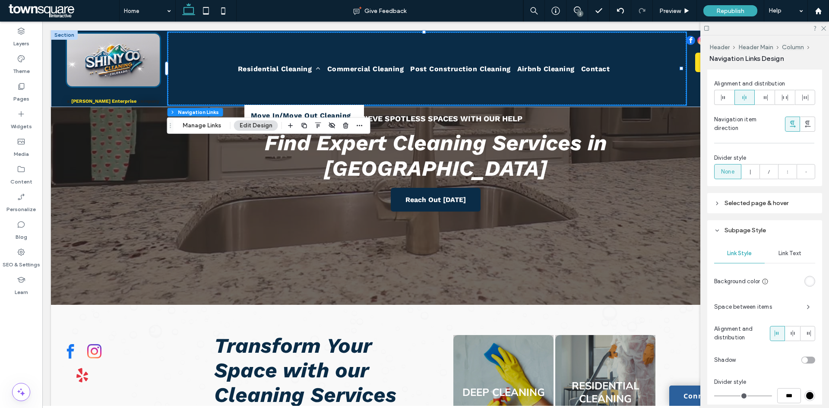
click at [779, 253] on span "Link Text" at bounding box center [790, 253] width 23 height 7
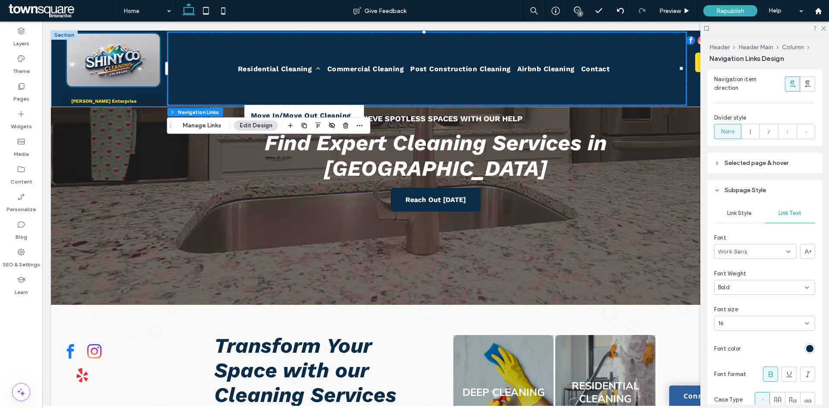
scroll to position [399, 0]
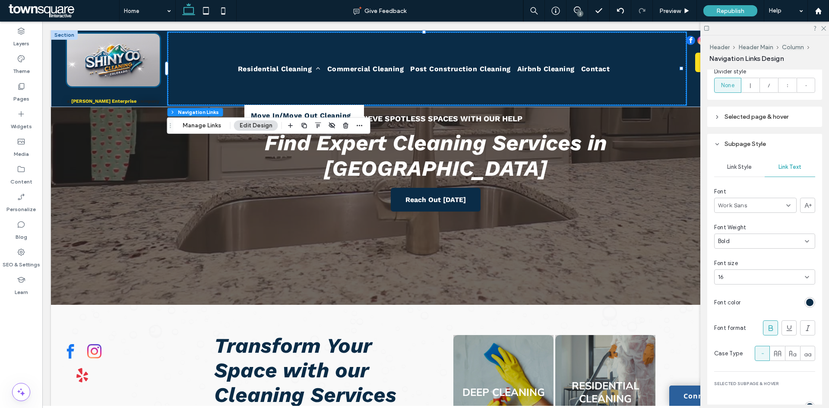
click at [805, 306] on div "rgb(10, 44, 71)" at bounding box center [810, 302] width 11 height 11
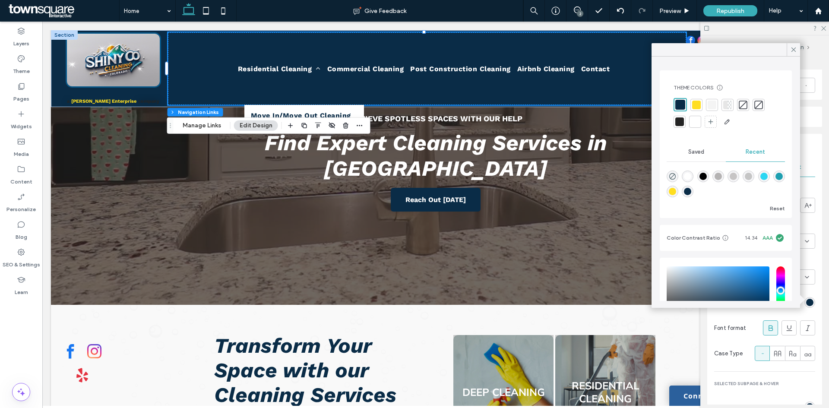
click at [691, 123] on div at bounding box center [695, 121] width 9 height 9
click at [675, 174] on icon "rgba(0, 0, 0, 0)" at bounding box center [672, 174] width 7 height 7
type input "*******"
type input "*"
type input "**"
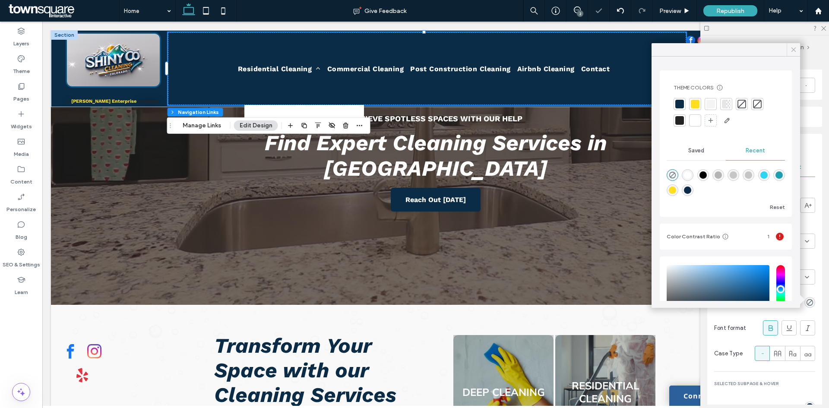
click at [792, 52] on icon at bounding box center [794, 50] width 8 height 8
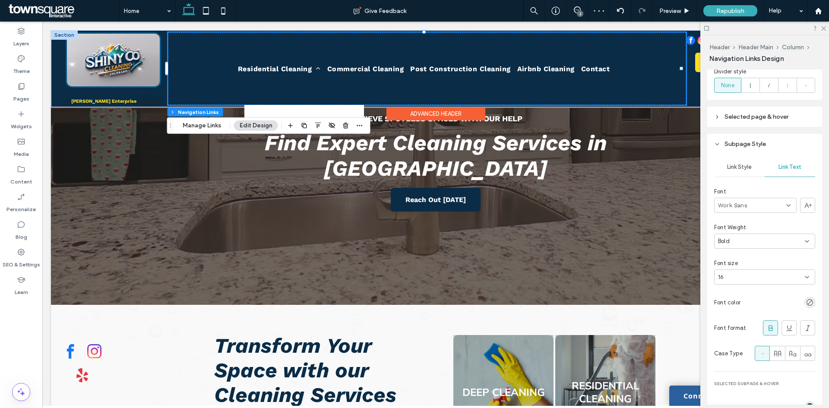
click at [193, 70] on ul "Residential Cleaning Move In/Move Out Cleaning Commercial Cleaning Post Constru…" at bounding box center [427, 68] width 518 height 73
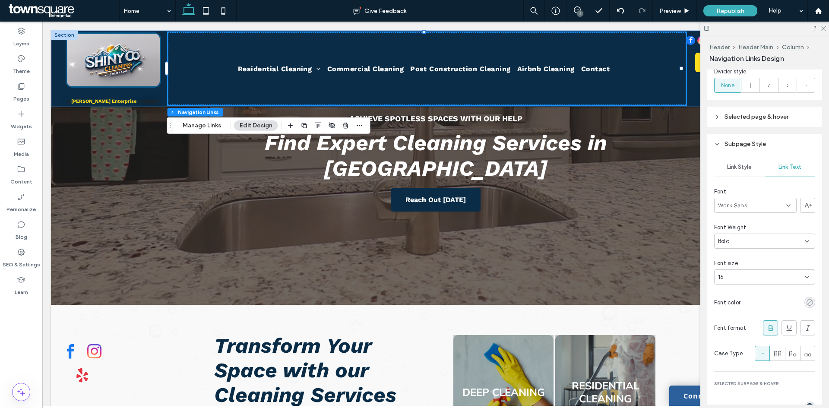
click at [807, 305] on use "rgba(0, 0, 0, 0)" at bounding box center [810, 302] width 6 height 6
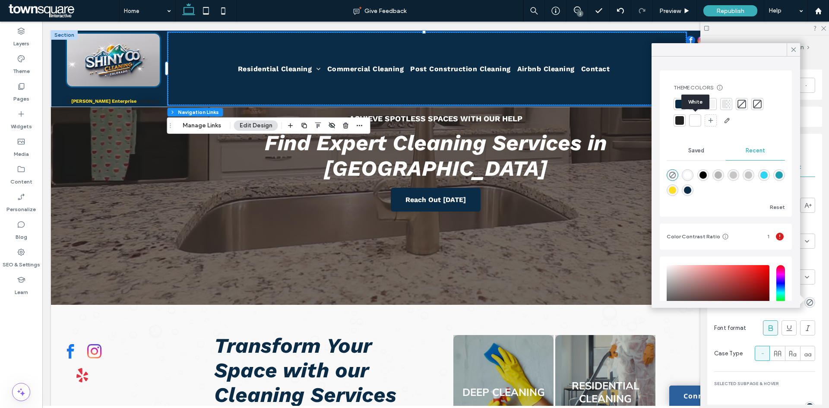
click at [695, 121] on div at bounding box center [695, 120] width 9 height 9
click at [796, 49] on icon at bounding box center [794, 50] width 8 height 8
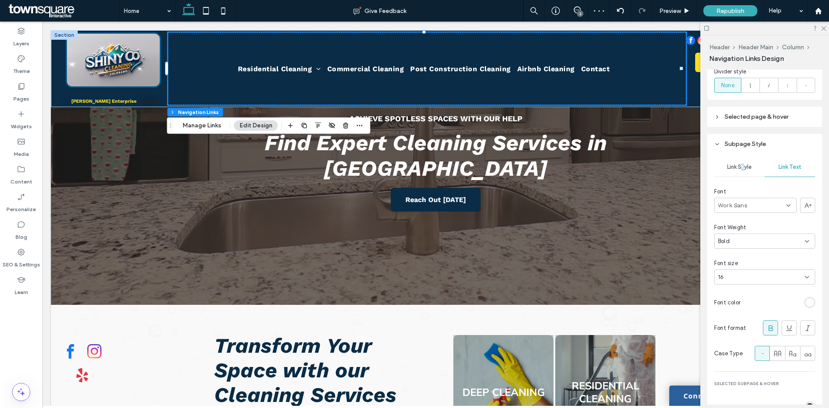
click at [742, 172] on div "Link Style" at bounding box center [739, 167] width 51 height 19
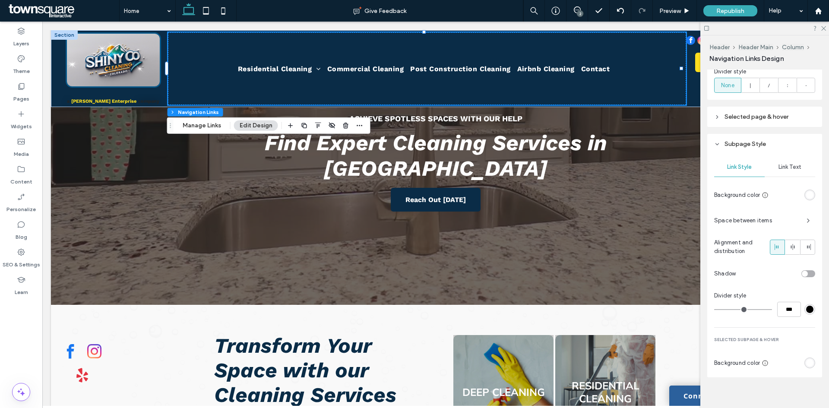
click at [788, 172] on div "Link Text" at bounding box center [790, 167] width 51 height 19
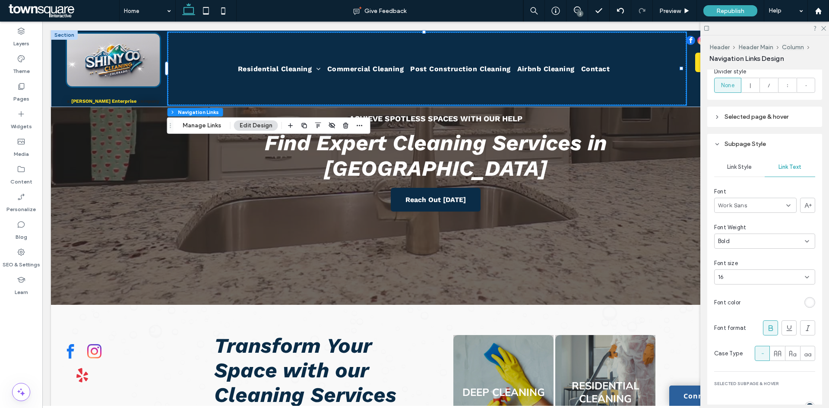
click at [725, 167] on div "Link Style" at bounding box center [739, 167] width 51 height 19
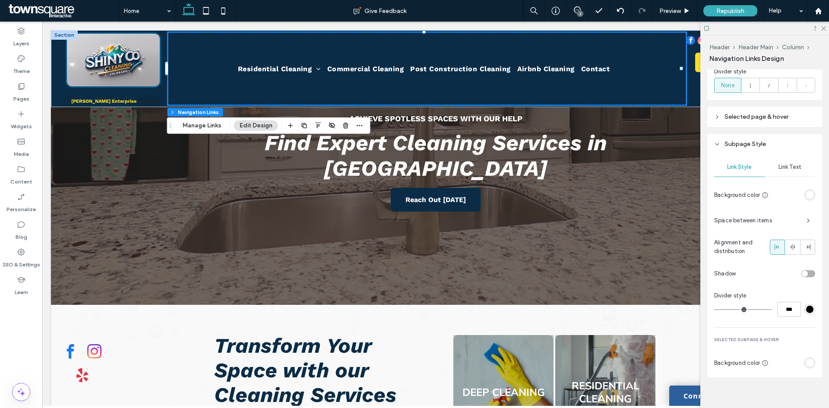
click at [806, 195] on div "rgb(255, 255, 255)" at bounding box center [809, 194] width 7 height 7
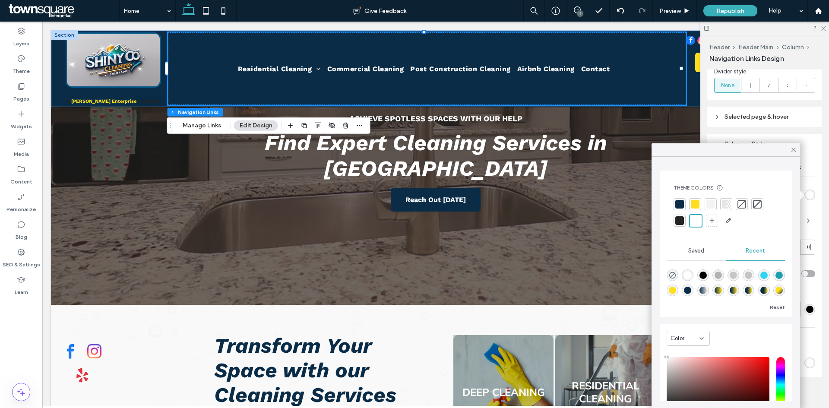
click at [679, 204] on div at bounding box center [679, 204] width 9 height 9
click at [791, 154] on span at bounding box center [794, 149] width 8 height 13
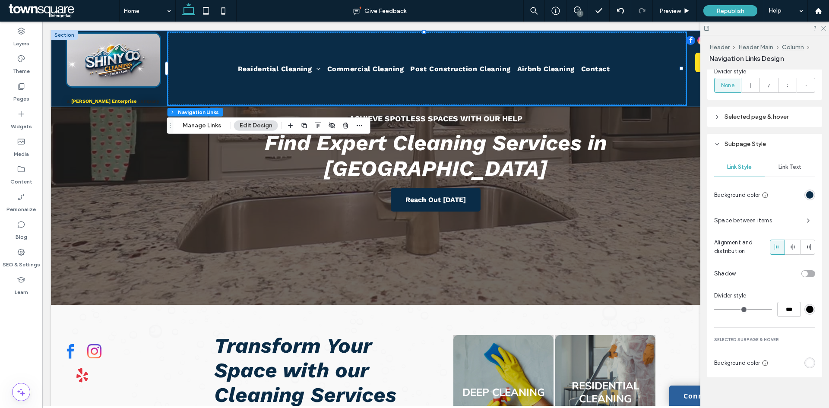
click at [805, 200] on div "rgb(10, 44, 71)" at bounding box center [810, 195] width 11 height 11
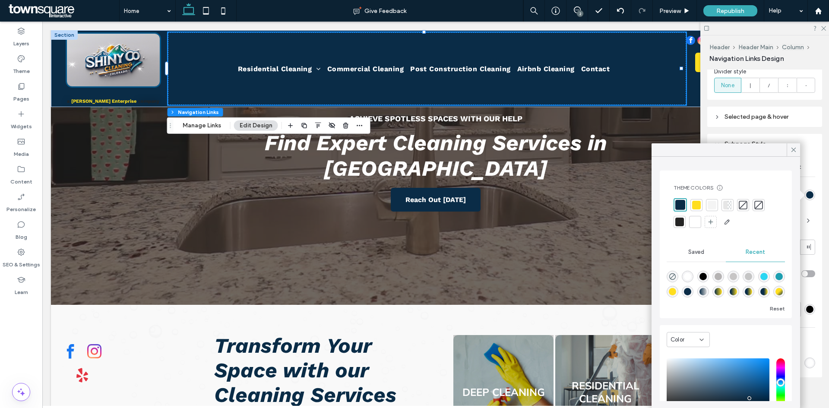
click at [700, 204] on div at bounding box center [696, 205] width 9 height 9
click at [796, 152] on icon at bounding box center [794, 150] width 8 height 8
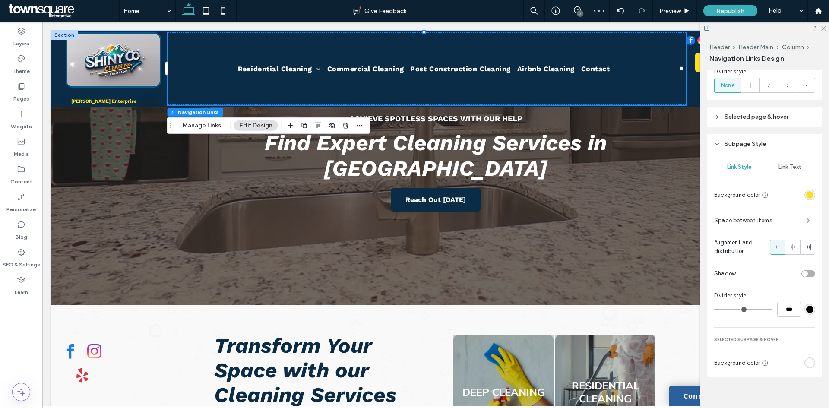
click at [806, 192] on div "rgb(255, 222, 31)" at bounding box center [809, 194] width 7 height 7
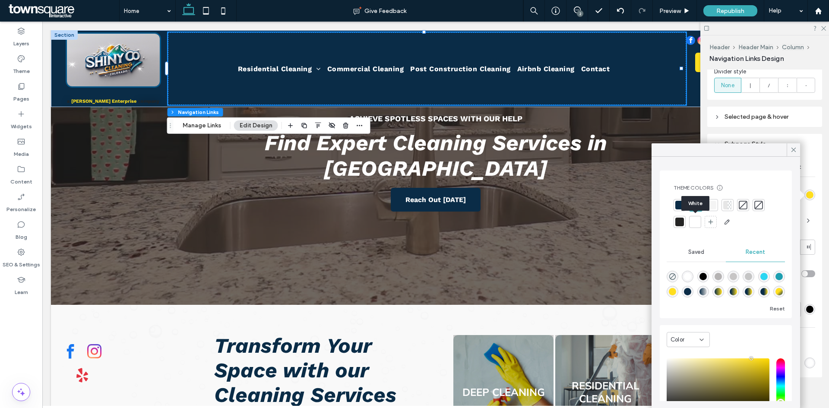
click at [695, 220] on div at bounding box center [695, 222] width 9 height 9
click at [794, 152] on icon at bounding box center [794, 150] width 8 height 8
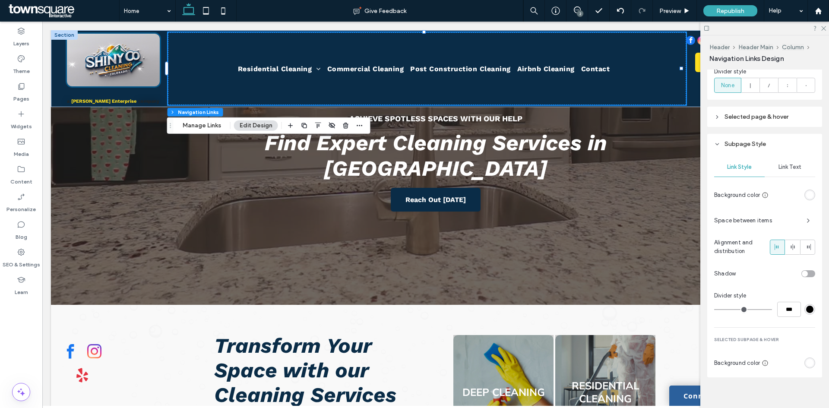
click at [777, 159] on div "Link Text" at bounding box center [790, 167] width 51 height 19
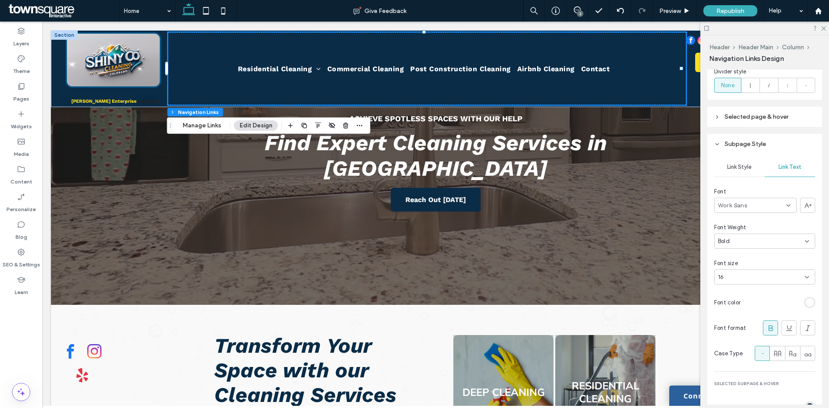
click at [806, 301] on div "rgb(255, 255, 255)" at bounding box center [809, 302] width 7 height 7
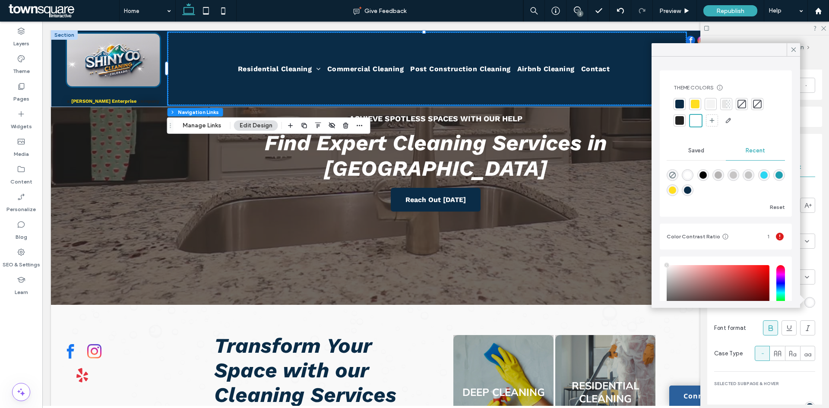
click at [681, 107] on div at bounding box center [679, 104] width 9 height 9
click at [795, 49] on icon at bounding box center [794, 50] width 8 height 8
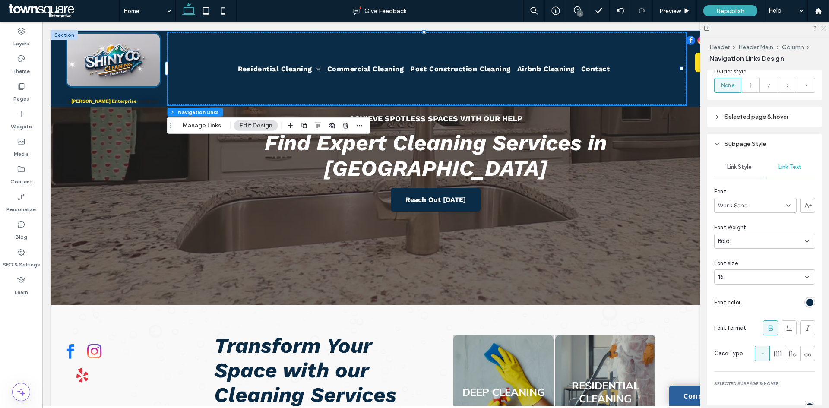
click at [823, 29] on icon at bounding box center [824, 28] width 6 height 6
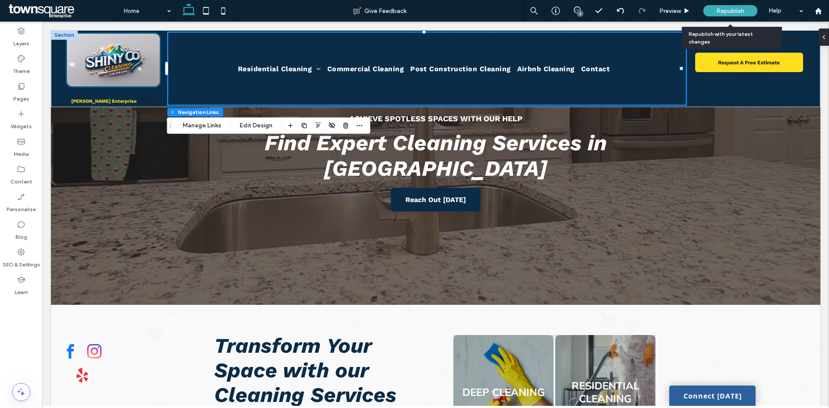
click at [733, 11] on span "Republish" at bounding box center [731, 10] width 28 height 7
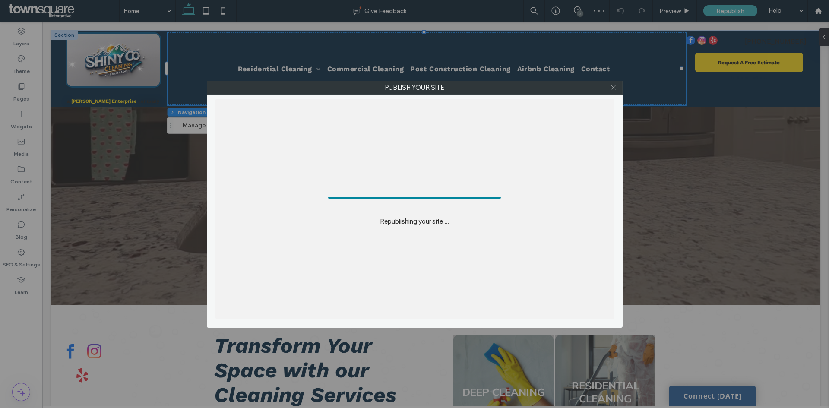
click at [612, 90] on icon at bounding box center [613, 87] width 6 height 6
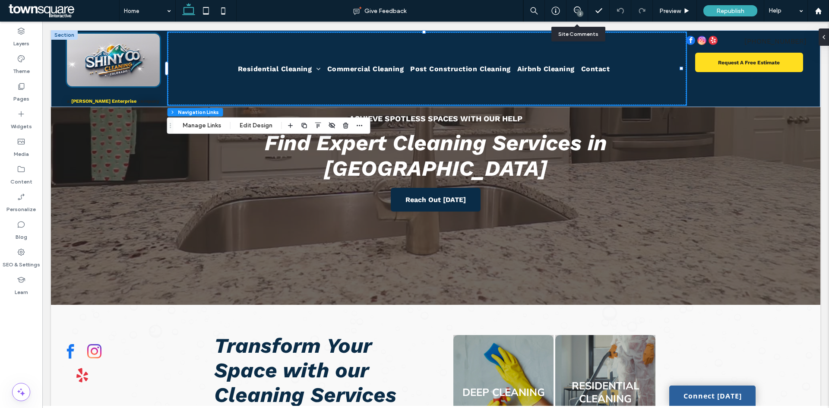
click at [575, 15] on div "2" at bounding box center [577, 10] width 21 height 9
click at [579, 7] on use at bounding box center [577, 9] width 7 height 7
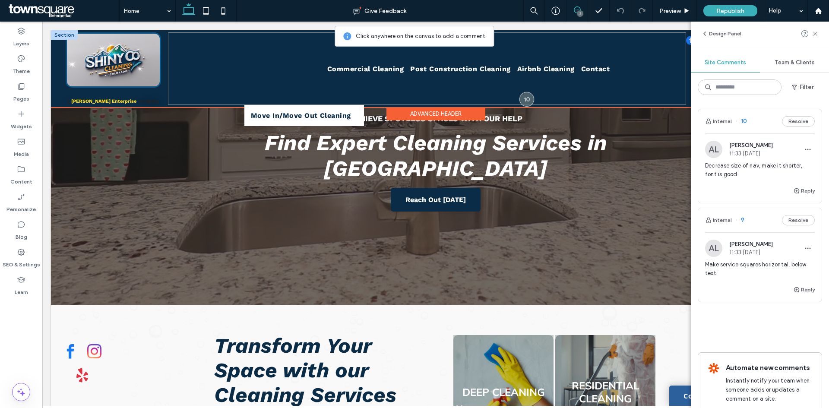
click at [257, 67] on span "Residential Cleaning" at bounding box center [279, 68] width 83 height 13
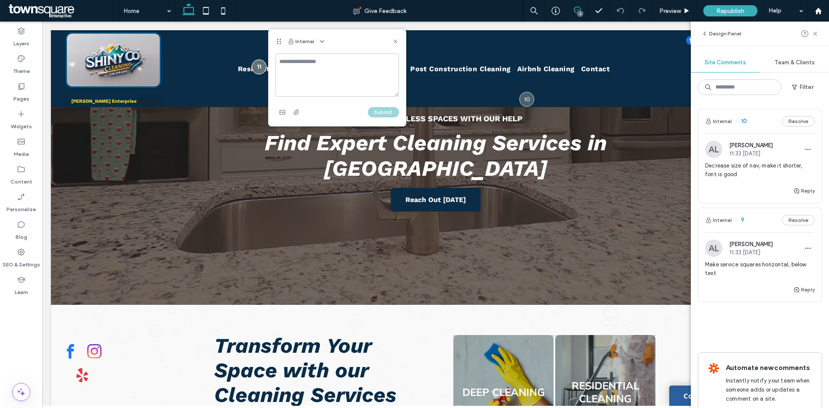
click at [286, 69] on textarea at bounding box center [338, 75] width 124 height 43
type textarea "**********"
click at [377, 111] on button "Submit" at bounding box center [383, 112] width 31 height 10
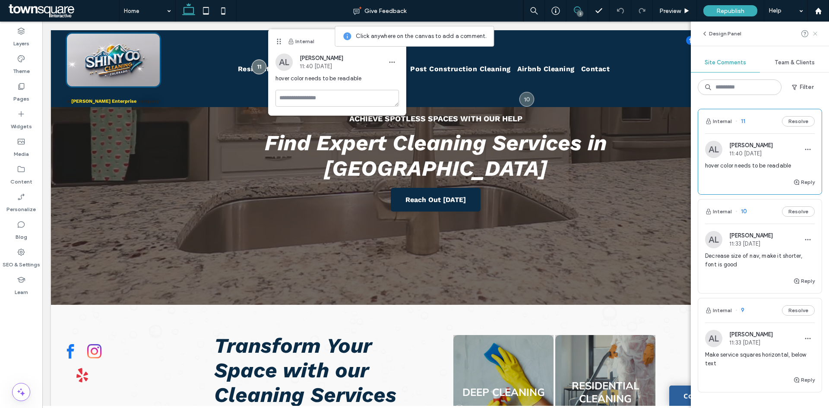
click at [818, 33] on icon at bounding box center [815, 33] width 7 height 7
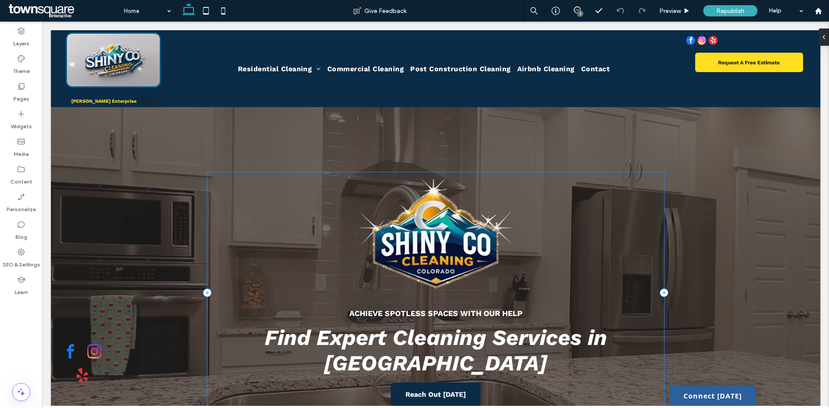
scroll to position [0, 0]
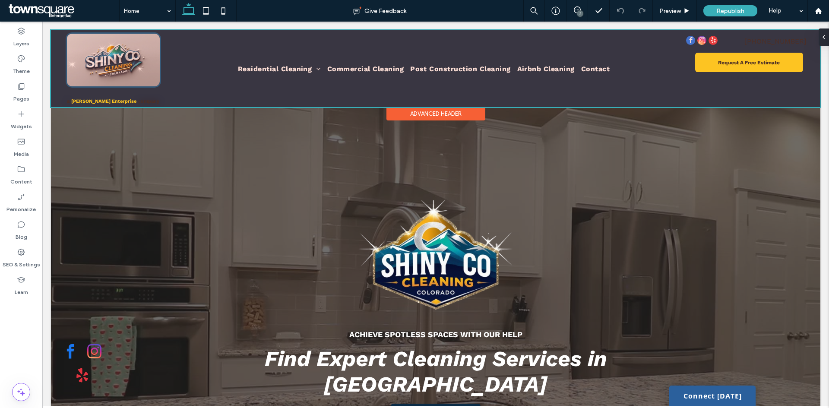
click at [116, 98] on div at bounding box center [436, 68] width 770 height 77
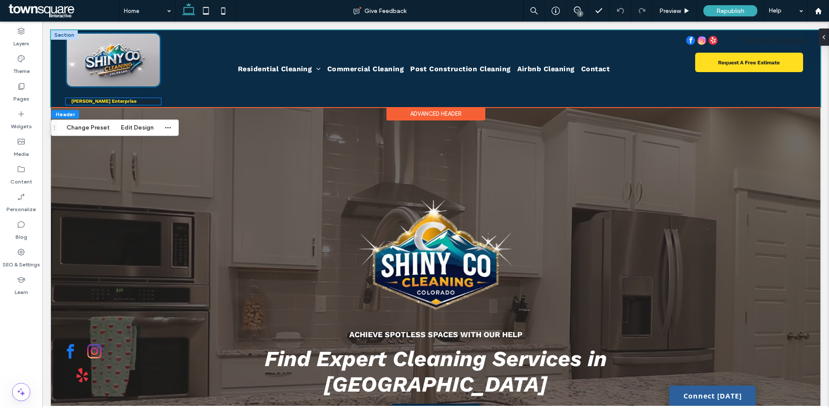
click at [124, 98] on strong "[PERSON_NAME] Enterprise" at bounding box center [103, 101] width 65 height 6
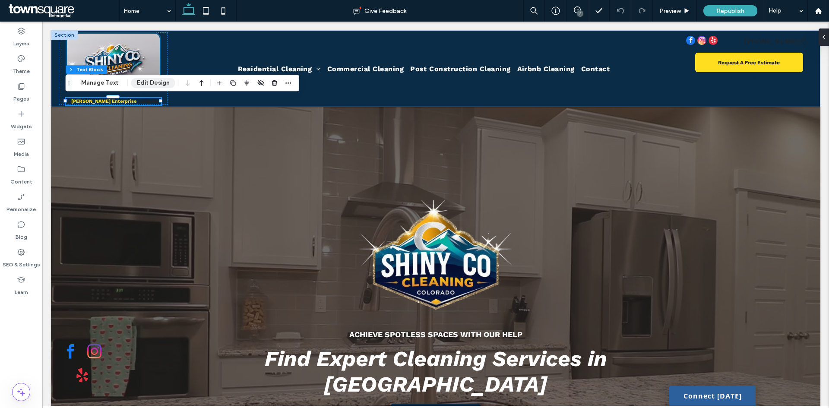
click at [135, 82] on button "Edit Design" at bounding box center [153, 83] width 44 height 10
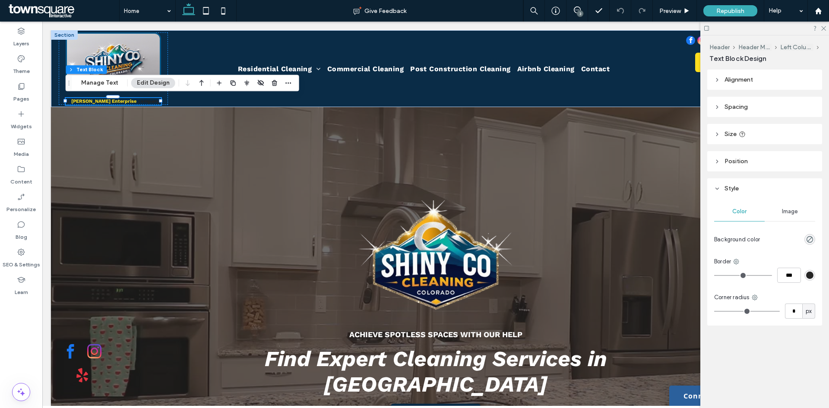
click at [794, 216] on div "Image" at bounding box center [790, 211] width 51 height 19
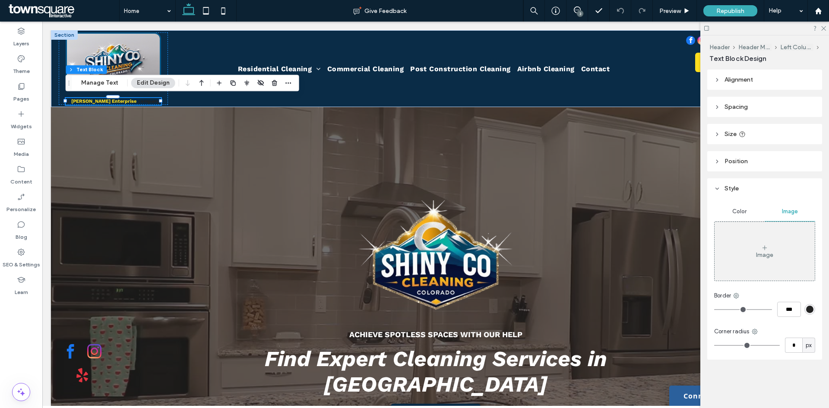
click at [746, 207] on div "Color" at bounding box center [739, 211] width 51 height 19
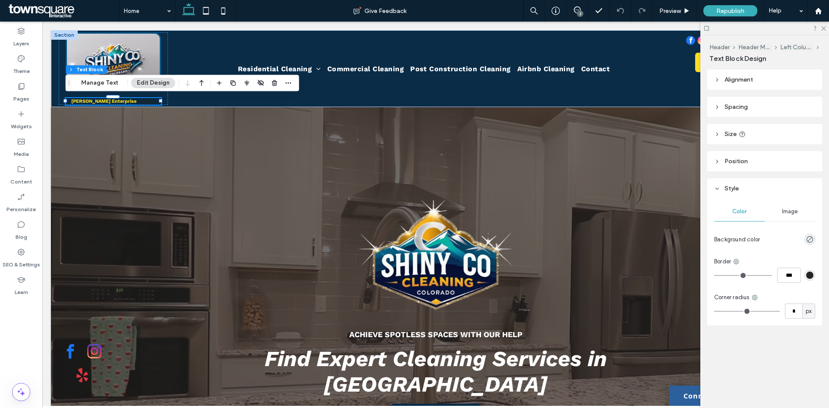
click at [735, 188] on span "Style" at bounding box center [732, 188] width 14 height 7
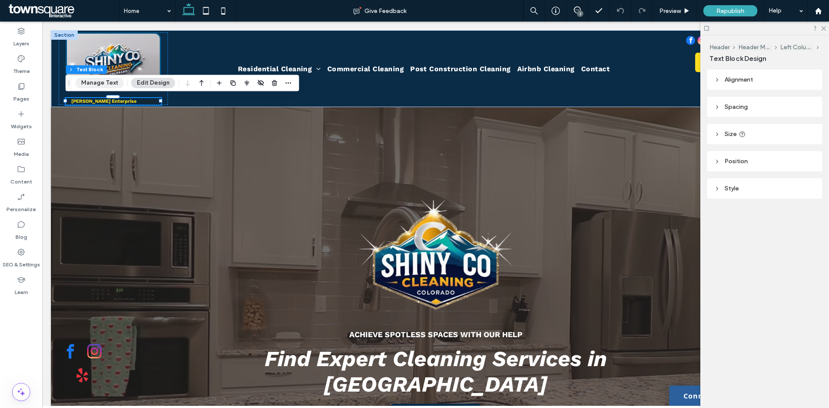
click at [112, 82] on button "Manage Text" at bounding box center [100, 83] width 48 height 10
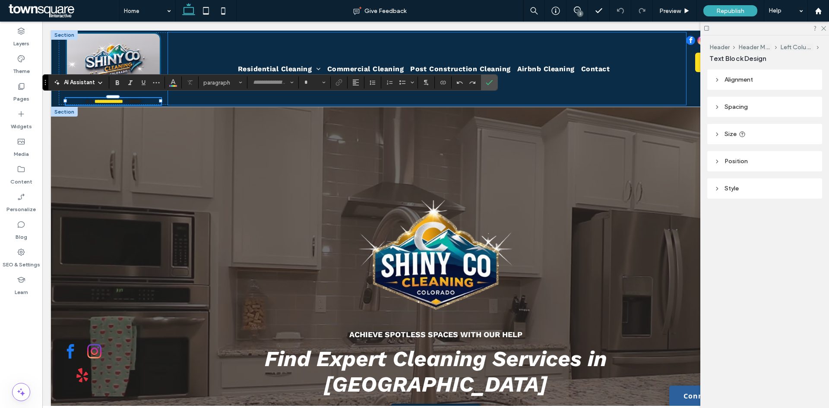
type input "*********"
type input "**"
click at [174, 79] on icon "Color" at bounding box center [173, 81] width 7 height 7
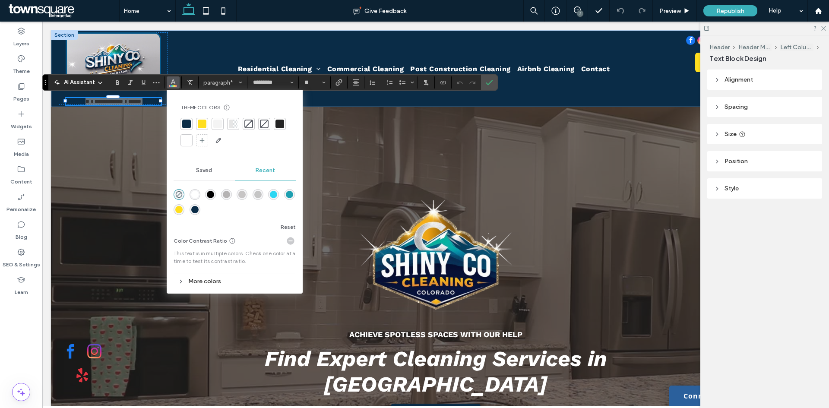
click at [190, 139] on div at bounding box center [186, 140] width 9 height 9
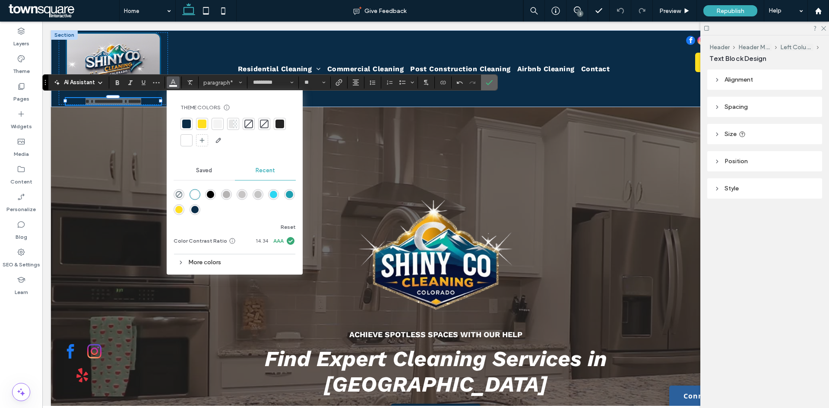
drag, startPoint x: 450, startPoint y: 58, endPoint x: 493, endPoint y: 79, distance: 47.9
click at [493, 79] on label "Confirm" at bounding box center [489, 83] width 13 height 16
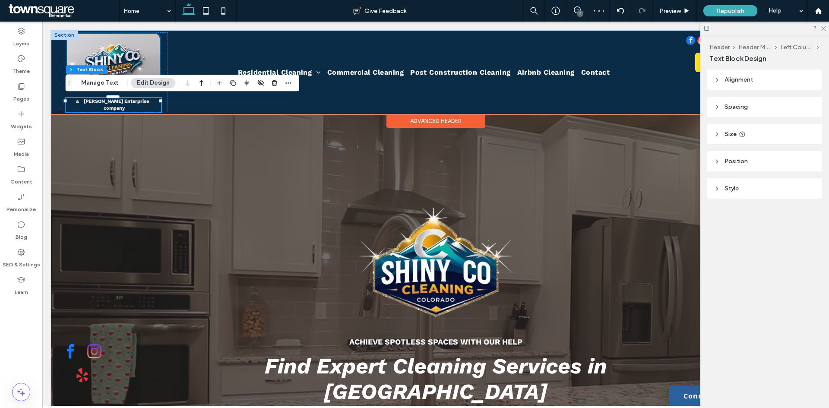
click at [91, 100] on strong "[PERSON_NAME] Enterprise" at bounding box center [116, 101] width 65 height 6
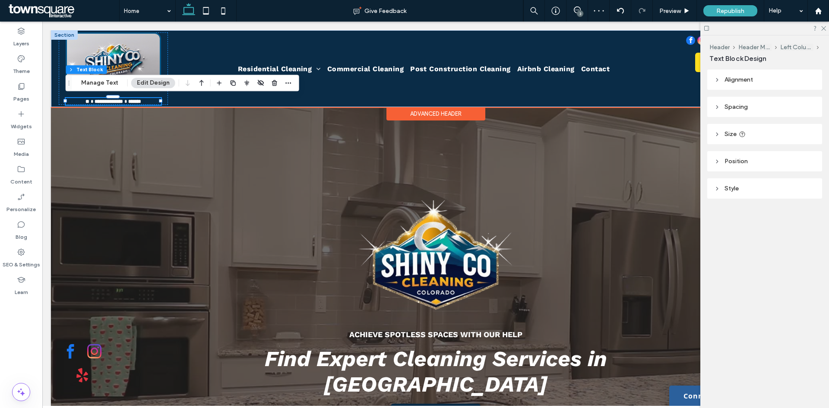
click at [95, 100] on strong "**********" at bounding box center [109, 101] width 29 height 5
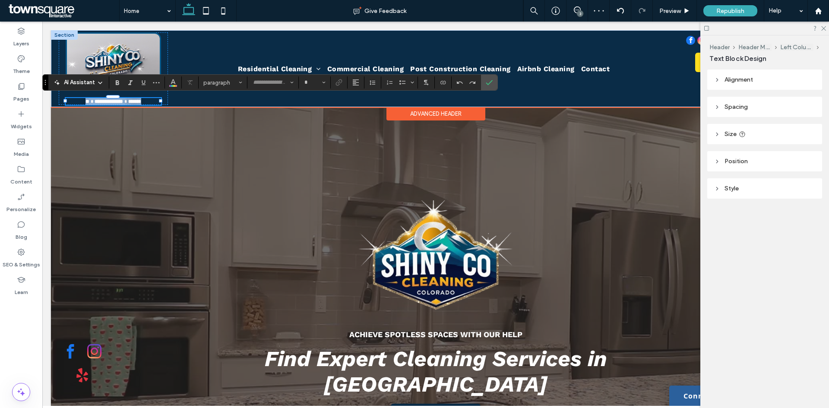
type input "*********"
type input "**"
click at [97, 100] on strong "**********" at bounding box center [109, 101] width 29 height 5
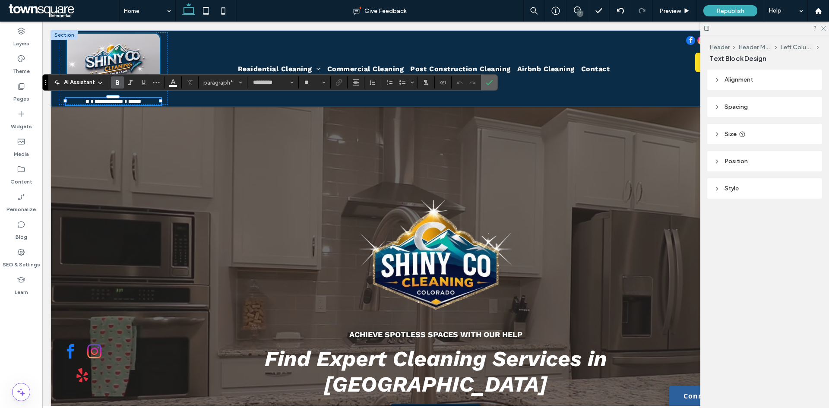
click at [486, 81] on icon "Confirm" at bounding box center [489, 82] width 7 height 7
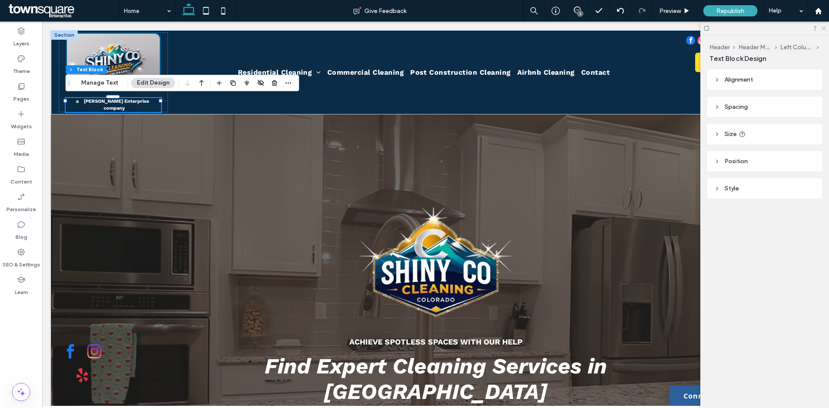
click at [821, 29] on icon at bounding box center [824, 28] width 6 height 6
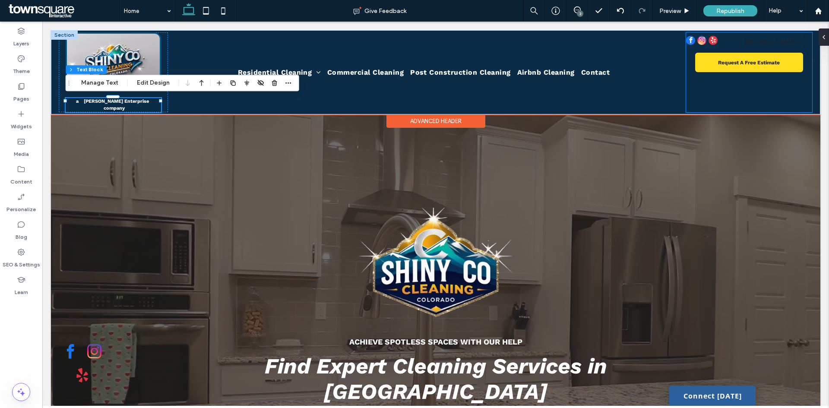
click at [742, 88] on div "(720) 441-4460 Request A Free Estimate in Under 1 Minute" at bounding box center [749, 72] width 126 height 80
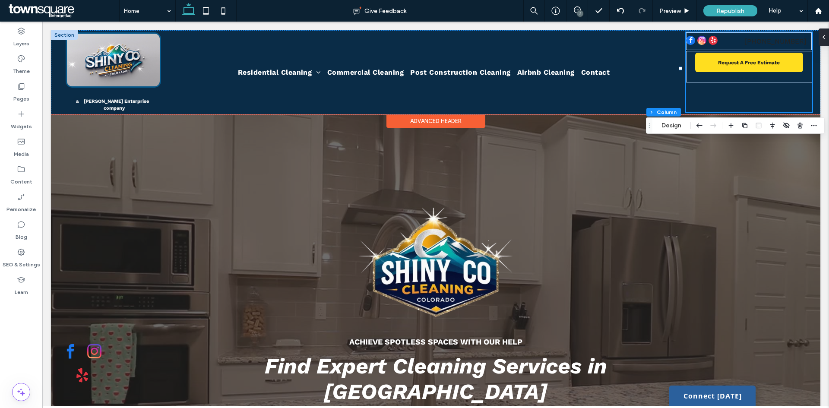
click at [741, 88] on div "(720) 441-4460 Request A Free Estimate in Under 1 Minute" at bounding box center [749, 72] width 126 height 80
click at [741, 92] on div "(720) 441-4460 Request A Free Estimate in Under 1 Minute" at bounding box center [749, 72] width 126 height 80
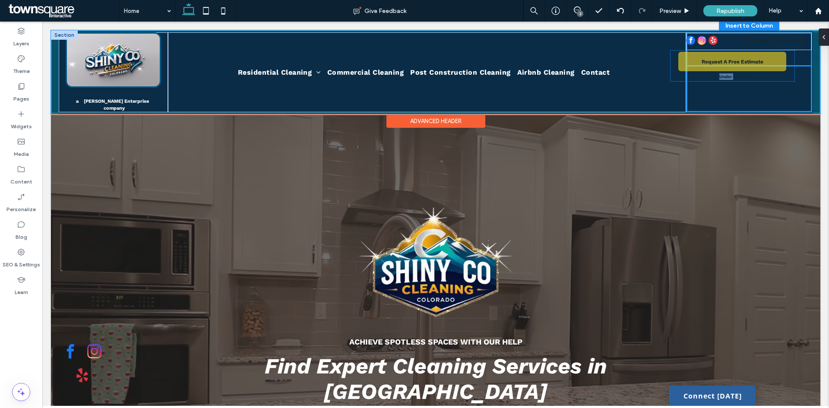
drag, startPoint x: 762, startPoint y: 75, endPoint x: 751, endPoint y: 74, distance: 11.3
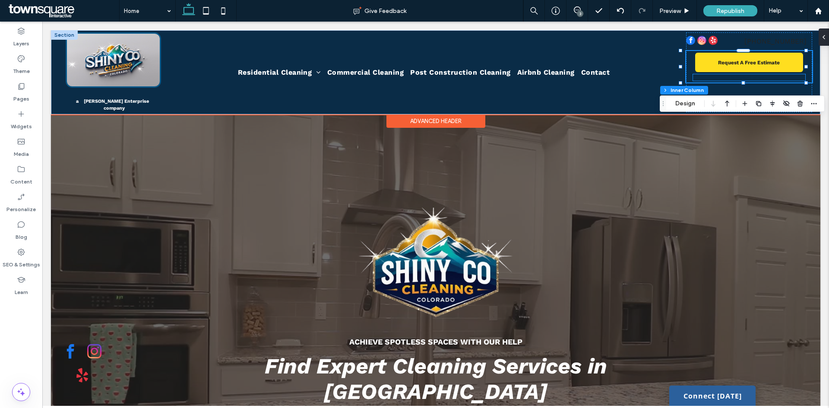
click at [714, 76] on p "in Under 1 Minute" at bounding box center [749, 77] width 112 height 6
click at [714, 76] on div "in Under 1 Minute" at bounding box center [749, 77] width 112 height 6
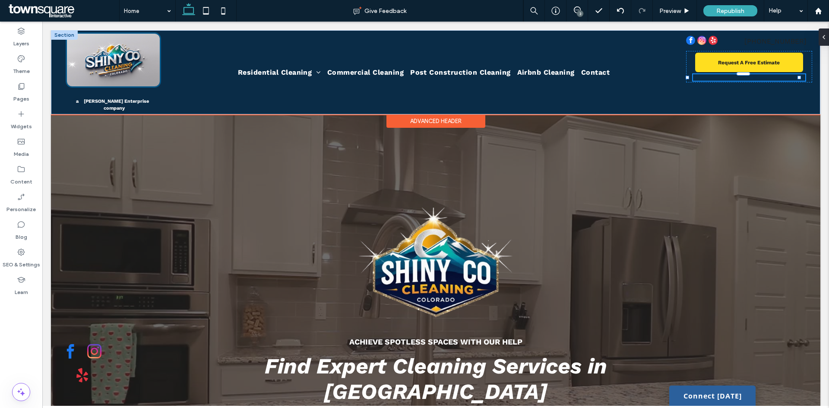
type input "*********"
type input "**"
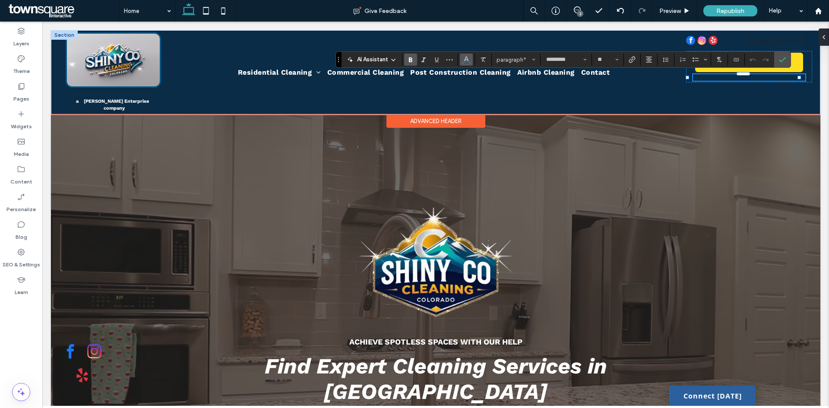
click at [468, 58] on icon "Color" at bounding box center [466, 58] width 7 height 7
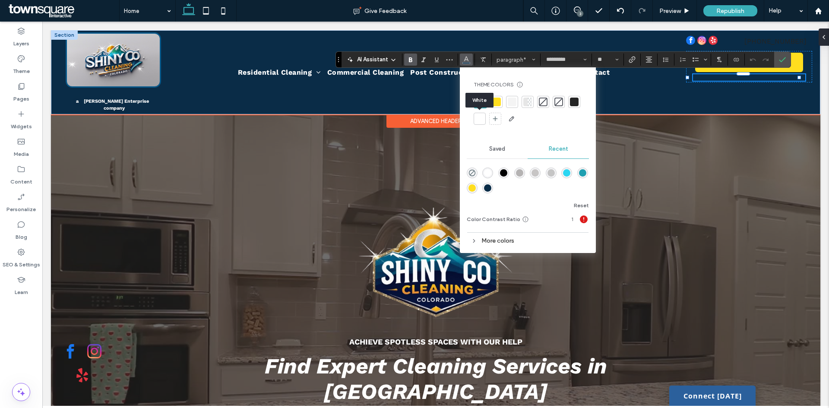
click at [479, 115] on div at bounding box center [480, 118] width 9 height 9
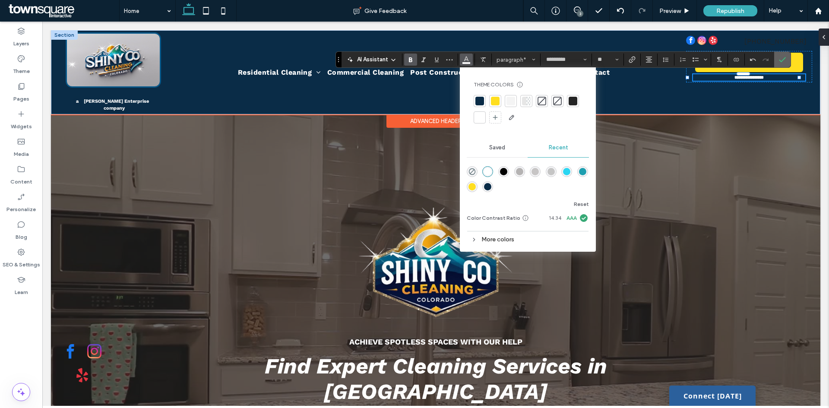
click at [786, 63] on icon "Confirm" at bounding box center [782, 59] width 7 height 7
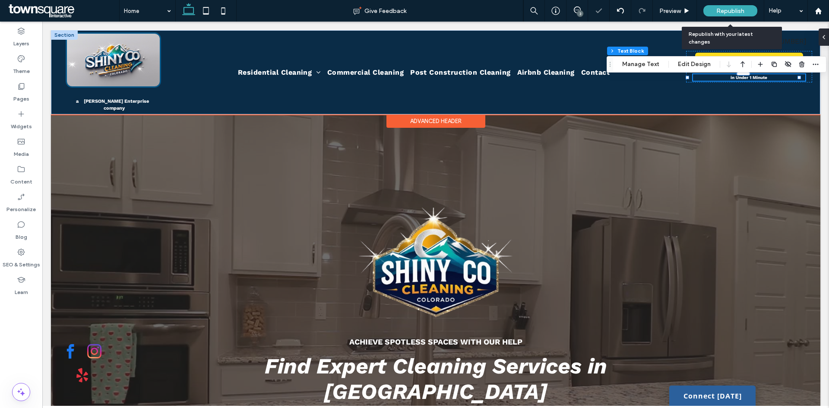
click at [730, 7] on span "Republish" at bounding box center [731, 10] width 28 height 7
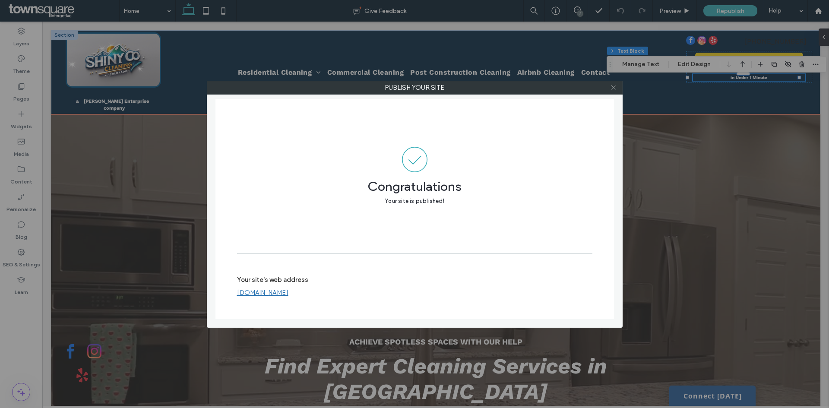
click at [610, 87] on icon at bounding box center [613, 87] width 6 height 6
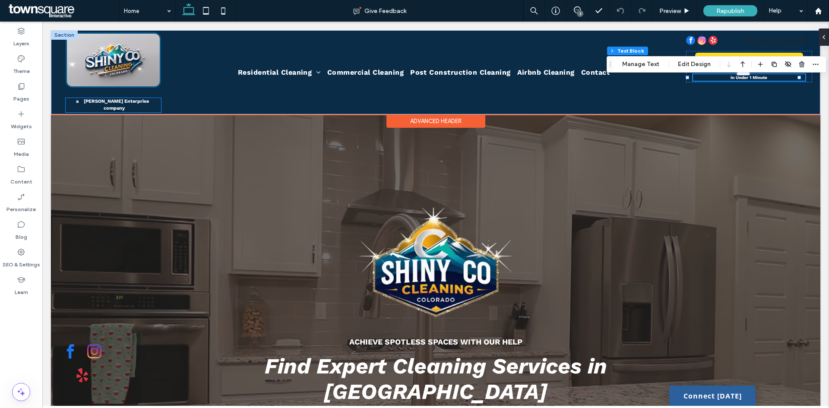
click at [125, 105] on strong "company" at bounding box center [114, 108] width 21 height 6
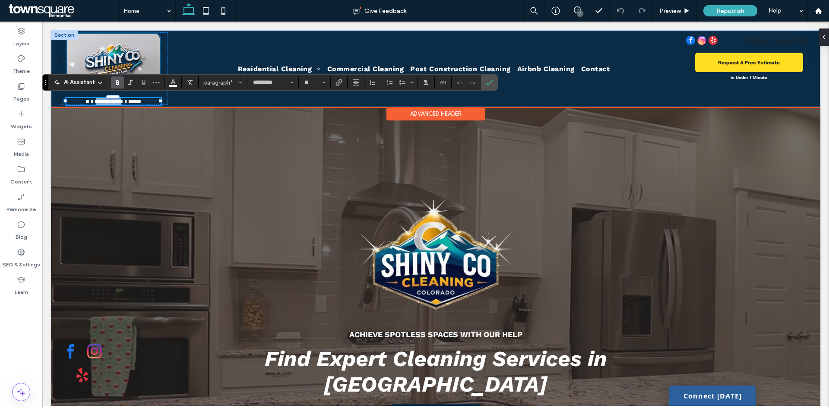
drag, startPoint x: 122, startPoint y: 98, endPoint x: 87, endPoint y: 100, distance: 35.5
click at [95, 100] on strong "**********" at bounding box center [109, 101] width 29 height 5
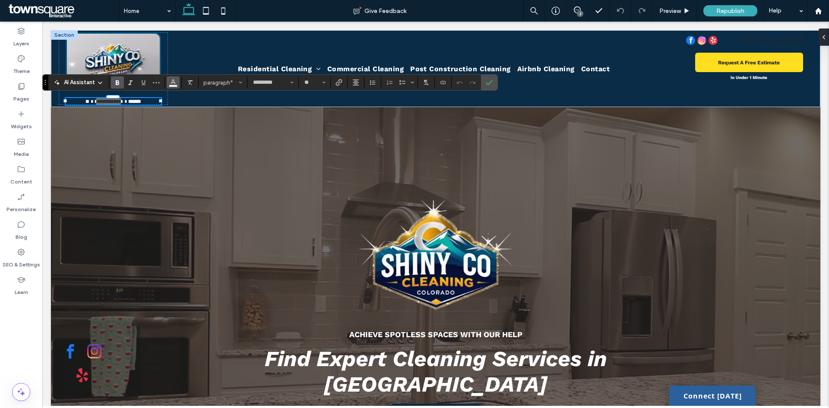
click at [174, 86] on span "Color" at bounding box center [173, 81] width 7 height 11
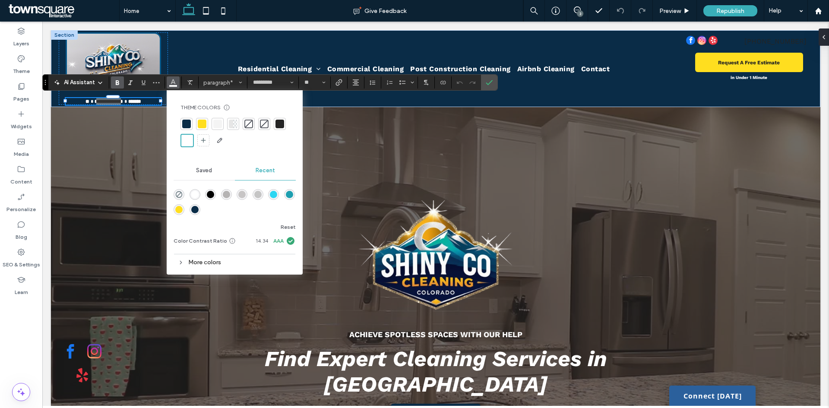
click at [203, 124] on div at bounding box center [202, 124] width 9 height 9
drag, startPoint x: 404, startPoint y: 62, endPoint x: 486, endPoint y: 80, distance: 84.0
click at [486, 80] on icon "Confirm" at bounding box center [489, 82] width 7 height 7
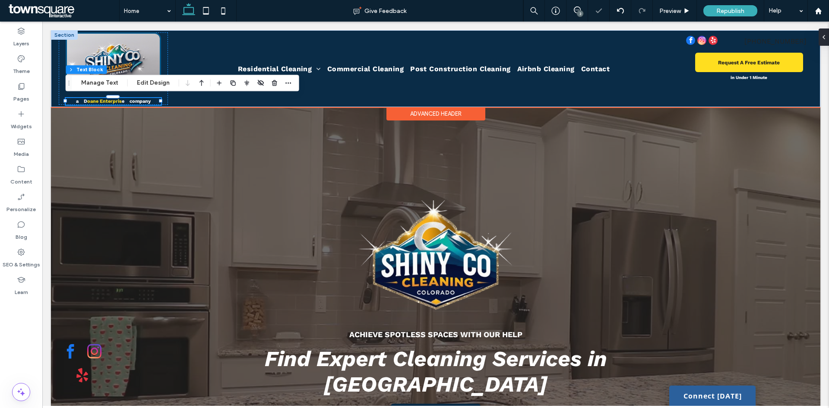
click at [119, 102] on strong "oane Enterpris" at bounding box center [104, 101] width 35 height 6
click at [119, 102] on strong "**********" at bounding box center [110, 101] width 25 height 5
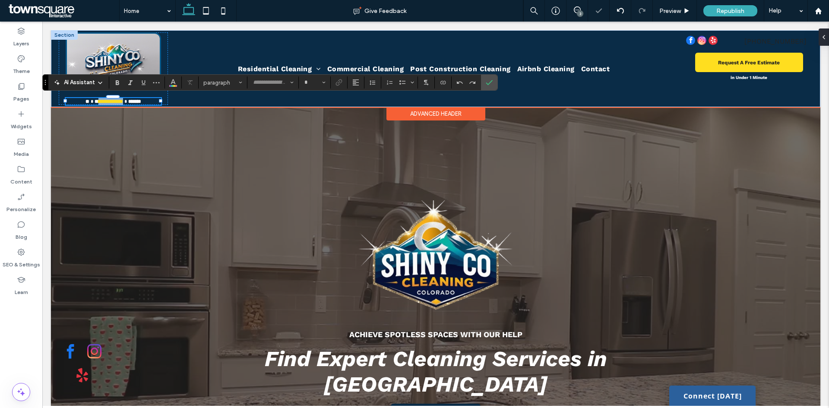
type input "*********"
type input "**"
drag, startPoint x: 125, startPoint y: 101, endPoint x: 82, endPoint y: 100, distance: 43.2
click at [82, 100] on p "**********" at bounding box center [113, 101] width 95 height 7
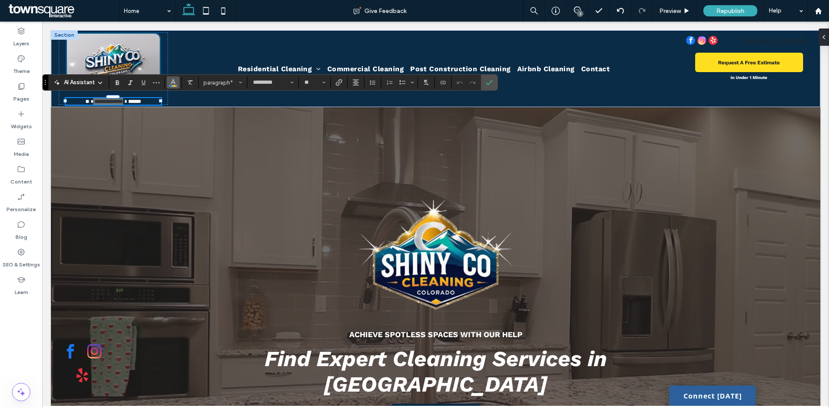
click at [179, 82] on button "Color" at bounding box center [173, 82] width 13 height 12
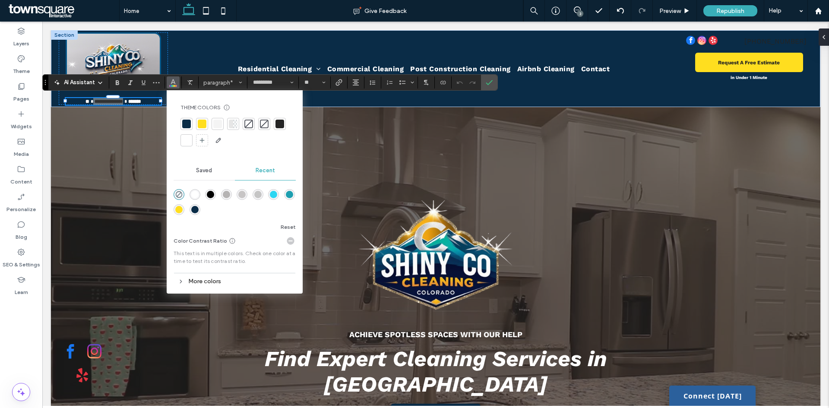
click at [200, 126] on div at bounding box center [202, 124] width 9 height 9
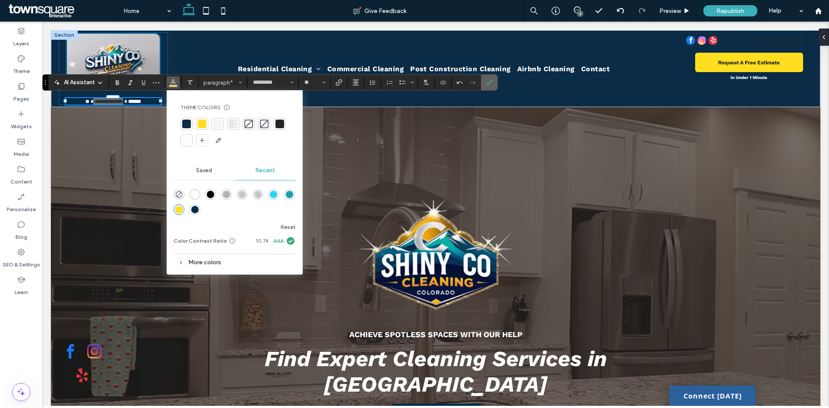
drag, startPoint x: 485, startPoint y: 83, endPoint x: 413, endPoint y: 70, distance: 72.9
click at [485, 83] on label "Confirm" at bounding box center [489, 83] width 13 height 16
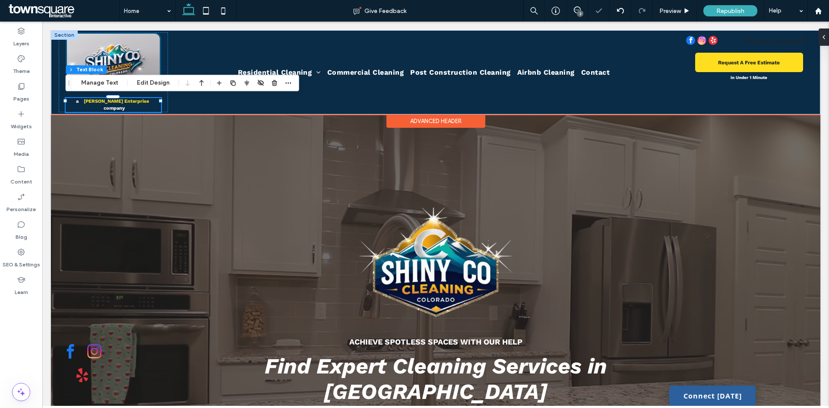
click at [80, 100] on span at bounding box center [80, 101] width 3 height 6
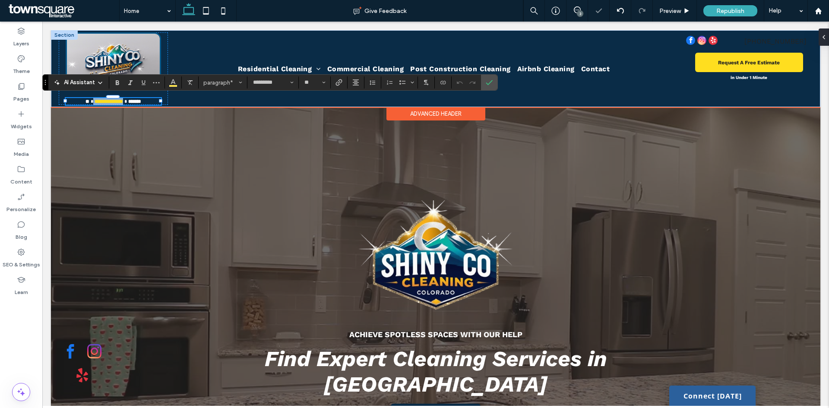
click at [93, 100] on span at bounding box center [93, 101] width 1 height 5
drag, startPoint x: 149, startPoint y: 99, endPoint x: 72, endPoint y: 102, distance: 77.0
click at [72, 102] on p "**********" at bounding box center [113, 101] width 95 height 7
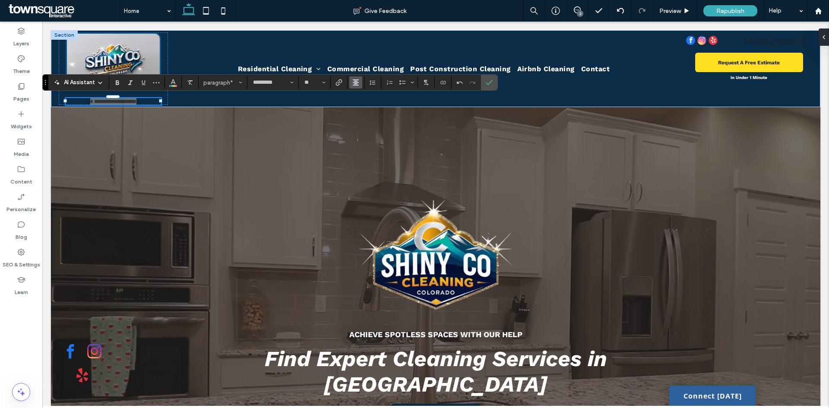
click at [361, 84] on button "Alignment" at bounding box center [355, 82] width 13 height 12
click at [366, 106] on icon "ui.textEditor.alignment.center" at bounding box center [362, 109] width 7 height 7
click at [491, 86] on icon "Confirm" at bounding box center [489, 82] width 7 height 7
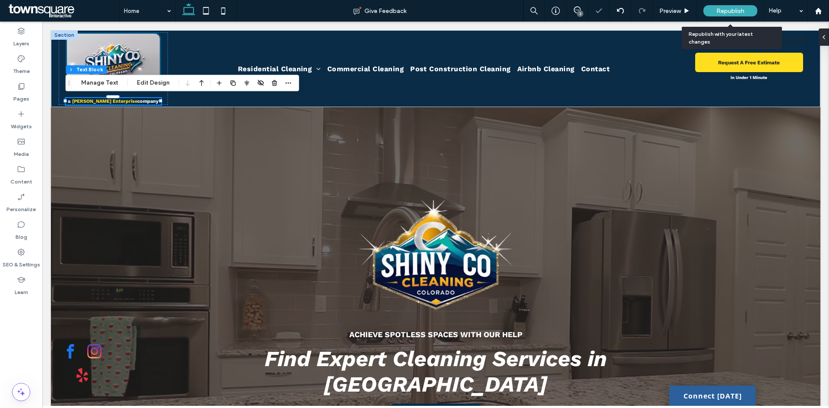
click at [708, 13] on div "Republish" at bounding box center [731, 10] width 54 height 11
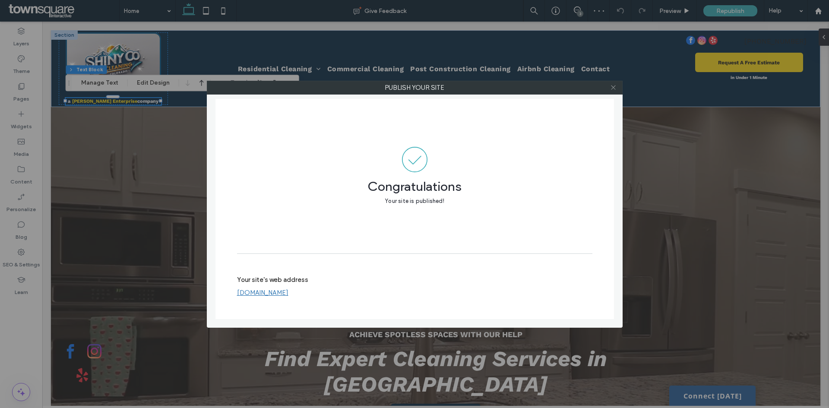
click at [613, 86] on icon at bounding box center [613, 87] width 6 height 6
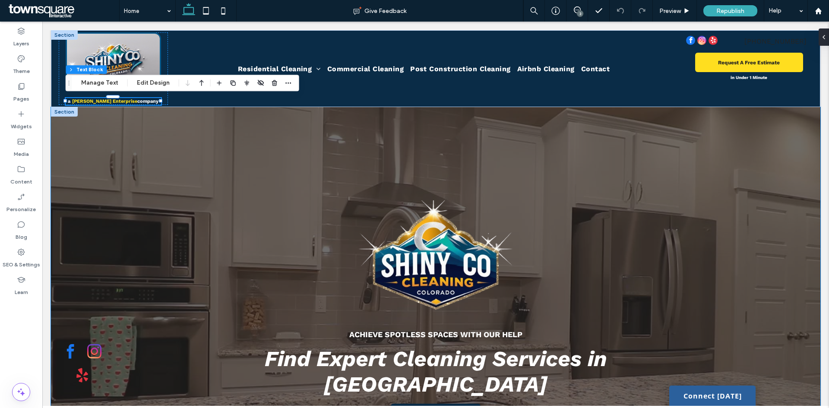
click at [681, 253] on div "Achieve Spotless Spaces with Our Help Find Expert Cleaning Services in [GEOGRAP…" at bounding box center [436, 314] width 518 height 414
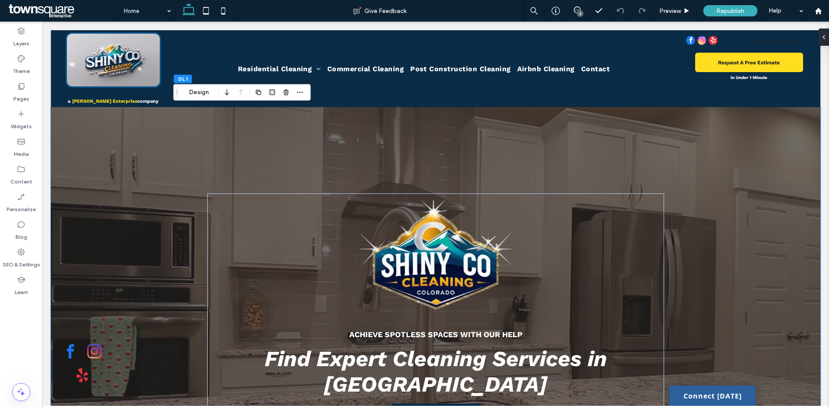
click at [710, 257] on div at bounding box center [436, 314] width 770 height 414
click at [721, 206] on div at bounding box center [436, 314] width 770 height 414
click at [742, 254] on div at bounding box center [436, 314] width 770 height 414
click at [666, 11] on span "Preview" at bounding box center [671, 10] width 22 height 7
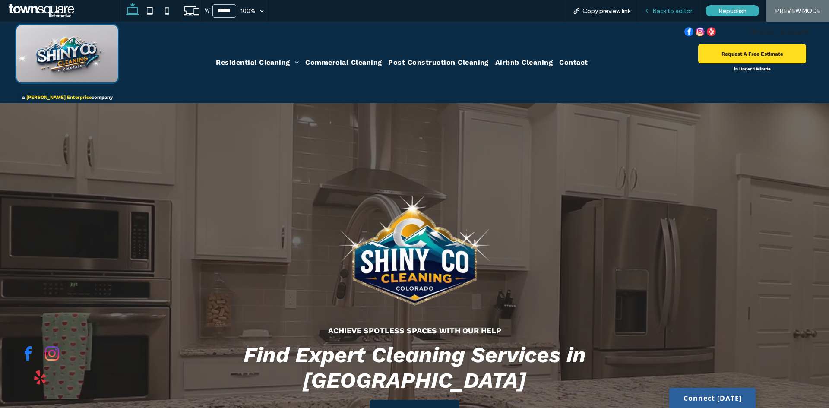
click at [666, 5] on div "Back to editor" at bounding box center [668, 11] width 62 height 22
click at [664, 11] on span "Back to editor" at bounding box center [673, 10] width 40 height 7
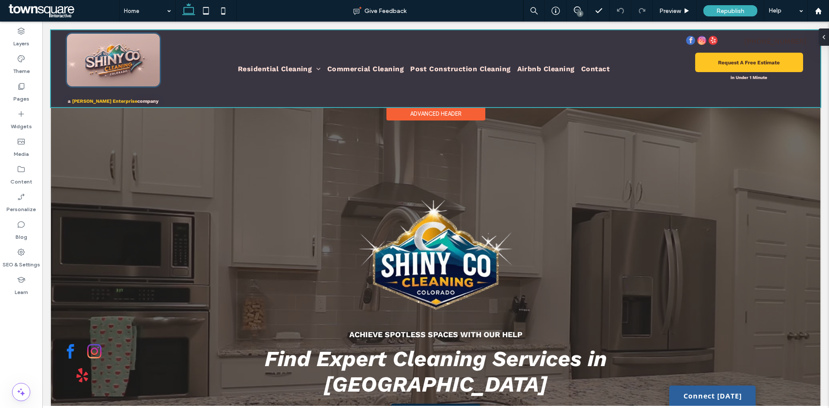
click at [804, 37] on div at bounding box center [436, 68] width 770 height 77
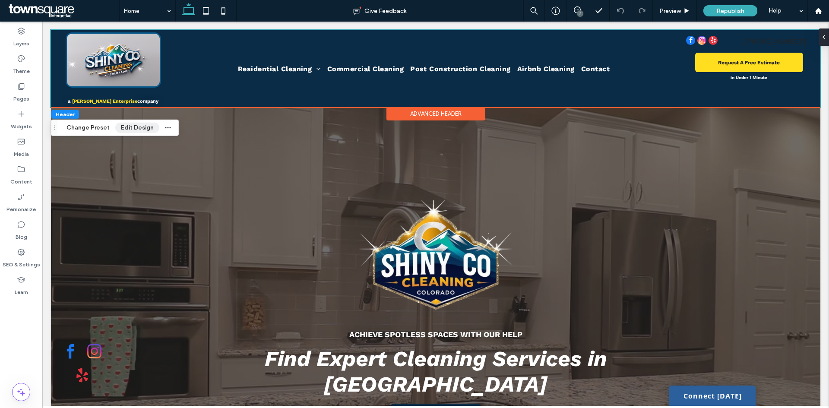
click at [131, 127] on button "Edit Design" at bounding box center [137, 128] width 44 height 10
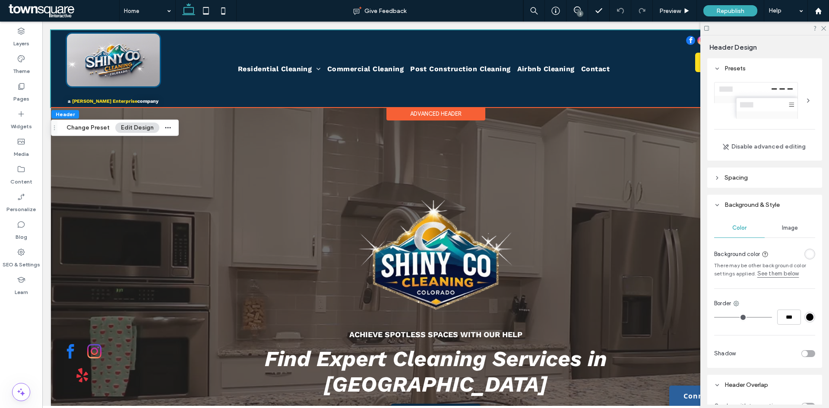
click at [806, 257] on div "rgba(255, 255, 255, 1)" at bounding box center [809, 254] width 7 height 7
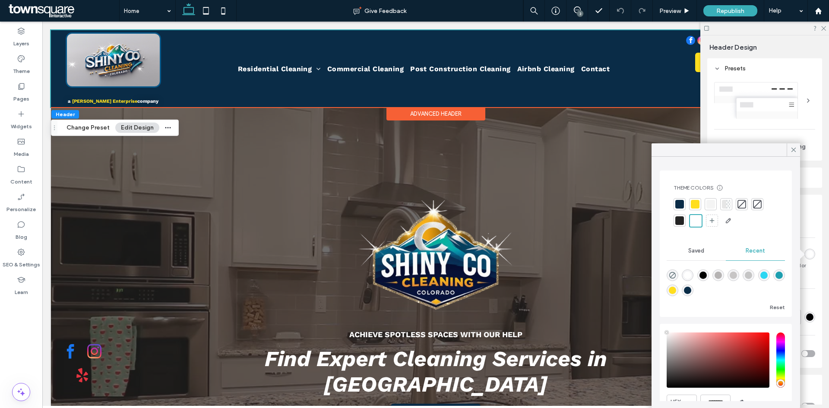
click at [692, 219] on div at bounding box center [696, 221] width 10 height 10
click at [791, 151] on icon at bounding box center [794, 150] width 8 height 8
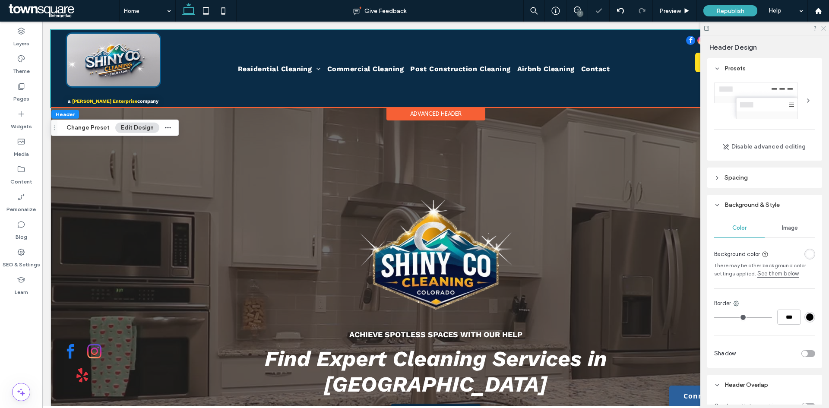
click at [824, 26] on icon at bounding box center [824, 28] width 6 height 6
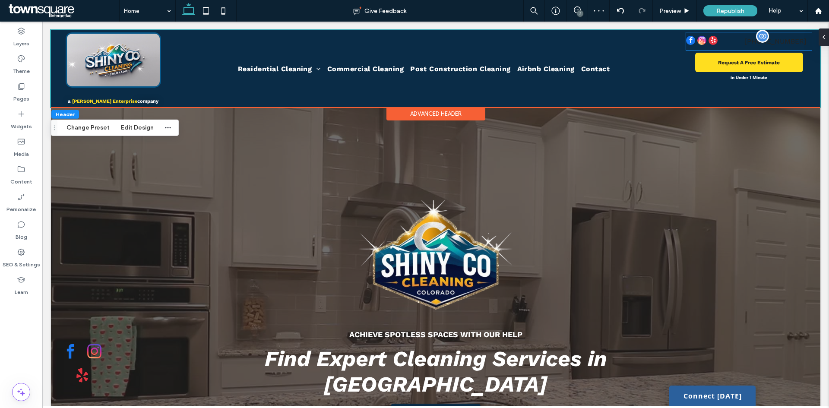
click at [800, 46] on p "[PHONE_NUMBER]" at bounding box center [775, 41] width 73 height 10
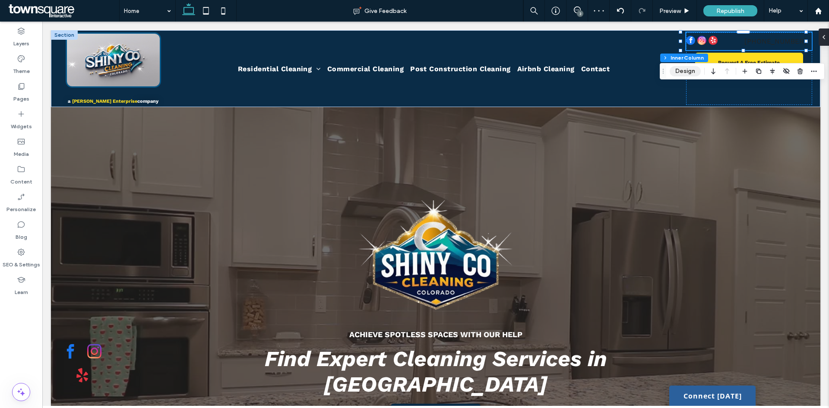
click at [699, 70] on button "Design" at bounding box center [685, 71] width 31 height 10
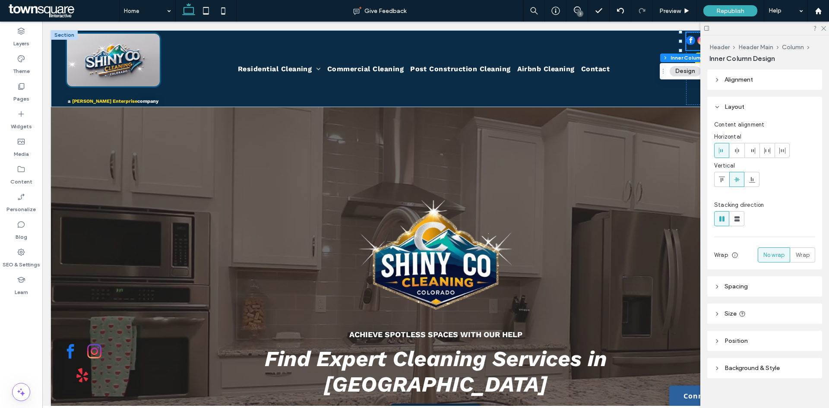
click at [749, 370] on span "Background & Style" at bounding box center [752, 368] width 55 height 7
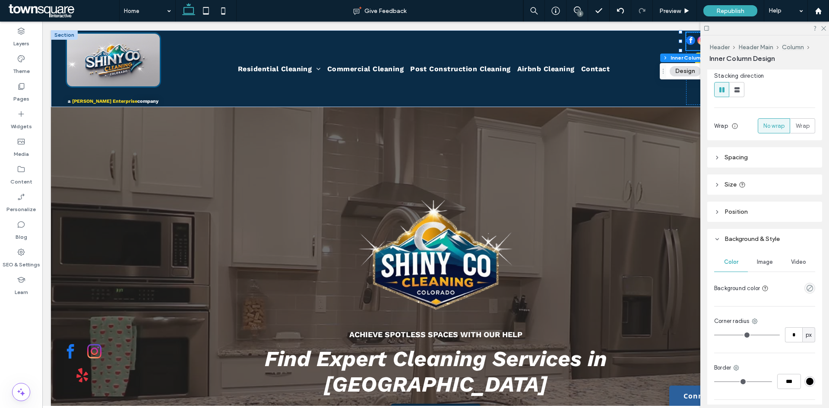
scroll to position [130, 0]
click at [807, 288] on use "empty color" at bounding box center [810, 288] width 6 height 6
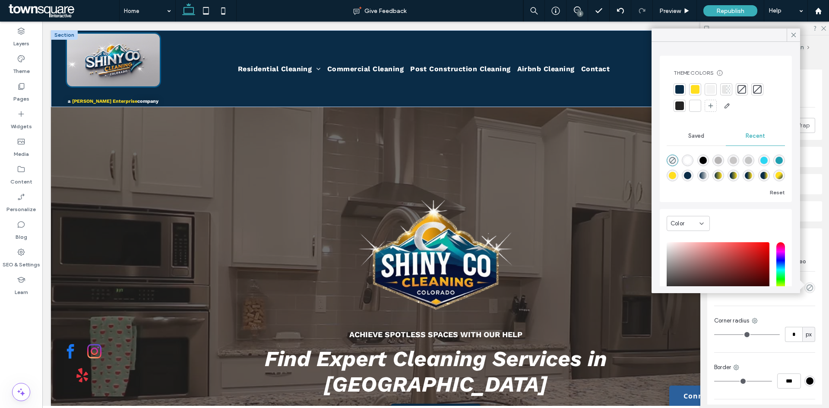
click at [693, 105] on div at bounding box center [695, 105] width 9 height 9
click at [795, 31] on icon at bounding box center [794, 35] width 8 height 8
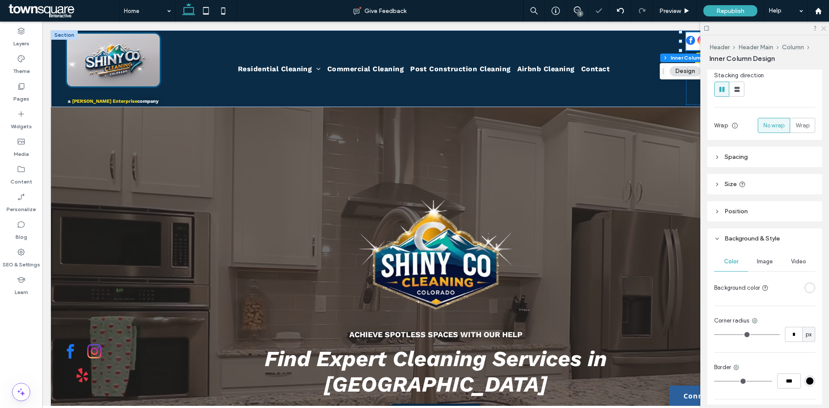
click at [825, 28] on icon at bounding box center [824, 28] width 6 height 6
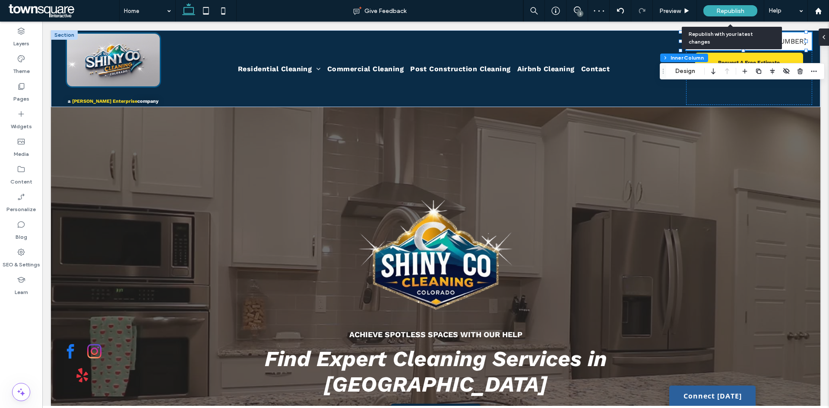
click at [725, 12] on span "Republish" at bounding box center [731, 10] width 28 height 7
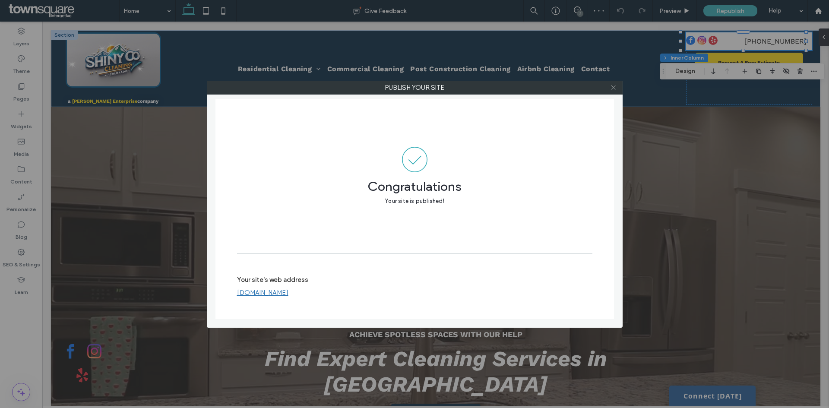
click at [611, 89] on icon at bounding box center [613, 87] width 6 height 6
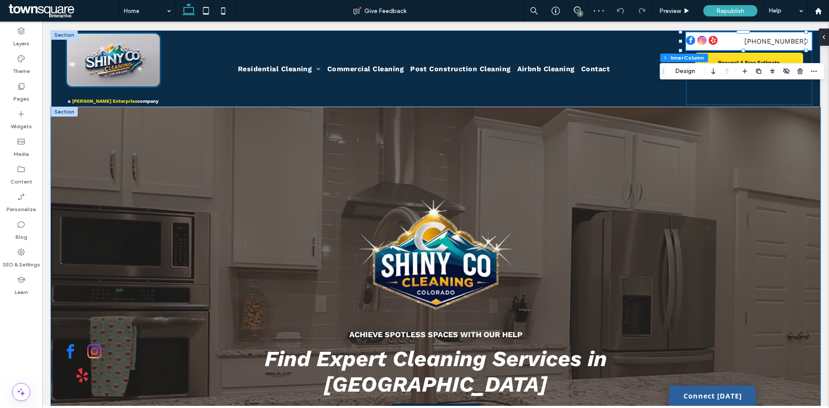
click at [716, 207] on div at bounding box center [436, 314] width 770 height 414
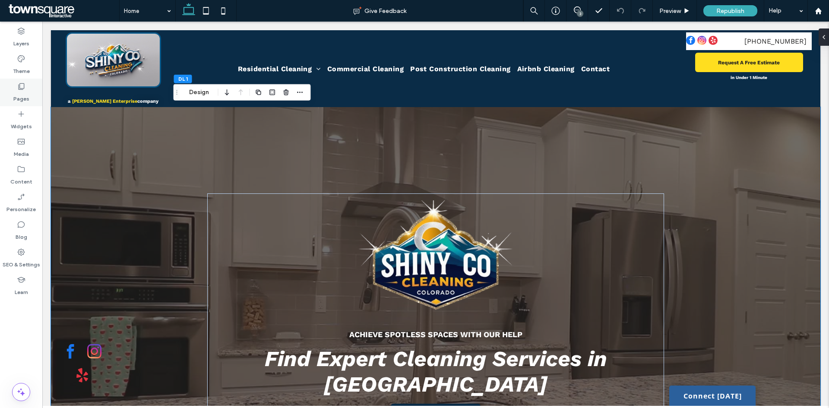
click at [30, 95] on div "Pages" at bounding box center [21, 93] width 42 height 28
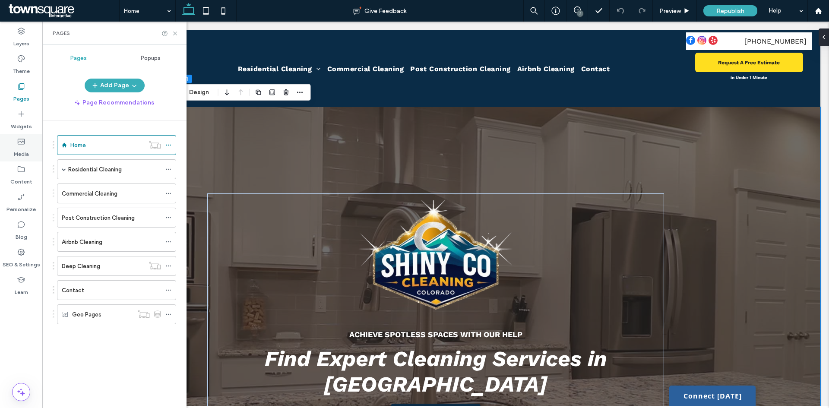
click at [9, 140] on div "Media" at bounding box center [21, 148] width 42 height 28
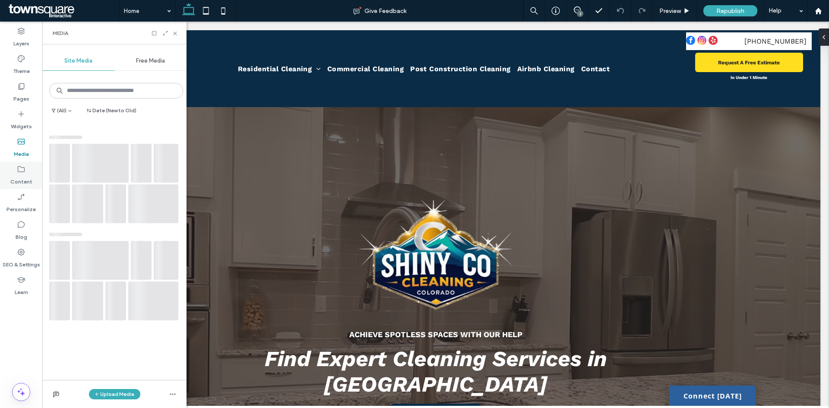
click at [21, 173] on icon at bounding box center [21, 169] width 9 height 9
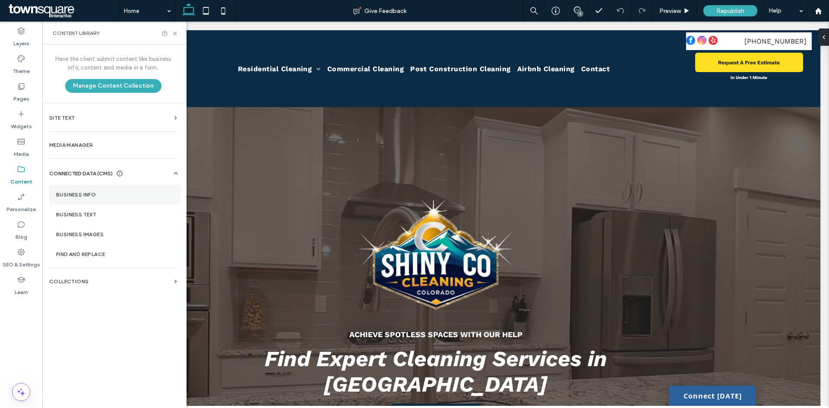
click at [101, 186] on section "Business Info" at bounding box center [114, 195] width 131 height 20
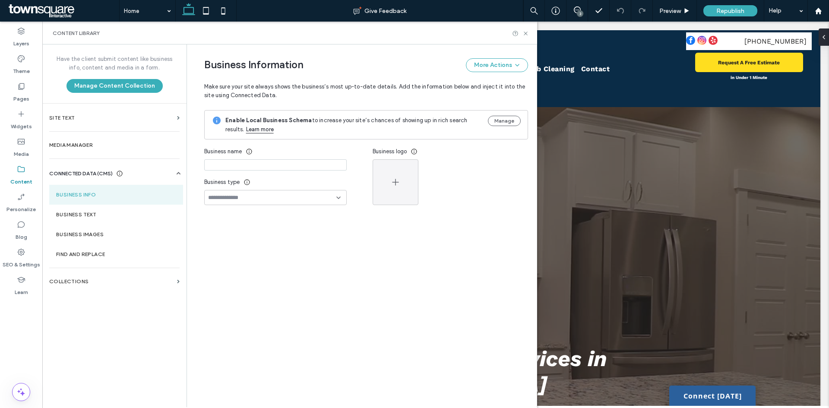
type input "**********"
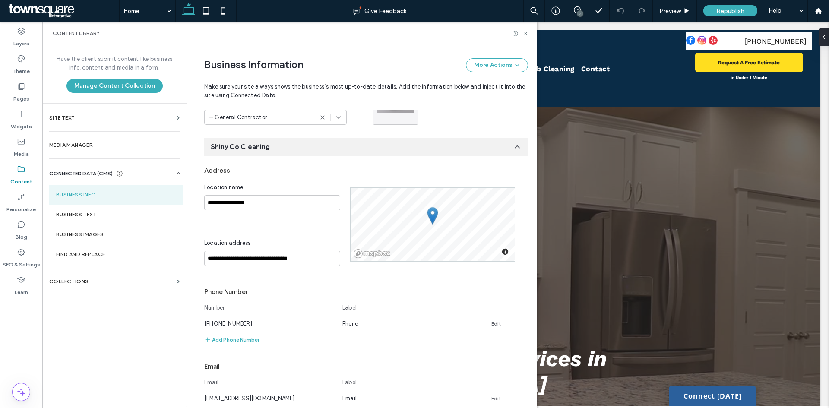
scroll to position [81, 0]
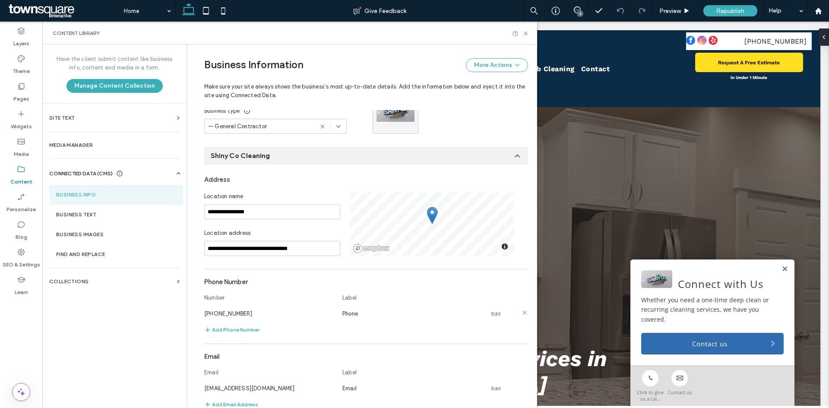
click at [492, 311] on link "Edit" at bounding box center [497, 314] width 10 height 7
drag, startPoint x: 215, startPoint y: 311, endPoint x: 165, endPoint y: 310, distance: 49.7
click at [165, 310] on div "**********" at bounding box center [289, 225] width 495 height 363
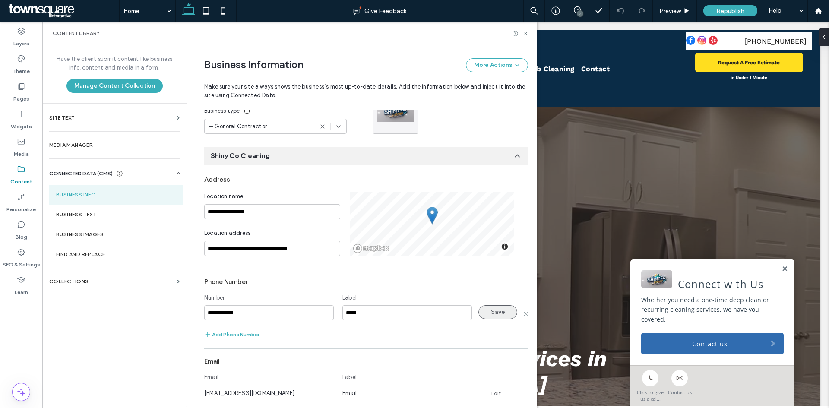
type input "**********"
click at [499, 312] on button "Save" at bounding box center [498, 312] width 39 height 14
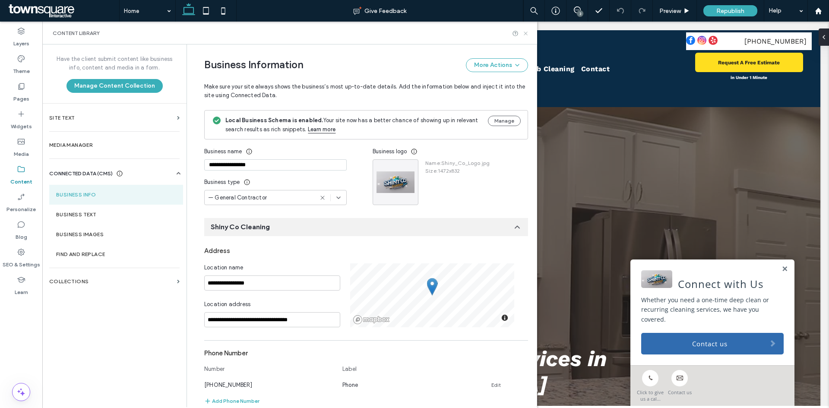
click at [527, 33] on icon at bounding box center [526, 33] width 6 height 6
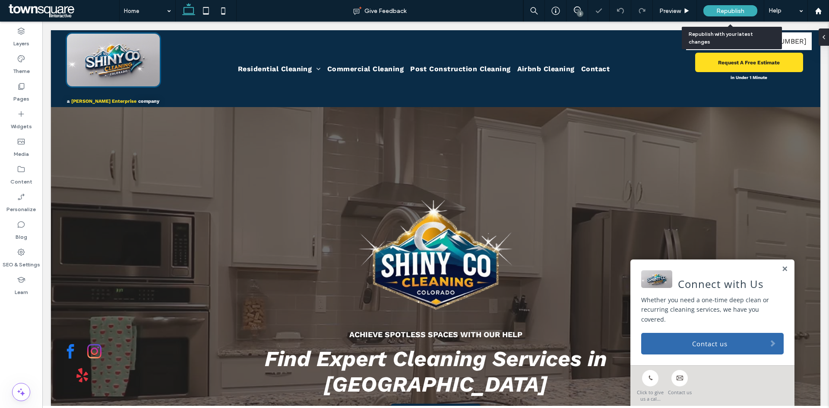
click at [729, 13] on span "Republish" at bounding box center [731, 10] width 28 height 7
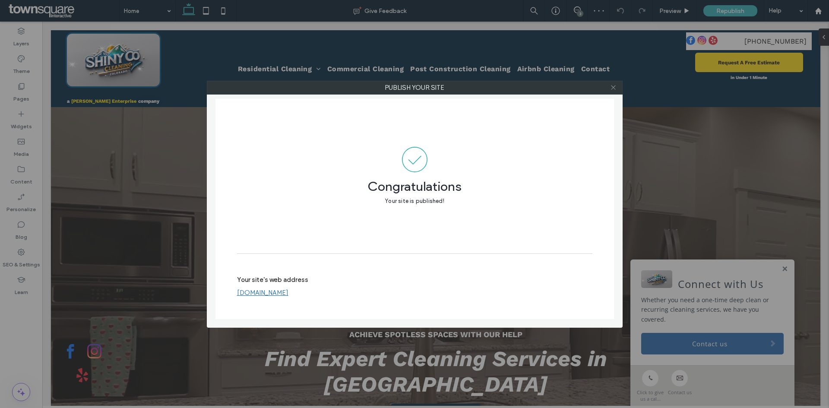
click at [613, 87] on use at bounding box center [613, 88] width 4 height 4
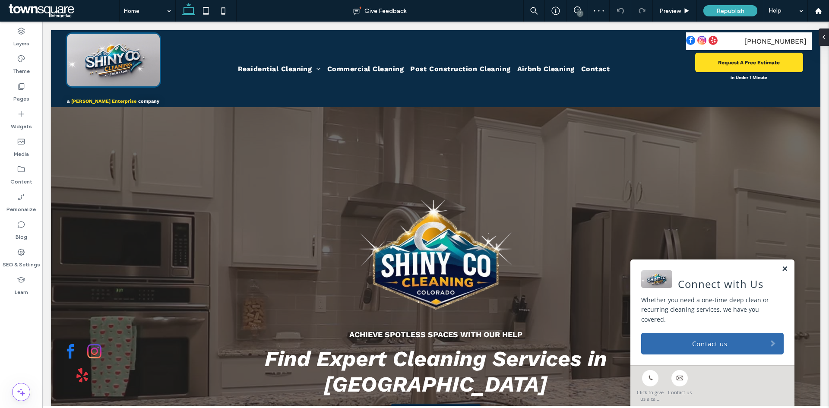
click at [782, 268] on link at bounding box center [785, 269] width 6 height 7
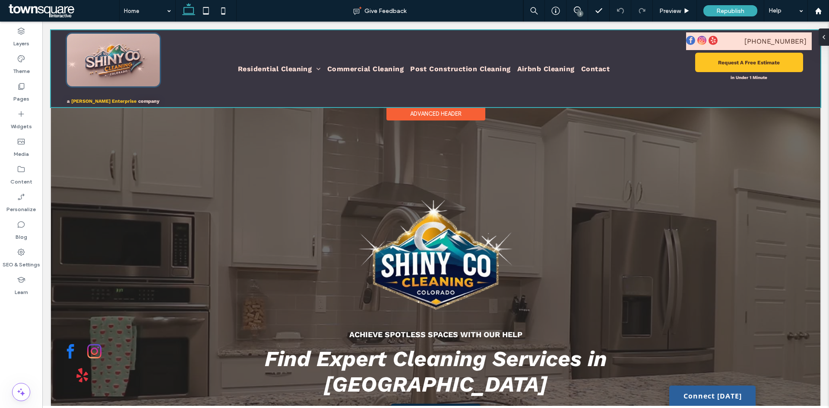
click at [137, 102] on div at bounding box center [436, 68] width 770 height 77
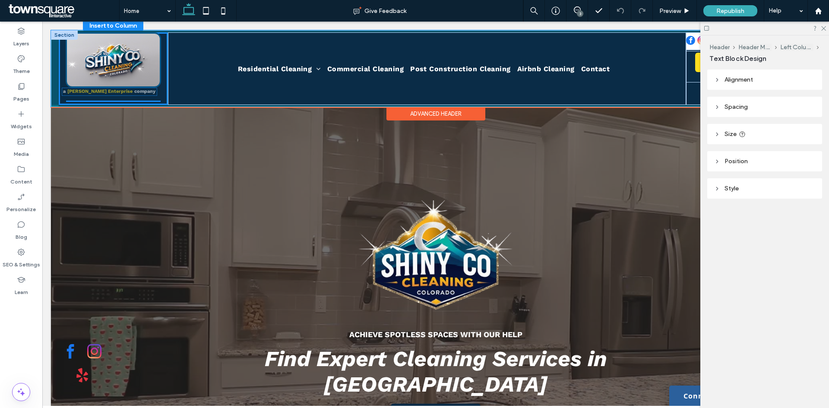
drag, startPoint x: 137, startPoint y: 102, endPoint x: 134, endPoint y: 93, distance: 9.7
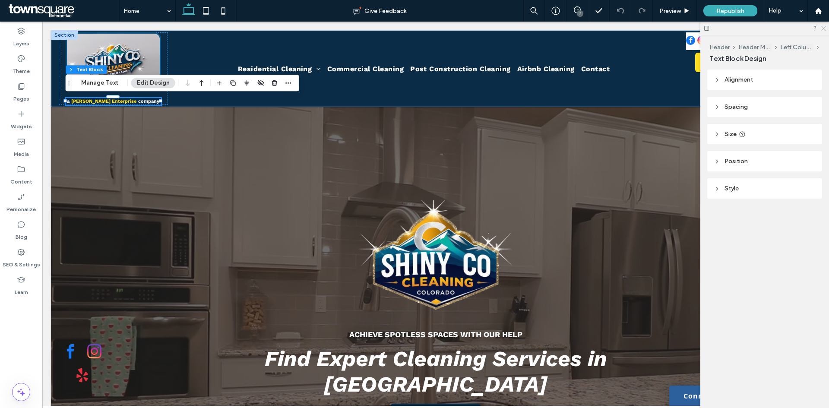
click at [825, 27] on icon at bounding box center [824, 28] width 6 height 6
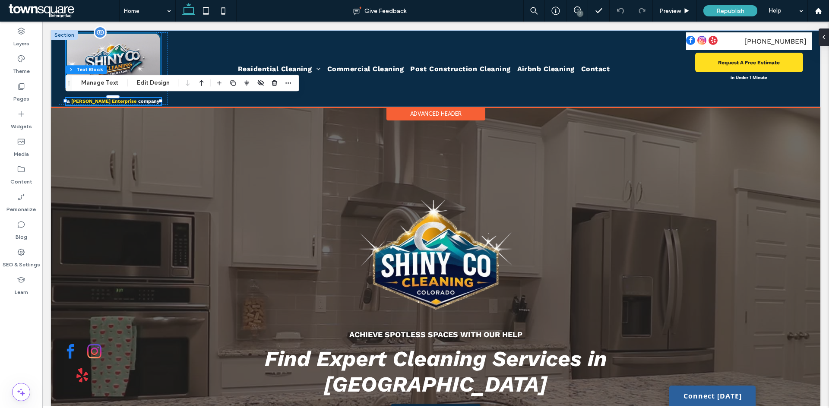
click at [119, 52] on img at bounding box center [113, 59] width 95 height 55
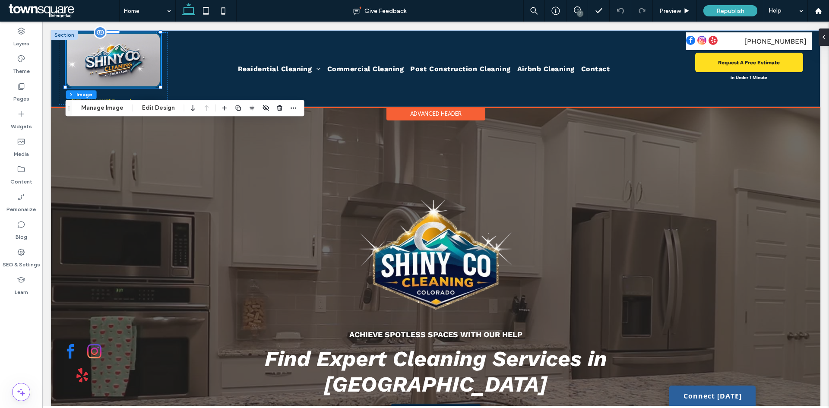
type input "*"
type input "***"
type input "**"
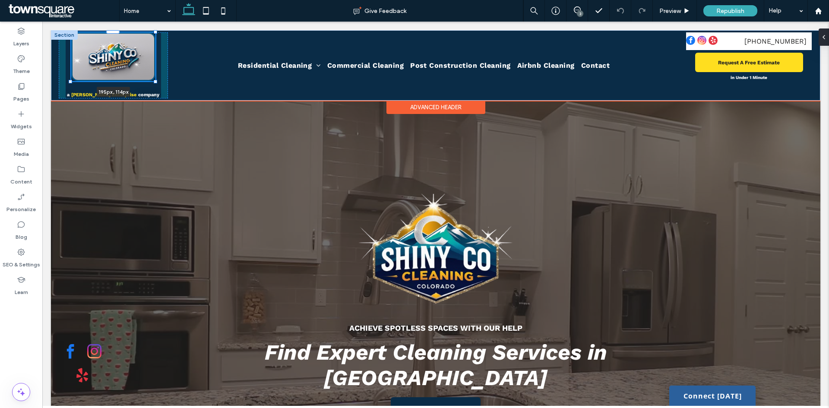
drag, startPoint x: 160, startPoint y: 87, endPoint x: 155, endPoint y: 84, distance: 6.2
click at [155, 84] on div "195px , 114px a [PERSON_NAME] Enterprise company Residential Cleaning Move In/M…" at bounding box center [436, 65] width 770 height 70
type input "***"
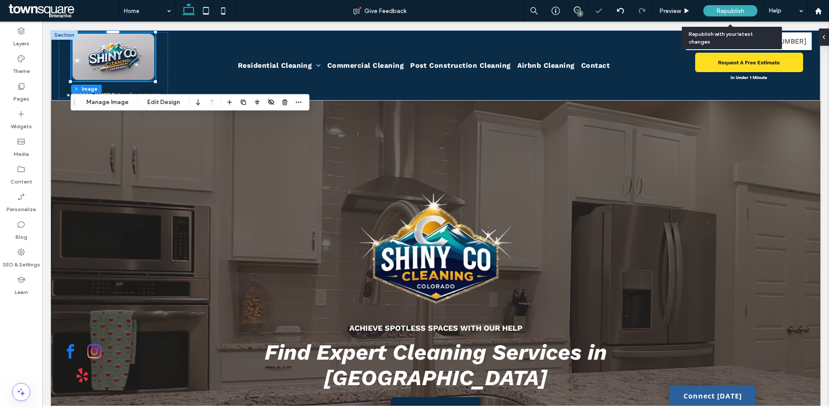
click at [724, 10] on span "Republish" at bounding box center [731, 10] width 28 height 7
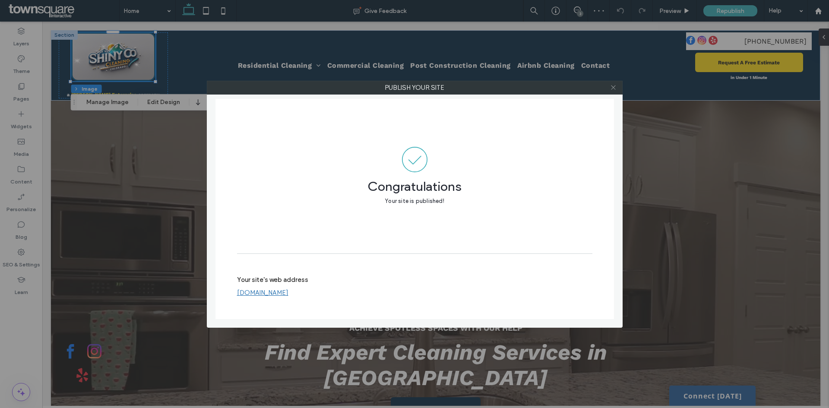
click at [612, 89] on icon at bounding box center [613, 87] width 6 height 6
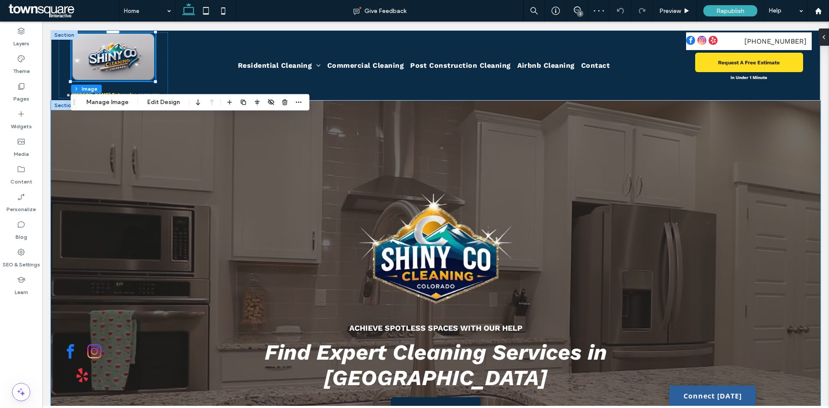
click at [650, 156] on div "Achieve Spotless Spaces with Our Help Find Expert Cleaning Services in [GEOGRAP…" at bounding box center [436, 308] width 518 height 414
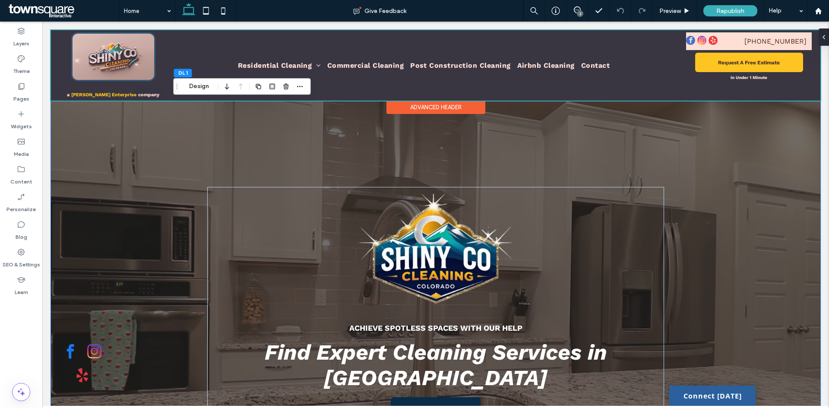
click at [107, 93] on div at bounding box center [436, 65] width 770 height 70
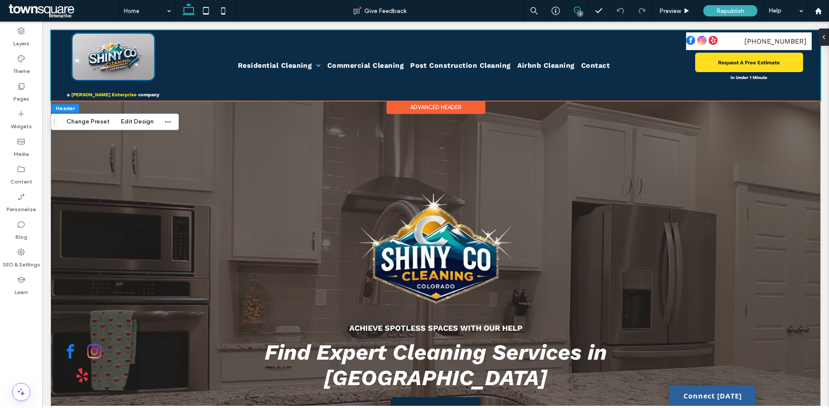
click at [576, 9] on icon at bounding box center [577, 9] width 7 height 7
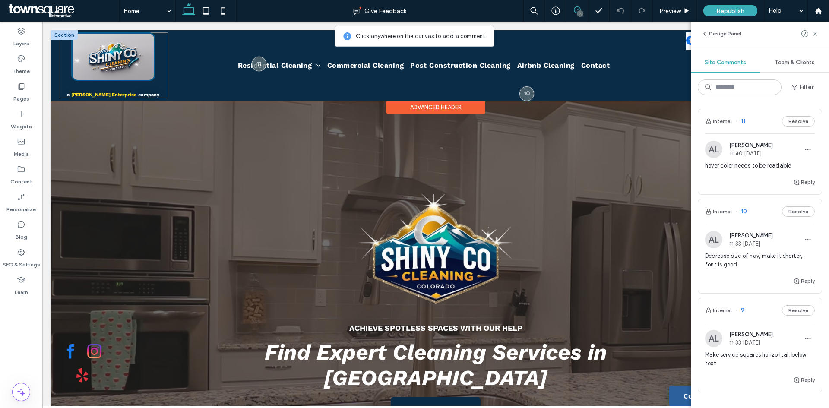
click at [88, 91] on div "a [PERSON_NAME] Enterprise company" at bounding box center [113, 65] width 109 height 66
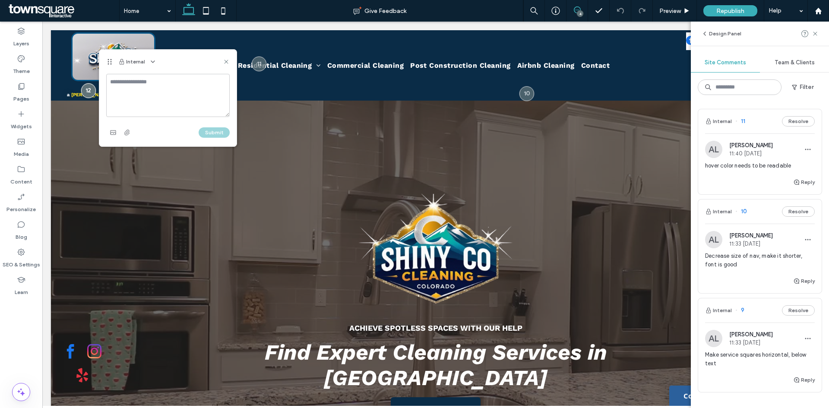
click at [123, 92] on textarea at bounding box center [168, 95] width 124 height 43
type textarea "**********"
click at [218, 130] on button "Submit" at bounding box center [214, 132] width 31 height 10
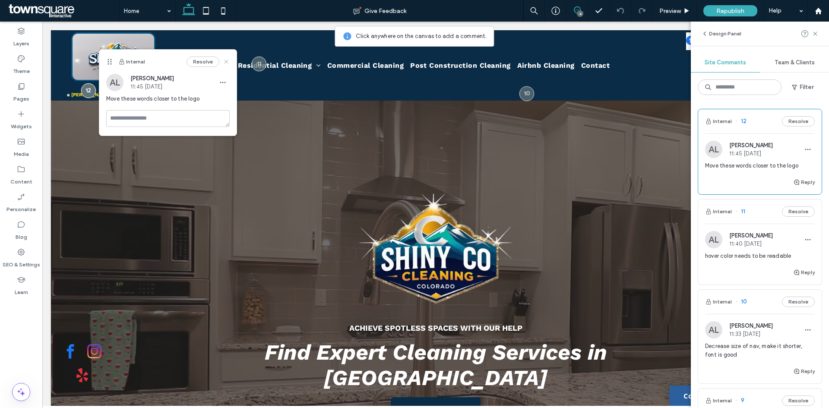
click at [227, 60] on use at bounding box center [226, 62] width 4 height 4
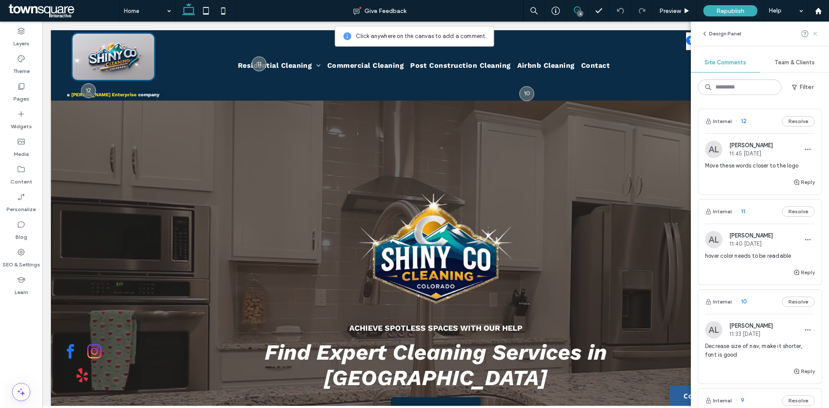
click at [816, 34] on use at bounding box center [815, 34] width 4 height 4
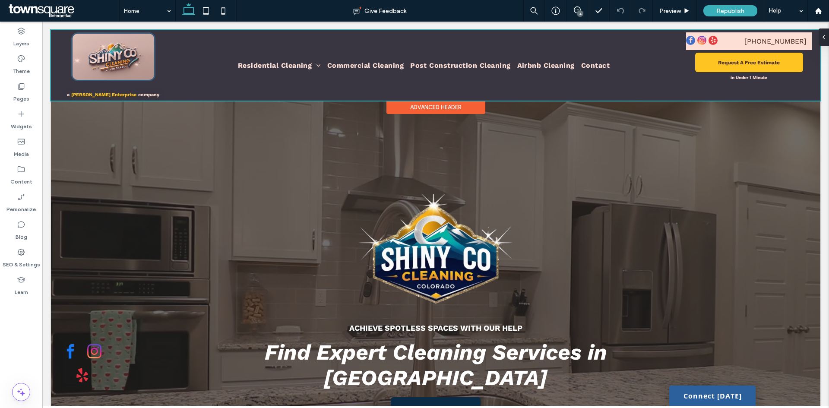
click at [717, 44] on div at bounding box center [436, 65] width 770 height 70
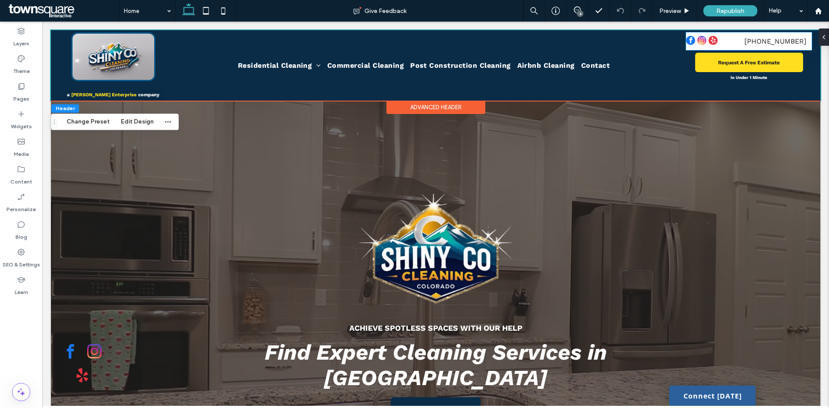
click at [717, 44] on div at bounding box center [710, 41] width 48 height 11
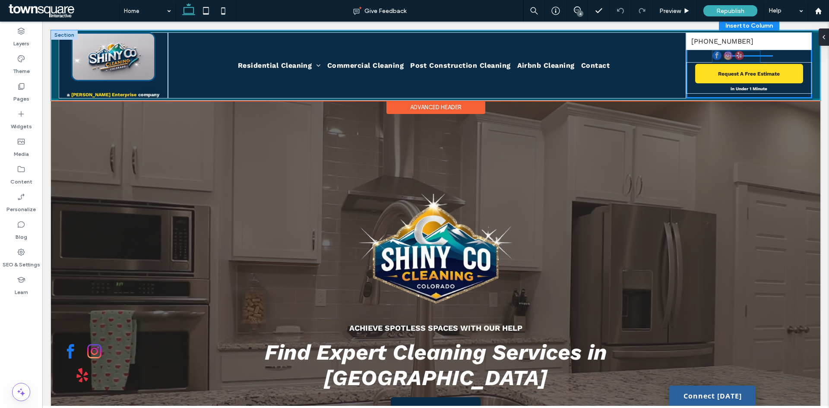
drag, startPoint x: 711, startPoint y: 42, endPoint x: 743, endPoint y: 57, distance: 35.0
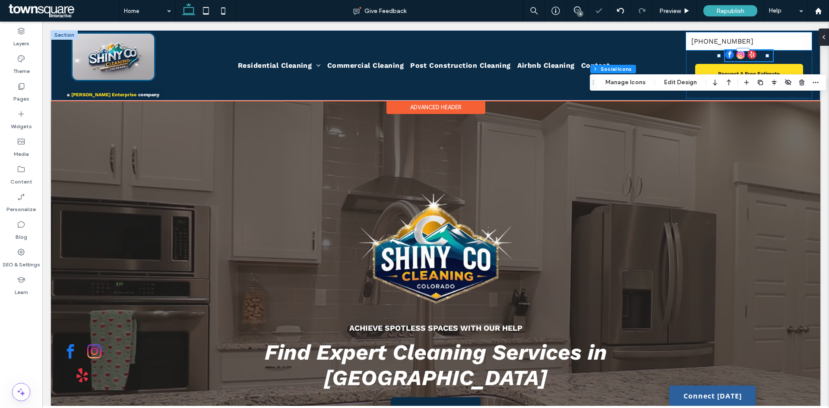
click at [778, 44] on div "[PHONE_NUMBER]" at bounding box center [749, 41] width 126 height 18
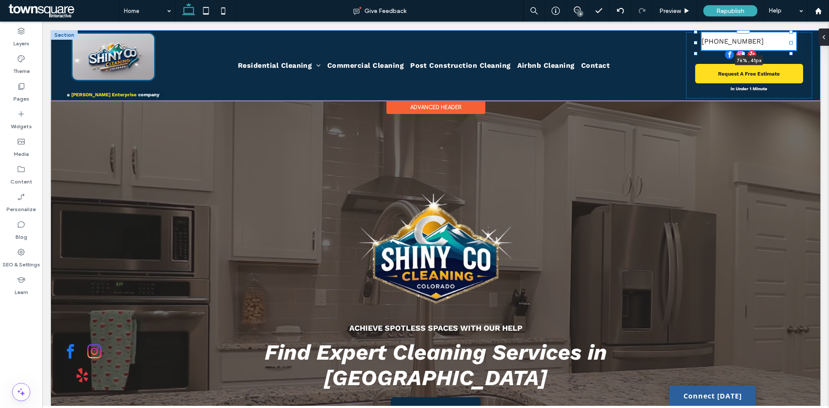
drag, startPoint x: 806, startPoint y: 42, endPoint x: 791, endPoint y: 44, distance: 15.2
click at [791, 44] on div at bounding box center [791, 42] width 3 height 3
type input "**"
type input "****"
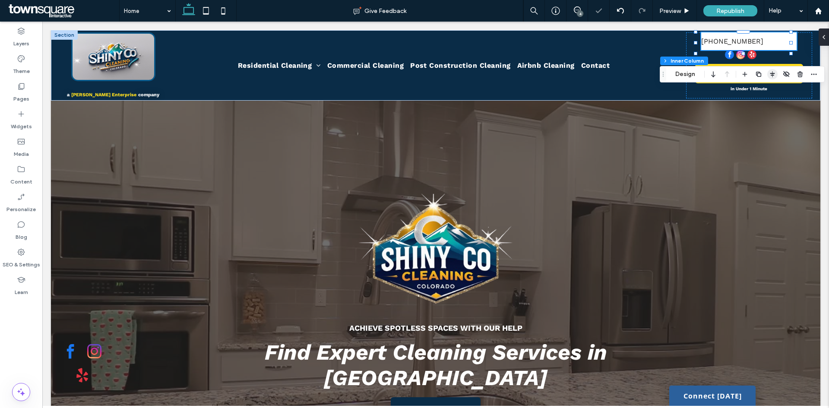
click at [775, 71] on icon "button" at bounding box center [772, 74] width 7 height 7
click at [765, 88] on icon "center" at bounding box center [764, 91] width 7 height 7
click at [748, 89] on icon "flex-start" at bounding box center [750, 91] width 7 height 7
click at [762, 92] on use "center" at bounding box center [763, 91] width 5 height 6
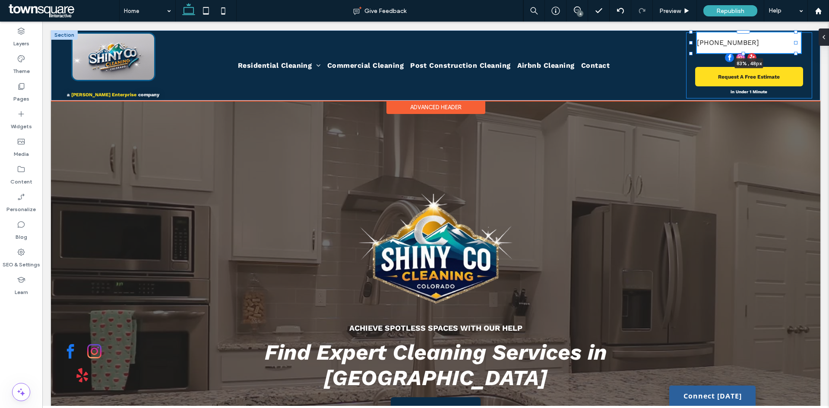
drag, startPoint x: 790, startPoint y: 43, endPoint x: 795, endPoint y: 44, distance: 4.8
click at [795, 44] on div at bounding box center [795, 42] width 3 height 3
type input "**"
type input "****"
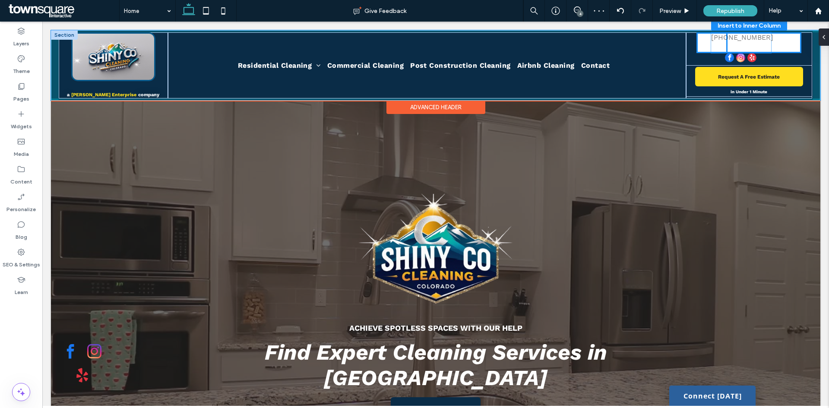
drag, startPoint x: 746, startPoint y: 44, endPoint x: 765, endPoint y: 44, distance: 19.0
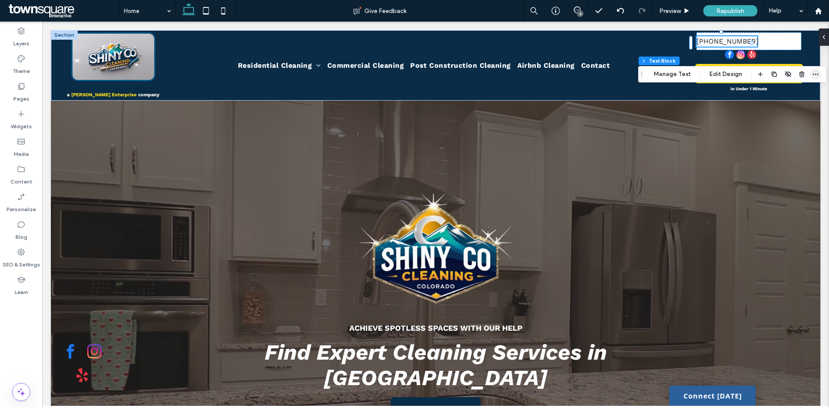
click at [811, 73] on span "button" at bounding box center [816, 74] width 10 height 10
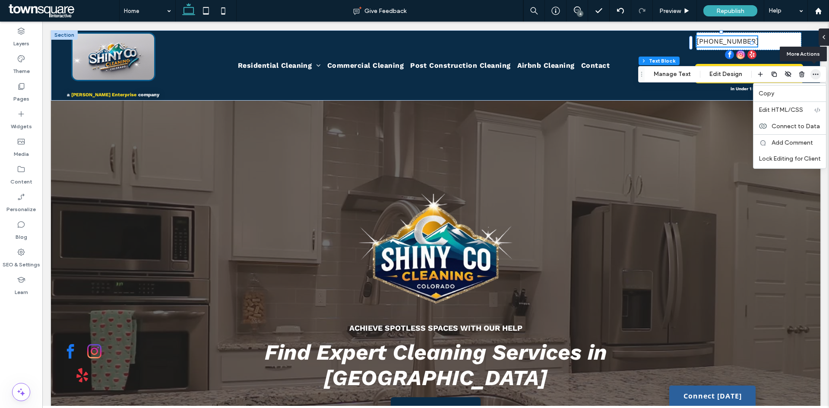
click at [811, 73] on span "button" at bounding box center [816, 74] width 10 height 10
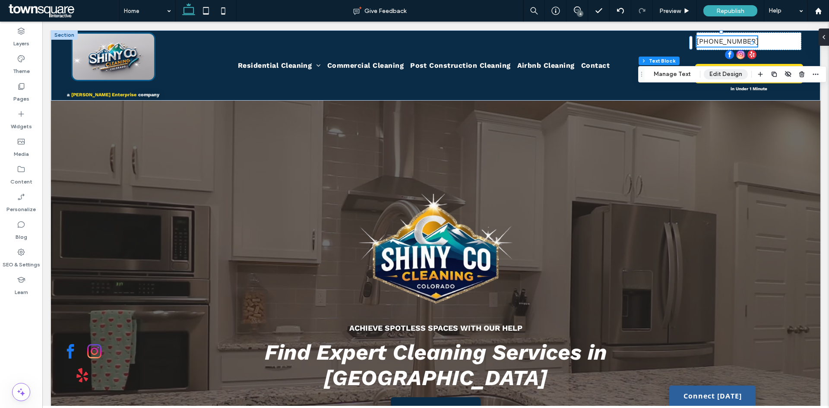
click at [711, 70] on button "Edit Design" at bounding box center [726, 74] width 44 height 10
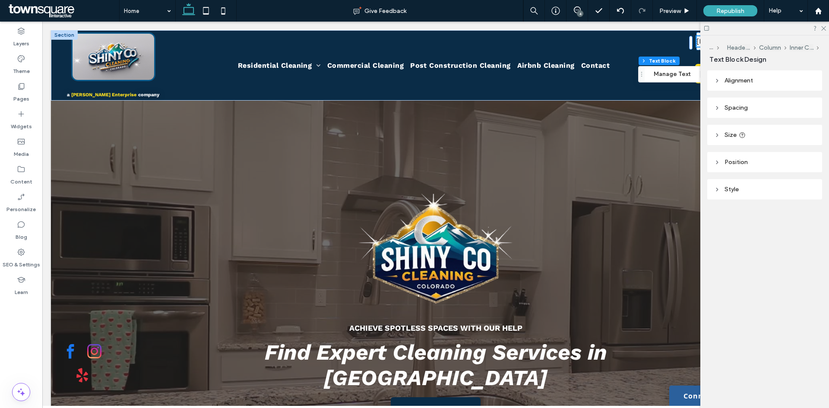
click at [764, 80] on header "Alignment" at bounding box center [764, 80] width 115 height 20
drag, startPoint x: 824, startPoint y: 29, endPoint x: 717, endPoint y: 0, distance: 110.5
click at [824, 29] on use at bounding box center [823, 28] width 5 height 5
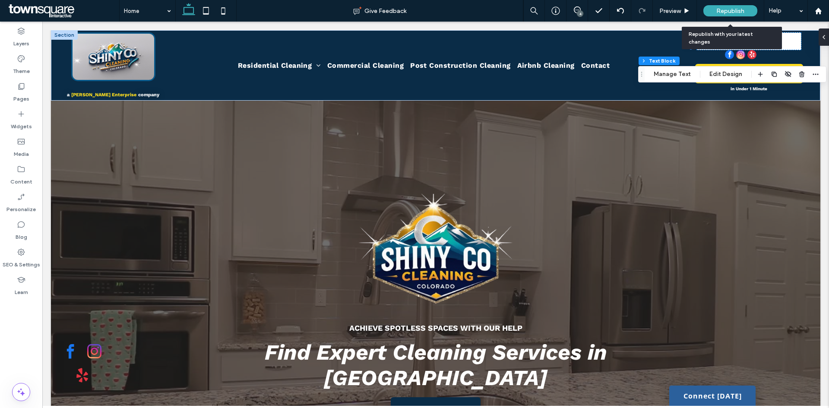
click at [728, 10] on span "Republish" at bounding box center [731, 10] width 28 height 7
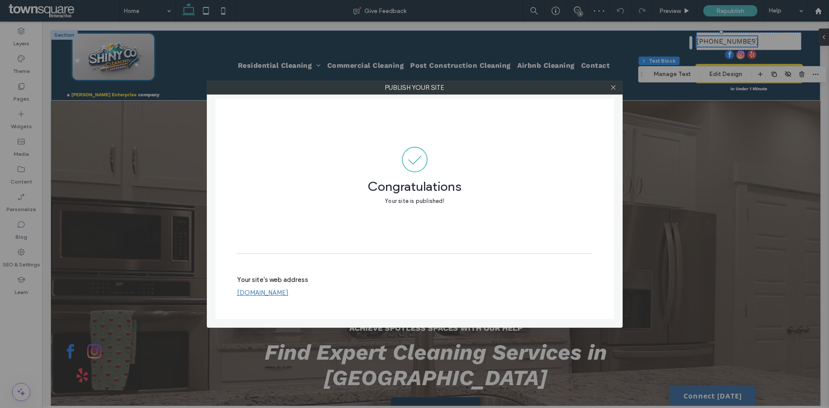
click at [609, 87] on div at bounding box center [613, 87] width 13 height 13
click at [614, 88] on icon at bounding box center [613, 87] width 6 height 6
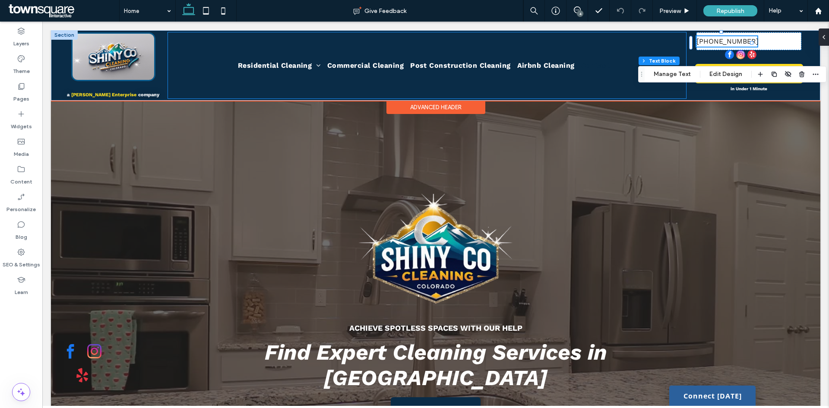
click at [608, 82] on link "Contact" at bounding box center [598, 65] width 35 height 66
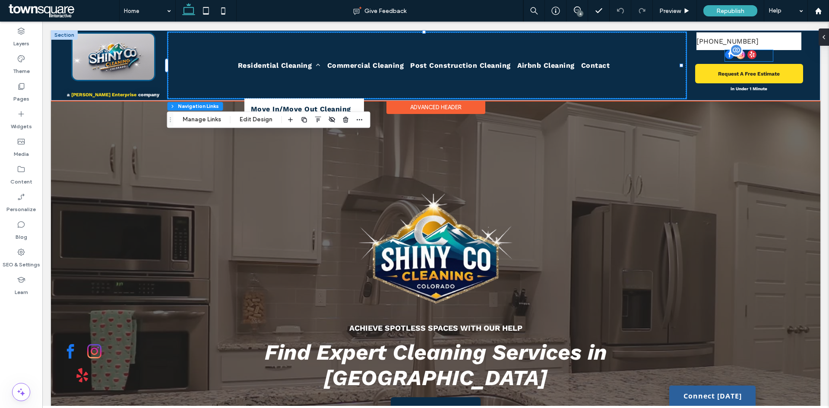
click at [753, 61] on div at bounding box center [749, 55] width 48 height 11
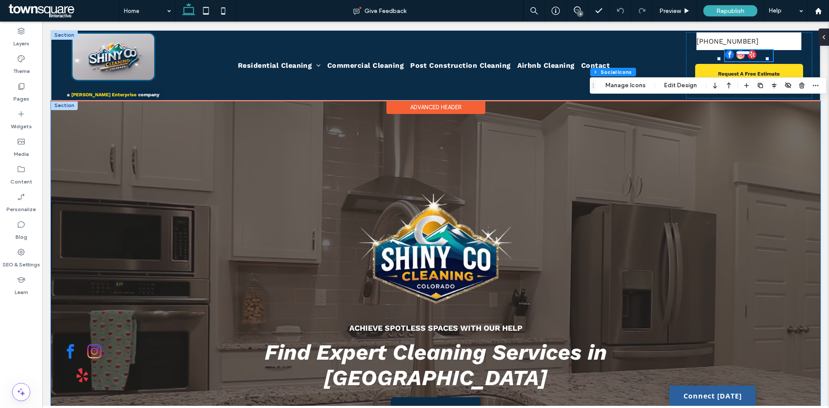
click at [787, 200] on div at bounding box center [436, 308] width 770 height 414
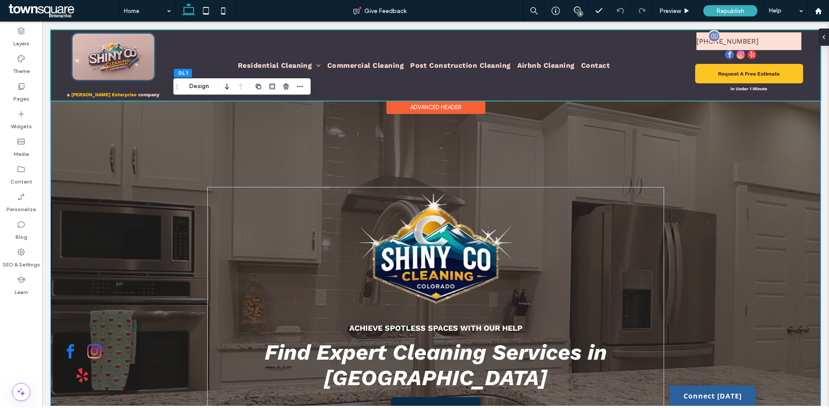
drag, startPoint x: 739, startPoint y: 54, endPoint x: 751, endPoint y: 44, distance: 16.5
click at [759, 39] on div at bounding box center [436, 65] width 770 height 70
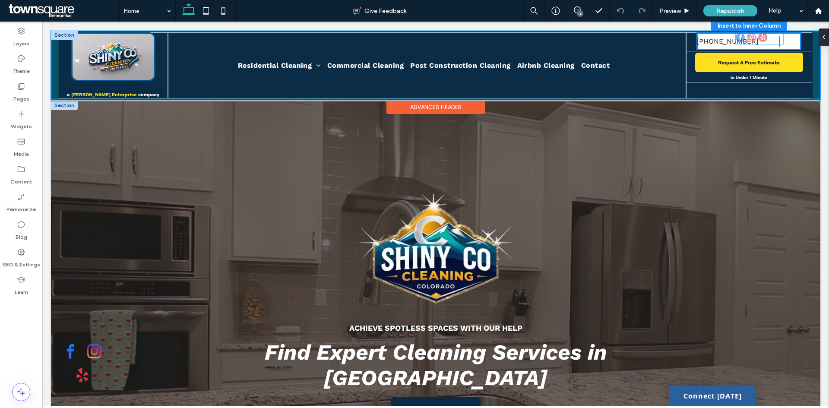
drag, startPoint x: 742, startPoint y: 59, endPoint x: 758, endPoint y: 38, distance: 26.1
type input "**"
type input "****"
drag, startPoint x: 764, startPoint y: 42, endPoint x: 701, endPoint y: 43, distance: 62.6
type input "**"
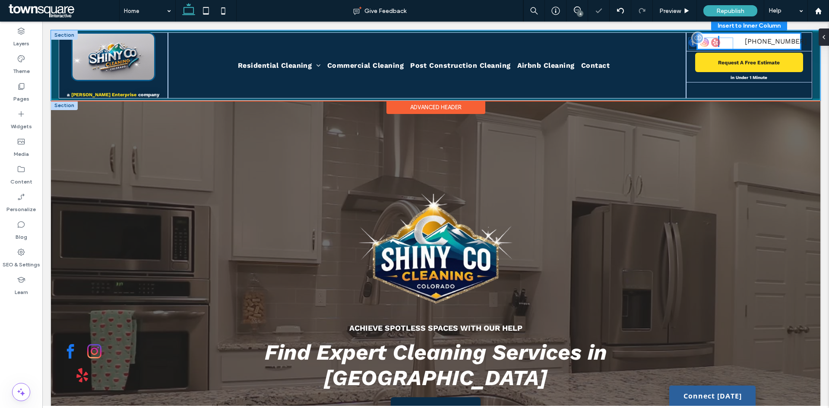
type input "****"
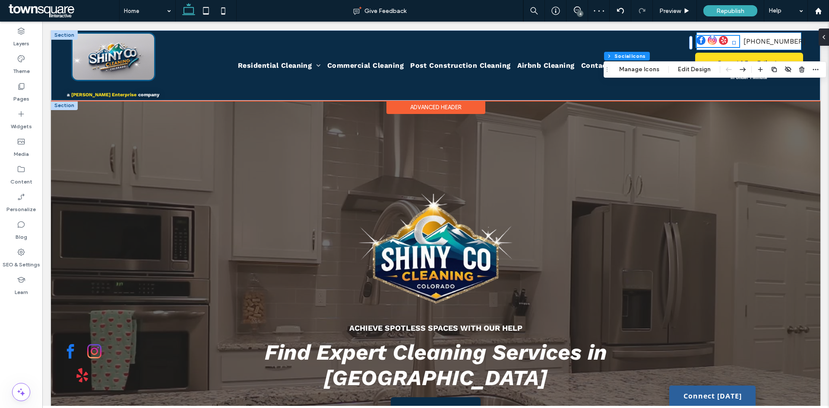
click at [706, 50] on div "[PHONE_NUMBER]" at bounding box center [749, 41] width 105 height 18
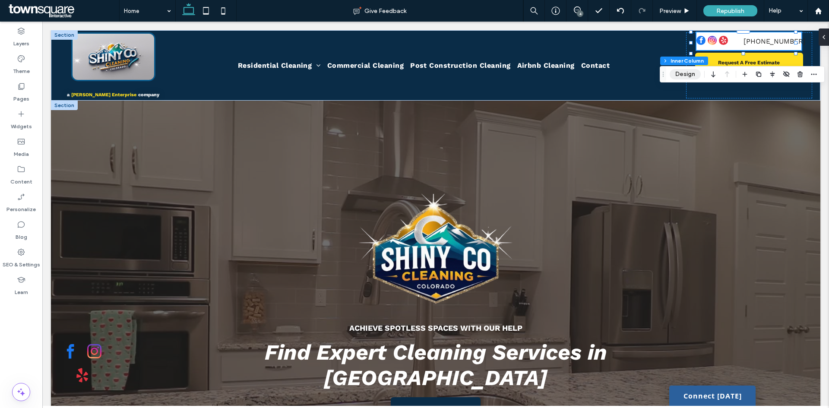
click at [692, 74] on button "Design" at bounding box center [685, 74] width 31 height 10
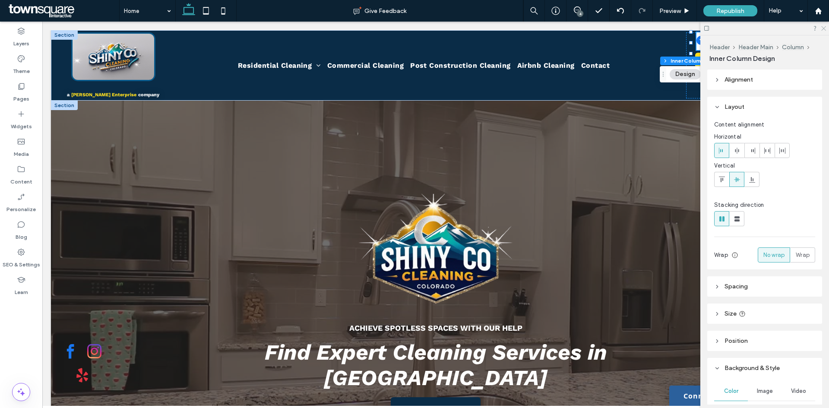
click at [824, 29] on icon at bounding box center [824, 28] width 6 height 6
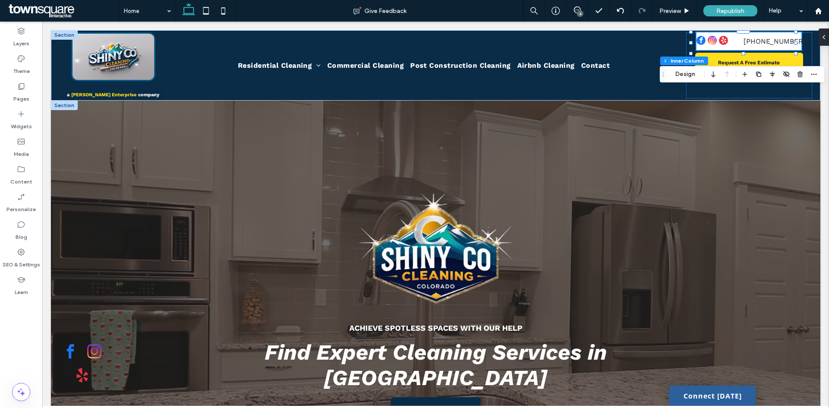
click at [580, 12] on div "4" at bounding box center [580, 13] width 6 height 6
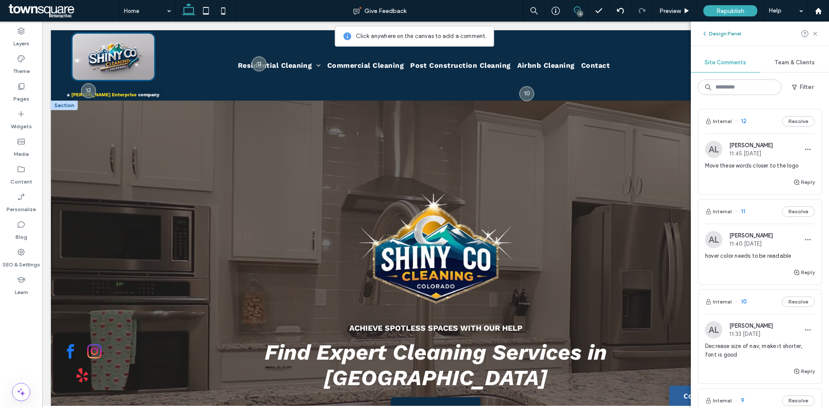
click at [704, 32] on icon "button" at bounding box center [704, 33] width 7 height 7
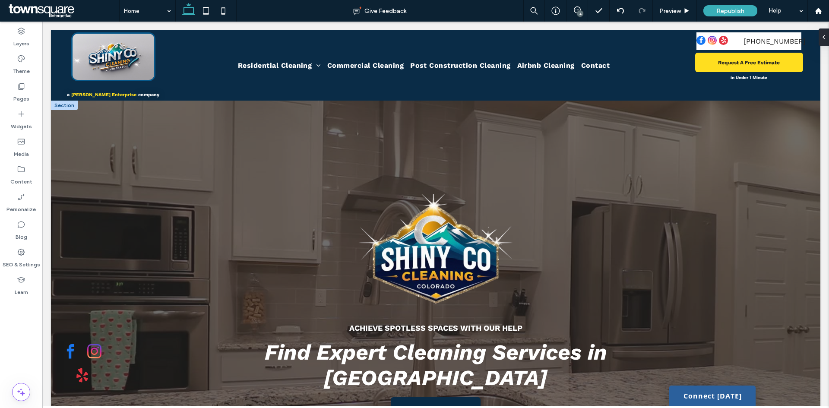
click at [581, 11] on div "4" at bounding box center [580, 13] width 6 height 6
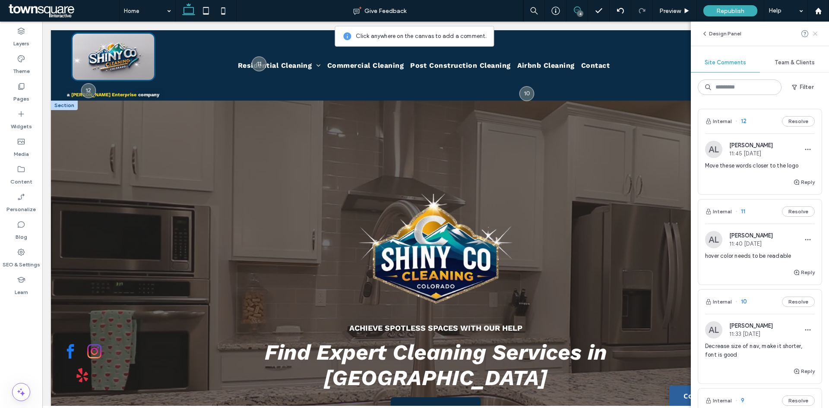
click at [813, 37] on span at bounding box center [815, 34] width 7 height 10
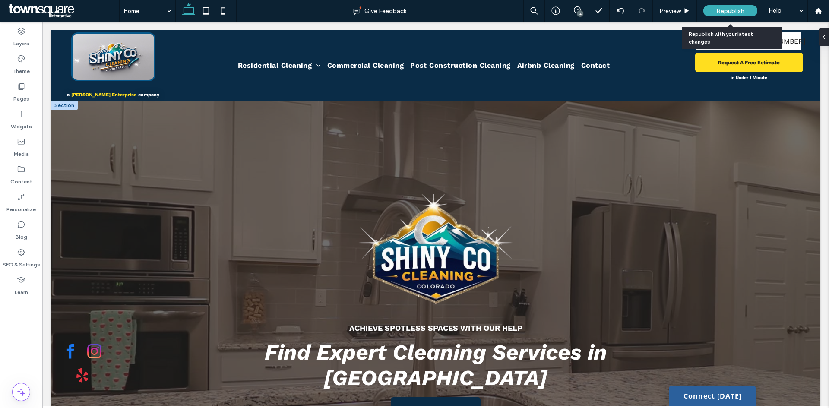
click at [725, 9] on span "Republish" at bounding box center [731, 10] width 28 height 7
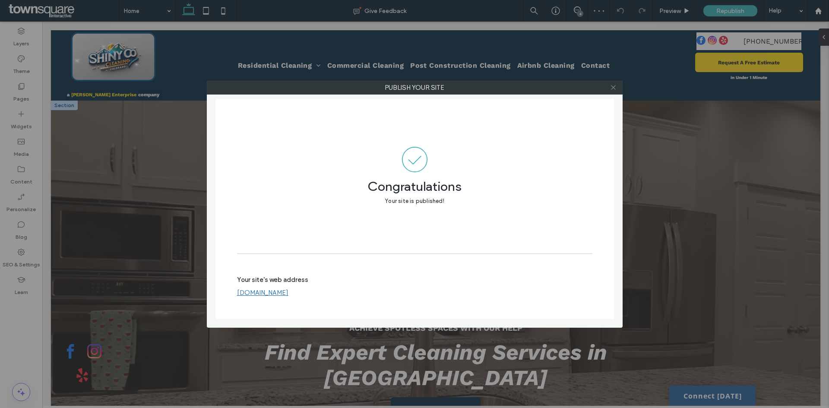
click at [612, 87] on icon at bounding box center [613, 87] width 6 height 6
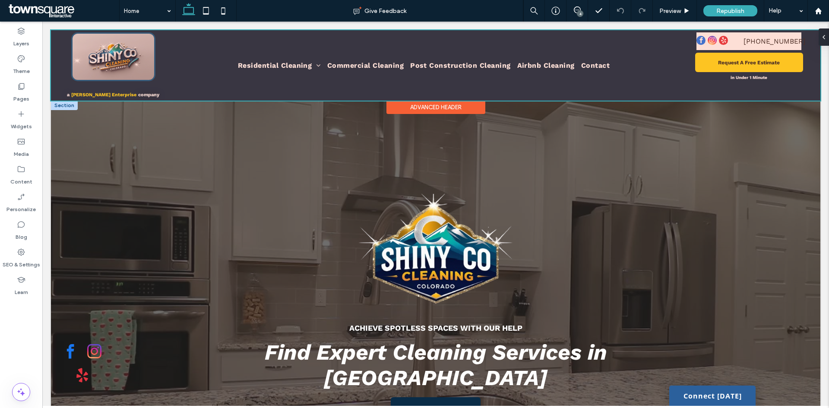
click at [729, 46] on div at bounding box center [436, 65] width 770 height 70
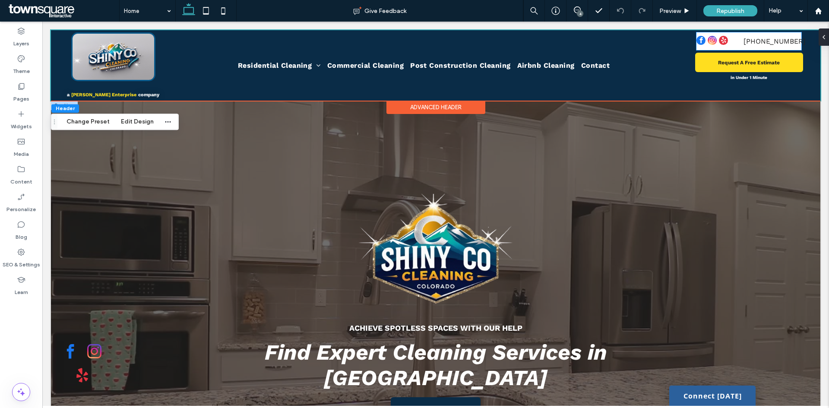
click at [729, 46] on div at bounding box center [718, 41] width 42 height 11
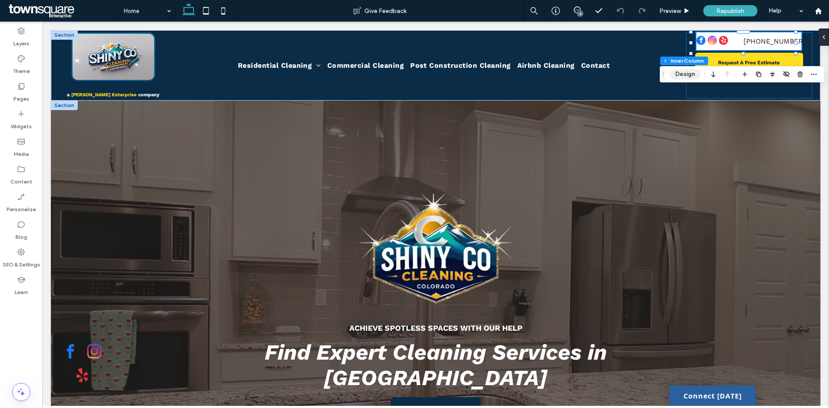
click at [691, 76] on button "Design" at bounding box center [685, 74] width 31 height 10
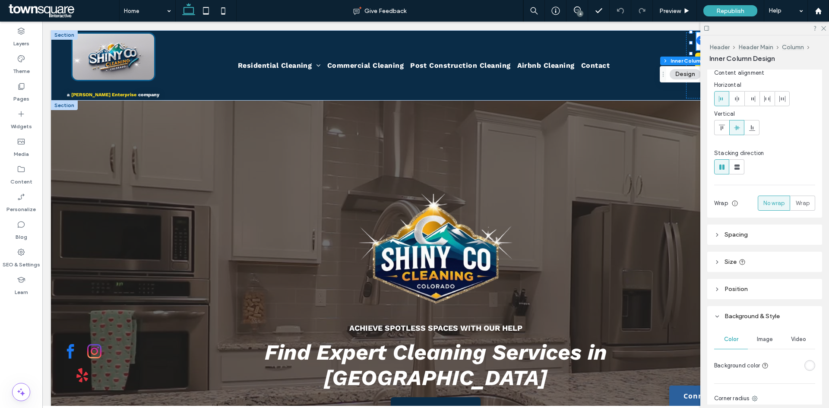
scroll to position [130, 0]
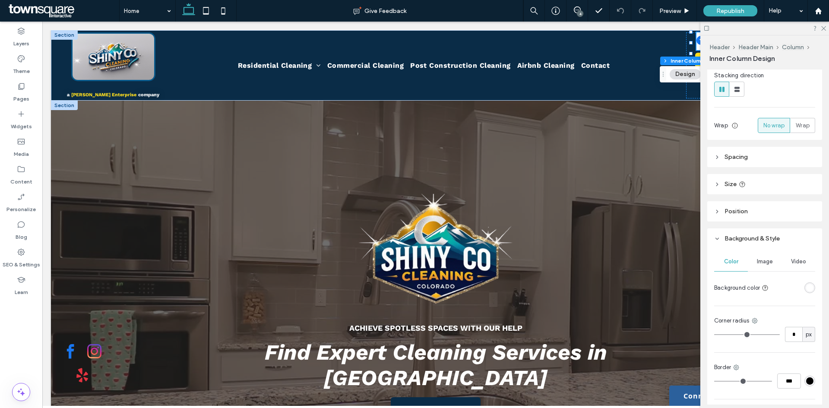
click at [806, 290] on div "rgba(255, 255, 255, 1)" at bounding box center [809, 287] width 7 height 7
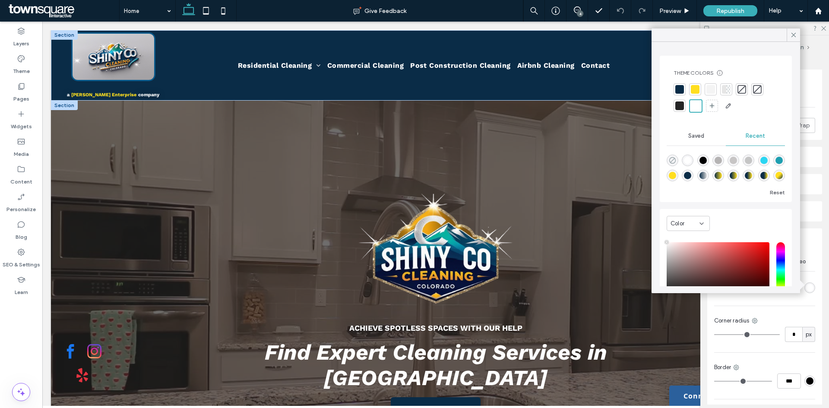
click at [671, 161] on icon "rgba(0, 0, 0, 0)" at bounding box center [672, 160] width 7 height 7
type input "*******"
type input "*"
type input "**"
click at [793, 38] on icon at bounding box center [794, 35] width 8 height 8
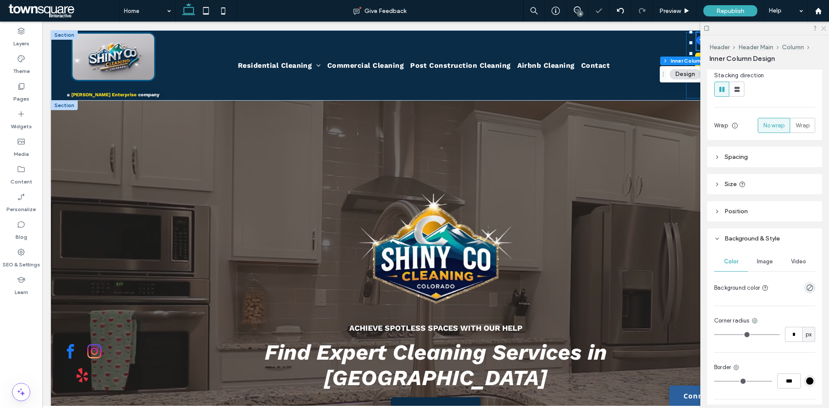
click at [823, 29] on icon at bounding box center [824, 28] width 6 height 6
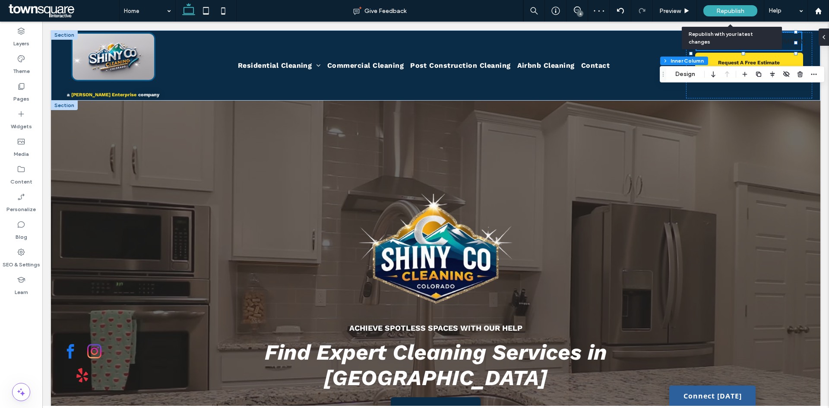
click at [730, 10] on span "Republish" at bounding box center [731, 10] width 28 height 7
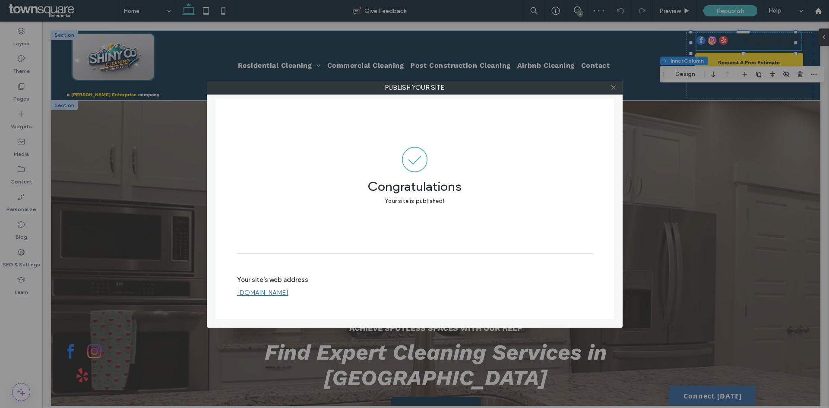
click at [612, 88] on icon at bounding box center [613, 87] width 6 height 6
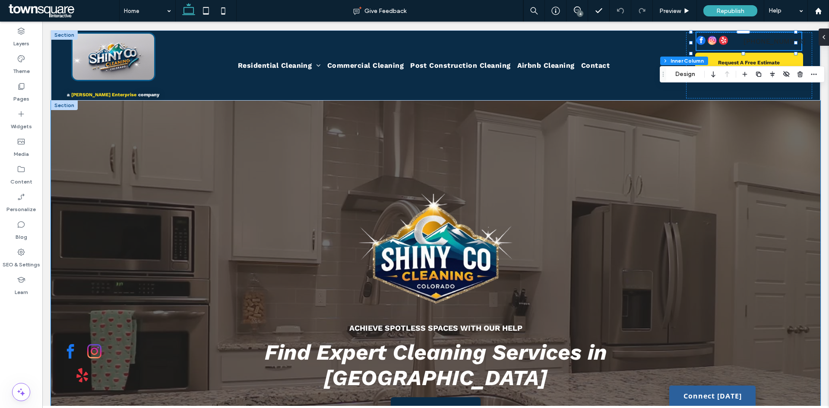
click at [669, 199] on div "Achieve Spotless Spaces with Our Help Find Expert Cleaning Services in [GEOGRAP…" at bounding box center [436, 308] width 518 height 414
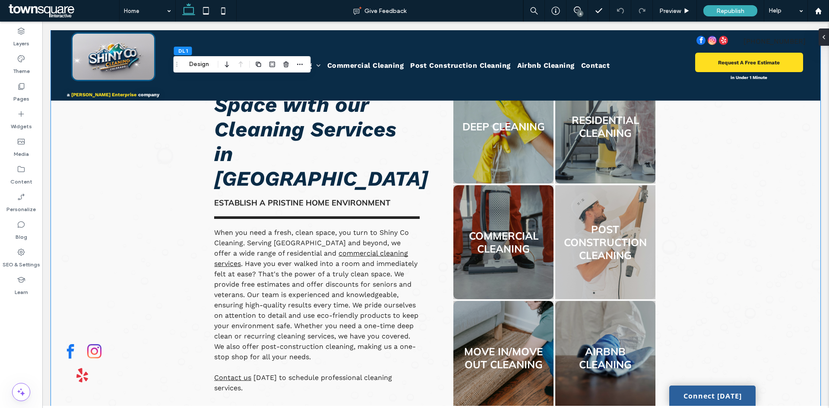
scroll to position [216, 0]
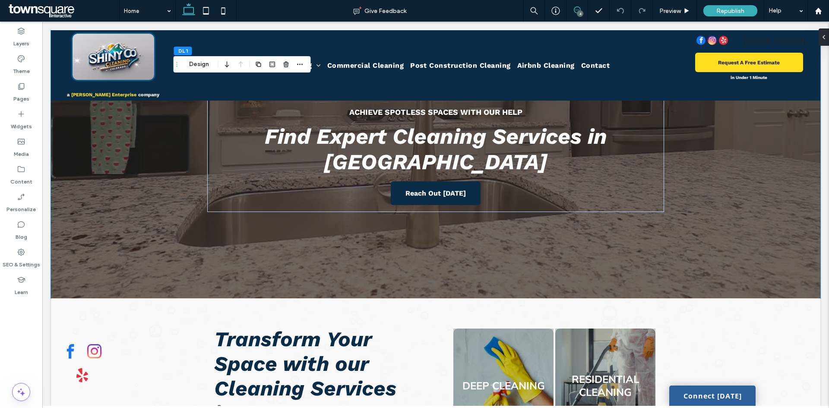
click at [582, 9] on span at bounding box center [577, 9] width 21 height 7
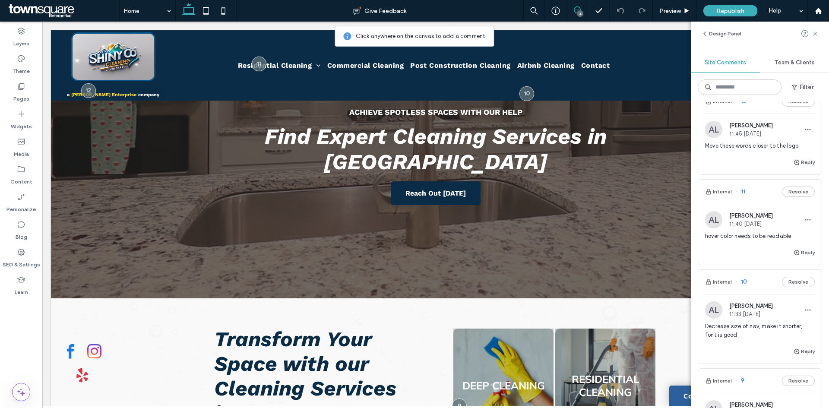
scroll to position [0, 0]
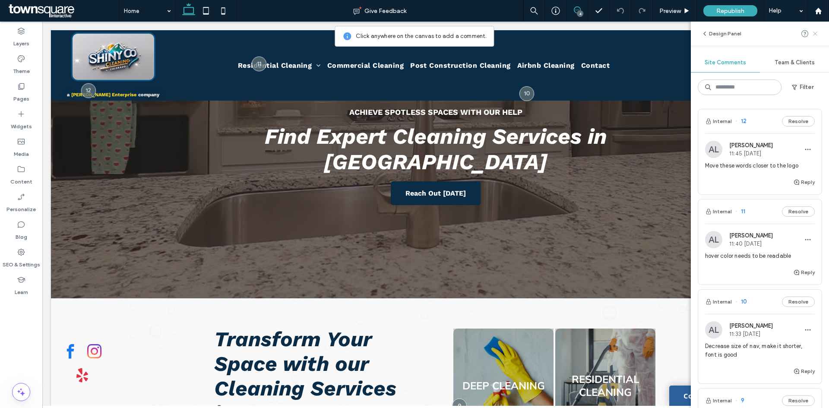
click at [817, 32] on use at bounding box center [815, 34] width 4 height 4
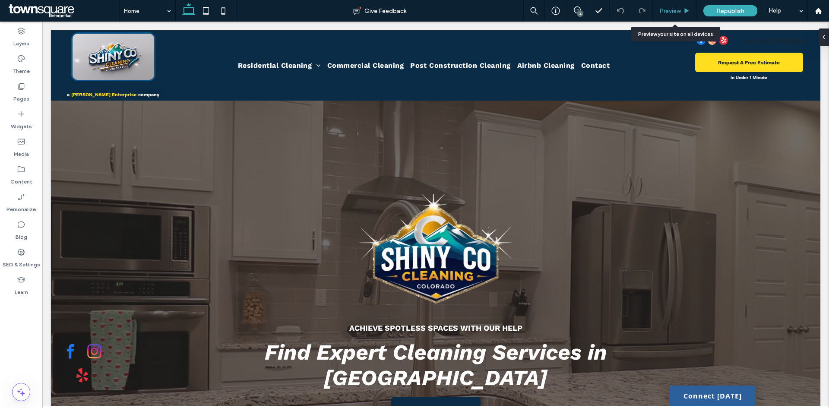
click at [670, 11] on span "Preview" at bounding box center [671, 10] width 22 height 7
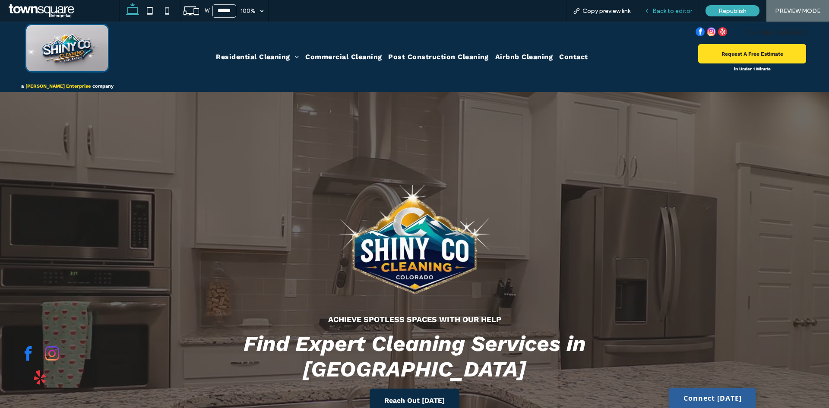
click at [652, 8] on div "Back to editor" at bounding box center [667, 10] width 61 height 7
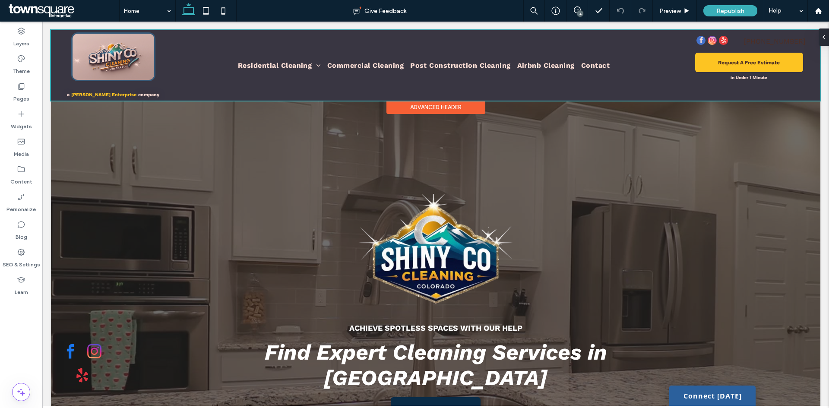
click at [126, 92] on div at bounding box center [436, 65] width 770 height 70
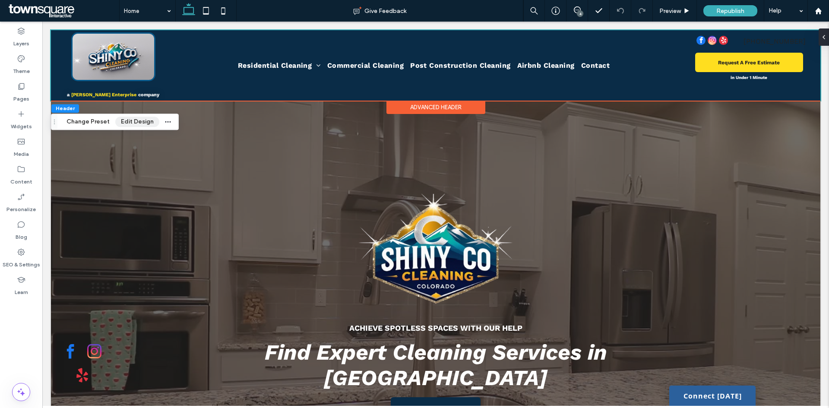
click at [126, 124] on button "Edit Design" at bounding box center [137, 122] width 44 height 10
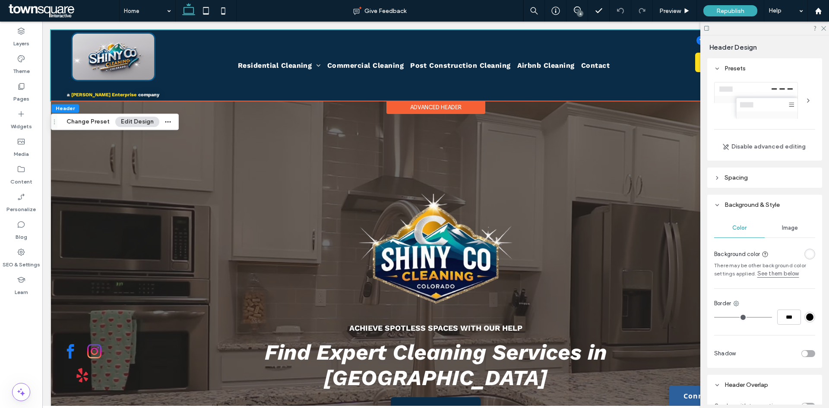
click at [754, 176] on header "Spacing" at bounding box center [764, 178] width 115 height 20
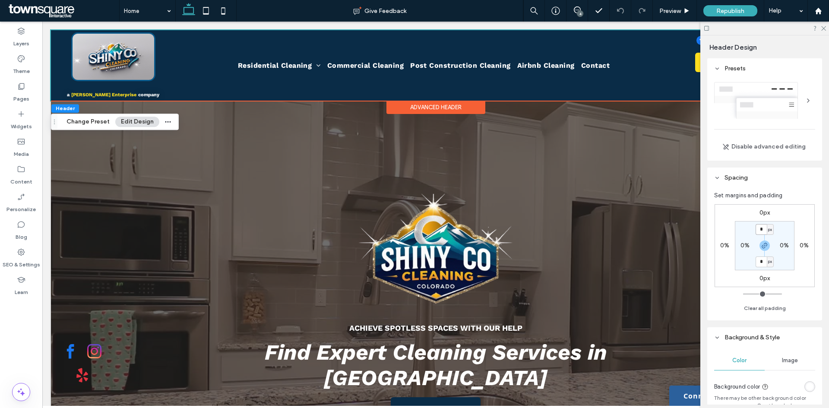
click at [762, 230] on input "*" at bounding box center [761, 229] width 11 height 11
click at [763, 212] on label "0px" at bounding box center [765, 212] width 11 height 7
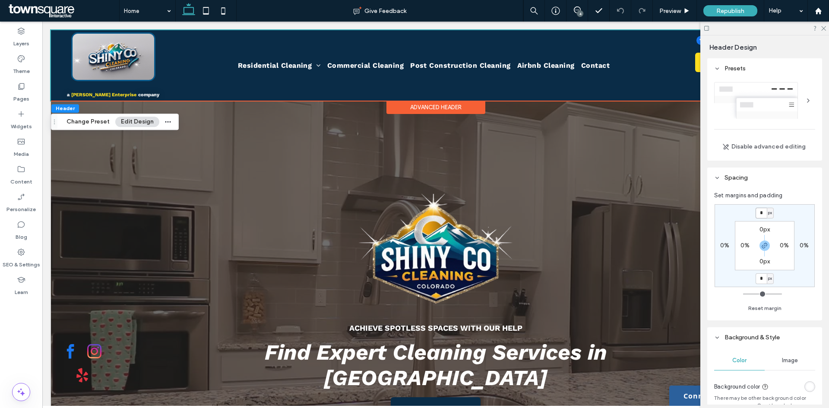
click at [763, 212] on input "*" at bounding box center [761, 213] width 11 height 11
click at [764, 211] on input "*" at bounding box center [761, 213] width 11 height 11
click at [763, 215] on input "*" at bounding box center [761, 213] width 11 height 11
click at [764, 247] on icon "button" at bounding box center [764, 245] width 7 height 7
click at [761, 214] on input "*" at bounding box center [761, 213] width 11 height 11
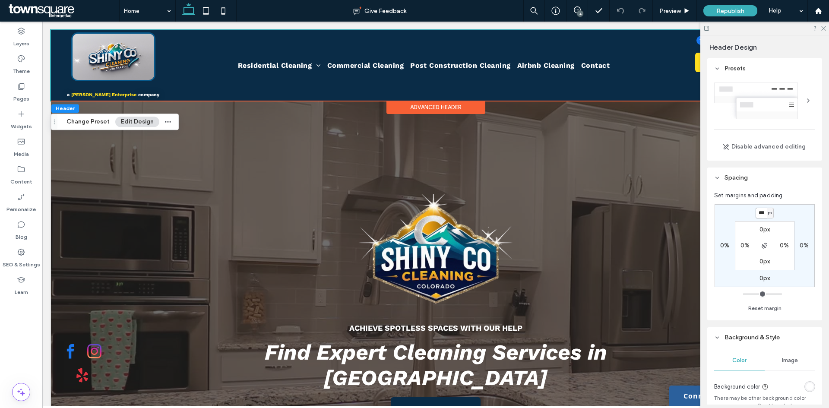
type input "***"
type input "*"
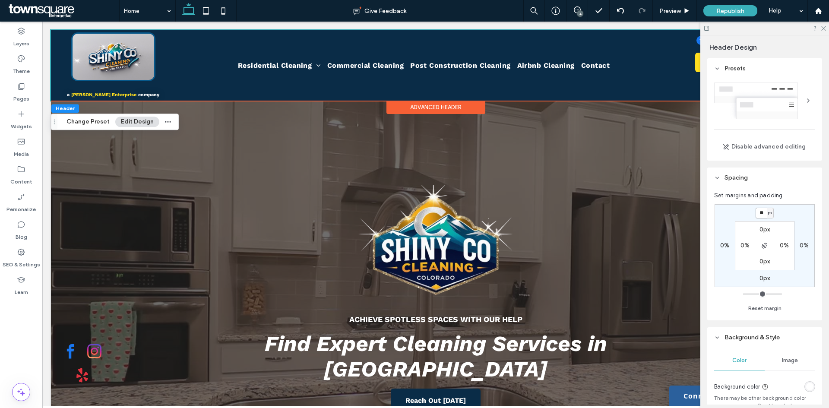
type input "*"
click at [760, 231] on label "0px" at bounding box center [765, 229] width 11 height 7
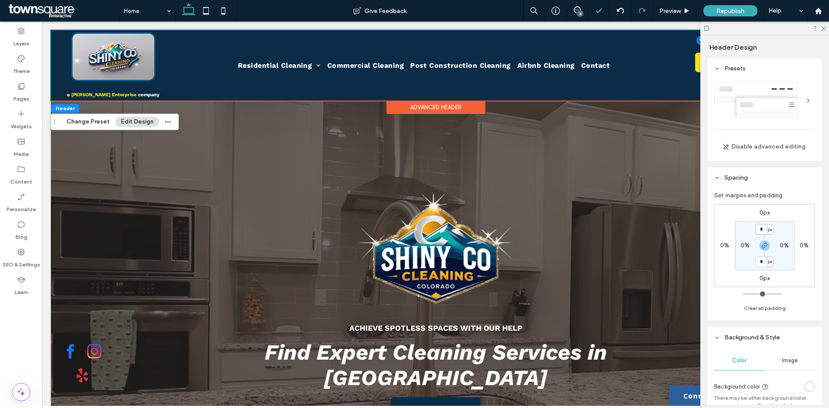
click at [764, 230] on input "*" at bounding box center [761, 229] width 11 height 11
type input "***"
click at [766, 246] on icon "button" at bounding box center [764, 245] width 7 height 7
click at [760, 241] on button "button" at bounding box center [765, 246] width 10 height 10
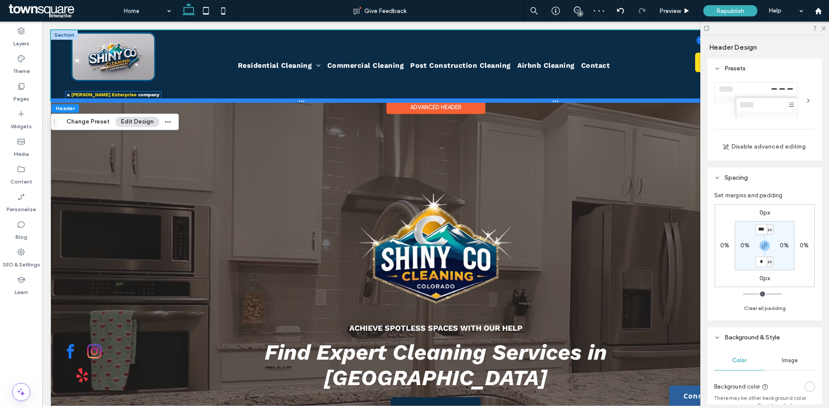
click at [115, 99] on div at bounding box center [432, 100] width 763 height 4
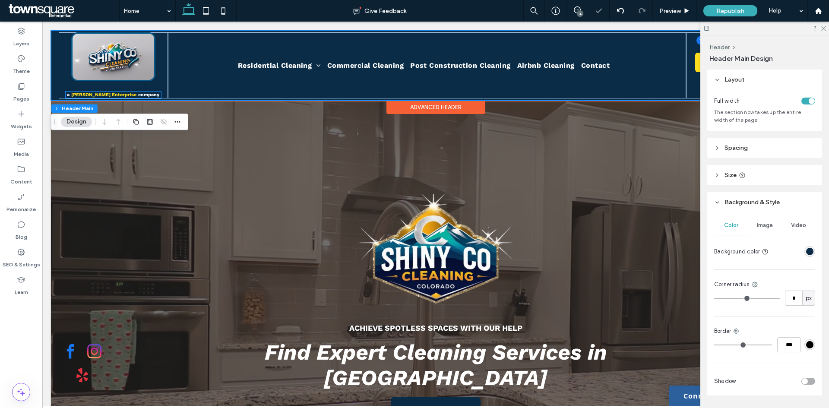
click at [110, 95] on strong "[PERSON_NAME] Enterprise" at bounding box center [103, 95] width 65 height 6
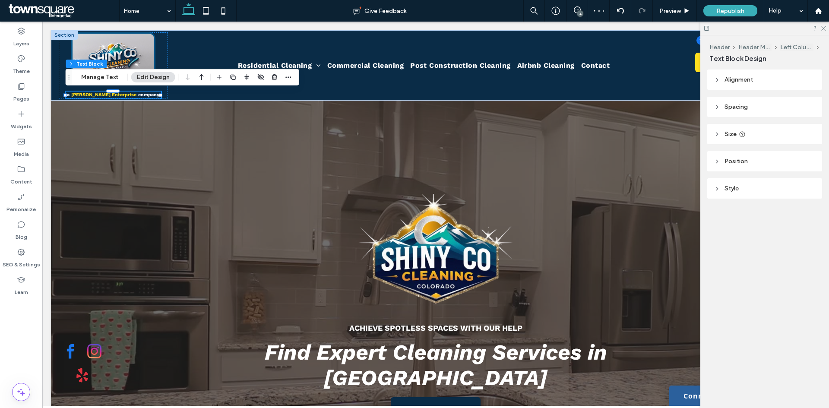
click at [741, 103] on span "Spacing" at bounding box center [736, 106] width 23 height 7
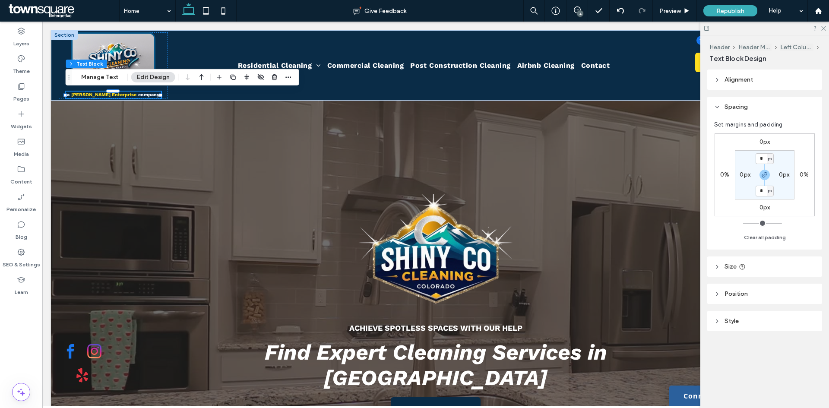
click at [762, 138] on label "0px" at bounding box center [765, 141] width 11 height 7
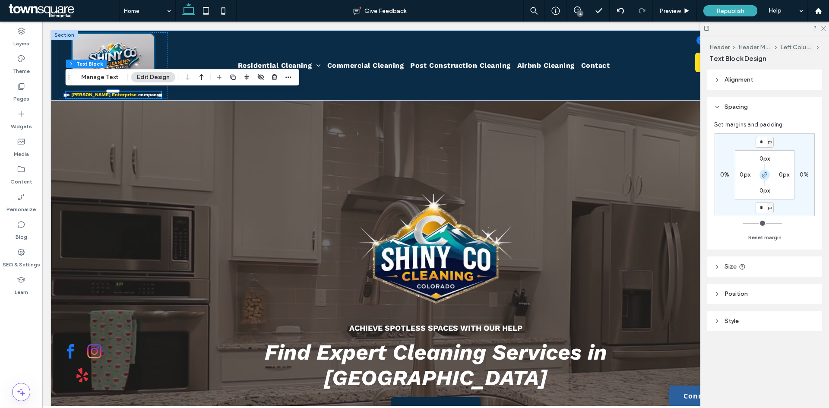
click at [767, 171] on icon "button" at bounding box center [764, 174] width 7 height 7
click at [761, 140] on input "*" at bounding box center [761, 142] width 11 height 11
type input "***"
type input "*"
drag, startPoint x: 824, startPoint y: 29, endPoint x: 372, endPoint y: 74, distance: 453.5
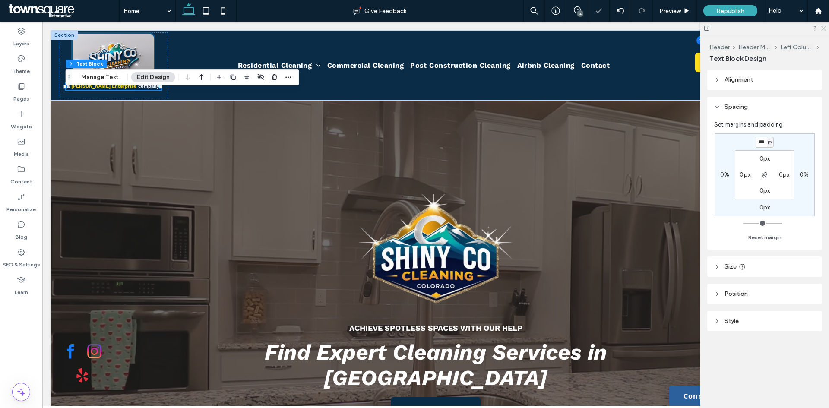
click at [824, 29] on icon at bounding box center [824, 28] width 6 height 6
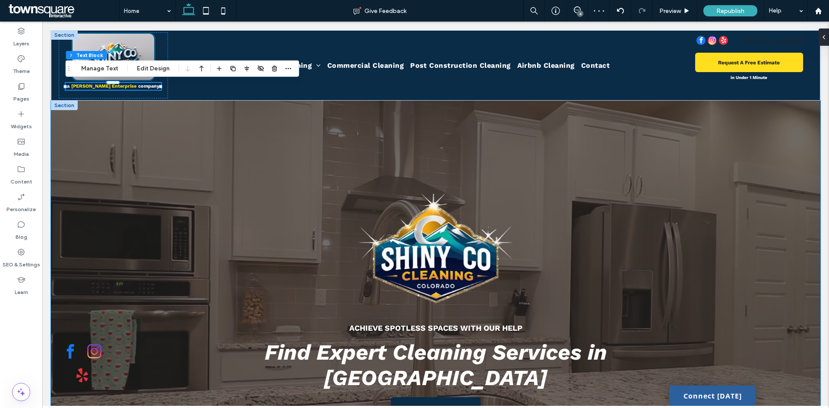
click at [222, 116] on div "Achieve Spotless Spaces with Our Help Find Expert Cleaning Services in [GEOGRAP…" at bounding box center [436, 308] width 518 height 414
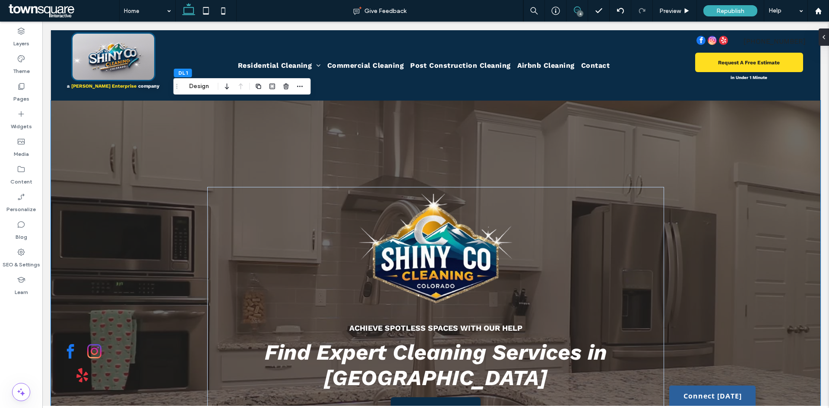
click at [573, 12] on span at bounding box center [577, 9] width 21 height 7
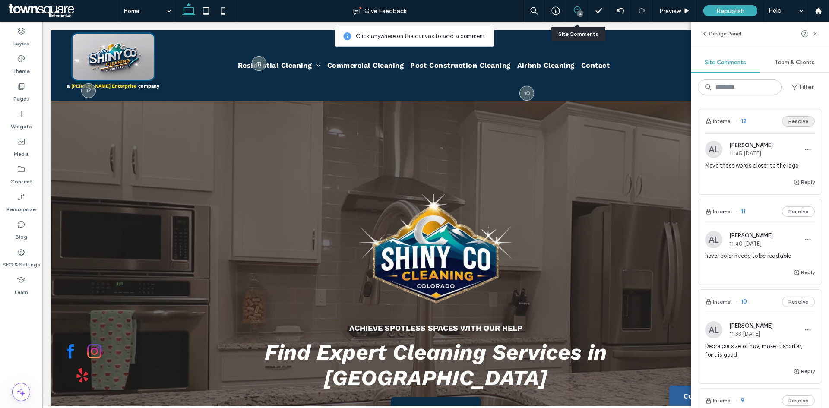
click at [790, 125] on button "Resolve" at bounding box center [798, 121] width 33 height 10
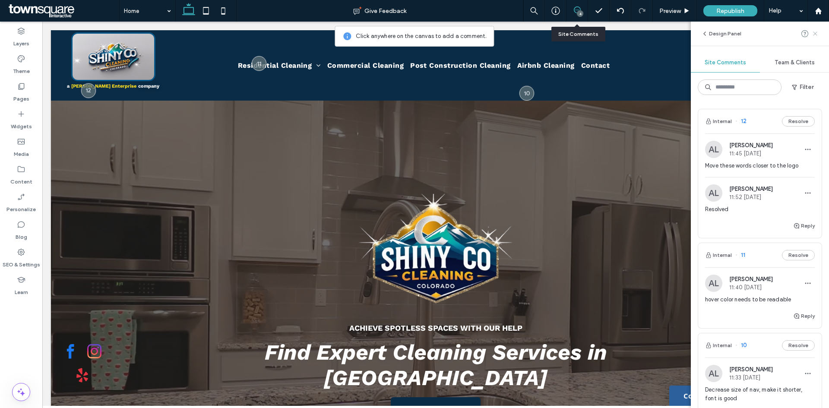
click at [817, 35] on use at bounding box center [815, 34] width 4 height 4
